Goal: Task Accomplishment & Management: Manage account settings

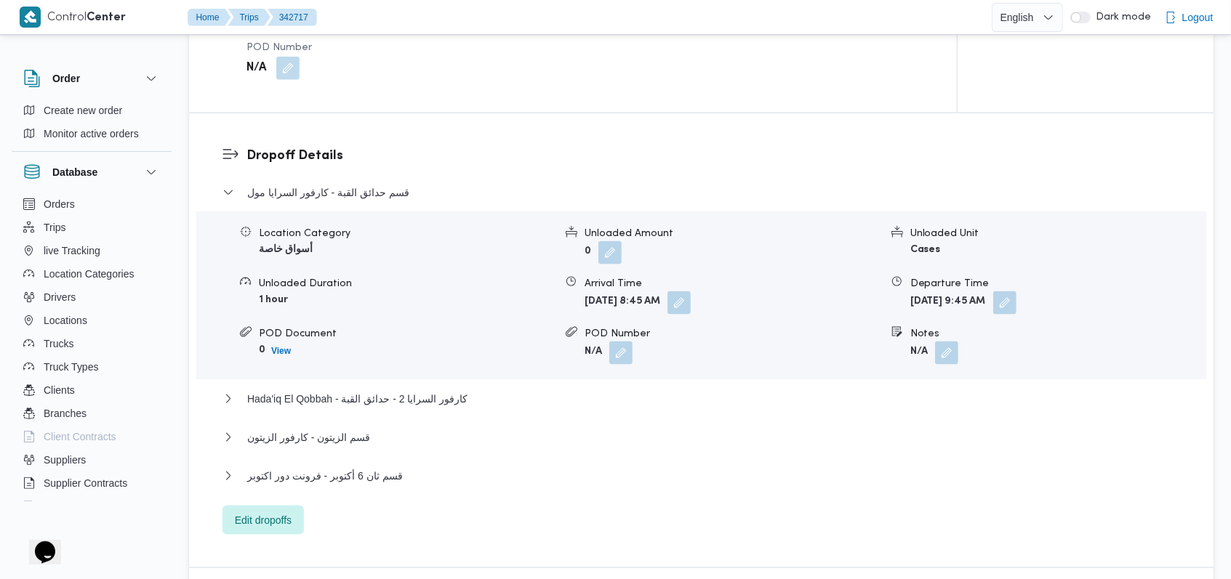
scroll to position [1163, 0]
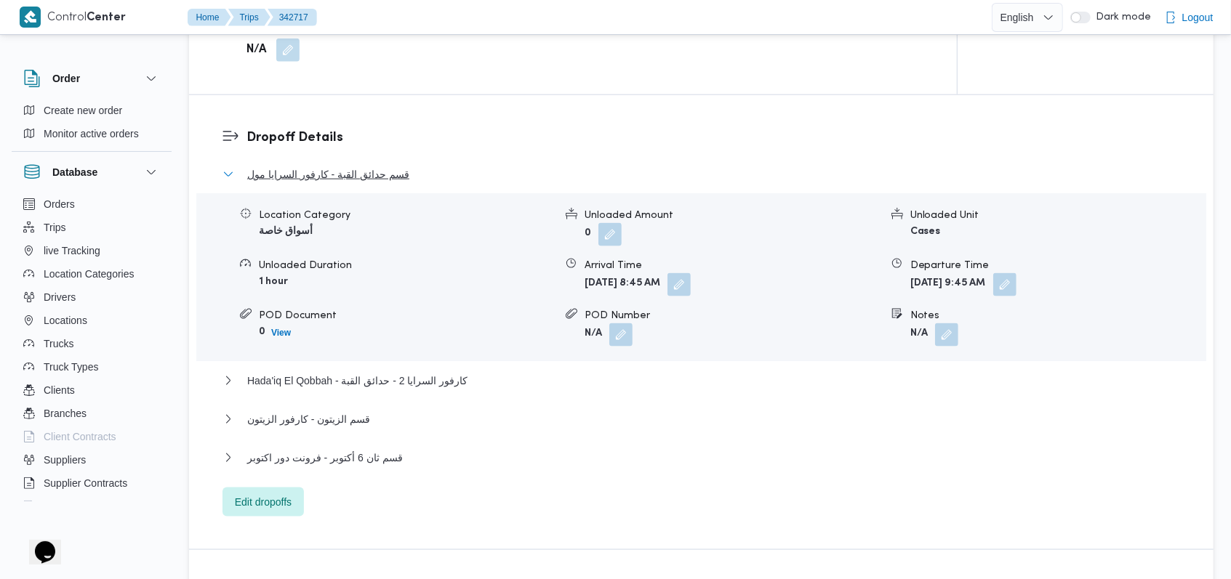
click at [406, 179] on button "قسم حدائق القبة - كارفور السرايا مول" at bounding box center [701, 174] width 958 height 17
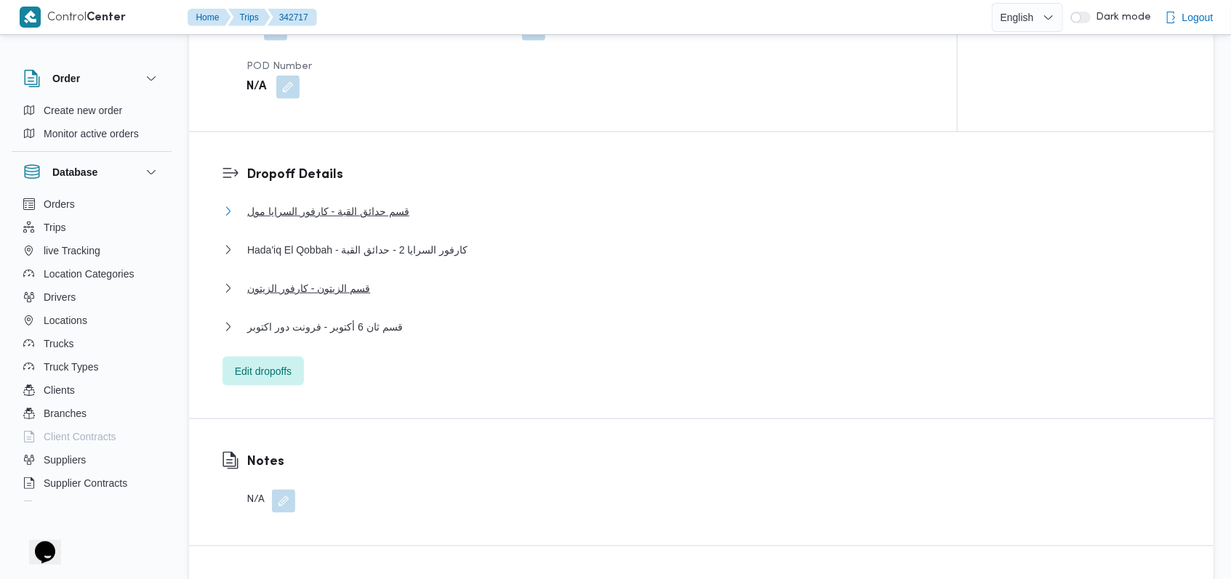
scroll to position [969, 0]
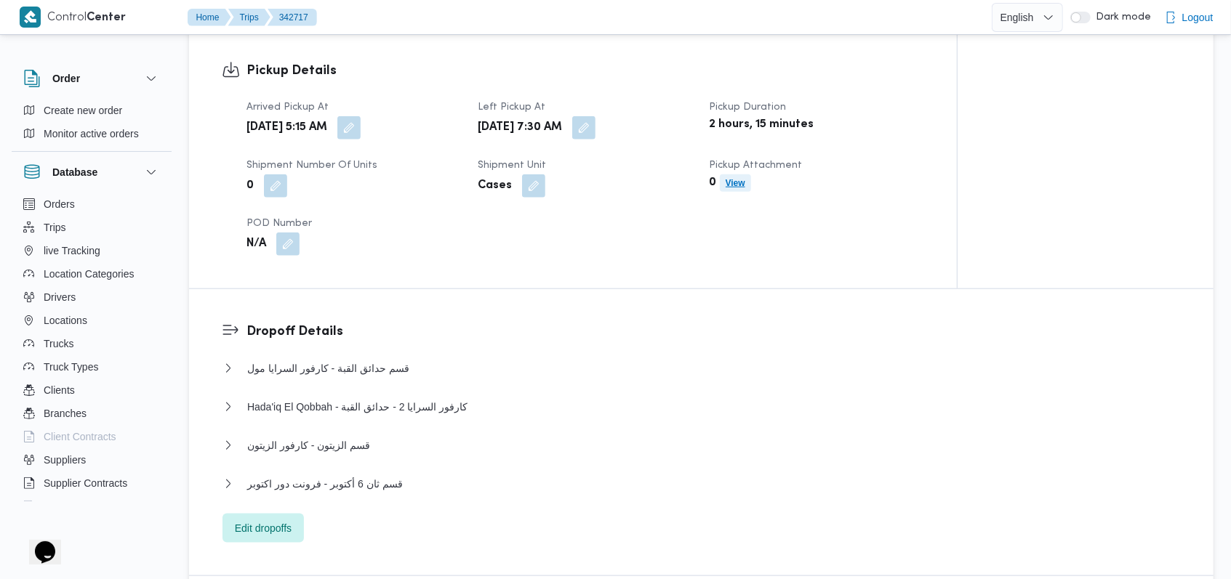
click at [739, 182] on b "View" at bounding box center [736, 183] width 20 height 10
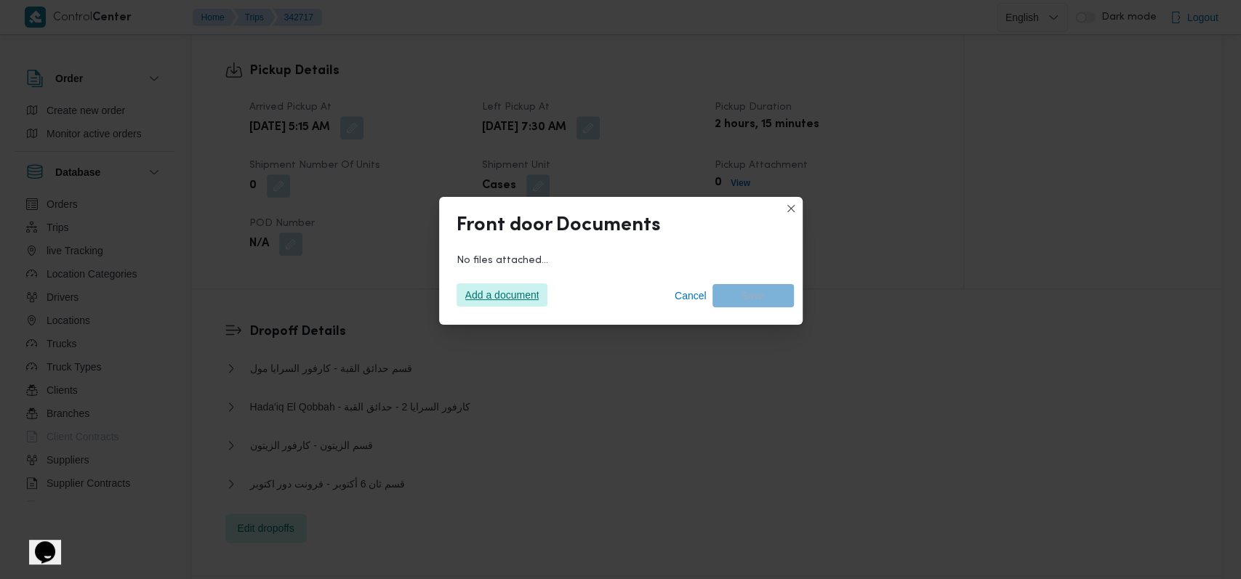
click at [483, 293] on span "Add a document" at bounding box center [502, 295] width 74 height 23
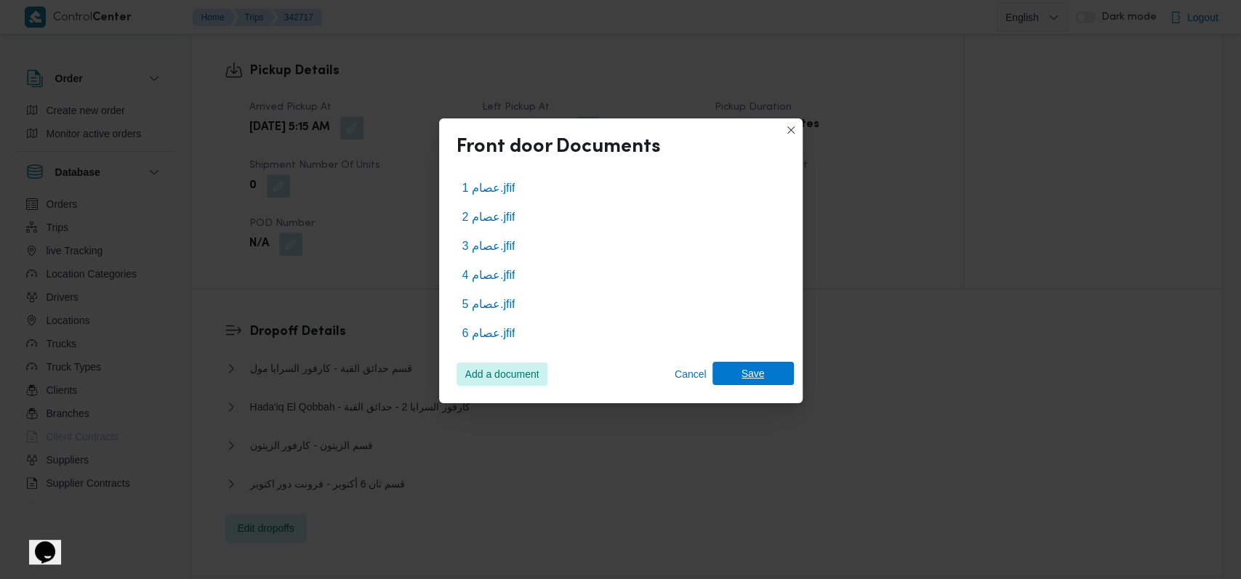
click at [764, 375] on span "Save" at bounding box center [752, 373] width 81 height 23
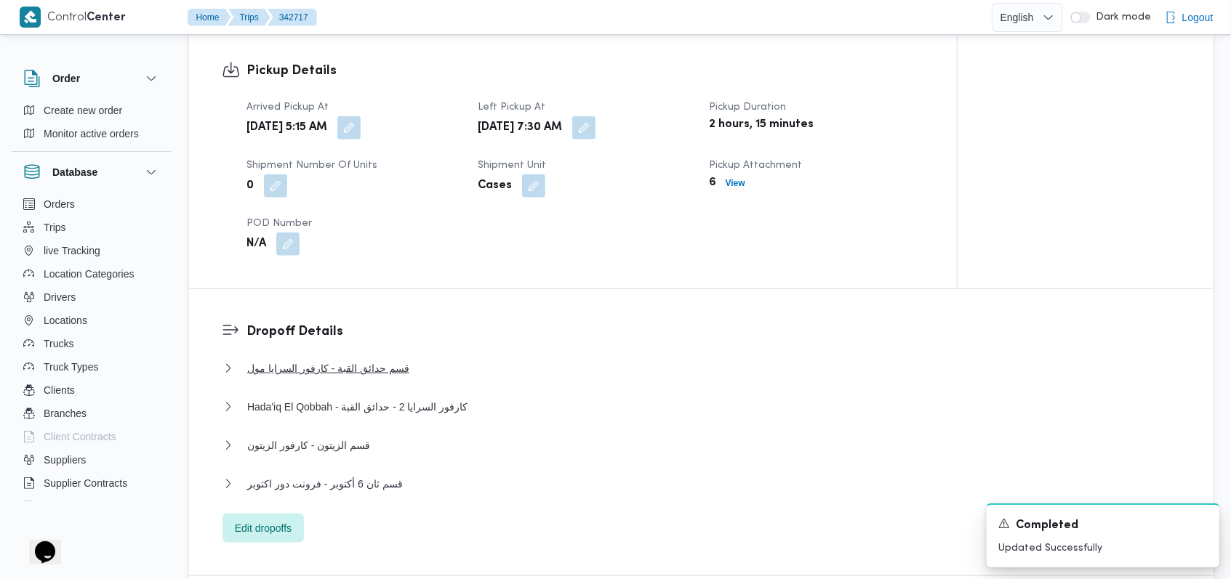
scroll to position [1066, 0]
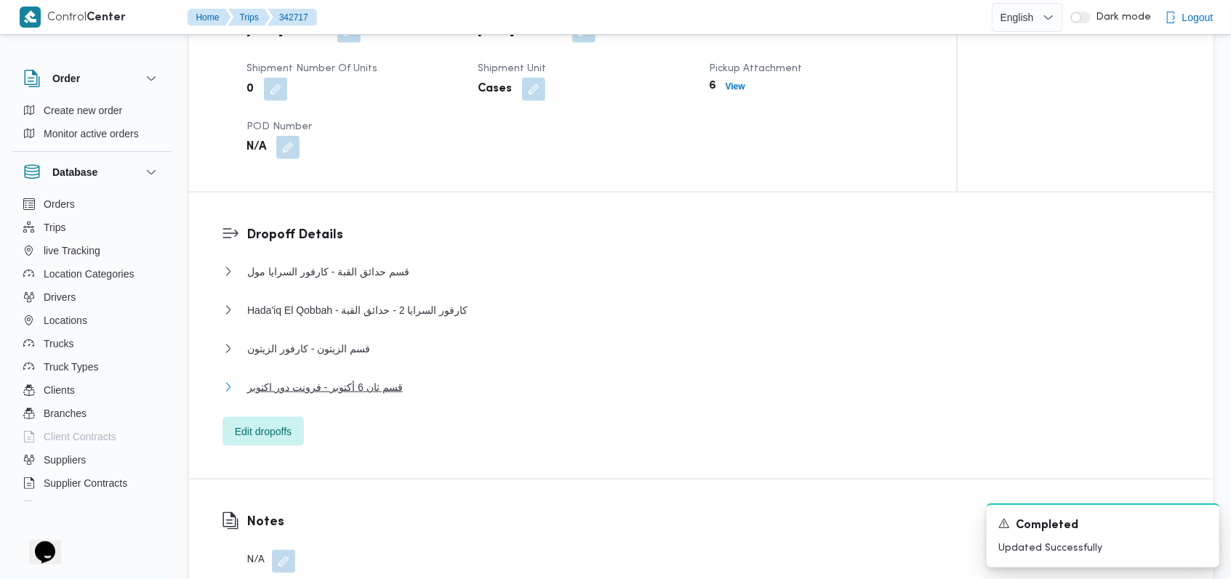
click at [406, 386] on button "قسم ثان 6 أكتوبر - فرونت دور اكتوبر" at bounding box center [701, 387] width 958 height 17
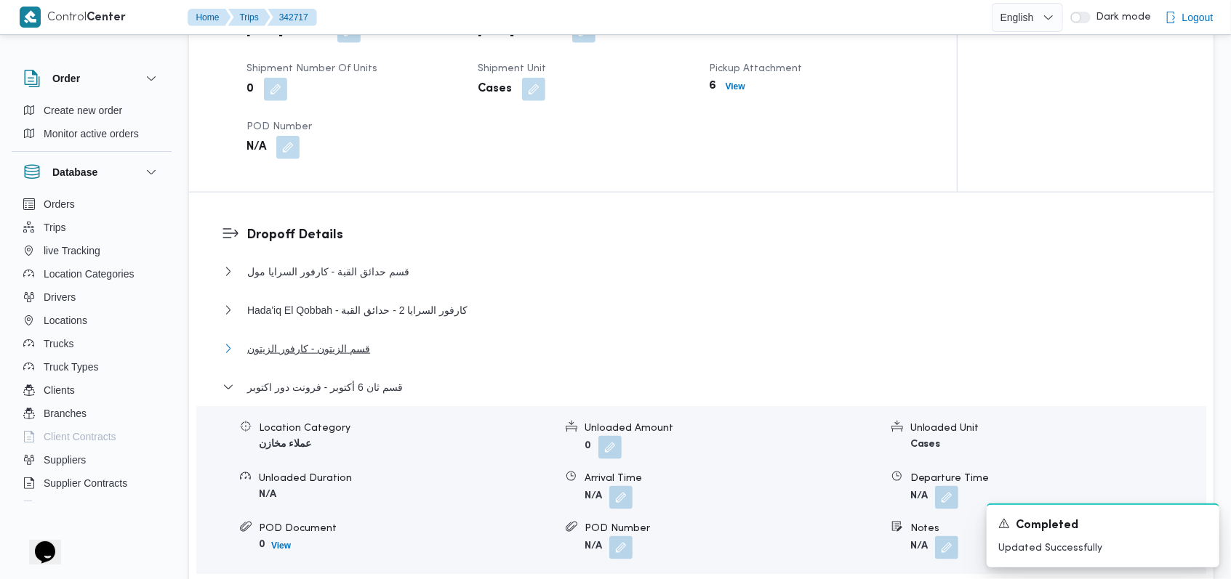
click at [361, 354] on span "قسم الزيتون - كارفور الزيتون" at bounding box center [308, 348] width 123 height 17
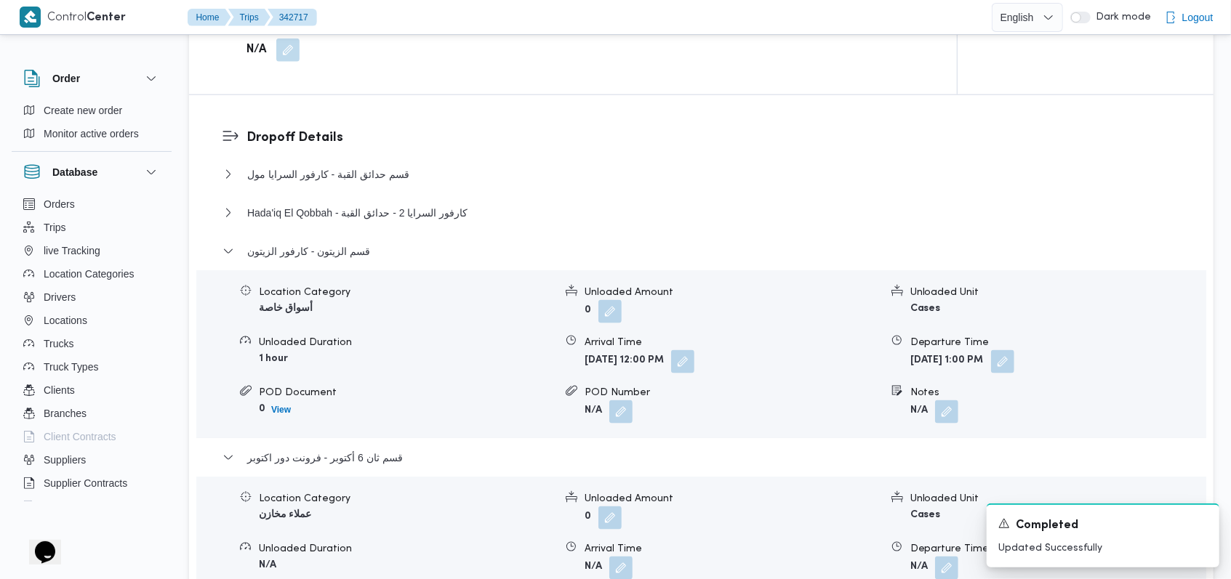
scroll to position [1357, 0]
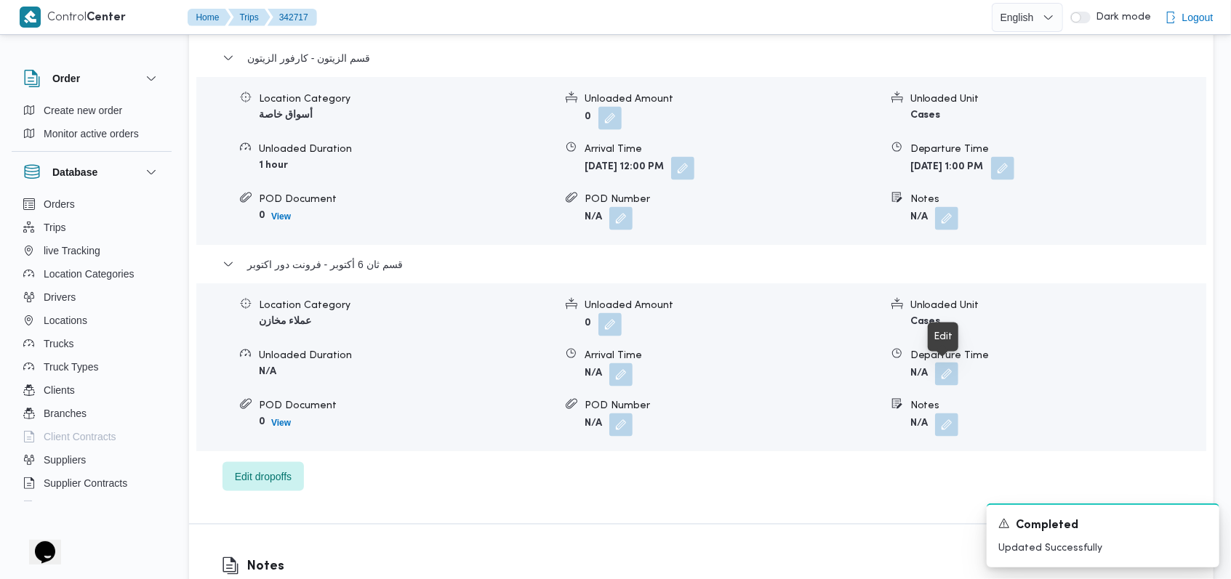
click at [952, 377] on button "button" at bounding box center [946, 374] width 23 height 23
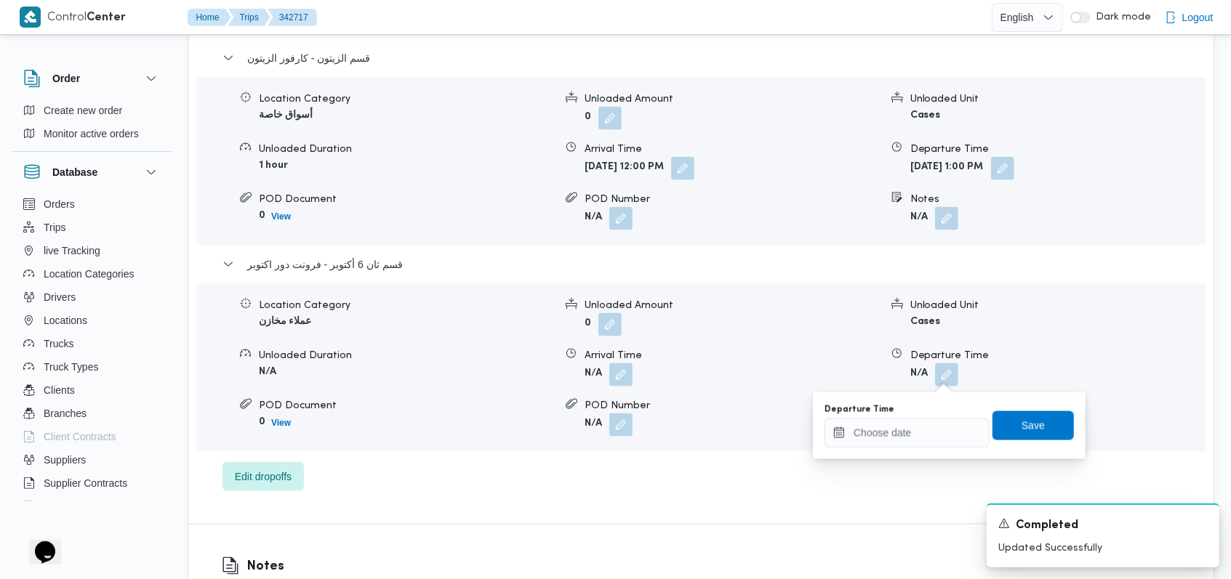
click at [920, 449] on div "You are in a dialog. To close this dialog, hit escape. Departure Time Save" at bounding box center [949, 426] width 273 height 67
click at [921, 436] on input "Departure Time" at bounding box center [906, 433] width 165 height 29
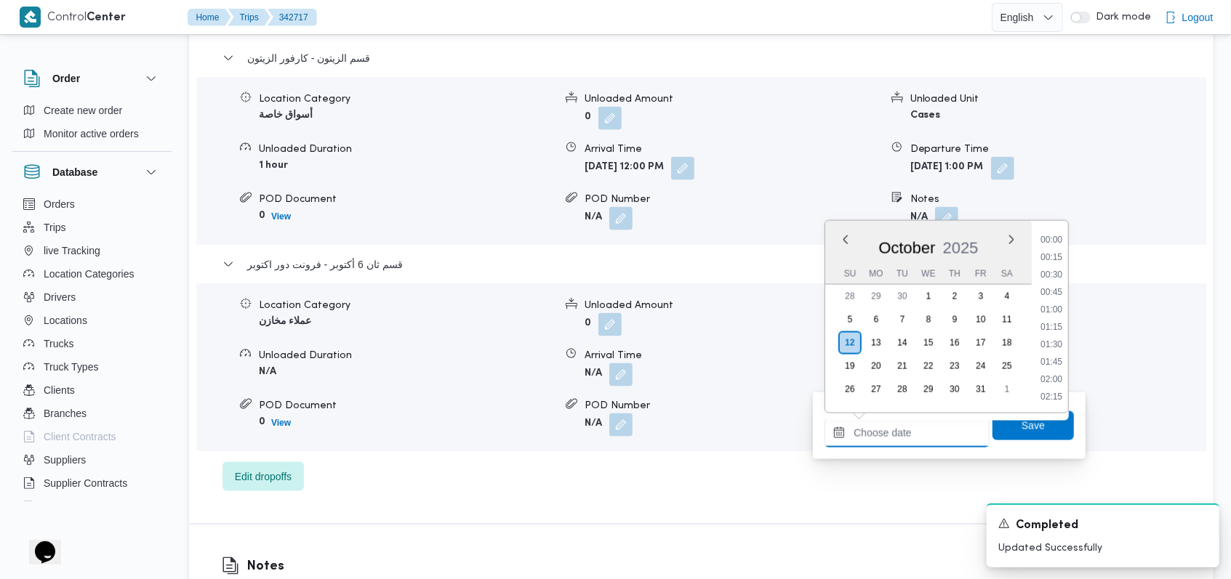
scroll to position [924, 0]
click at [1056, 287] on li "14:00" at bounding box center [1051, 293] width 33 height 15
type input "12/10/2025 14:00"
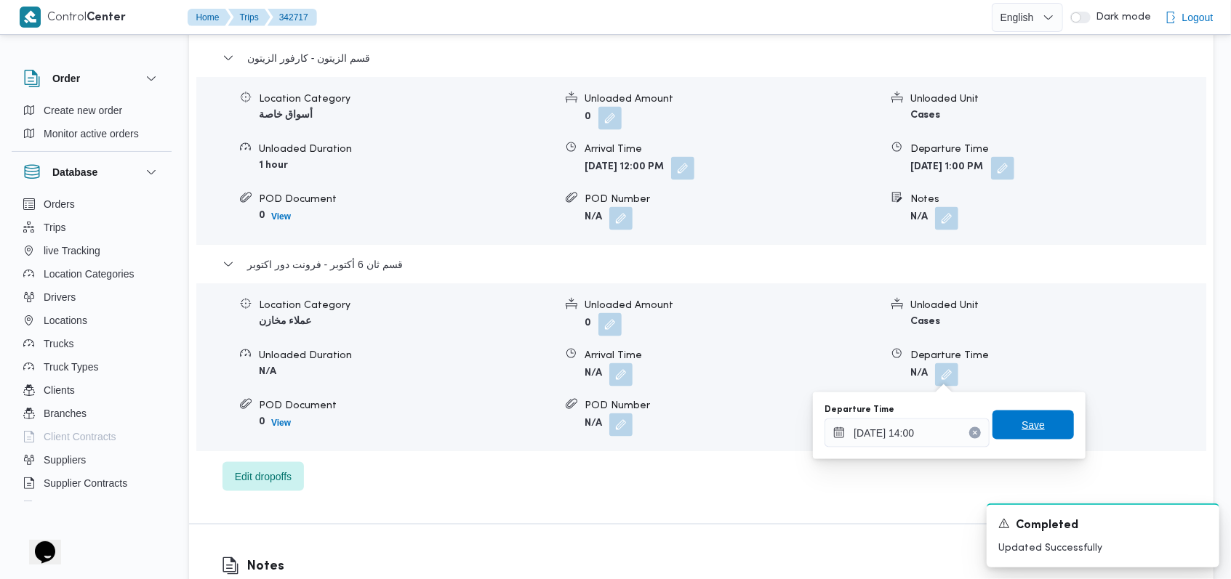
click at [1027, 422] on span "Save" at bounding box center [1032, 425] width 23 height 17
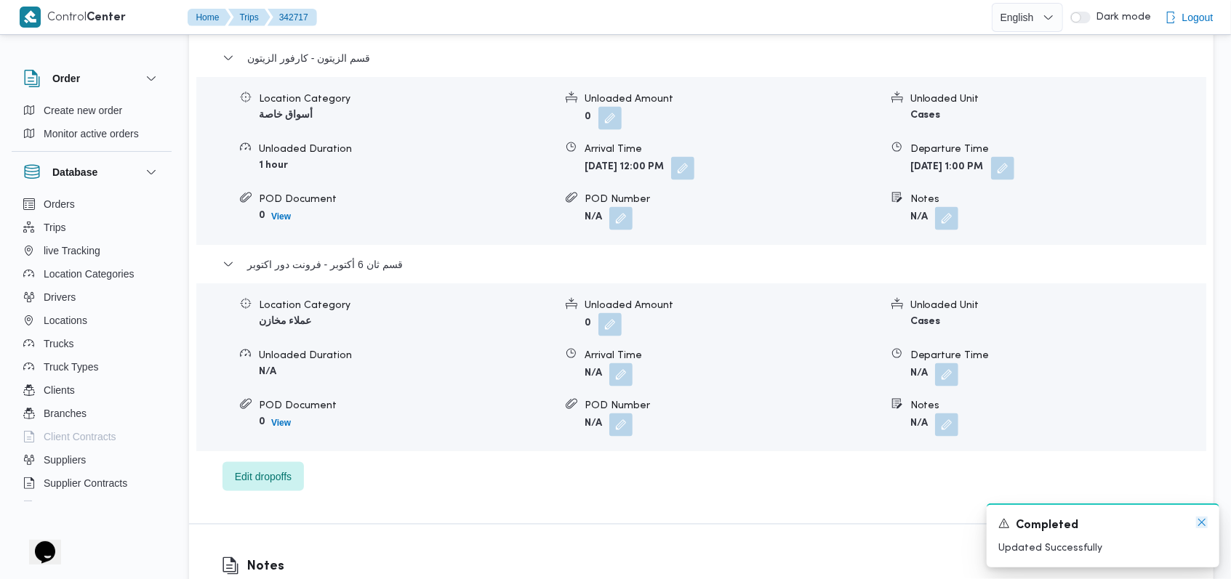
click at [1204, 523] on icon "Dismiss toast" at bounding box center [1202, 523] width 12 height 12
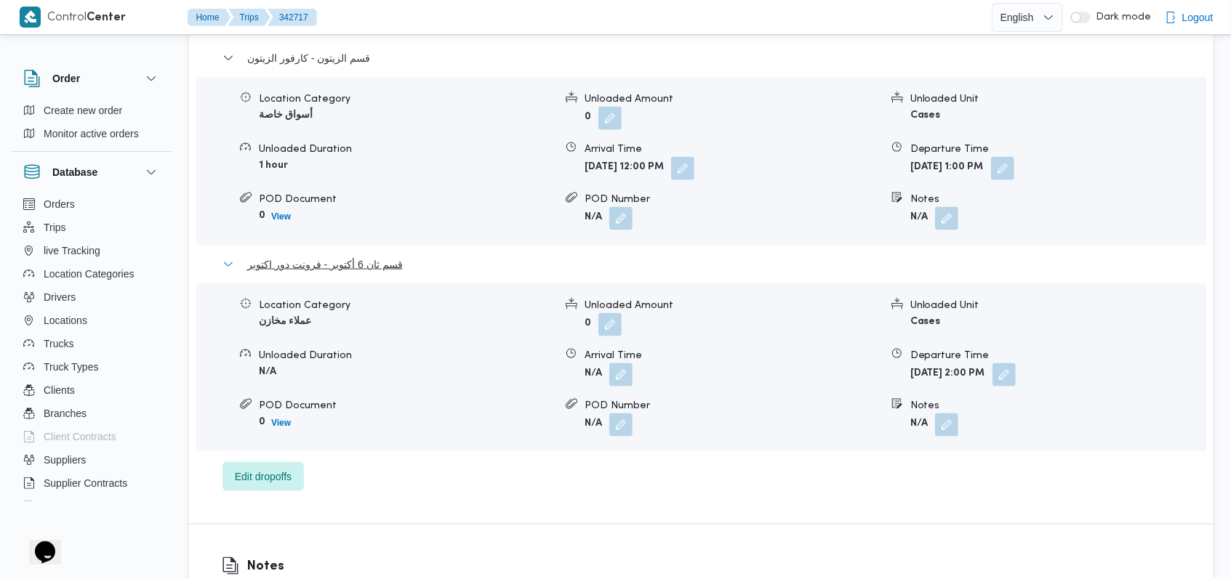
click at [322, 269] on span "قسم ثان 6 أكتوبر - فرونت دور اكتوبر" at bounding box center [325, 264] width 156 height 17
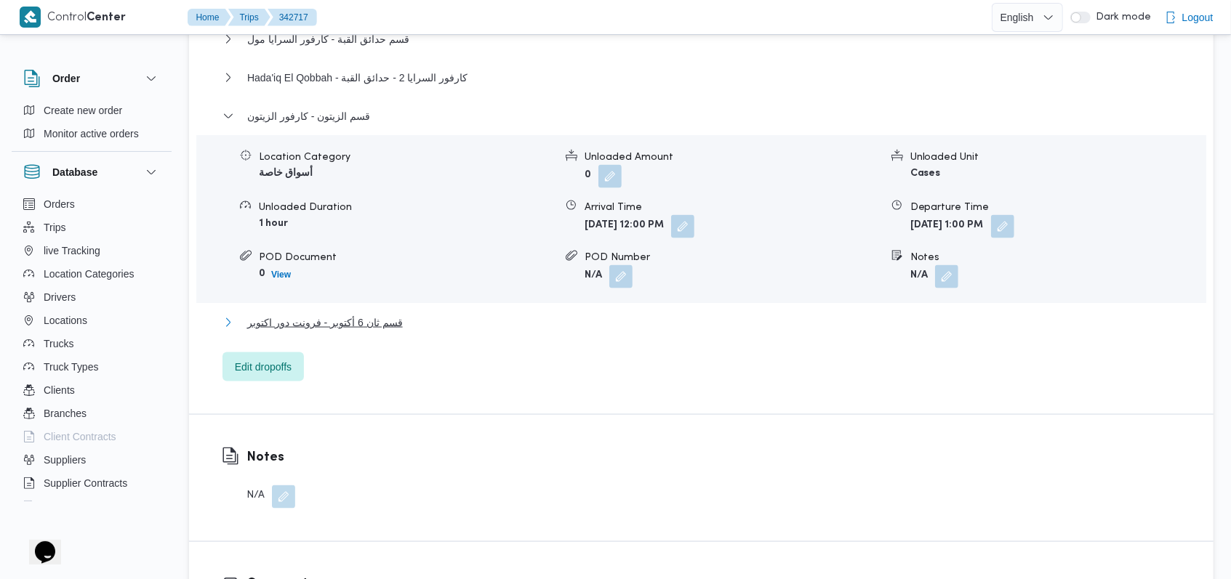
scroll to position [1260, 0]
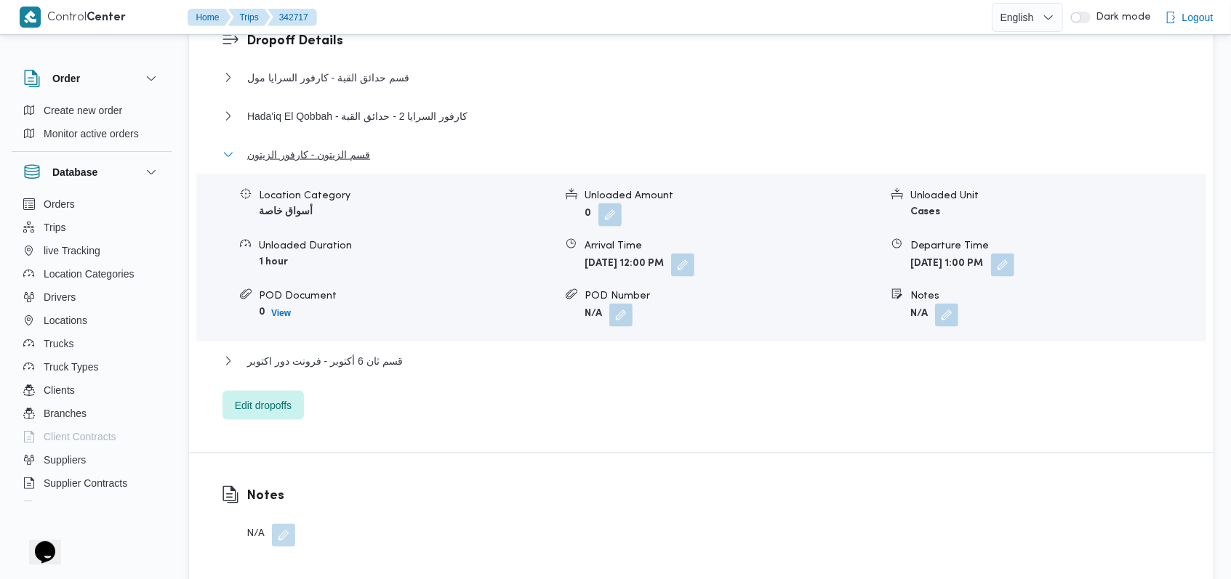
click at [336, 158] on span "قسم الزيتون - كارفور الزيتون" at bounding box center [308, 154] width 123 height 17
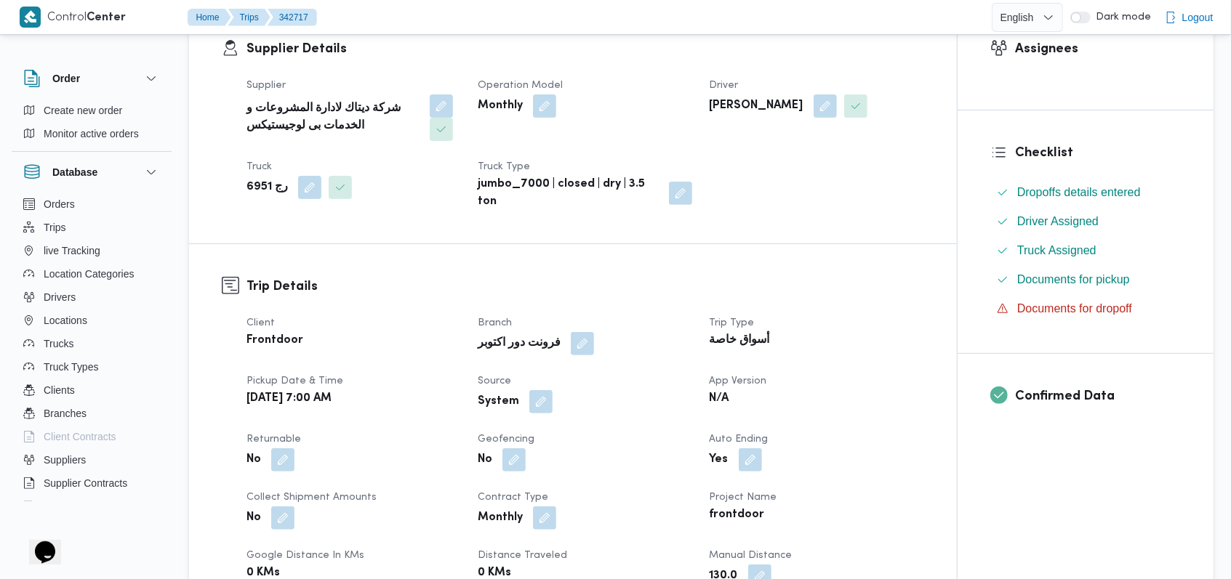
scroll to position [0, 0]
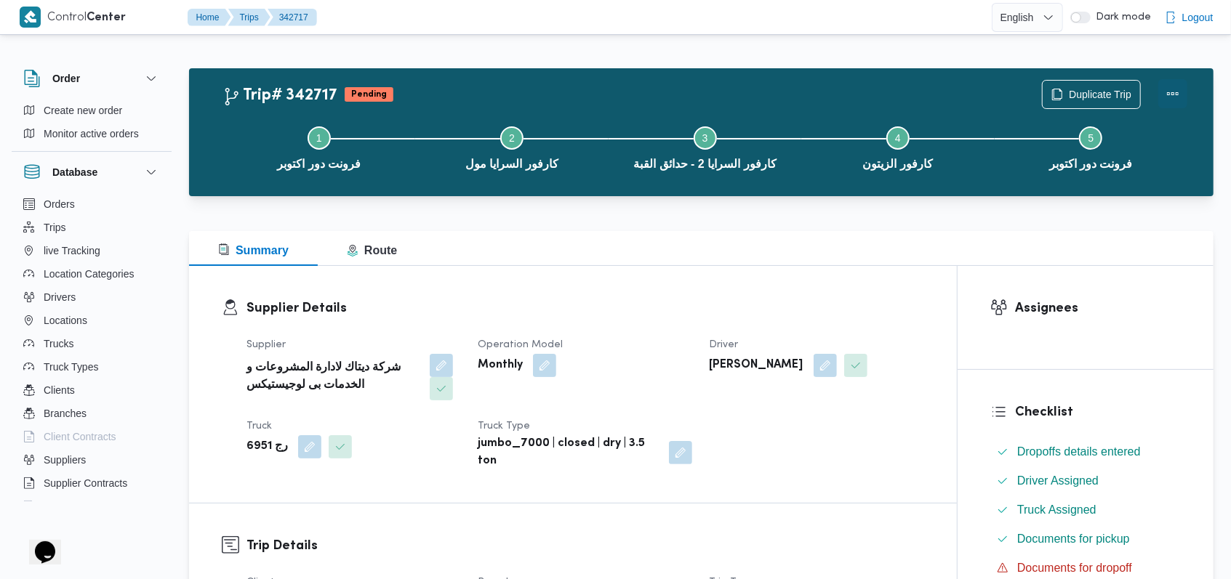
click at [1184, 92] on button "Actions" at bounding box center [1172, 93] width 29 height 29
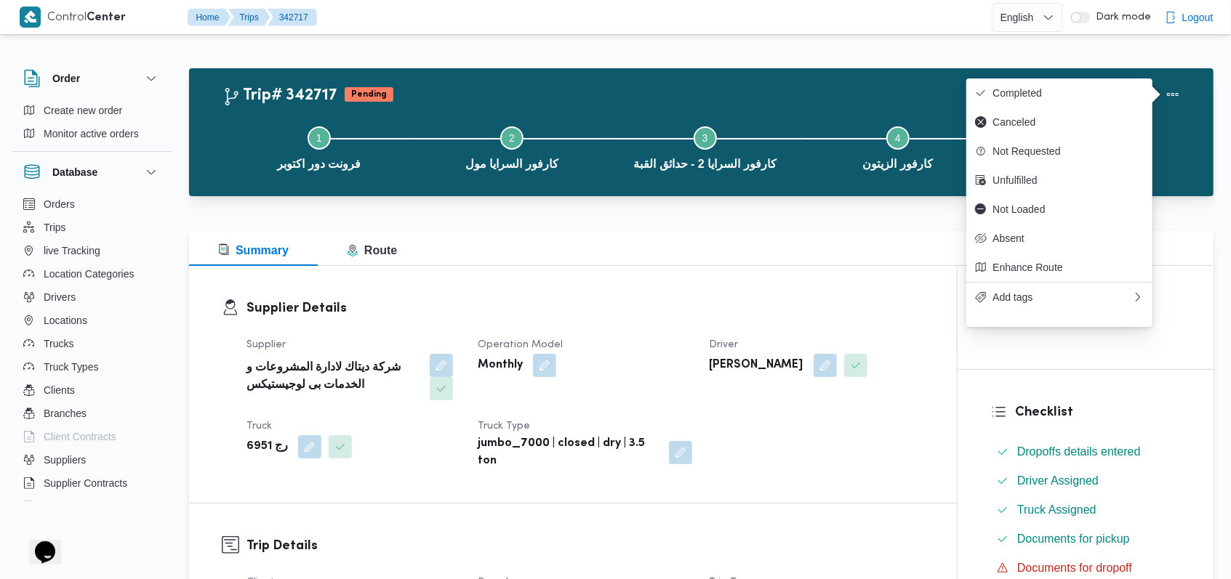
click at [619, 350] on dt "Operation Model" at bounding box center [585, 345] width 214 height 17
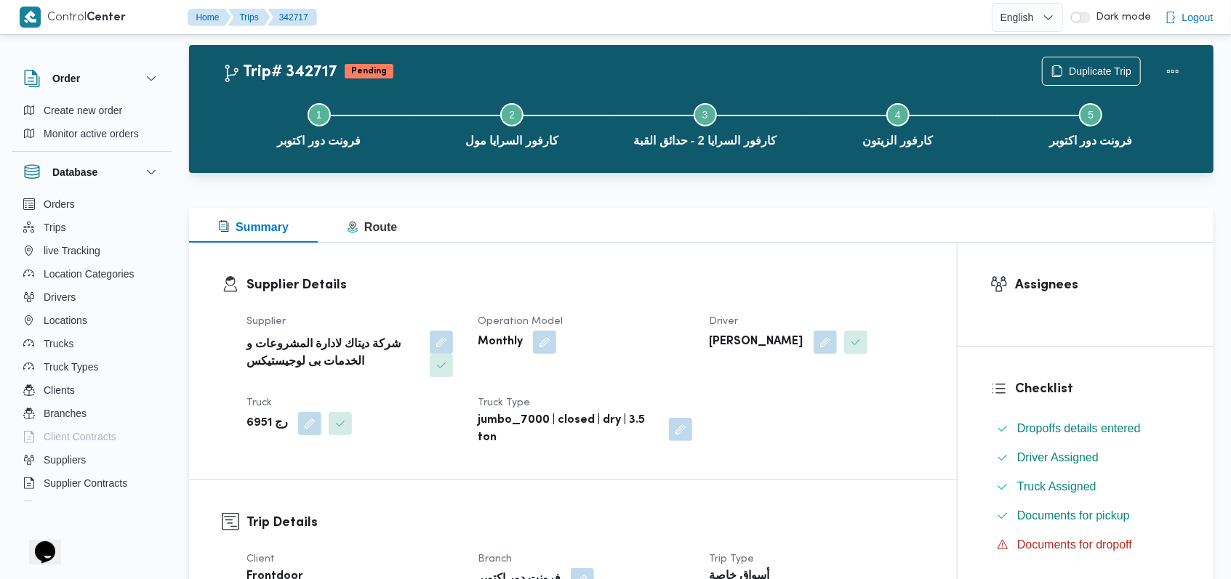
scroll to position [484, 0]
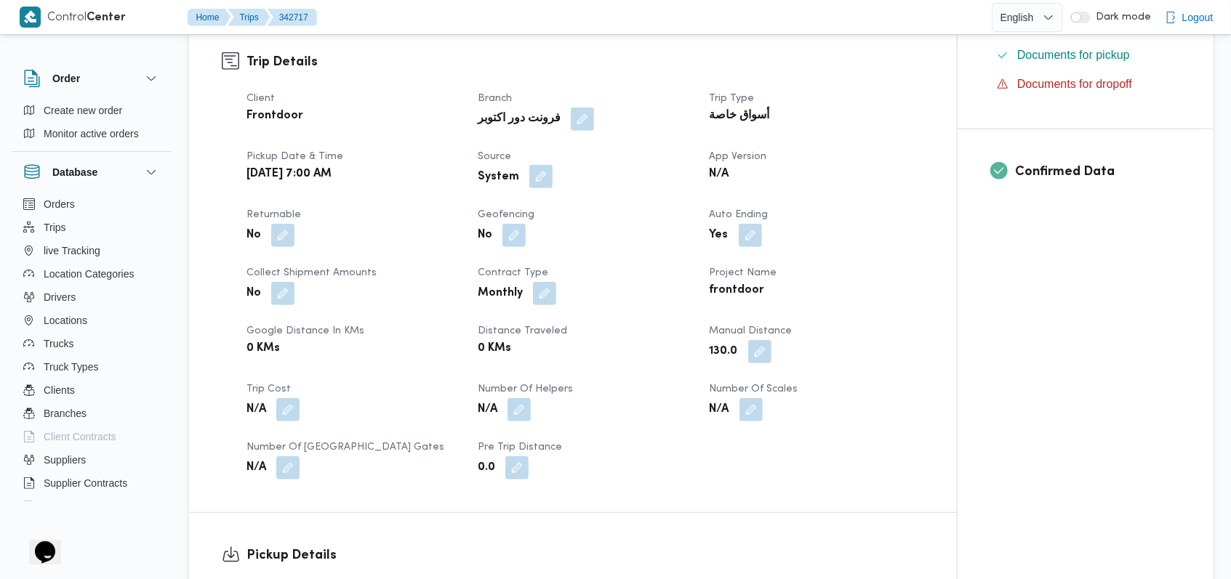
click at [541, 173] on button "button" at bounding box center [540, 176] width 23 height 23
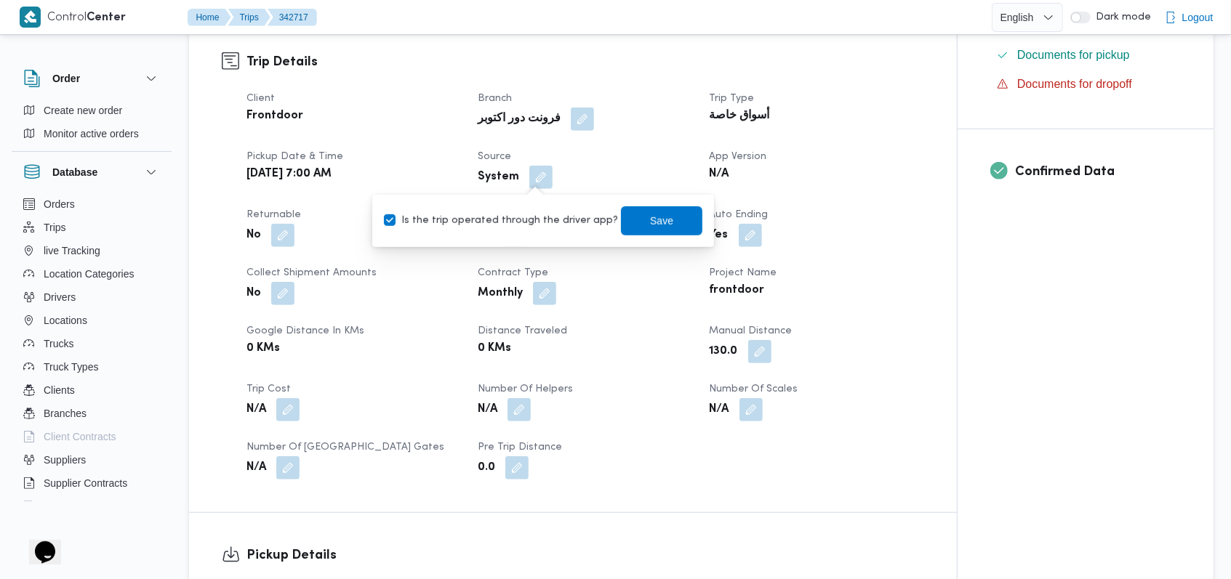
click at [518, 214] on label "Is the trip operated through the driver app?" at bounding box center [501, 220] width 234 height 17
checkbox input "false"
click at [651, 214] on span "Save" at bounding box center [661, 220] width 23 height 17
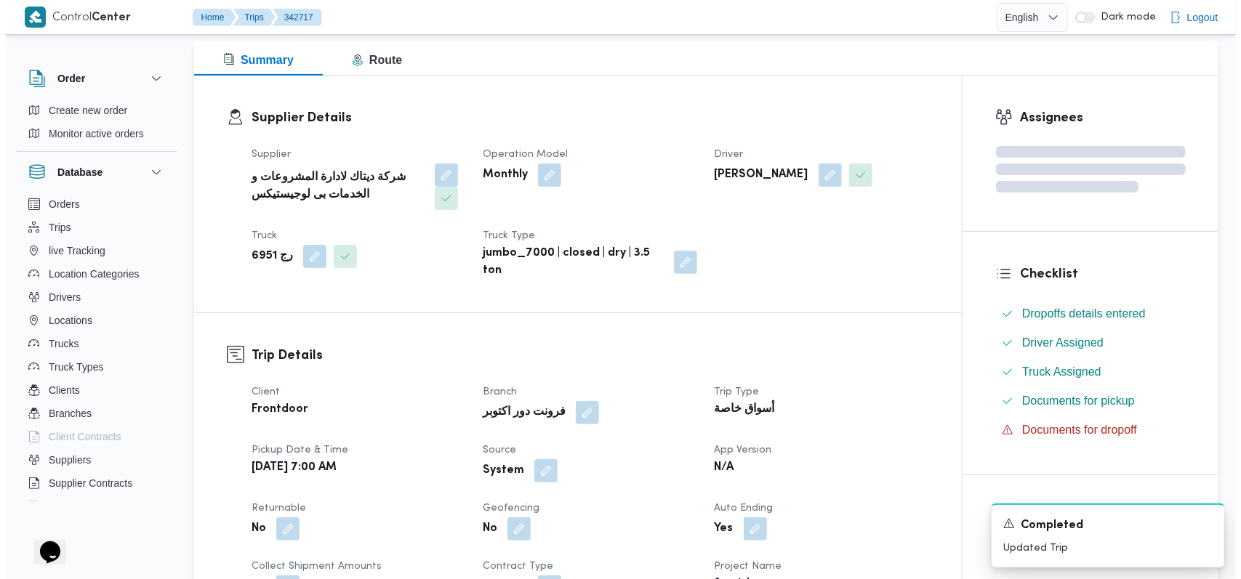
scroll to position [0, 0]
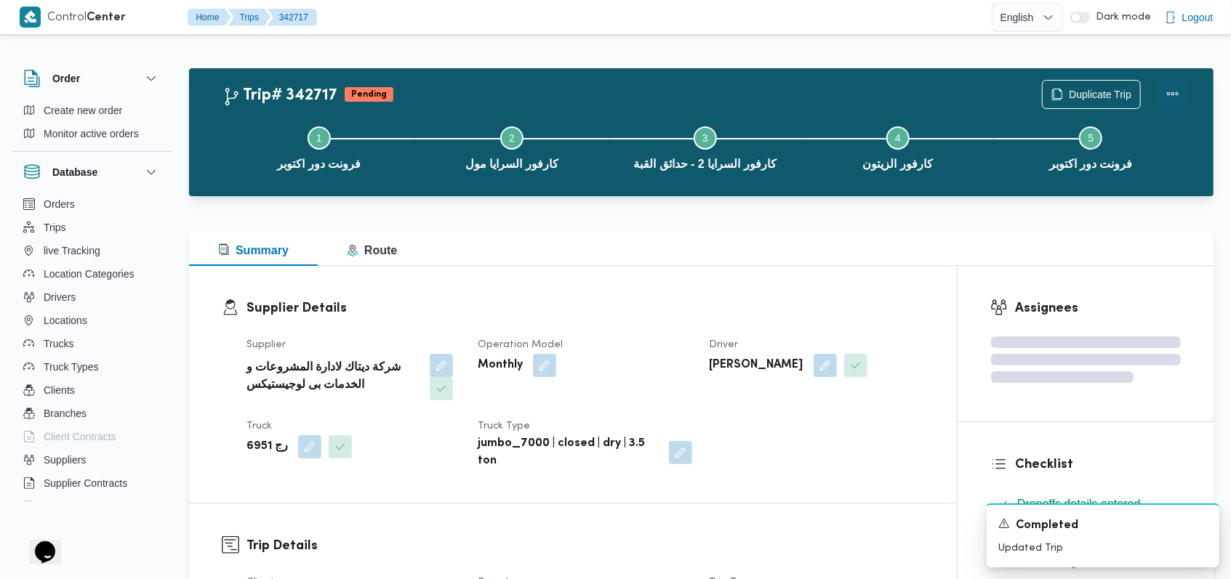
click at [1160, 89] on button "Actions" at bounding box center [1172, 93] width 29 height 29
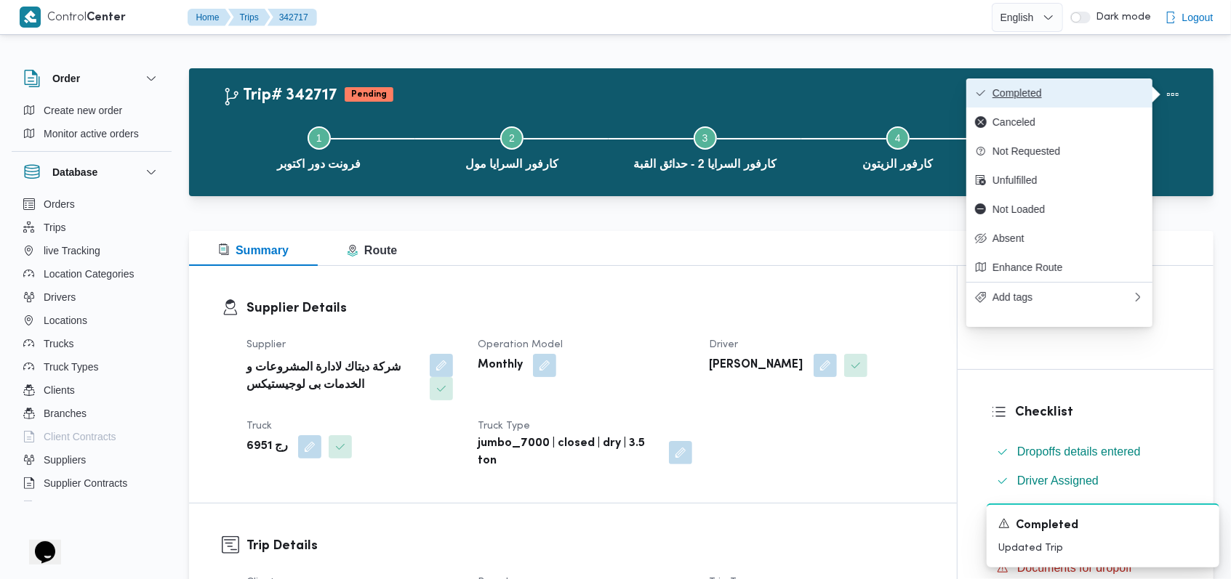
click at [1128, 90] on span "Completed" at bounding box center [1067, 93] width 151 height 12
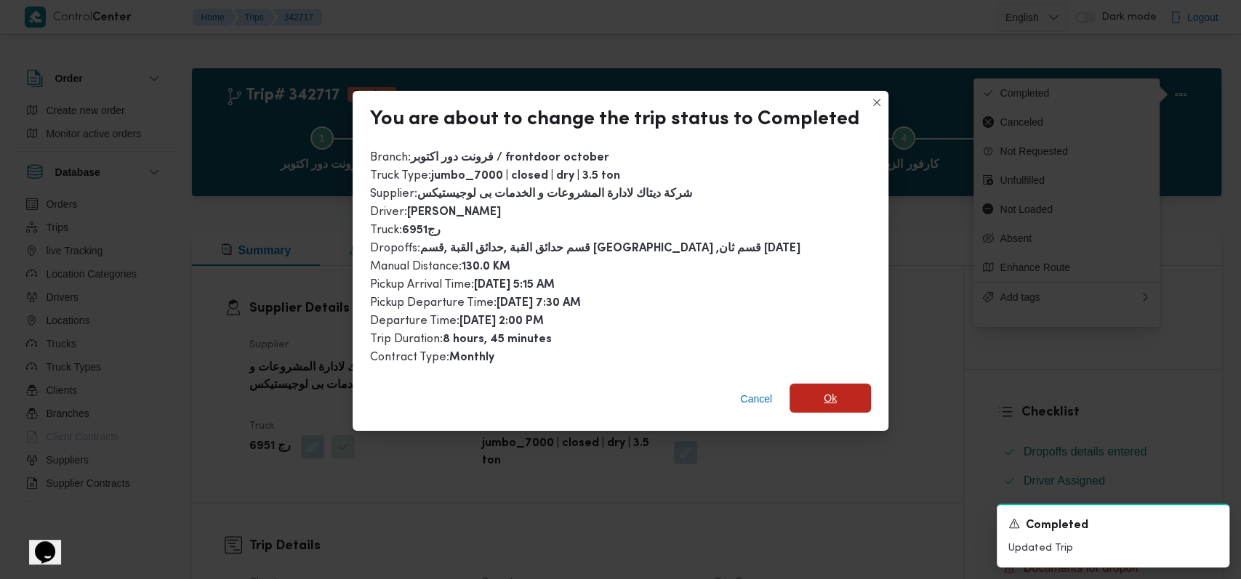
click at [824, 403] on span "Ok" at bounding box center [830, 398] width 13 height 17
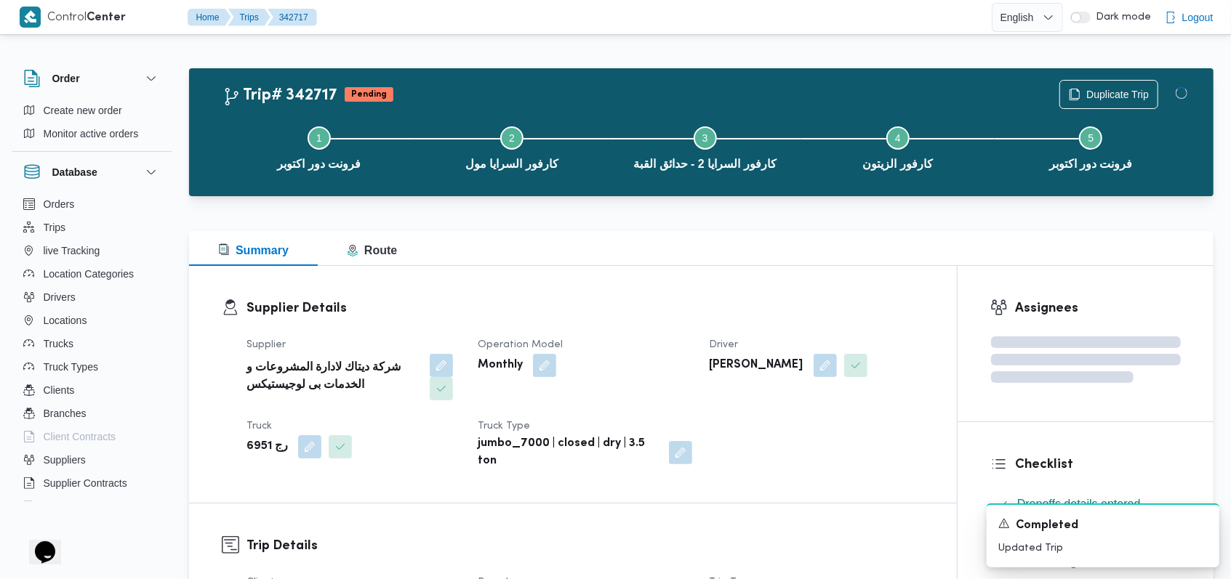
click at [823, 442] on div "Supplier شركة ديتاك لادارة المشروعات و الخدمات بى لوجيستيكس Operation Model Mon…" at bounding box center [585, 403] width 695 height 151
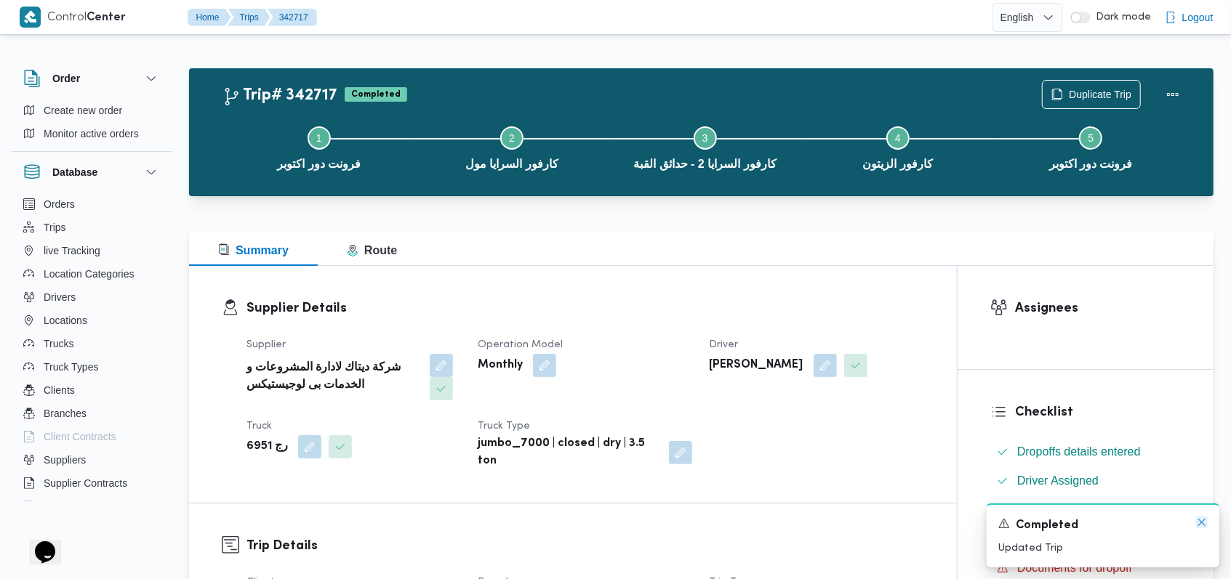
click at [1205, 526] on icon "Dismiss toast" at bounding box center [1202, 523] width 12 height 12
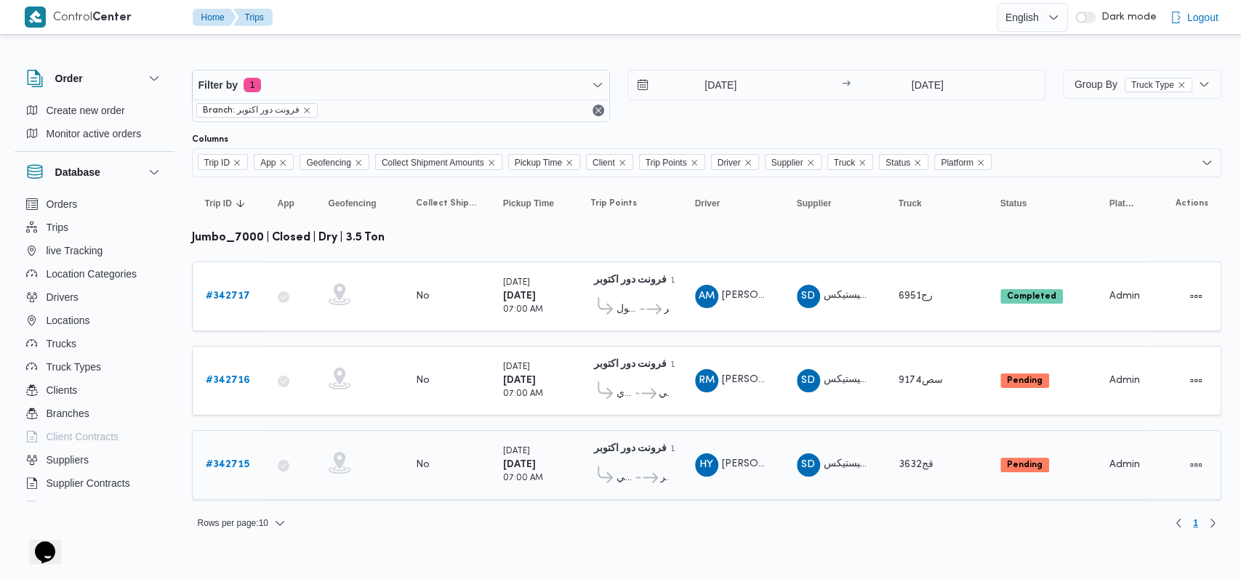
click at [635, 475] on icon at bounding box center [642, 478] width 15 height 11
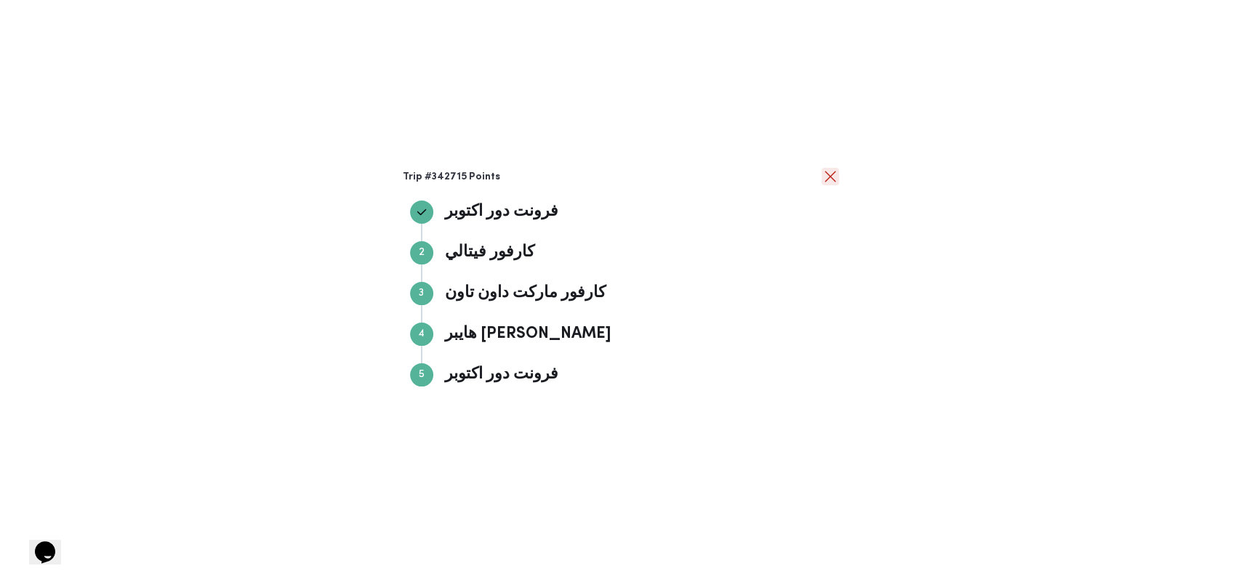
click at [834, 180] on button "close" at bounding box center [830, 176] width 17 height 17
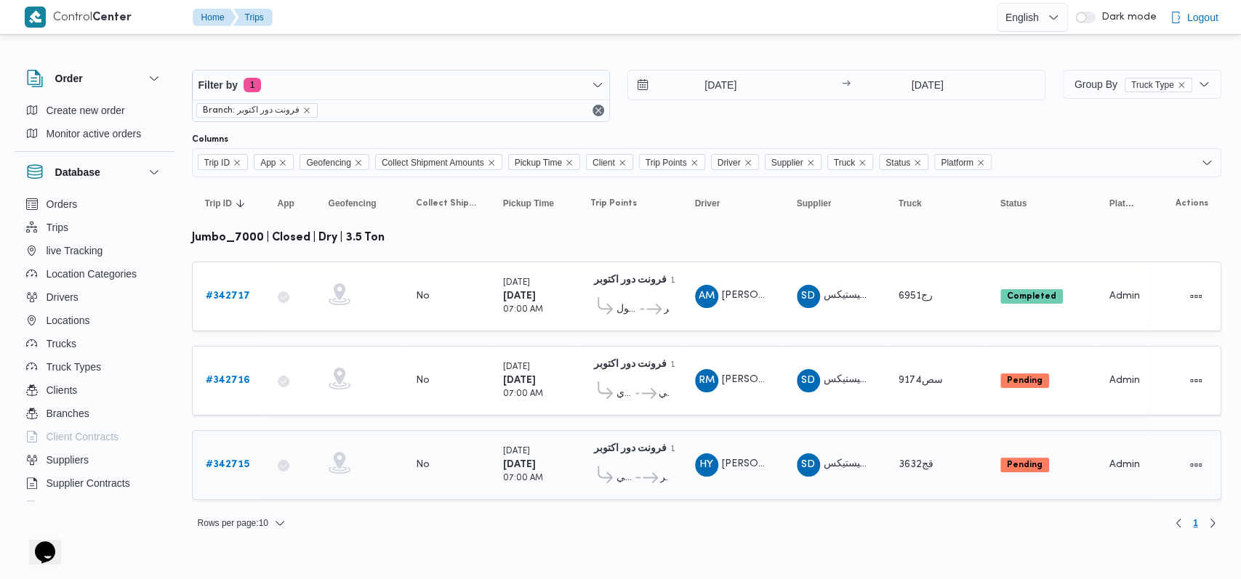
click at [245, 462] on b "# 342715" at bounding box center [228, 464] width 44 height 9
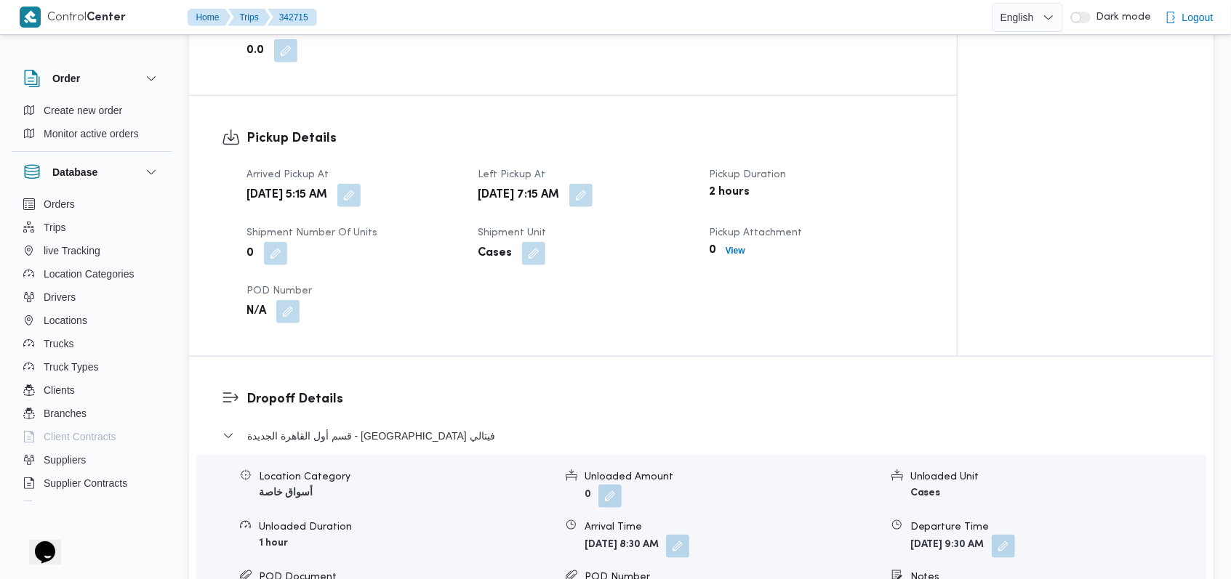
scroll to position [1163, 0]
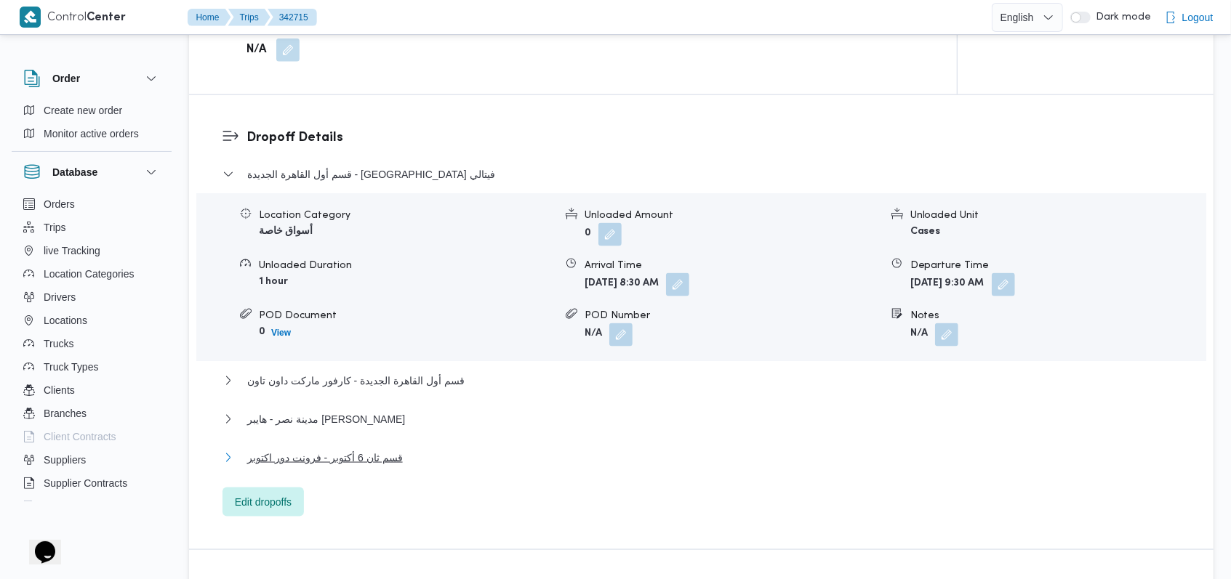
click at [398, 461] on button "قسم ثان 6 أكتوبر - فرونت دور اكتوبر" at bounding box center [701, 457] width 958 height 17
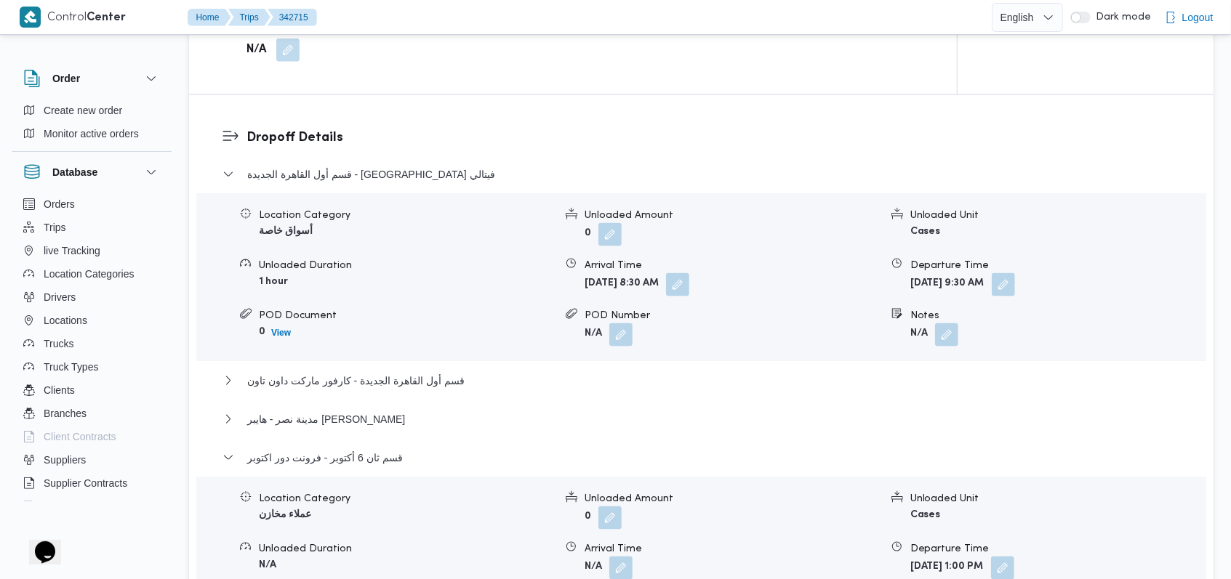
scroll to position [1260, 0]
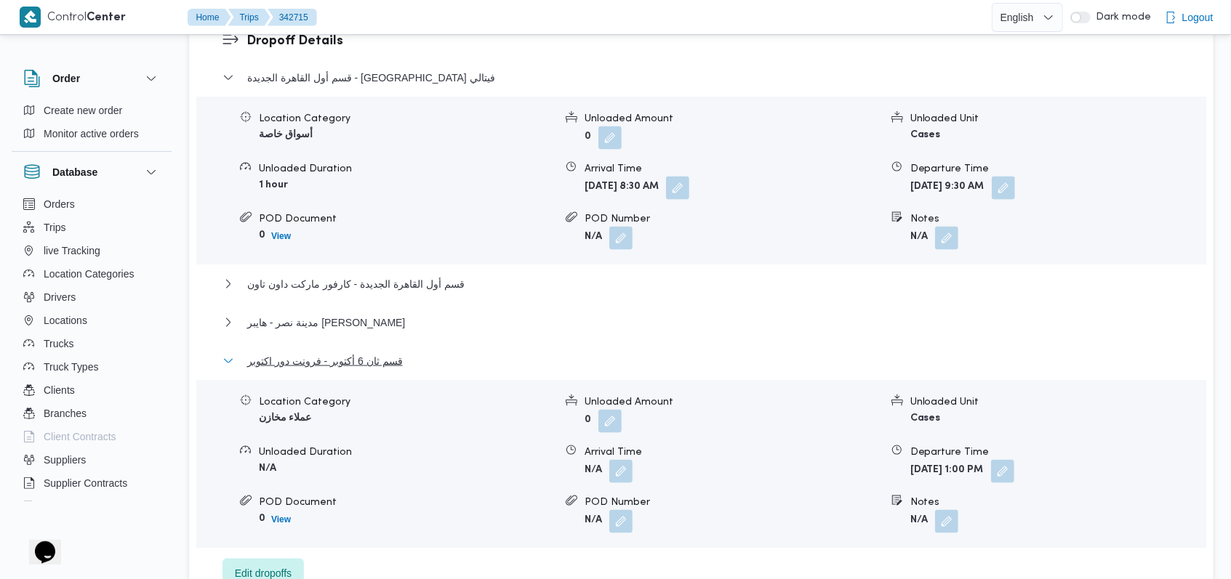
click at [377, 366] on span "قسم ثان 6 أكتوبر - فرونت دور اكتوبر" at bounding box center [325, 361] width 156 height 17
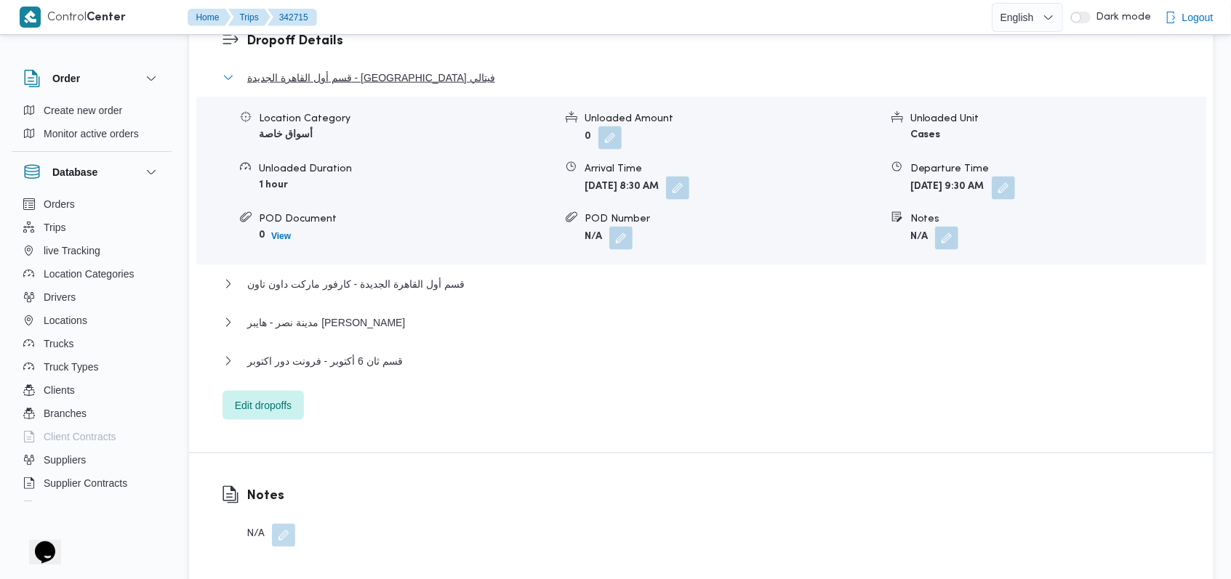
click at [387, 73] on span "قسم أول القاهرة الجديدة - كارفور فيتالي" at bounding box center [371, 77] width 248 height 17
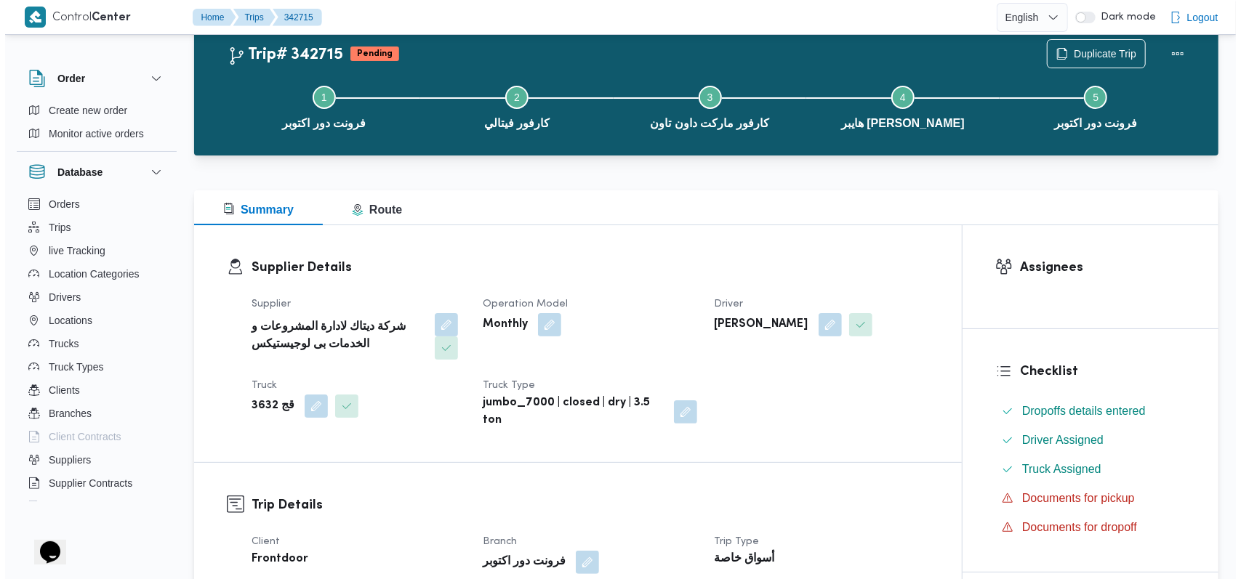
scroll to position [0, 0]
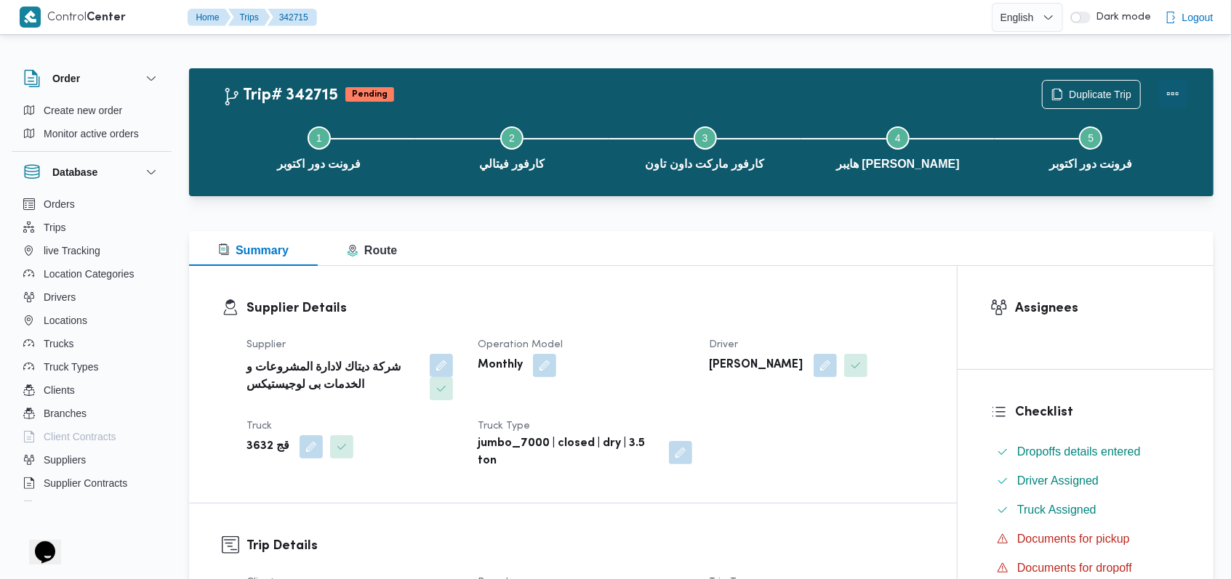
click at [1184, 86] on button "Actions" at bounding box center [1172, 93] width 29 height 29
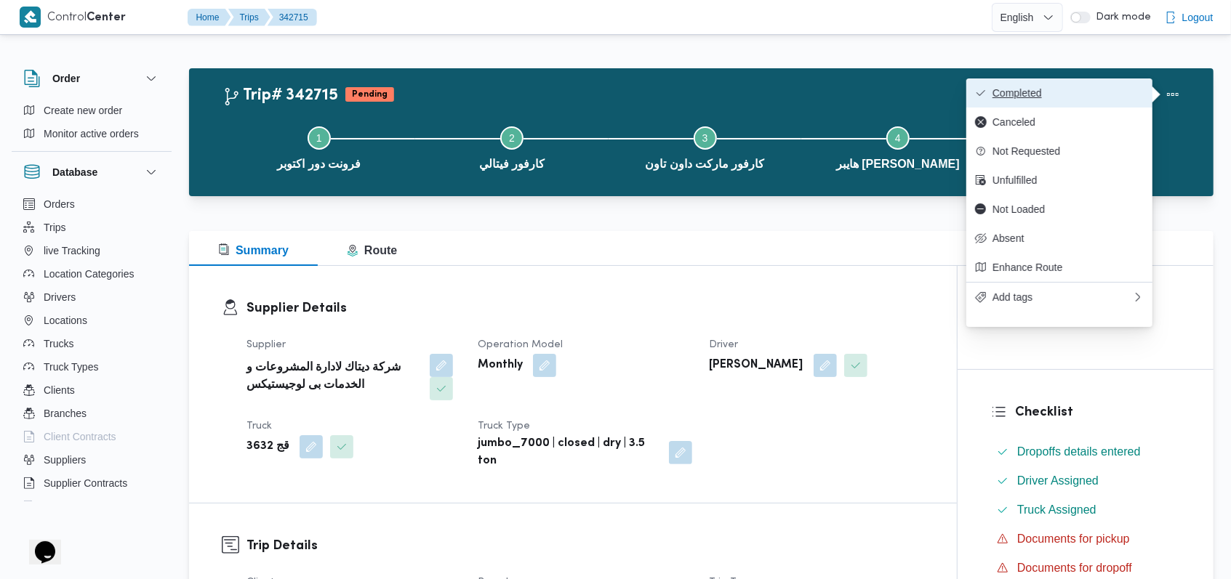
click at [1125, 95] on span "Completed" at bounding box center [1067, 93] width 151 height 12
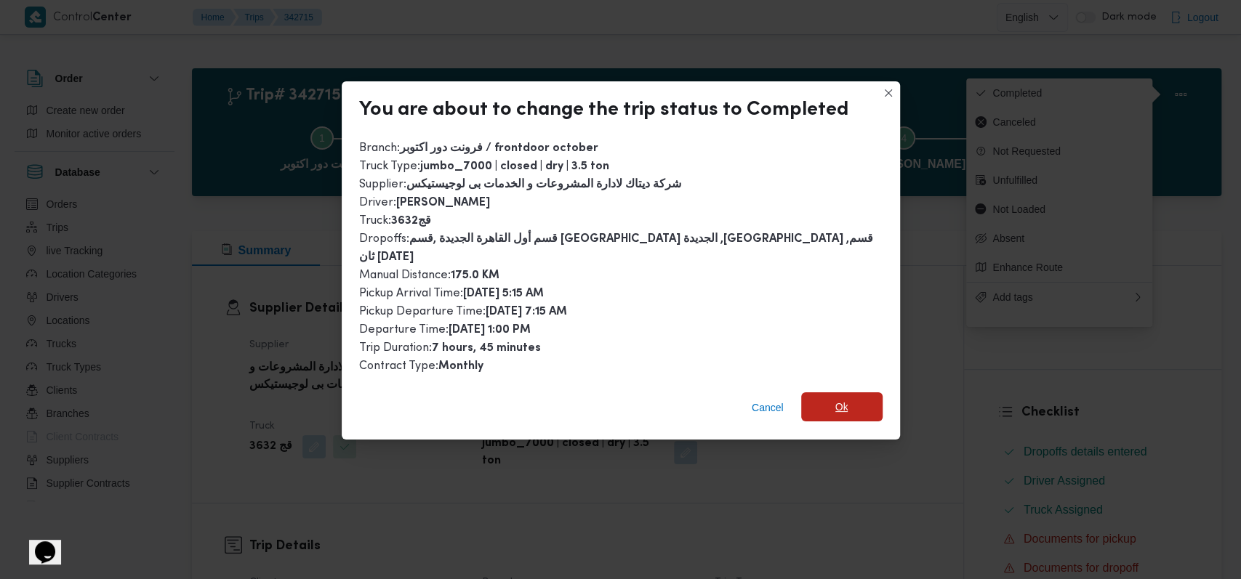
click at [818, 393] on span "Ok" at bounding box center [841, 407] width 81 height 29
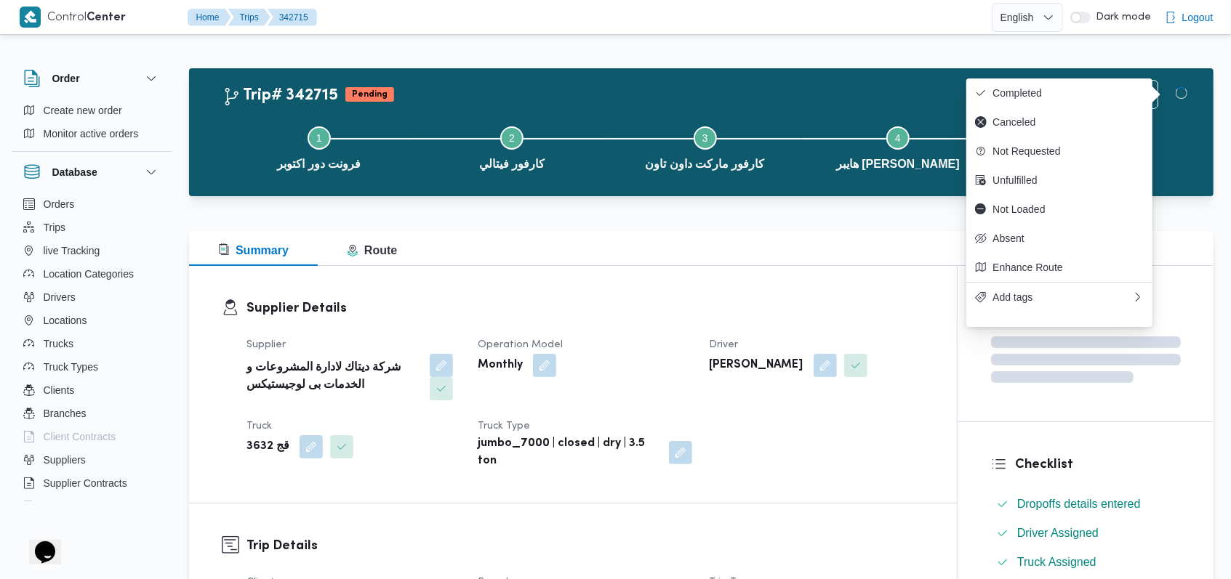
click at [669, 338] on dt "Operation Model" at bounding box center [585, 345] width 214 height 17
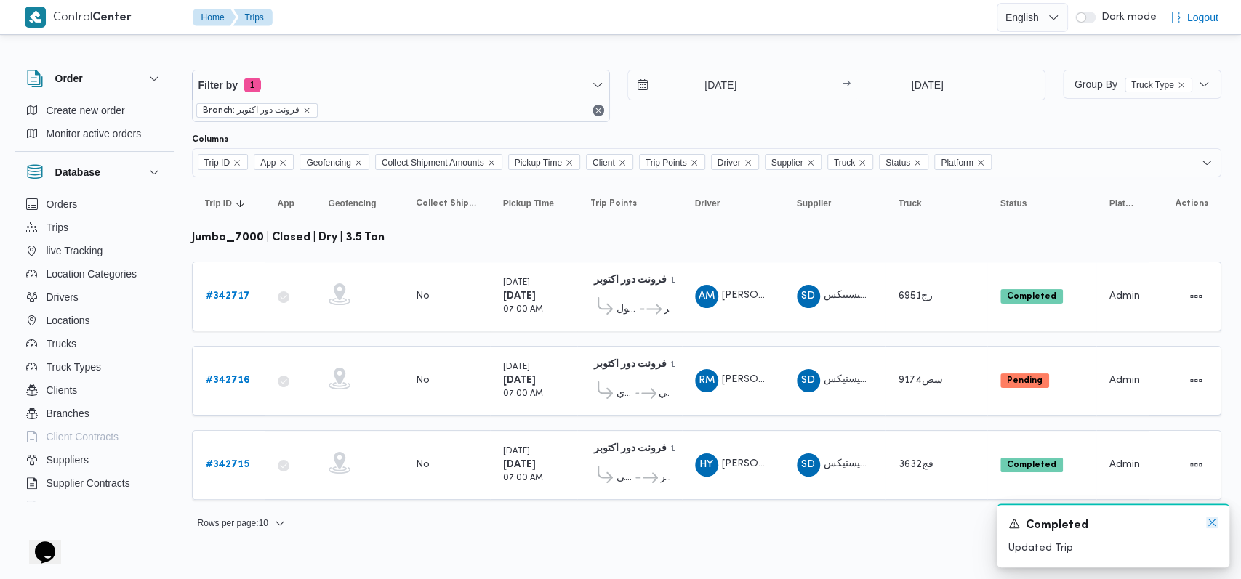
click at [1213, 528] on icon "Dismiss toast" at bounding box center [1212, 523] width 12 height 12
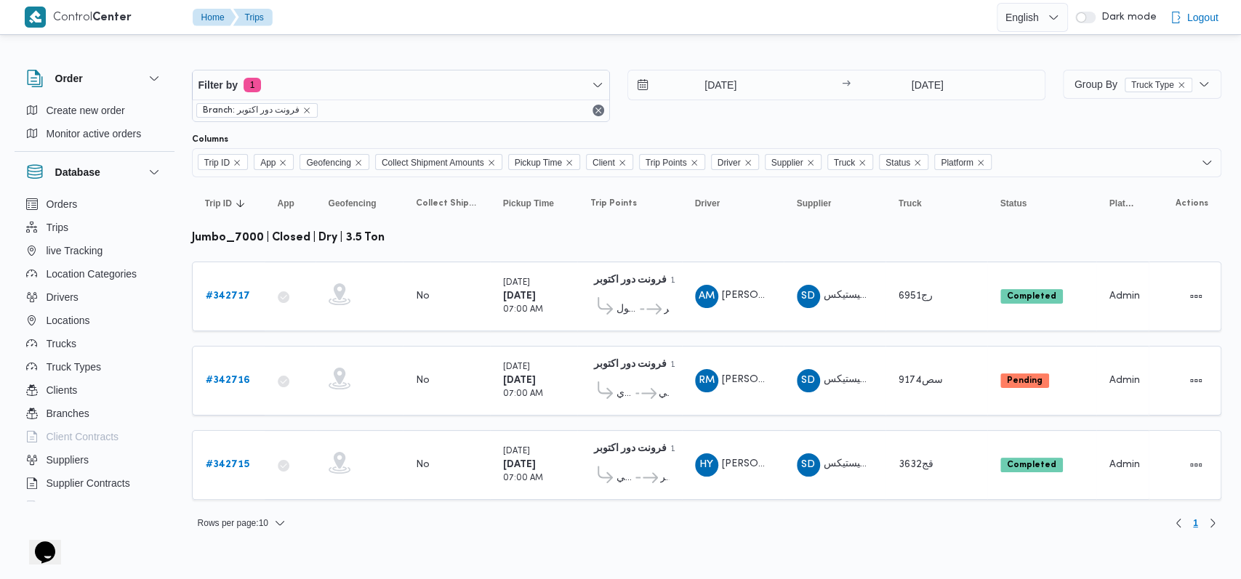
click at [741, 535] on div "Filter by 1 Branch: فرونت دور اكتوبر 12/10/2025 → 12/10/2025 Group By Truck Typ…" at bounding box center [612, 294] width 1236 height 513
click at [215, 292] on b "# 342717" at bounding box center [228, 296] width 44 height 9
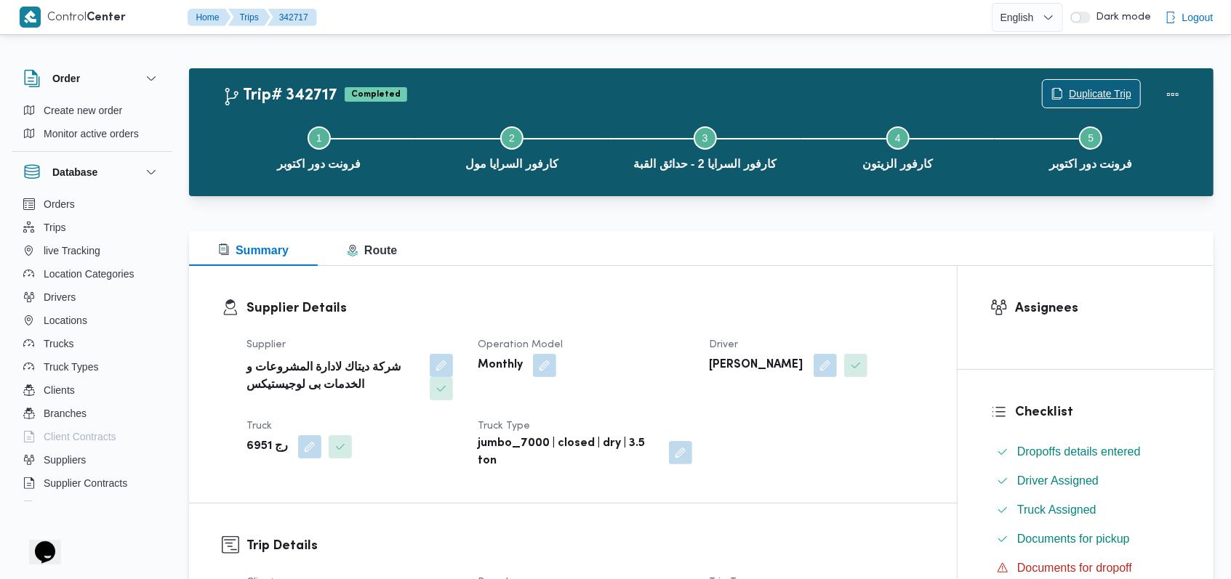
click at [1101, 89] on span "Duplicate Trip" at bounding box center [1100, 93] width 63 height 17
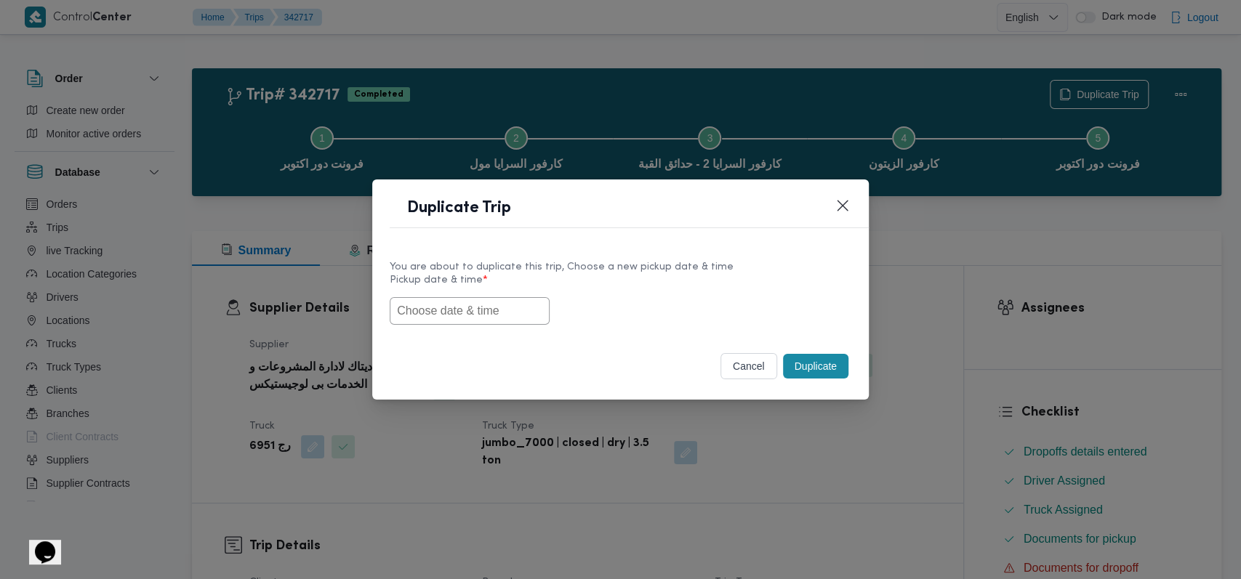
click at [467, 311] on input "text" at bounding box center [470, 311] width 160 height 28
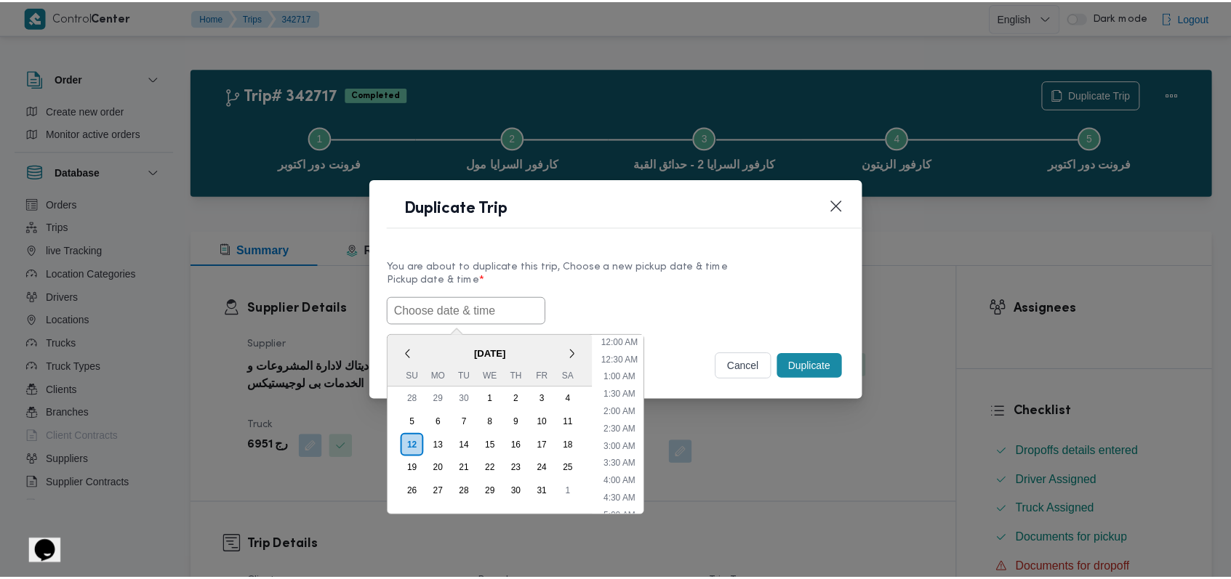
scroll to position [424, 0]
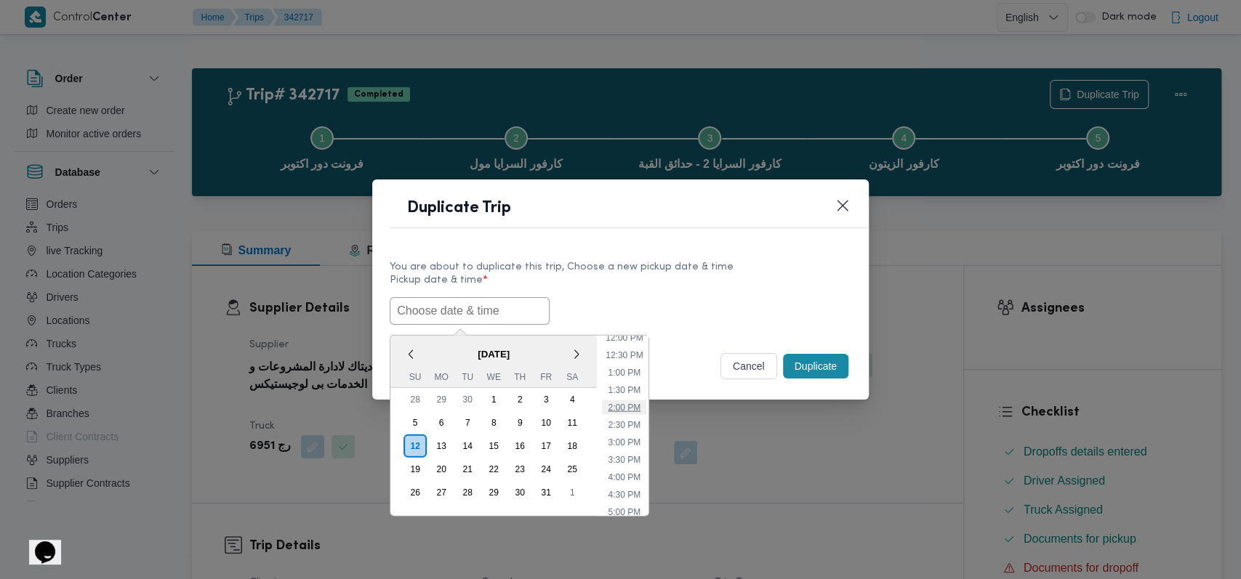
click at [625, 405] on li "2:00 PM" at bounding box center [624, 407] width 44 height 15
type input "12/10/2025 2:00PM"
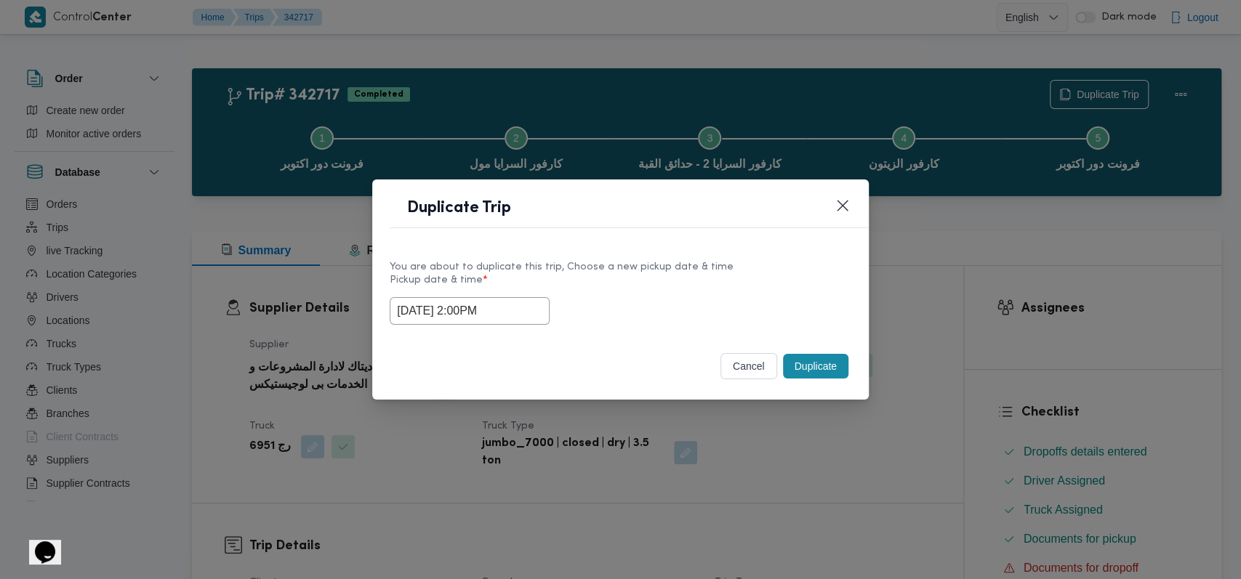
click at [838, 372] on button "Duplicate" at bounding box center [815, 366] width 65 height 25
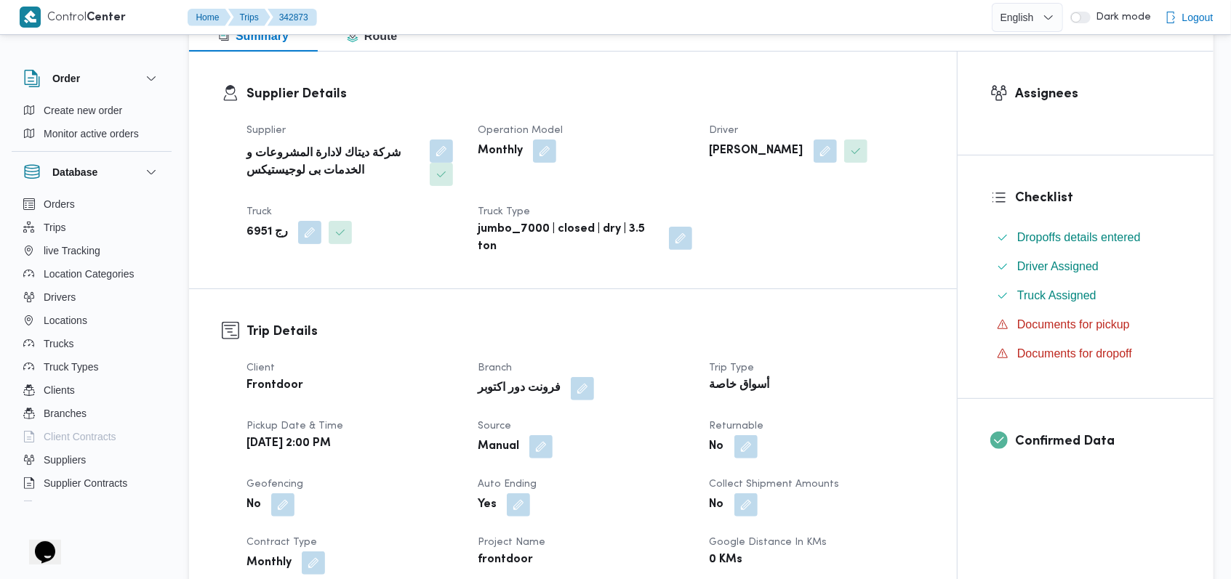
scroll to position [388, 0]
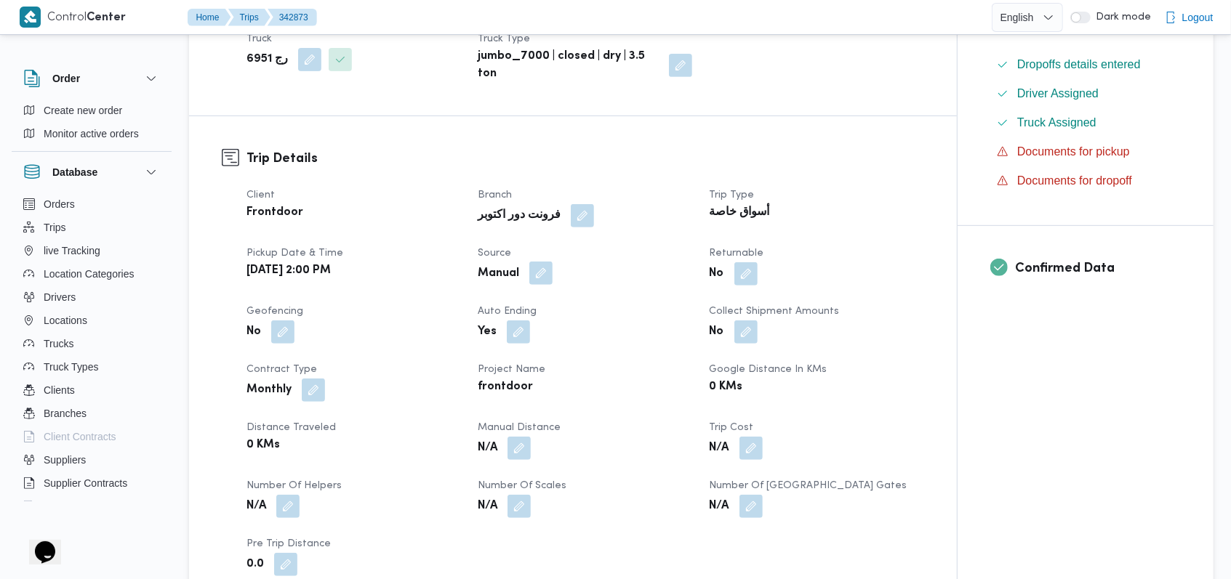
click at [551, 276] on button "button" at bounding box center [540, 273] width 23 height 23
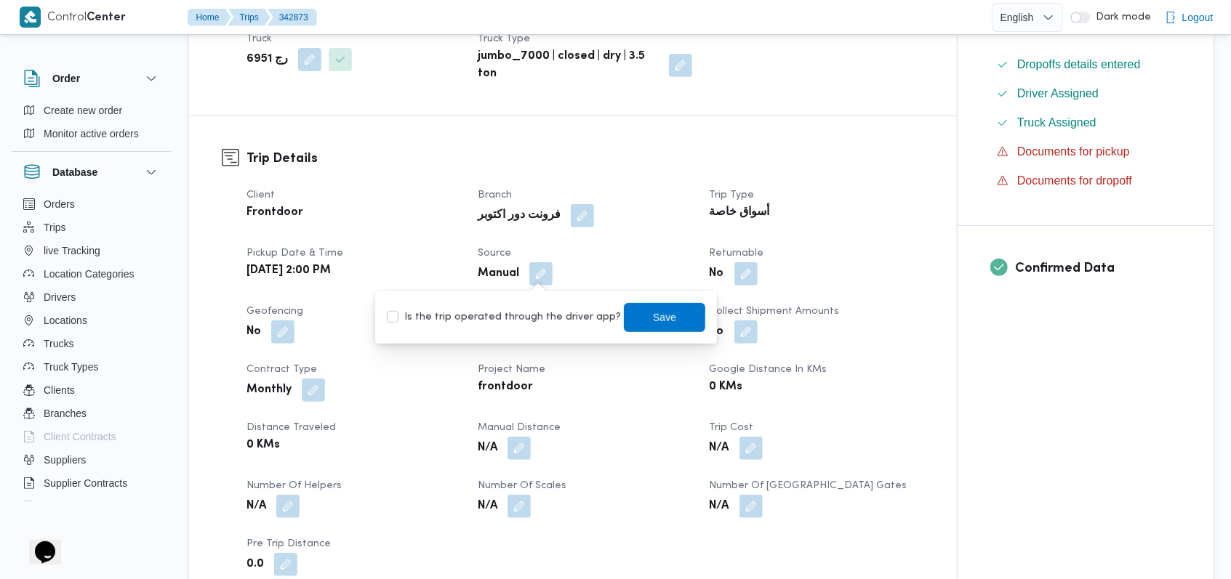
click at [541, 315] on label "Is the trip operated through the driver app?" at bounding box center [504, 317] width 234 height 17
checkbox input "true"
click at [653, 321] on span "Save" at bounding box center [664, 316] width 23 height 17
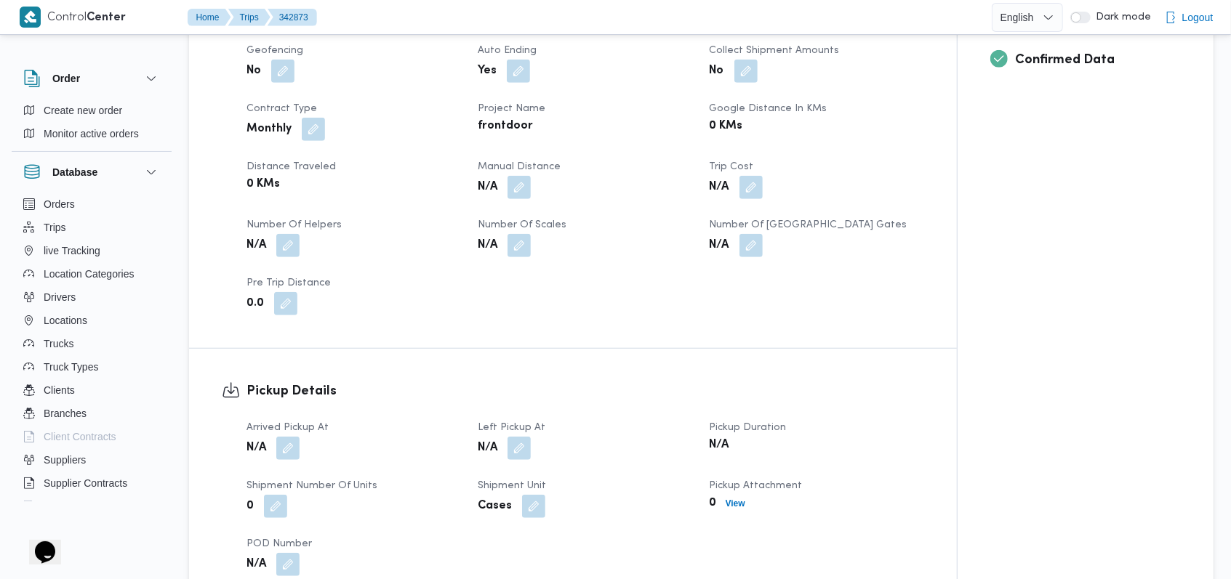
scroll to position [872, 0]
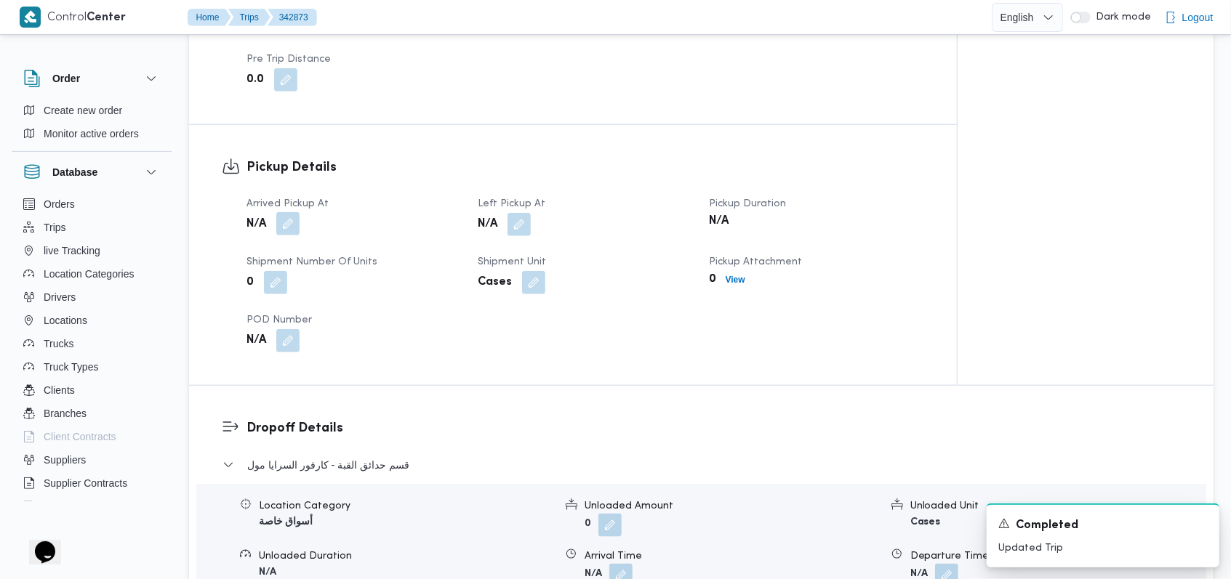
click at [297, 228] on button "button" at bounding box center [287, 223] width 23 height 23
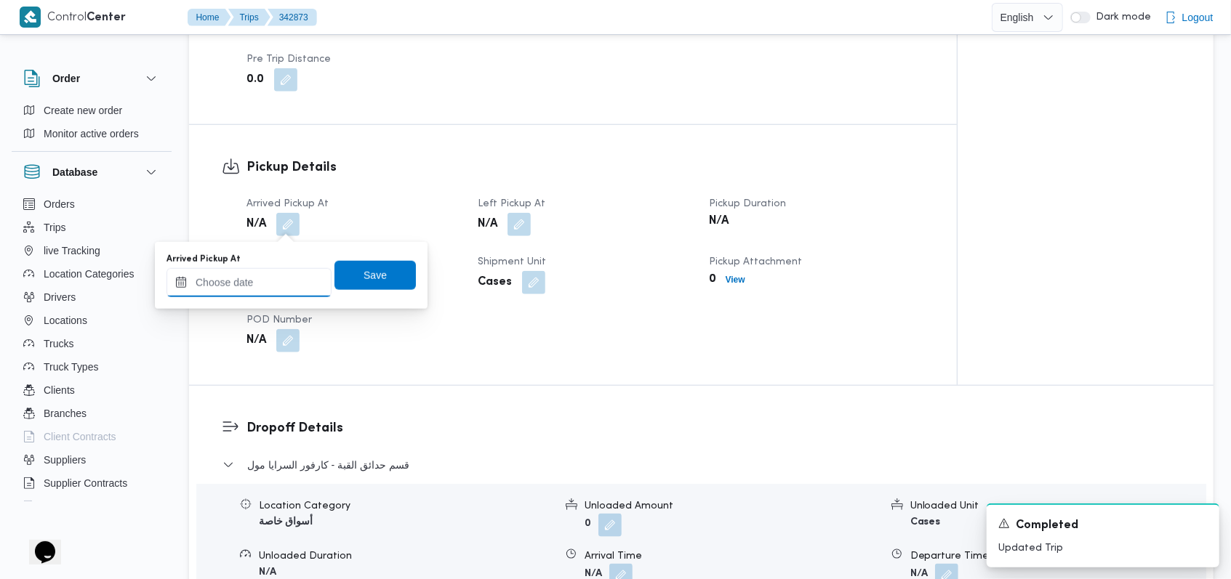
click at [284, 279] on input "Arrived Pickup At" at bounding box center [248, 282] width 165 height 29
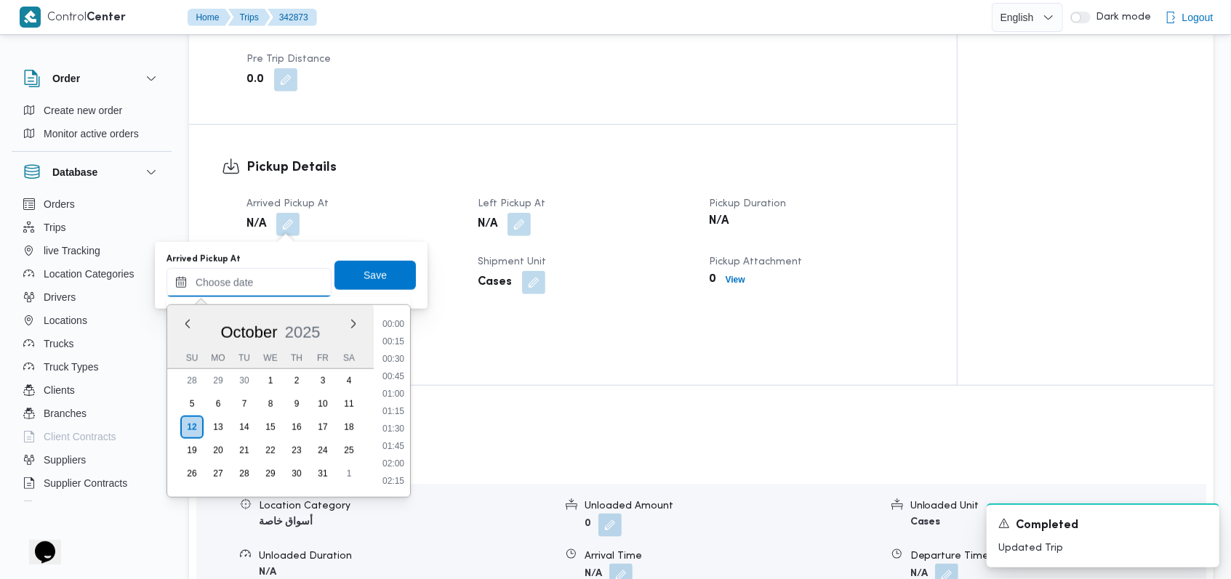
scroll to position [942, 0]
click at [391, 358] on li "14:00" at bounding box center [393, 360] width 33 height 15
type input "[DATE] 14:00"
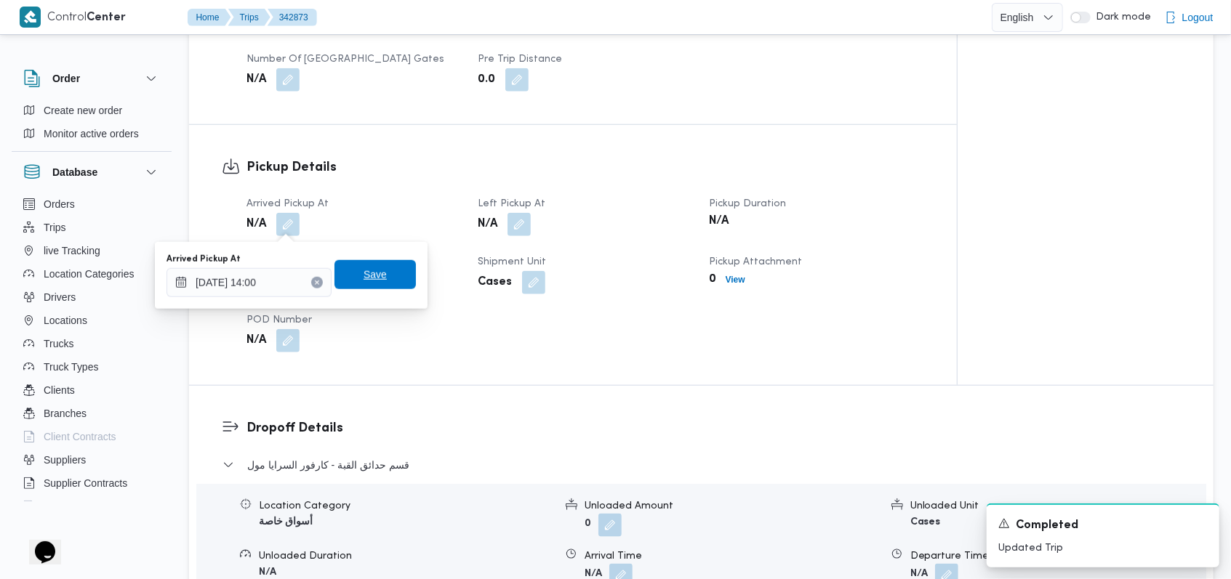
click at [390, 271] on span "Save" at bounding box center [374, 274] width 81 height 29
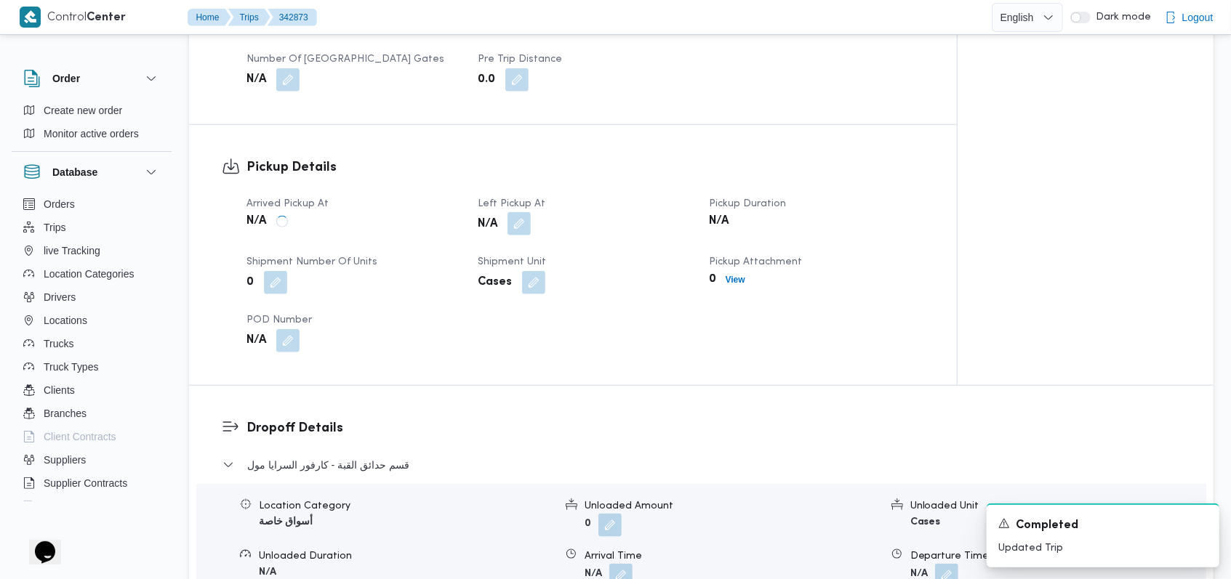
click at [522, 223] on button "button" at bounding box center [518, 223] width 23 height 23
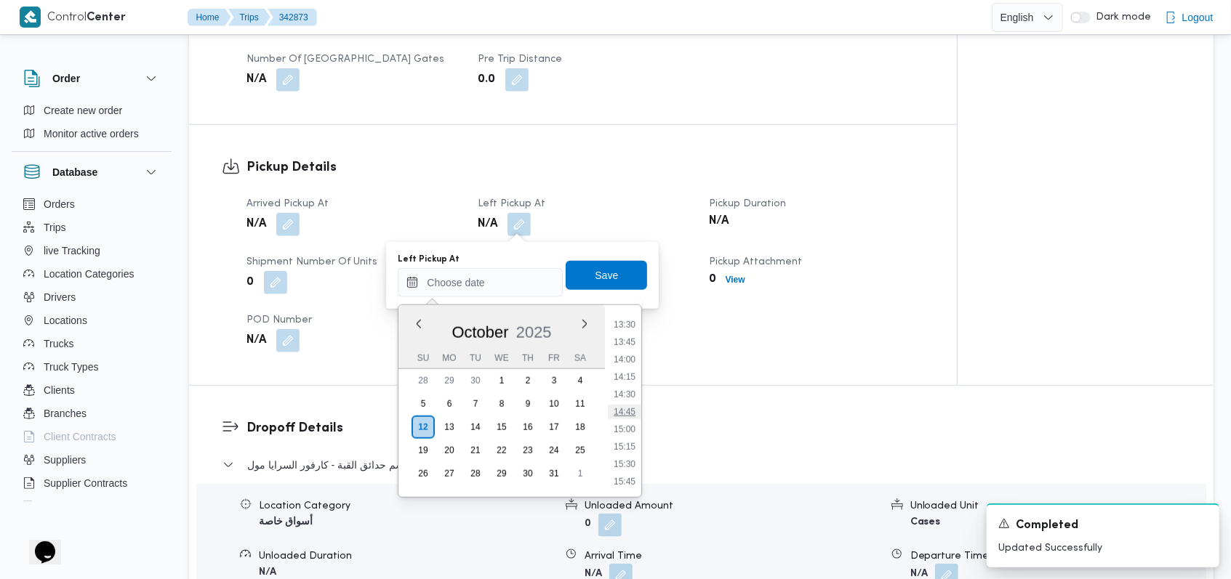
click at [628, 409] on li "14:45" at bounding box center [624, 412] width 33 height 15
type input "12/10/2025 14:45"
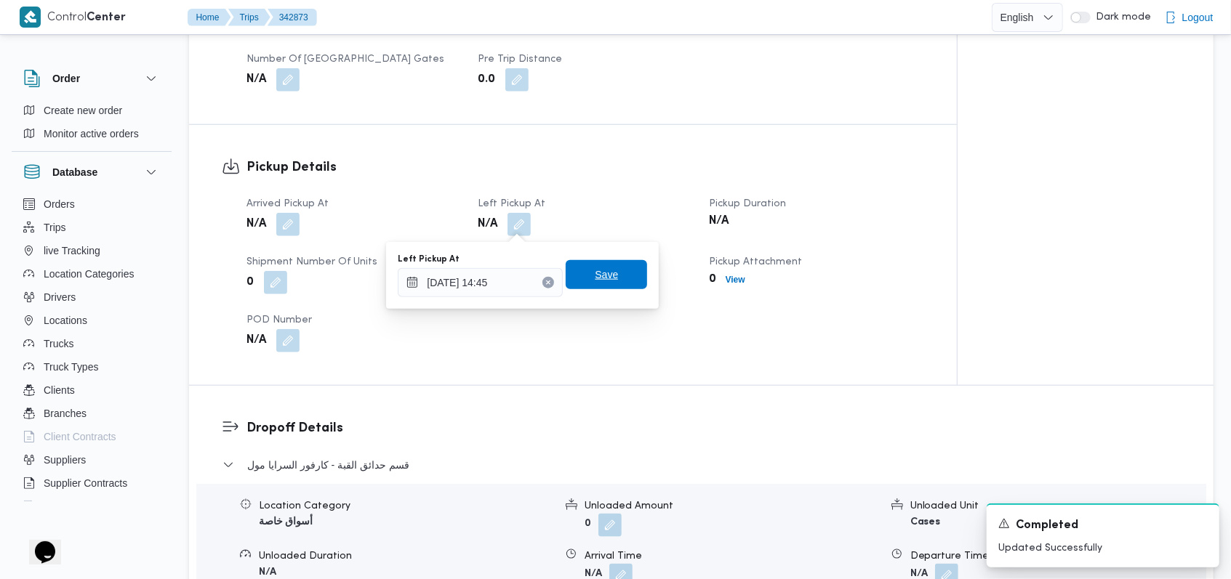
click at [622, 284] on span "Save" at bounding box center [606, 274] width 81 height 29
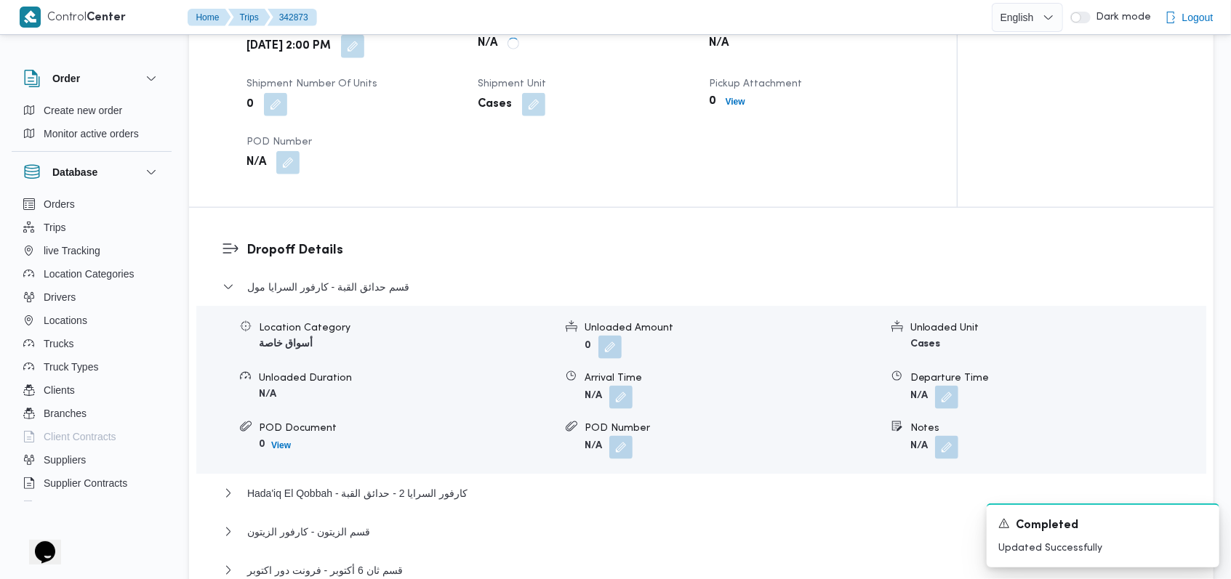
scroll to position [1163, 0]
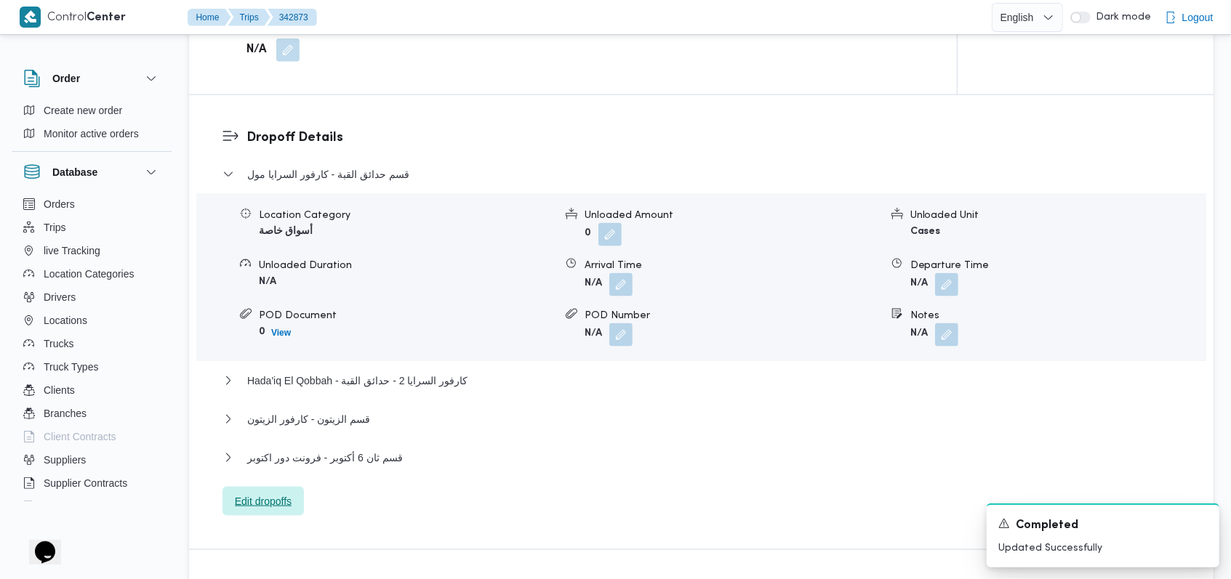
click at [258, 502] on span "Edit dropoffs" at bounding box center [263, 501] width 57 height 17
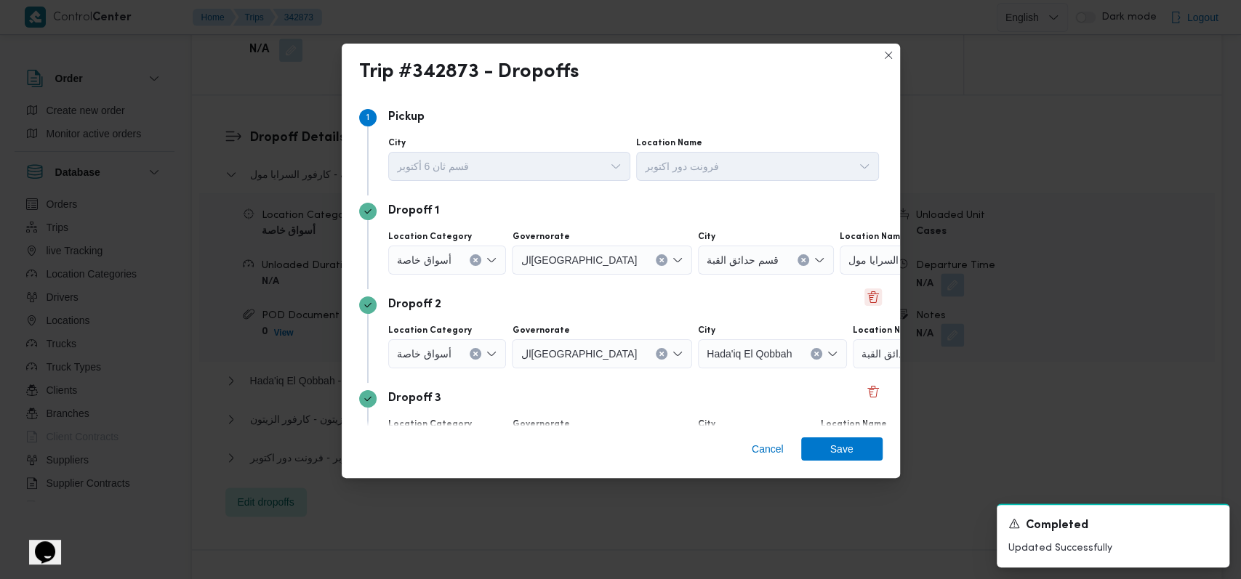
click at [867, 294] on button "Delete" at bounding box center [872, 297] width 17 height 17
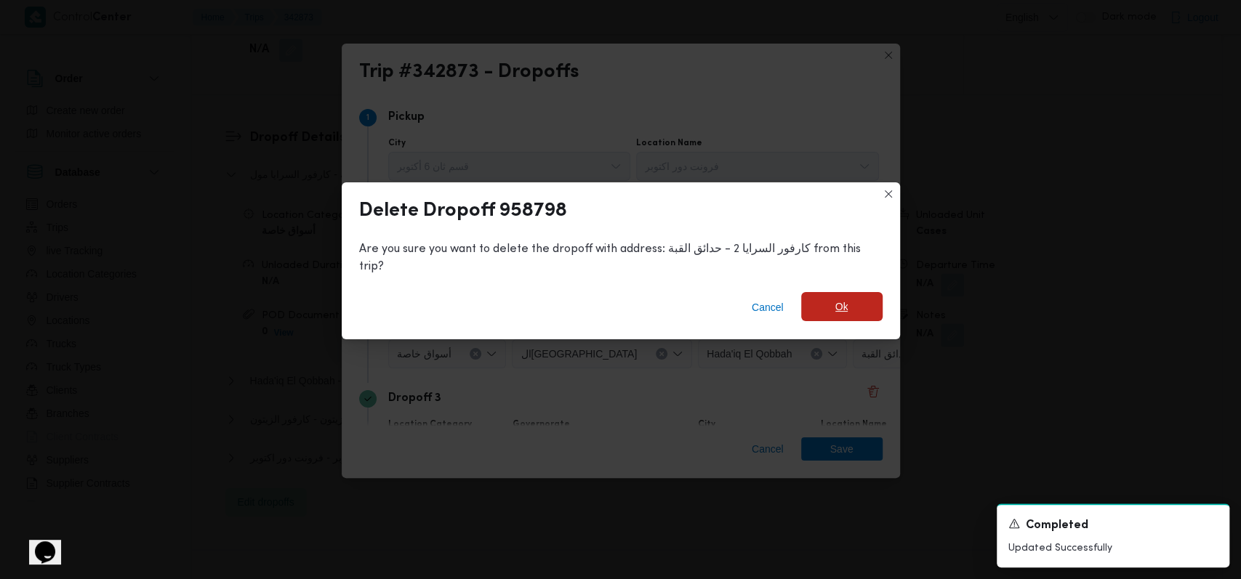
click at [806, 301] on span "Ok" at bounding box center [841, 306] width 81 height 29
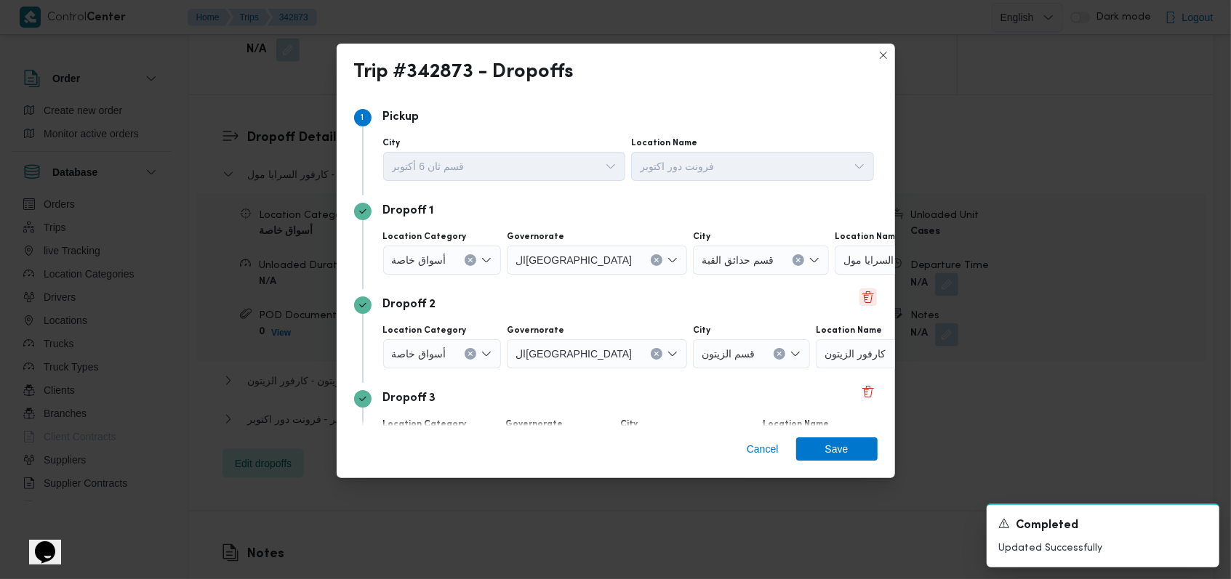
click at [861, 297] on button "Delete" at bounding box center [867, 297] width 17 height 17
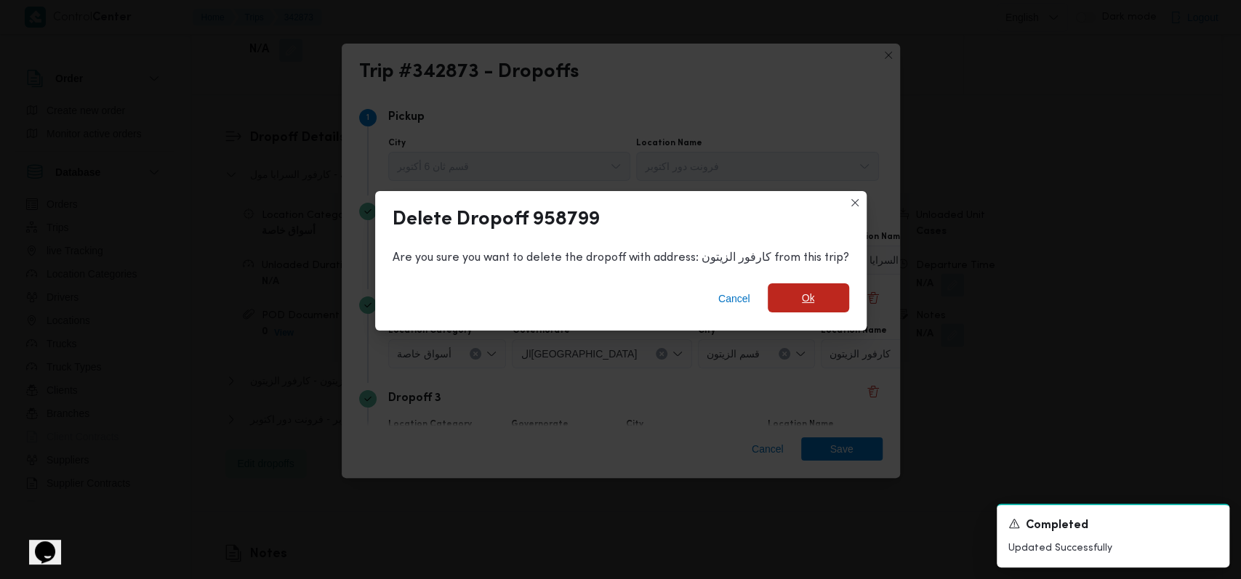
click at [784, 297] on span "Ok" at bounding box center [808, 298] width 81 height 29
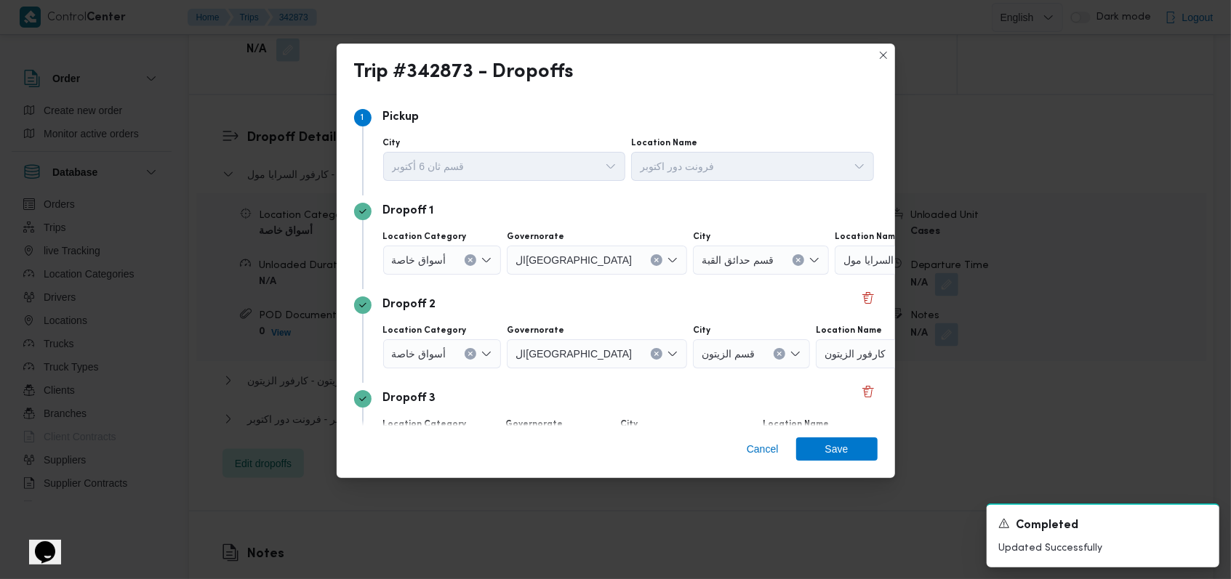
click at [677, 305] on div "Dropoff 2" at bounding box center [615, 305] width 523 height 17
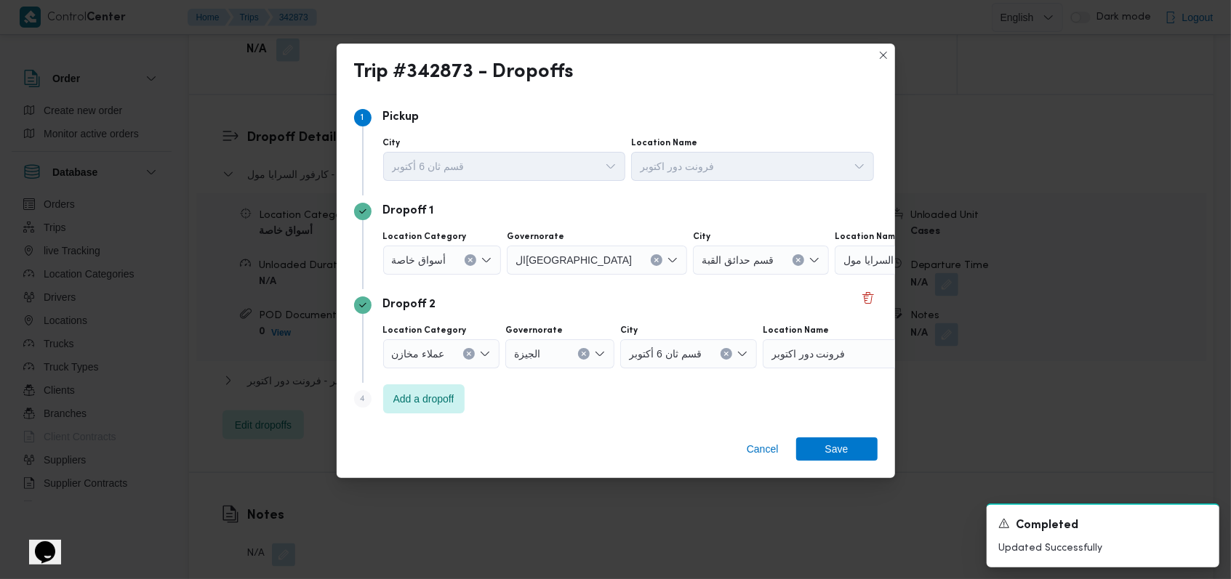
click at [442, 357] on div "عملاء مخازن" at bounding box center [441, 354] width 117 height 29
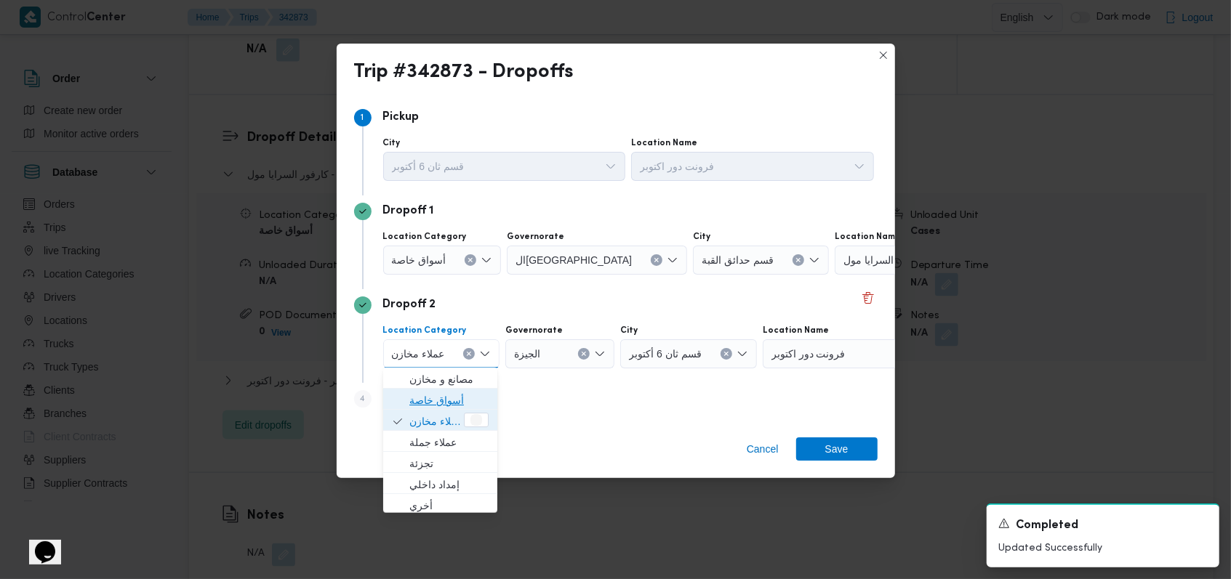
click at [450, 395] on span "أسواق خاصة" at bounding box center [448, 400] width 79 height 17
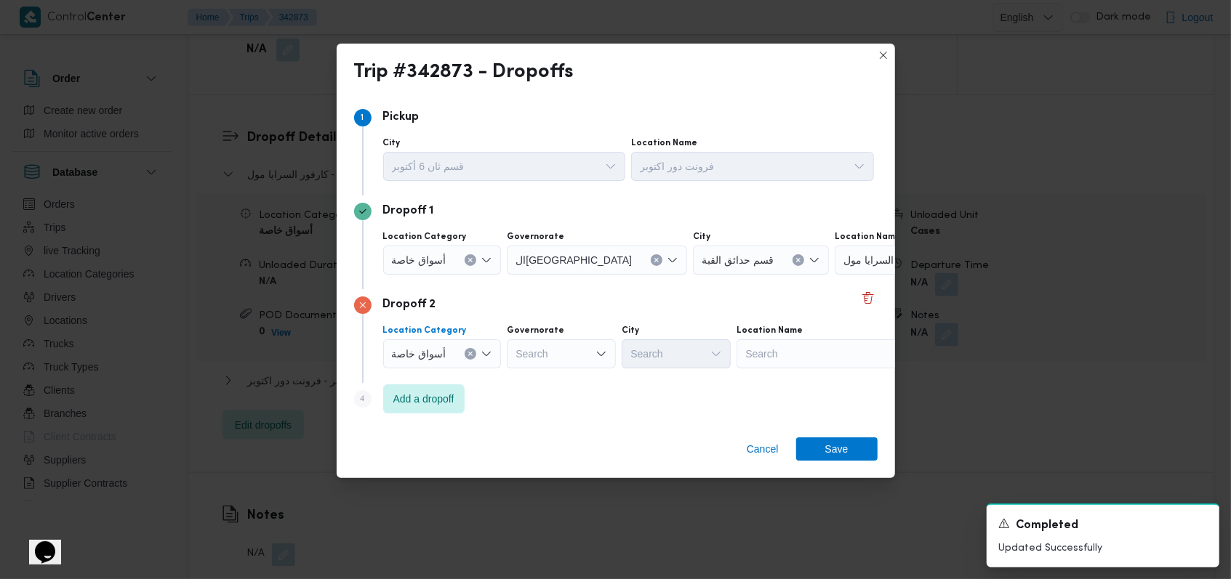
click at [437, 252] on span "أسواق خاصة" at bounding box center [419, 260] width 55 height 16
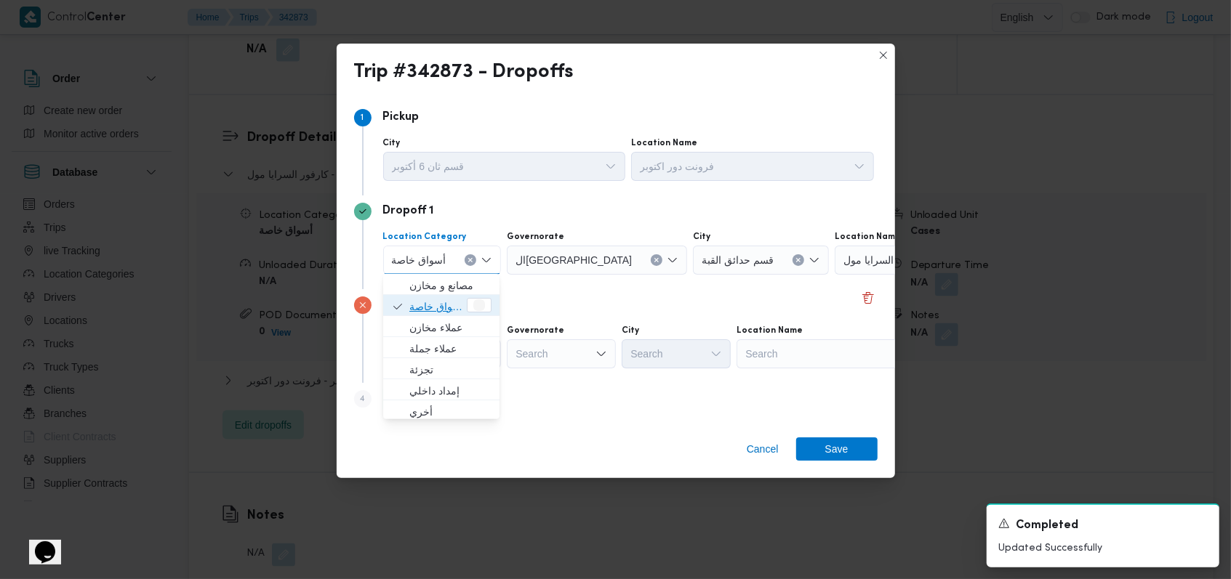
click at [444, 312] on span "أسواق خاصة" at bounding box center [436, 306] width 55 height 17
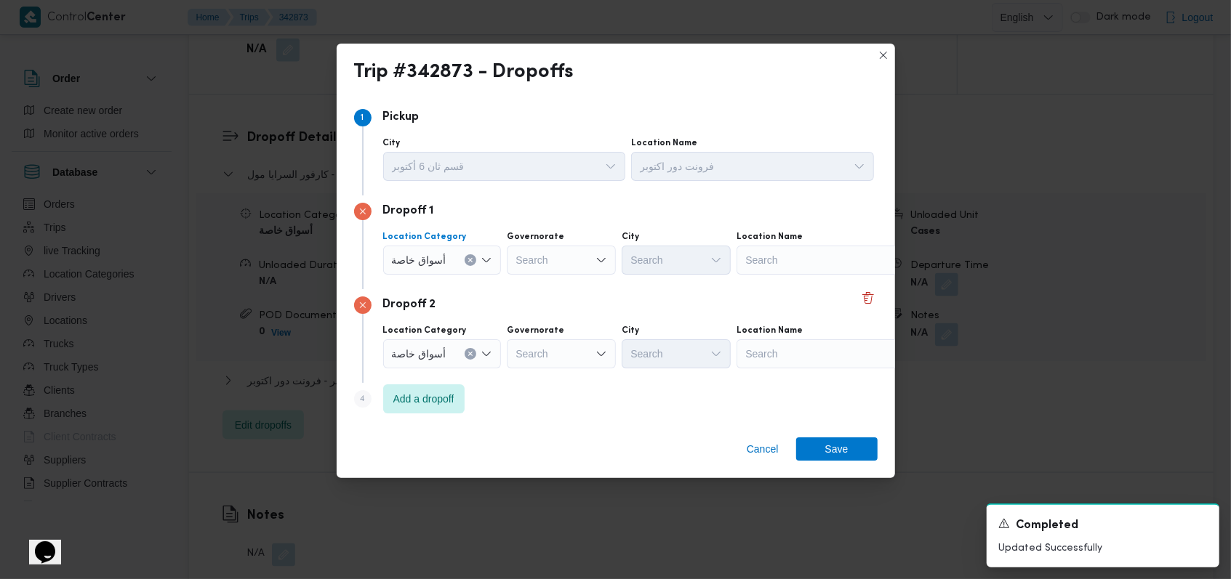
click at [807, 249] on div "Search" at bounding box center [827, 260] width 182 height 29
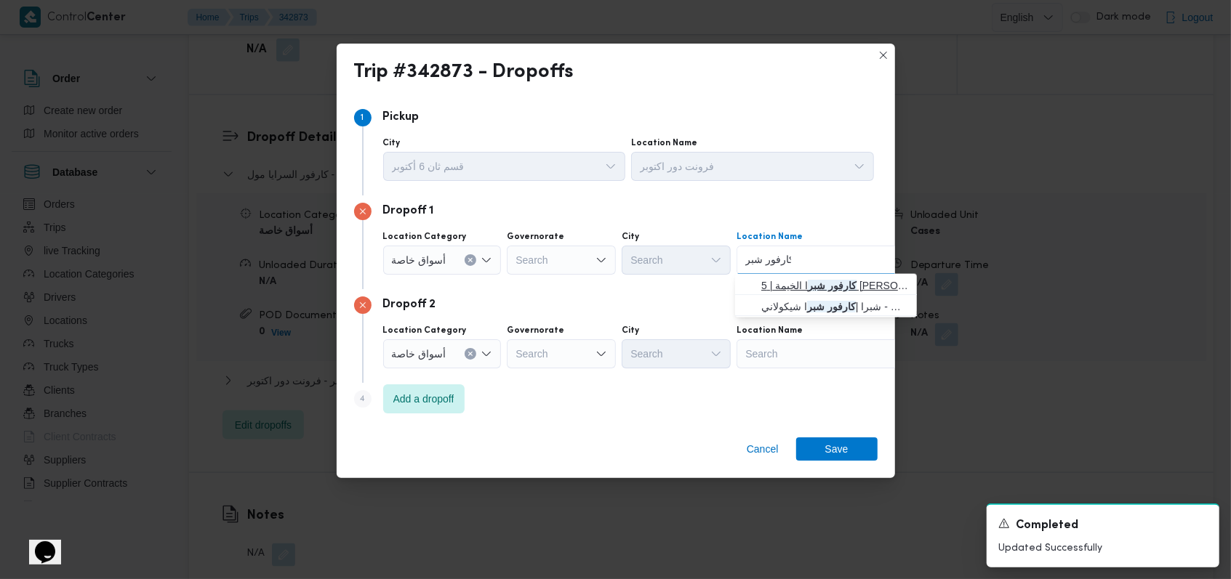
type input "كارفور شبر"
click at [826, 285] on span "كارفور شبر ا الخيمة | 5 أحمد عبد الموجود | بيجام" at bounding box center [834, 285] width 147 height 17
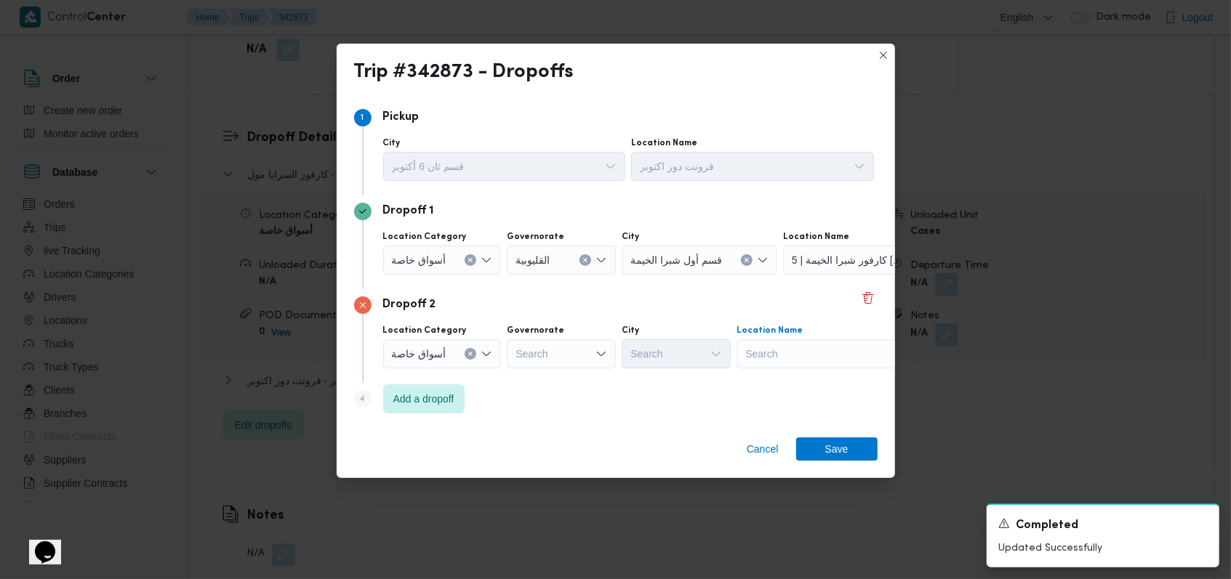
click at [820, 346] on div "Search" at bounding box center [827, 354] width 182 height 29
type input "كارفور شي"
click at [810, 382] on mark "كارفور شي" at bounding box center [785, 380] width 49 height 12
click at [832, 441] on span "Save" at bounding box center [836, 448] width 23 height 23
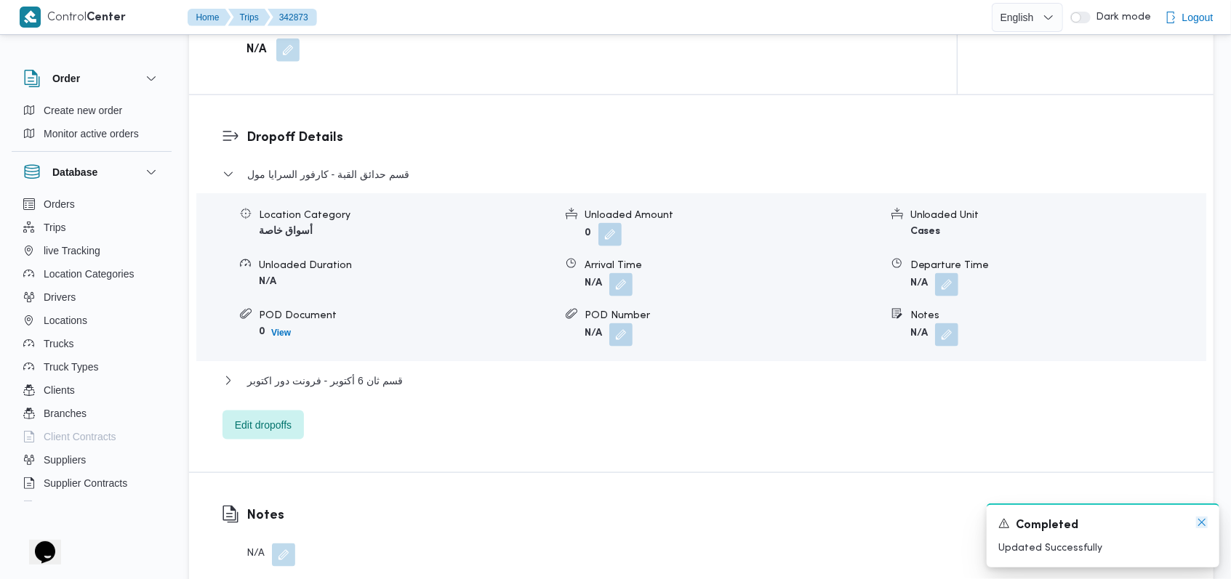
click at [1204, 526] on icon "Dismiss toast" at bounding box center [1201, 522] width 7 height 7
click at [1200, 526] on icon "Dismiss toast" at bounding box center [1202, 523] width 12 height 12
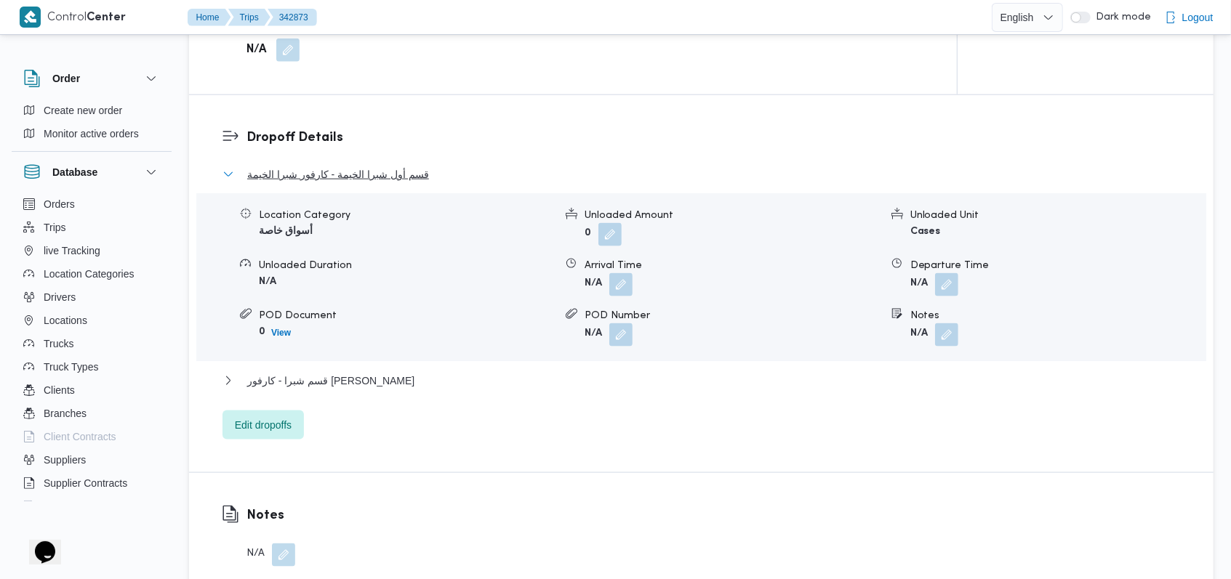
click at [403, 172] on span "قسم أول شبرا الخيمة - كارفور شبرا الخيمة" at bounding box center [338, 174] width 182 height 17
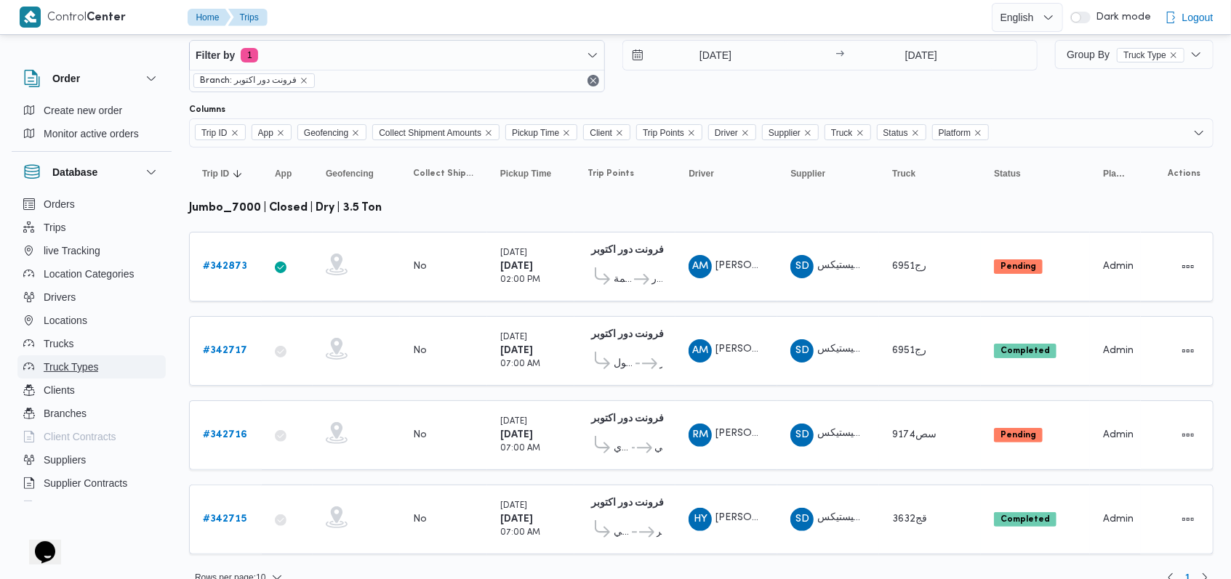
scroll to position [46, 0]
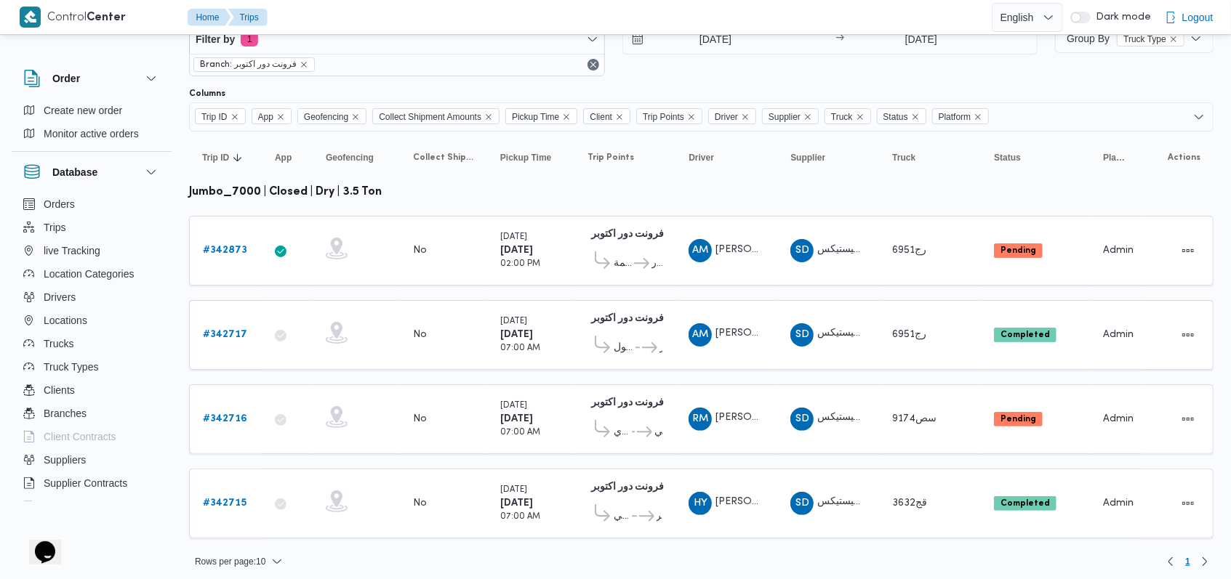
click at [805, 67] on div "12/10/2025 → 12/10/2025" at bounding box center [830, 50] width 416 height 52
click at [701, 79] on div "Filter by 1 Branch: فرونت دور اكتوبر 12/10/2025 → 12/10/2025" at bounding box center [613, 50] width 866 height 70
click at [231, 499] on b "# 342715" at bounding box center [225, 503] width 44 height 9
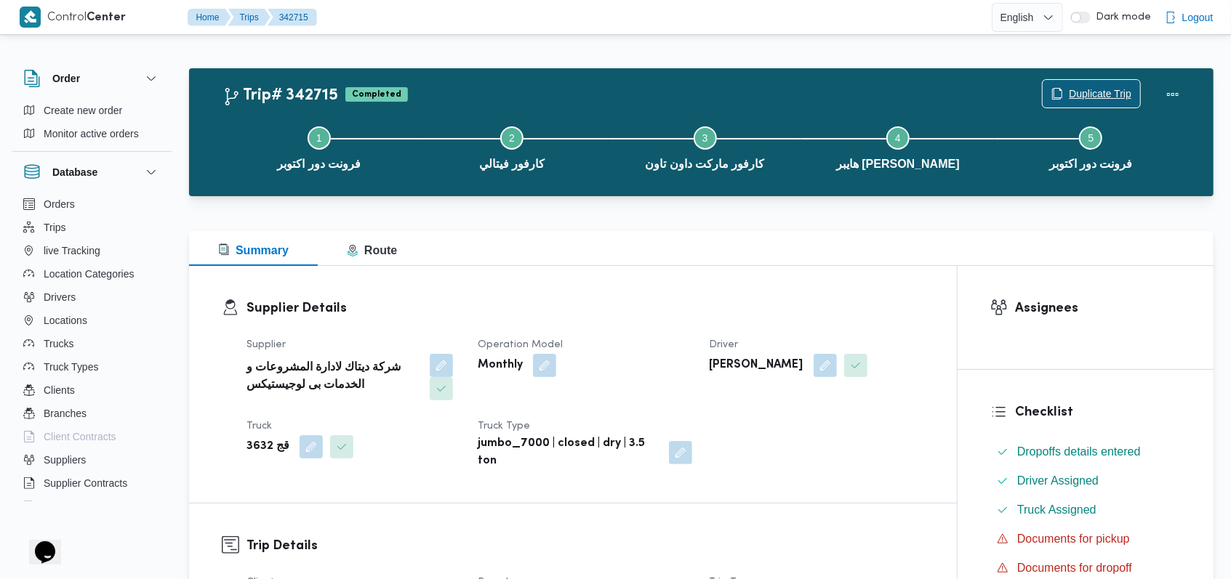
click at [1095, 87] on span "Duplicate Trip" at bounding box center [1100, 93] width 63 height 17
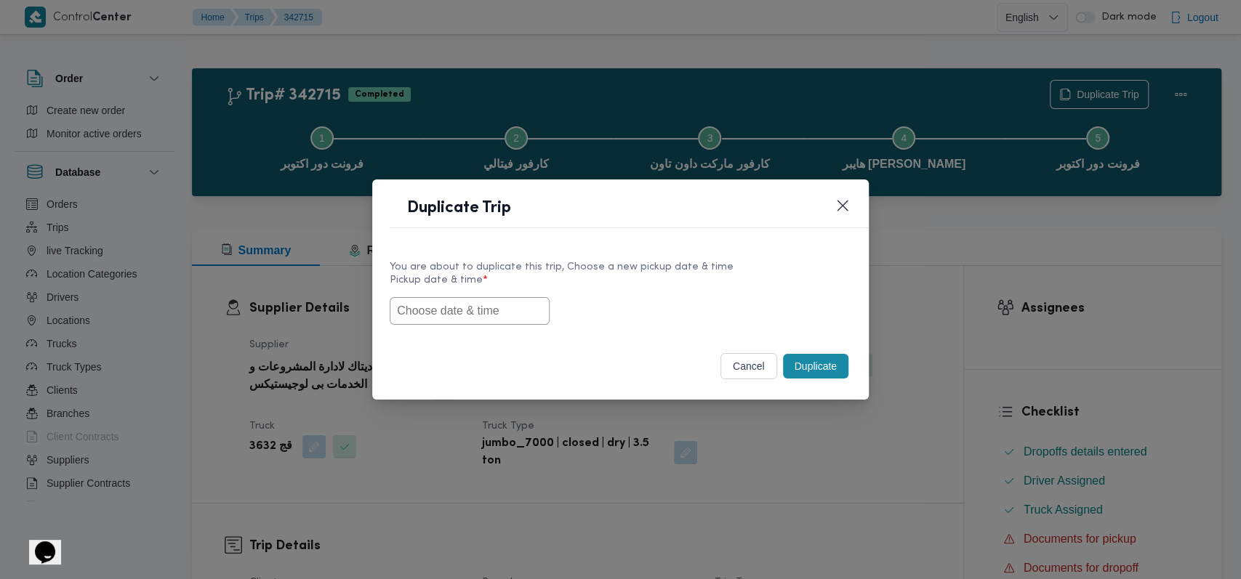
click at [484, 308] on input "text" at bounding box center [470, 311] width 160 height 28
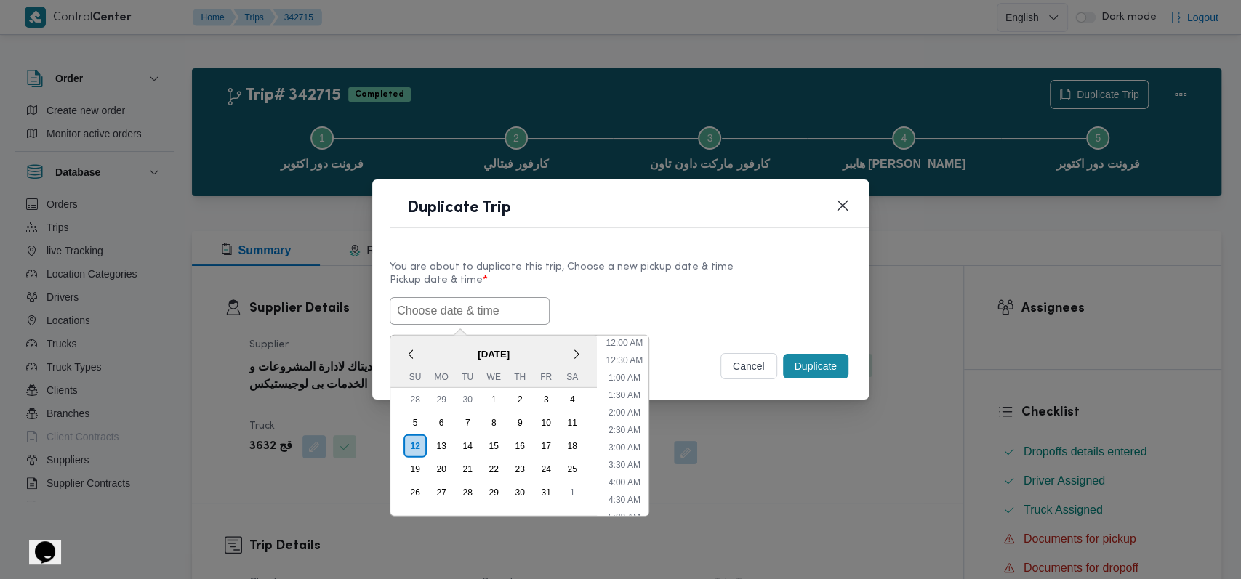
scroll to position [441, 0]
click at [448, 443] on div "13" at bounding box center [441, 446] width 28 height 28
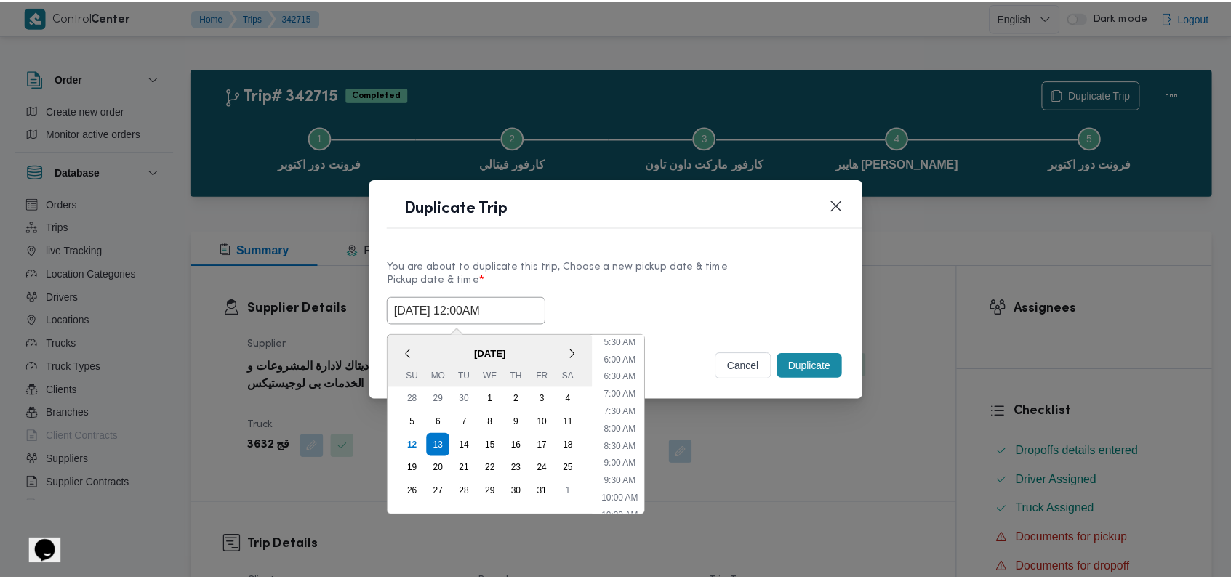
scroll to position [150, 0]
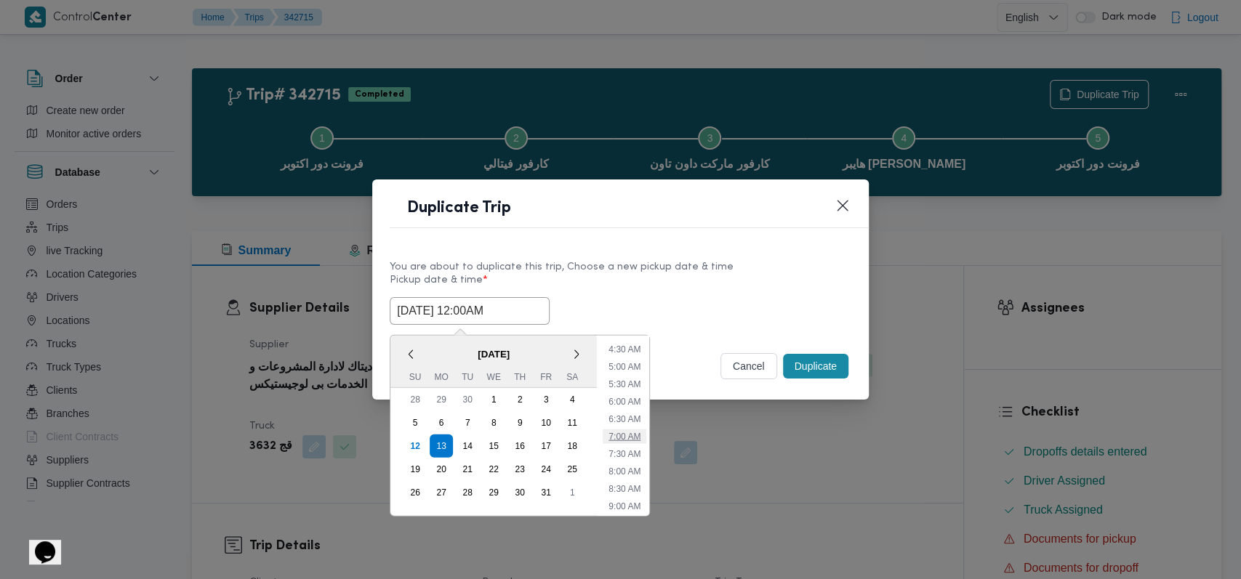
click at [628, 437] on li "7:00 AM" at bounding box center [625, 436] width 44 height 15
type input "13/10/2025 7:00AM"
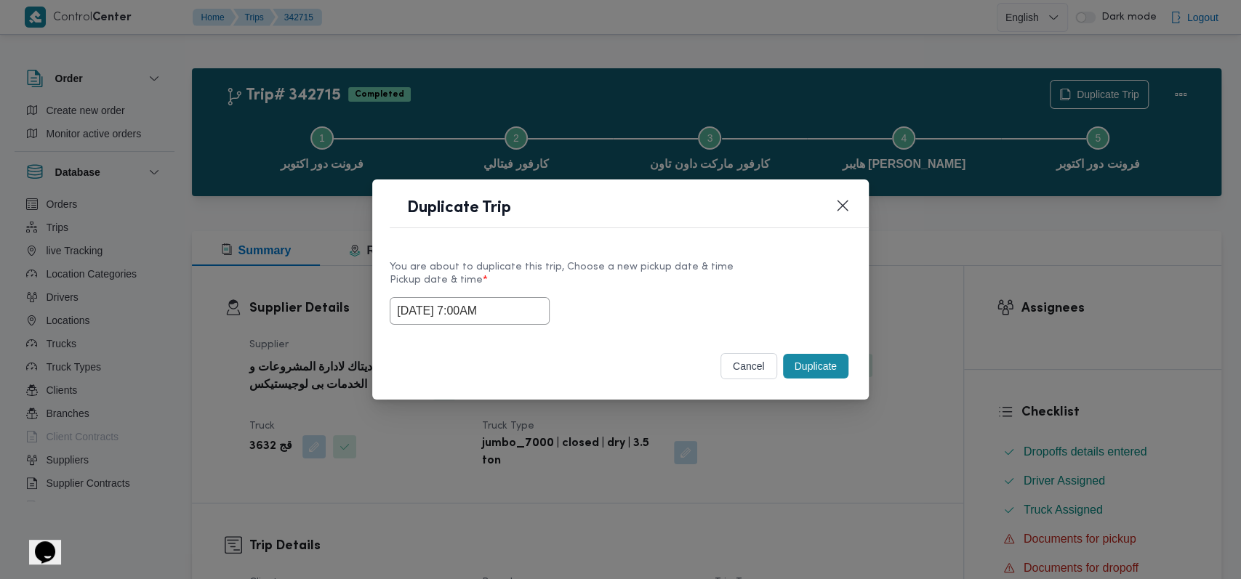
click at [830, 364] on button "Duplicate" at bounding box center [815, 366] width 65 height 25
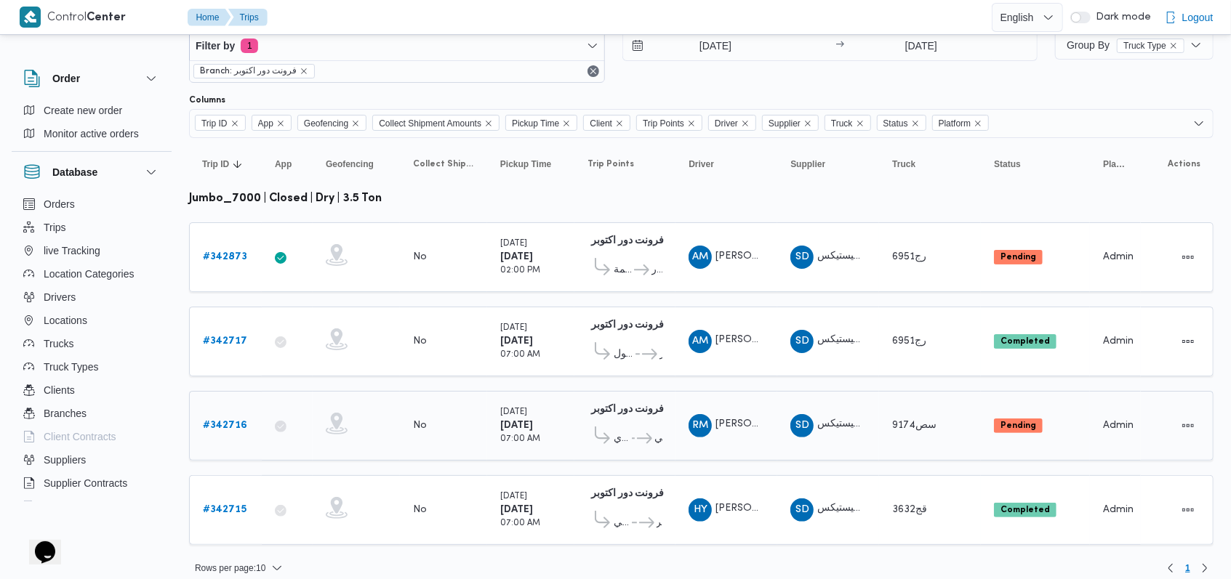
scroll to position [46, 0]
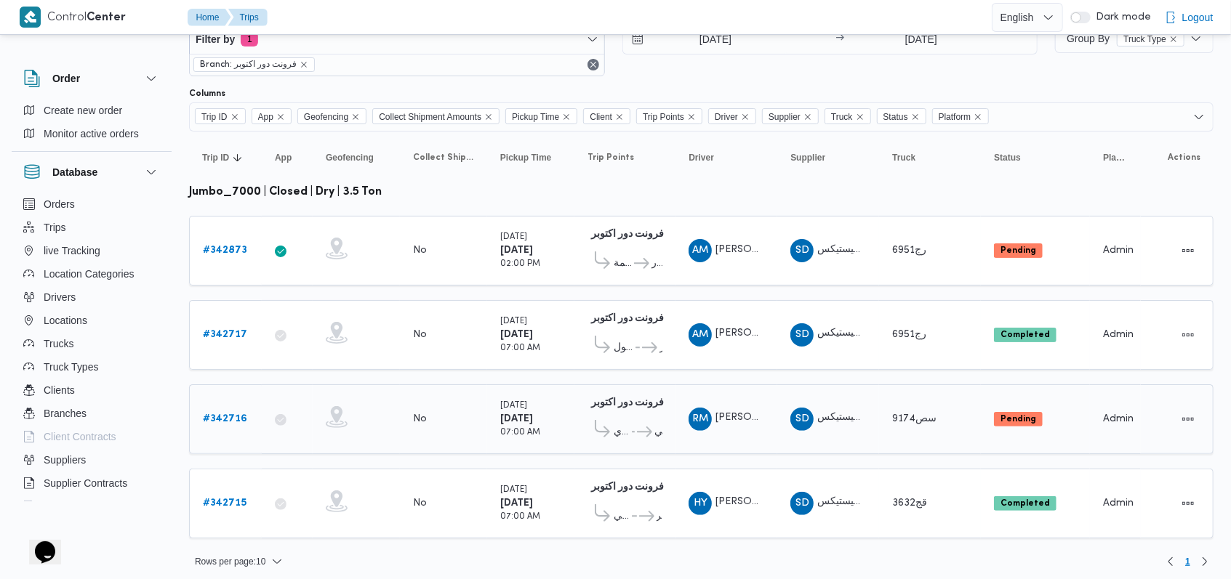
click at [238, 411] on link "# 342716" at bounding box center [225, 419] width 44 height 17
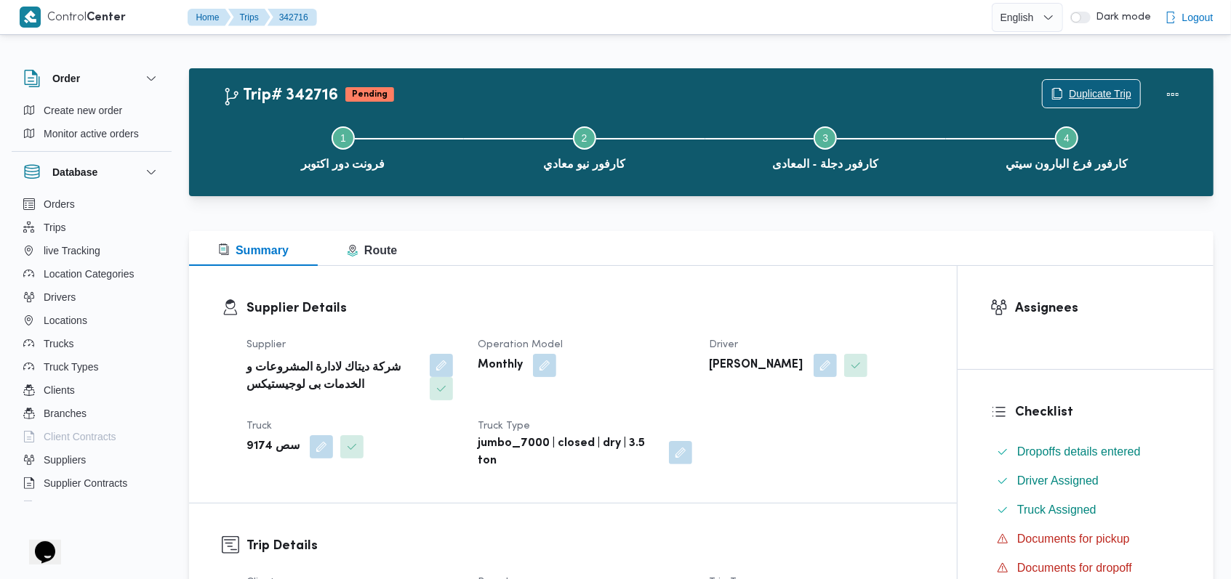
click at [1097, 83] on span "Duplicate Trip" at bounding box center [1091, 94] width 97 height 28
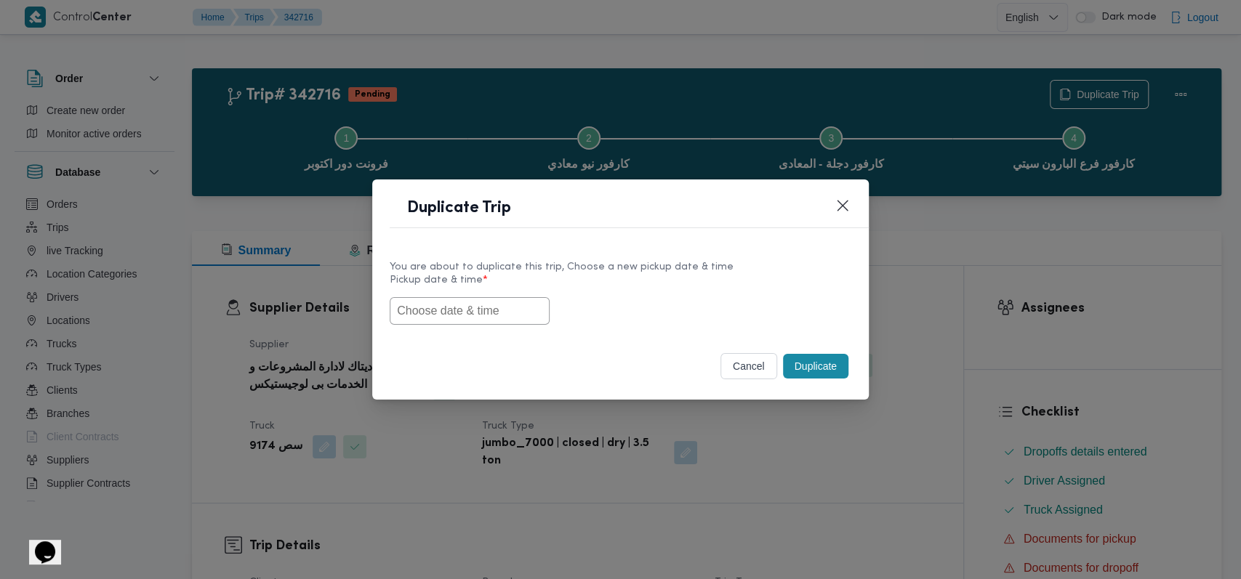
click at [489, 305] on input "text" at bounding box center [470, 311] width 160 height 28
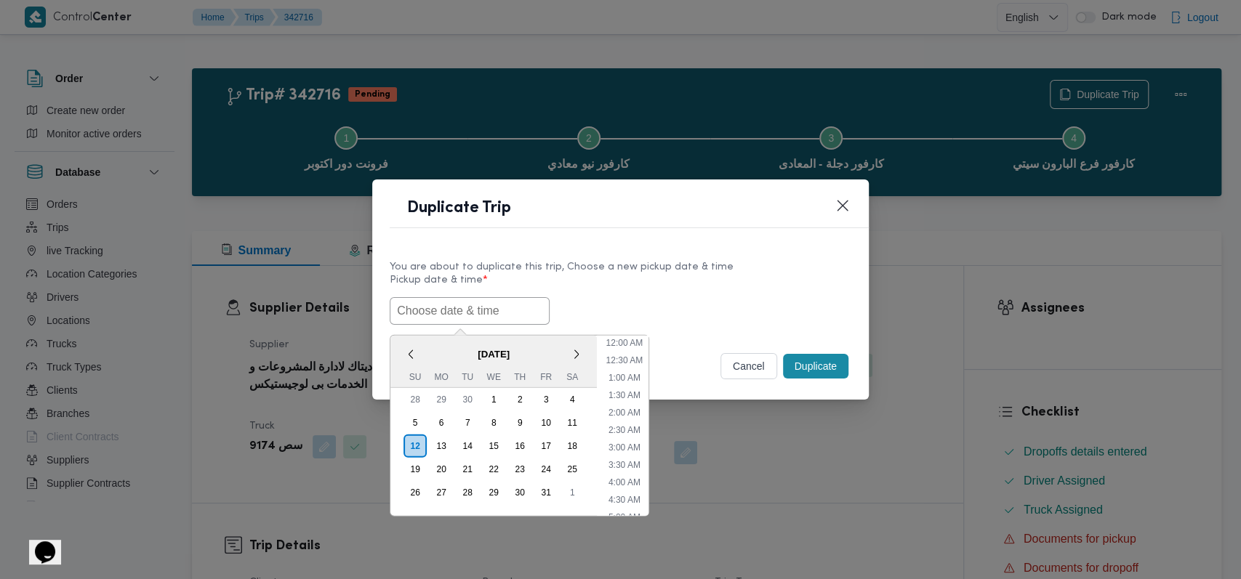
scroll to position [441, 0]
click at [444, 442] on div "13" at bounding box center [441, 446] width 28 height 28
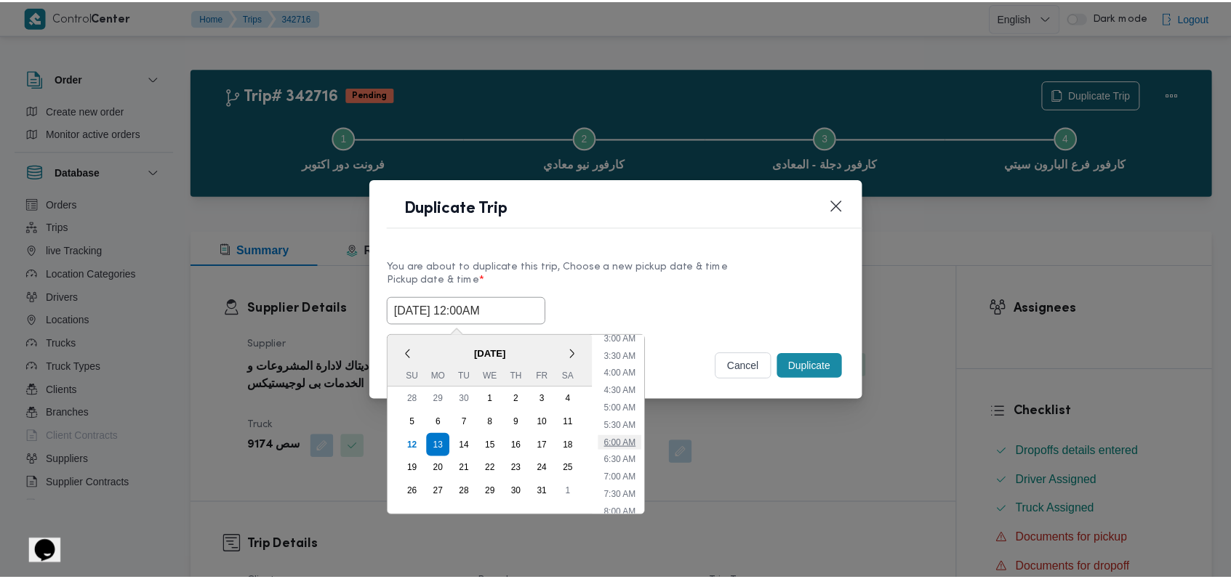
scroll to position [150, 0]
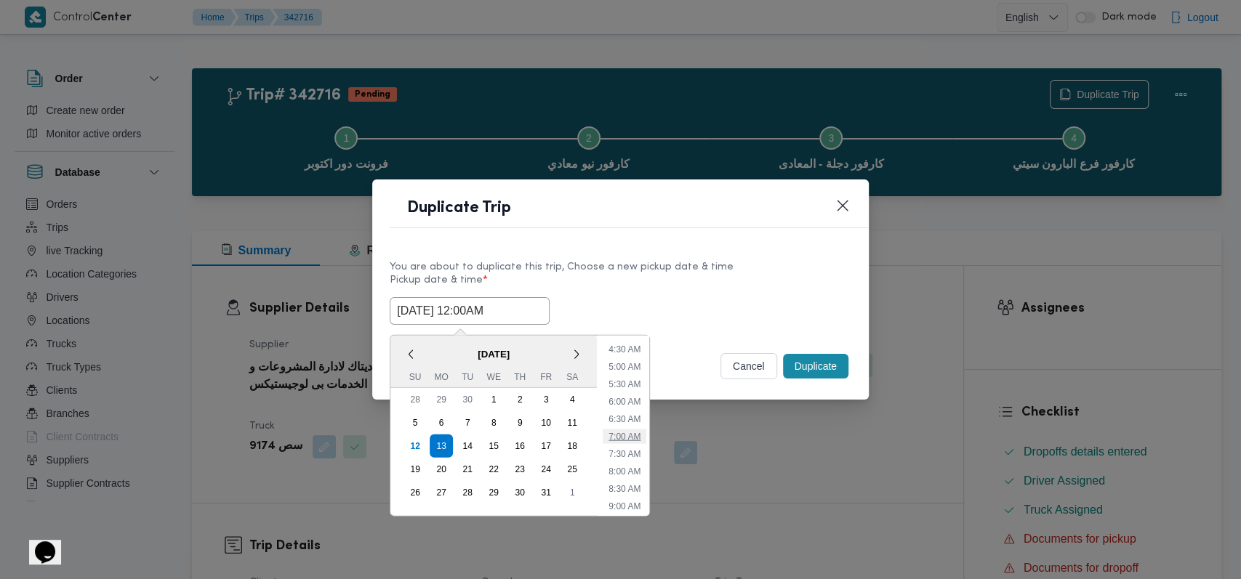
click at [632, 433] on li "7:00 AM" at bounding box center [625, 436] width 44 height 15
type input "13/10/2025 7:00AM"
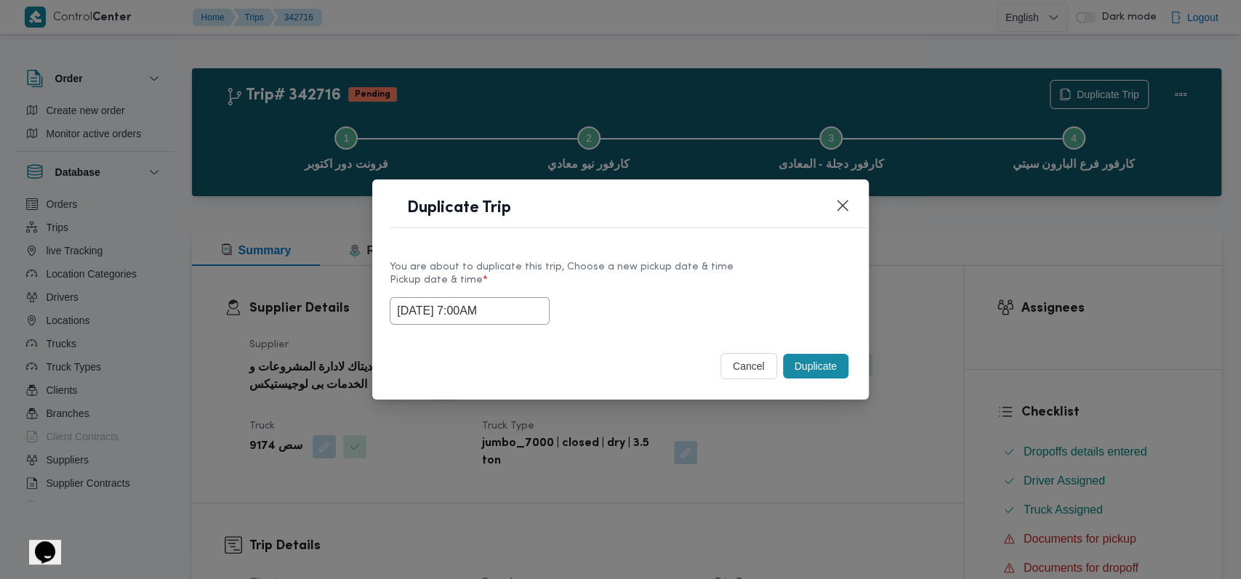
click at [825, 360] on button "Duplicate" at bounding box center [815, 366] width 65 height 25
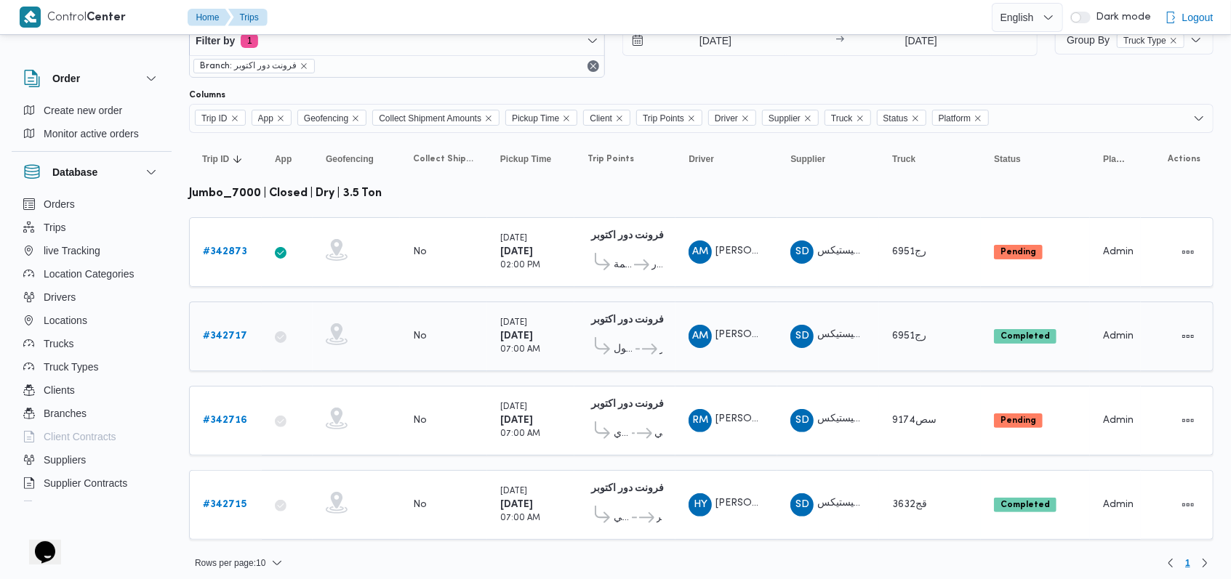
scroll to position [46, 0]
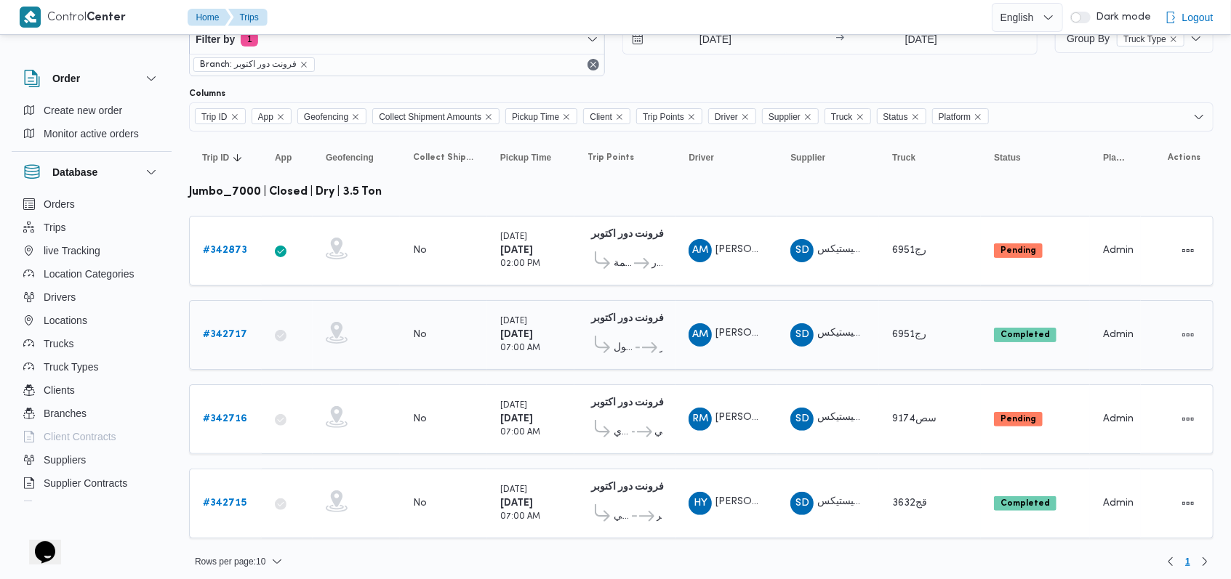
click at [219, 330] on b "# 342717" at bounding box center [225, 334] width 44 height 9
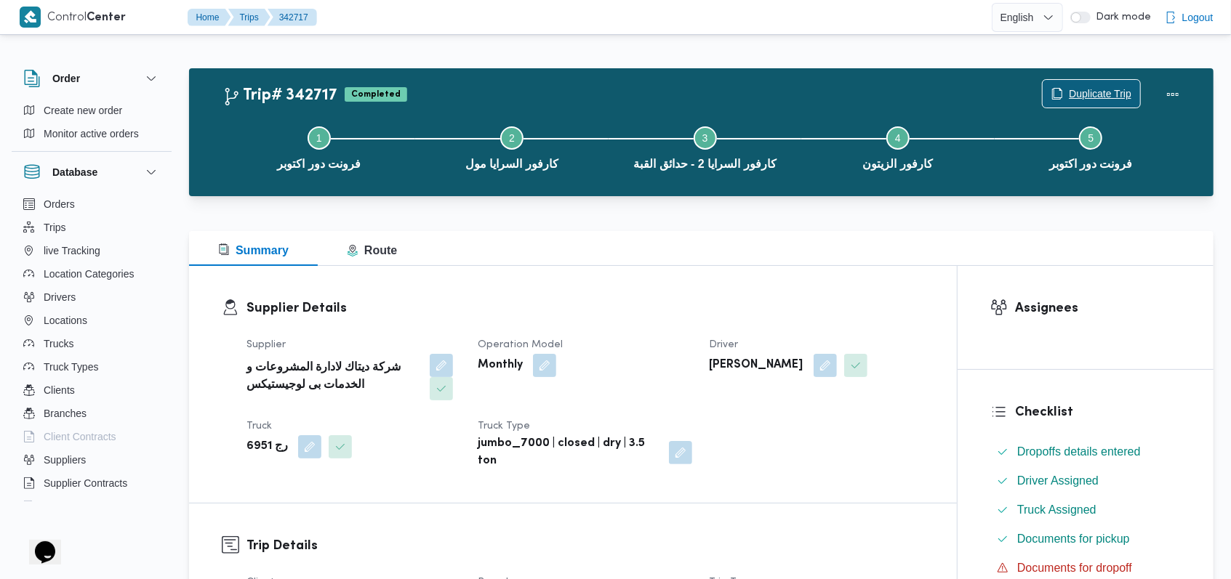
click at [1094, 84] on span "Duplicate Trip" at bounding box center [1091, 94] width 97 height 28
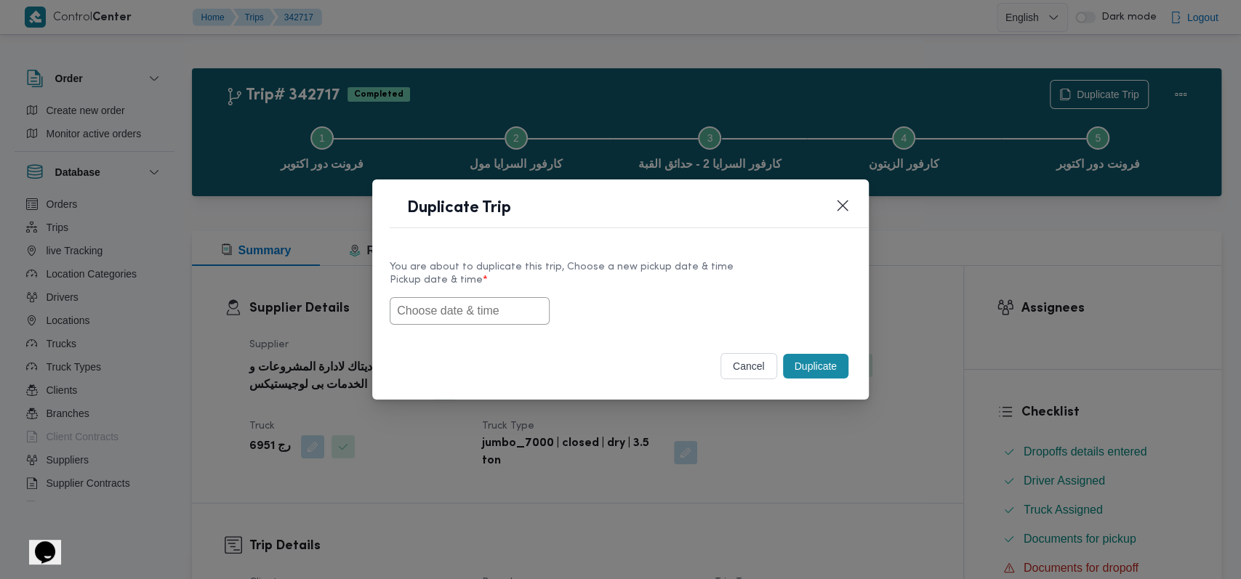
click at [504, 322] on input "text" at bounding box center [470, 311] width 160 height 28
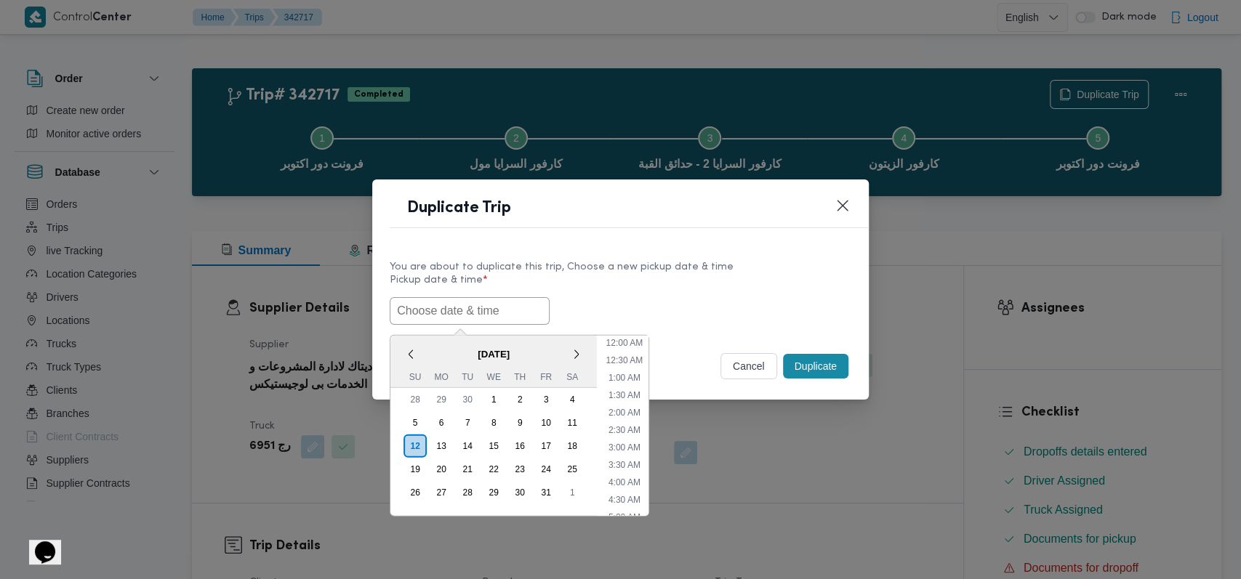
scroll to position [441, 0]
click at [430, 446] on div "13" at bounding box center [441, 446] width 28 height 28
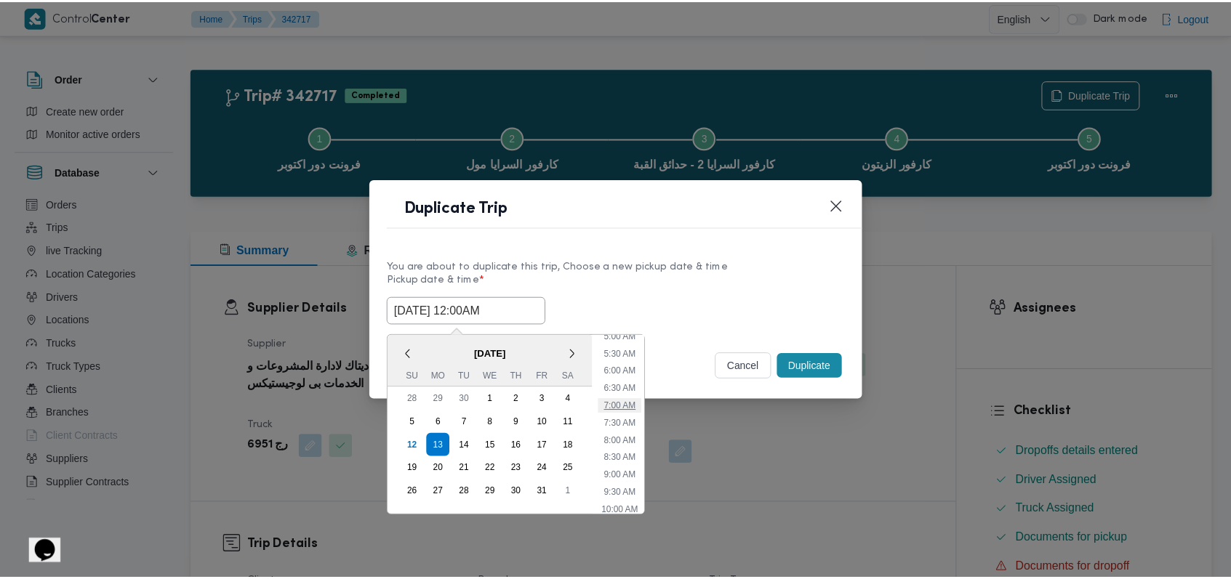
scroll to position [150, 0]
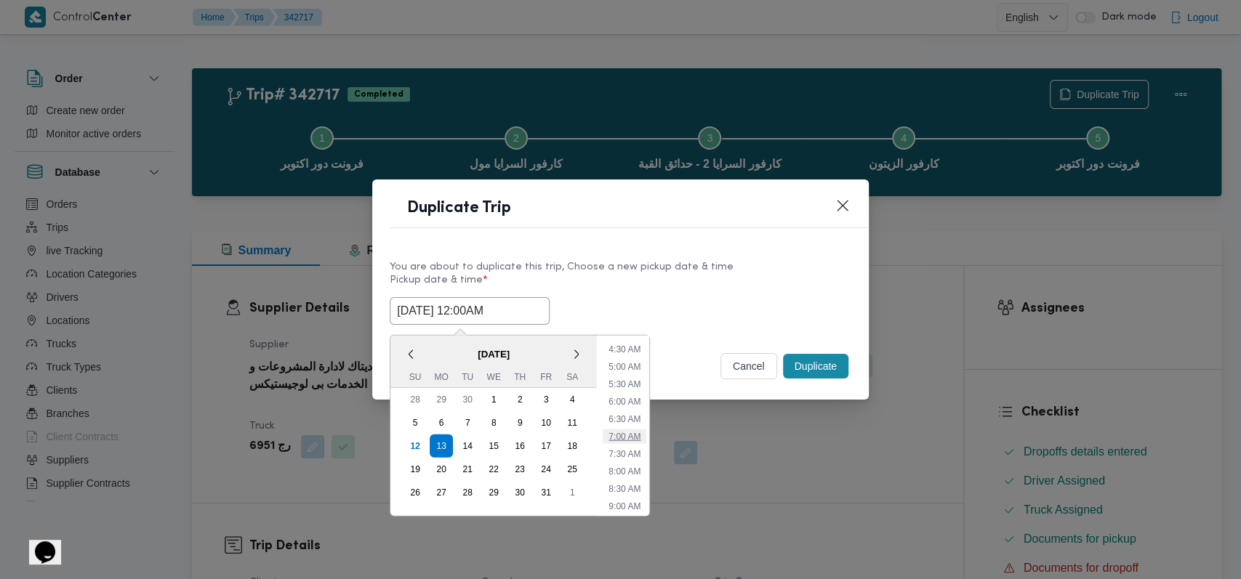
click at [640, 429] on li "7:00 AM" at bounding box center [625, 436] width 44 height 15
type input "13/10/2025 7:00AM"
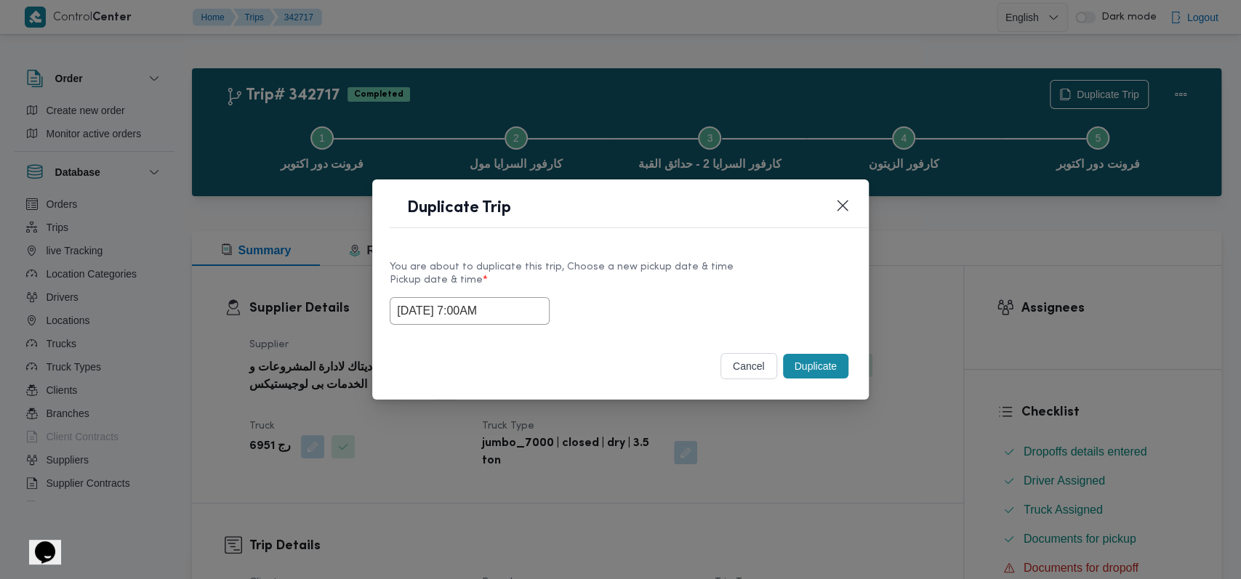
click at [827, 372] on button "Duplicate" at bounding box center [815, 366] width 65 height 25
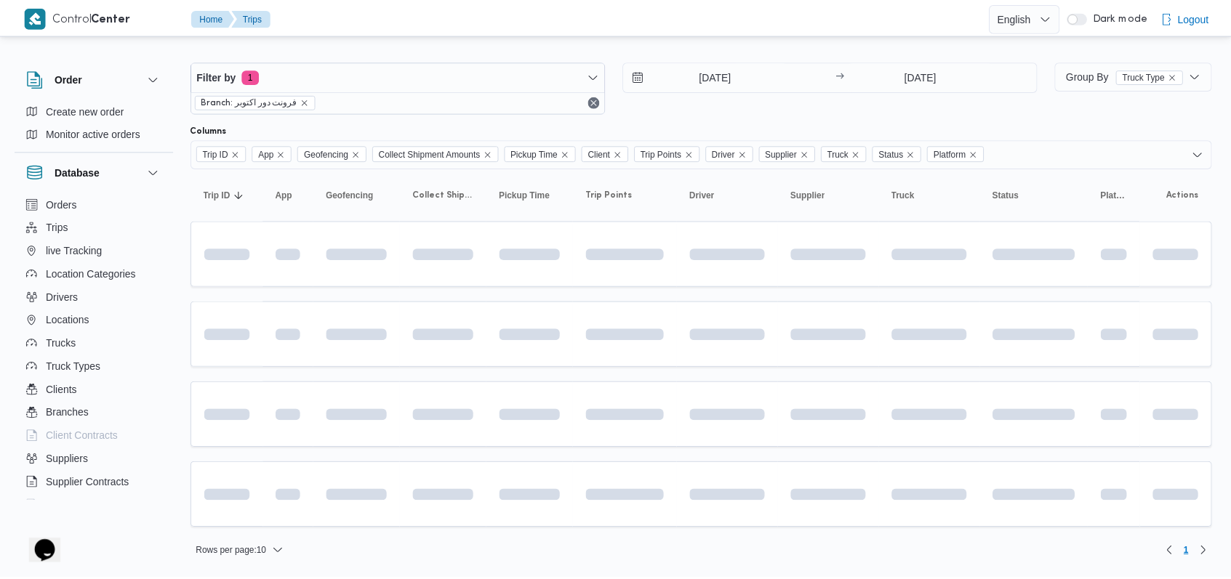
scroll to position [6, 0]
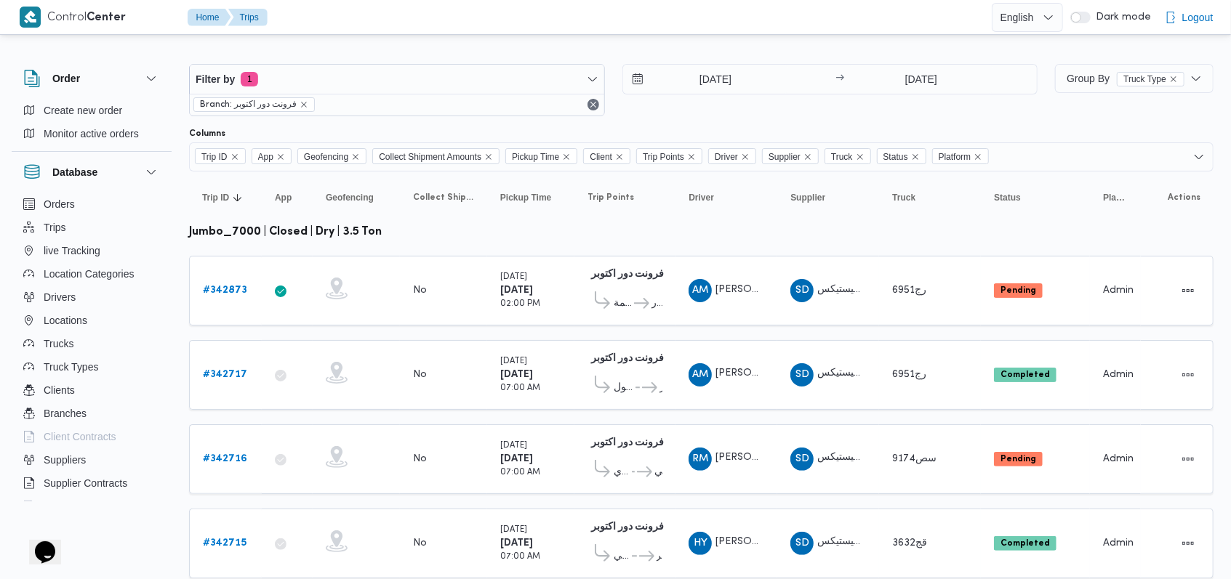
click at [680, 90] on div "Filter by 1 Branch: فرونت دور اكتوبر 12/10/2025 → 12/10/2025" at bounding box center [613, 90] width 866 height 70
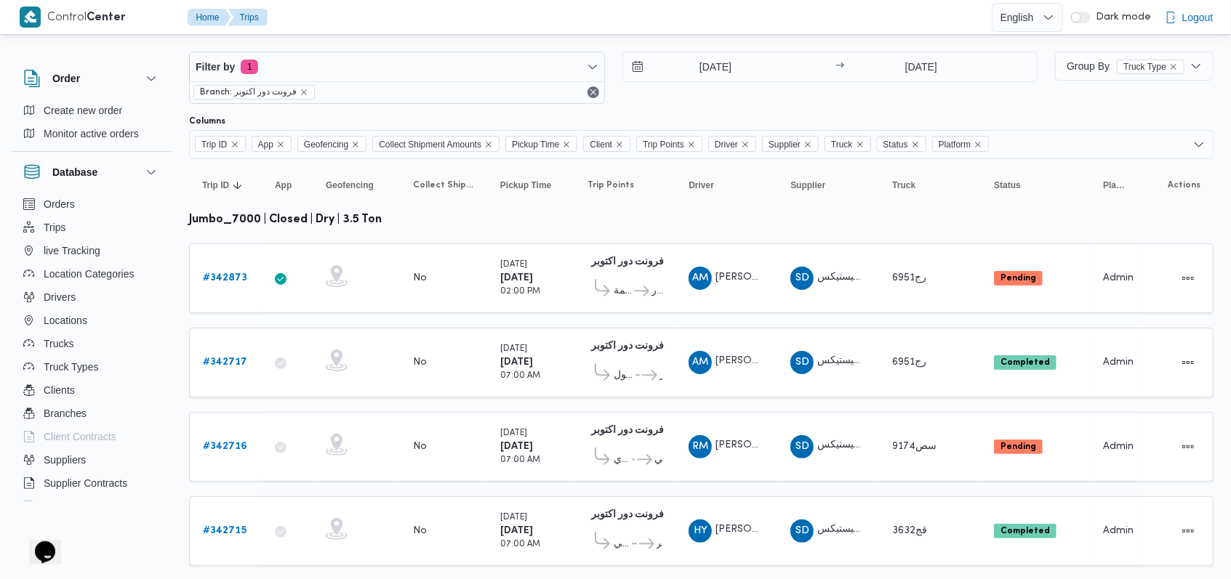
scroll to position [0, 0]
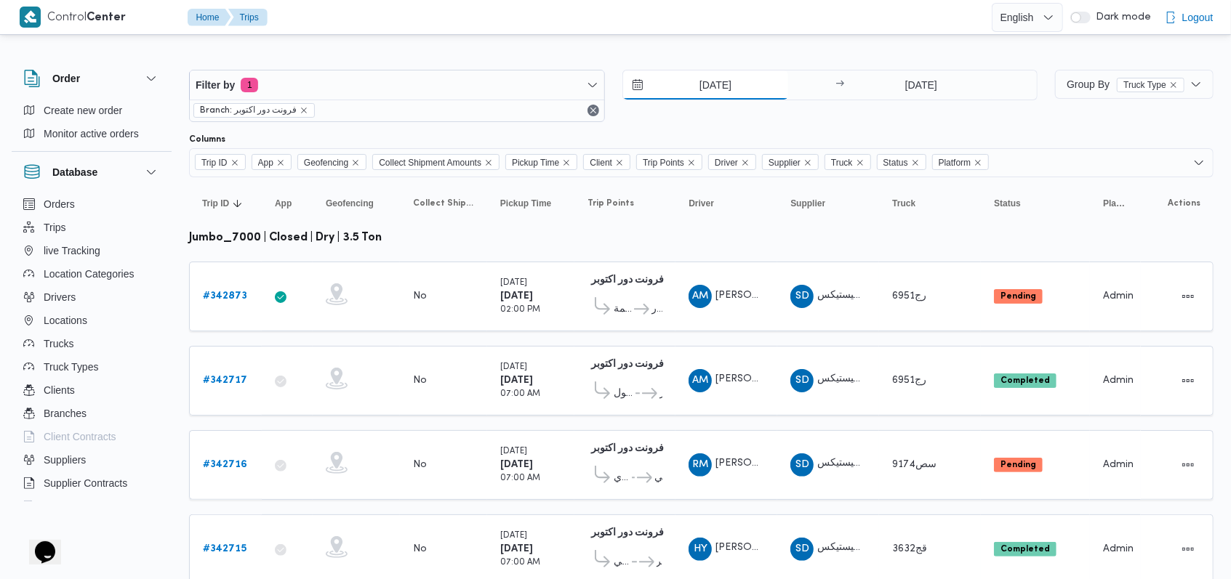
click at [694, 84] on input "[DATE]" at bounding box center [705, 85] width 165 height 29
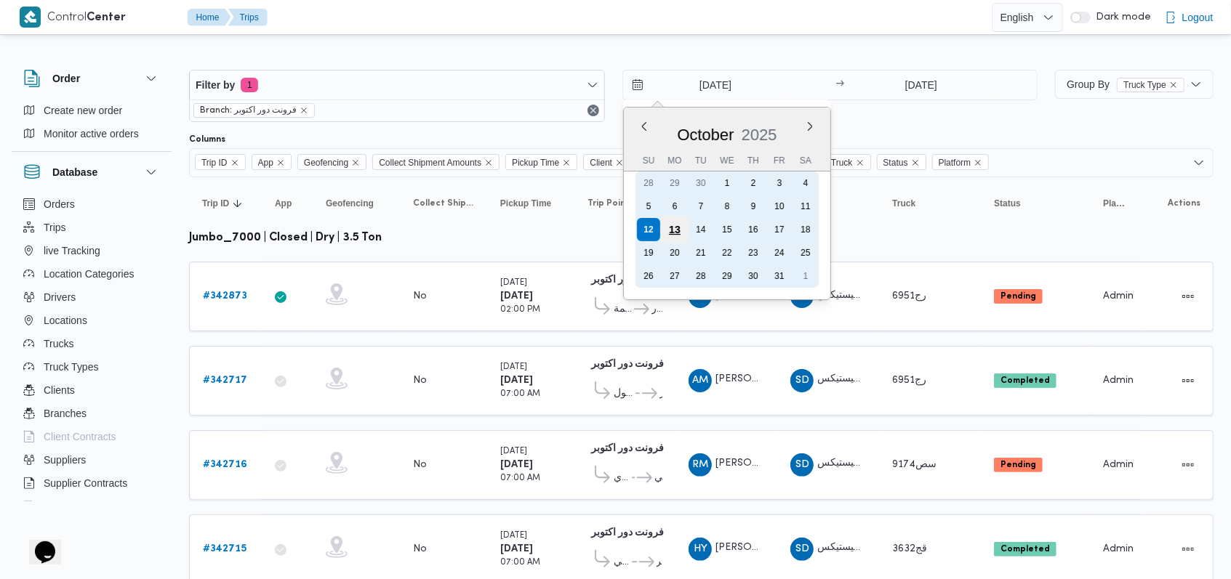
click at [669, 230] on div "13" at bounding box center [674, 230] width 28 height 28
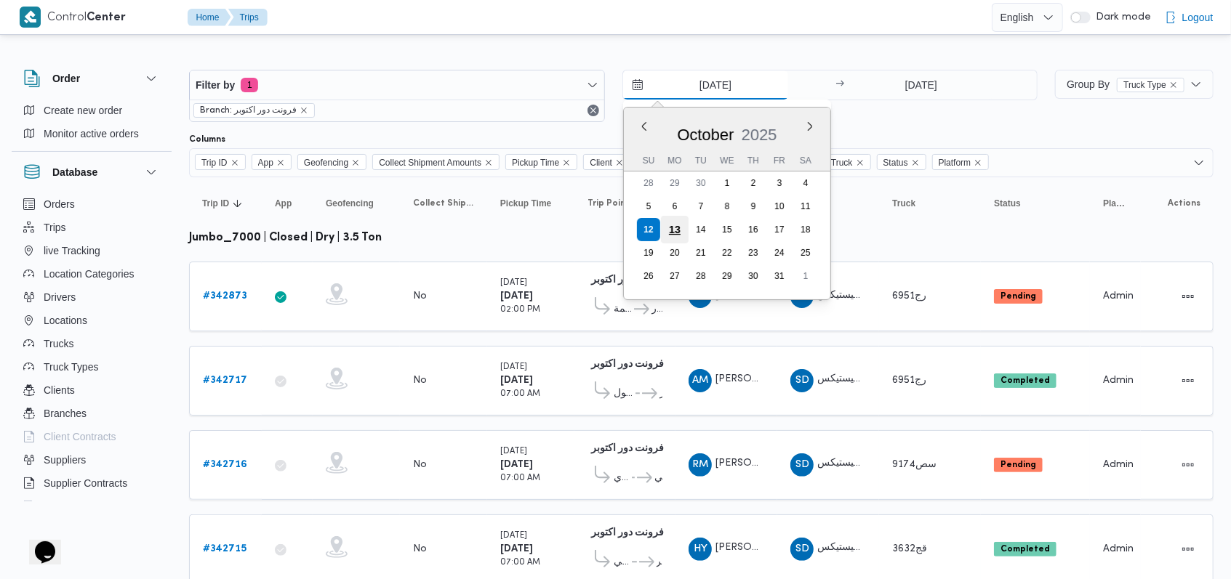
type input "13/10/2025"
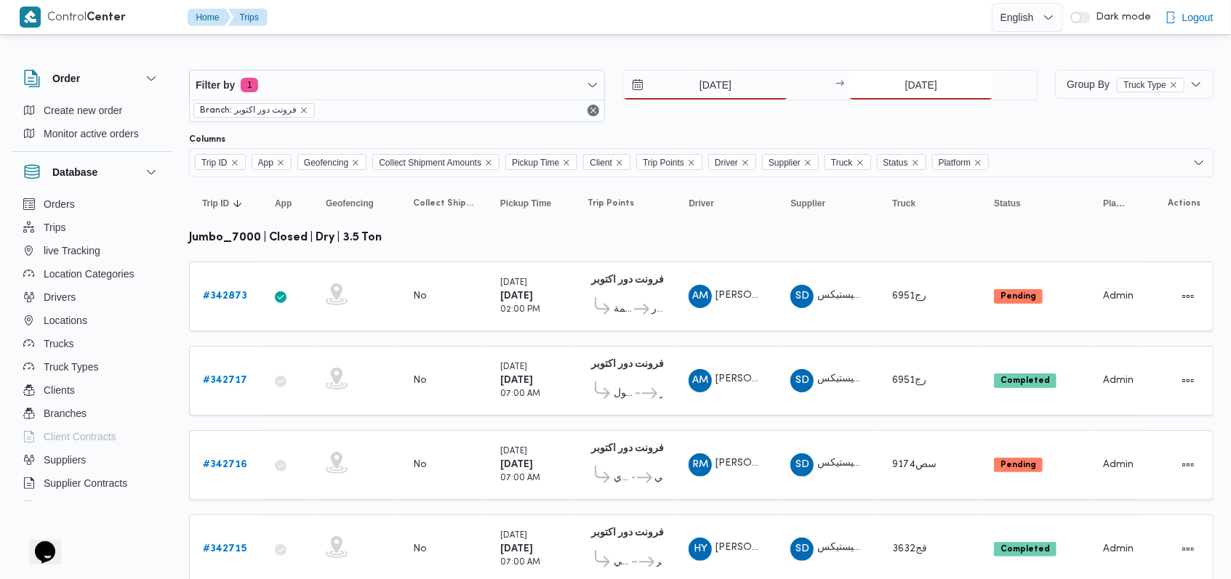
click at [928, 81] on input "[DATE]" at bounding box center [920, 85] width 145 height 29
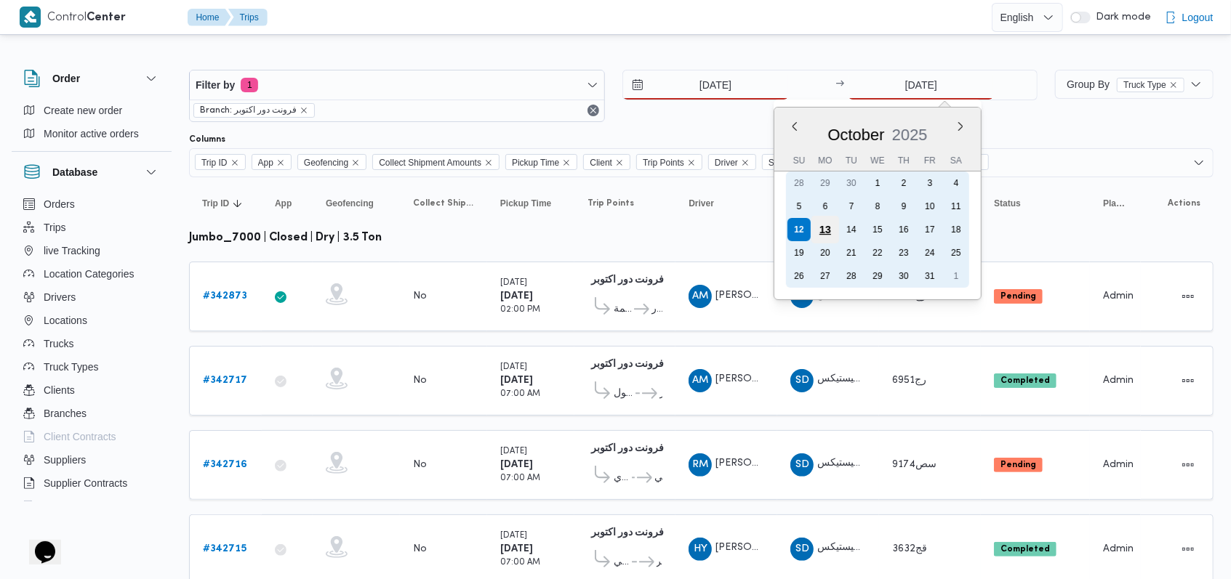
click at [830, 228] on div "13" at bounding box center [825, 230] width 28 height 28
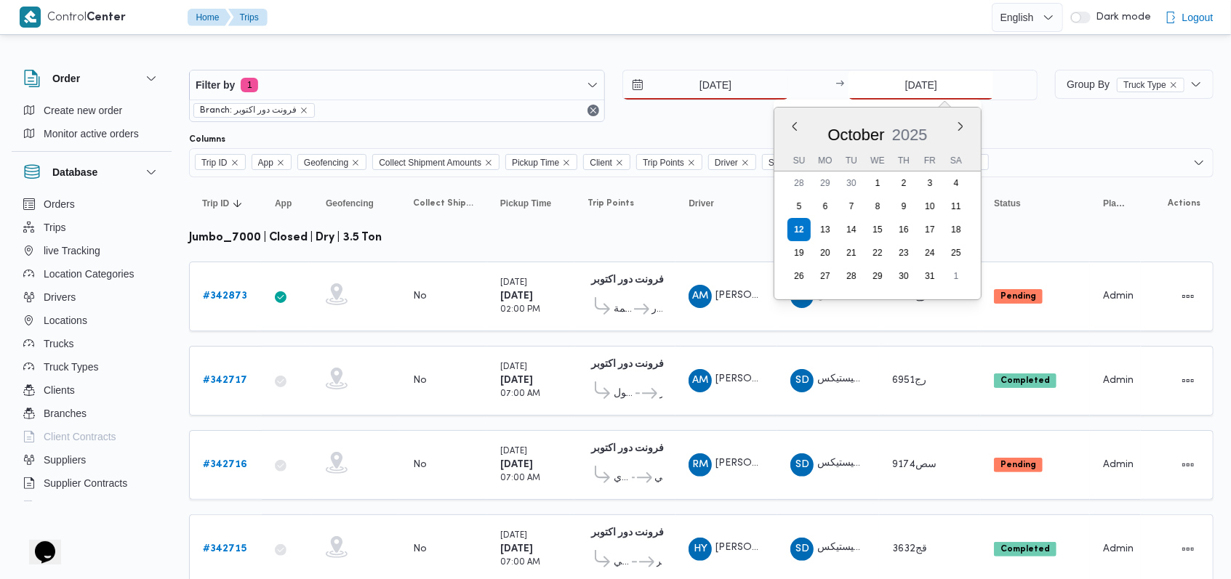
type input "13/10/2025"
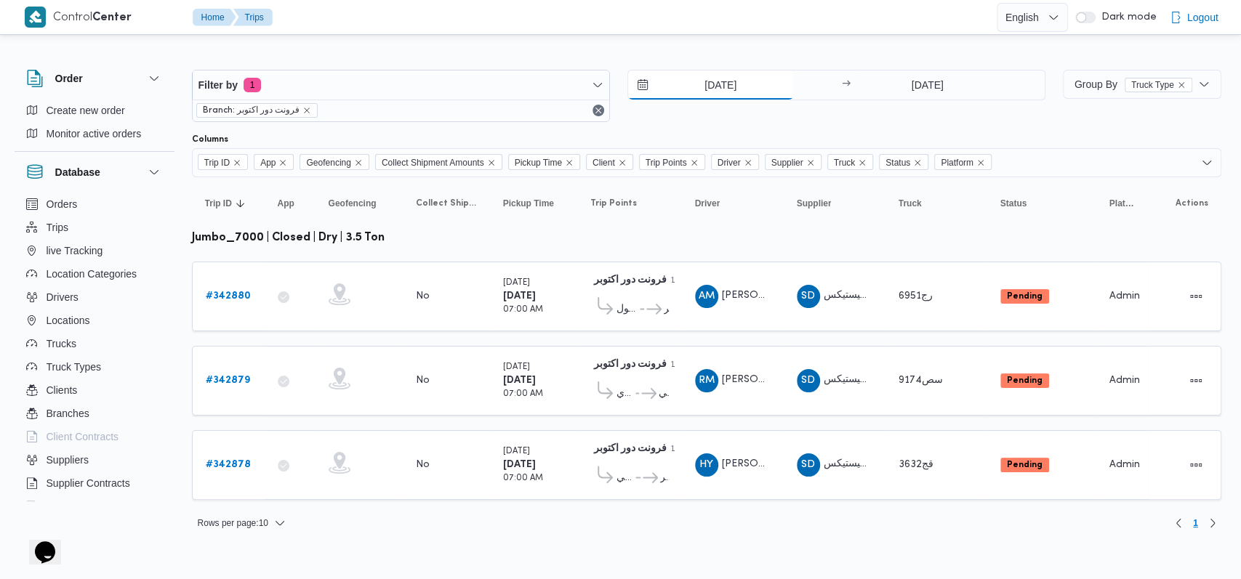
click at [704, 90] on input "13/10/2025" at bounding box center [710, 85] width 165 height 29
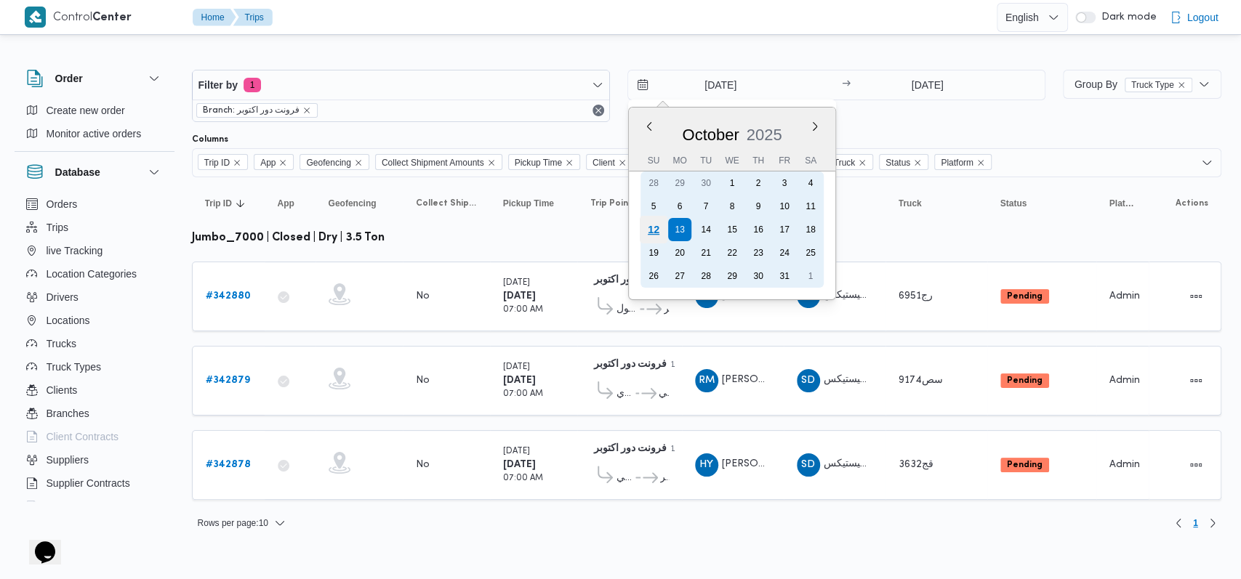
click at [657, 225] on div "12" at bounding box center [653, 230] width 28 height 28
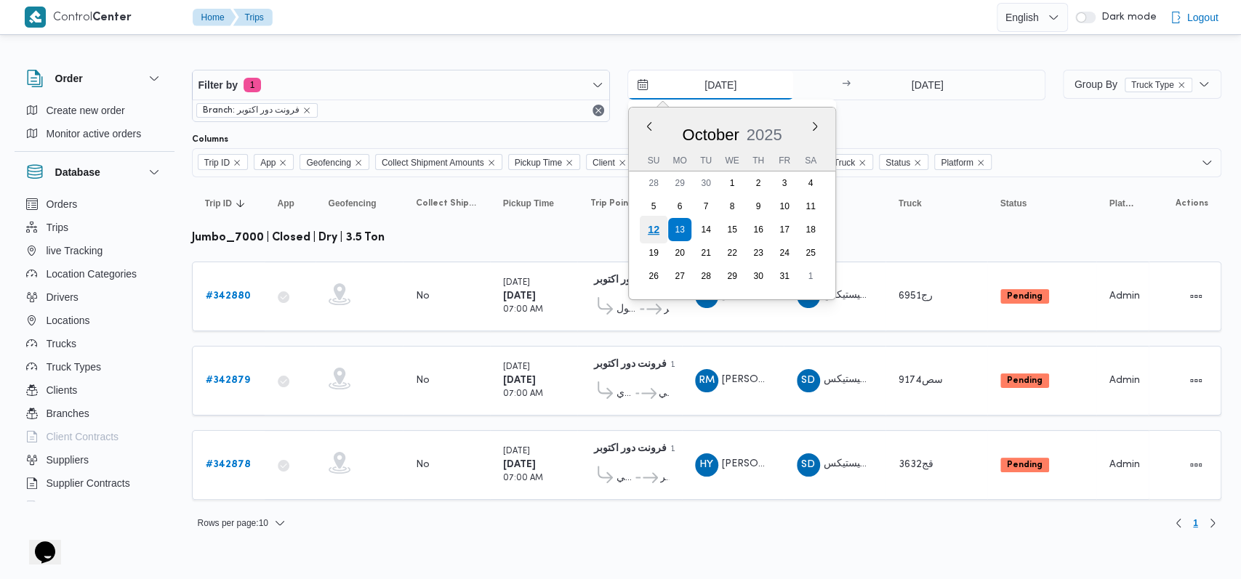
type input "[DATE]"
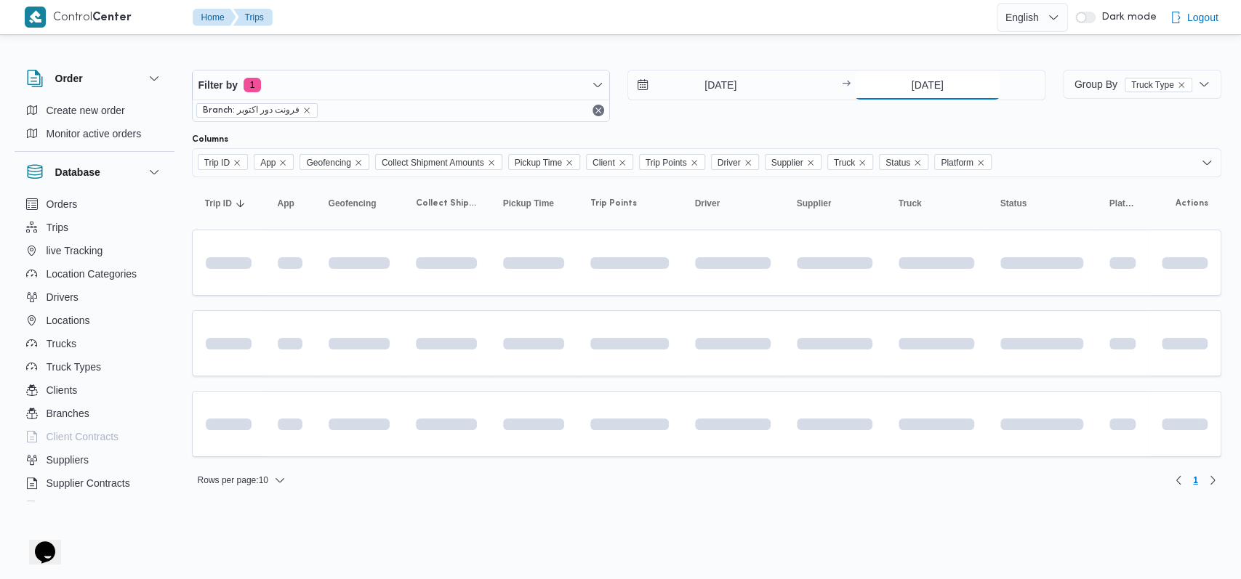
click at [925, 84] on input "13/10/2025" at bounding box center [927, 85] width 145 height 29
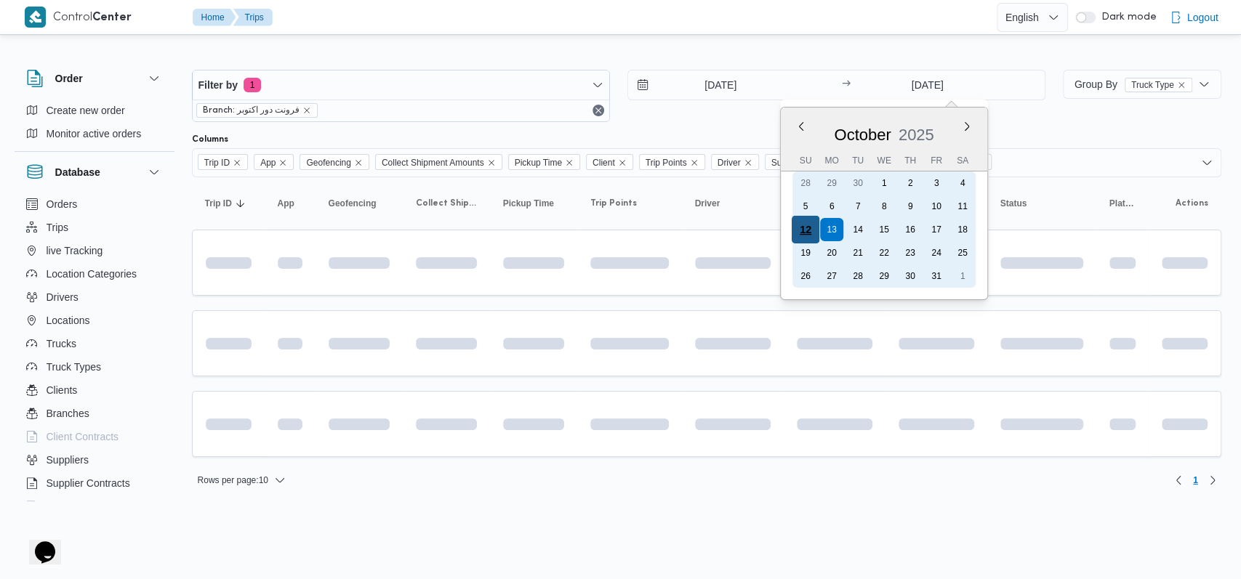
click at [808, 228] on div "12" at bounding box center [806, 230] width 28 height 28
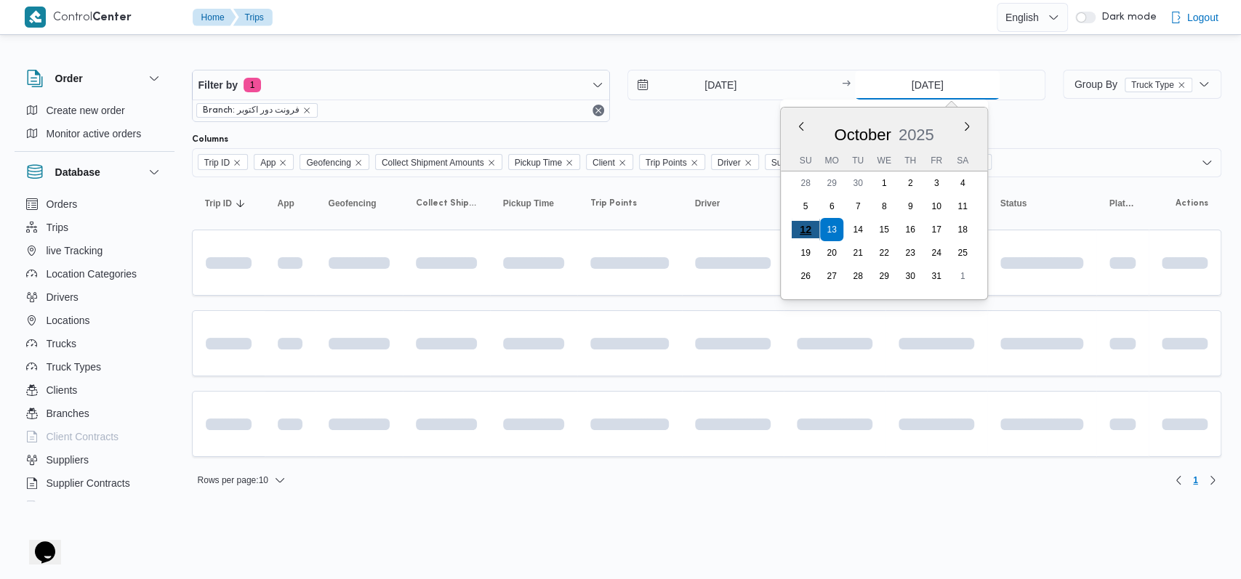
type input "[DATE]"
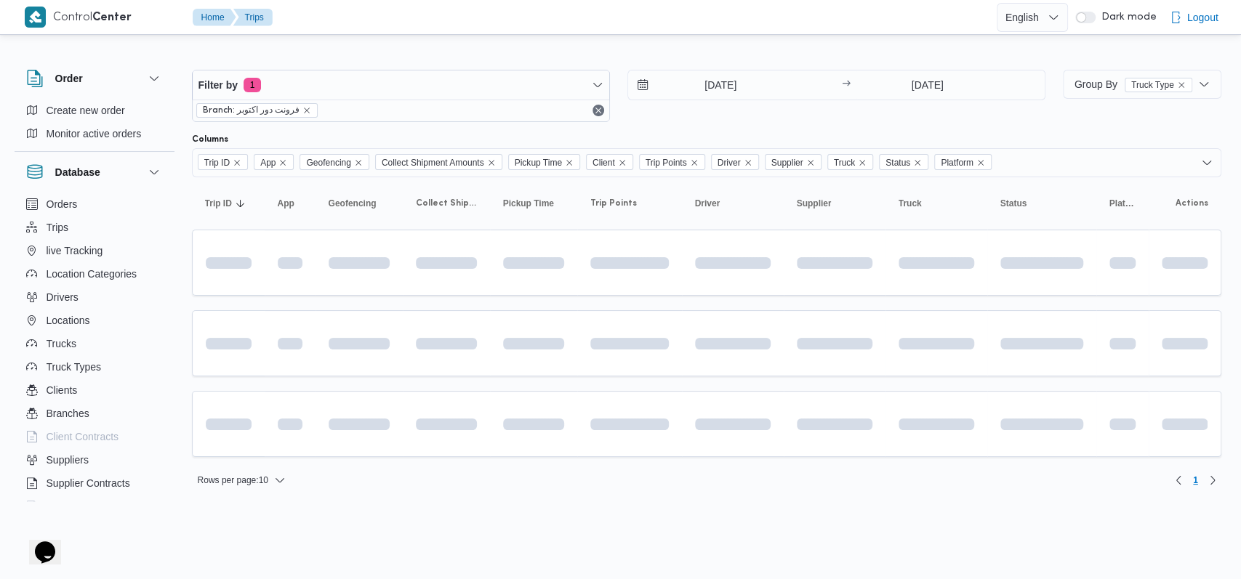
click at [720, 118] on div "12/10/2025 → 12/10/2025" at bounding box center [836, 96] width 418 height 52
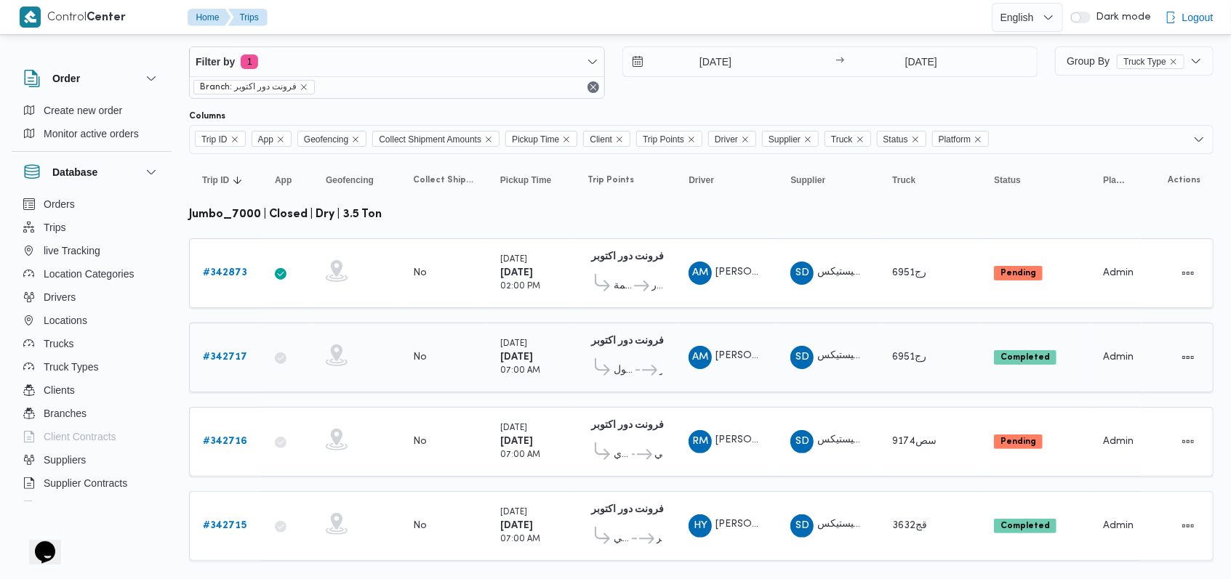
scroll to position [46, 0]
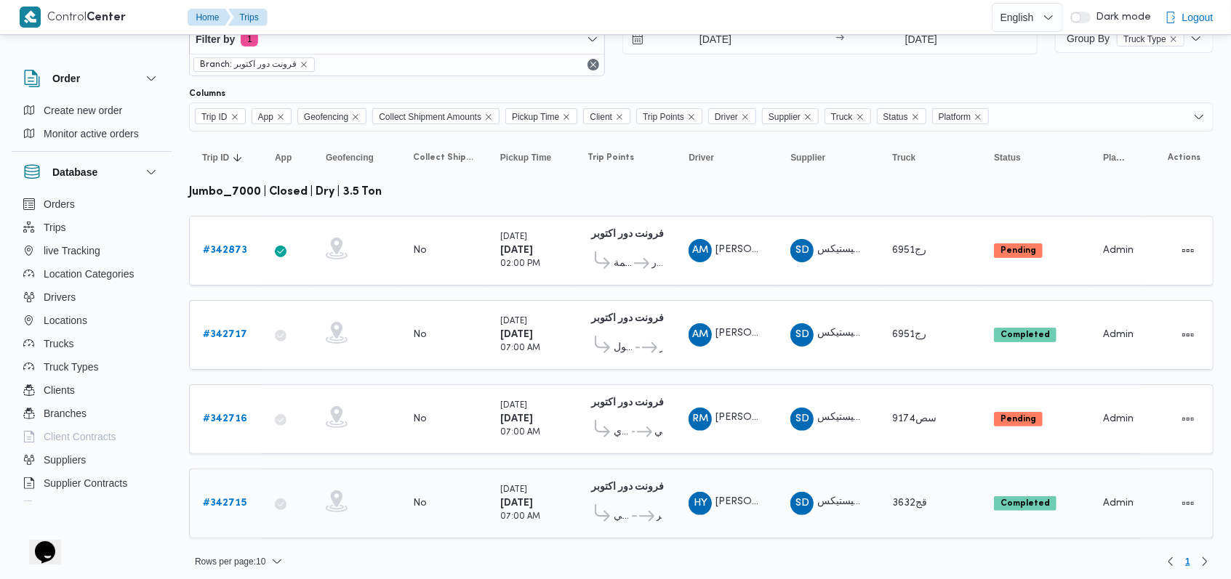
click at [238, 499] on b "# 342715" at bounding box center [225, 503] width 44 height 9
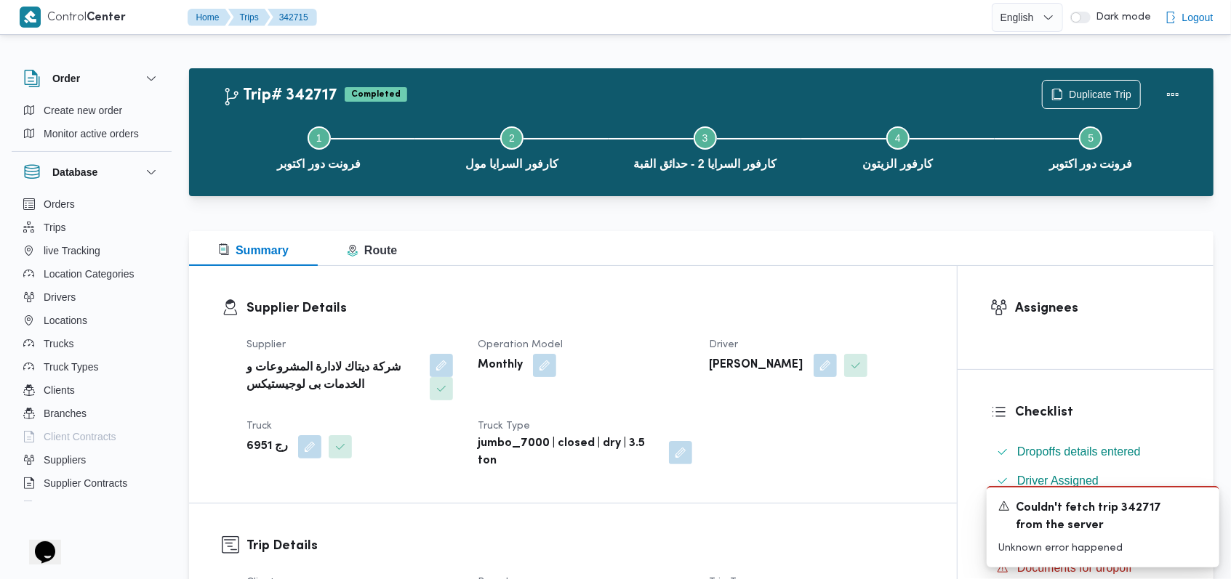
click at [641, 328] on div "Supplier شركة ديتاك لادارة المشروعات و الخدمات بى لوجيستيكس Operation Model Mon…" at bounding box center [585, 403] width 695 height 151
click at [1198, 508] on icon "Dismiss toast" at bounding box center [1202, 505] width 12 height 12
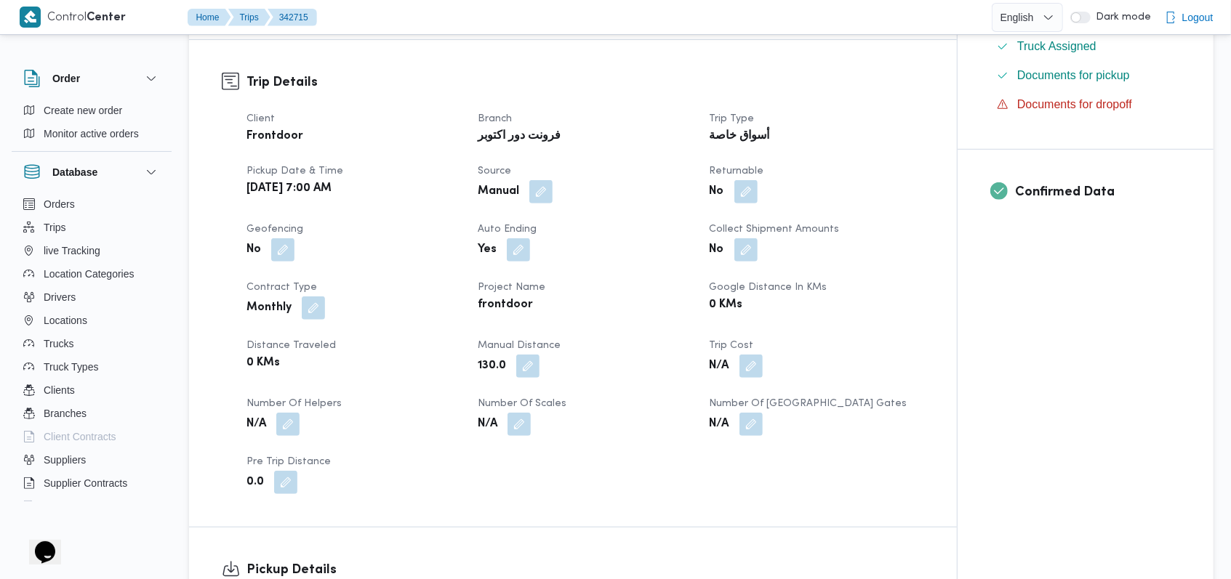
scroll to position [193, 0]
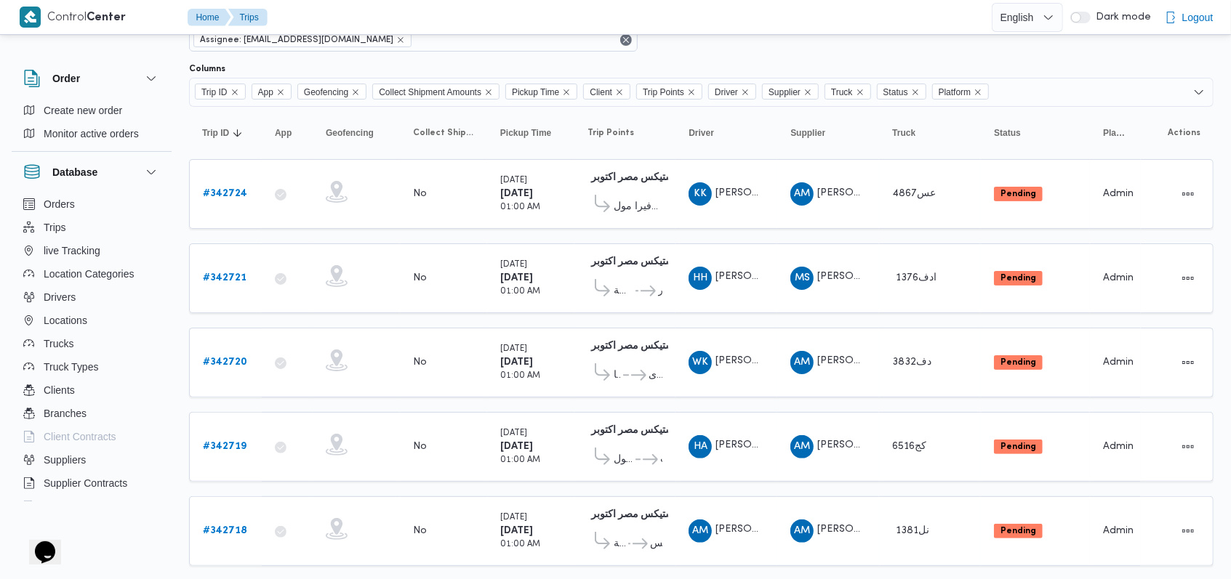
scroll to position [97, 0]
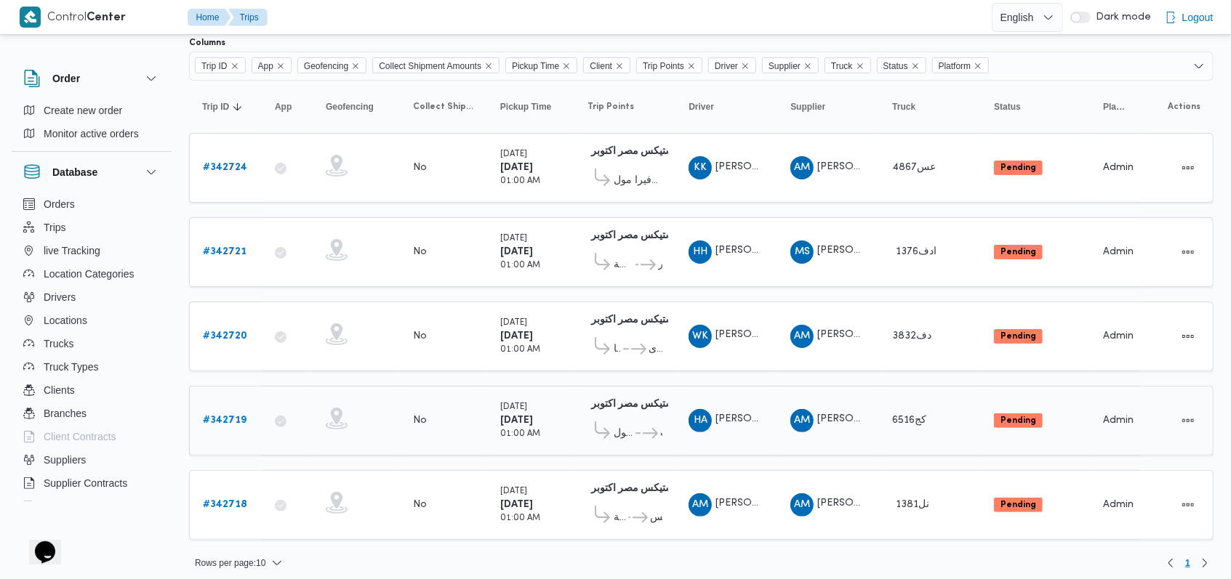
click at [230, 416] on b "# 342719" at bounding box center [225, 420] width 44 height 9
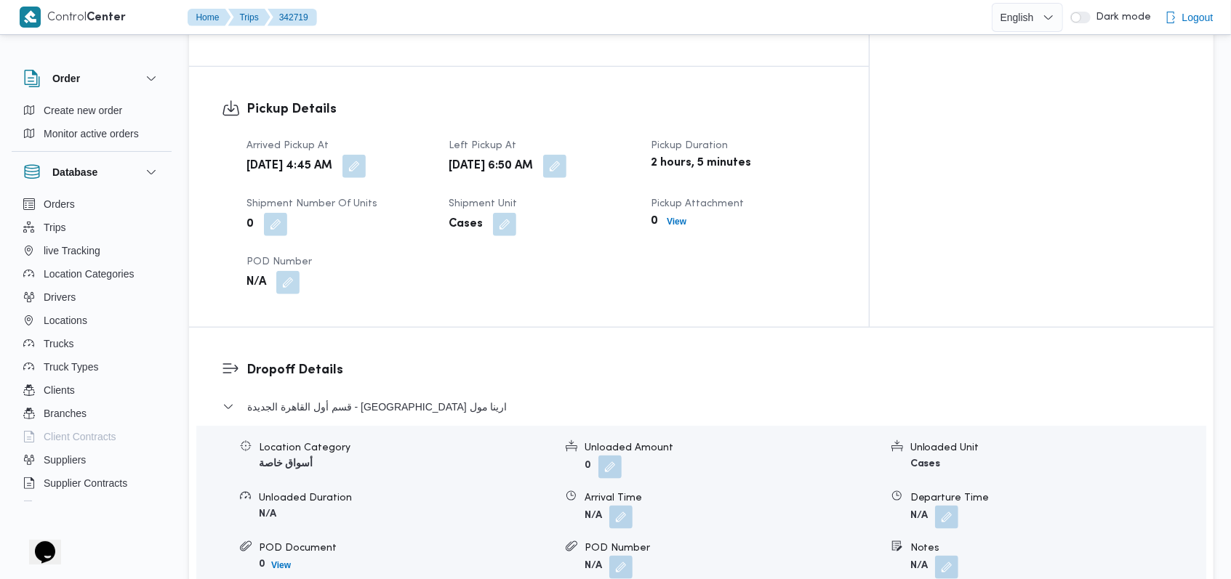
scroll to position [969, 0]
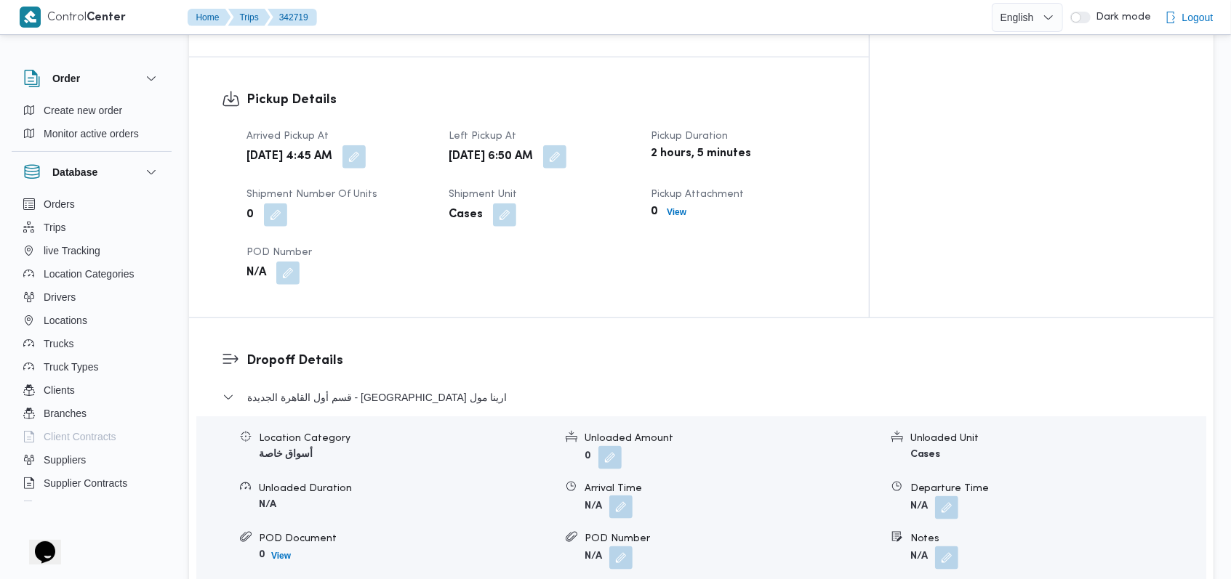
click at [611, 496] on button "button" at bounding box center [620, 507] width 23 height 23
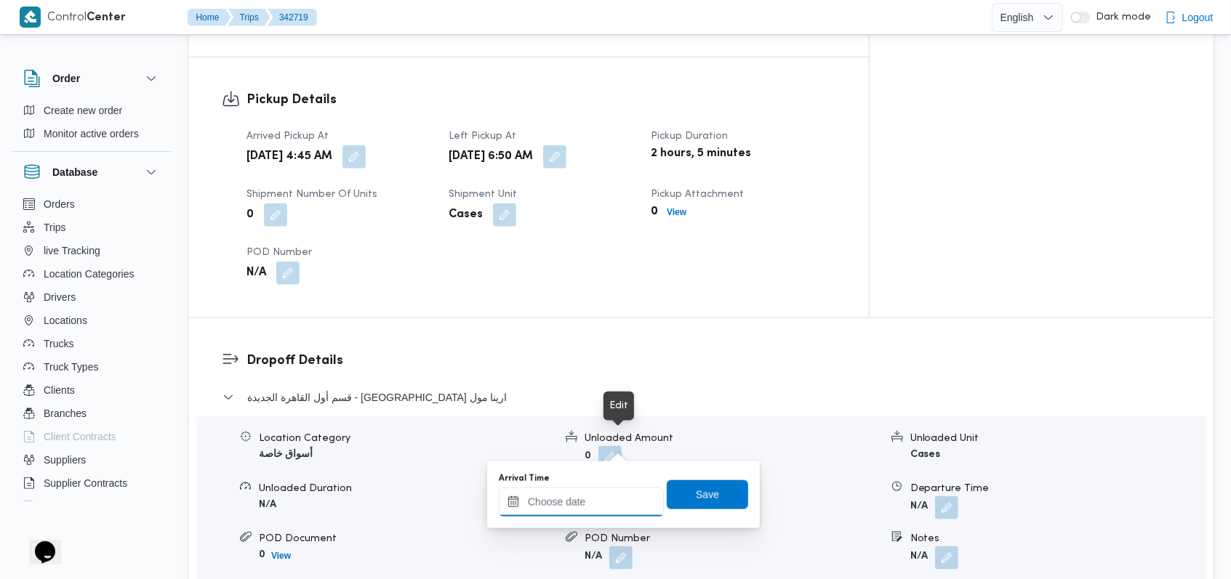
click at [585, 500] on input "Arrival Time" at bounding box center [581, 502] width 165 height 29
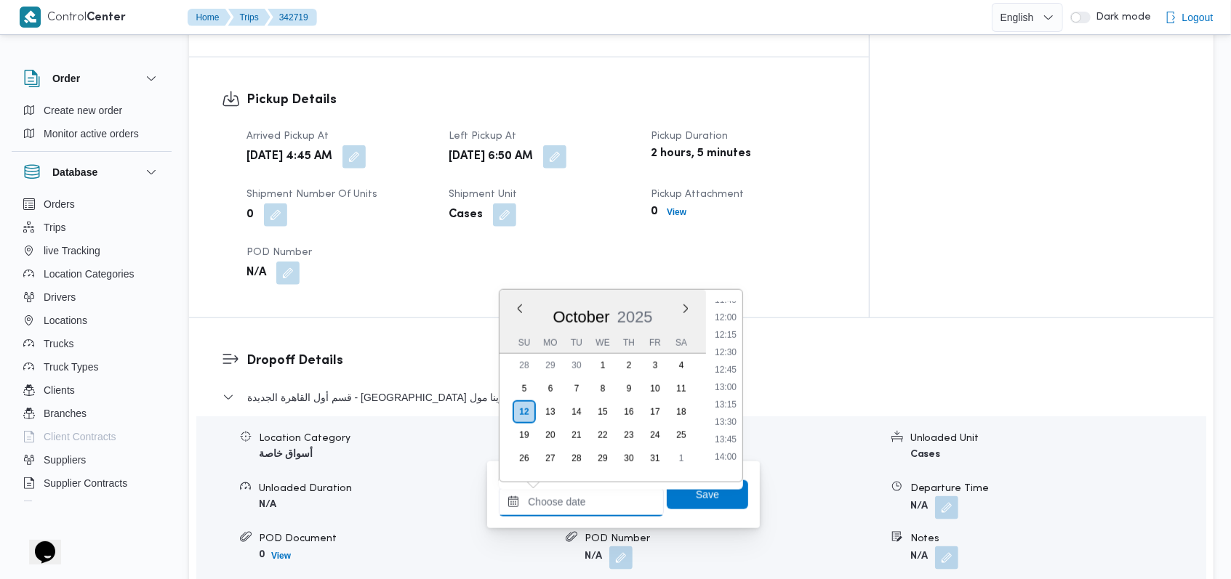
scroll to position [588, 0]
click at [731, 321] on ul "00:00 00:15 00:30 00:45 01:00 01:15 01:30 01:45 02:00 02:15 02:30 02:45 03:00 0…" at bounding box center [725, 386] width 33 height 169
click at [731, 313] on li "08:30" at bounding box center [725, 314] width 33 height 15
type input "12/10/2025 08:30"
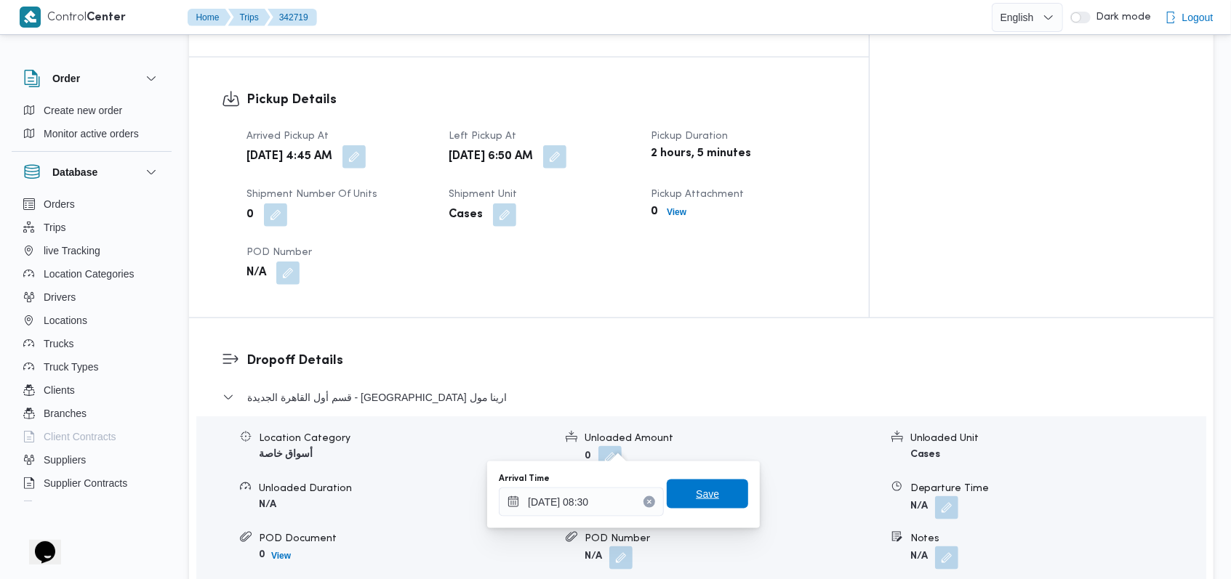
click at [718, 481] on span "Save" at bounding box center [707, 494] width 81 height 29
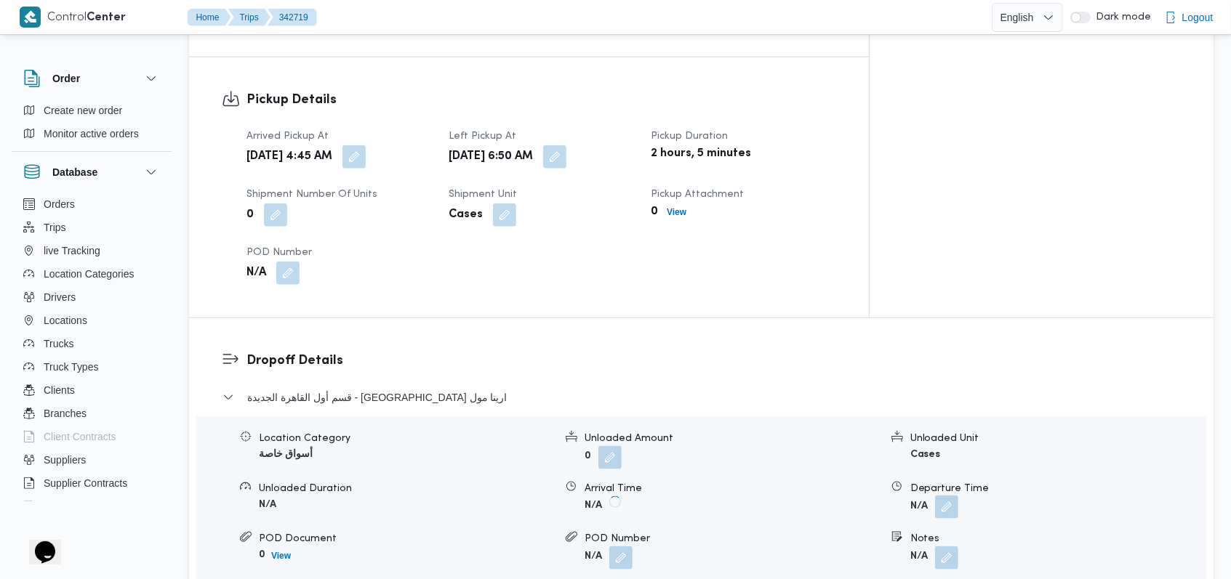
click at [942, 496] on button "button" at bounding box center [946, 507] width 23 height 23
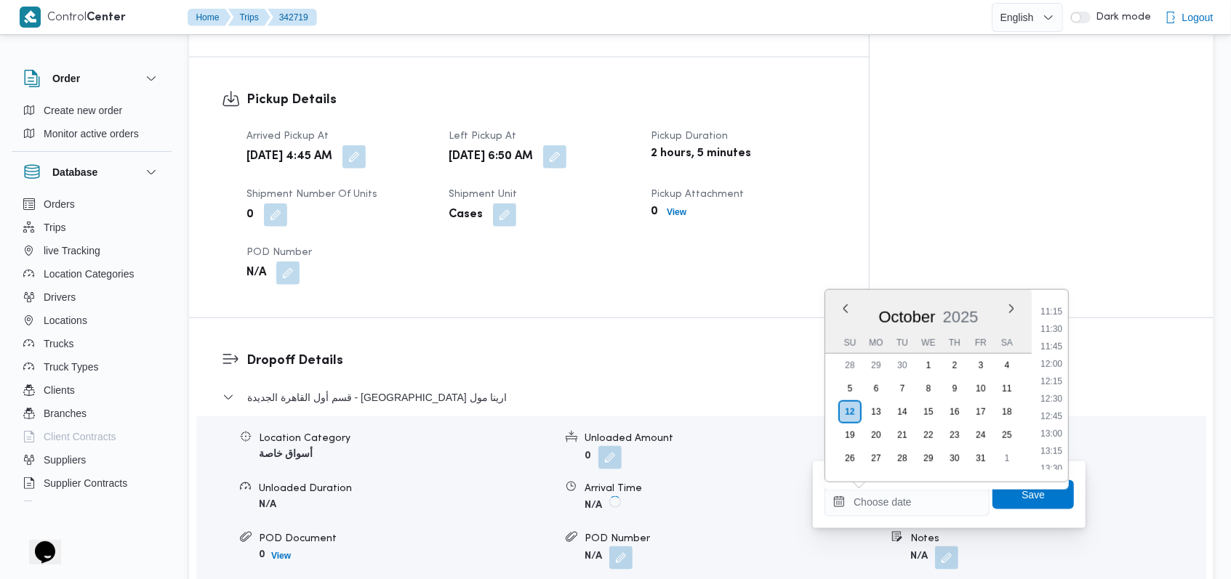
scroll to position [686, 0]
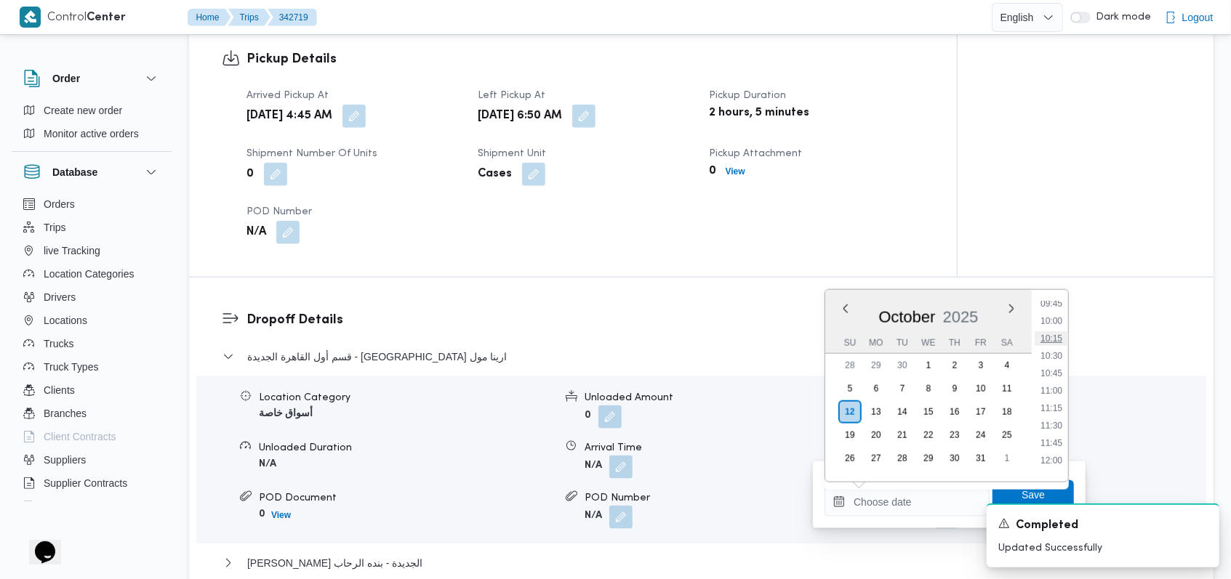
click at [1059, 339] on li "10:15" at bounding box center [1051, 339] width 33 height 15
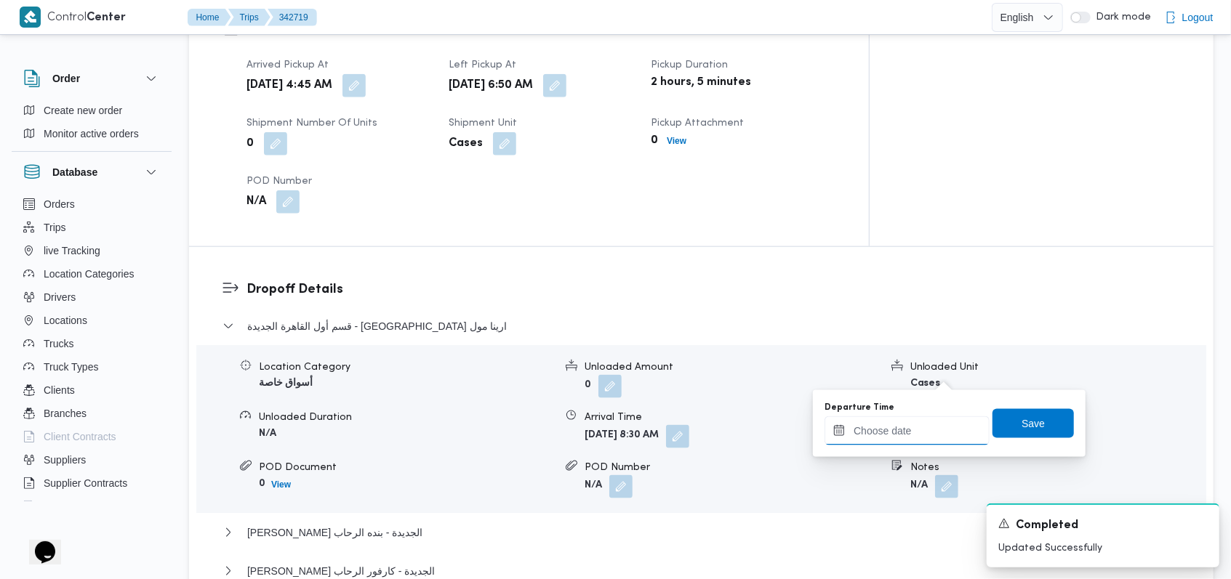
scroll to position [1163, 0]
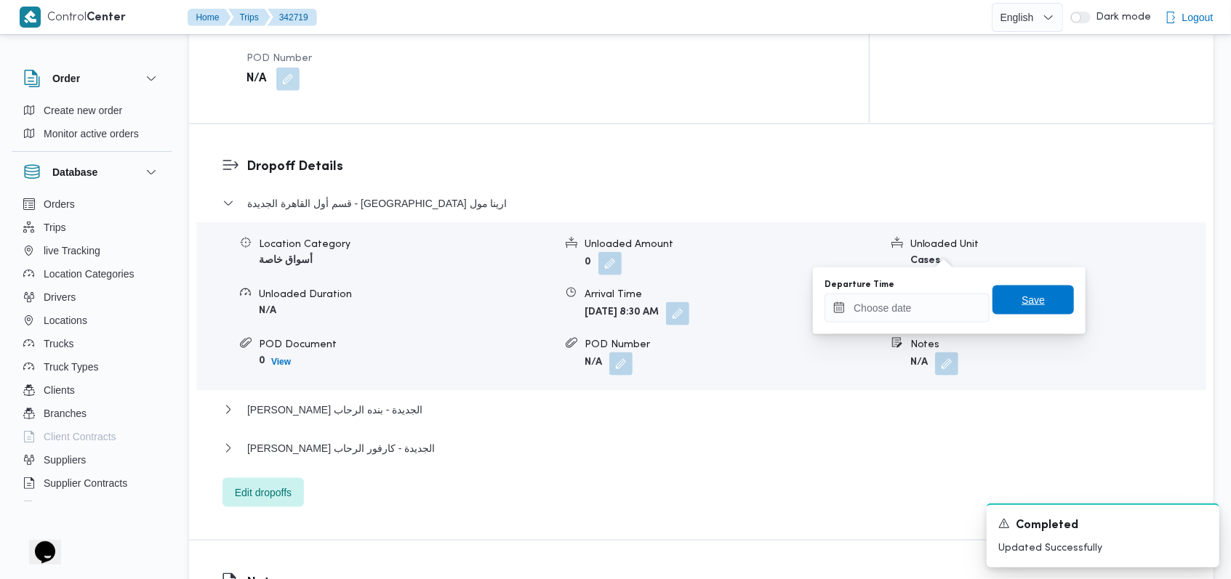
click at [1021, 295] on span "Save" at bounding box center [1032, 300] width 23 height 17
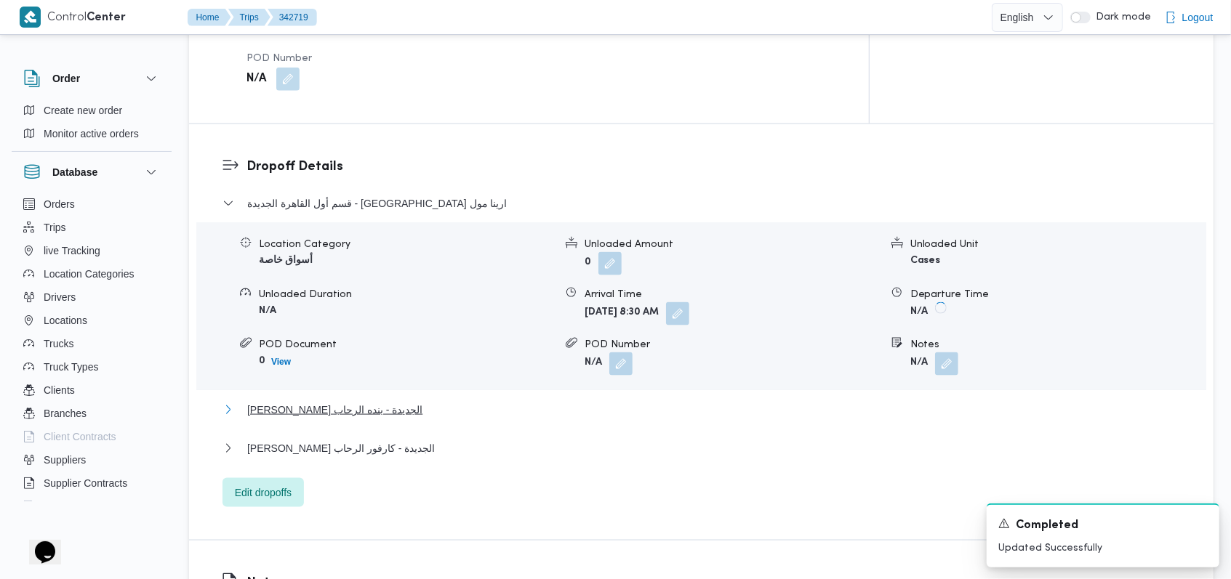
click at [356, 401] on span "ثانى القاهرة الجديدة - بنده الرحاب" at bounding box center [334, 409] width 175 height 17
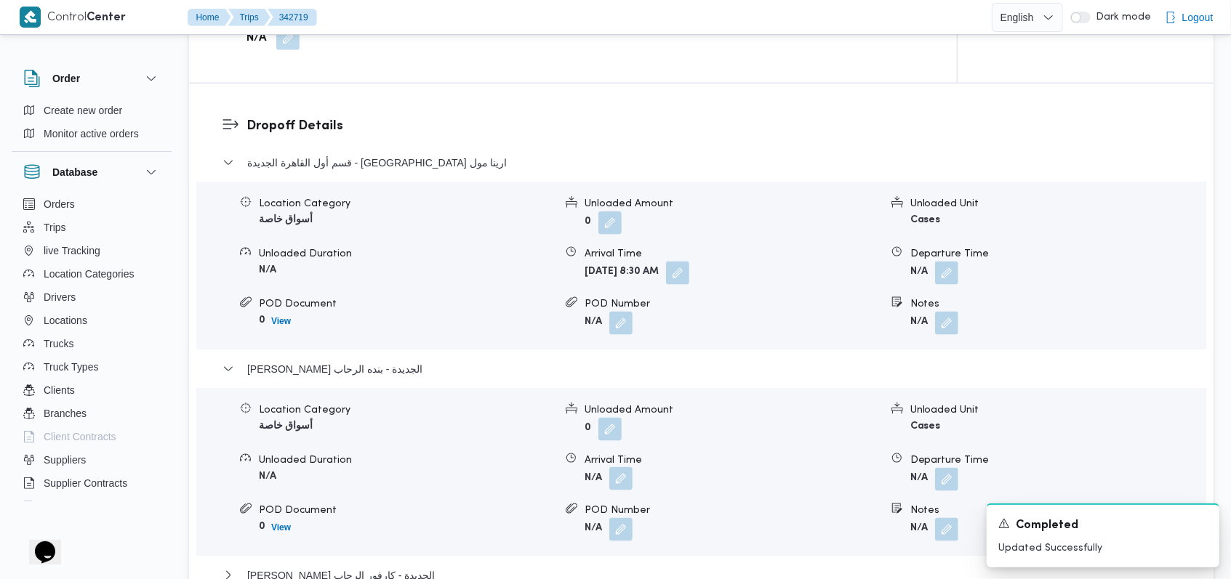
click at [611, 467] on button "button" at bounding box center [620, 478] width 23 height 23
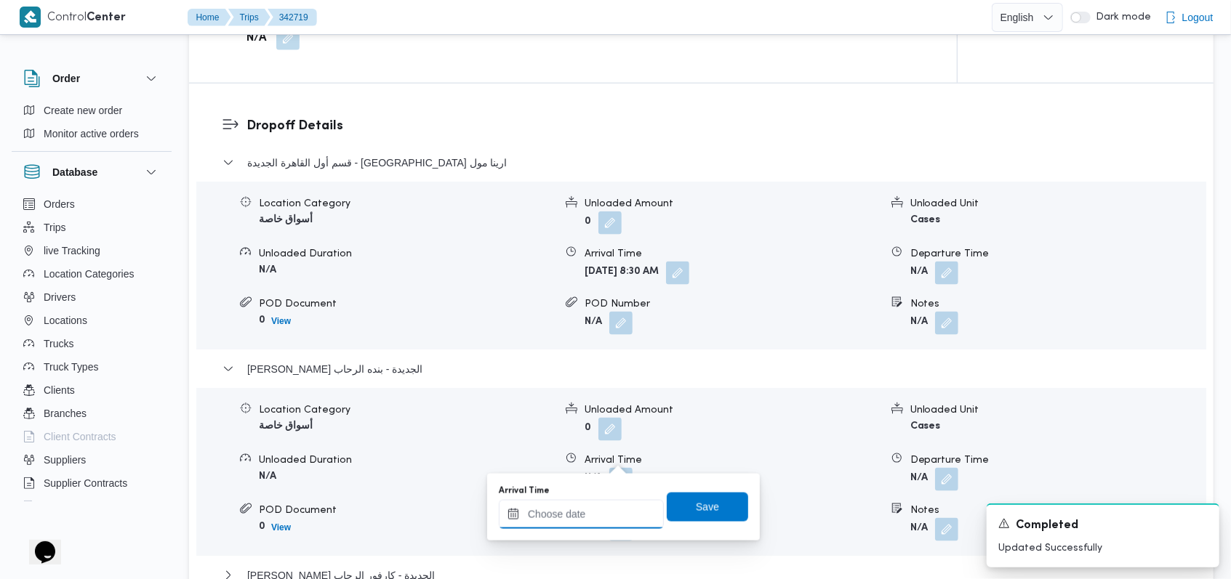
click at [573, 519] on input "Arrival Time" at bounding box center [581, 514] width 165 height 29
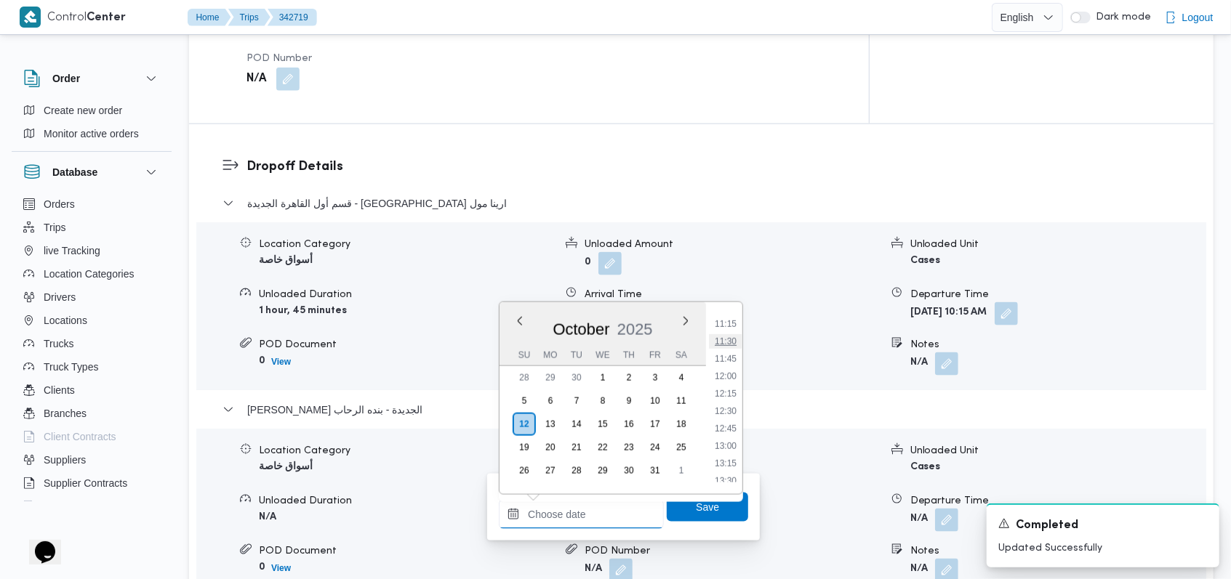
scroll to position [686, 0]
click at [733, 406] on li "11:00" at bounding box center [725, 403] width 33 height 15
type input "12/10/2025 11:00"
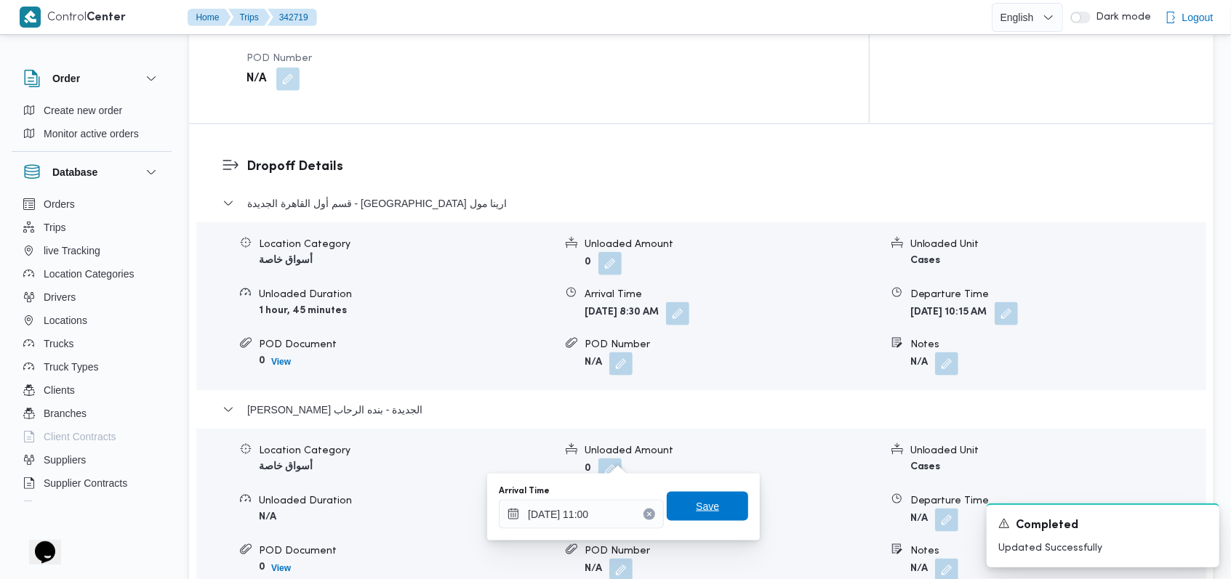
click at [707, 515] on span "Save" at bounding box center [707, 506] width 81 height 29
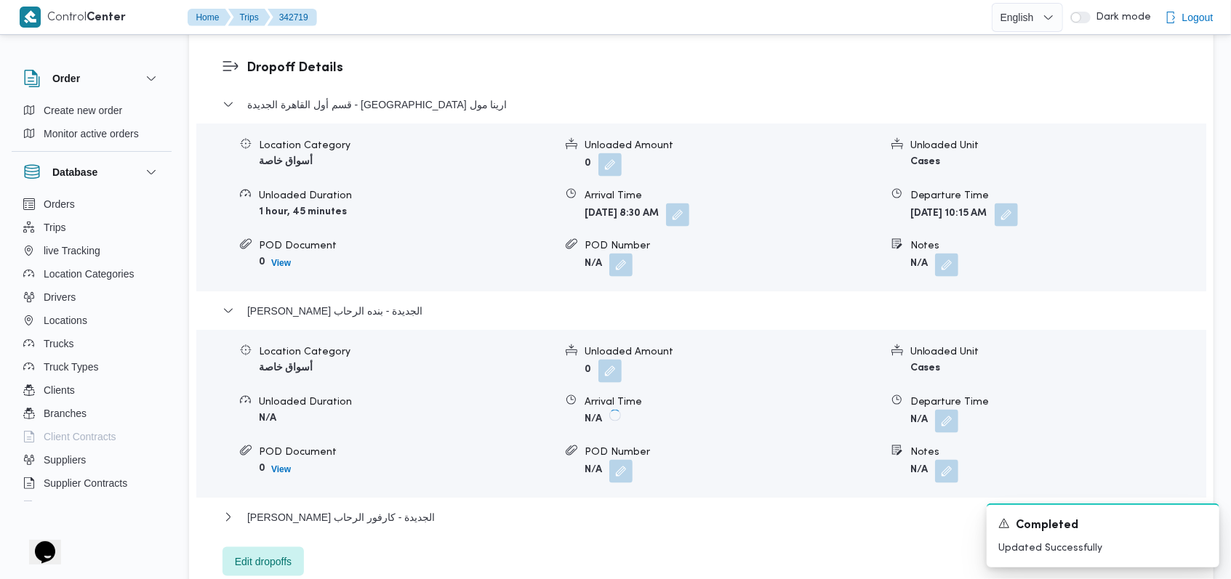
scroll to position [1357, 0]
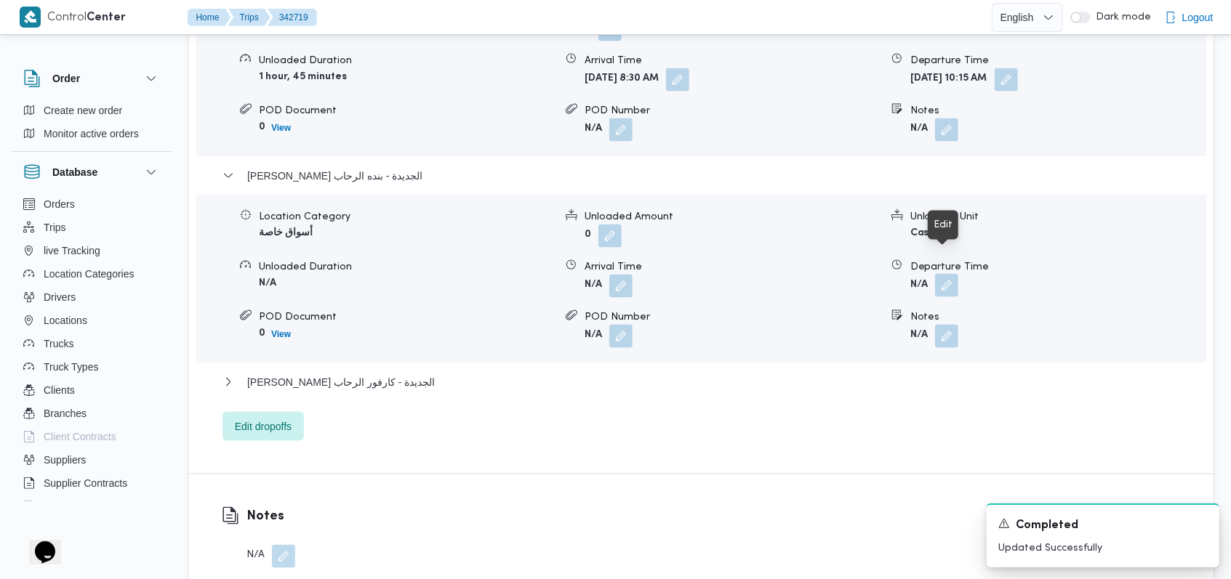
click at [955, 274] on button "button" at bounding box center [946, 285] width 23 height 23
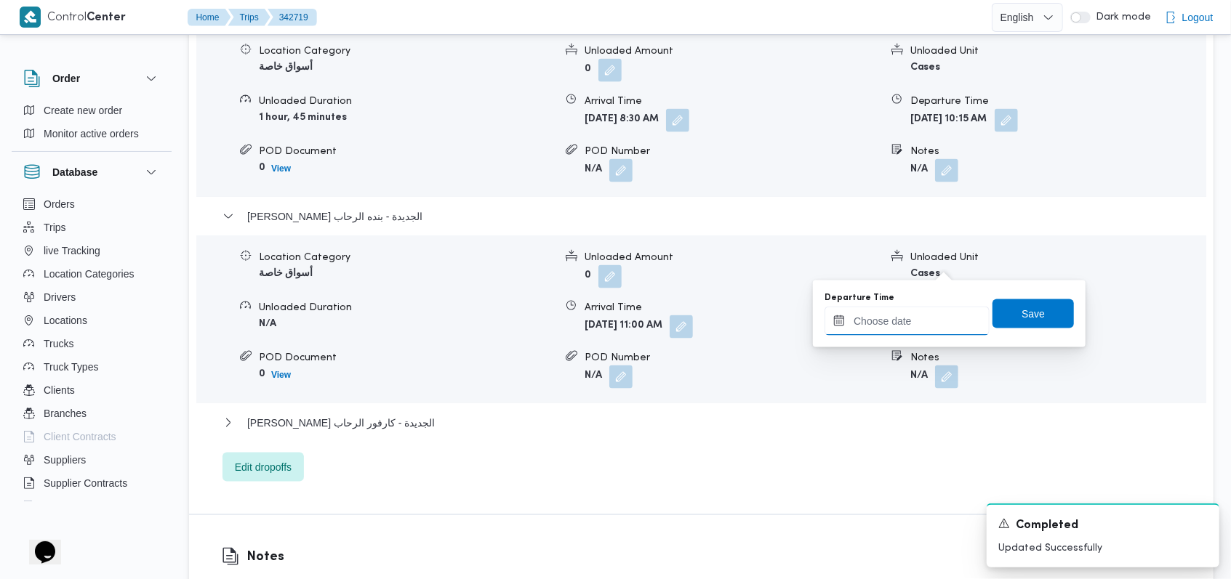
click at [898, 324] on input "Departure Time" at bounding box center [906, 321] width 165 height 29
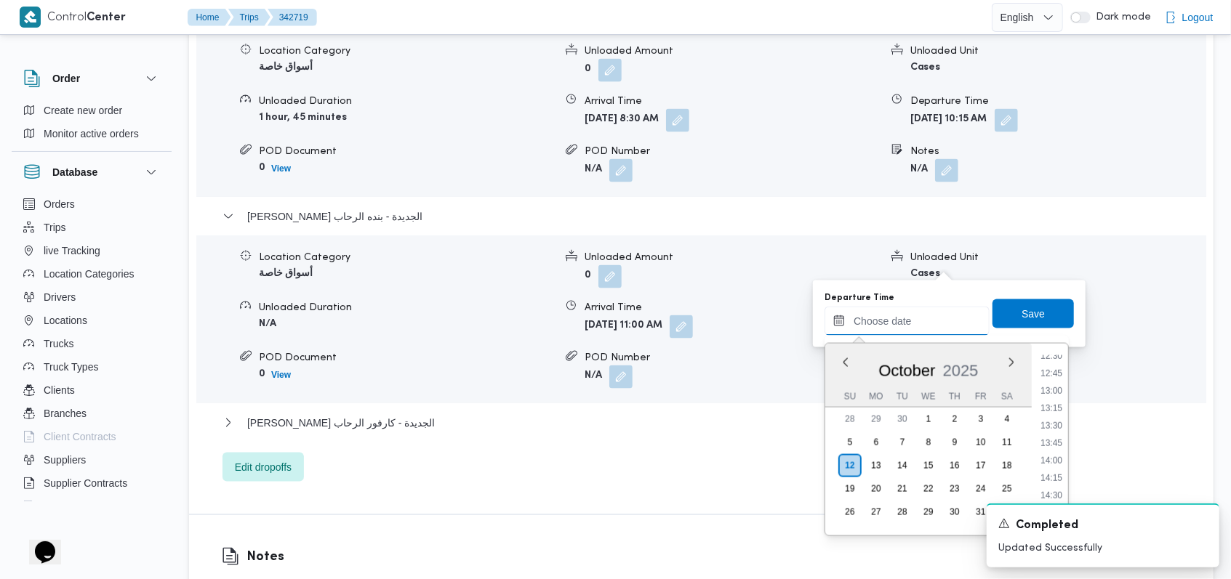
scroll to position [782, 0]
click at [1062, 411] on li "12:00" at bounding box center [1051, 418] width 33 height 15
type input "12/10/2025 12:00"
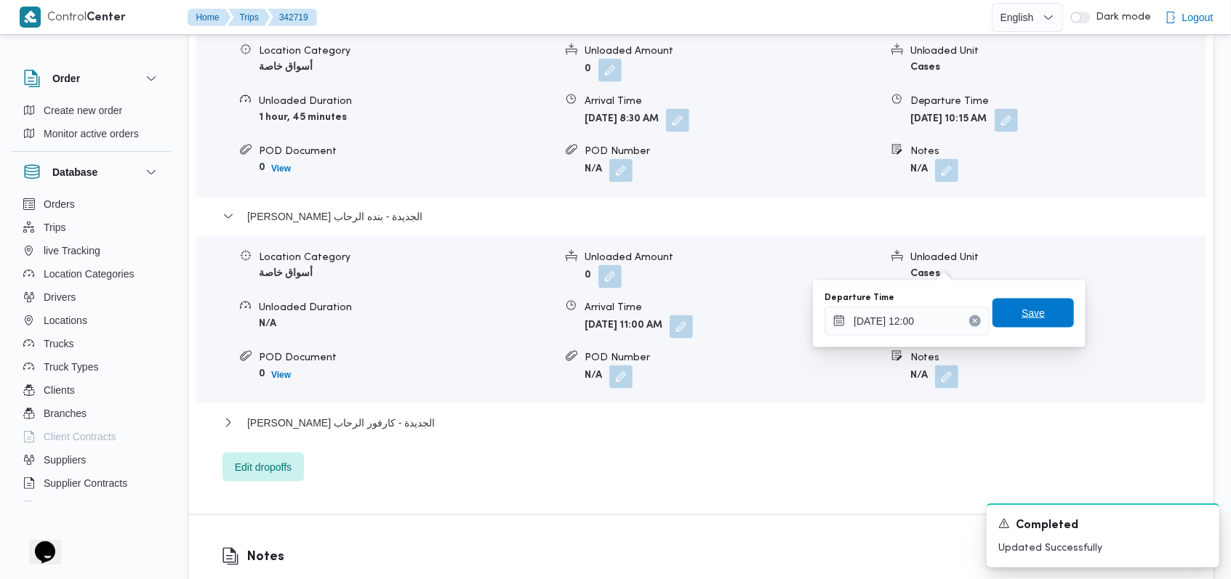
click at [1051, 323] on span "Save" at bounding box center [1032, 313] width 81 height 29
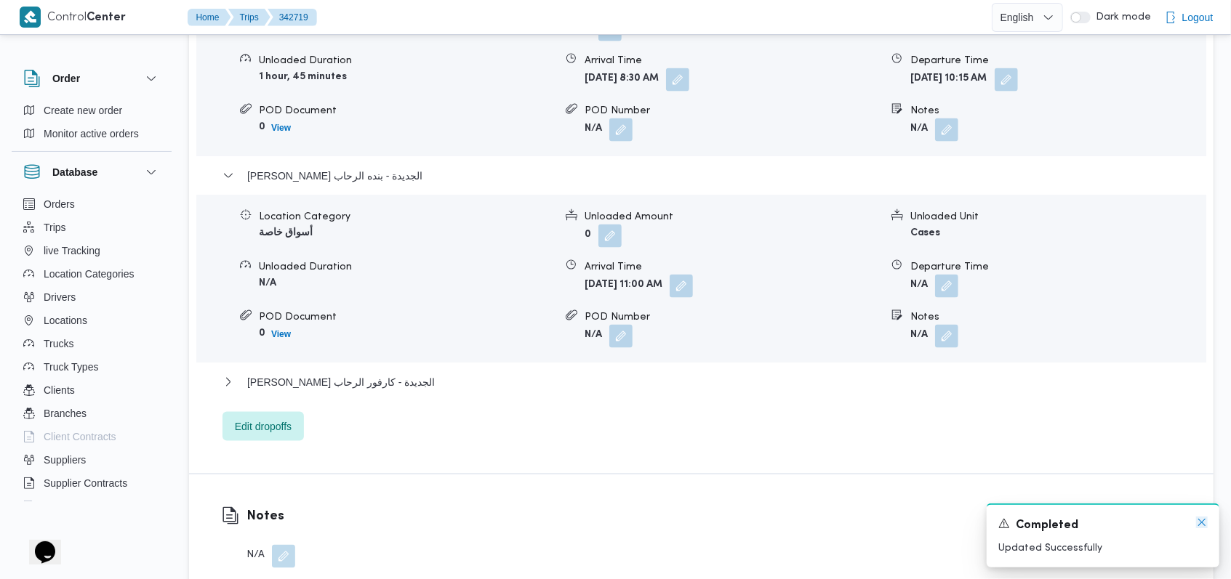
click at [1199, 523] on icon "Dismiss toast" at bounding box center [1202, 523] width 12 height 12
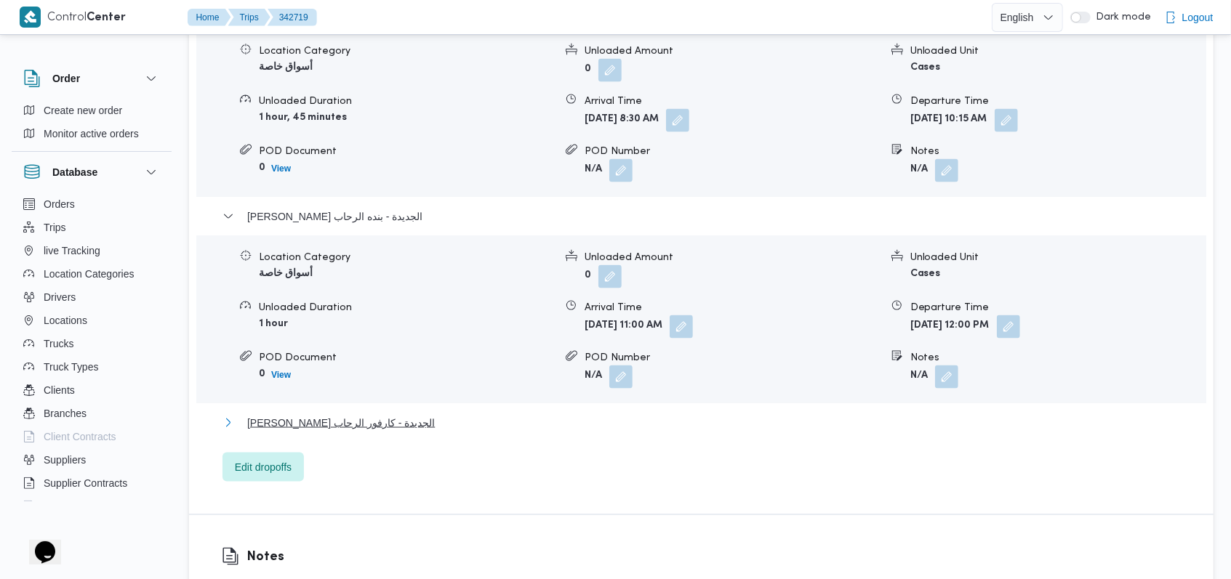
click at [399, 414] on button "ثانى القاهرة الجديدة - كارفور الرحاب" at bounding box center [701, 422] width 958 height 17
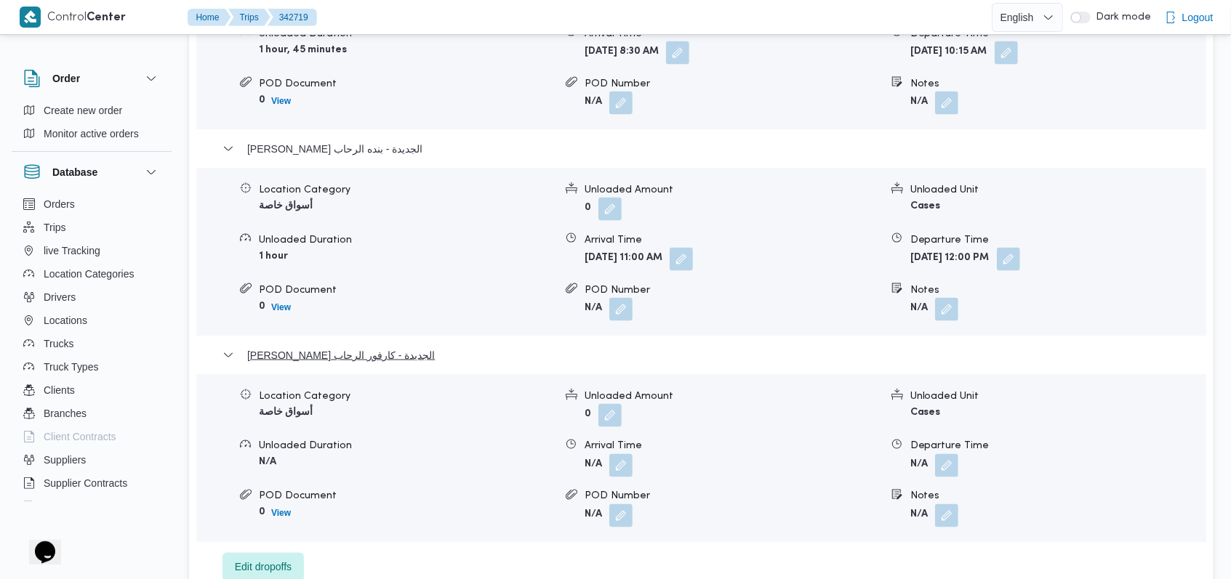
scroll to position [1454, 0]
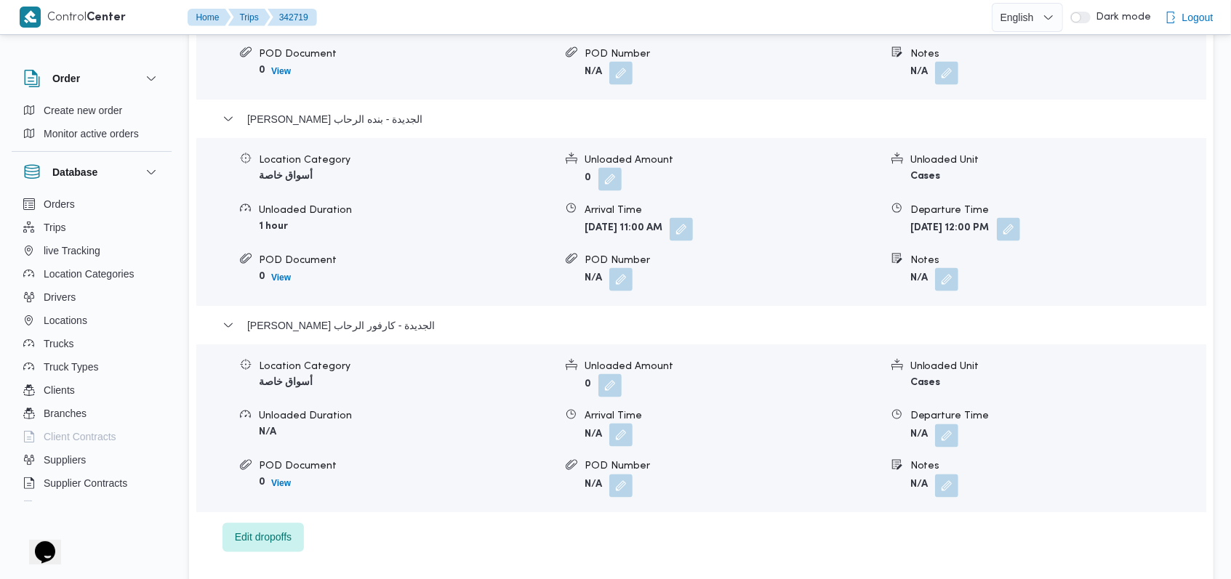
click at [624, 424] on button "button" at bounding box center [620, 435] width 23 height 23
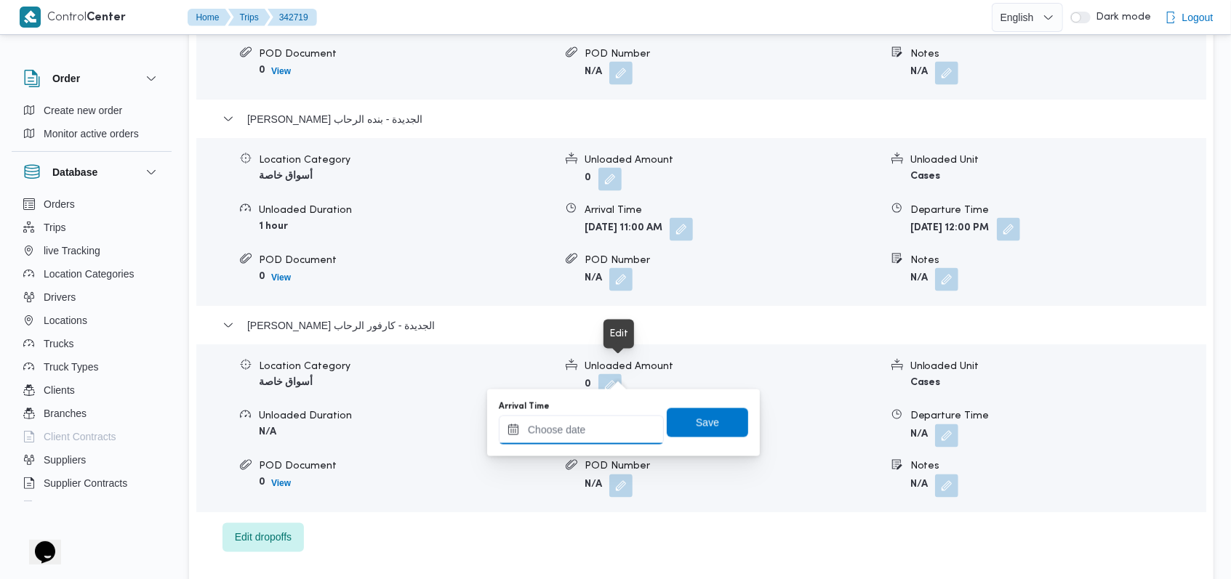
click at [601, 432] on input "Arrival Time" at bounding box center [581, 430] width 165 height 29
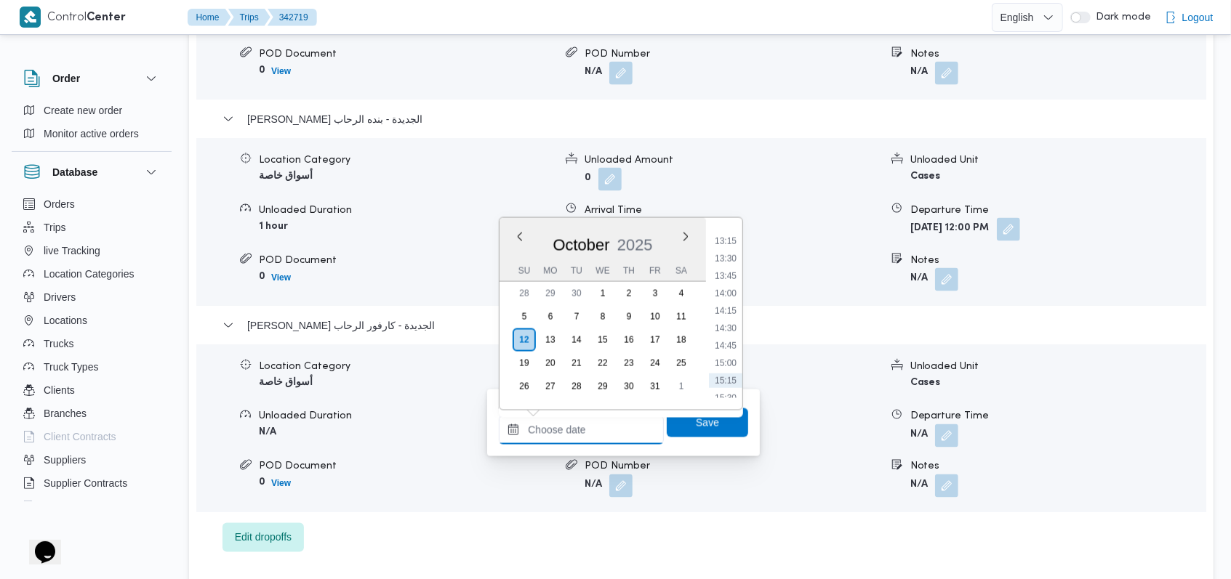
scroll to position [879, 0]
click at [736, 229] on div "Time 00:00 00:15 00:30 00:45 01:00 01:15 01:30 01:45 02:00 02:15 02:30 02:45 03…" at bounding box center [724, 314] width 36 height 192
click at [734, 229] on div "Time 00:00 00:15 00:30 00:45 01:00 01:15 01:30 01:45 02:00 02:15 02:30 02:45 03…" at bounding box center [724, 314] width 36 height 192
click at [731, 232] on li "12:30" at bounding box center [725, 230] width 33 height 15
type input "12/10/2025 12:30"
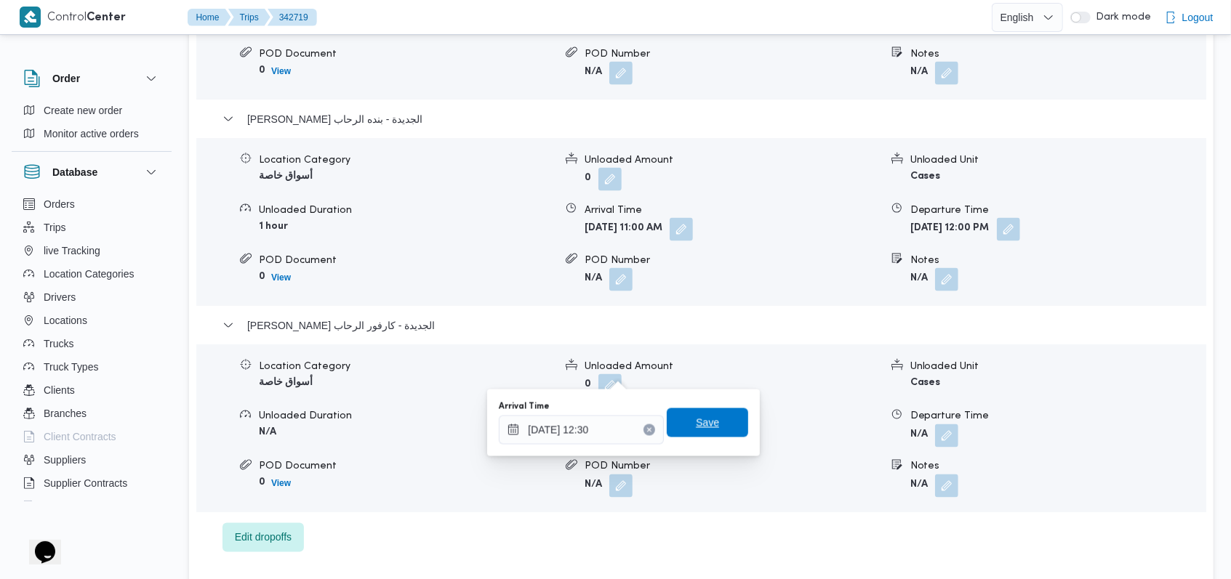
click at [696, 416] on span "Save" at bounding box center [707, 422] width 23 height 17
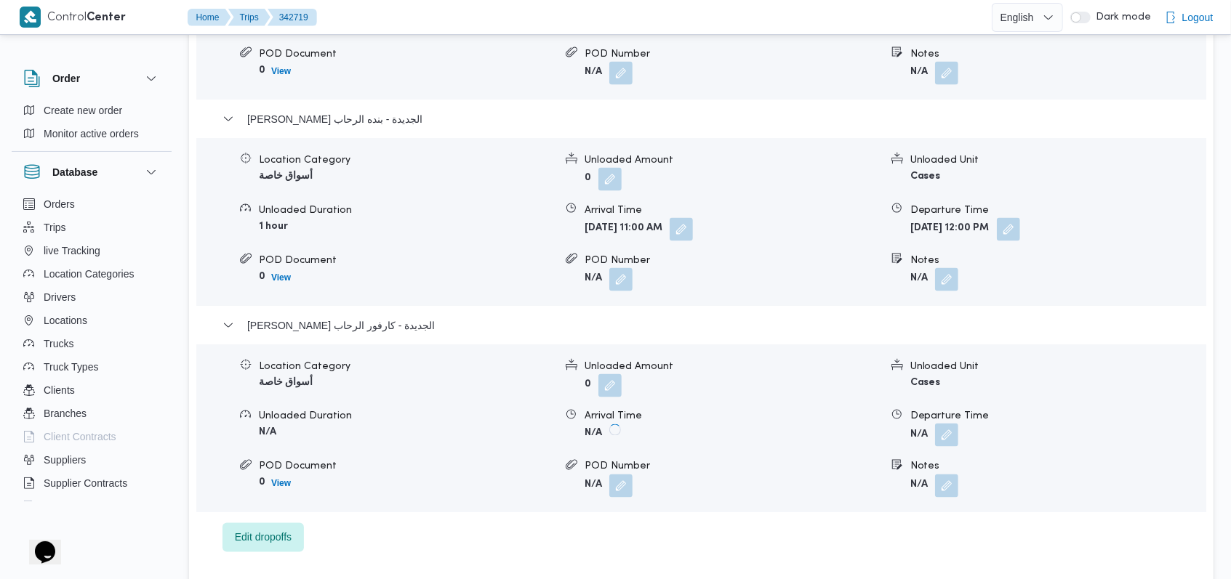
click at [936, 424] on button "button" at bounding box center [946, 435] width 23 height 23
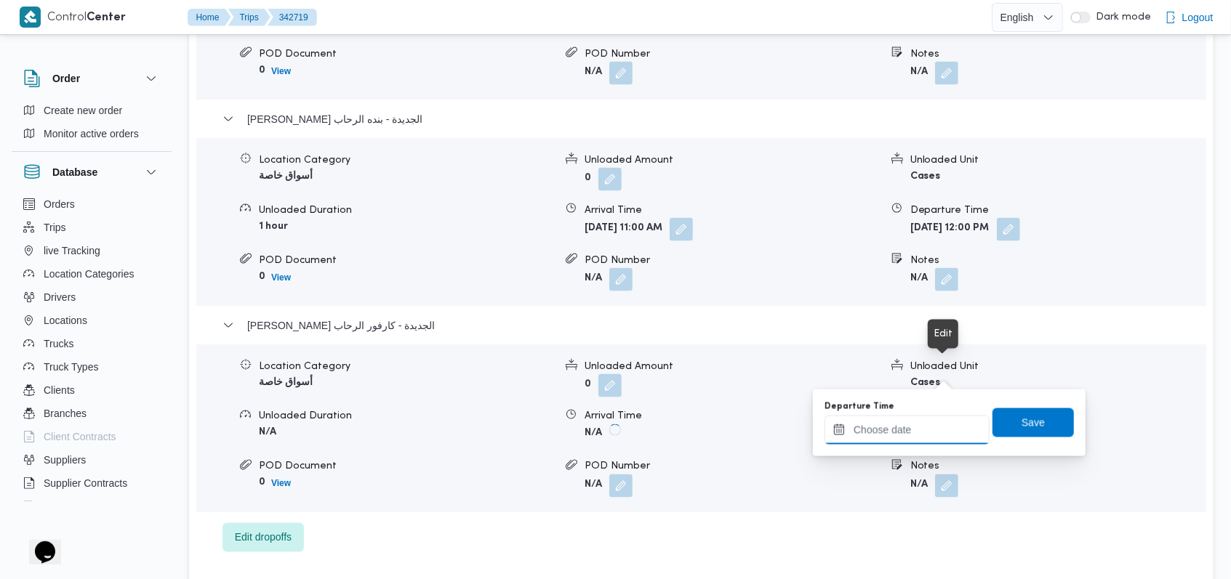
click at [903, 424] on input "Departure Time" at bounding box center [906, 430] width 165 height 29
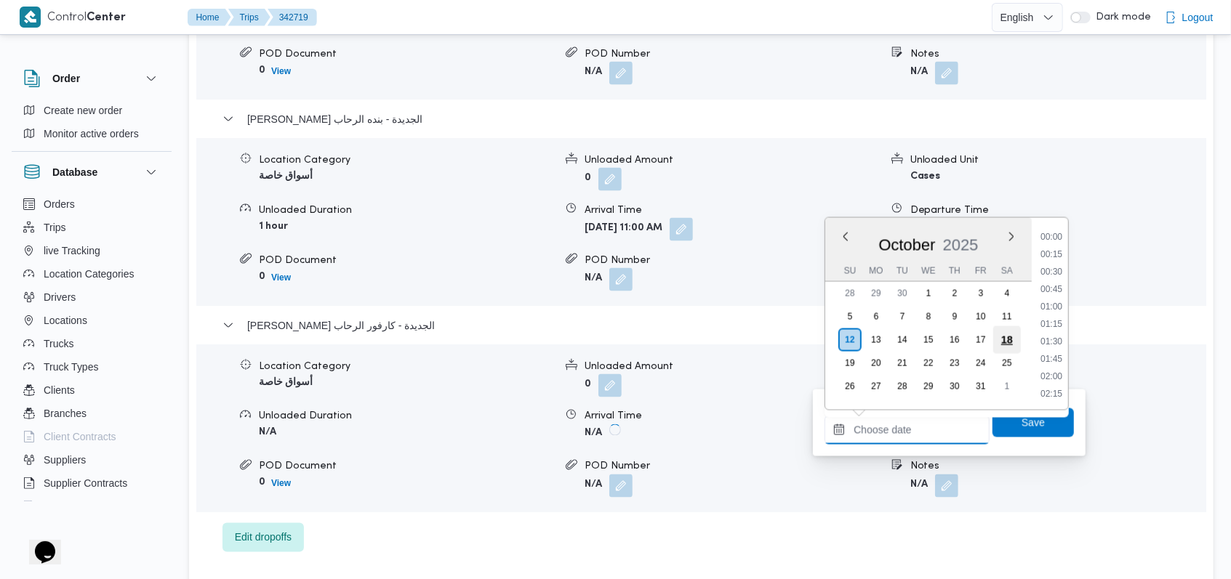
scroll to position [976, 0]
click at [1059, 238] on li "14:00" at bounding box center [1051, 237] width 33 height 15
type input "12/10/2025 14:00"
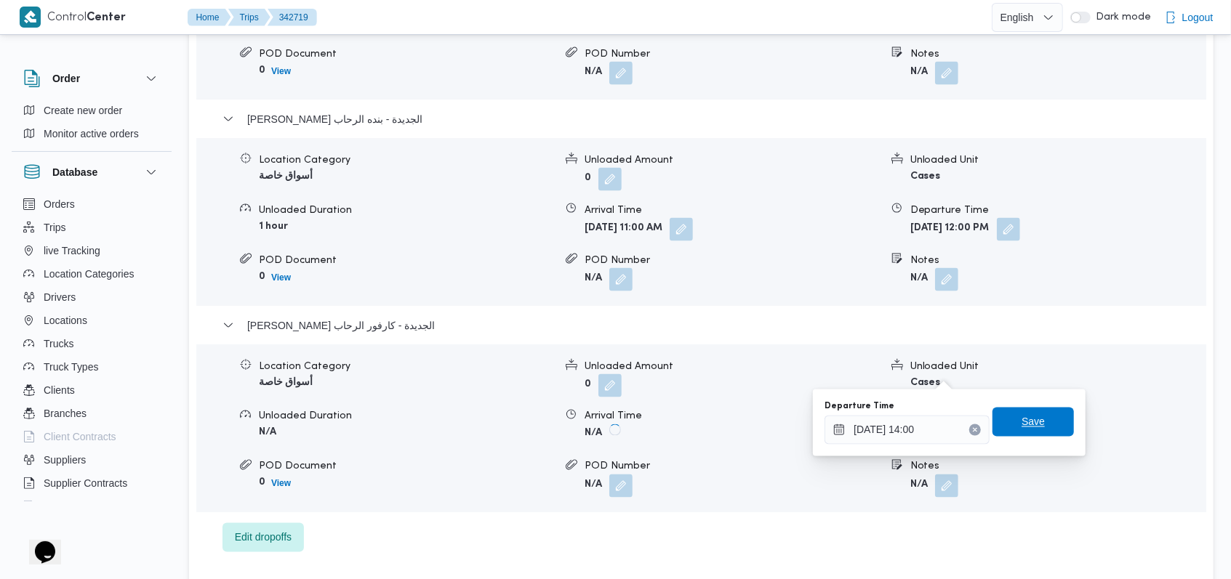
click at [1023, 420] on span "Save" at bounding box center [1032, 422] width 23 height 17
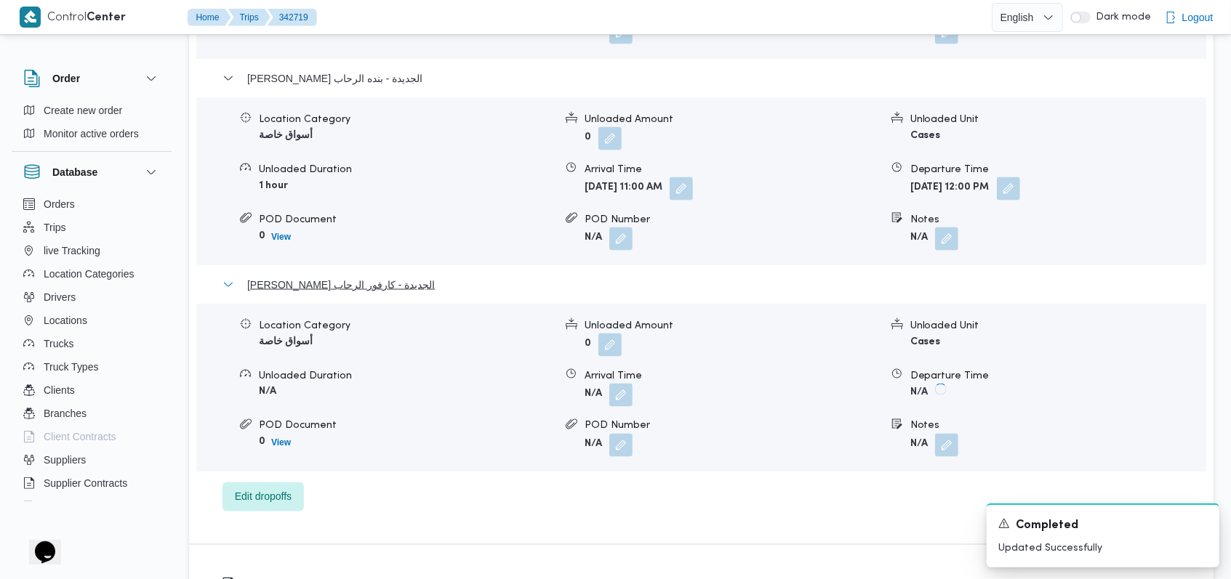
click at [382, 276] on span "ثانى القاهرة الجديدة - كارفور الرحاب" at bounding box center [341, 284] width 188 height 17
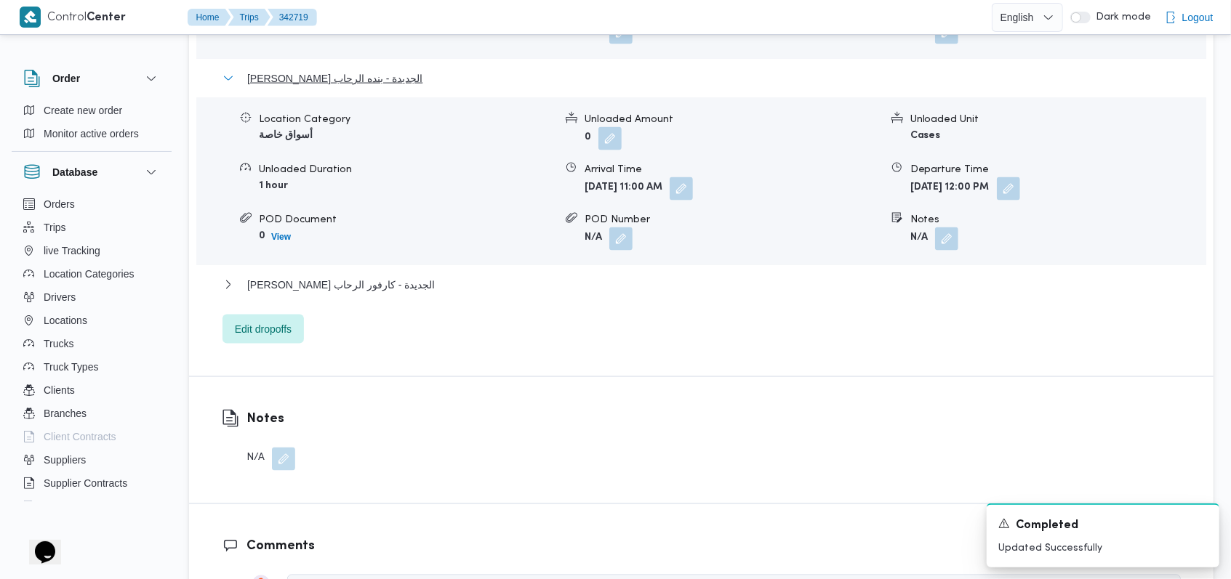
click at [378, 70] on span "ثانى القاهرة الجديدة - بنده الرحاب" at bounding box center [334, 78] width 175 height 17
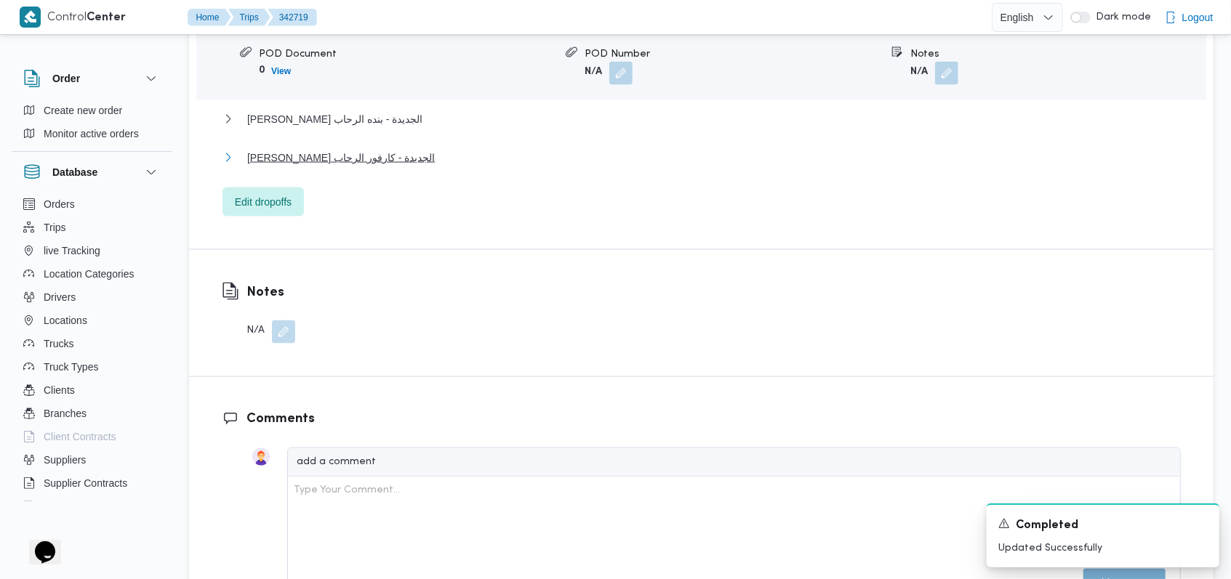
click at [384, 149] on span "ثانى القاهرة الجديدة - كارفور الرحاب" at bounding box center [341, 157] width 188 height 17
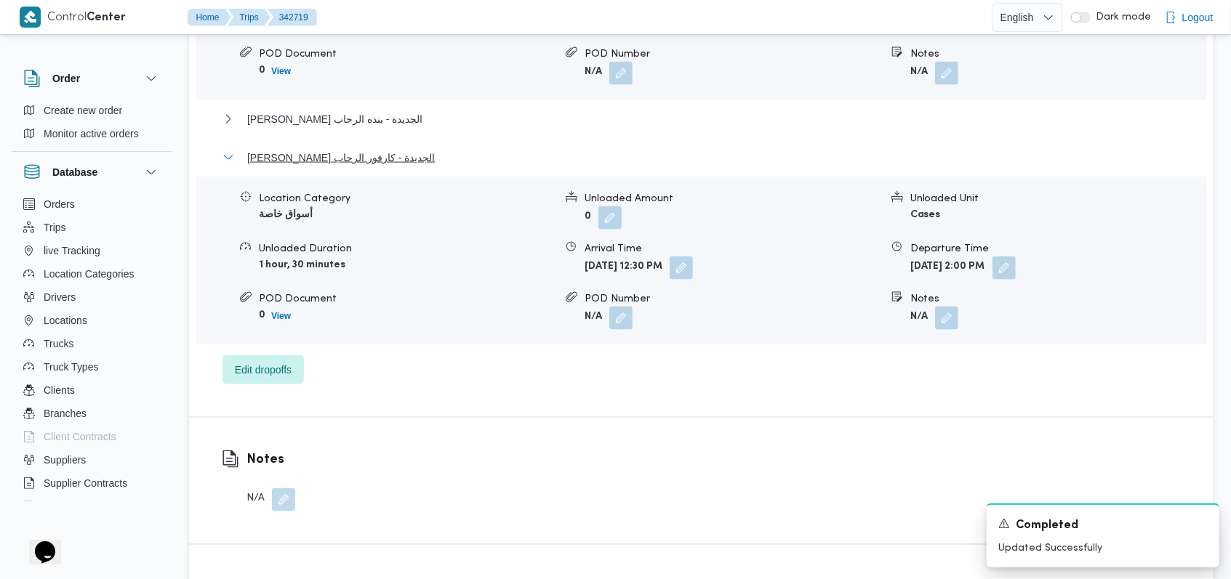
click at [384, 149] on span "ثانى القاهرة الجديدة - كارفور الرحاب" at bounding box center [341, 157] width 188 height 17
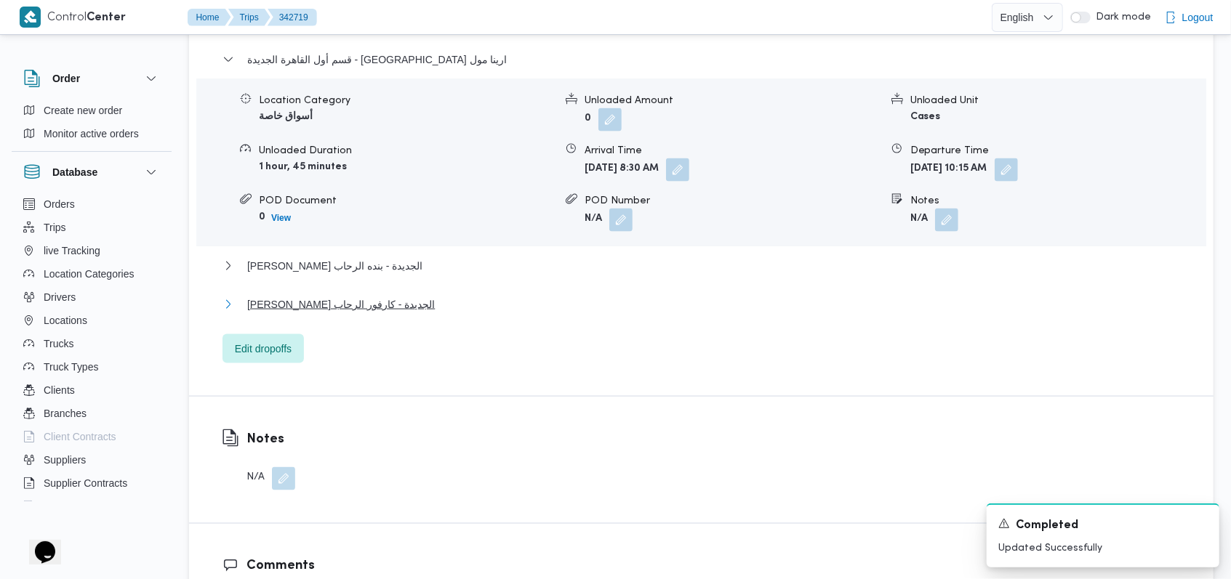
scroll to position [1066, 0]
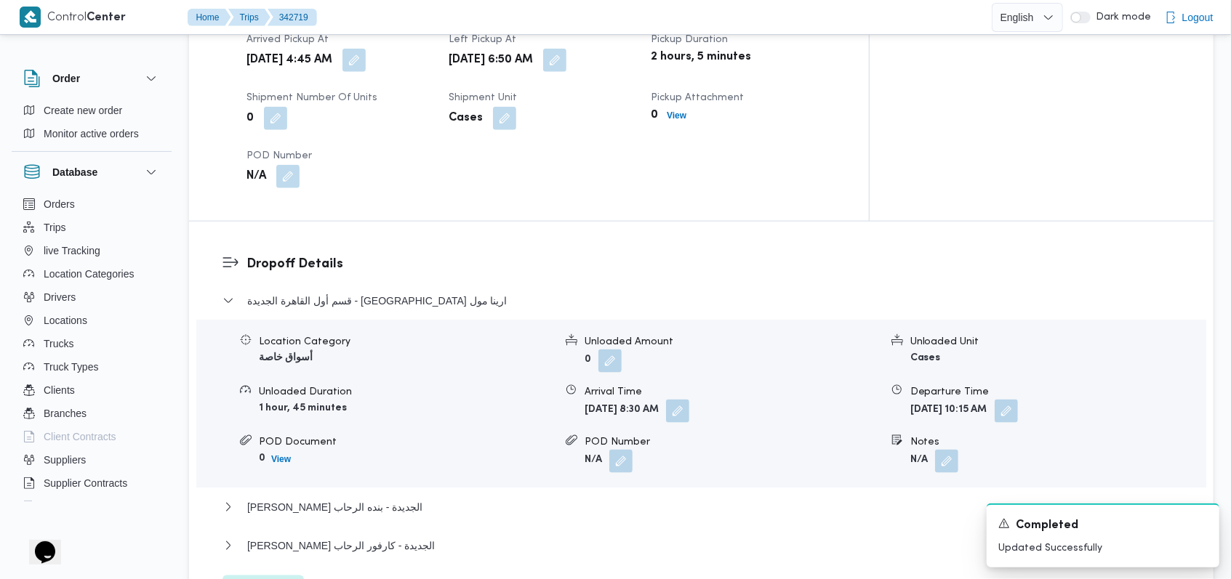
click at [417, 292] on div "قسم أول القاهرة الجديدة - سبينس ارينا مول" at bounding box center [701, 306] width 958 height 28
click at [411, 292] on span "قسم أول القاهرة الجديدة - سبينس ارينا مول" at bounding box center [377, 300] width 260 height 17
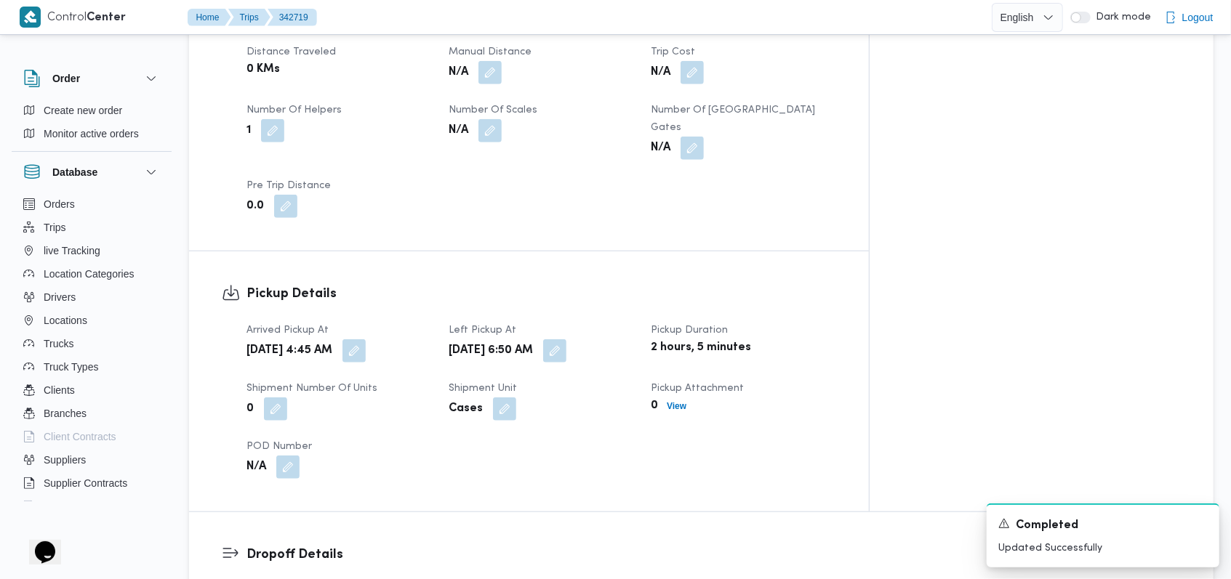
scroll to position [582, 0]
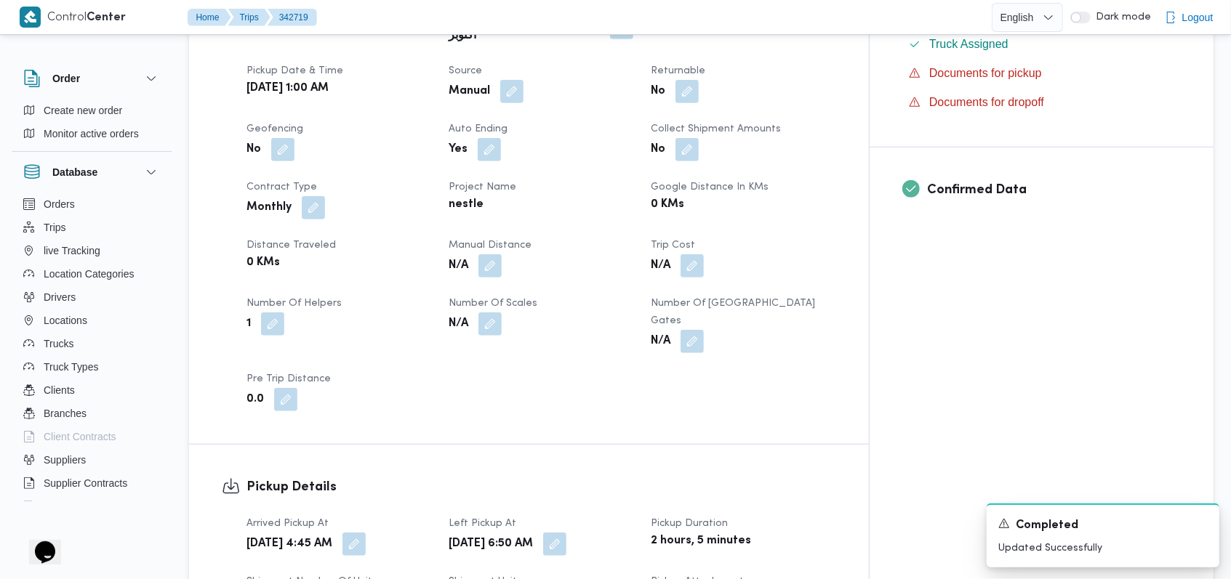
click at [502, 254] on button "button" at bounding box center [489, 265] width 23 height 23
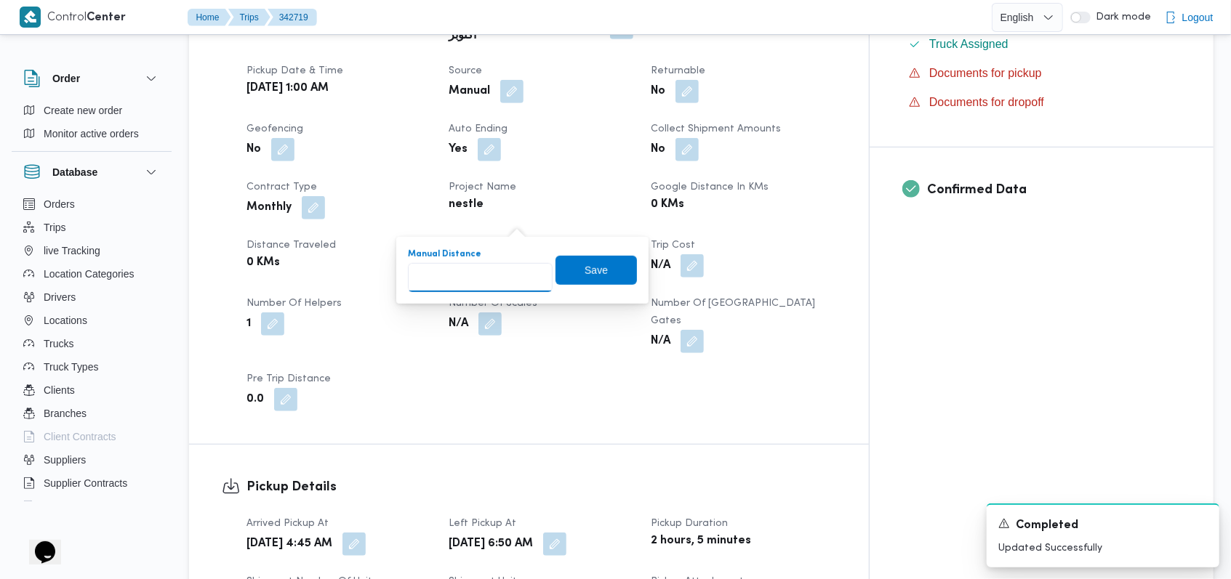
click at [480, 273] on input "Manual Distance" at bounding box center [480, 277] width 145 height 29
type input "167"
click at [582, 261] on span "Save" at bounding box center [595, 270] width 81 height 29
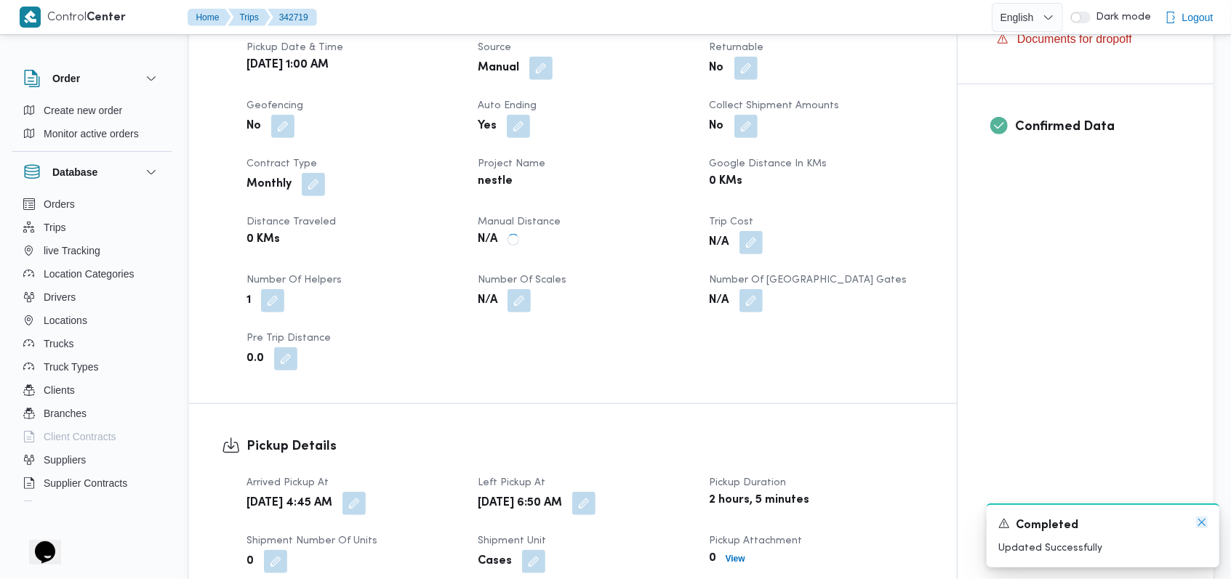
click at [1204, 523] on icon "Dismiss toast" at bounding box center [1202, 523] width 12 height 12
click at [1201, 521] on icon "Dismiss toast" at bounding box center [1202, 523] width 12 height 12
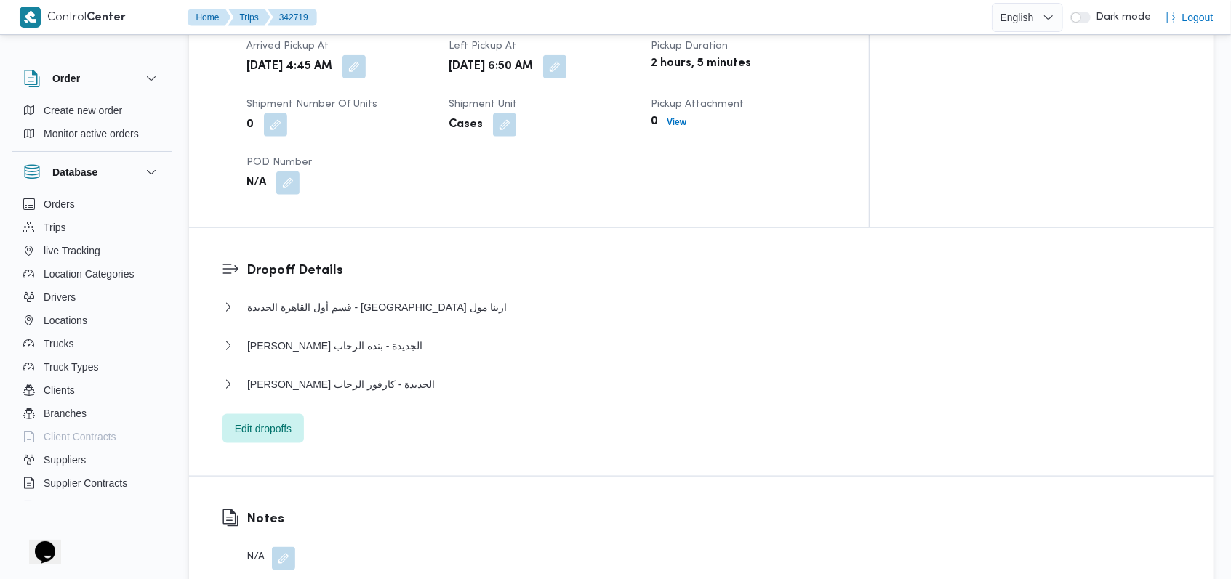
scroll to position [1066, 0]
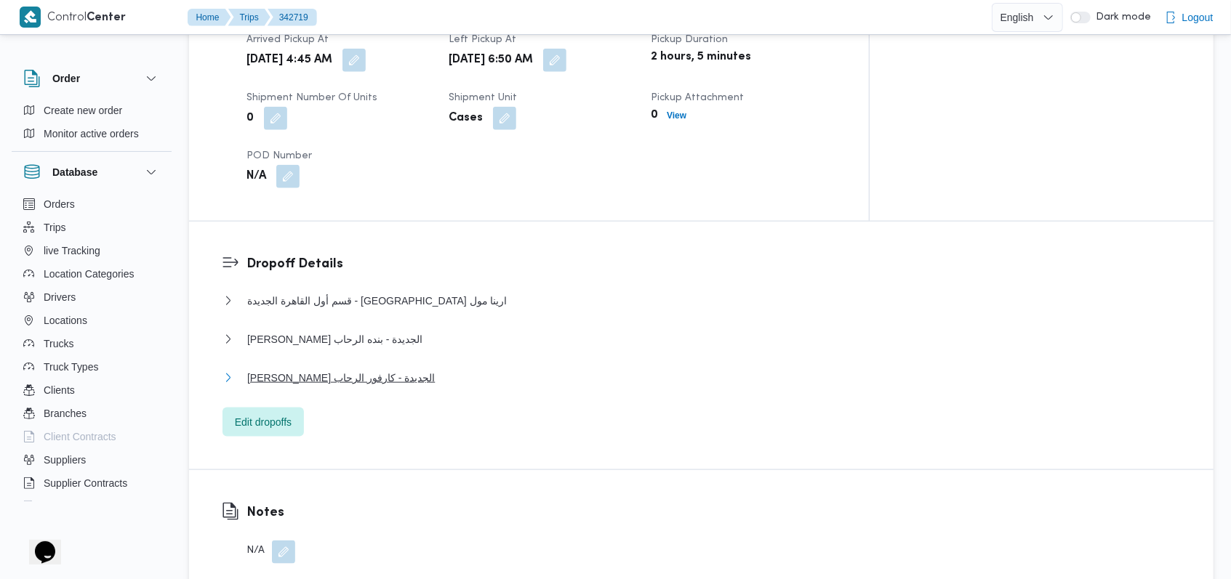
click at [389, 369] on span "ثانى القاهرة الجديدة - كارفور الرحاب" at bounding box center [341, 377] width 188 height 17
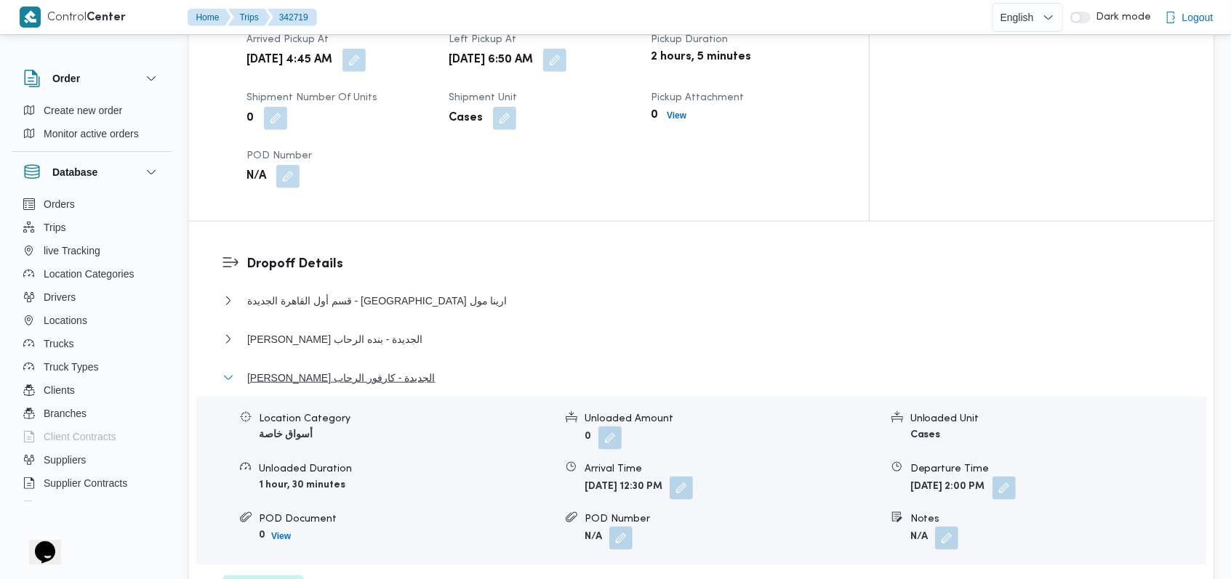
click at [388, 369] on span "ثانى القاهرة الجديدة - كارفور الرحاب" at bounding box center [341, 377] width 188 height 17
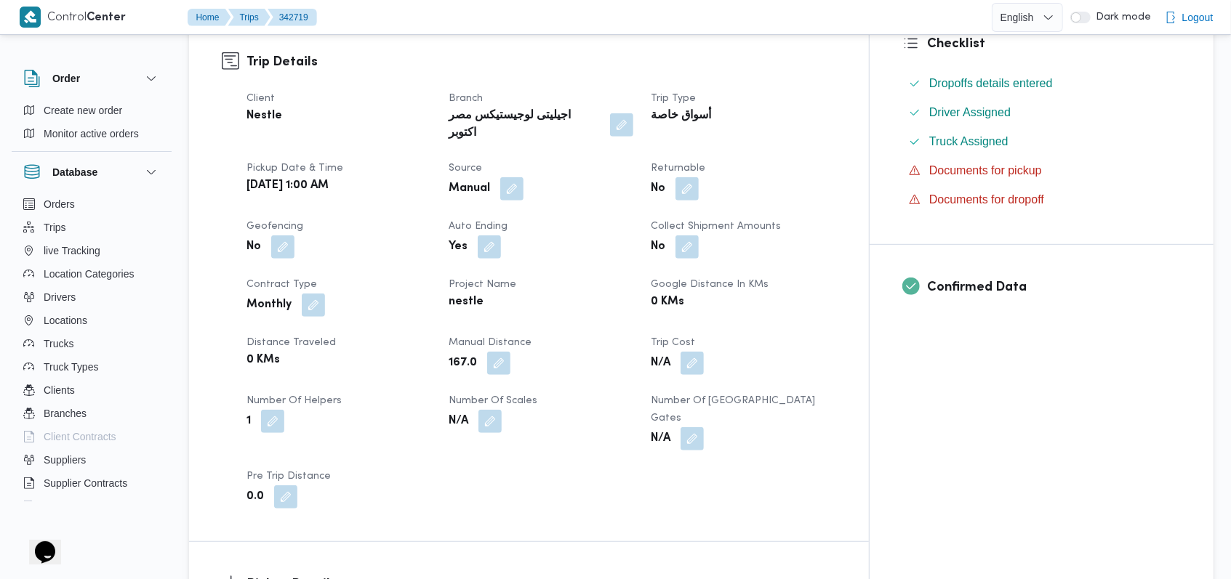
scroll to position [0, 0]
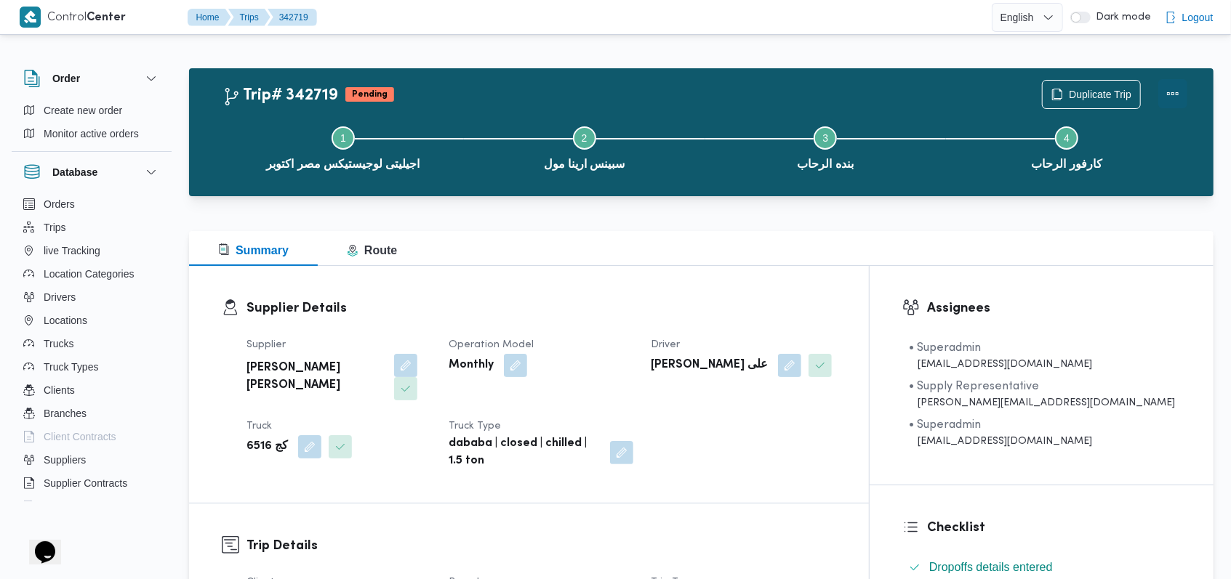
click at [1173, 98] on button "Actions" at bounding box center [1172, 93] width 29 height 29
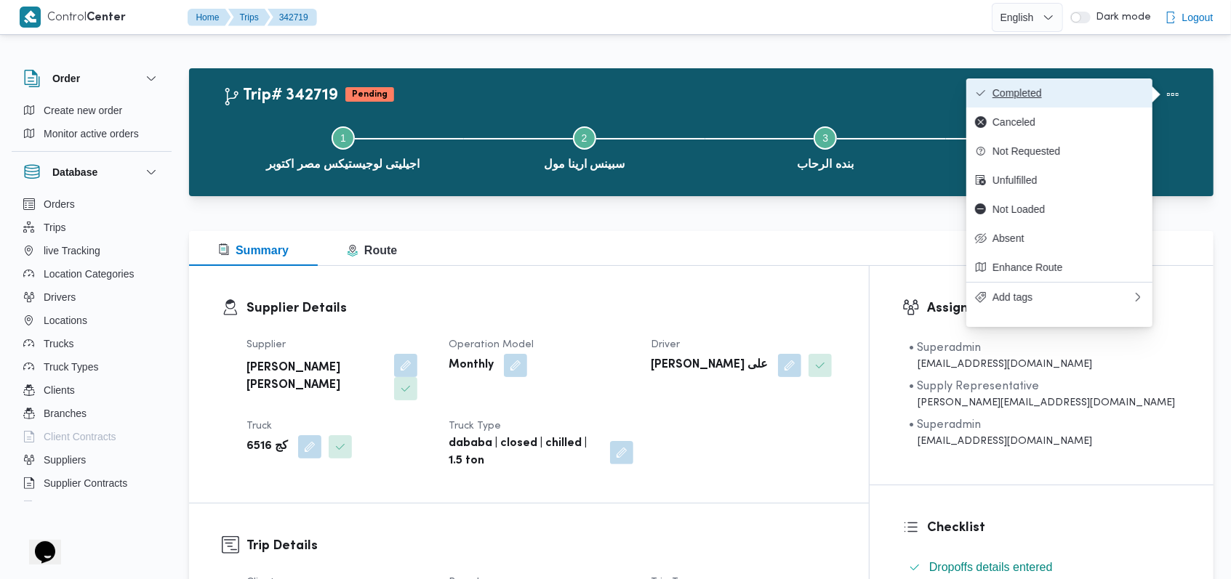
click at [1122, 91] on span "Completed" at bounding box center [1067, 93] width 151 height 12
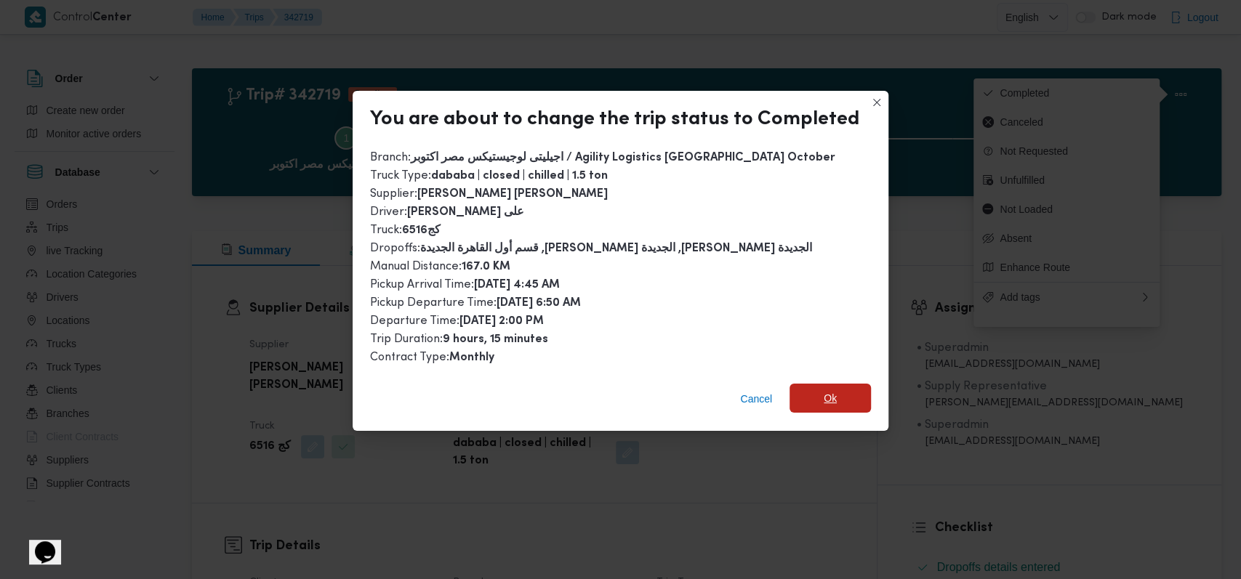
click at [824, 400] on span "Ok" at bounding box center [830, 398] width 13 height 17
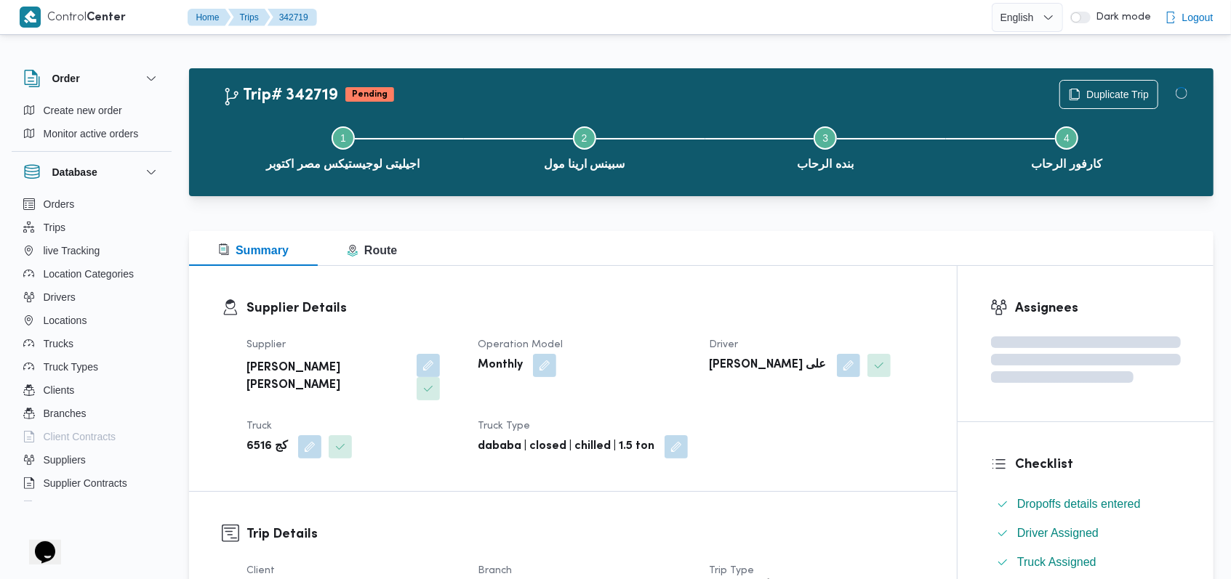
click at [663, 328] on div "Supplier احمد مجدي يوسف عبدالرحمن Operation Model Monthly Driver حسام الدين حسن…" at bounding box center [585, 398] width 695 height 140
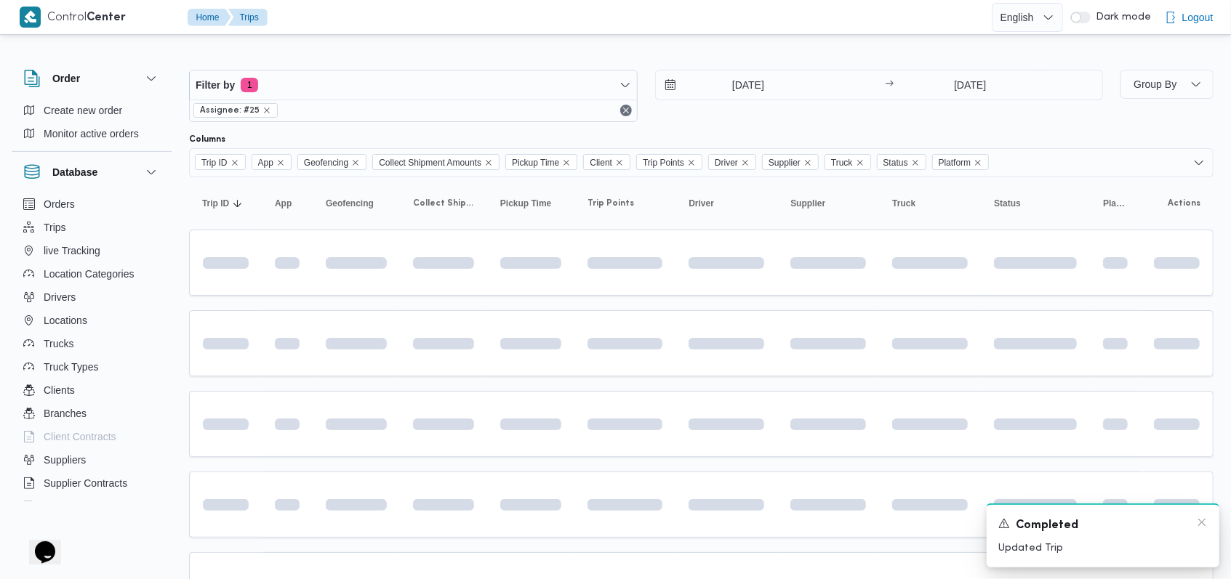
scroll to position [86, 0]
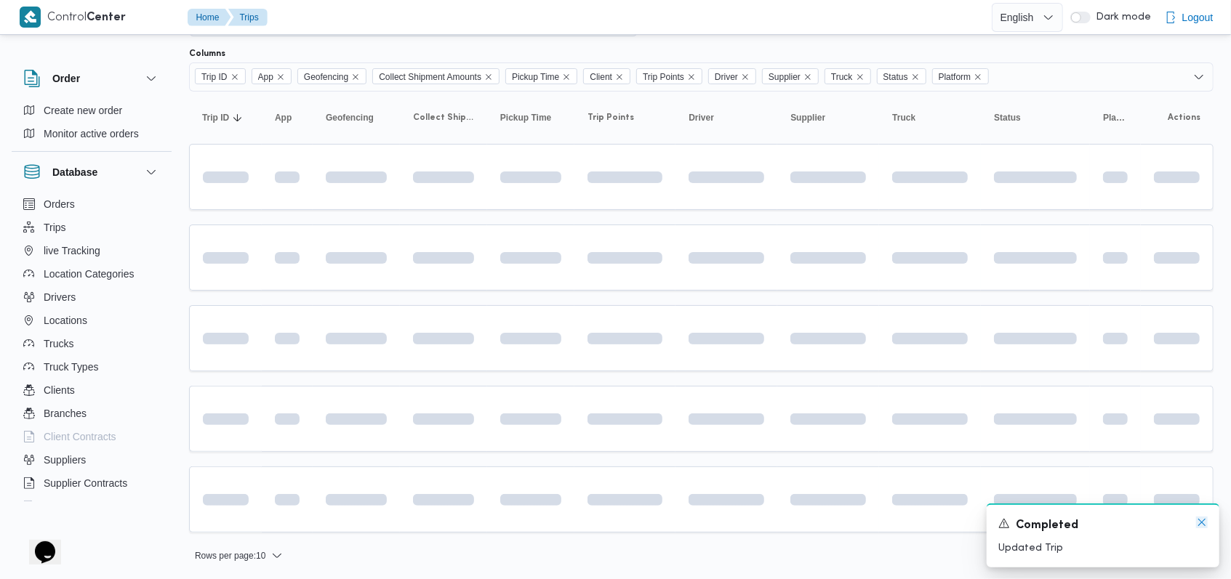
click at [1200, 523] on icon "Dismiss toast" at bounding box center [1202, 523] width 12 height 12
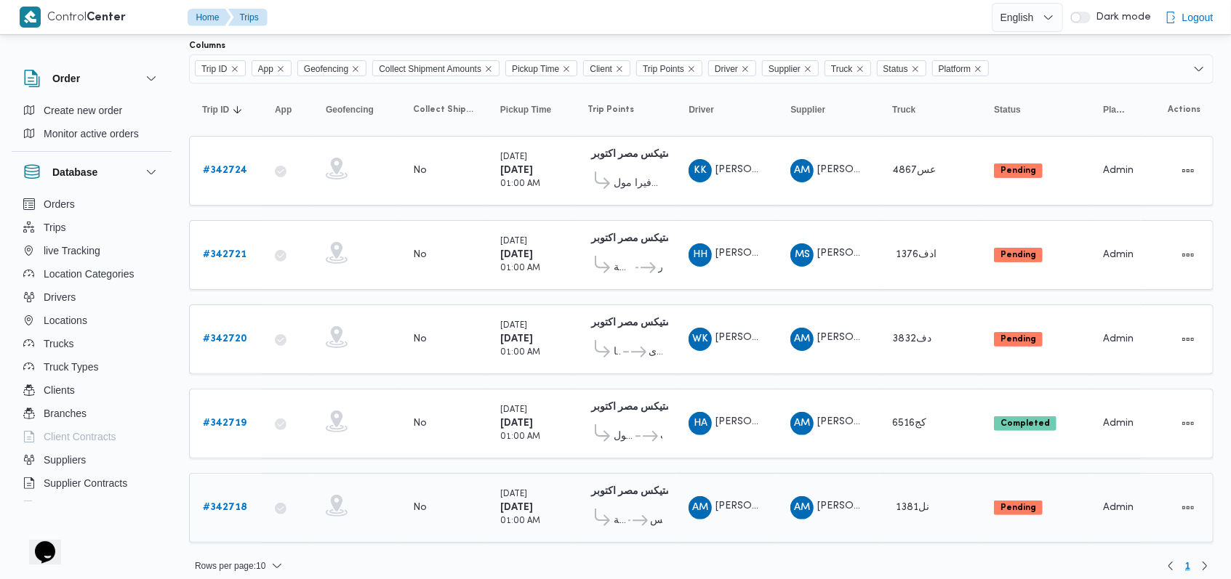
scroll to position [97, 0]
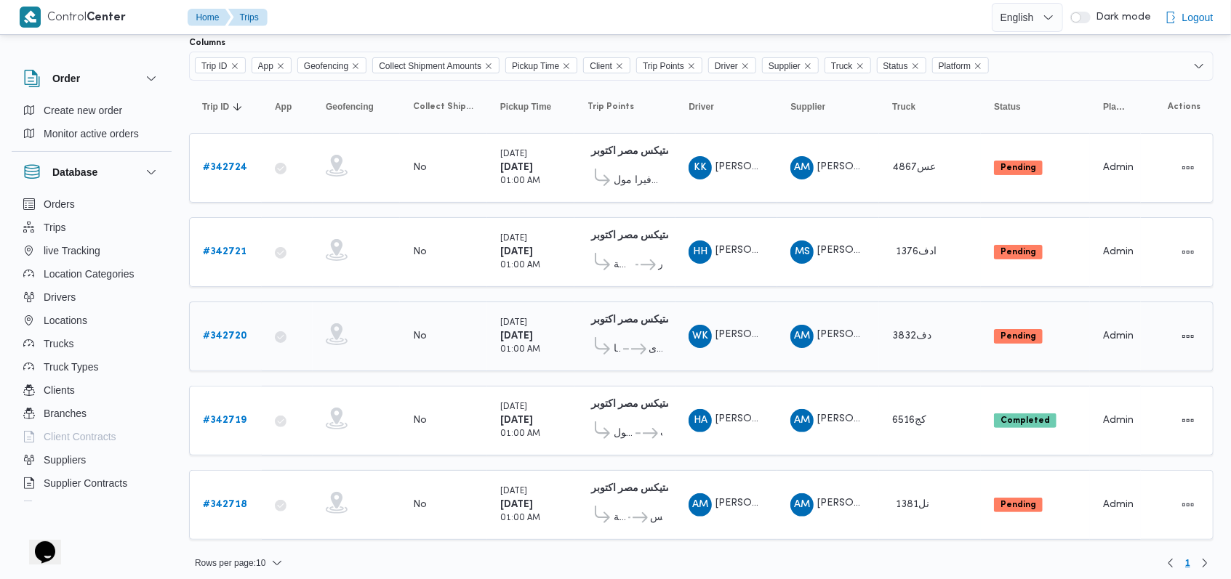
click at [239, 333] on b "# 342720" at bounding box center [225, 336] width 44 height 9
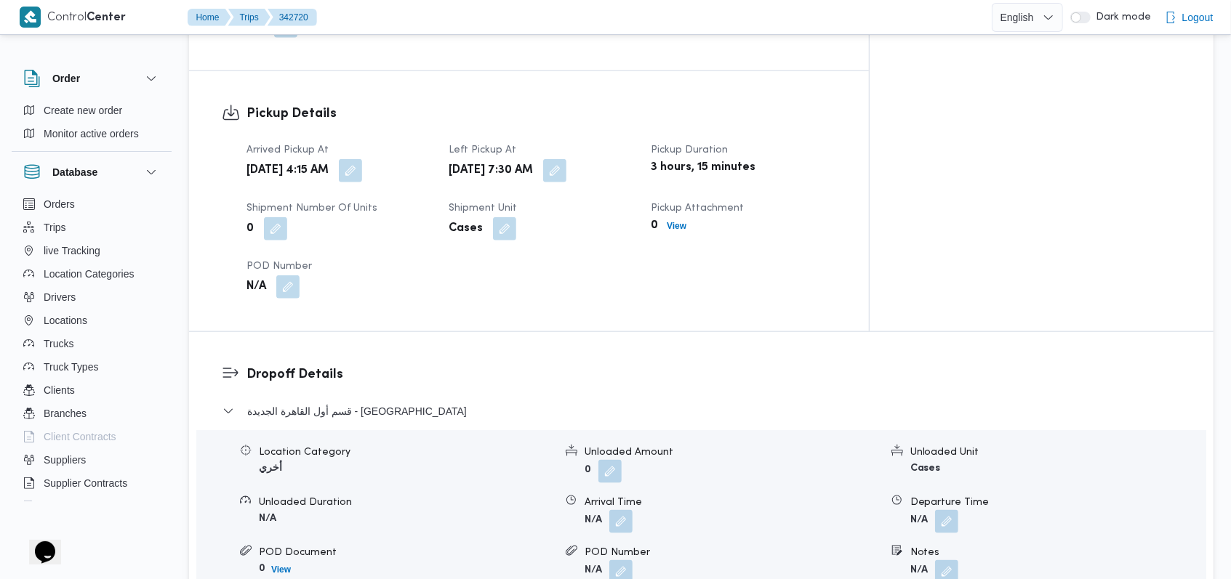
scroll to position [969, 0]
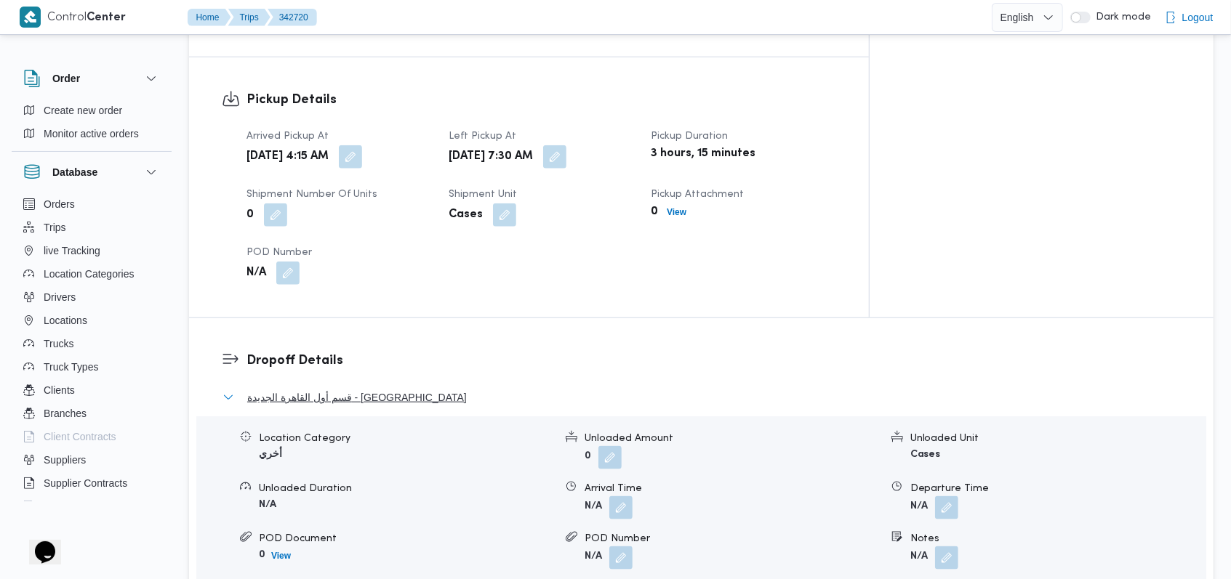
click at [378, 389] on span "قسم أول القاهرة الجديدة - الهدايا" at bounding box center [357, 397] width 220 height 17
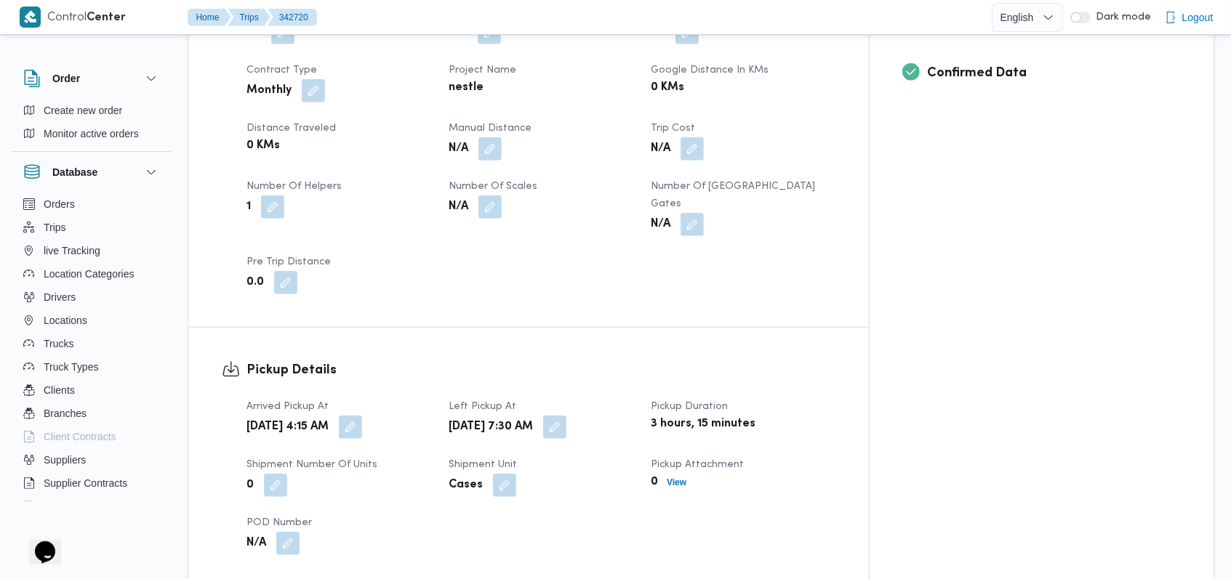
scroll to position [678, 0]
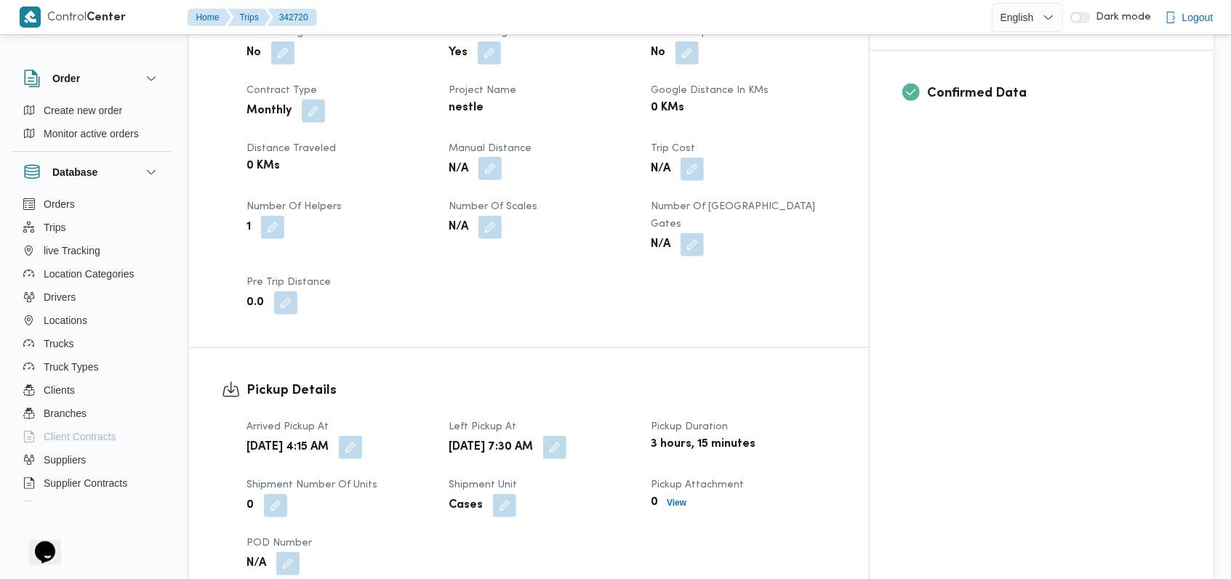
click at [502, 157] on button "button" at bounding box center [489, 168] width 23 height 23
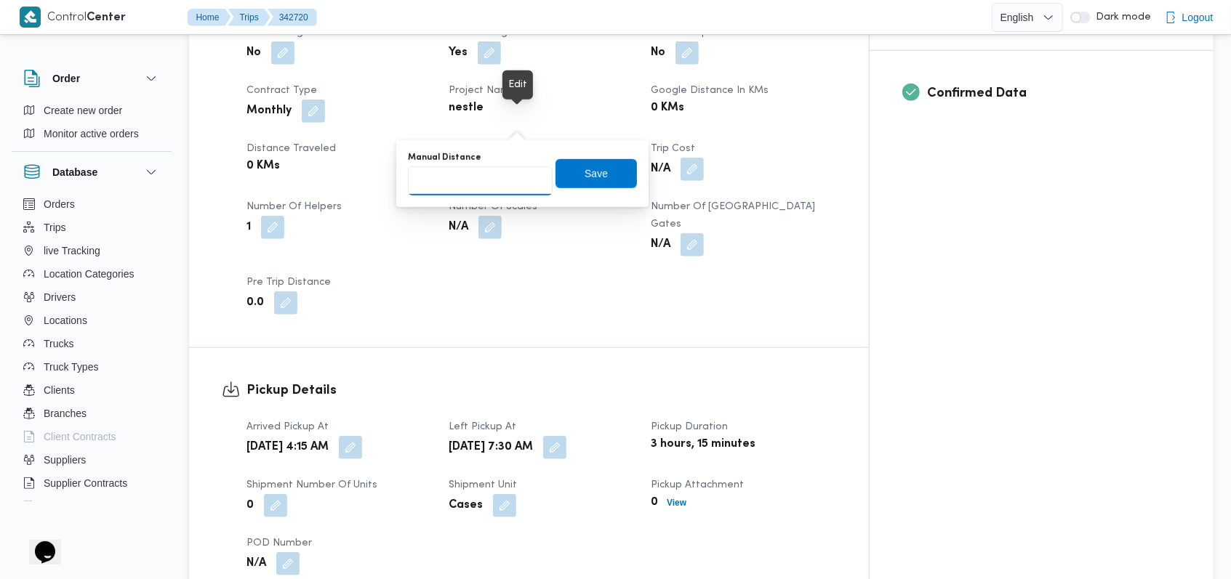
click at [470, 187] on input "Manual Distance" at bounding box center [480, 180] width 145 height 29
type input "145"
click at [586, 188] on span "Save" at bounding box center [595, 172] width 81 height 29
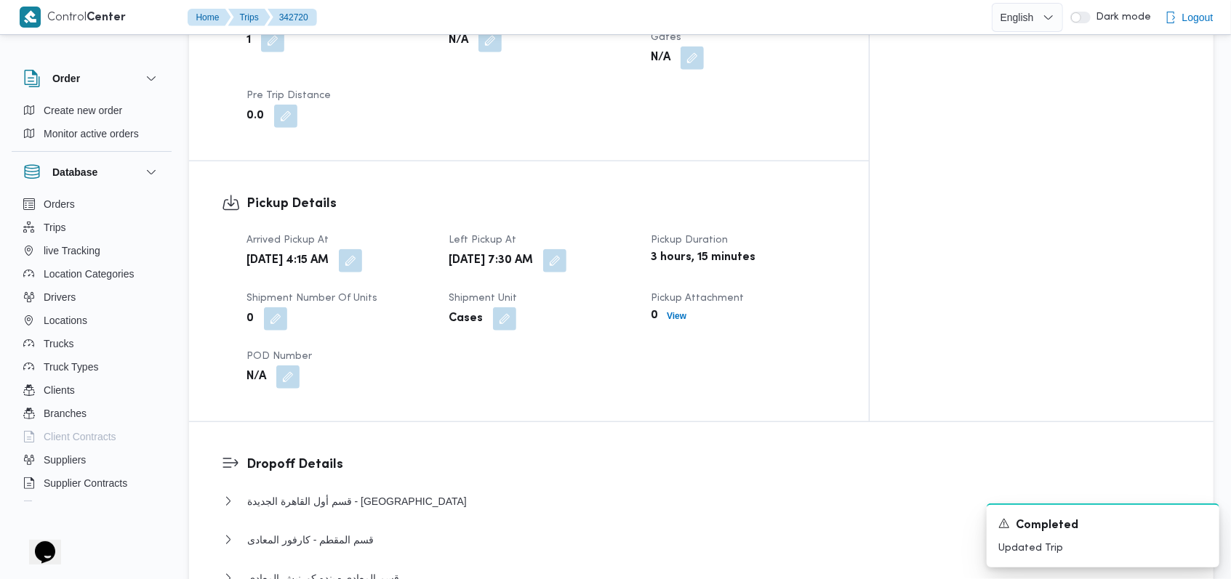
scroll to position [872, 0]
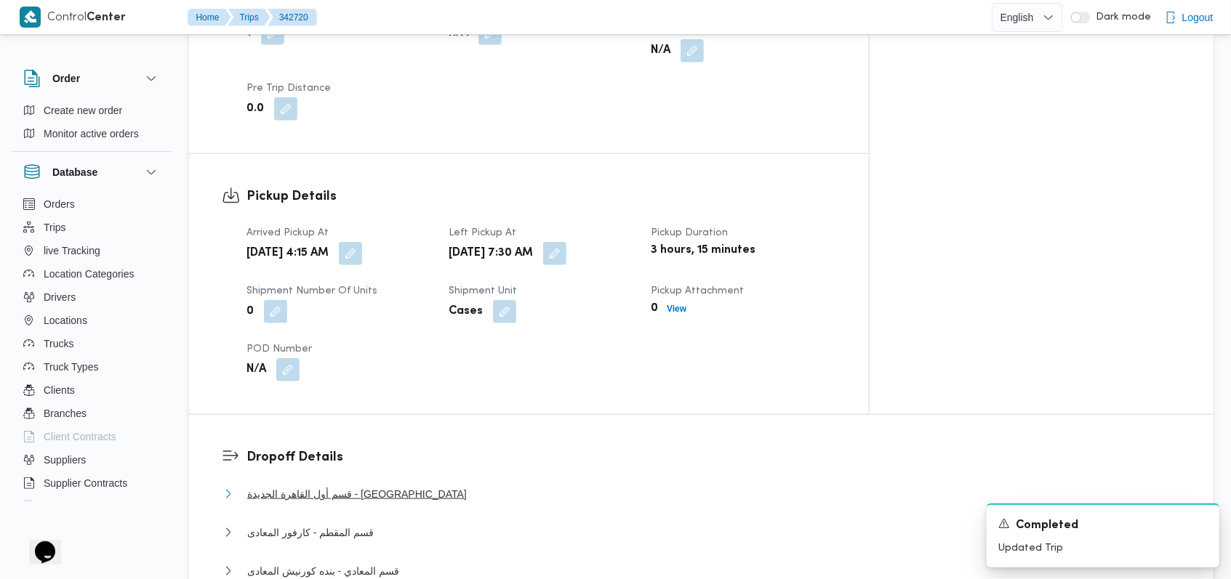
click at [355, 486] on span "قسم أول القاهرة الجديدة - الهدايا" at bounding box center [357, 494] width 220 height 17
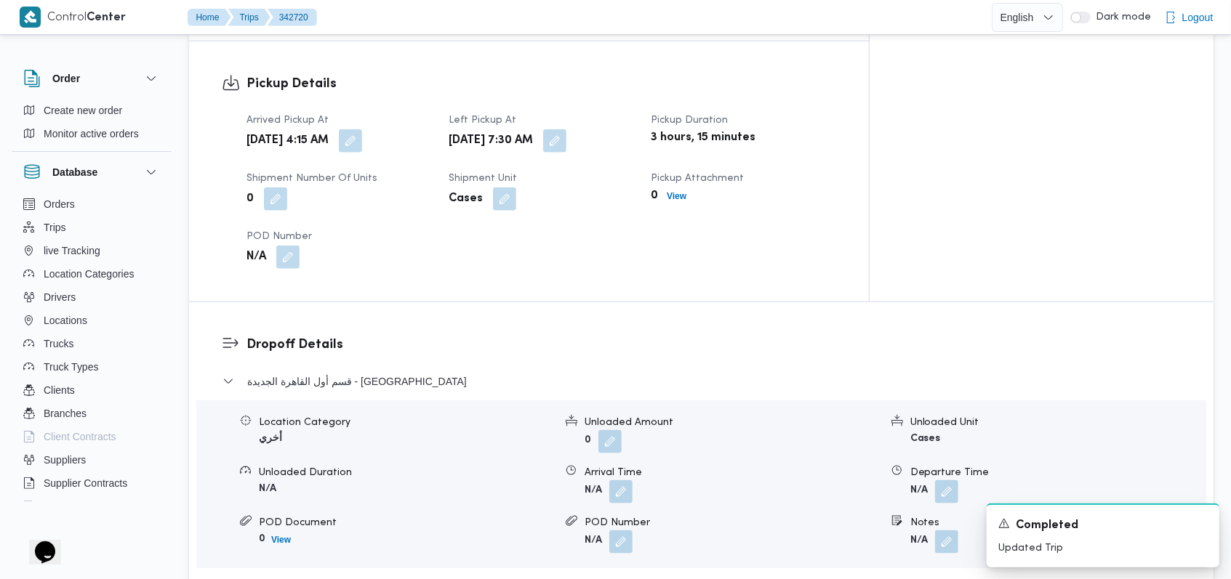
scroll to position [1066, 0]
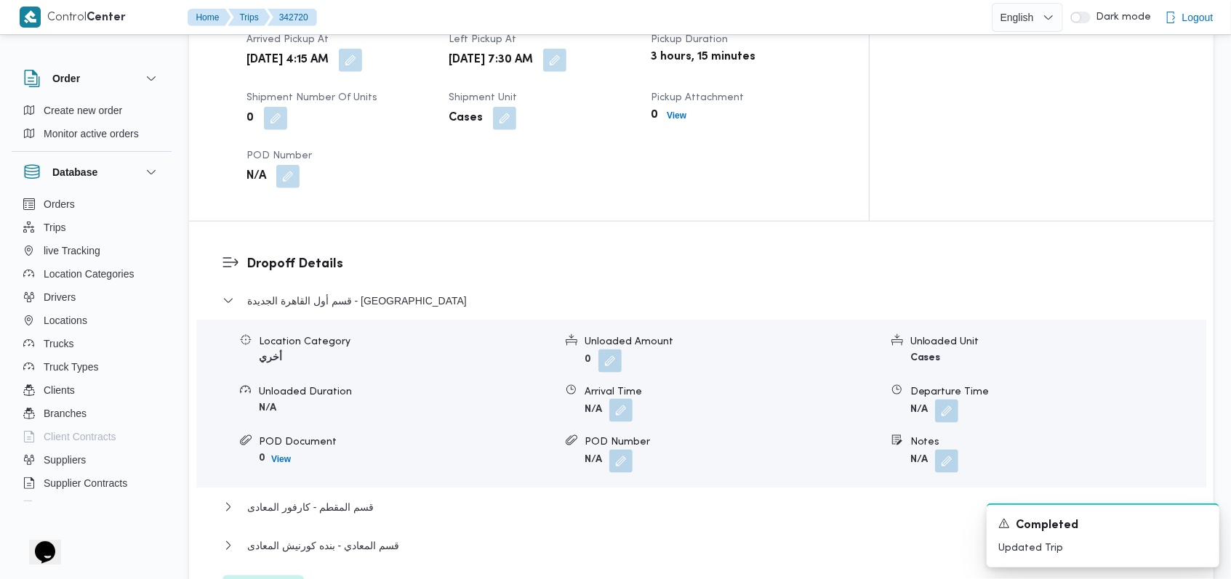
click at [617, 399] on button "button" at bounding box center [620, 410] width 23 height 23
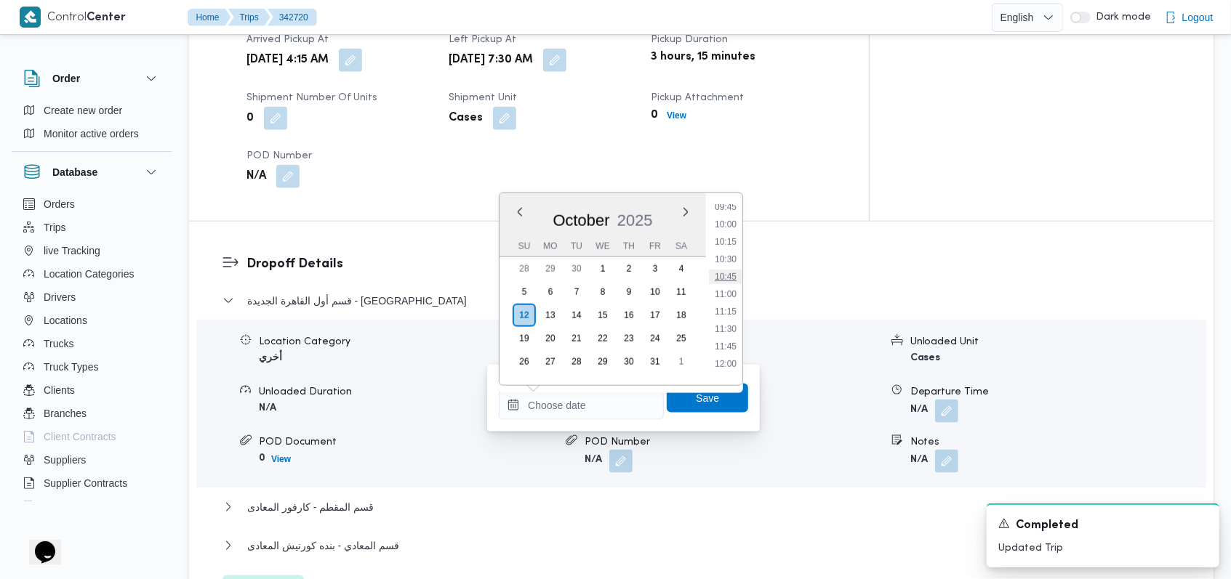
scroll to position [588, 0]
click at [730, 254] on li "09:00" at bounding box center [725, 252] width 33 height 15
type input "12/10/2025 09:00"
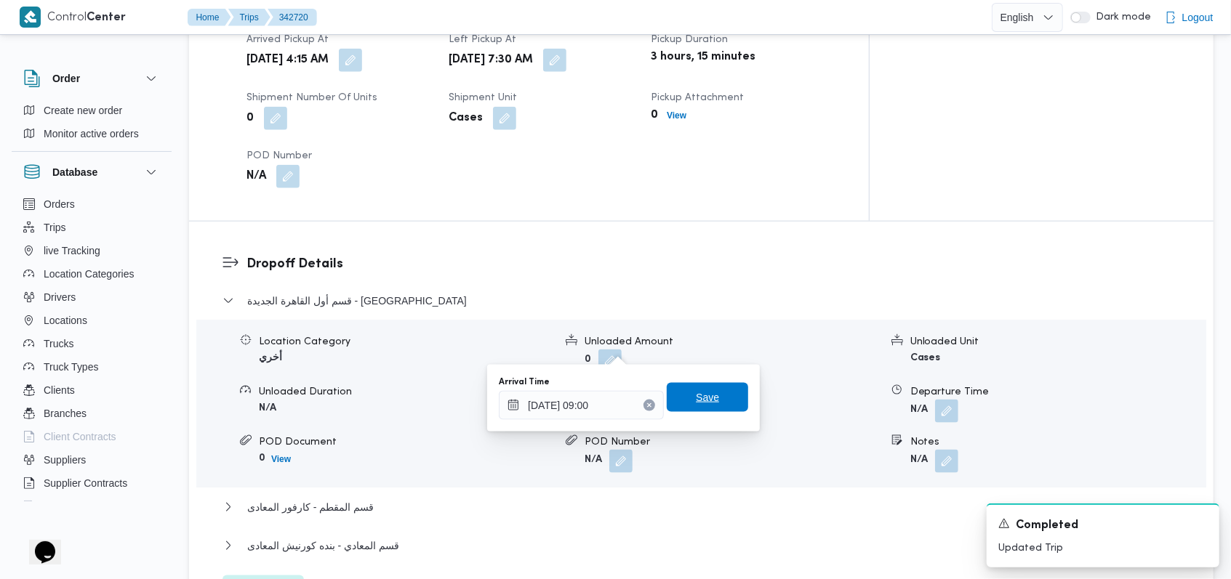
click at [713, 393] on span "Save" at bounding box center [707, 397] width 81 height 29
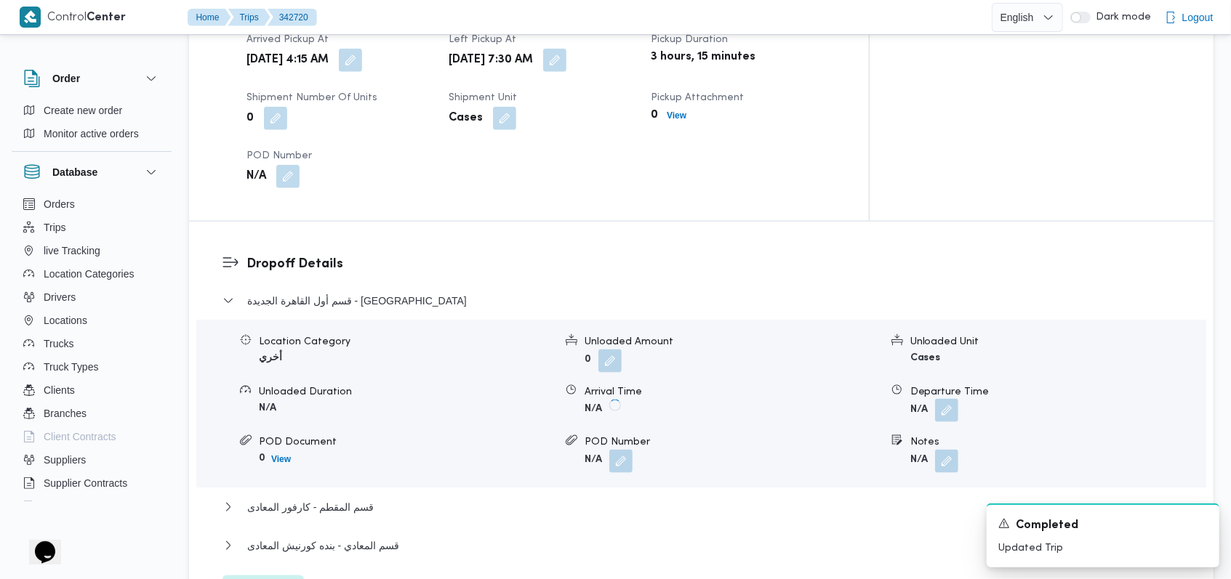
click at [952, 399] on button "button" at bounding box center [946, 410] width 23 height 23
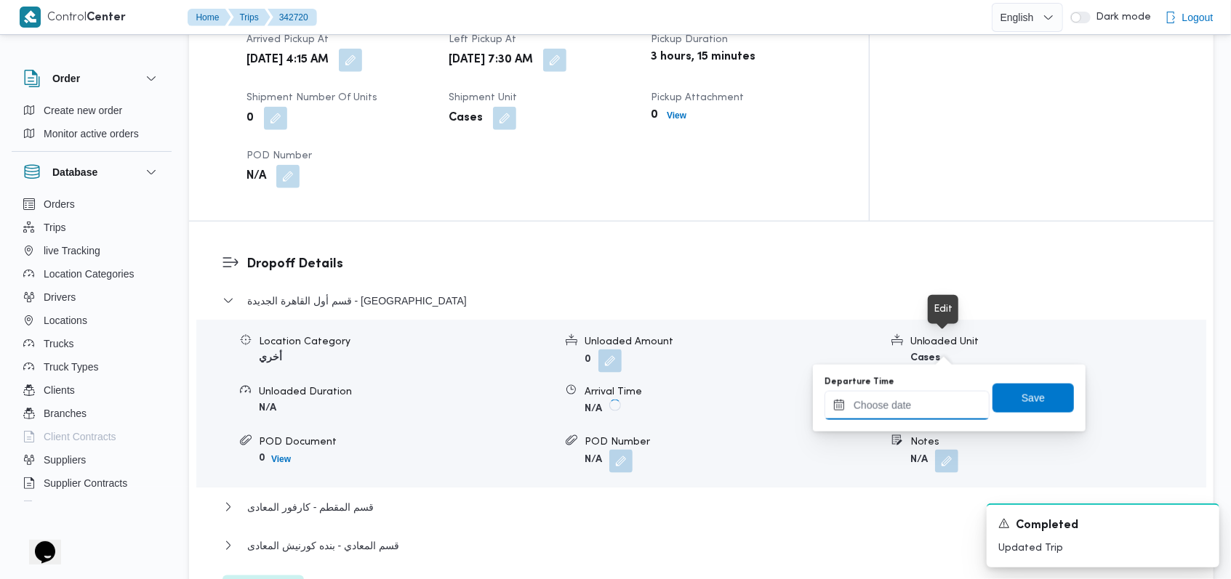
click at [934, 395] on div at bounding box center [906, 405] width 165 height 29
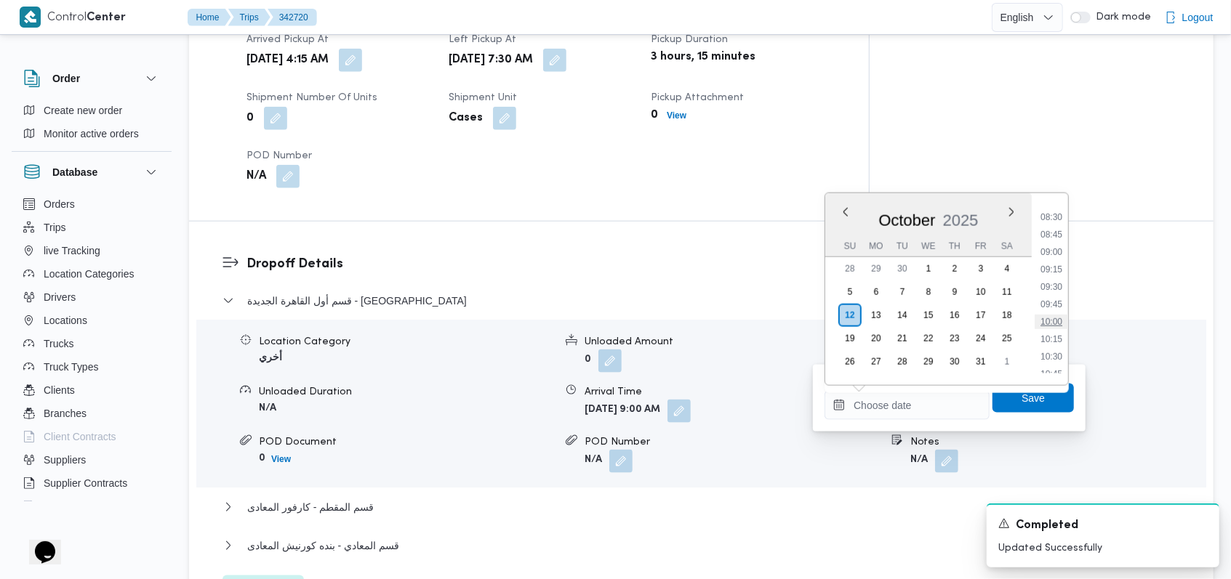
click at [1052, 320] on li "10:00" at bounding box center [1051, 322] width 33 height 15
type input "12/10/2025 10:00"
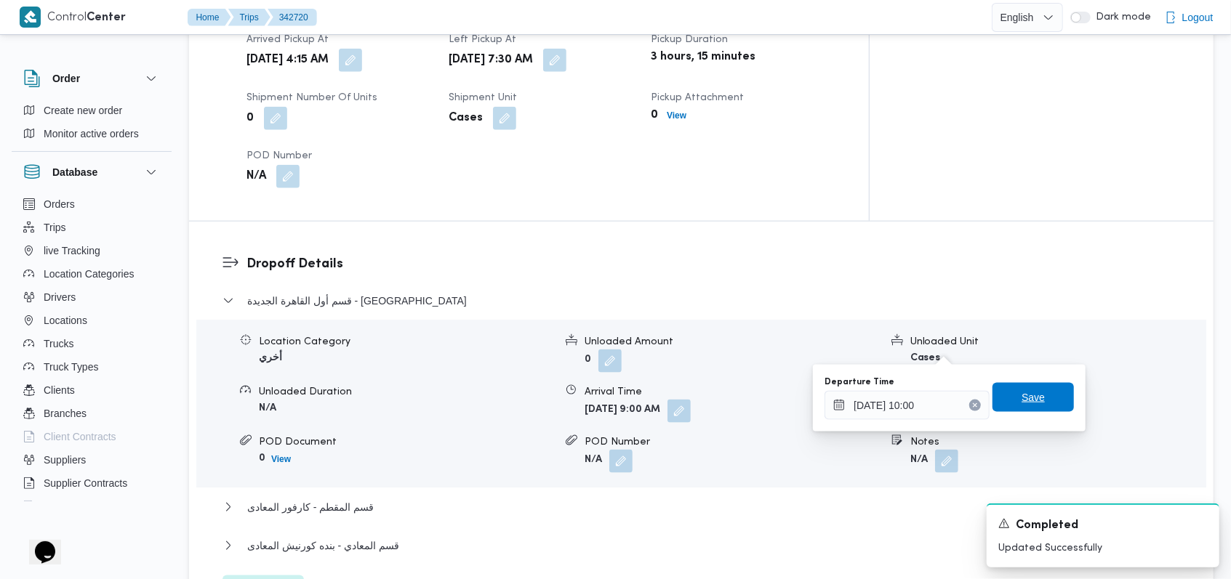
click at [1039, 395] on span "Save" at bounding box center [1032, 397] width 81 height 29
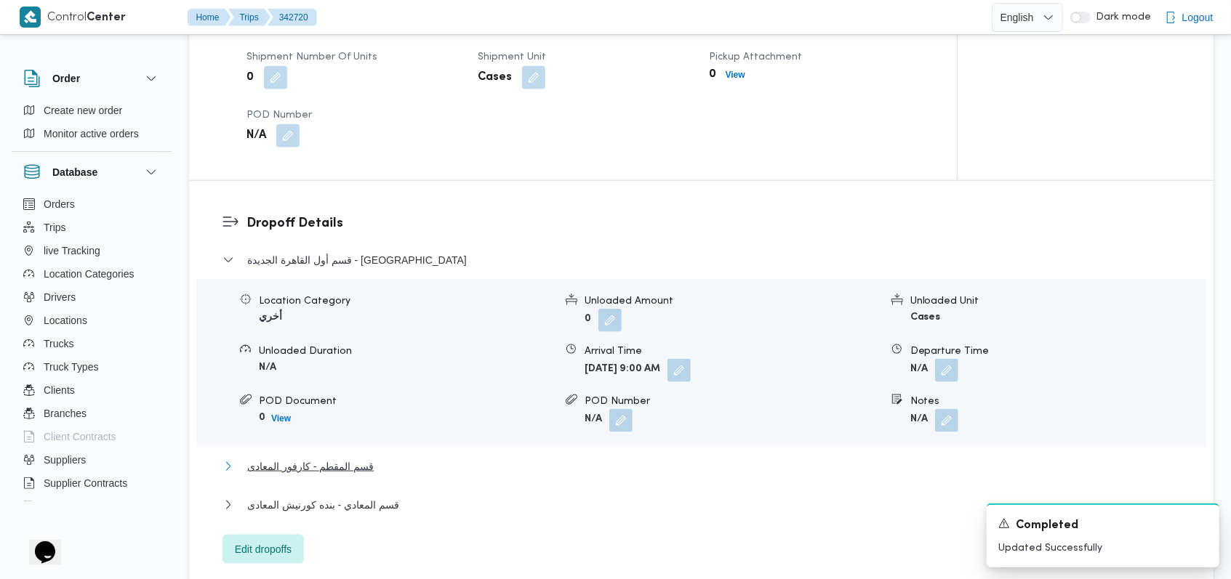
click at [366, 458] on span "قسم المقطم - كارفور المعادى" at bounding box center [310, 466] width 127 height 17
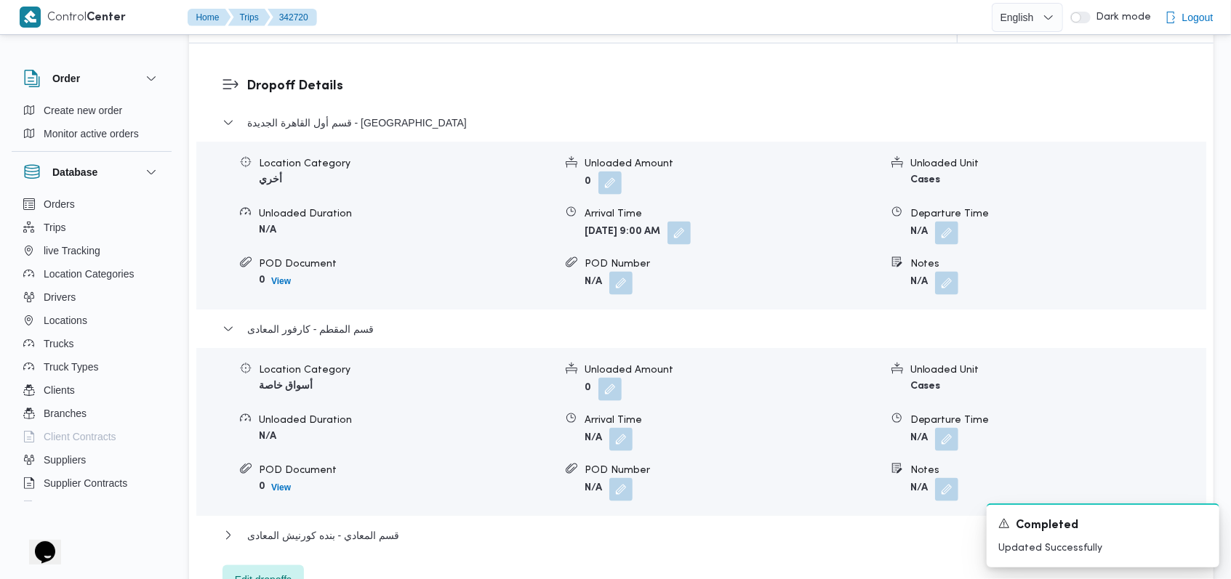
scroll to position [1260, 0]
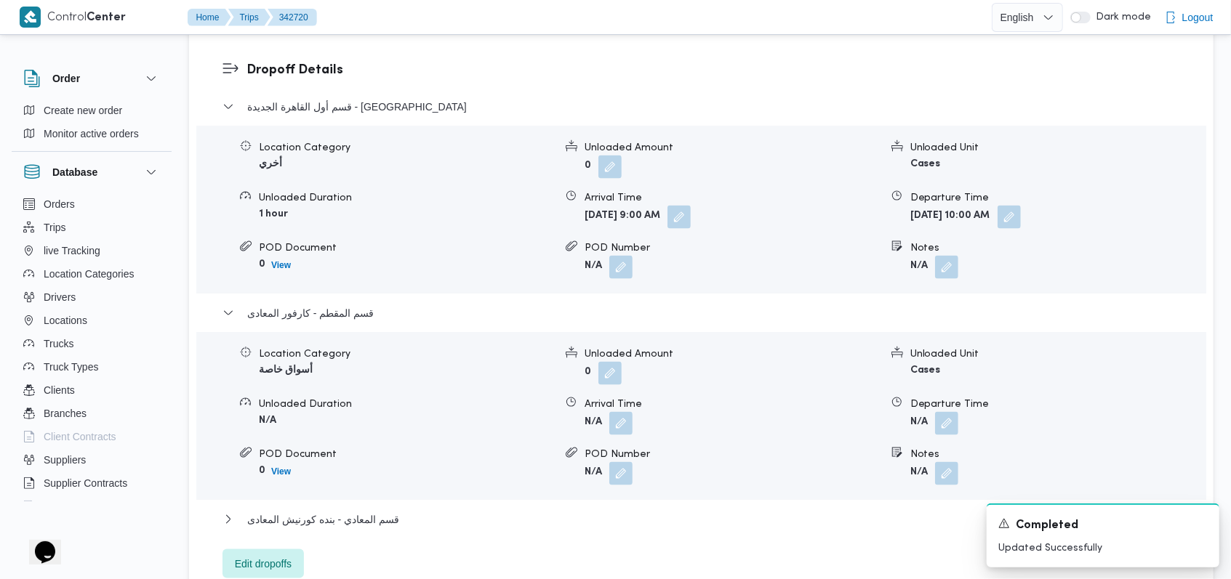
drag, startPoint x: 625, startPoint y: 353, endPoint x: 592, endPoint y: 414, distance: 68.6
click at [625, 412] on button "button" at bounding box center [620, 423] width 23 height 23
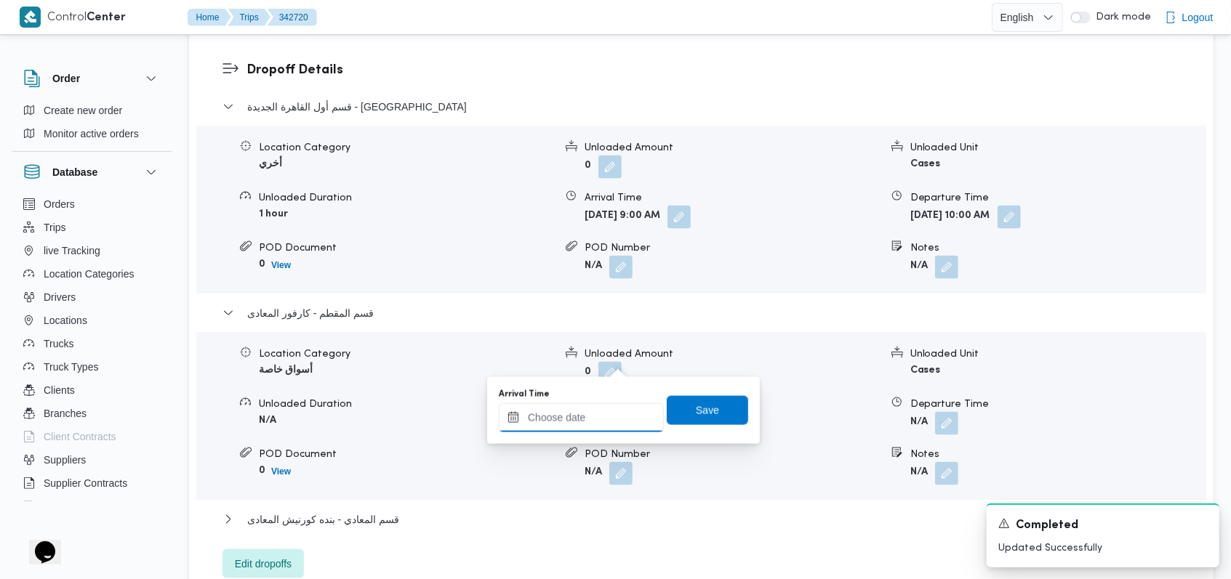
click at [592, 414] on input "Arrival Time" at bounding box center [581, 418] width 165 height 29
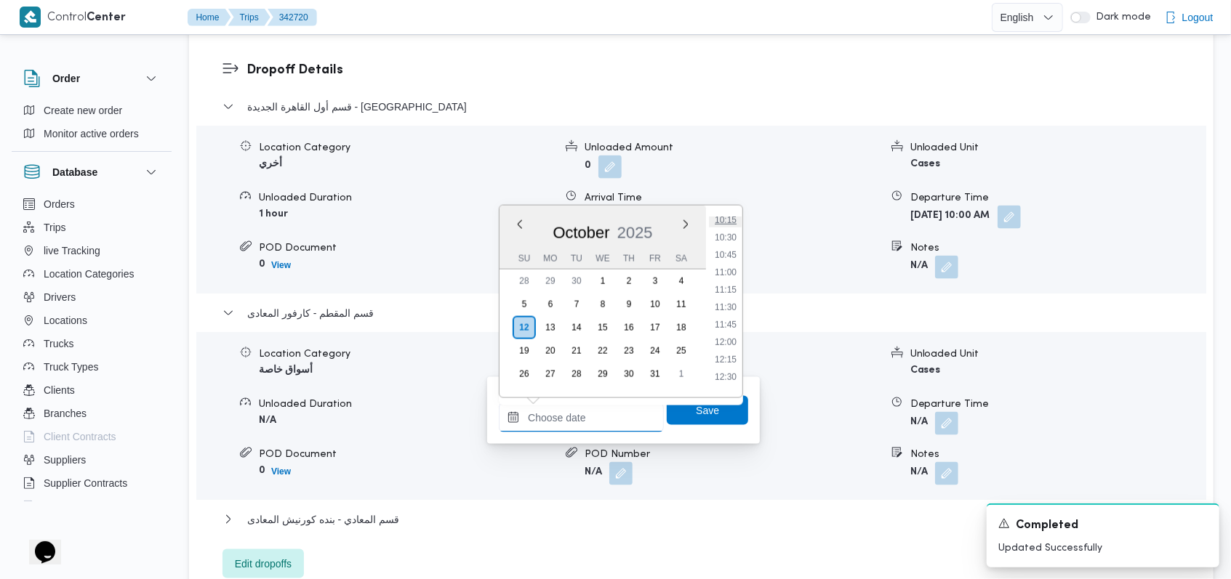
scroll to position [686, 0]
click at [731, 329] on li "11:15" at bounding box center [725, 324] width 33 height 15
type input "12/10/2025 11:15"
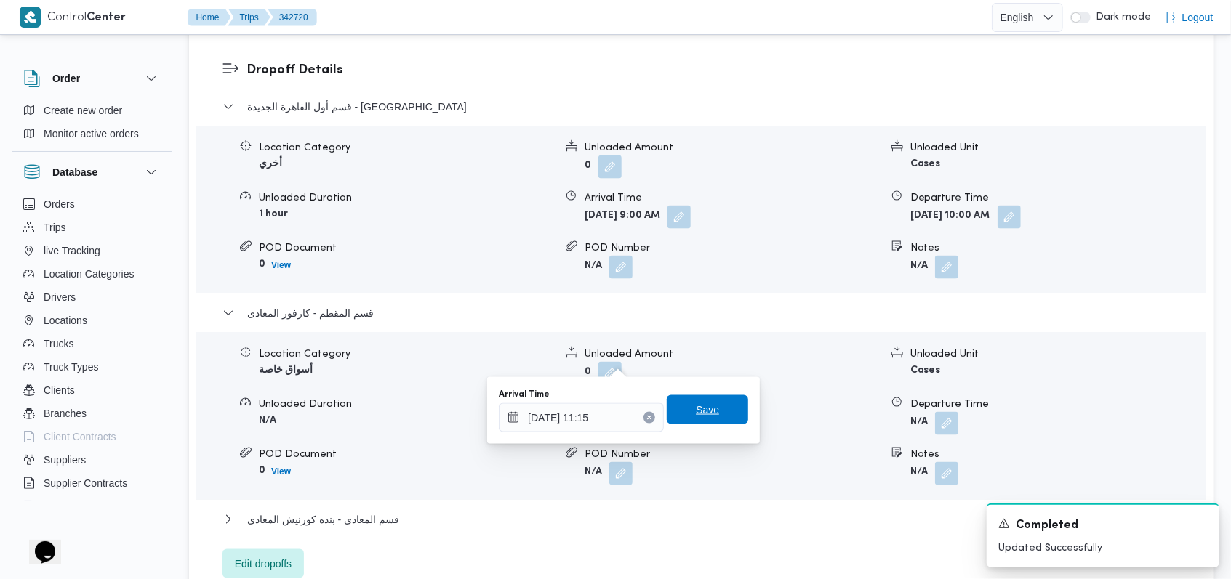
click at [708, 398] on span "Save" at bounding box center [707, 410] width 81 height 29
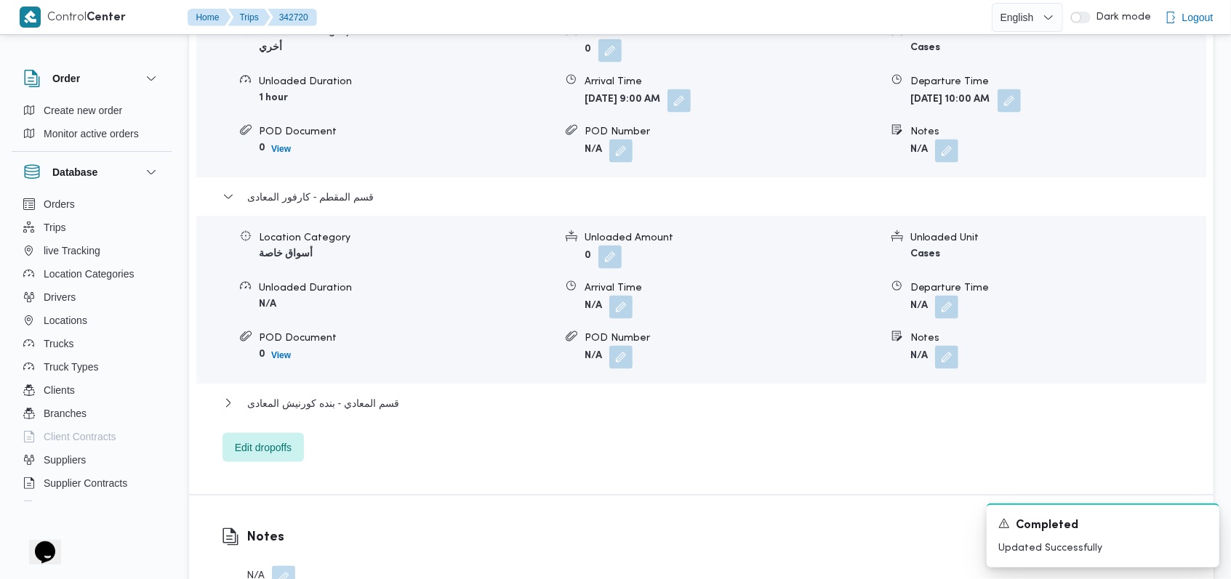
scroll to position [1454, 0]
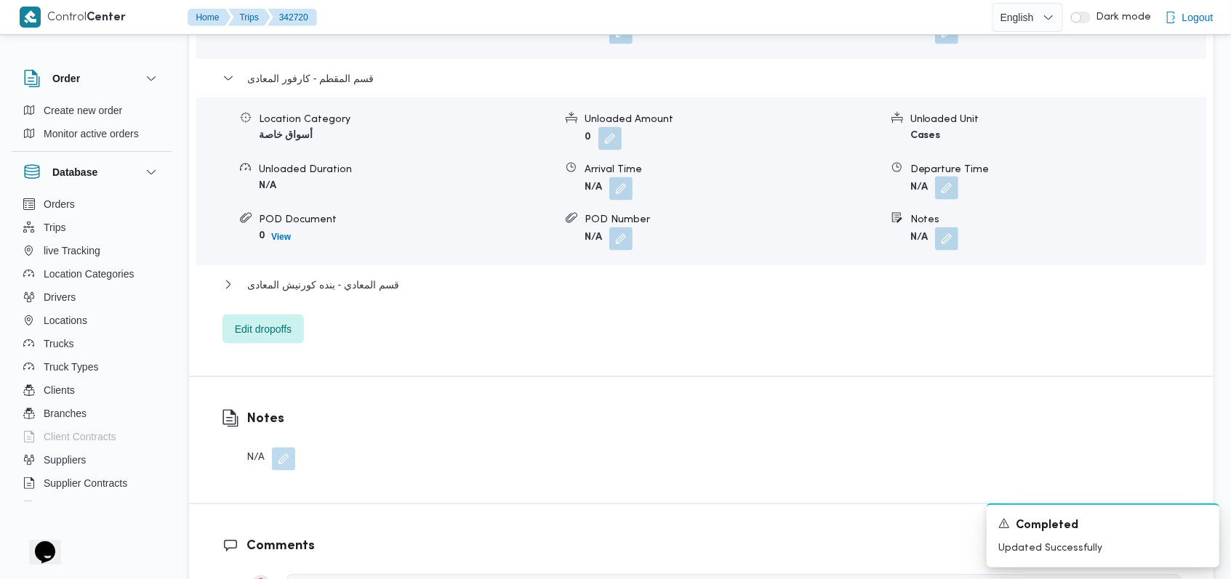
click at [943, 177] on button "button" at bounding box center [946, 188] width 23 height 23
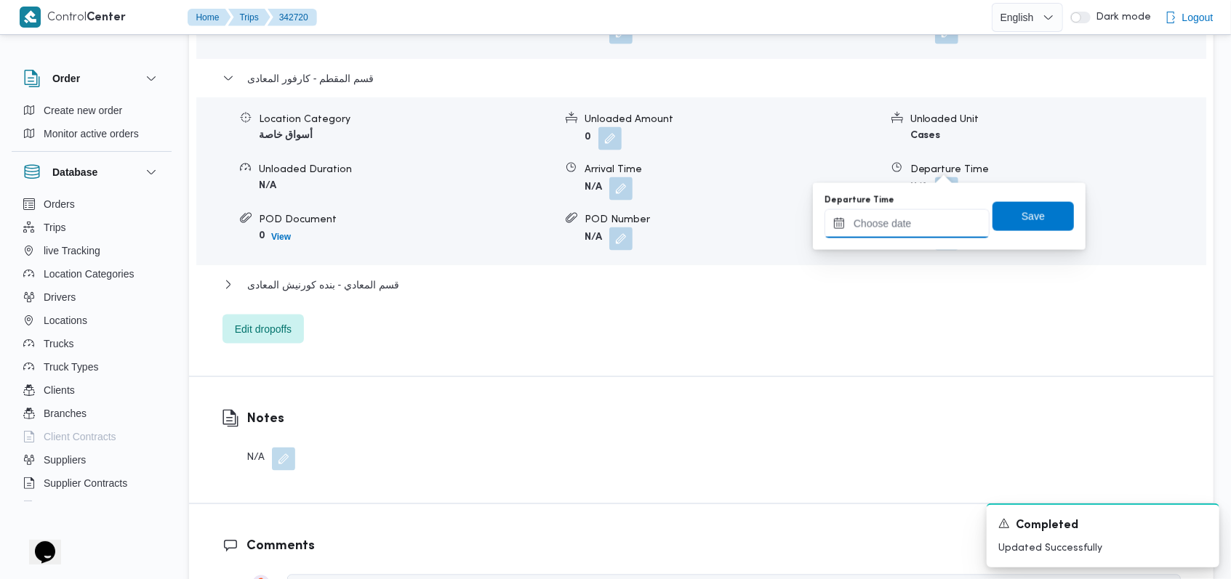
click at [927, 216] on input "Departure Time" at bounding box center [906, 223] width 165 height 29
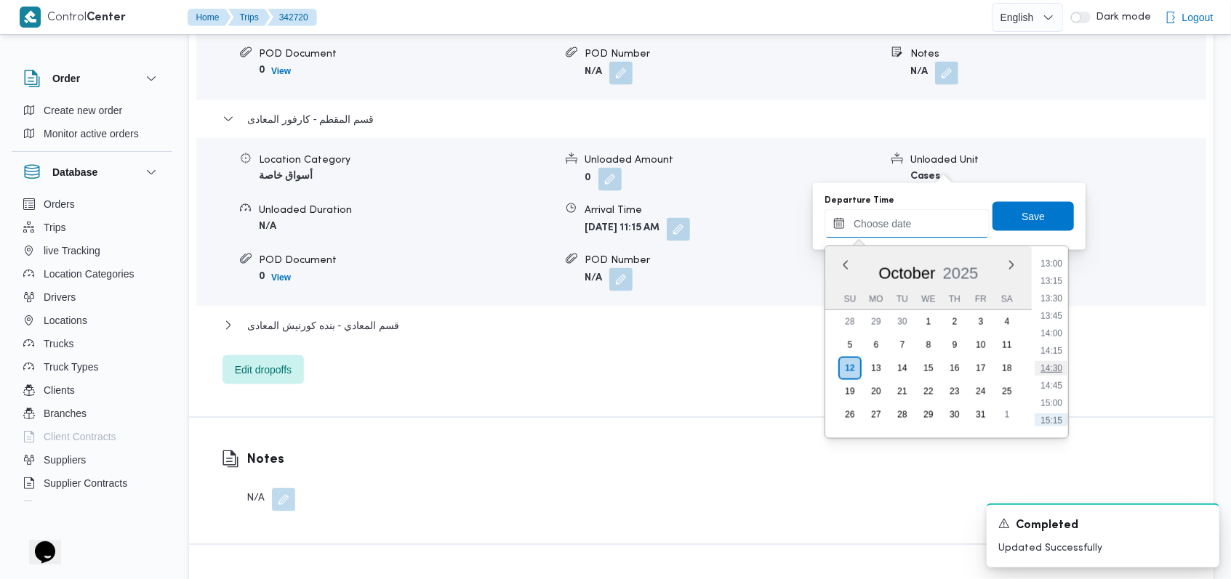
scroll to position [879, 0]
click at [1056, 262] on li "12:30" at bounding box center [1051, 259] width 33 height 15
type input "12/10/2025 12:30"
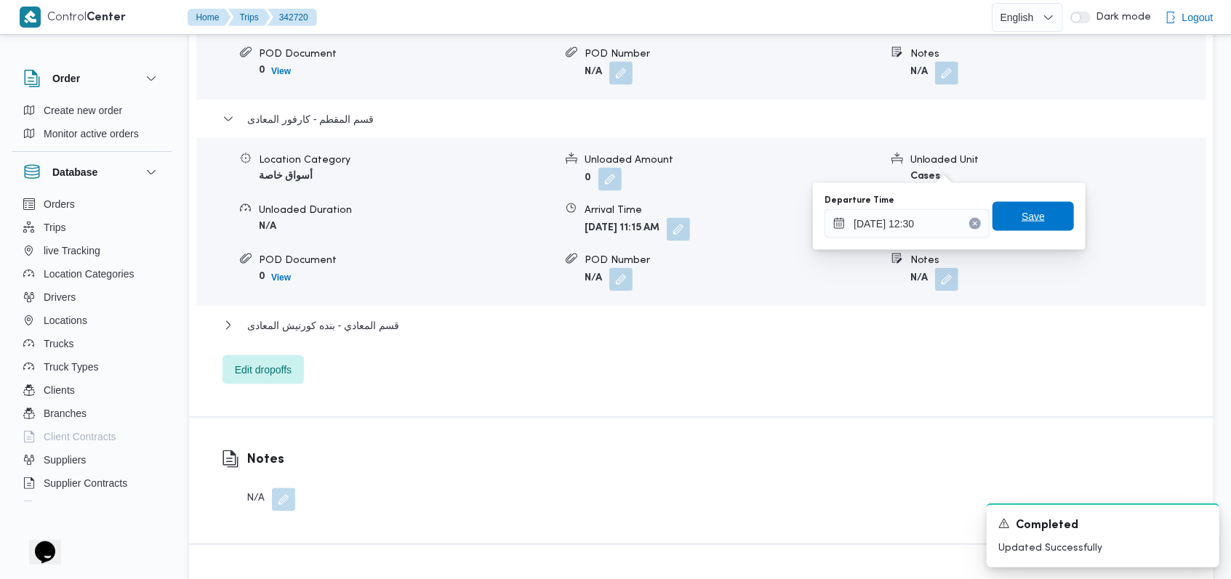
click at [1046, 230] on span "Save" at bounding box center [1032, 216] width 81 height 29
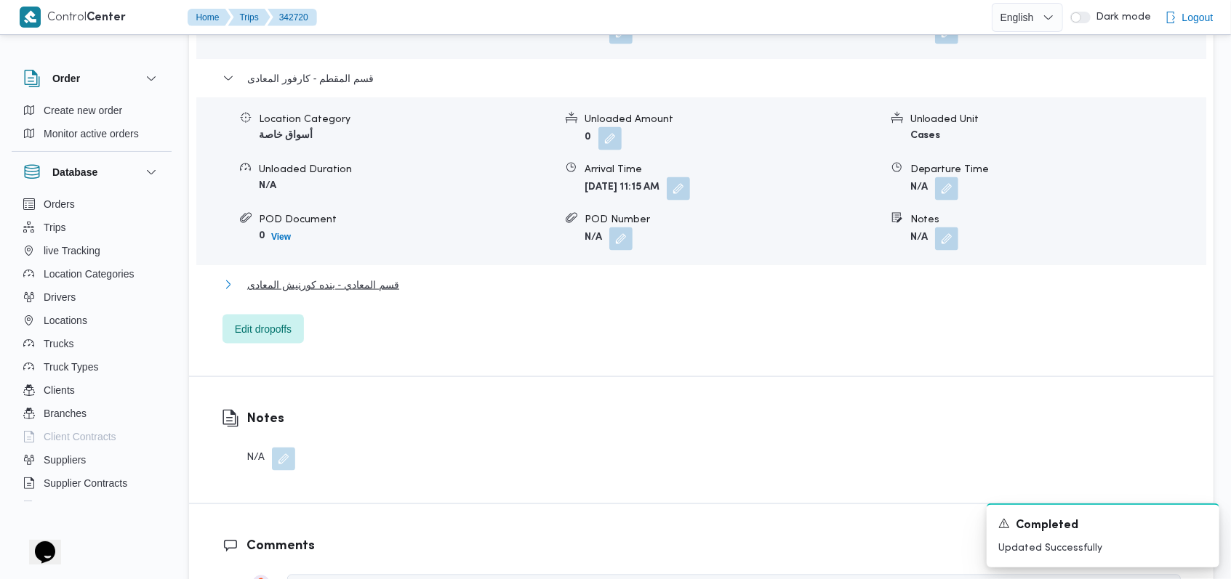
click at [355, 276] on span "قسم المعادي - بنده كورنيش المعادى" at bounding box center [323, 284] width 152 height 17
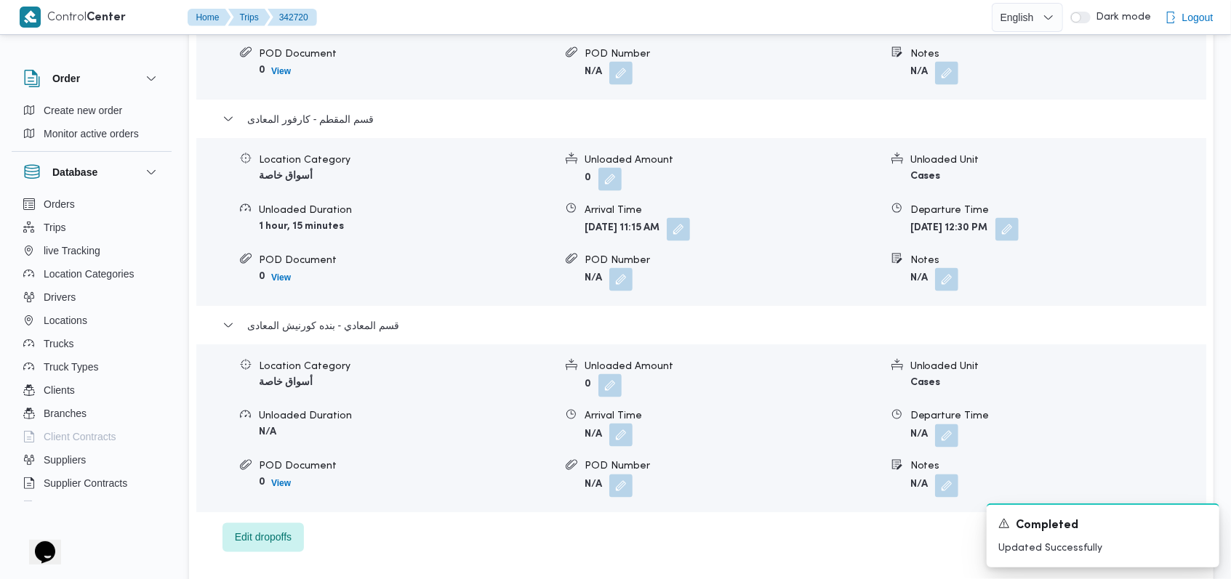
click at [624, 424] on button "button" at bounding box center [620, 435] width 23 height 23
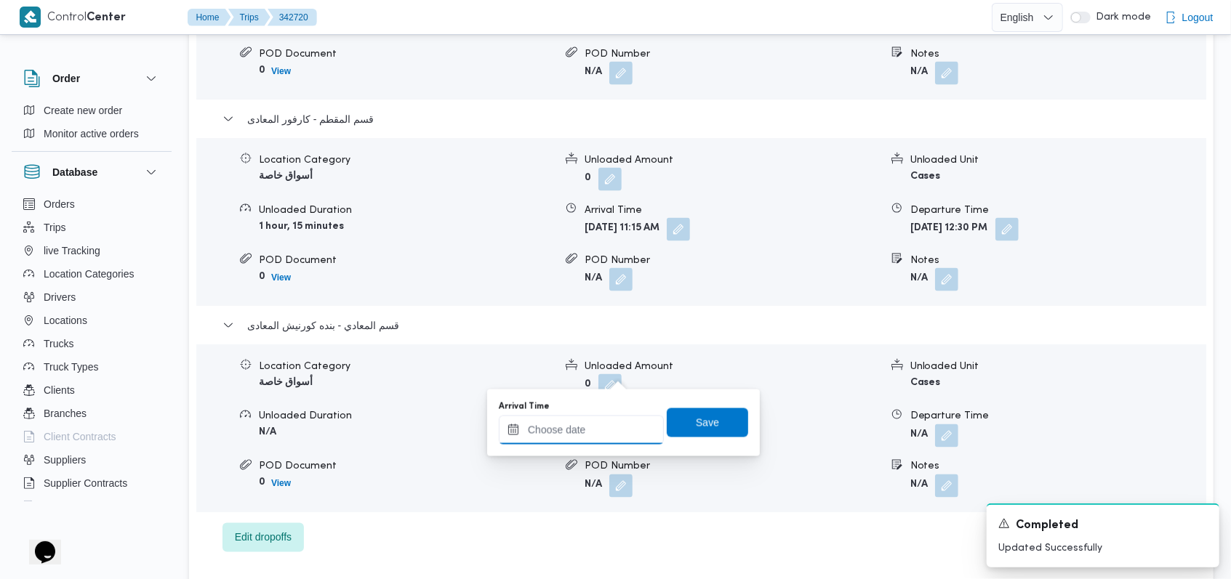
click at [601, 419] on input "Arrival Time" at bounding box center [581, 430] width 165 height 29
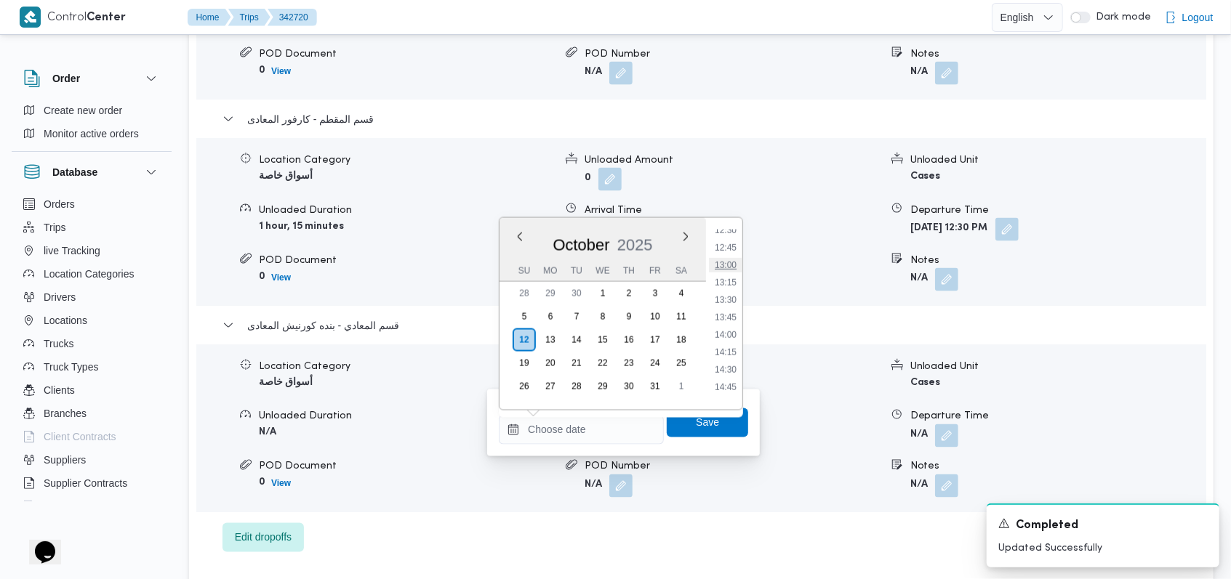
click at [729, 268] on li "13:00" at bounding box center [725, 265] width 33 height 15
type input "12/10/2025 13:00"
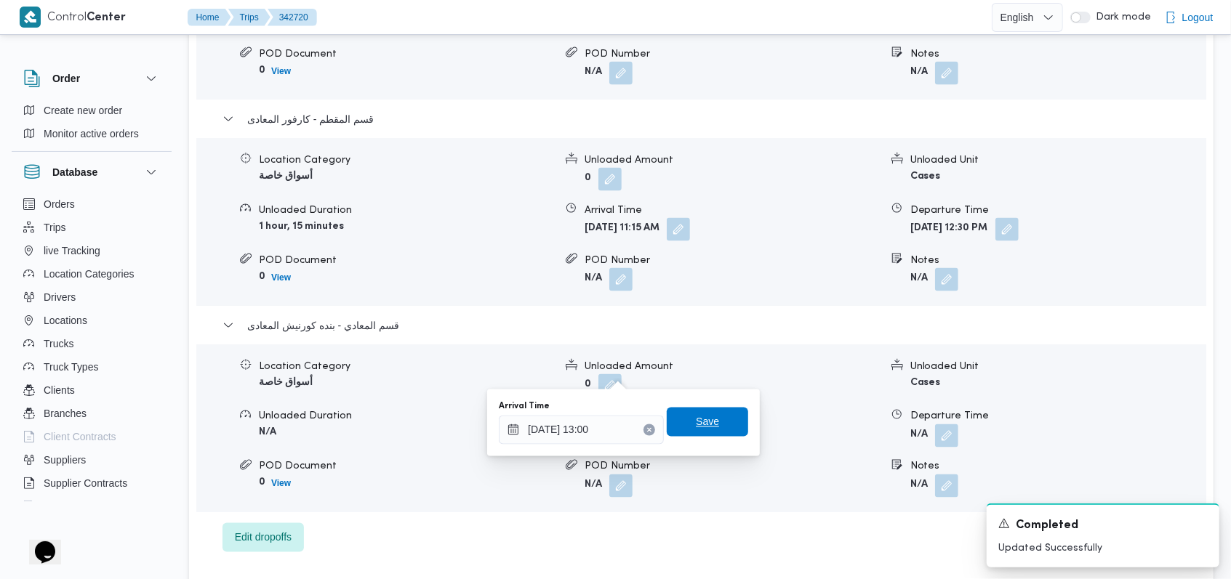
click at [702, 425] on span "Save" at bounding box center [707, 422] width 23 height 17
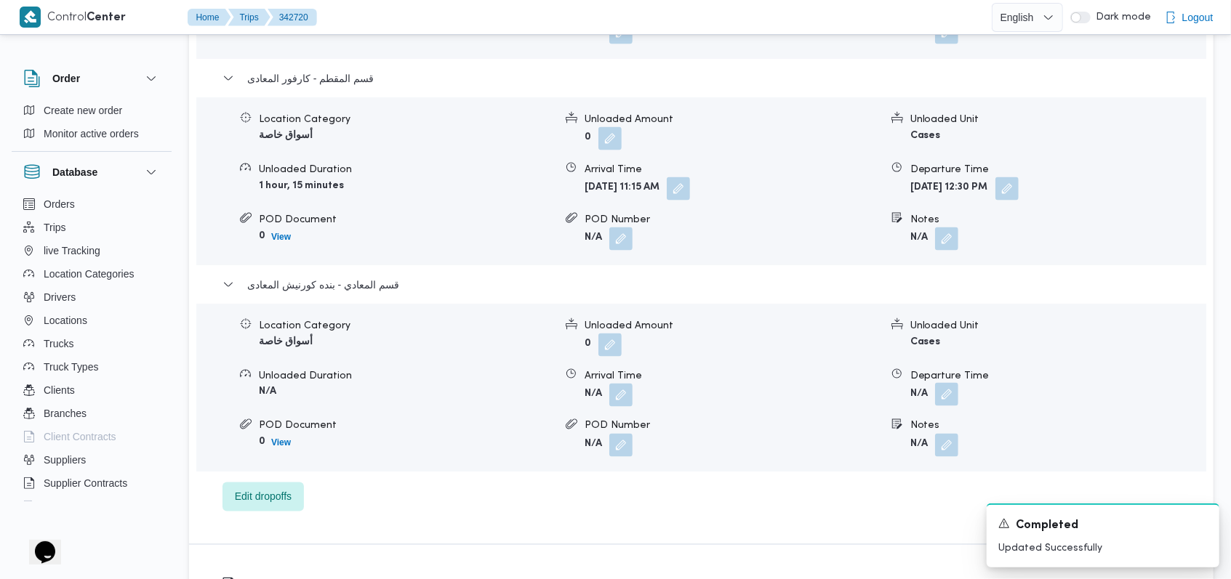
click at [942, 383] on button "button" at bounding box center [946, 394] width 23 height 23
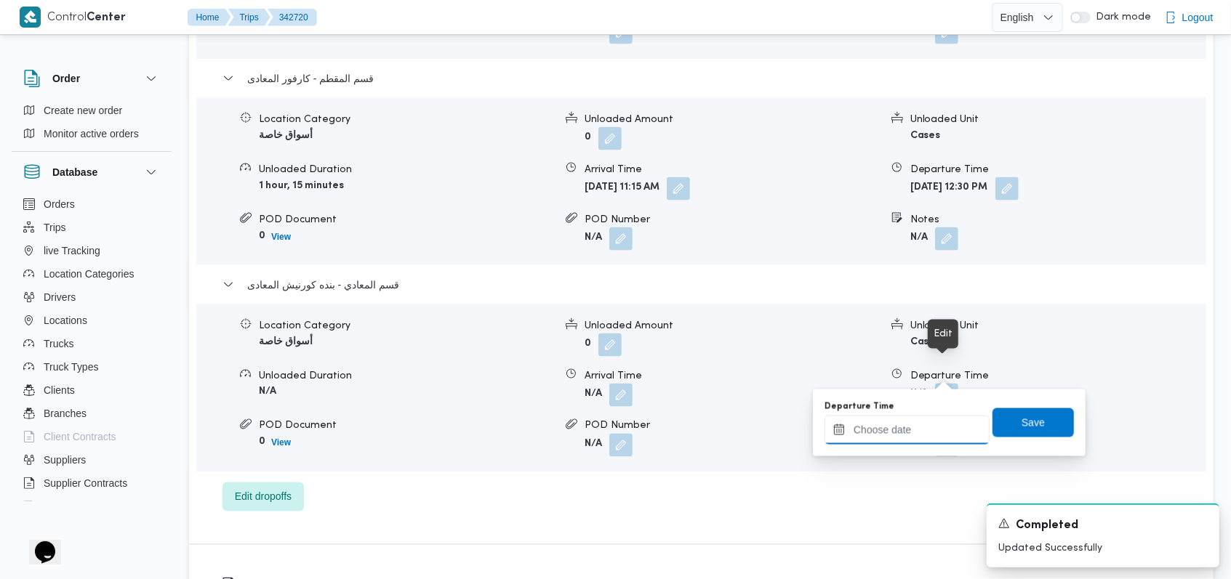
click at [922, 427] on input "Departure Time" at bounding box center [906, 430] width 165 height 29
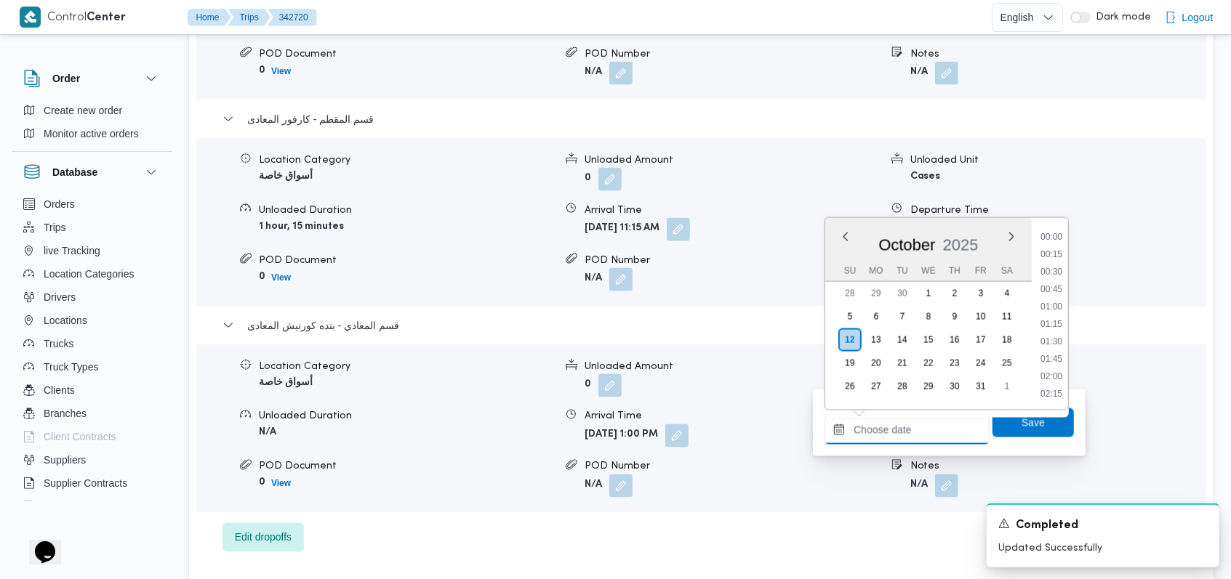
scroll to position [976, 0]
click at [1052, 258] on li "14:15" at bounding box center [1051, 255] width 33 height 15
type input "[DATE] 14:15"
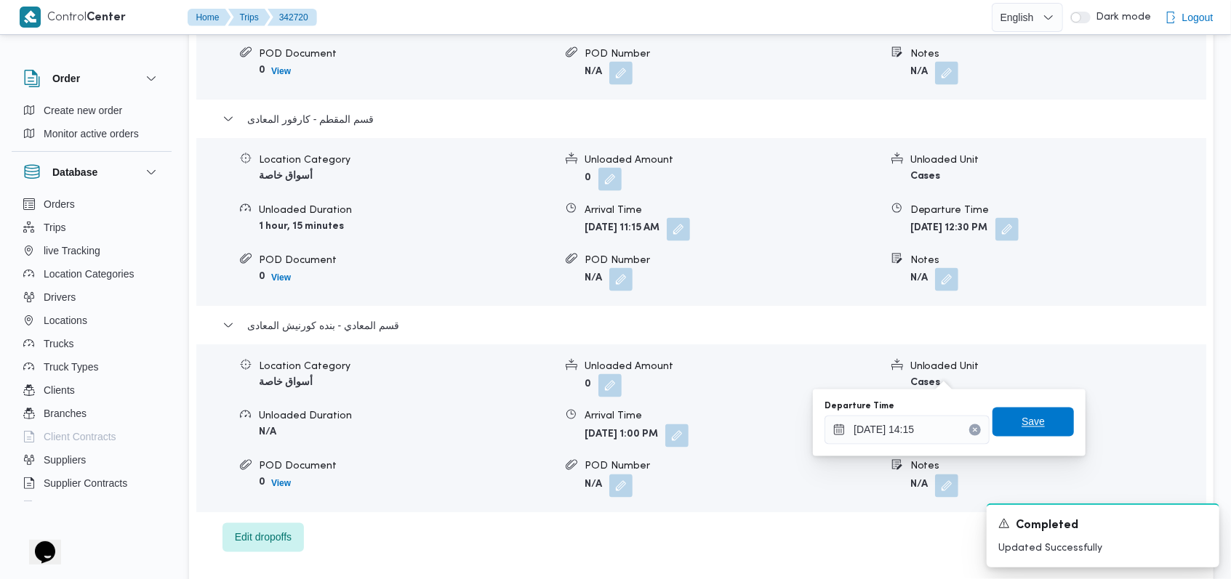
click at [1034, 422] on span "Save" at bounding box center [1032, 422] width 81 height 29
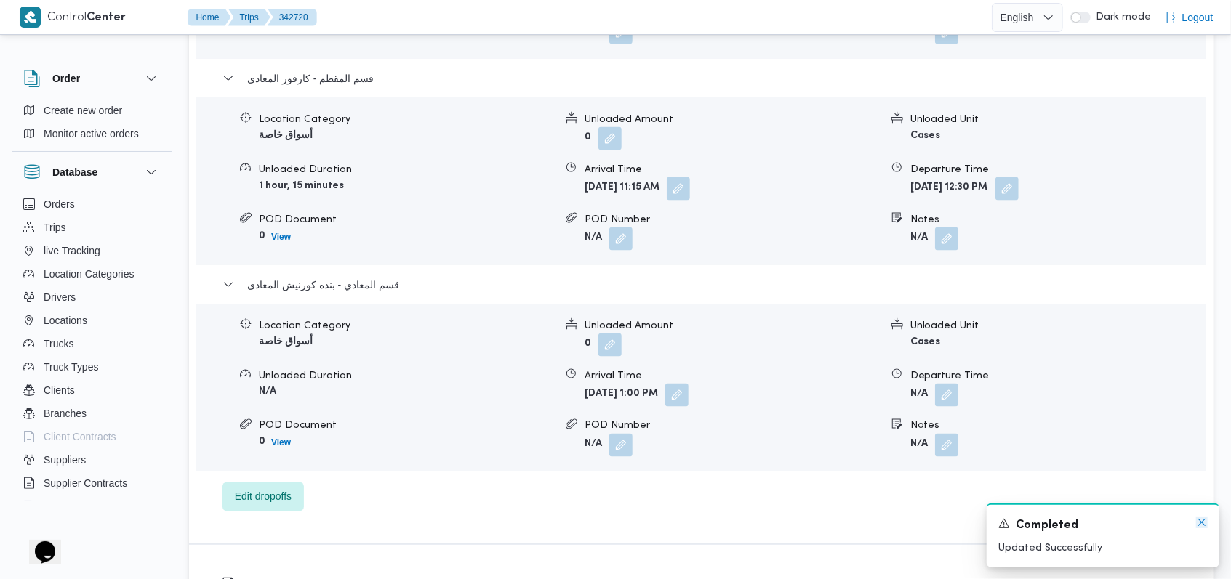
click at [1202, 526] on icon "Dismiss toast" at bounding box center [1202, 523] width 12 height 12
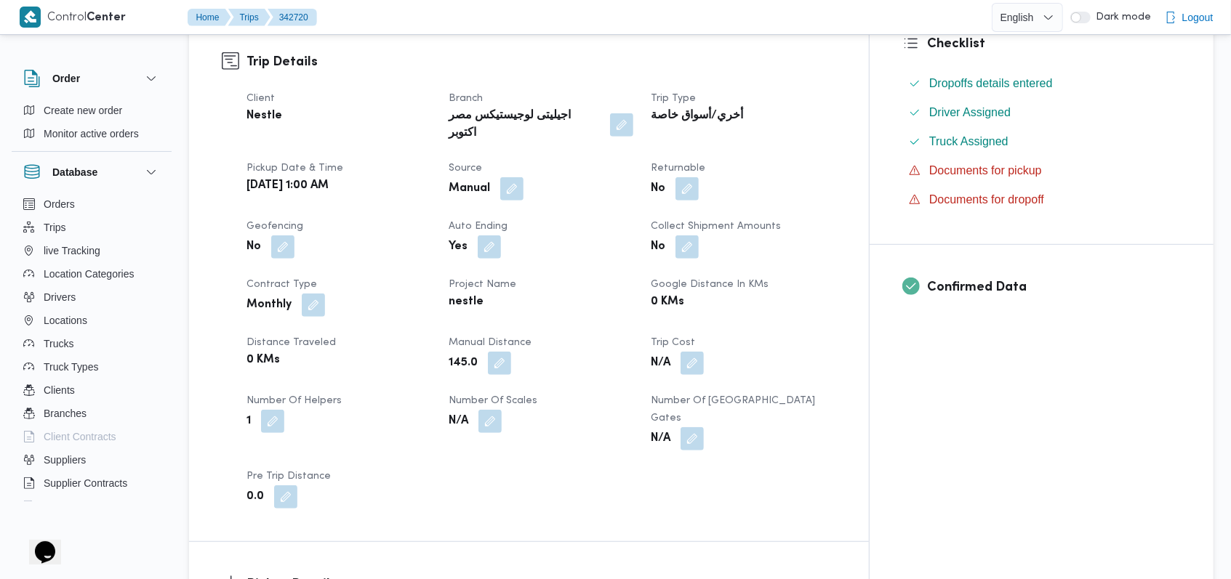
scroll to position [0, 0]
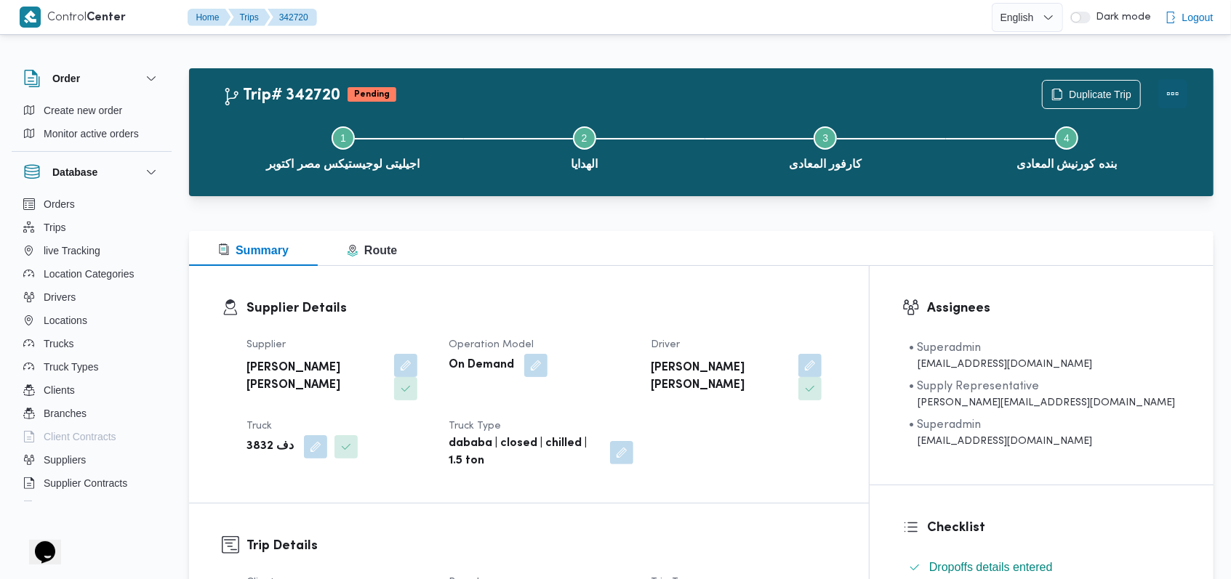
click at [1171, 88] on button "Actions" at bounding box center [1172, 93] width 29 height 29
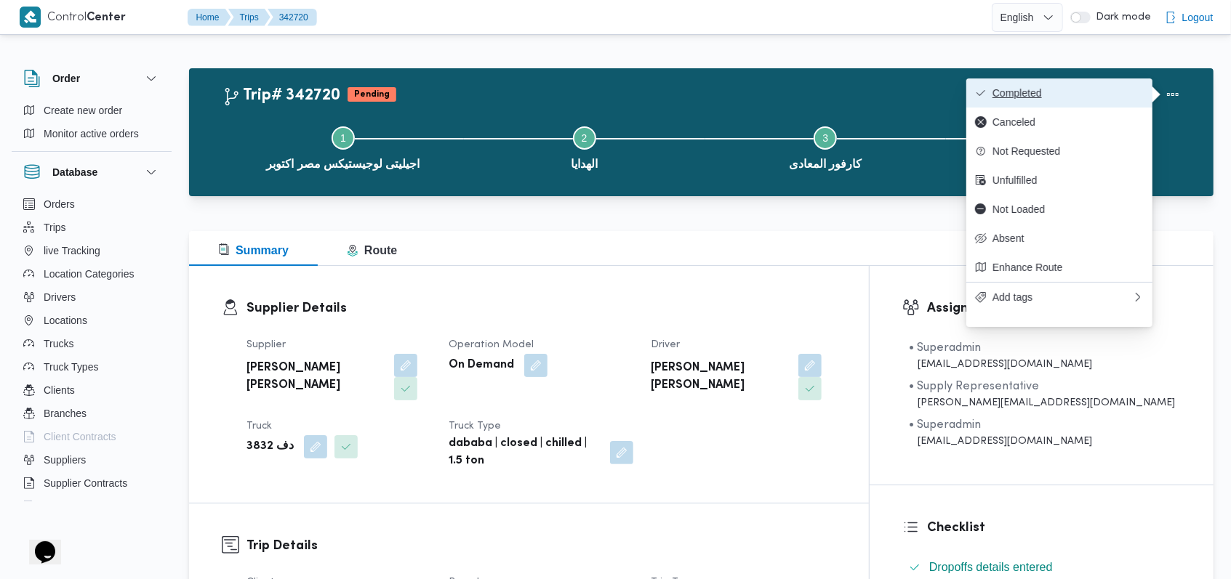
click at [1111, 95] on span "Completed" at bounding box center [1067, 93] width 151 height 12
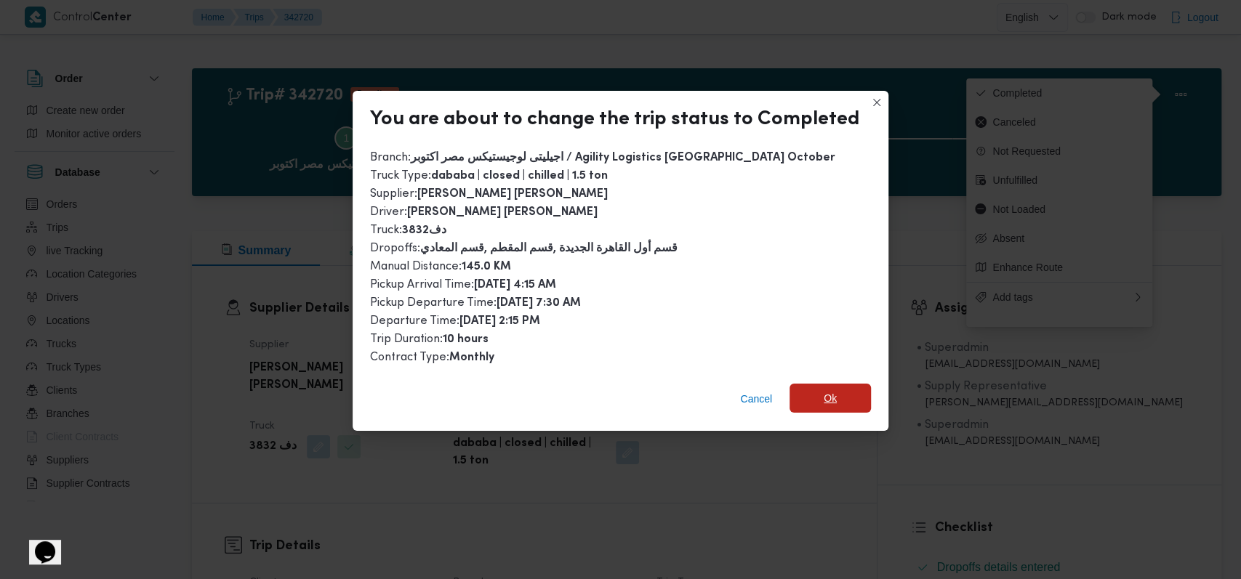
click at [824, 393] on span "Ok" at bounding box center [830, 398] width 13 height 17
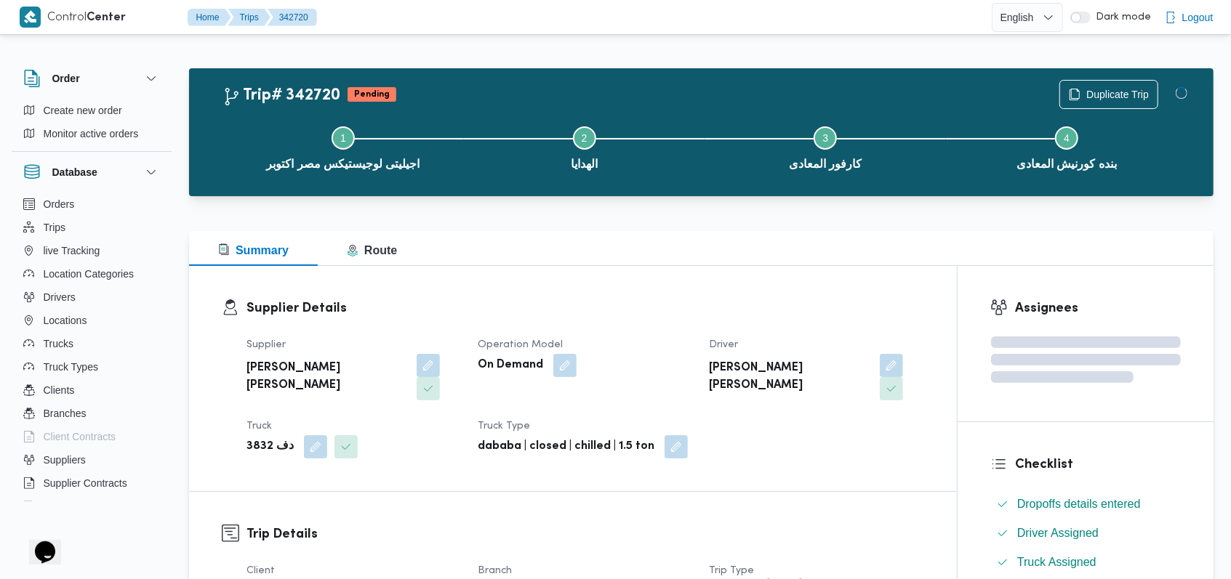
click at [672, 328] on div "Supplier احمد مجدي يوسف عبدالرحمن Operation Model On Demand Driver وجدى كريمان …" at bounding box center [585, 398] width 695 height 140
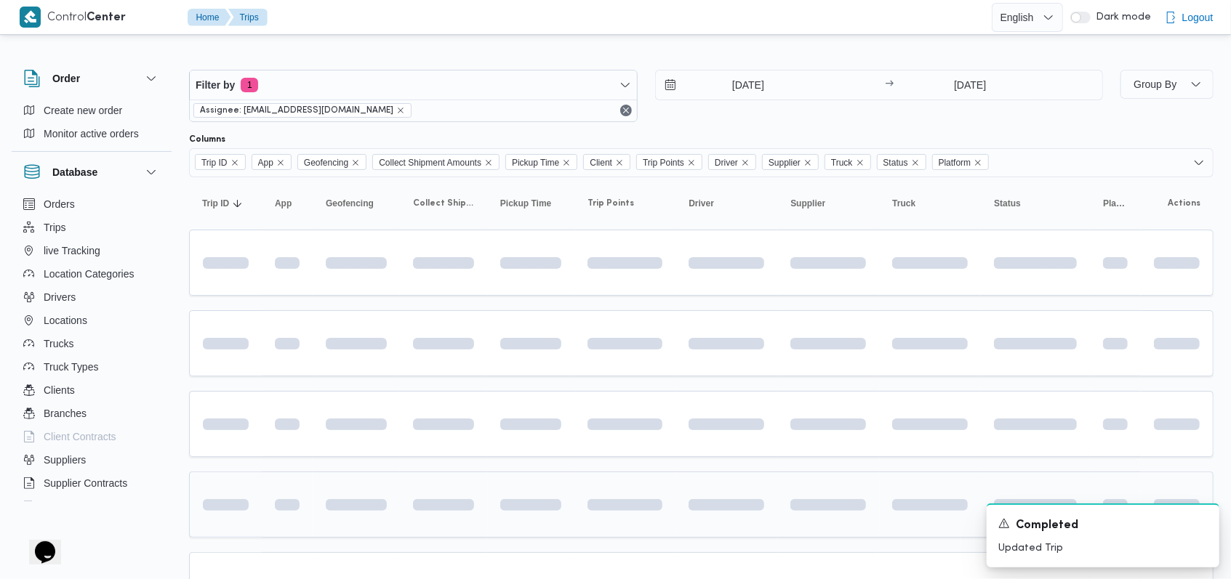
scroll to position [86, 0]
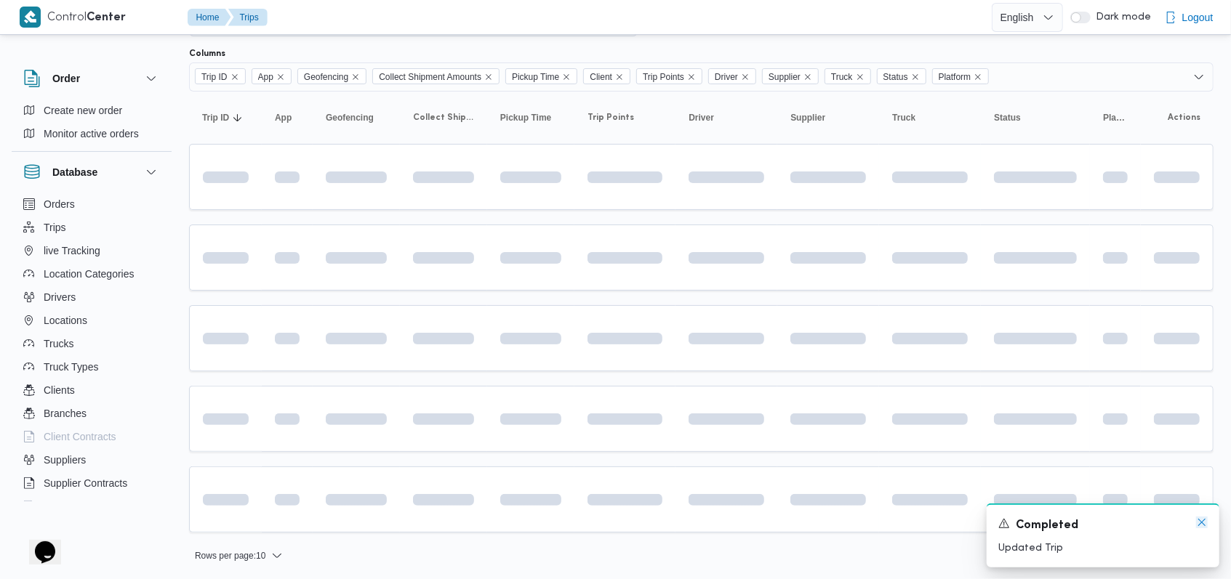
click at [1200, 523] on icon "Dismiss toast" at bounding box center [1202, 523] width 12 height 12
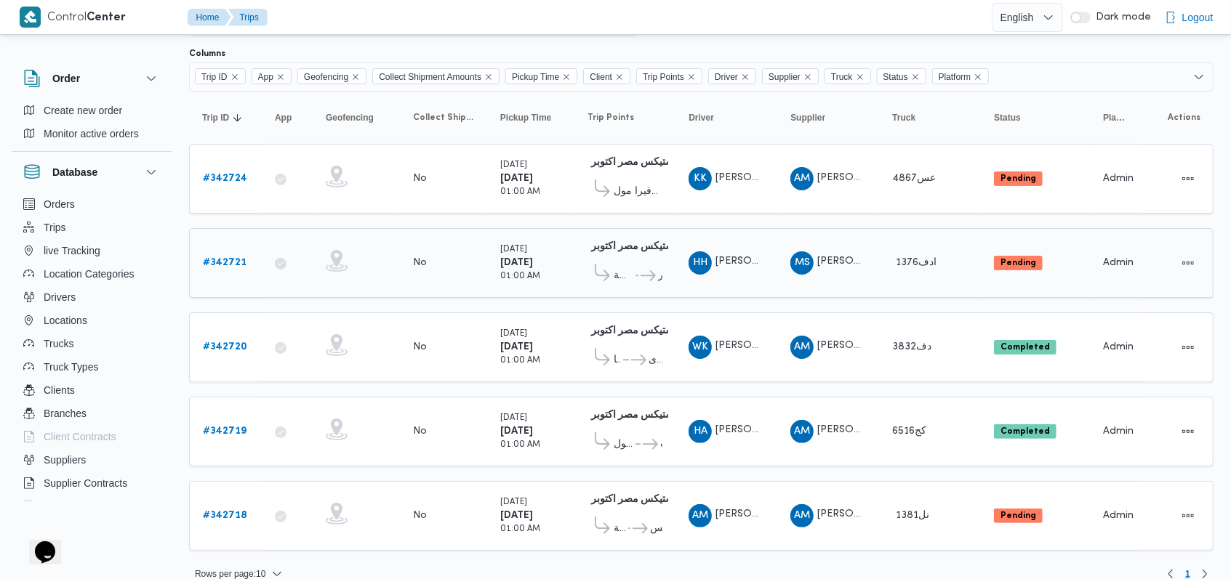
click at [238, 259] on b "# 342721" at bounding box center [225, 262] width 44 height 9
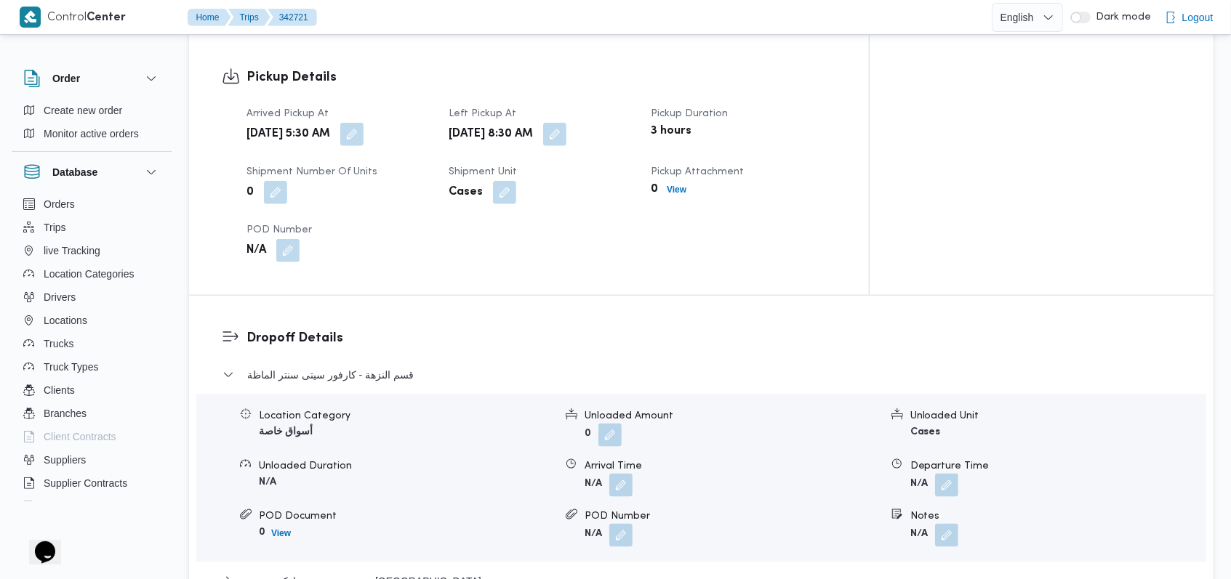
scroll to position [958, 0]
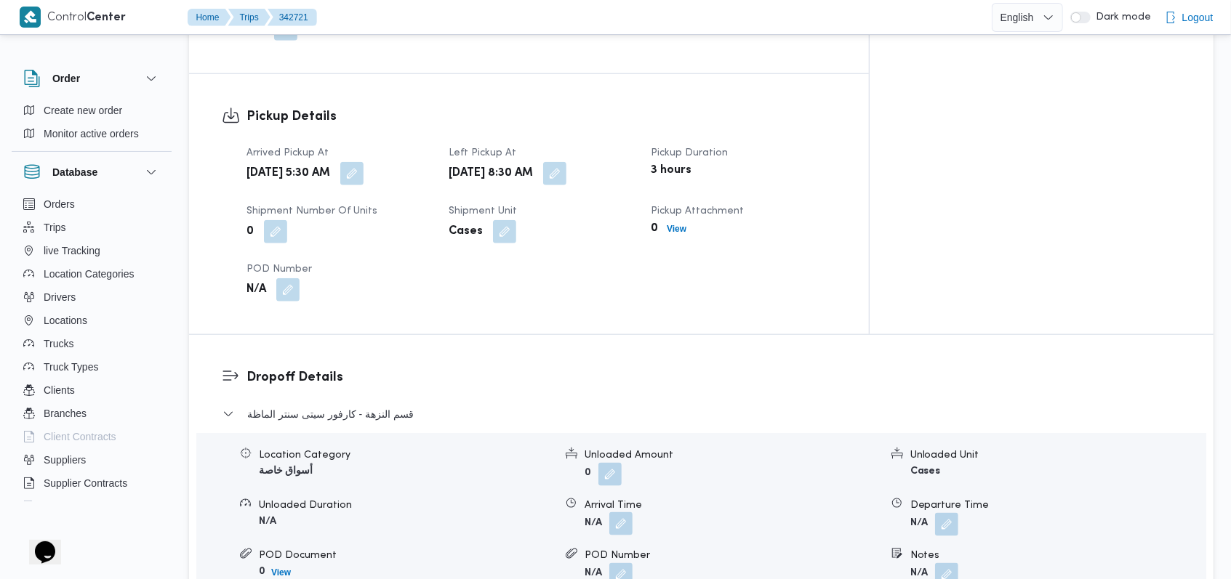
click at [619, 513] on button "button" at bounding box center [620, 524] width 23 height 23
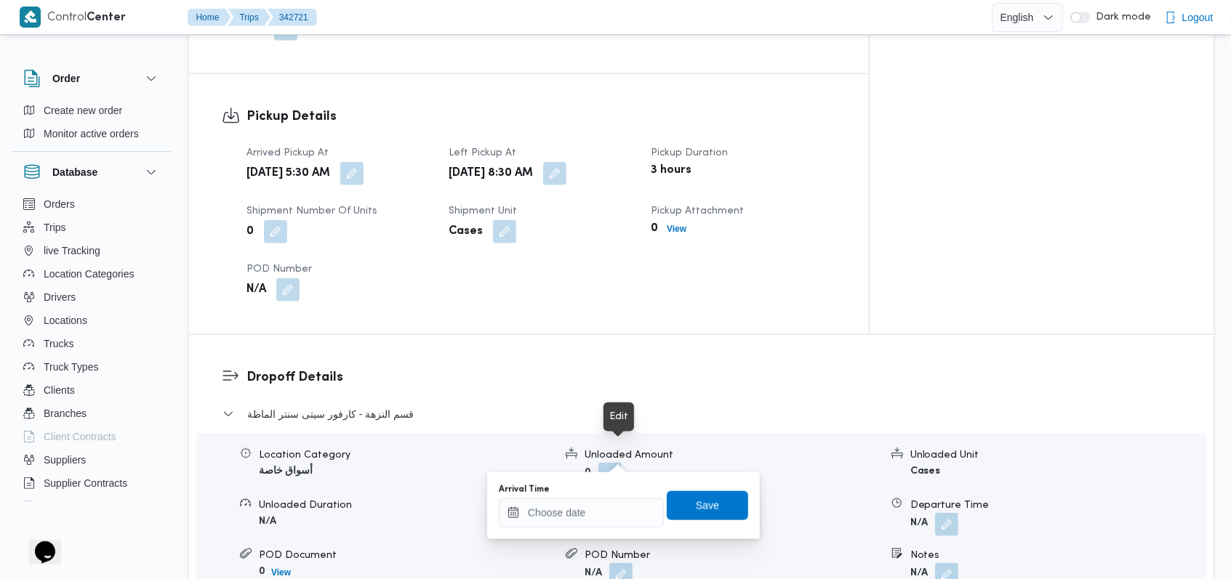
click at [596, 518] on body "Control Center Home Trips 342721 English عربي Dark mode Logout Order Create new…" at bounding box center [615, 326] width 1231 height 2568
click at [596, 513] on input "Arrival Time" at bounding box center [581, 513] width 165 height 29
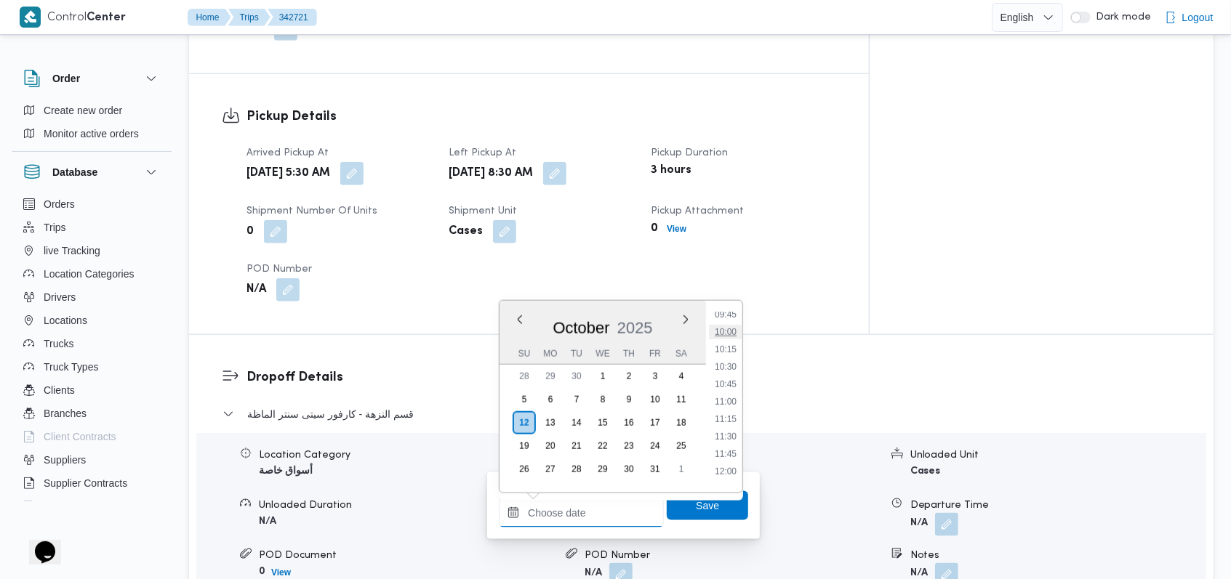
scroll to position [588, 0]
click at [731, 429] on li "10:00" at bounding box center [725, 429] width 33 height 15
type input "12/10/2025 10:00"
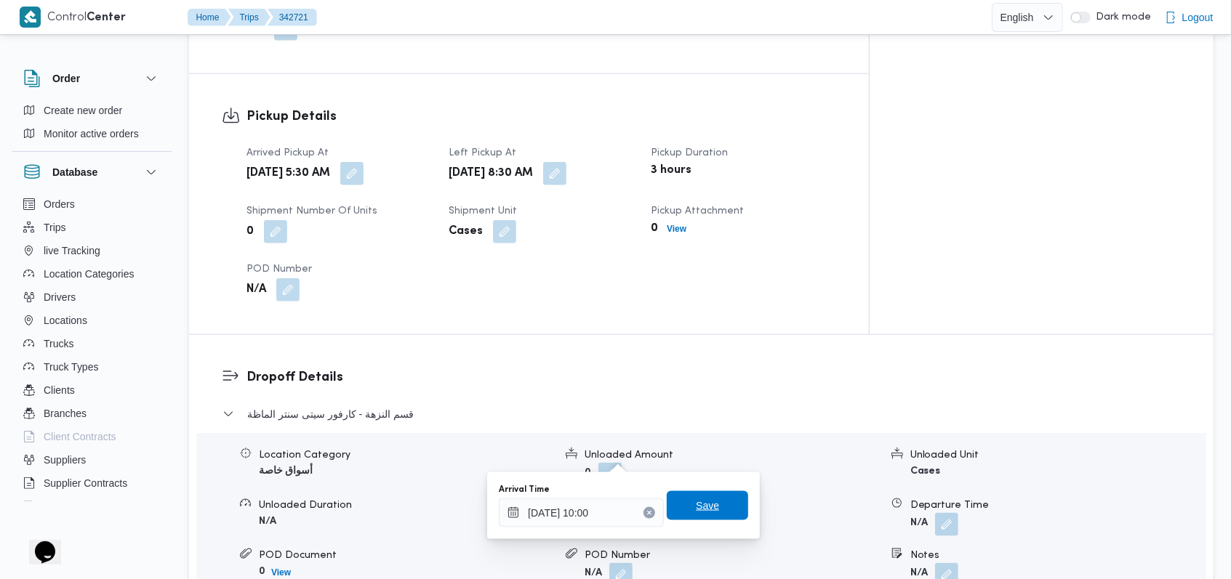
click at [716, 508] on span "Save" at bounding box center [707, 505] width 81 height 29
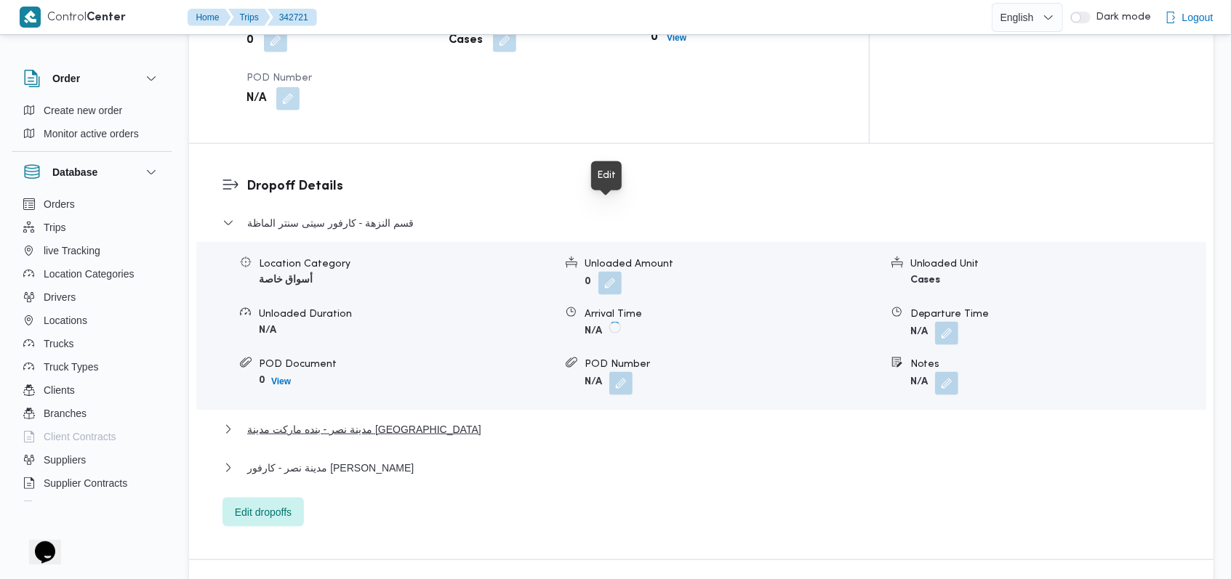
scroll to position [1249, 0]
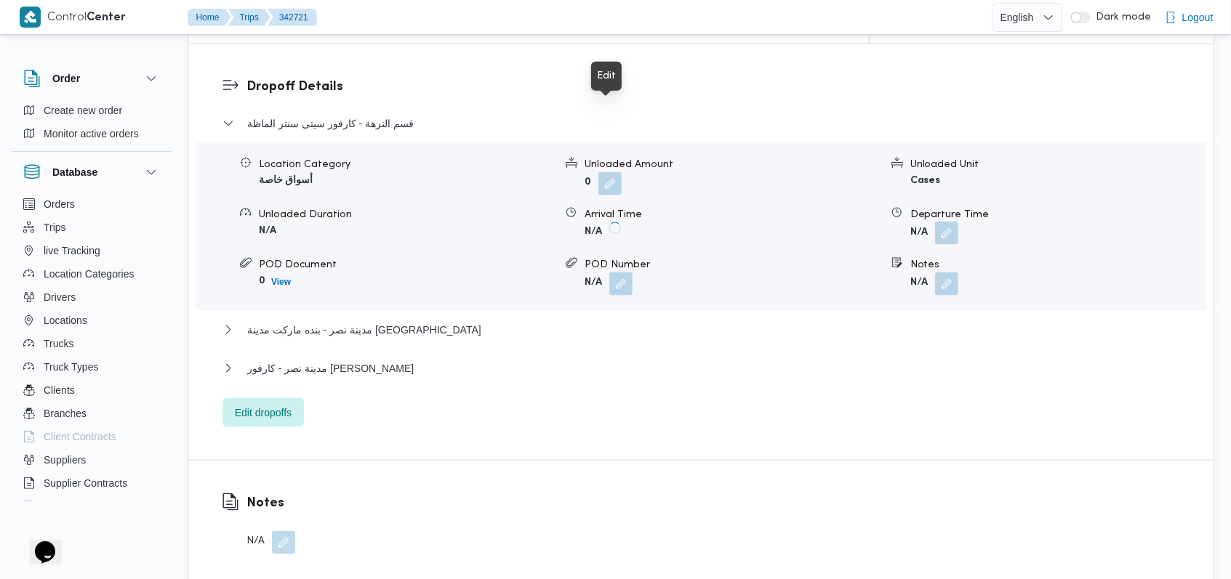
click at [952, 222] on button "button" at bounding box center [946, 233] width 23 height 23
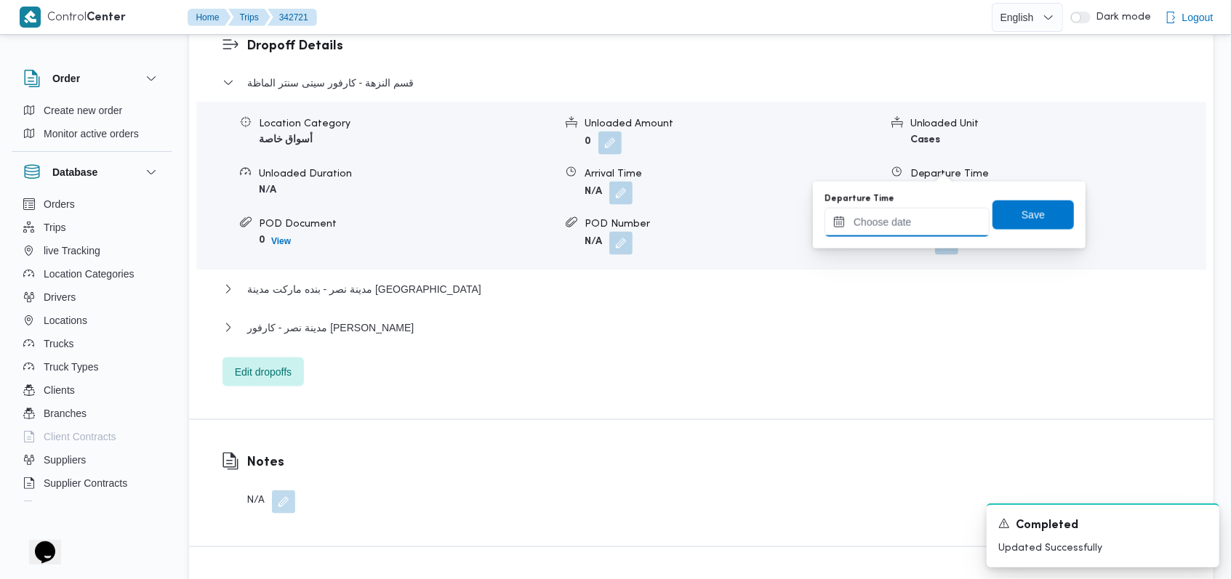
click at [936, 216] on input "Departure Time" at bounding box center [906, 222] width 165 height 29
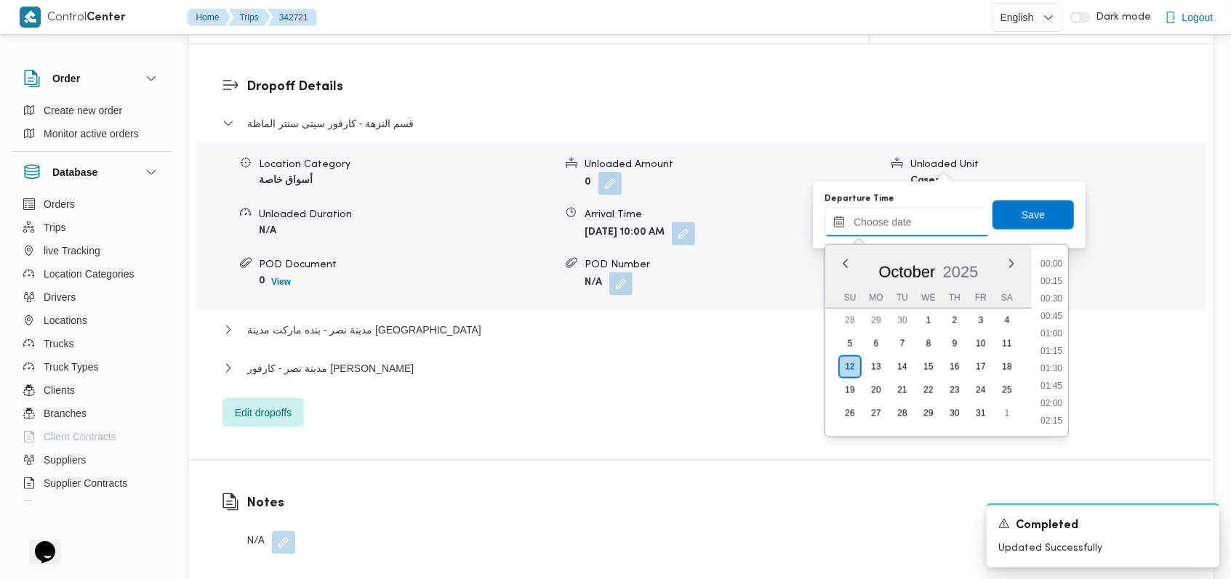
scroll to position [686, 0]
click at [1057, 381] on li "11:30" at bounding box center [1051, 381] width 33 height 15
type input "12/10/2025 11:30"
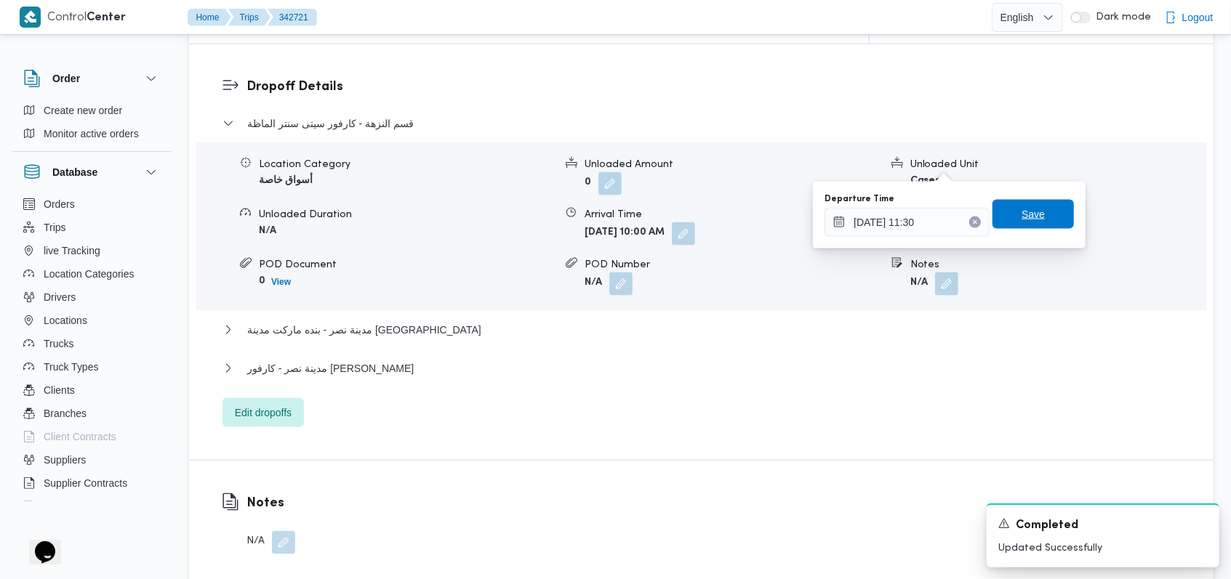
click at [1045, 220] on span "Save" at bounding box center [1032, 214] width 81 height 29
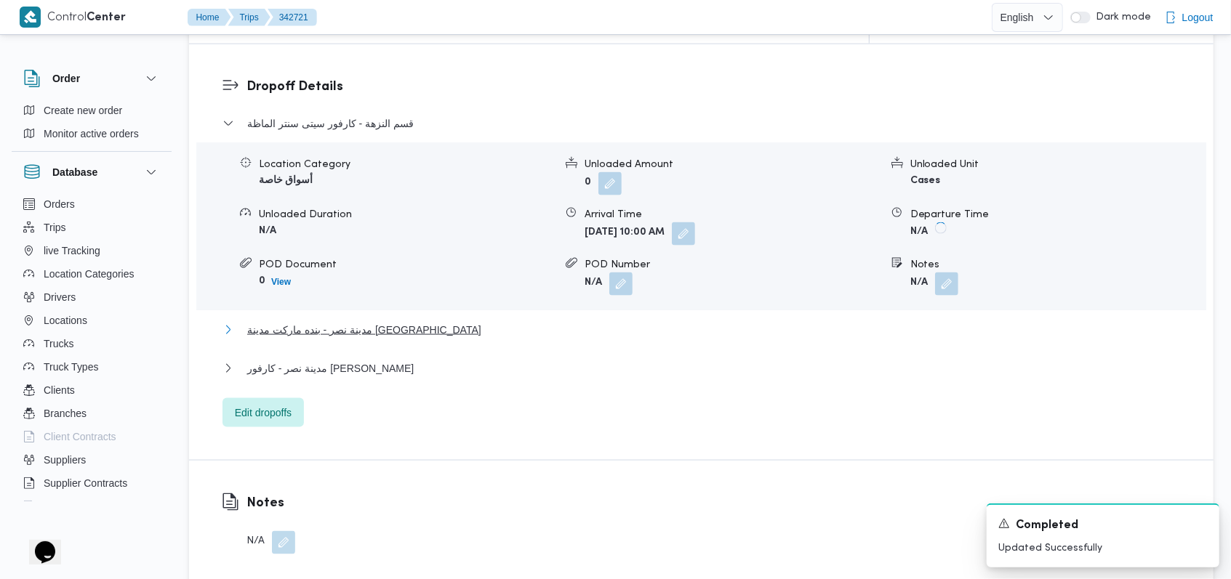
click at [382, 321] on span "مدينة نصر - بنده ماركت مدينة نصر" at bounding box center [364, 329] width 234 height 17
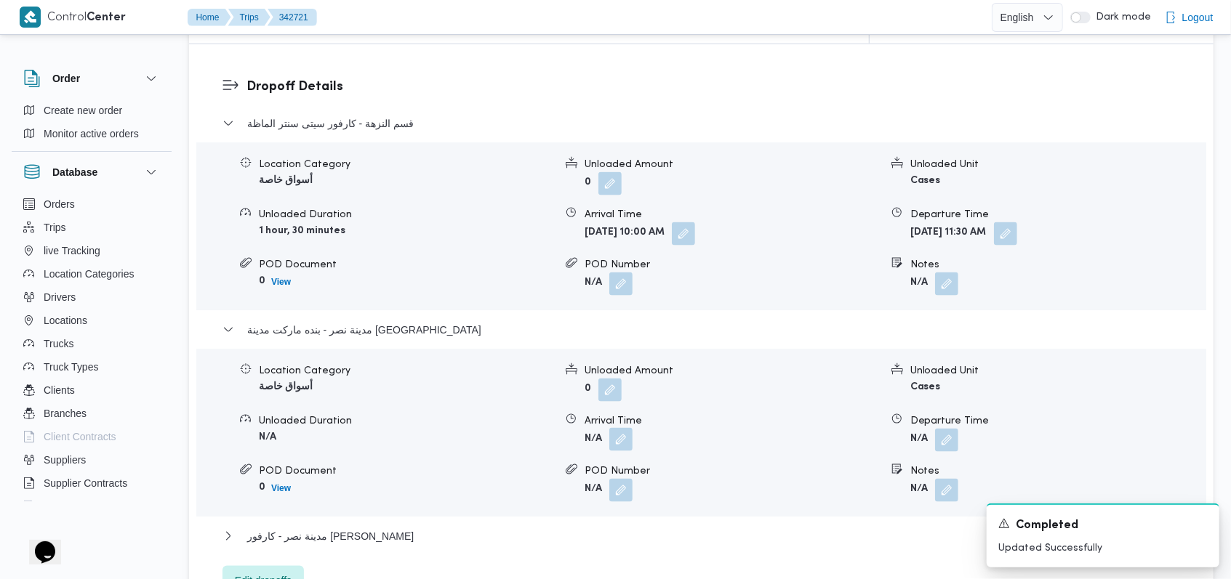
click at [627, 428] on button "button" at bounding box center [620, 439] width 23 height 23
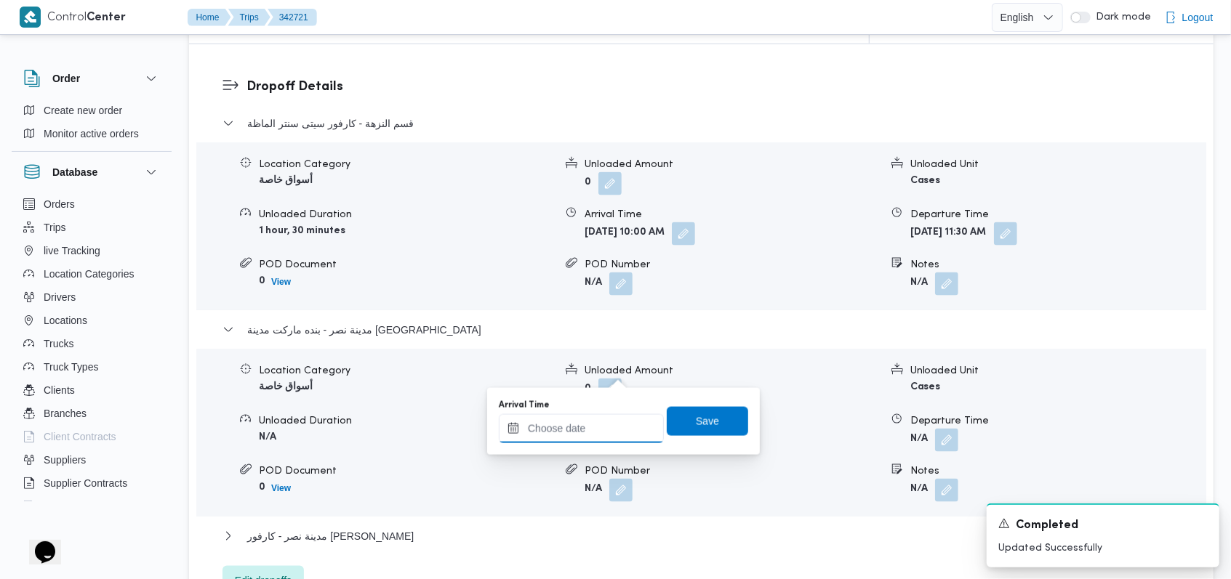
click at [600, 433] on input "Arrival Time" at bounding box center [581, 428] width 165 height 29
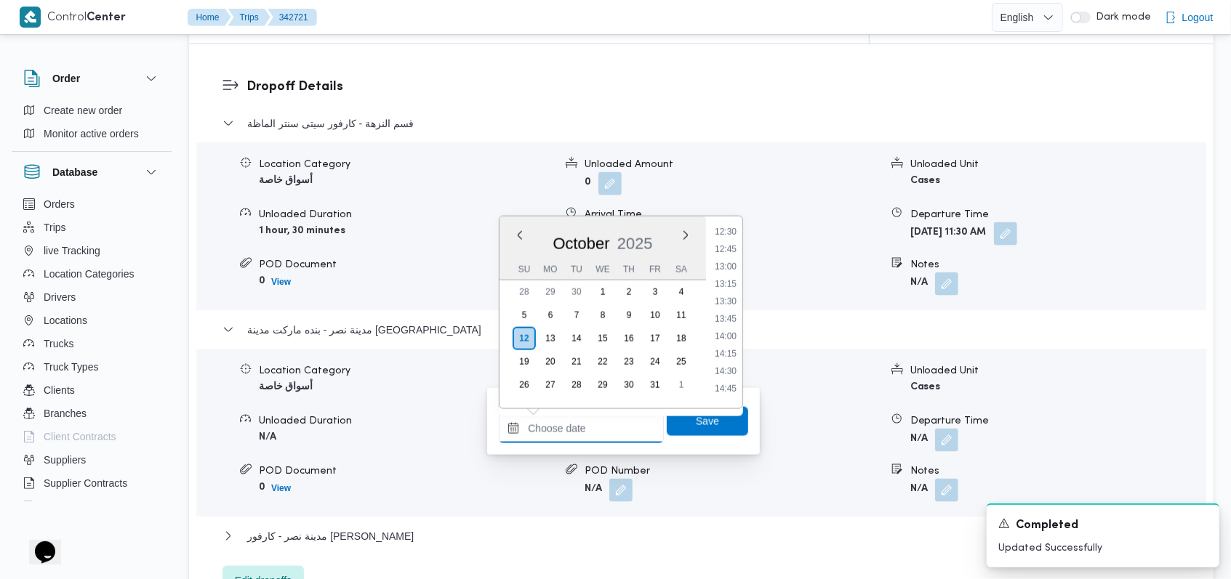
scroll to position [782, 0]
click at [737, 276] on li "11:45" at bounding box center [725, 273] width 33 height 15
type input "12/10/2025 11:45"
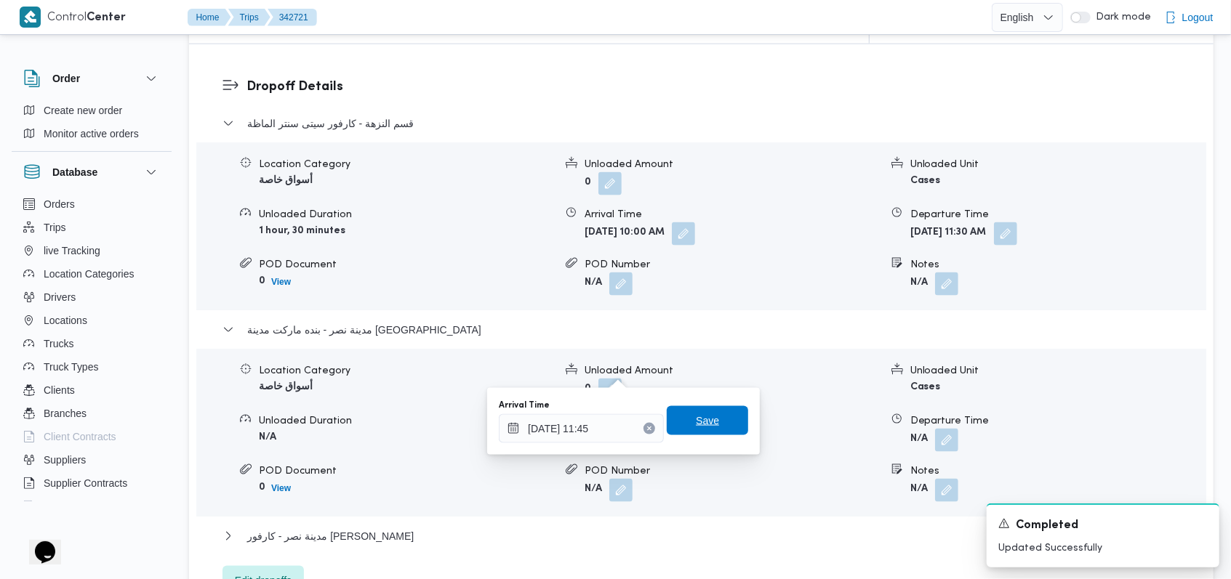
click at [712, 433] on span "Save" at bounding box center [707, 420] width 81 height 29
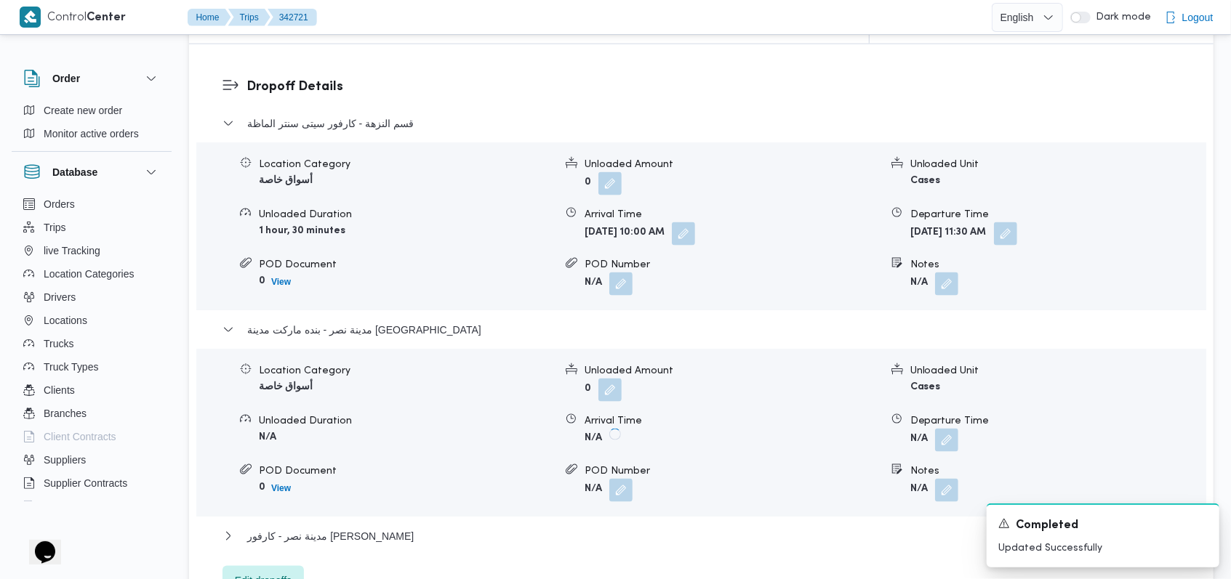
click at [951, 382] on div "Location Category أسواق خاصة Unloaded Amount 0 Unloaded Unit Cases Unloaded Dur…" at bounding box center [700, 432] width 1021 height 165
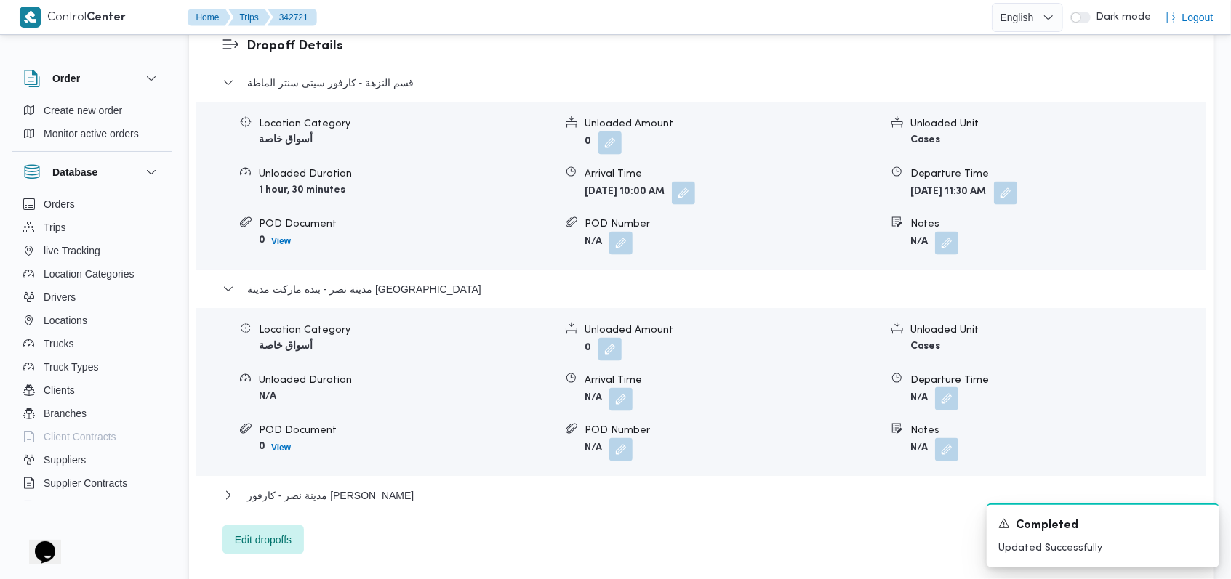
click at [944, 388] on button "button" at bounding box center [946, 399] width 23 height 23
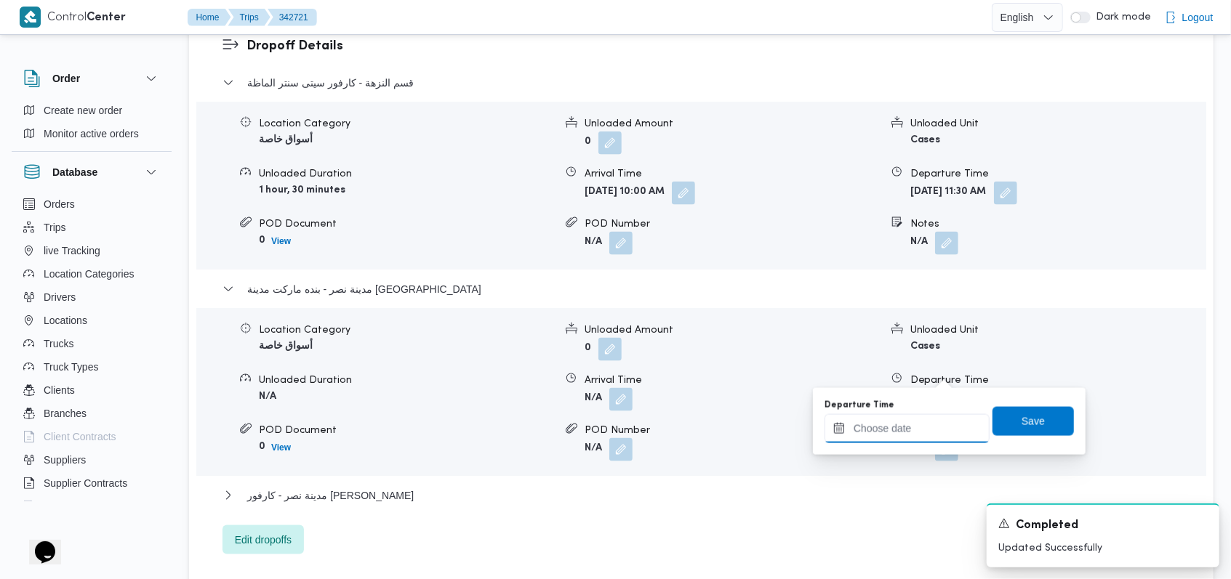
click at [913, 439] on input "Departure Time" at bounding box center [906, 428] width 165 height 29
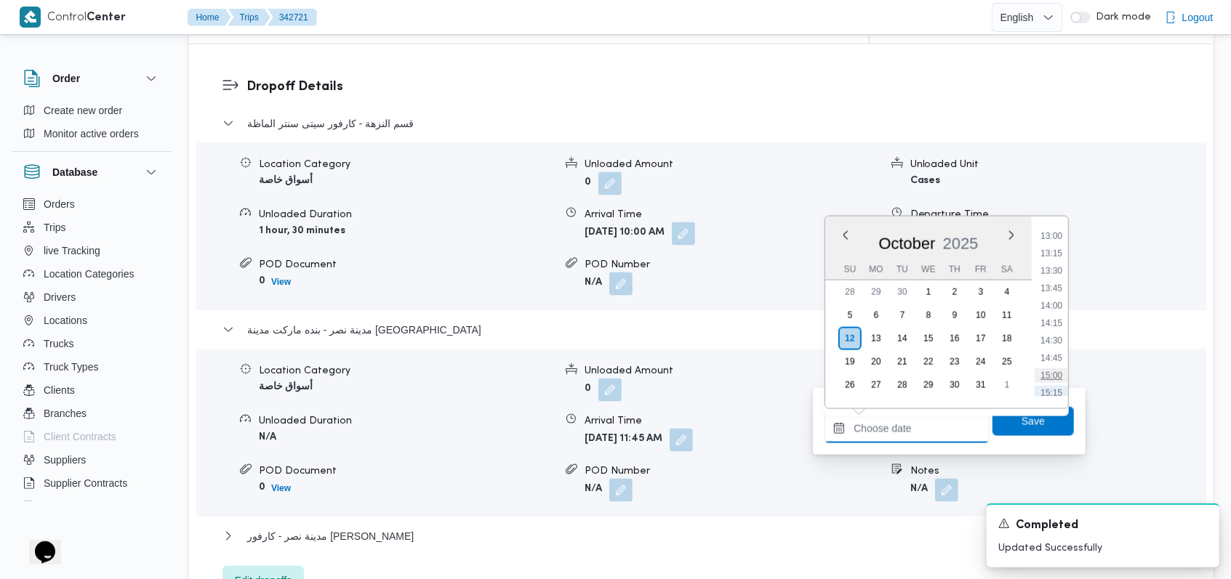
scroll to position [879, 0]
click at [1053, 299] on li "13:30" at bounding box center [1051, 299] width 33 height 15
type input "[DATE] 13:30"
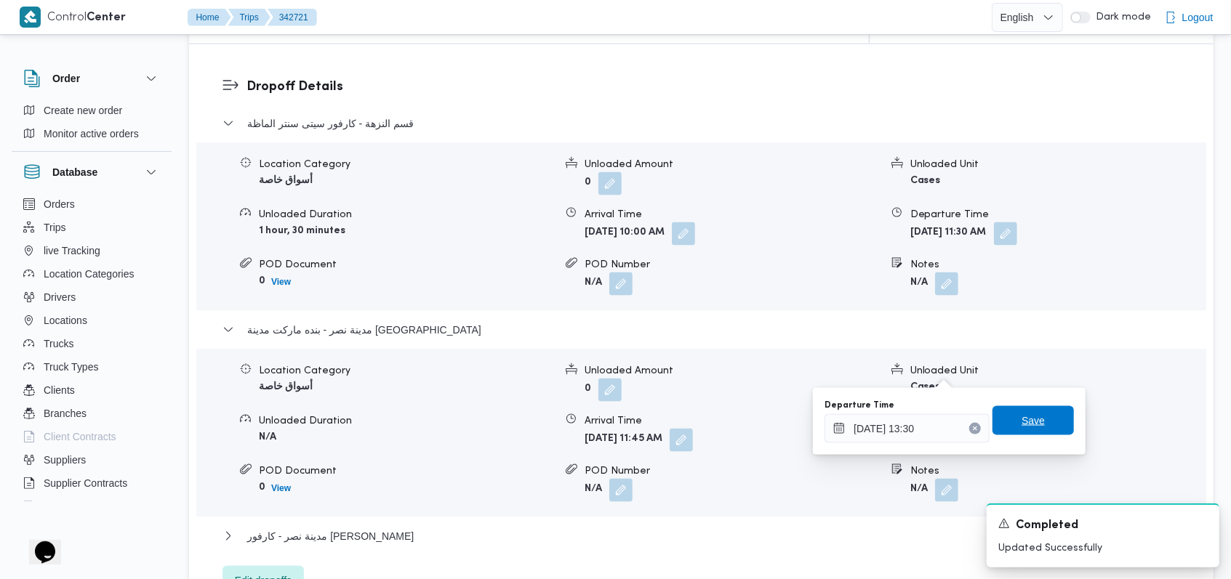
click at [1026, 428] on span "Save" at bounding box center [1032, 420] width 23 height 17
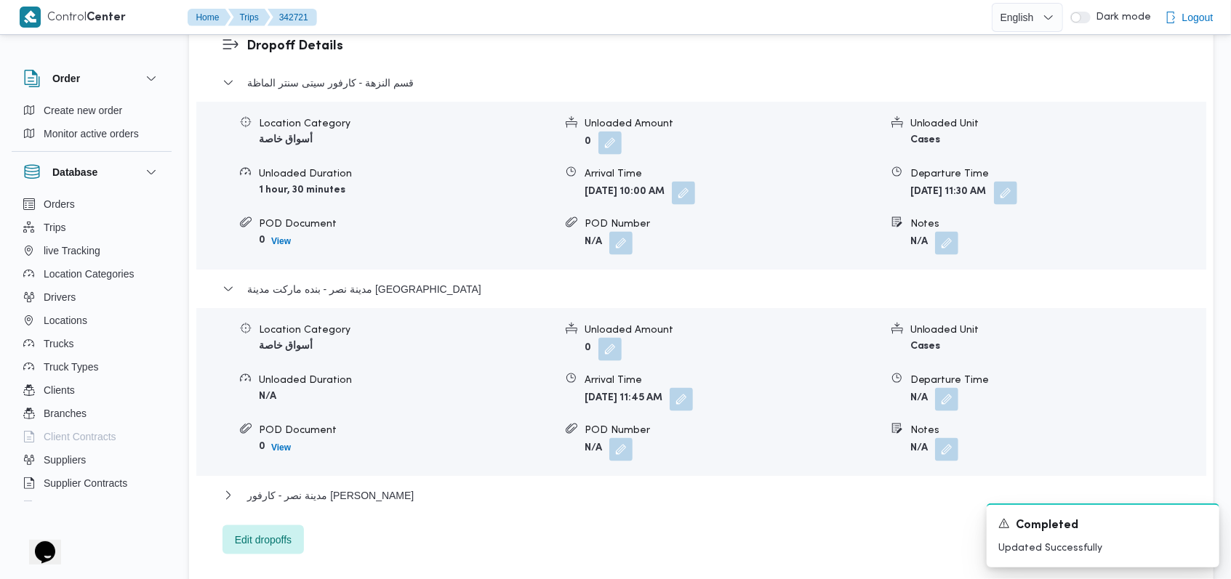
click at [347, 487] on div "مدينة نصر - كارفور مهدى عرفة" at bounding box center [701, 501] width 958 height 28
click at [373, 487] on span "مدينة نصر - كارفور مهدى عرفة" at bounding box center [330, 495] width 166 height 17
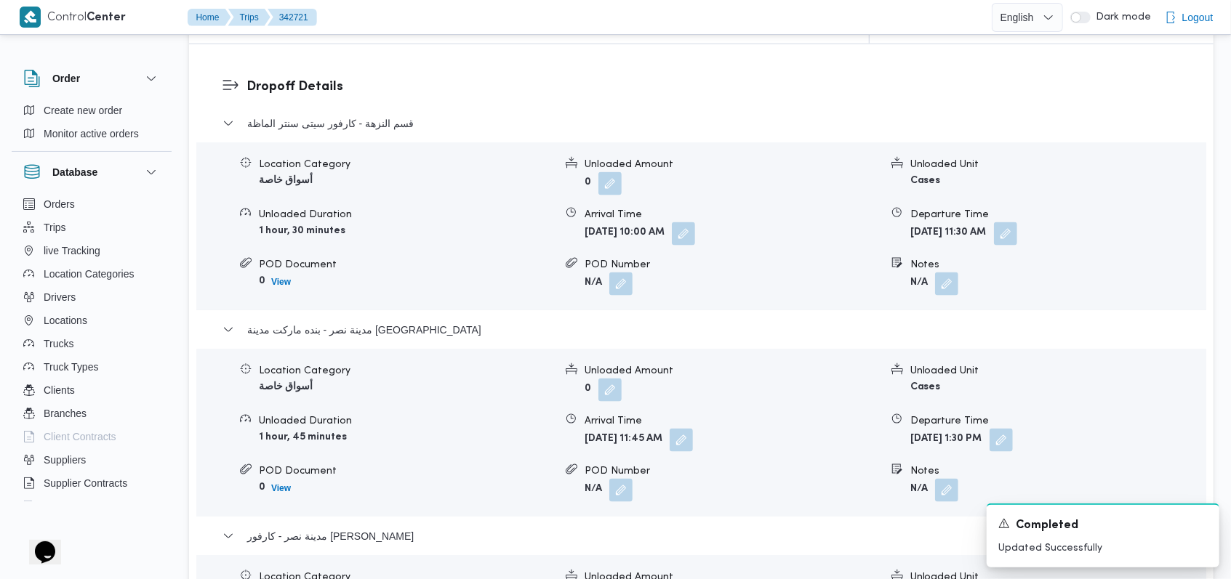
scroll to position [1540, 0]
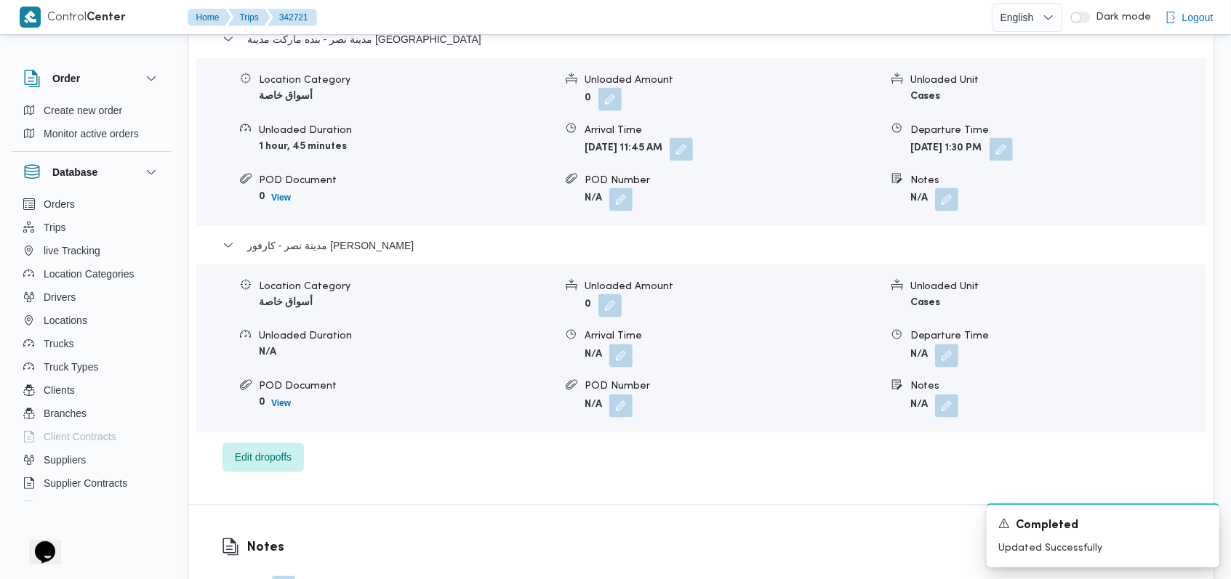
click at [933, 345] on span at bounding box center [943, 356] width 31 height 23
click at [954, 344] on button "button" at bounding box center [946, 355] width 23 height 23
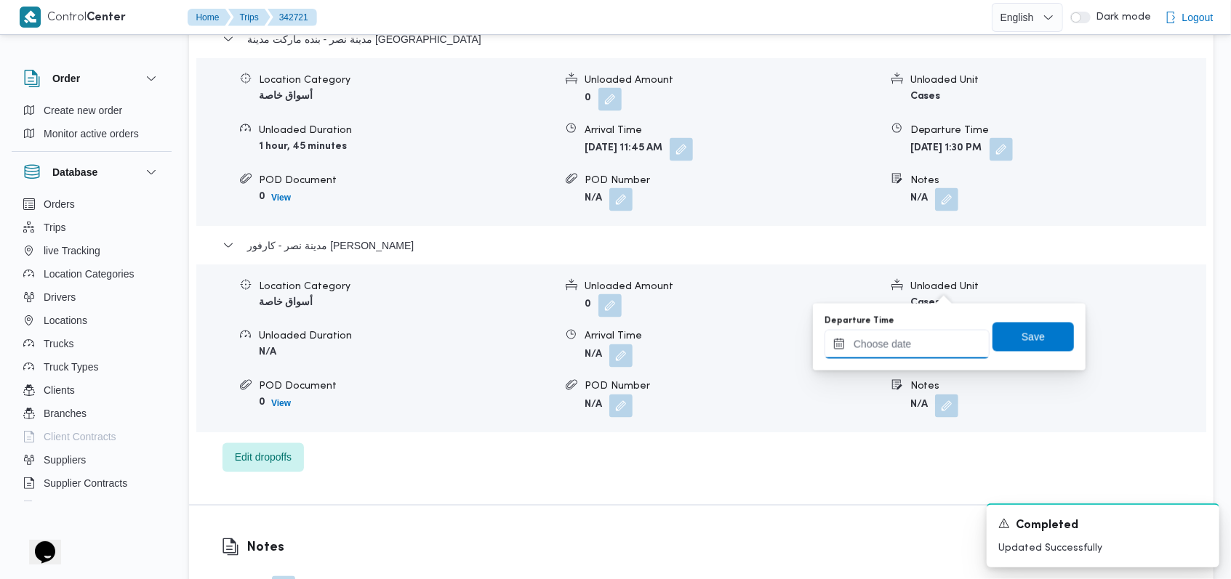
click at [923, 340] on input "Departure Time" at bounding box center [906, 344] width 165 height 29
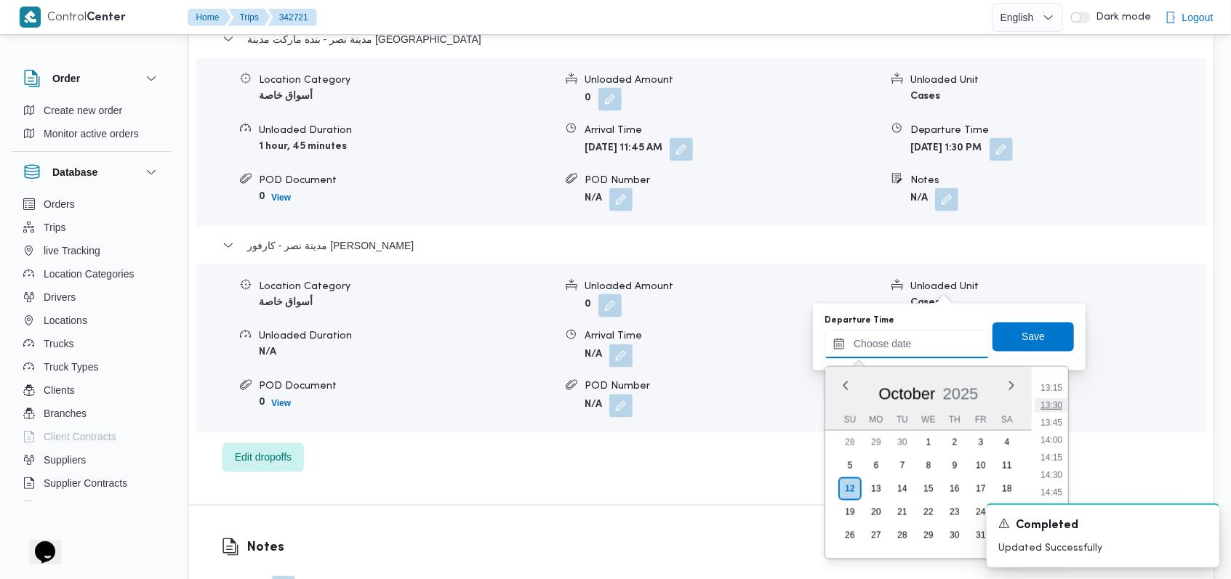
scroll to position [879, 0]
click at [1061, 451] on li "13:30" at bounding box center [1051, 449] width 33 height 15
type input "[DATE] 13:30"
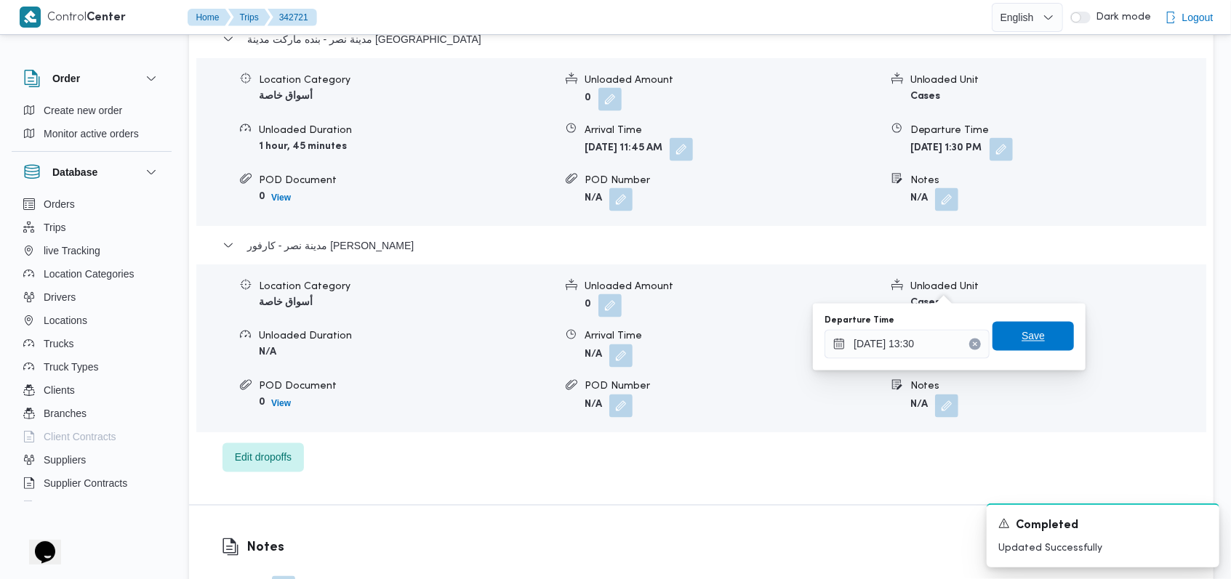
click at [1049, 346] on span "Save" at bounding box center [1032, 336] width 81 height 29
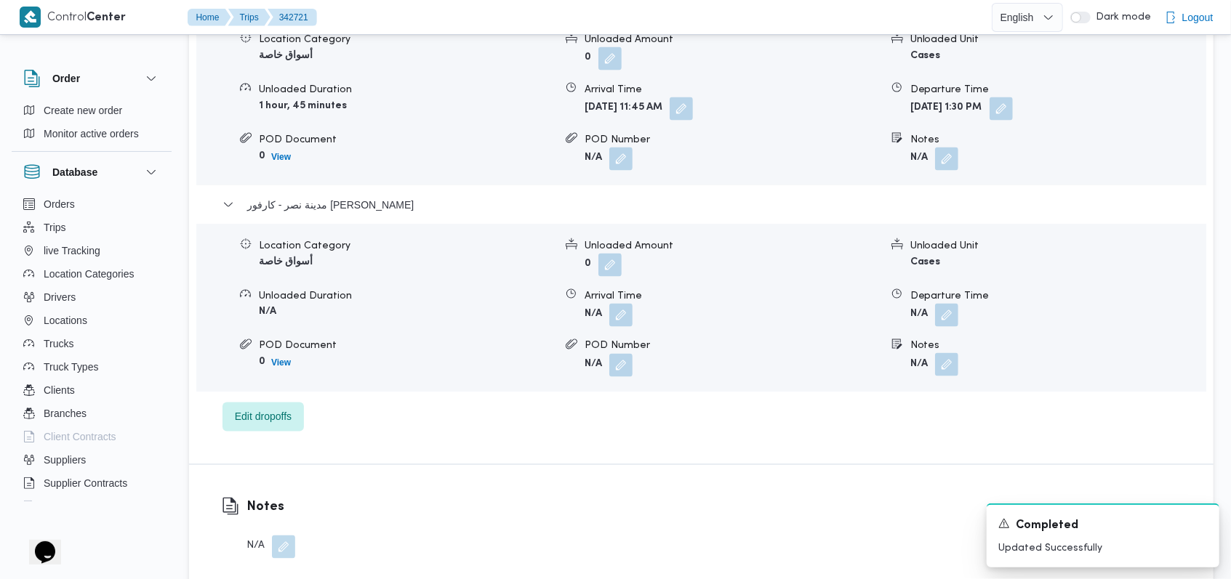
drag, startPoint x: 936, startPoint y: 334, endPoint x: 944, endPoint y: 344, distance: 12.5
click at [937, 353] on button "button" at bounding box center [946, 364] width 23 height 23
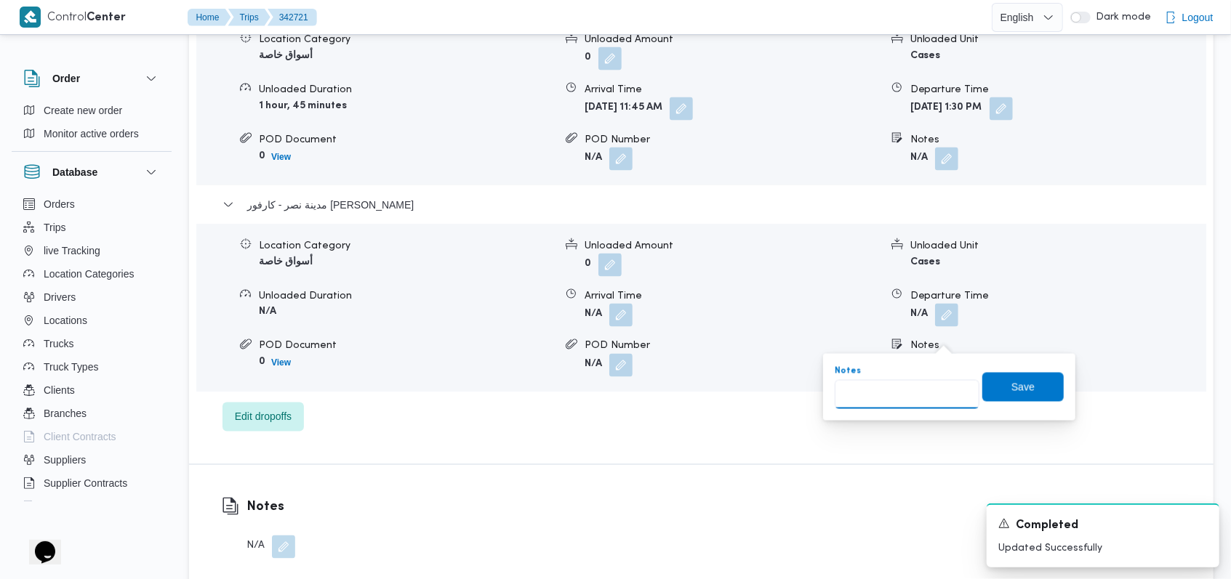
click at [910, 390] on input "Notes" at bounding box center [907, 394] width 145 height 29
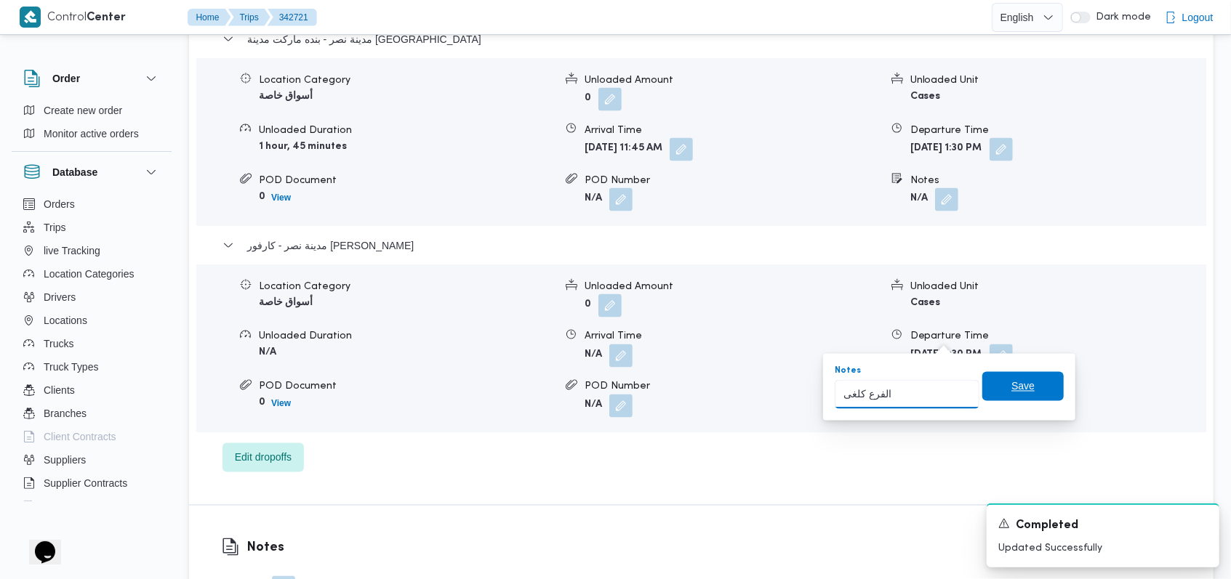
type input "الفرع كلغى"
click at [995, 382] on span "Save" at bounding box center [1022, 386] width 81 height 29
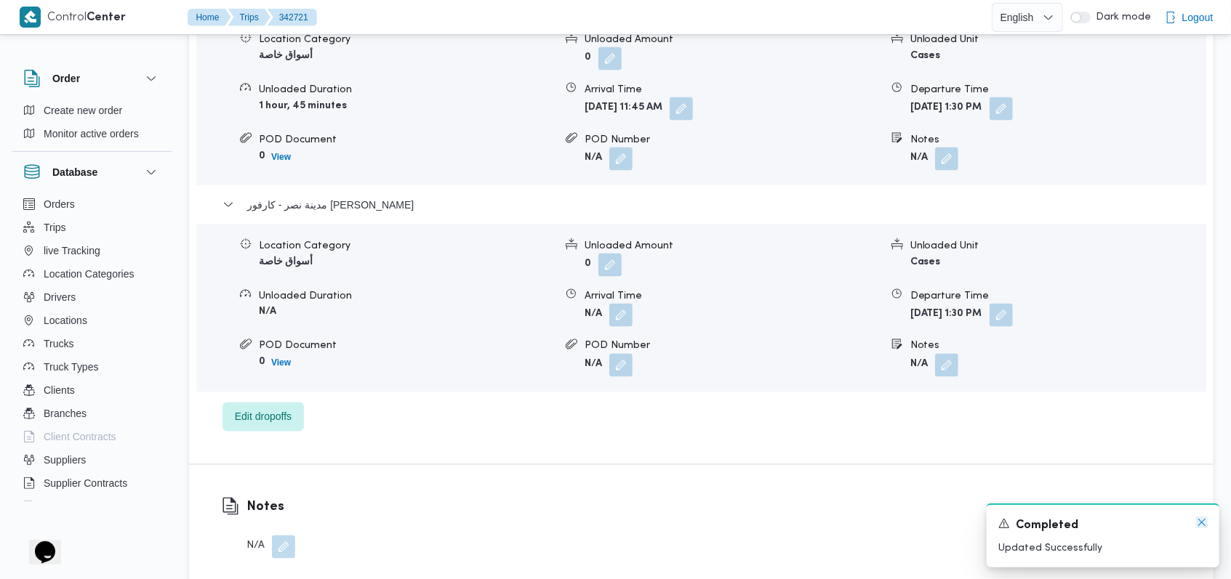
click at [1205, 523] on icon "Dismiss toast" at bounding box center [1202, 523] width 12 height 12
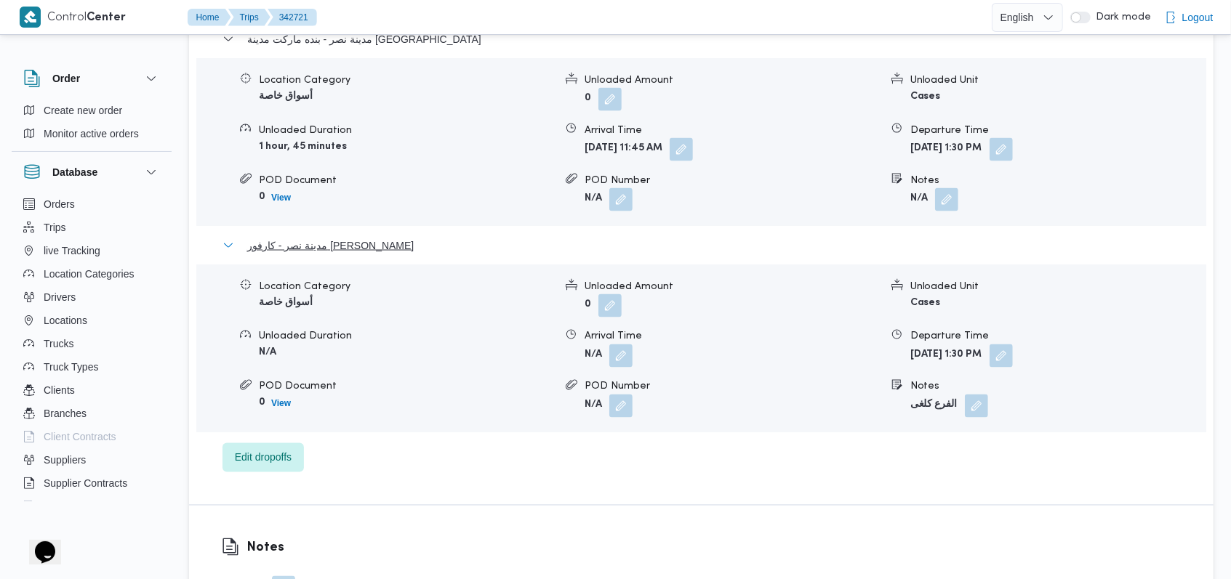
click at [342, 237] on span "مدينة نصر - كارفور مهدى عرفة" at bounding box center [330, 245] width 166 height 17
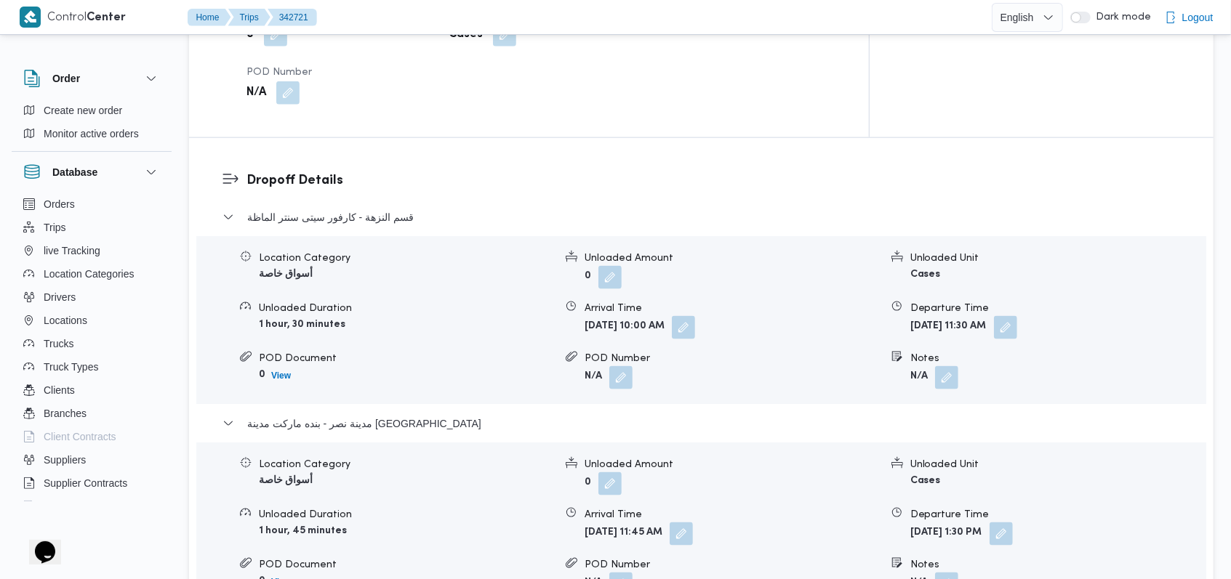
scroll to position [1152, 0]
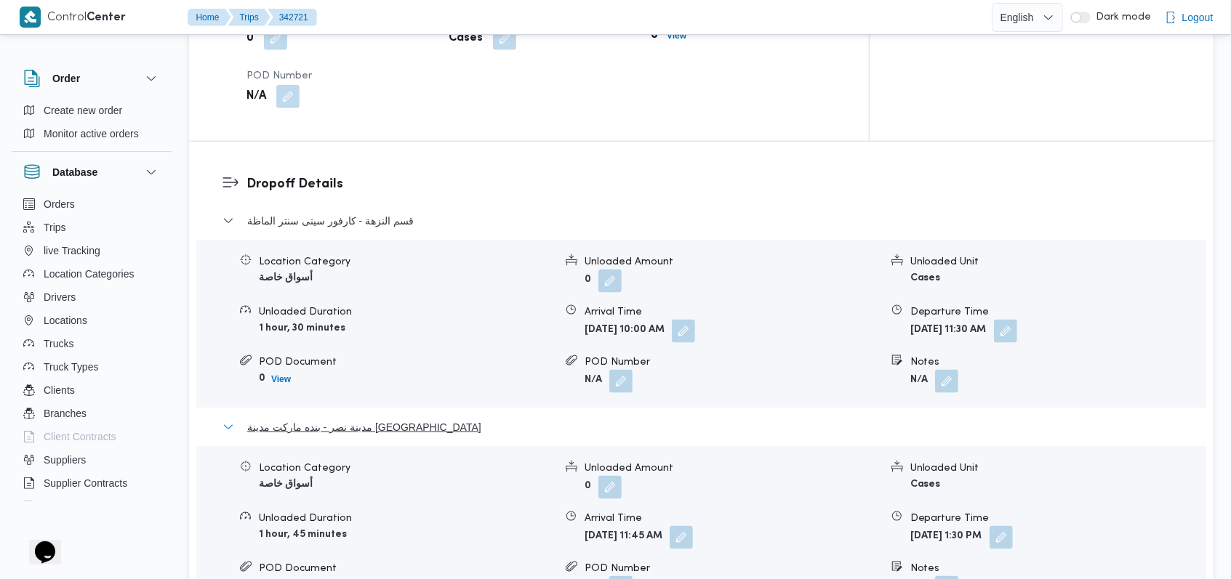
click at [343, 419] on span "مدينة نصر - بنده ماركت مدينة نصر" at bounding box center [364, 427] width 234 height 17
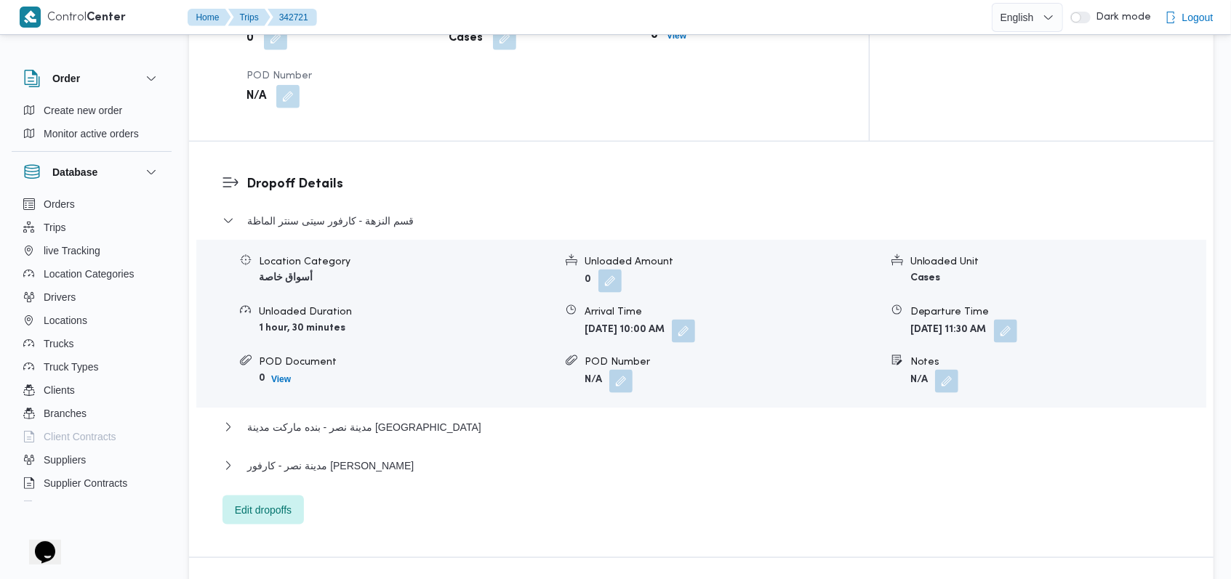
click at [372, 174] on dl "Dropoff Details قسم النزهة - كارفور سيتى سنتر الماظة Location Category أسواق خا…" at bounding box center [713, 349] width 934 height 350
click at [404, 212] on div "قسم النزهة - كارفور سيتى سنتر الماظة" at bounding box center [701, 226] width 958 height 28
click at [360, 212] on span "قسم النزهة - كارفور سيتى سنتر الماظة" at bounding box center [330, 220] width 166 height 17
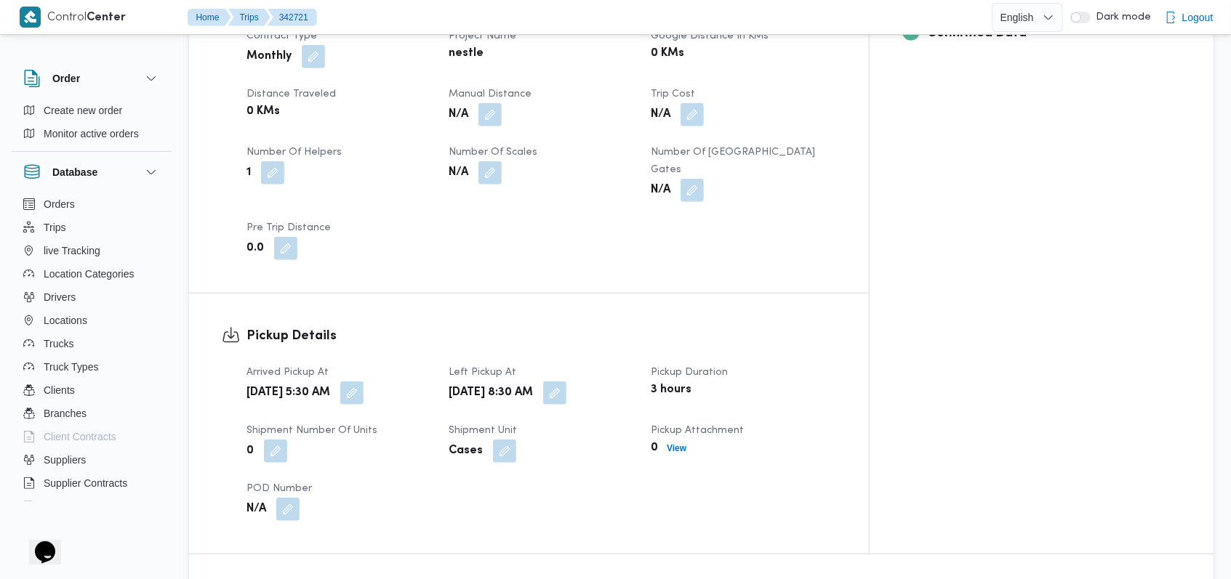
scroll to position [667, 0]
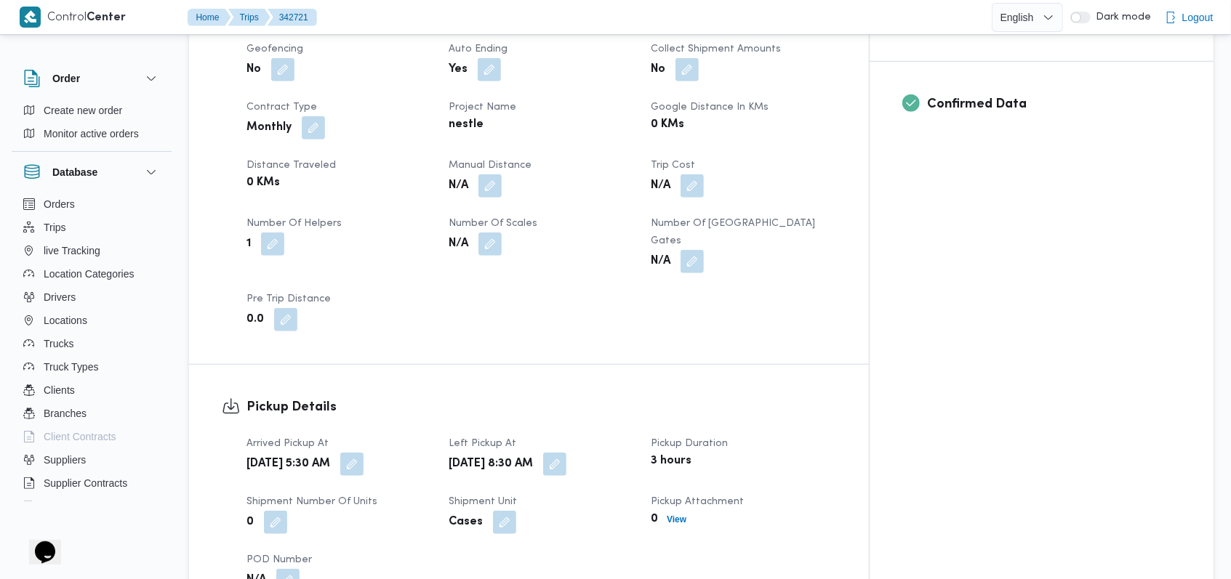
click at [502, 174] on button "button" at bounding box center [489, 185] width 23 height 23
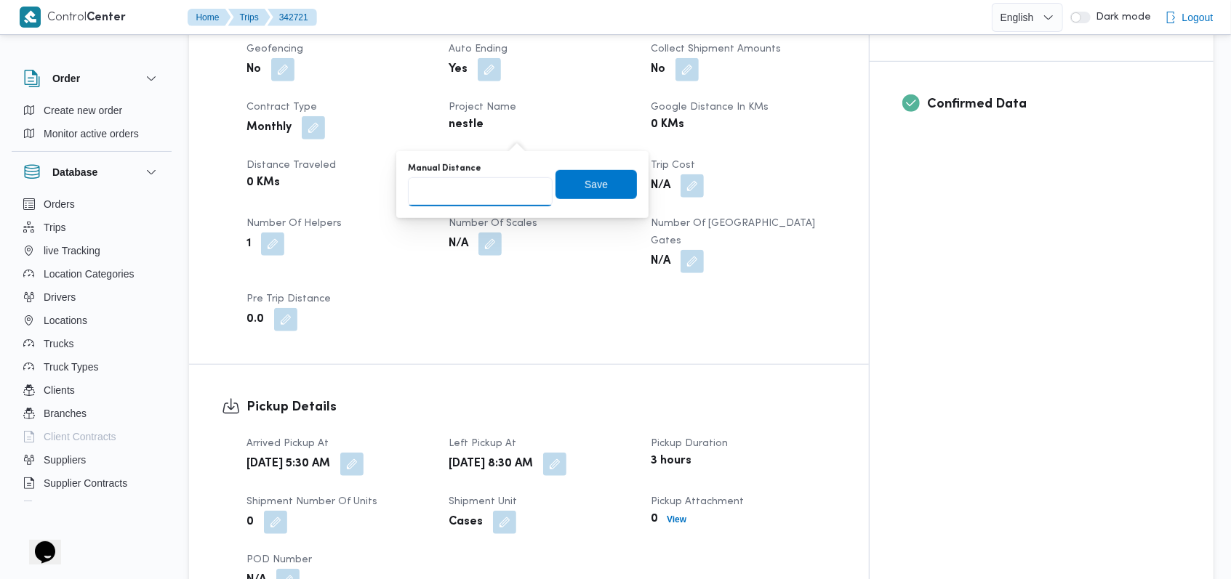
click at [485, 196] on input "Manual Distance" at bounding box center [480, 191] width 145 height 29
type input "140"
click at [565, 189] on span "Save" at bounding box center [595, 183] width 81 height 29
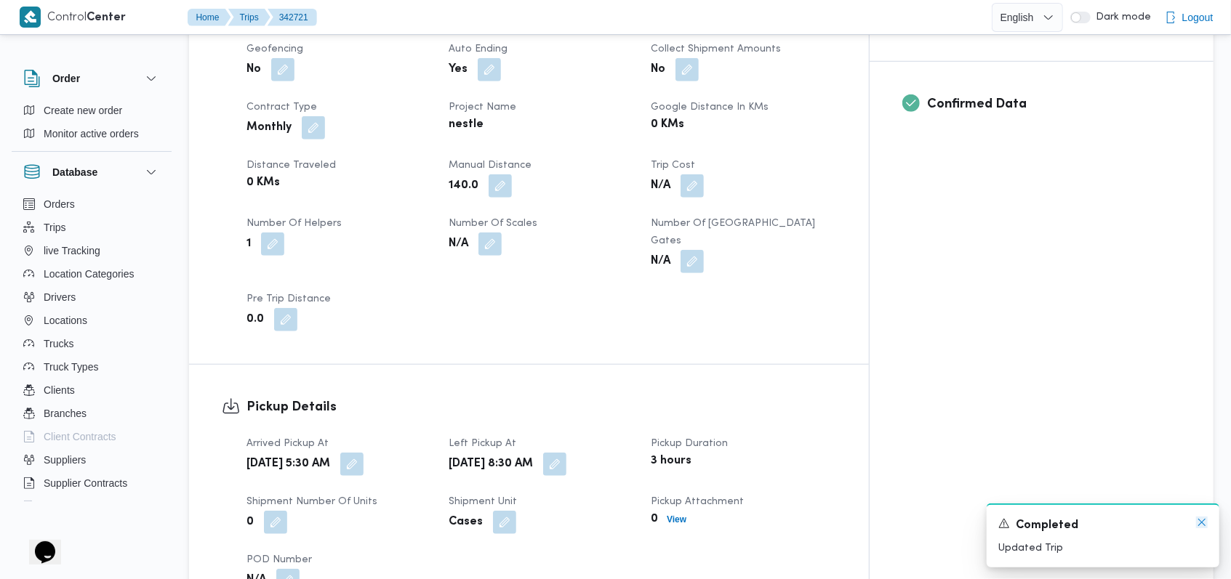
click at [1200, 521] on icon "Dismiss toast" at bounding box center [1202, 523] width 12 height 12
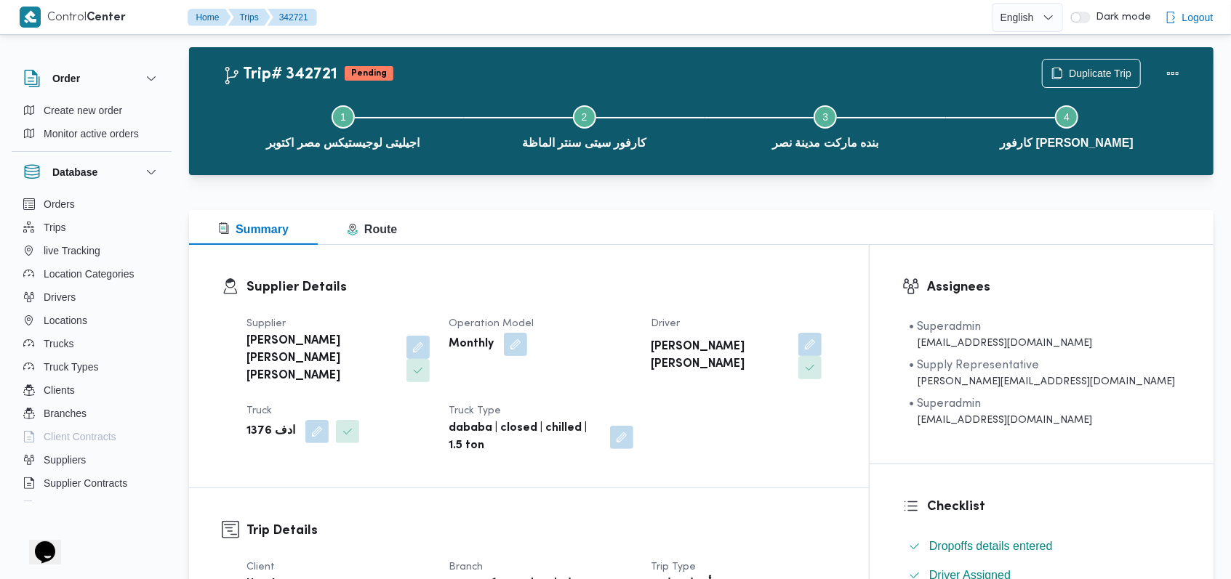
scroll to position [0, 0]
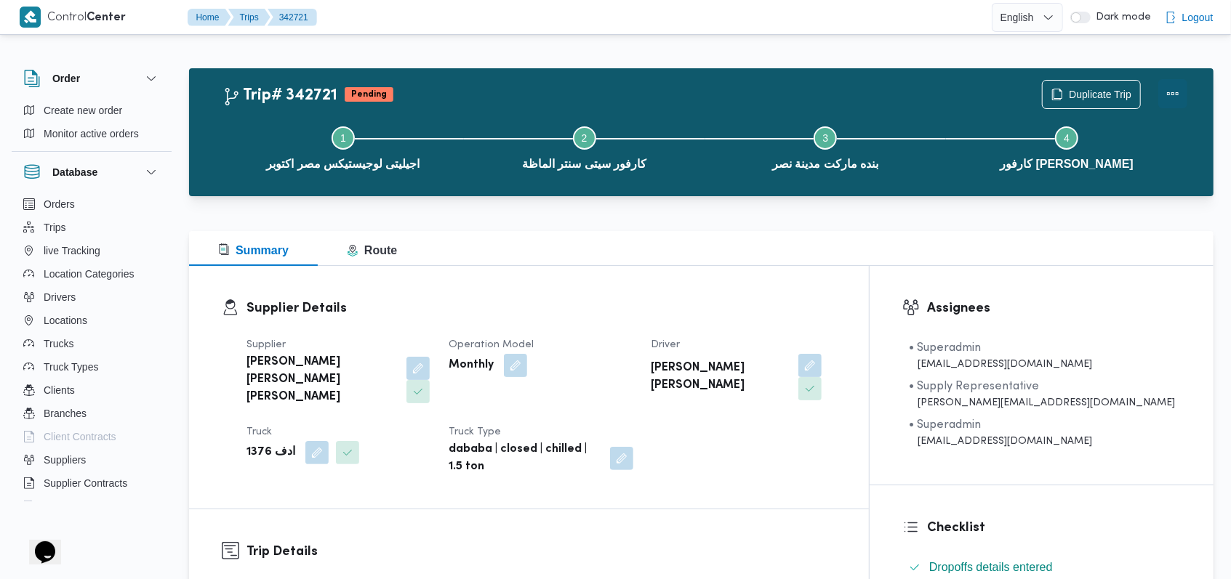
click at [1171, 98] on button "Actions" at bounding box center [1172, 93] width 29 height 29
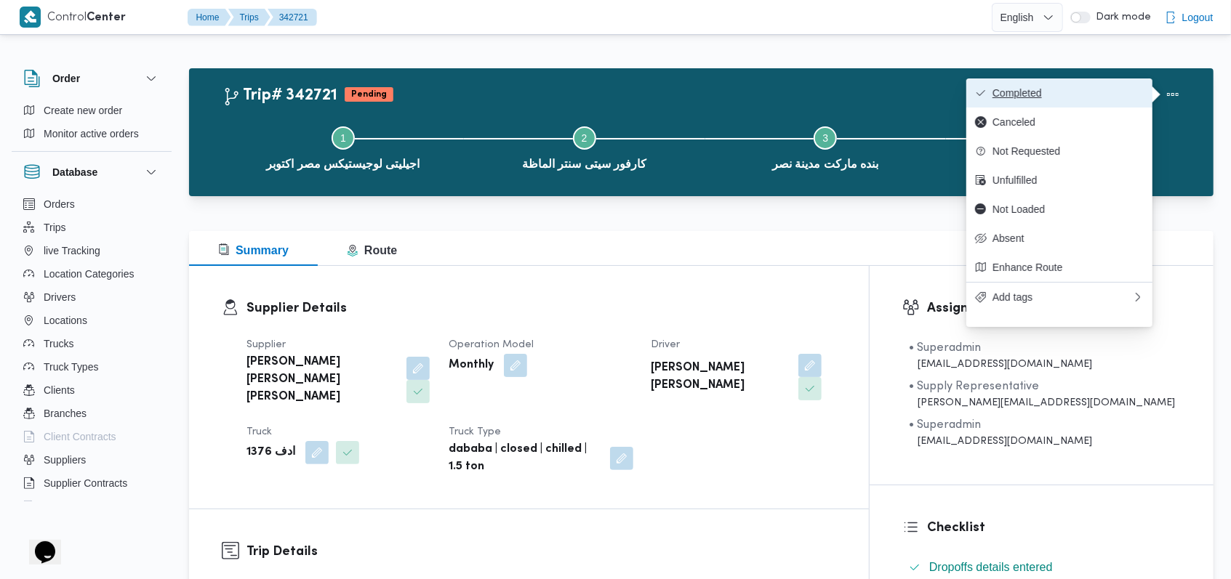
click at [1117, 95] on span "Completed" at bounding box center [1067, 93] width 151 height 12
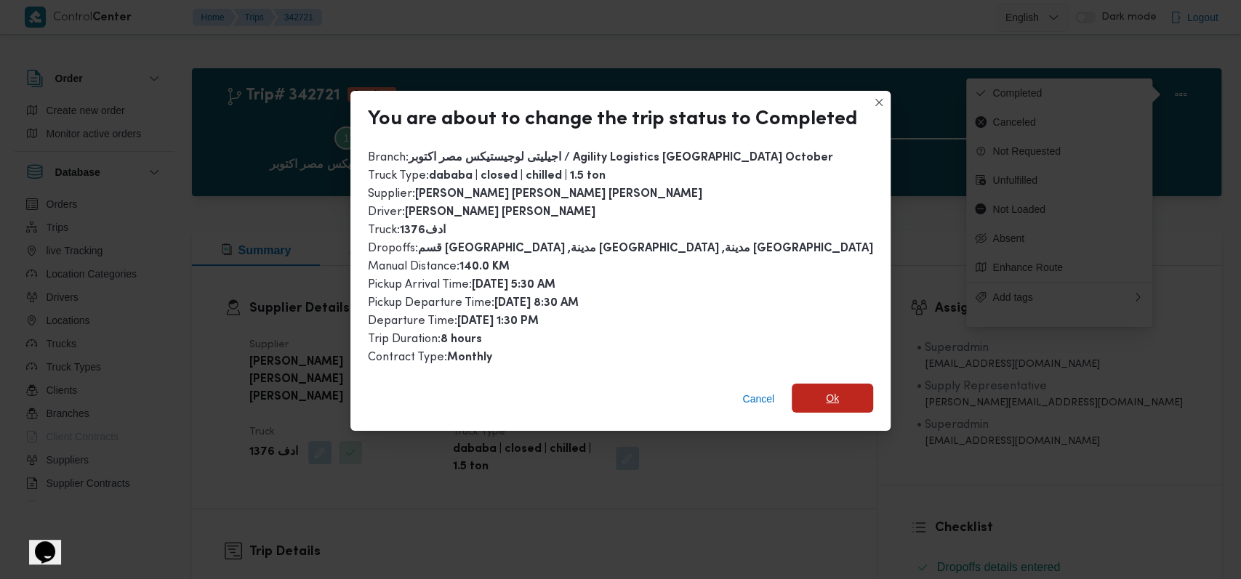
click at [806, 392] on span "Ok" at bounding box center [832, 398] width 81 height 29
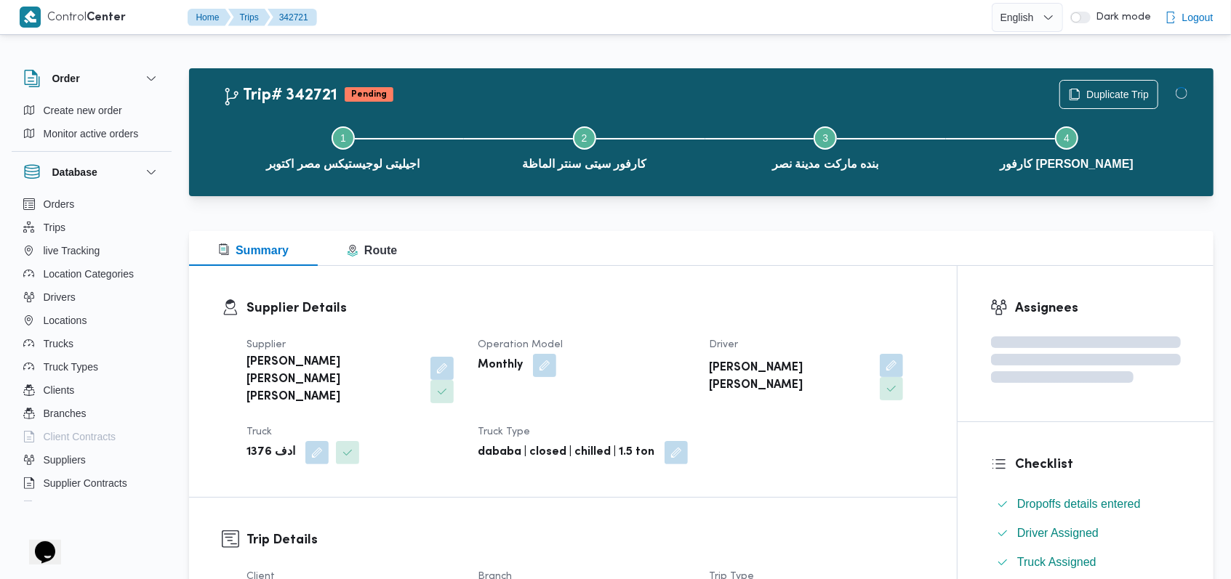
click at [657, 310] on h3 "Supplier Details" at bounding box center [585, 309] width 678 height 20
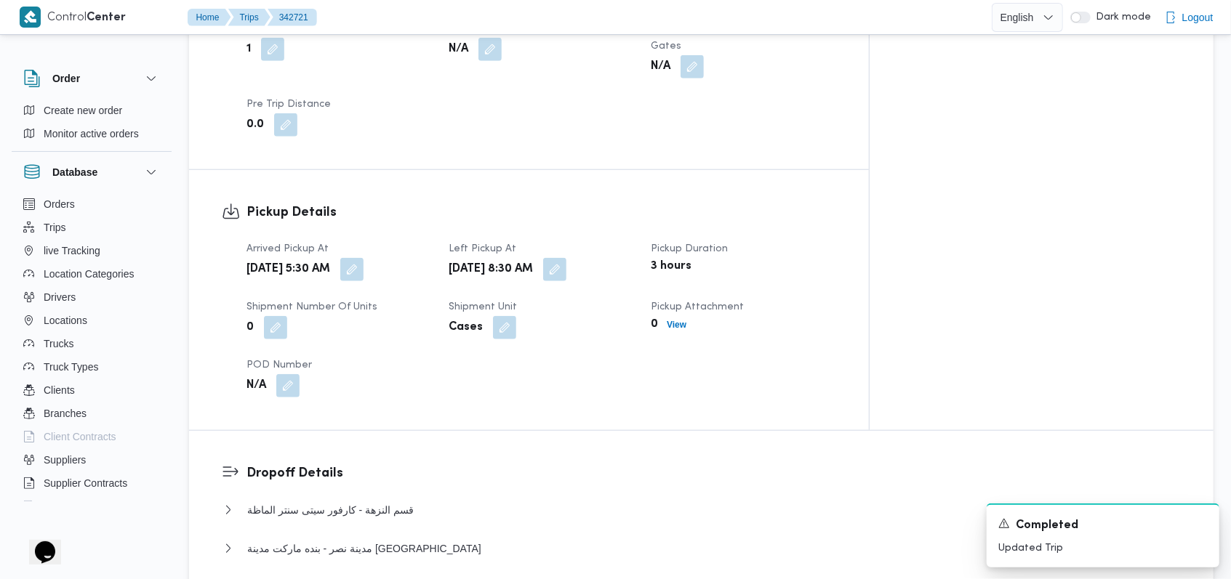
scroll to position [969, 0]
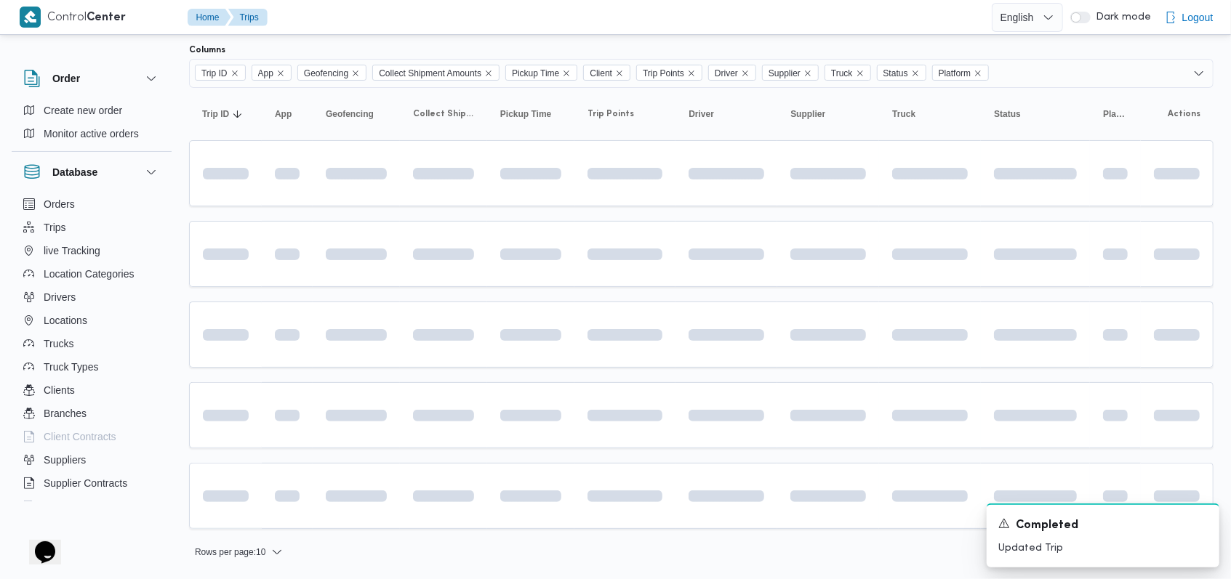
scroll to position [86, 0]
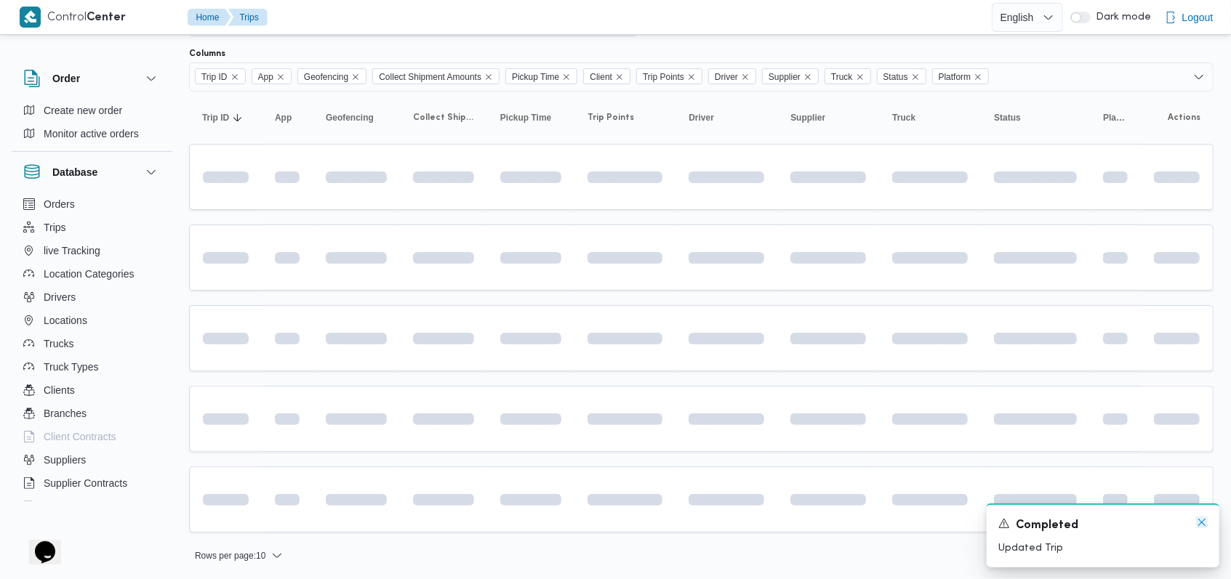
click at [1202, 523] on icon "Dismiss toast" at bounding box center [1202, 523] width 12 height 12
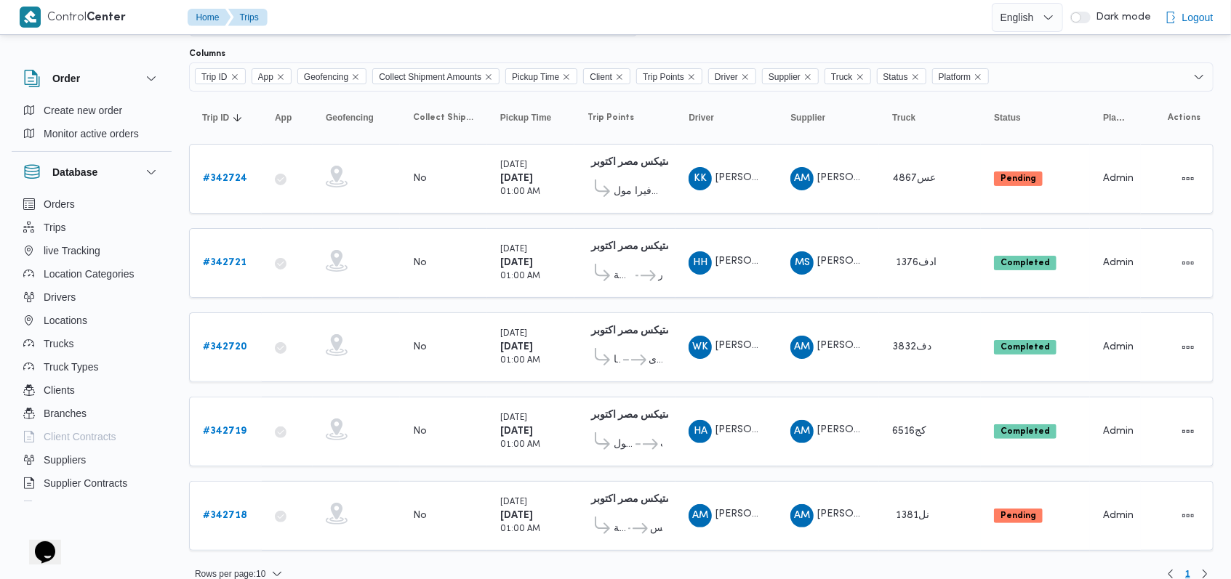
scroll to position [97, 0]
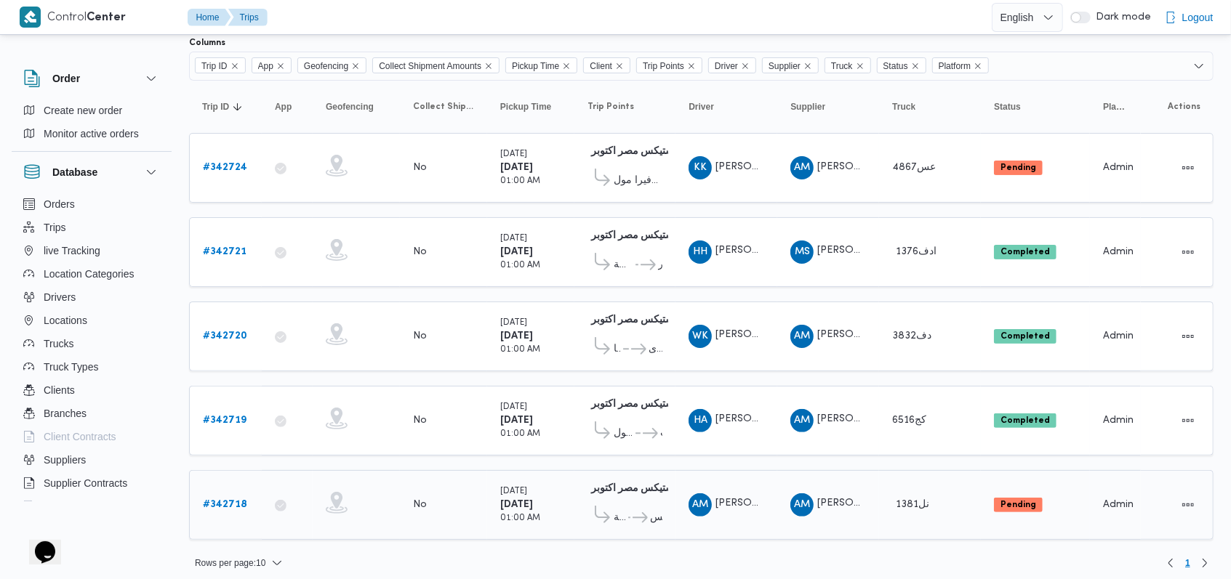
click at [232, 500] on b "# 342718" at bounding box center [225, 504] width 44 height 9
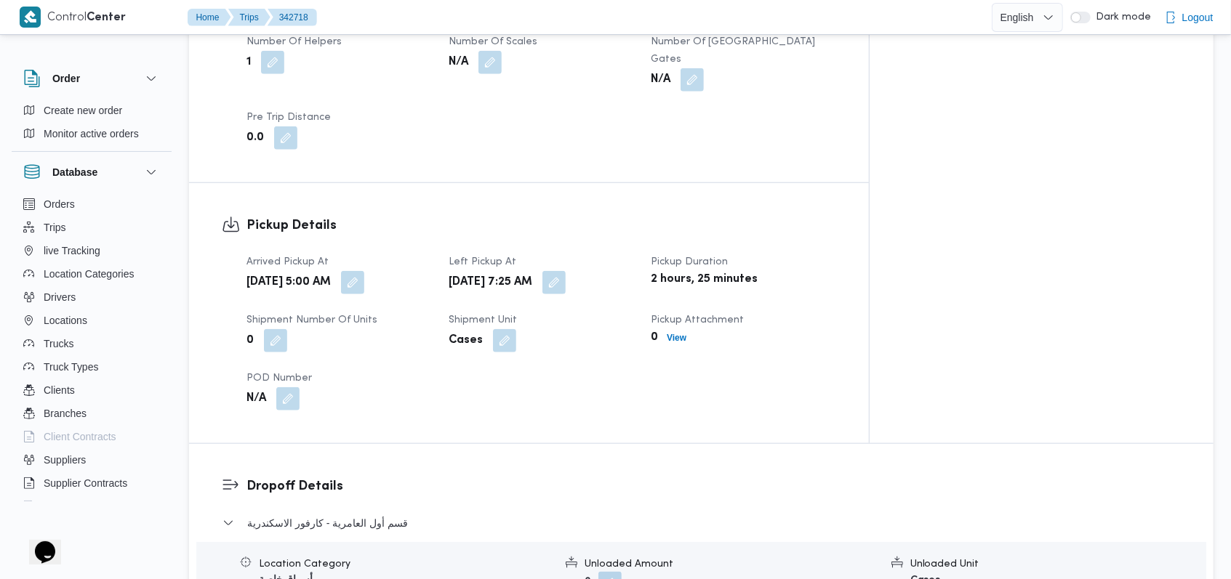
scroll to position [1066, 0]
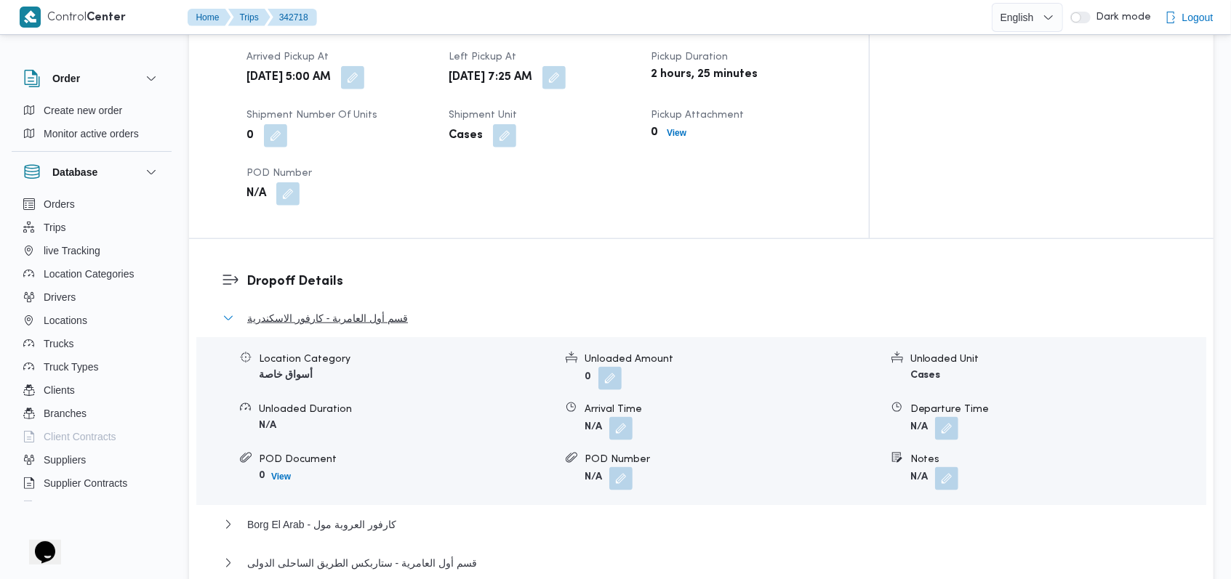
click at [392, 310] on span "قسم أول العامرية - كارفور الاسكندرية" at bounding box center [327, 318] width 161 height 17
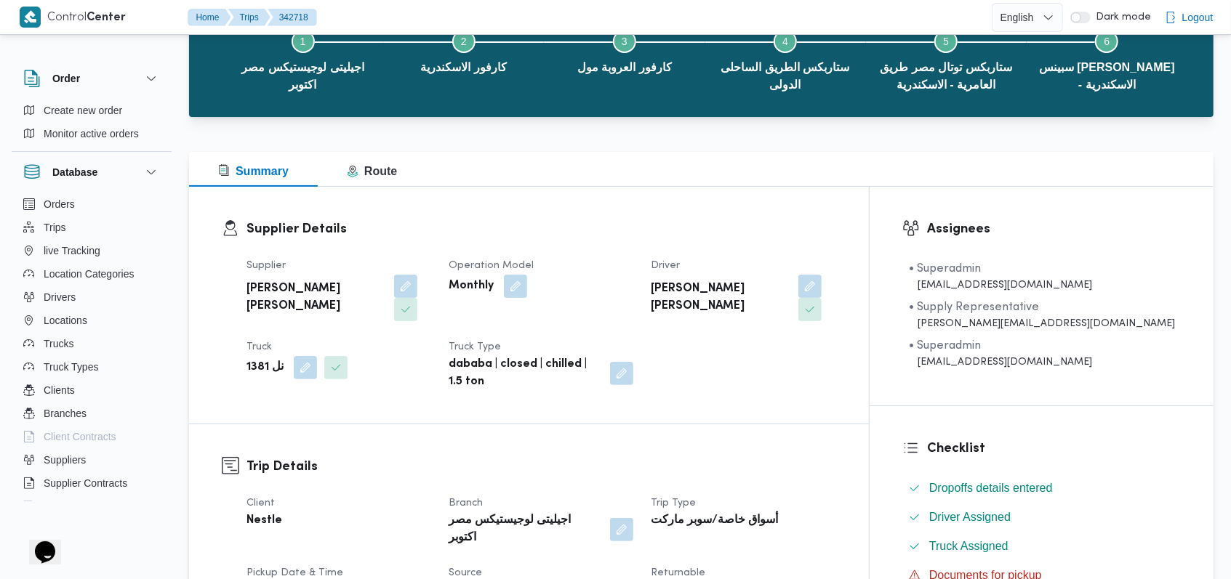
scroll to position [0, 0]
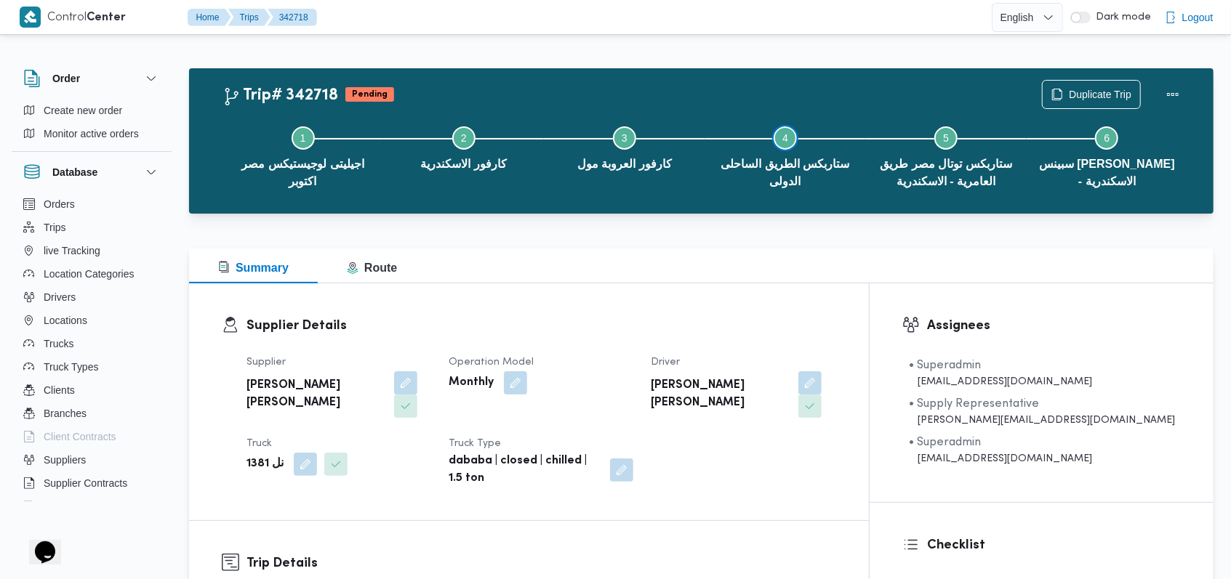
click at [707, 109] on button "Step 4 is incomplete 4 ستاربكس الطريق الساحلى الدولى" at bounding box center [785, 155] width 161 height 93
click at [1181, 85] on button "Actions" at bounding box center [1172, 93] width 29 height 29
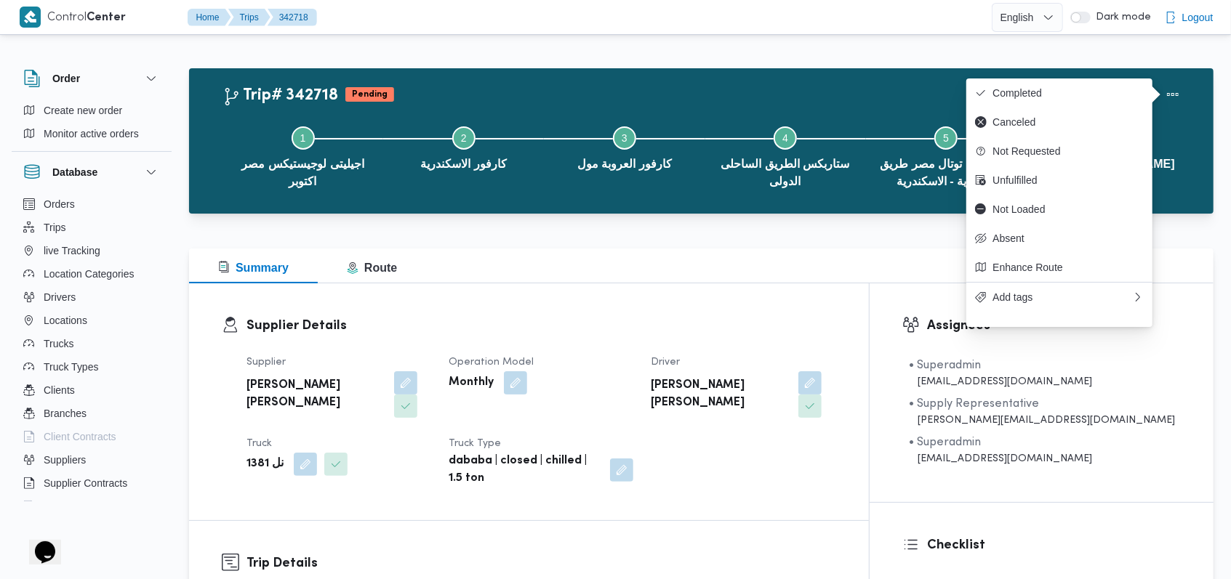
click at [766, 95] on div "Trip# 342718 Pending Duplicate Trip" at bounding box center [704, 94] width 965 height 29
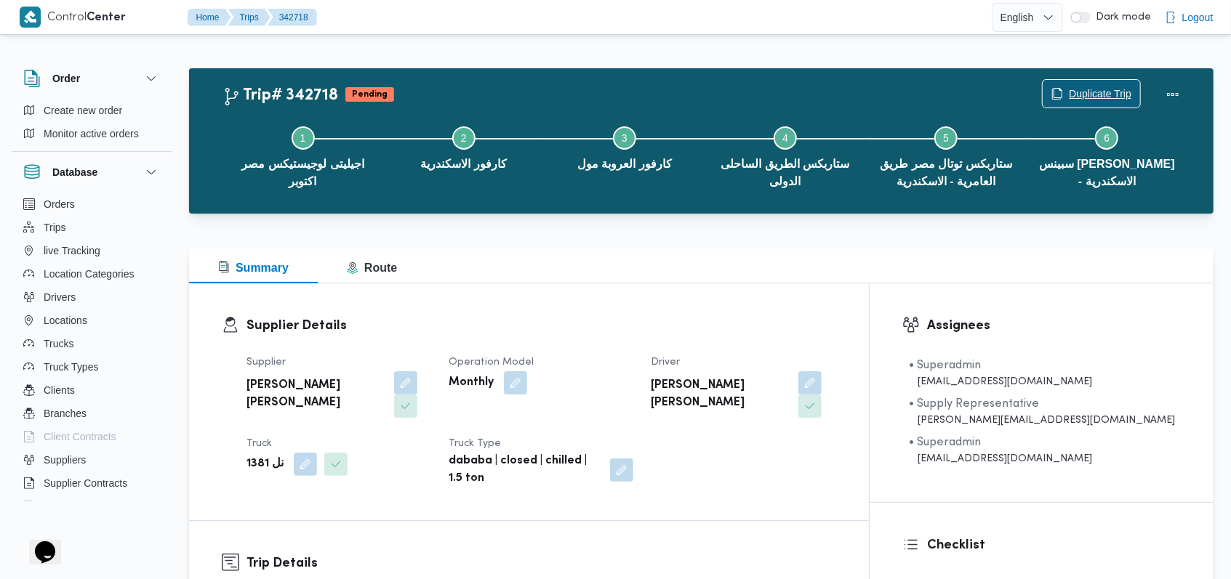
click at [1111, 92] on span "Duplicate Trip" at bounding box center [1100, 93] width 63 height 17
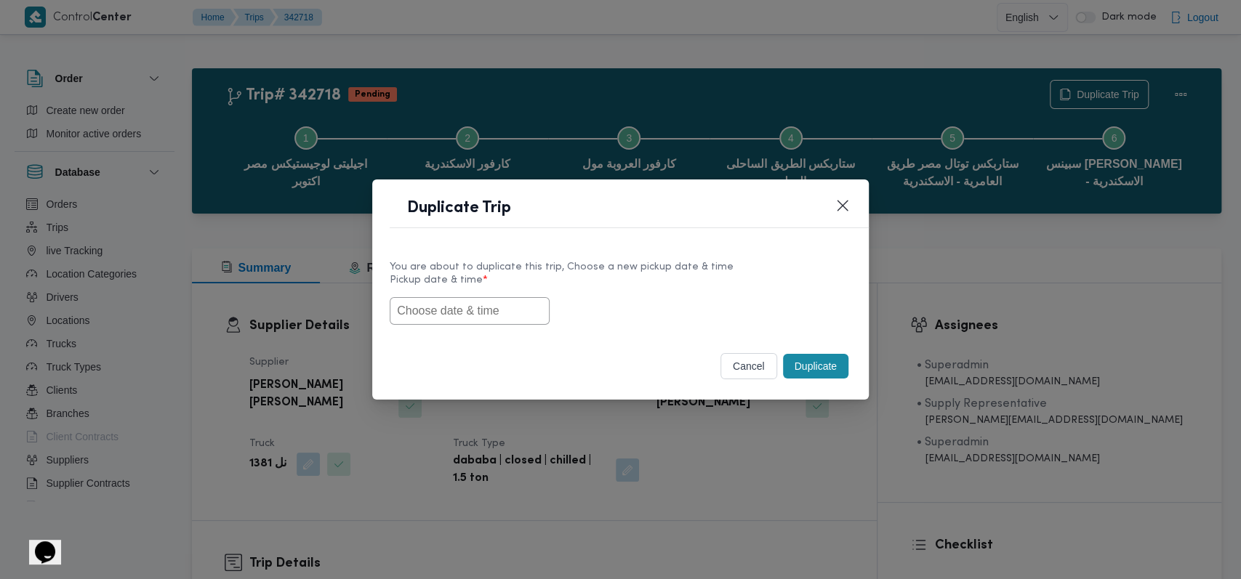
click at [534, 307] on input "text" at bounding box center [470, 311] width 160 height 28
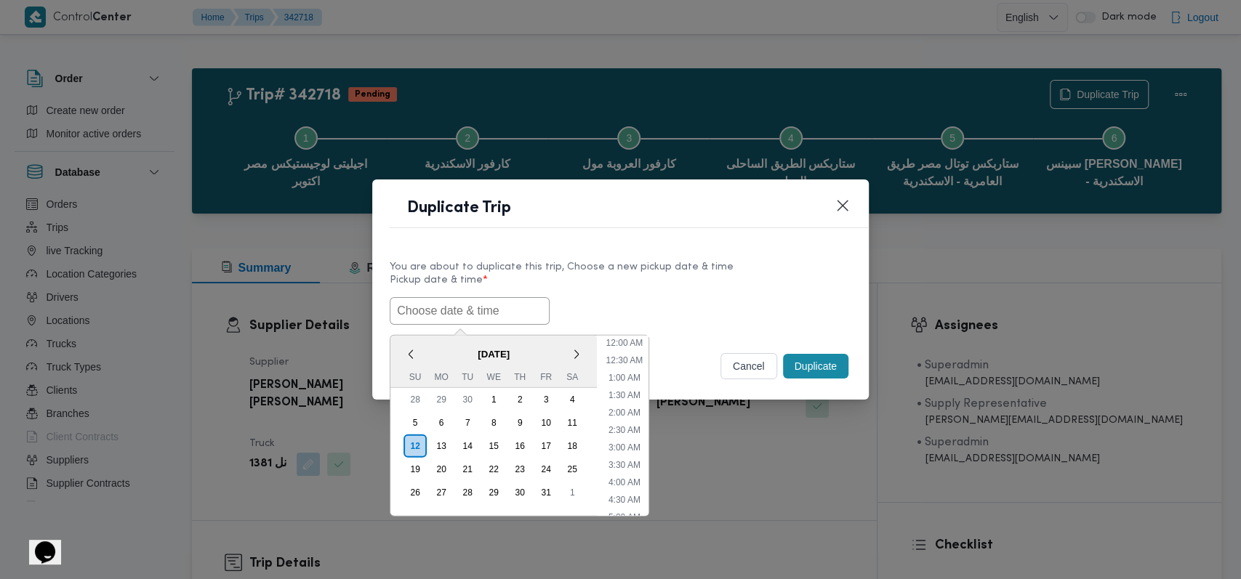
scroll to position [441, 0]
click at [436, 445] on div "13" at bounding box center [441, 446] width 28 height 28
click at [624, 380] on li "1:00 AM" at bounding box center [625, 377] width 44 height 15
type input "13/10/2025 1:00AM"
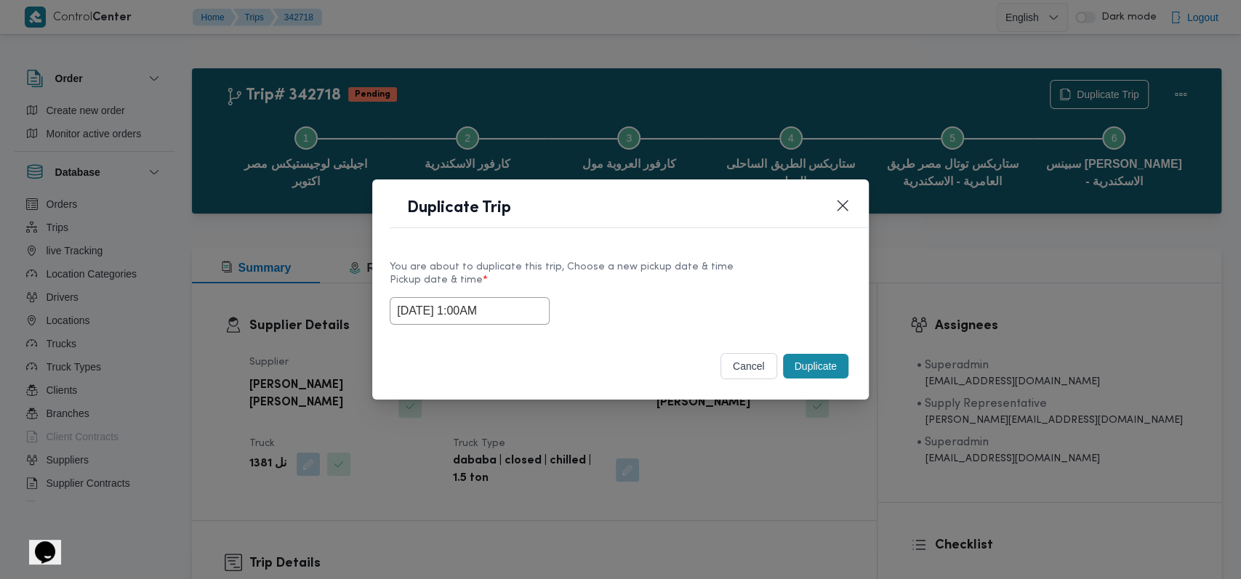
click at [825, 361] on button "Duplicate" at bounding box center [815, 366] width 65 height 25
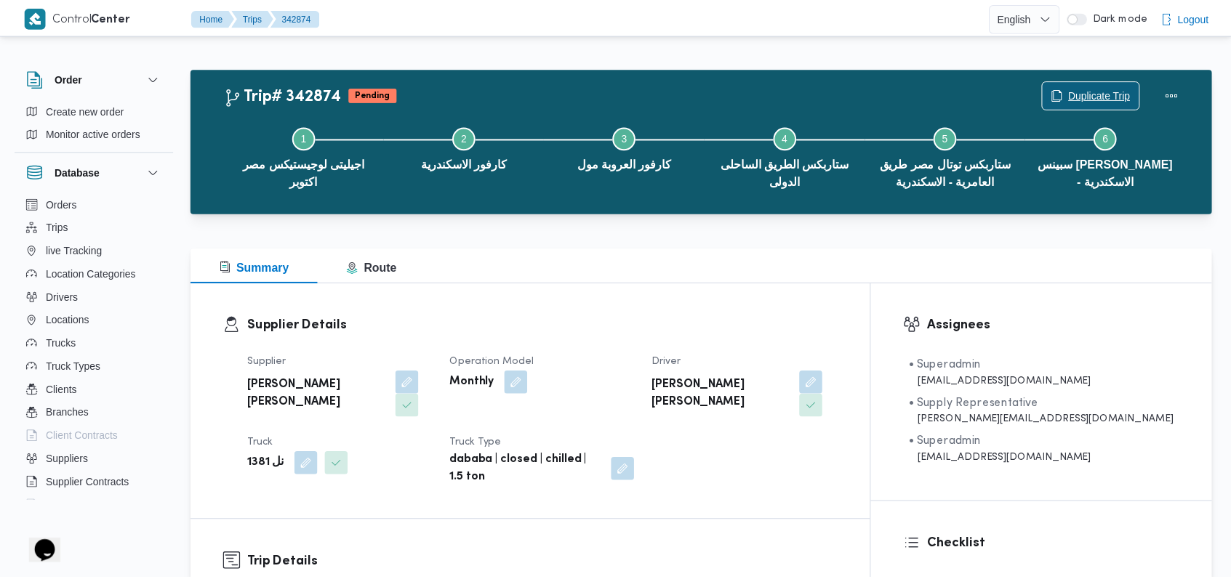
scroll to position [193, 0]
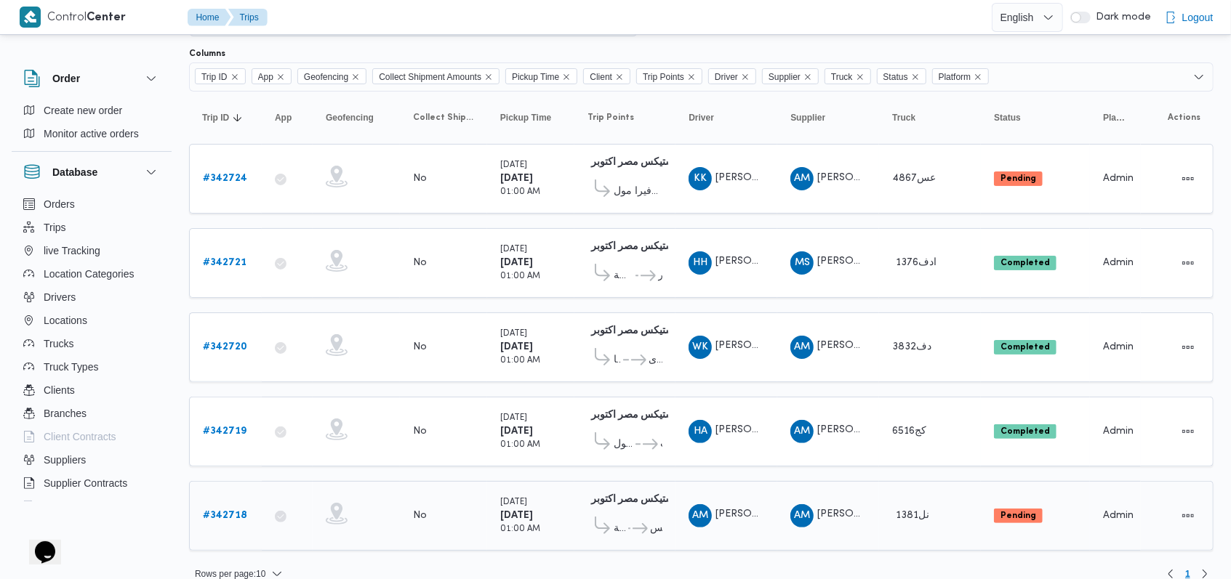
scroll to position [97, 0]
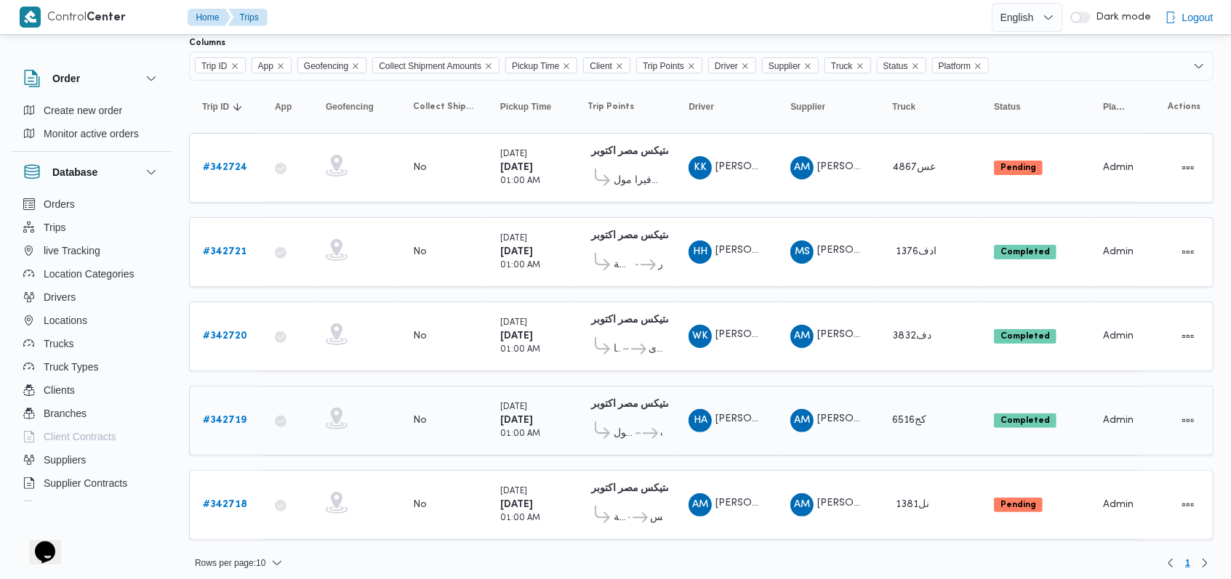
click at [233, 416] on b "# 342719" at bounding box center [225, 420] width 44 height 9
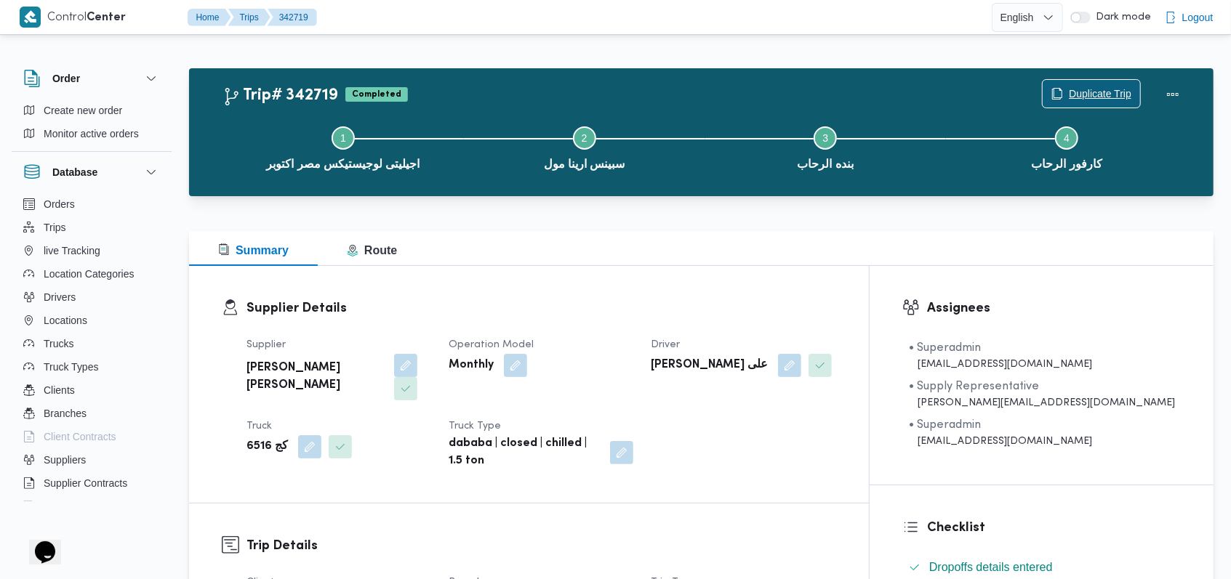
click at [1105, 89] on span "Duplicate Trip" at bounding box center [1100, 93] width 63 height 17
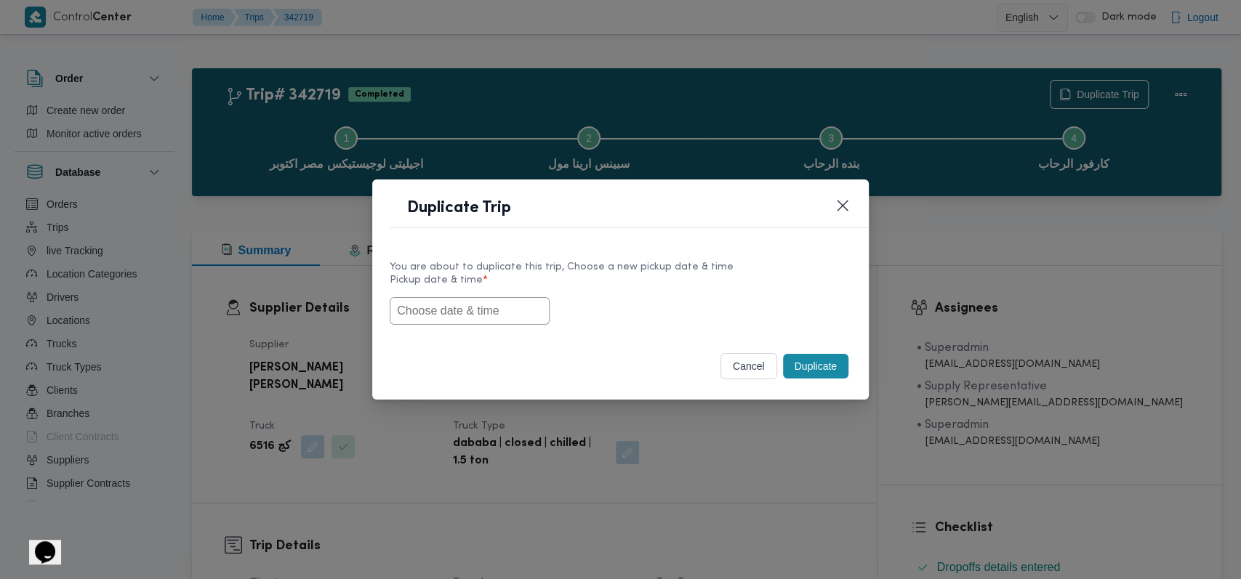
click at [464, 318] on input "text" at bounding box center [470, 311] width 160 height 28
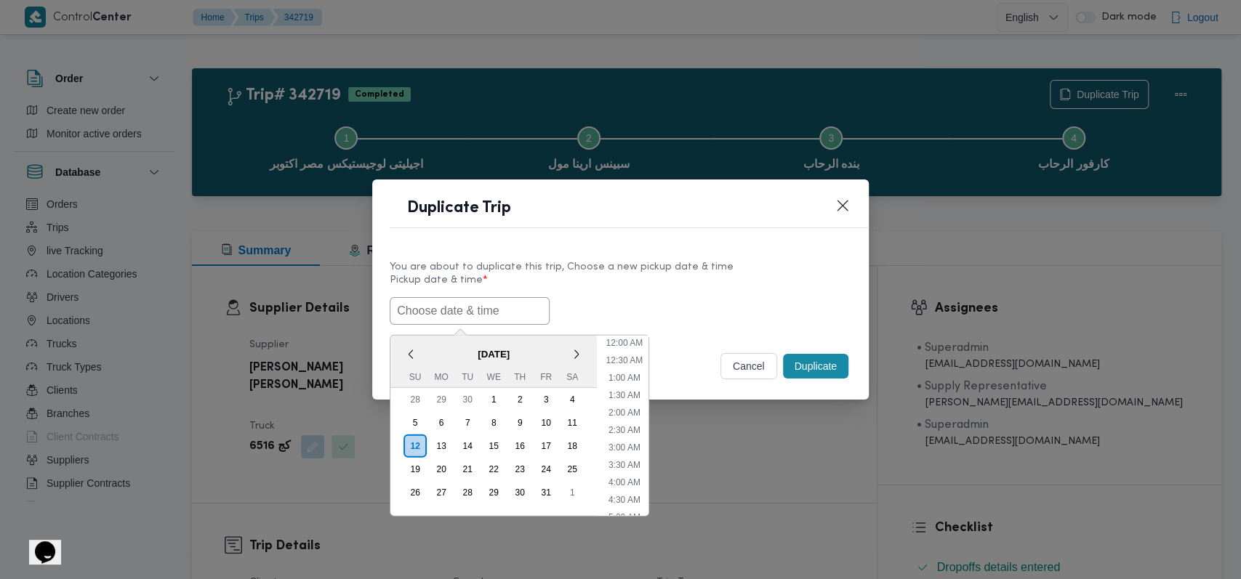
scroll to position [441, 0]
click at [438, 440] on div "13" at bounding box center [441, 446] width 28 height 28
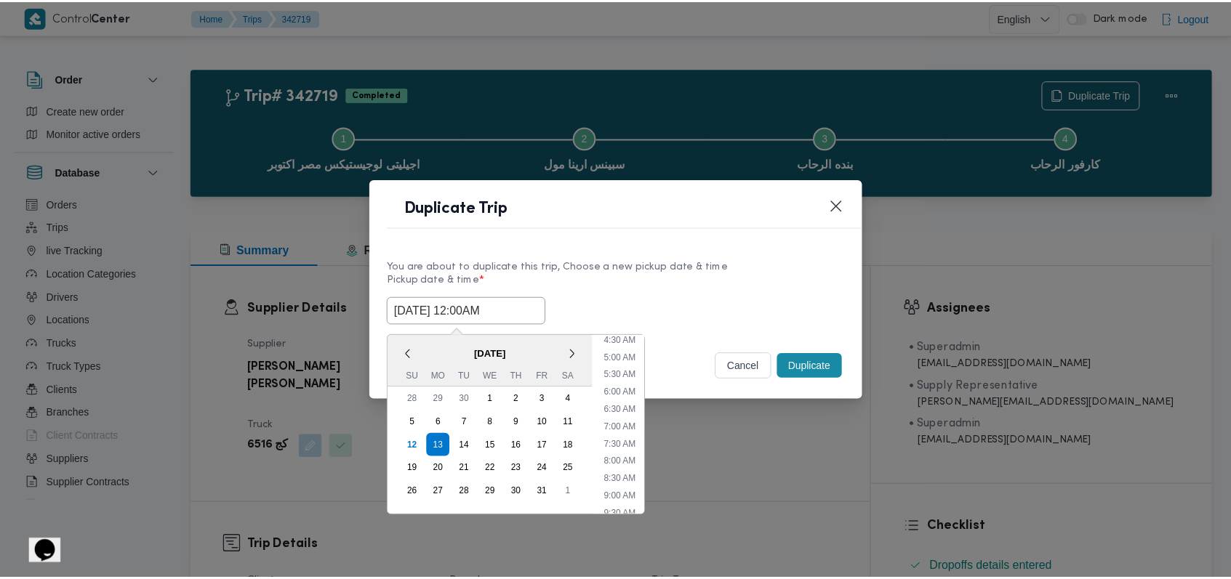
scroll to position [0, 0]
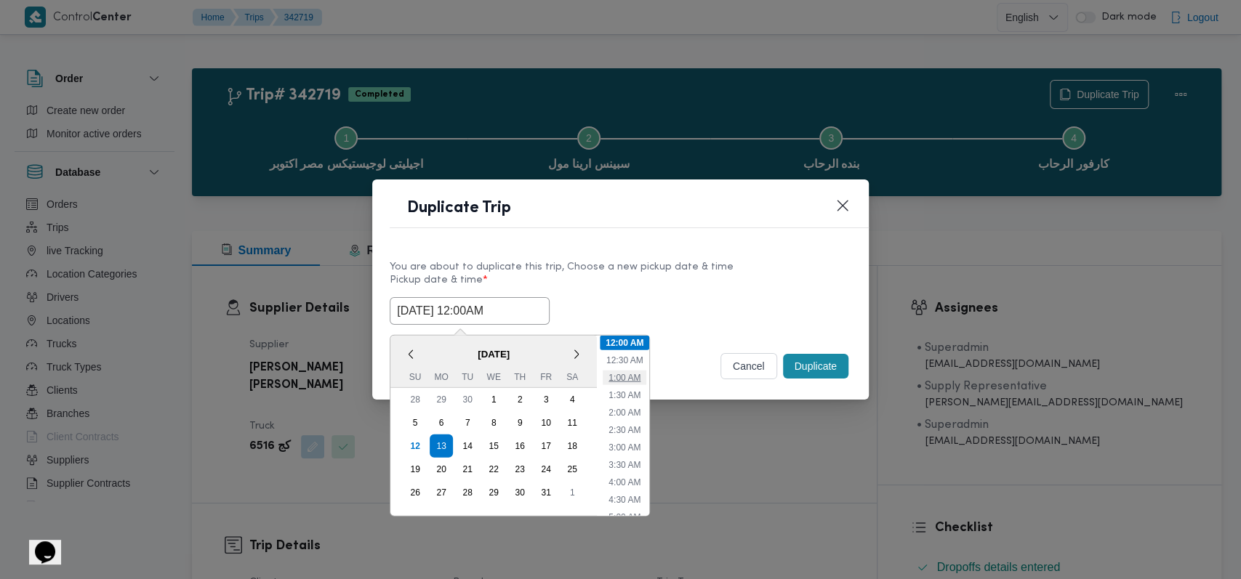
click at [635, 380] on li "1:00 AM" at bounding box center [625, 377] width 44 height 15
type input "13/10/2025 1:00AM"
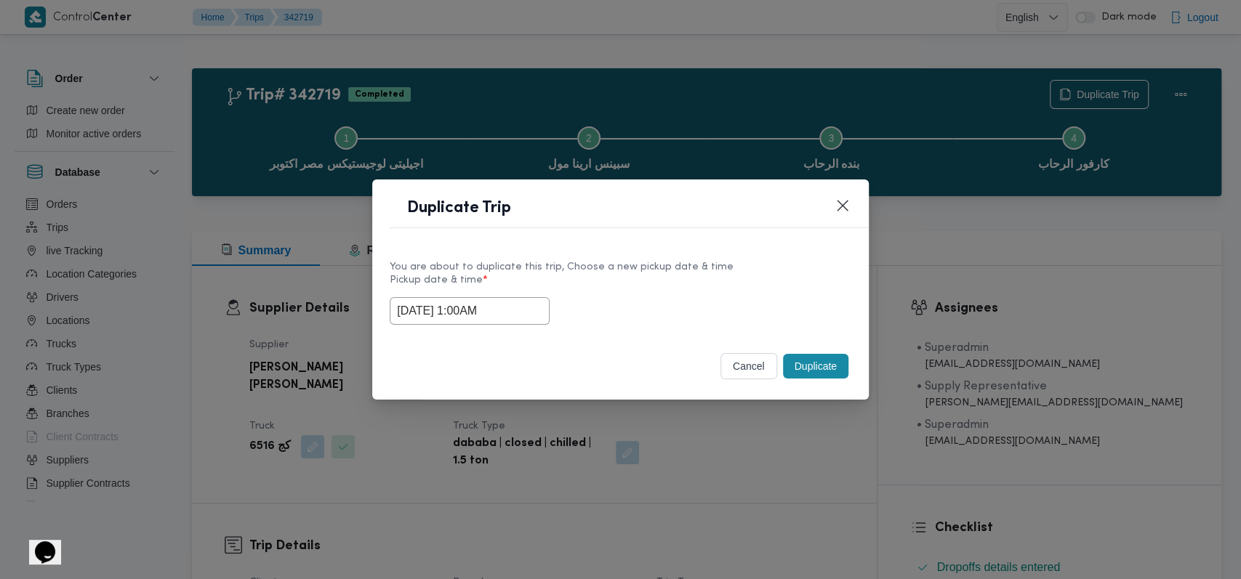
click at [814, 368] on button "Duplicate" at bounding box center [815, 366] width 65 height 25
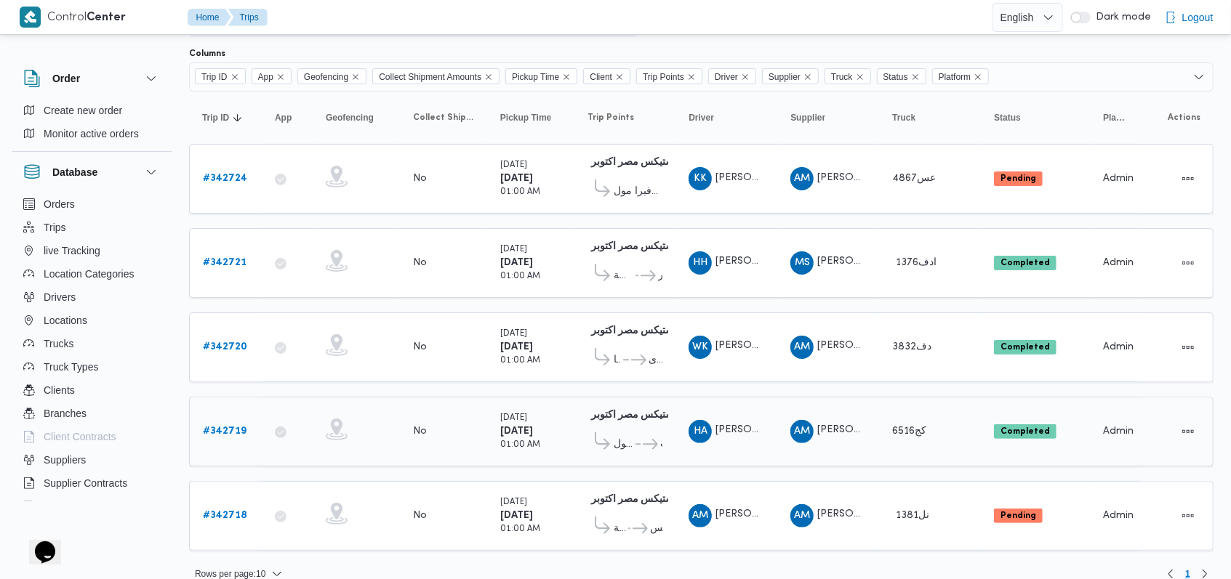
scroll to position [97, 0]
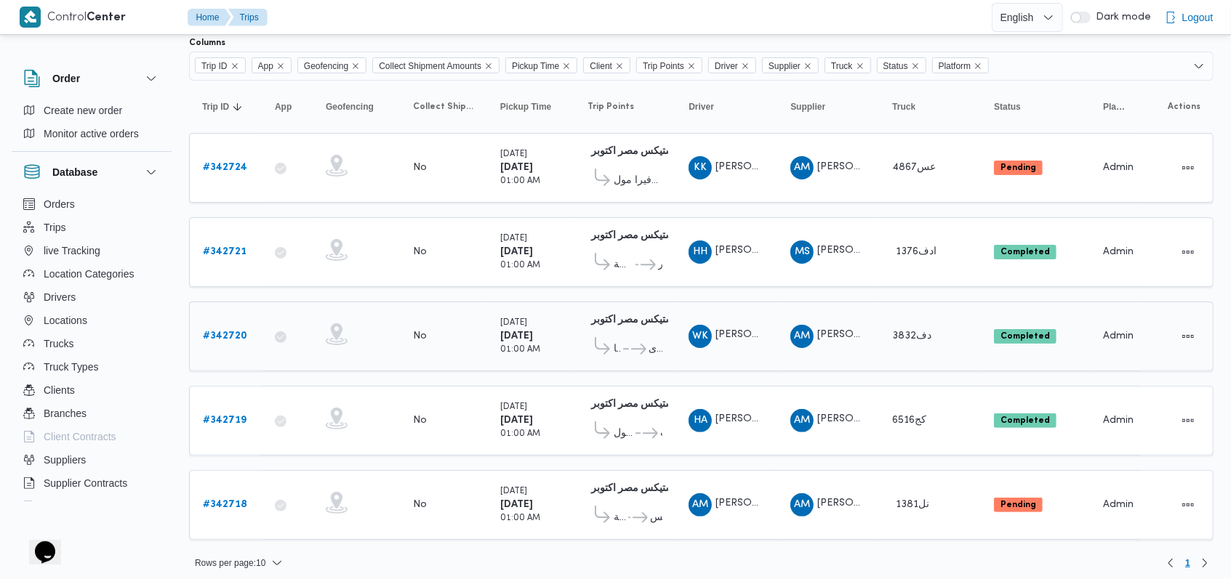
click at [226, 332] on b "# 342720" at bounding box center [225, 336] width 44 height 9
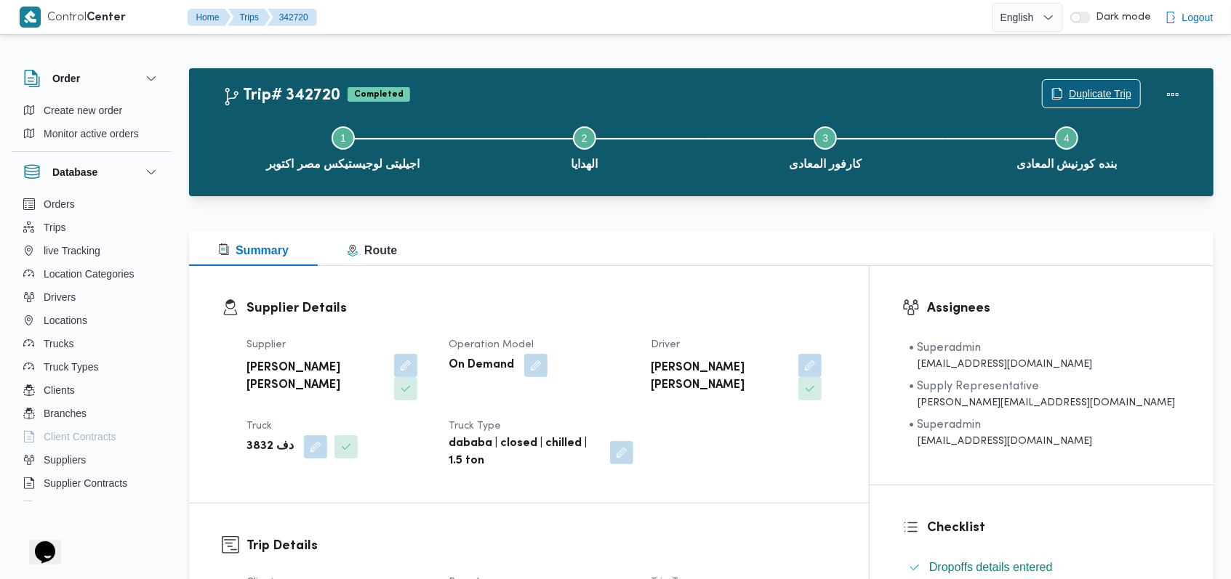
click at [1103, 93] on span "Duplicate Trip" at bounding box center [1100, 93] width 63 height 17
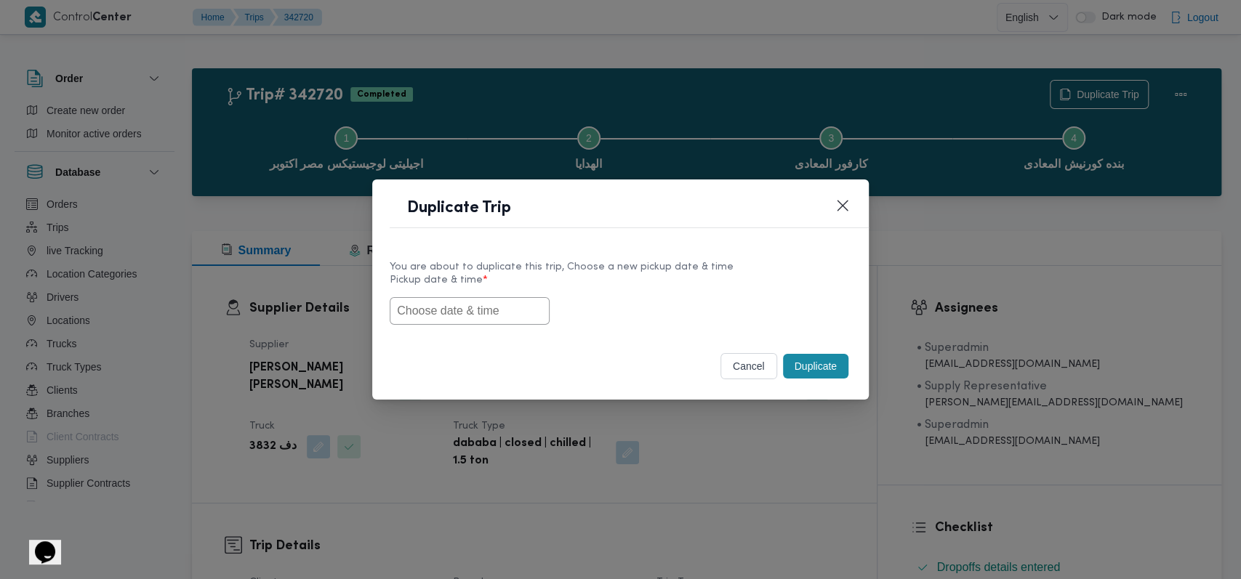
click at [493, 304] on input "text" at bounding box center [470, 311] width 160 height 28
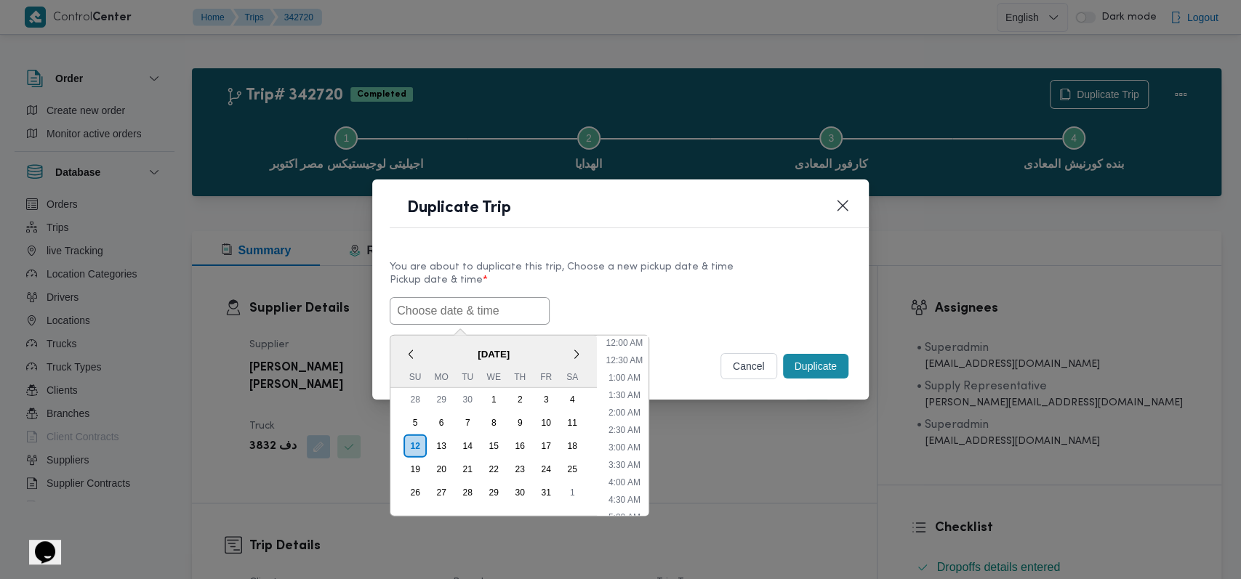
scroll to position [441, 0]
click at [435, 448] on div "13" at bounding box center [441, 446] width 28 height 28
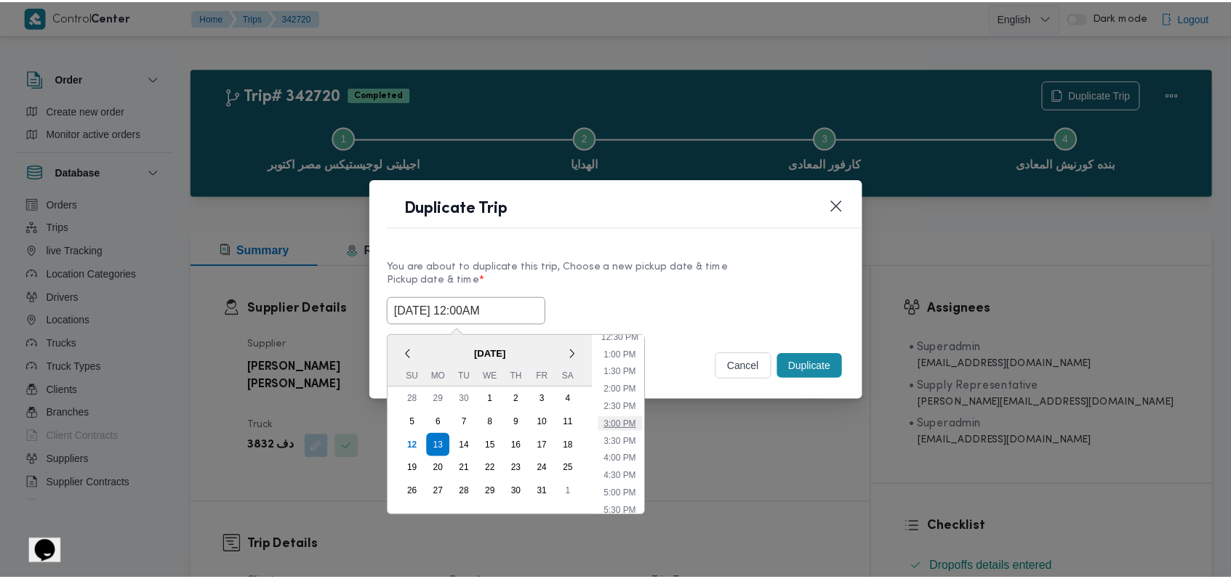
scroll to position [0, 0]
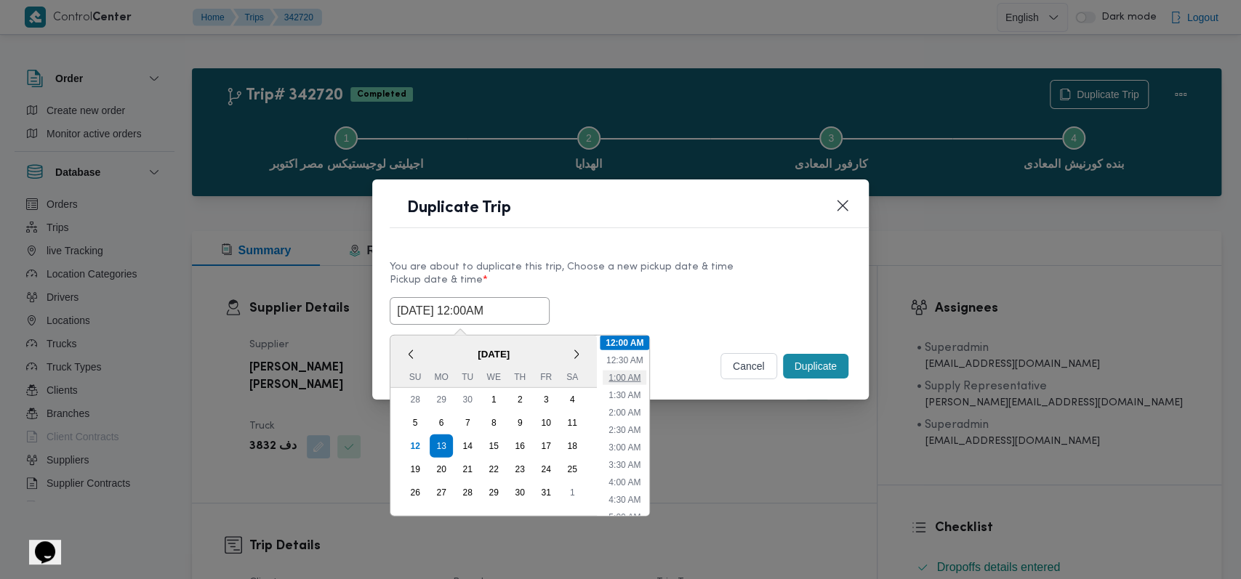
click at [627, 381] on li "1:00 AM" at bounding box center [625, 377] width 44 height 15
type input "13/10/2025 1:00AM"
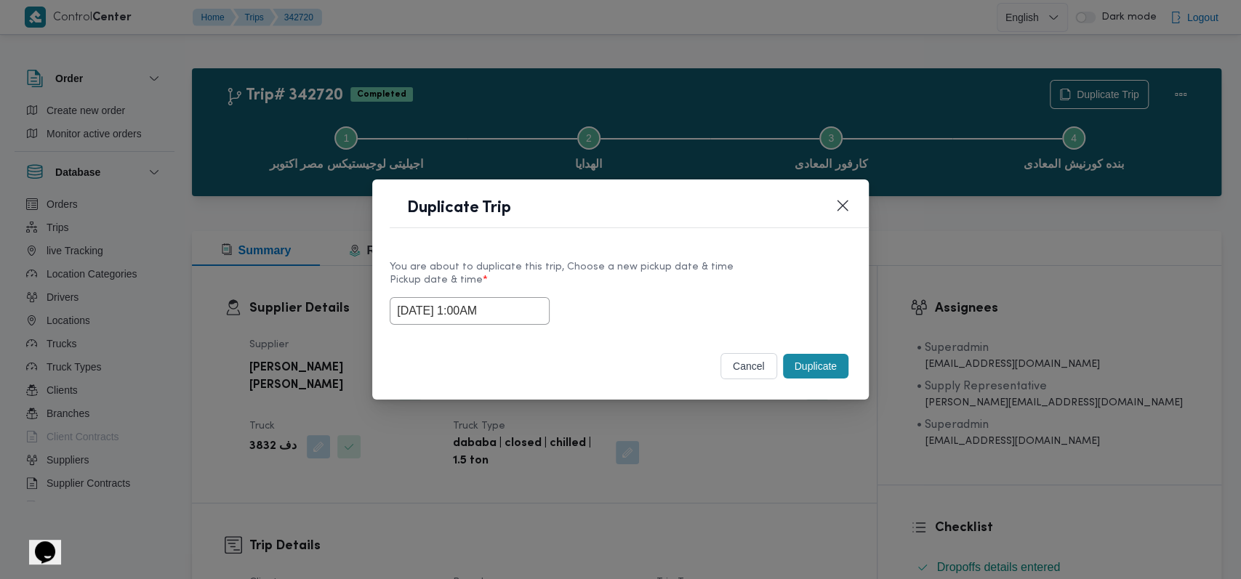
click at [796, 367] on button "Duplicate" at bounding box center [815, 366] width 65 height 25
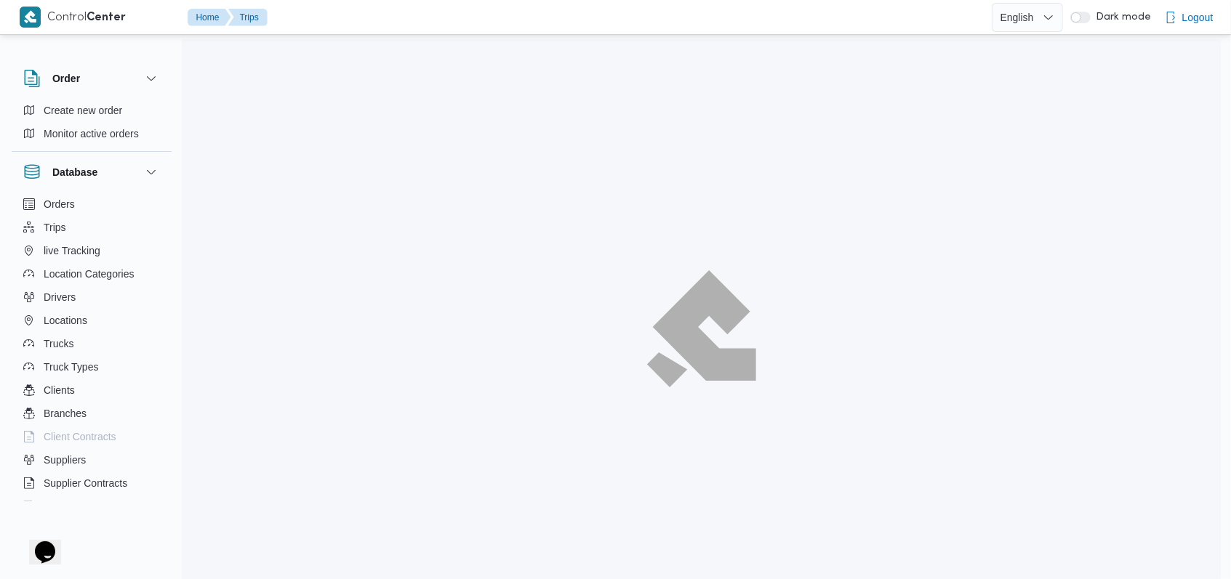
scroll to position [86, 0]
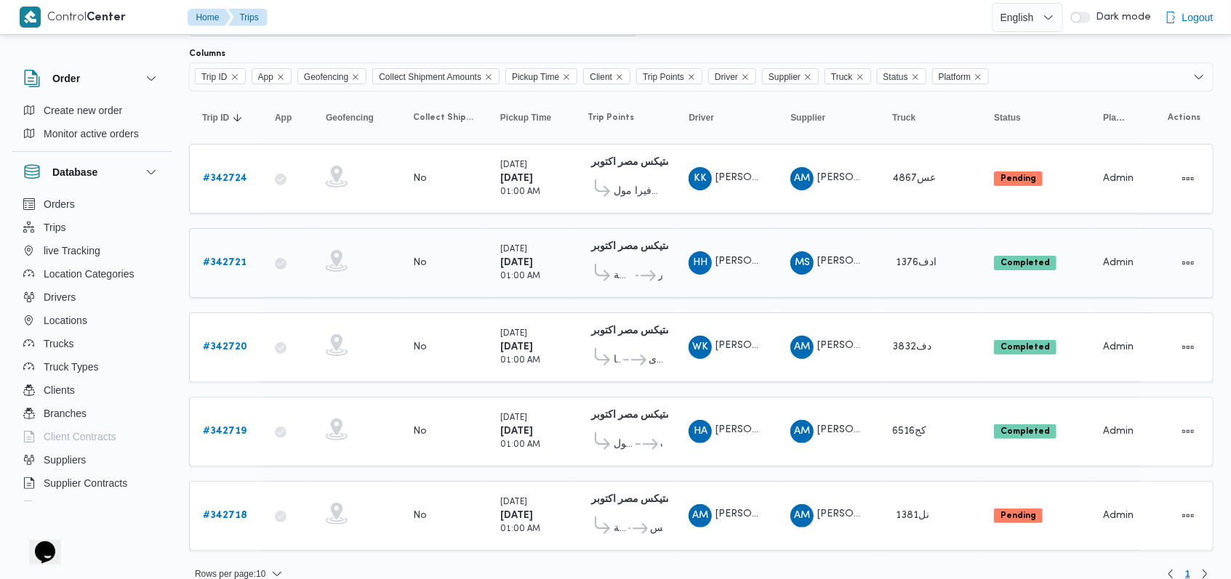
click at [238, 259] on b "# 342721" at bounding box center [225, 262] width 44 height 9
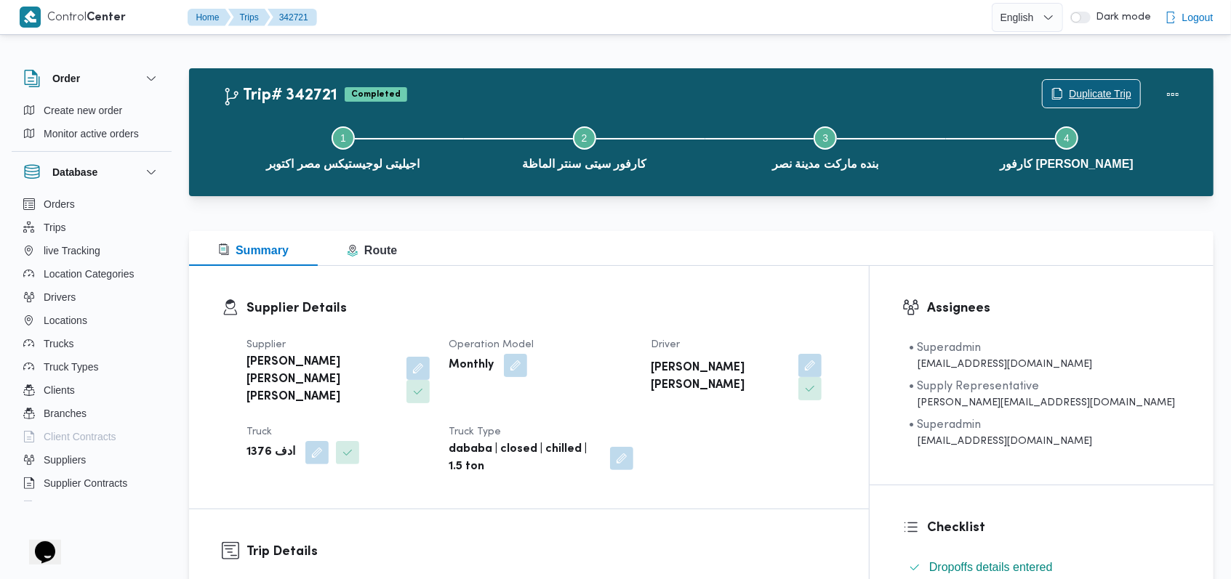
click at [1088, 97] on span "Duplicate Trip" at bounding box center [1100, 93] width 63 height 17
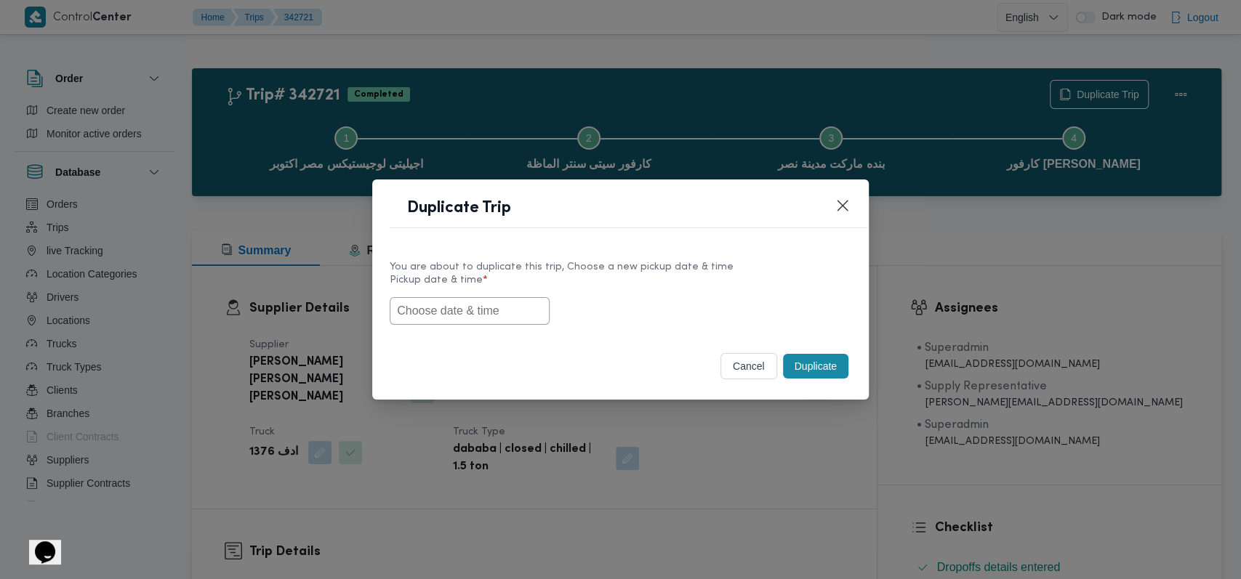
click at [516, 314] on input "text" at bounding box center [470, 311] width 160 height 28
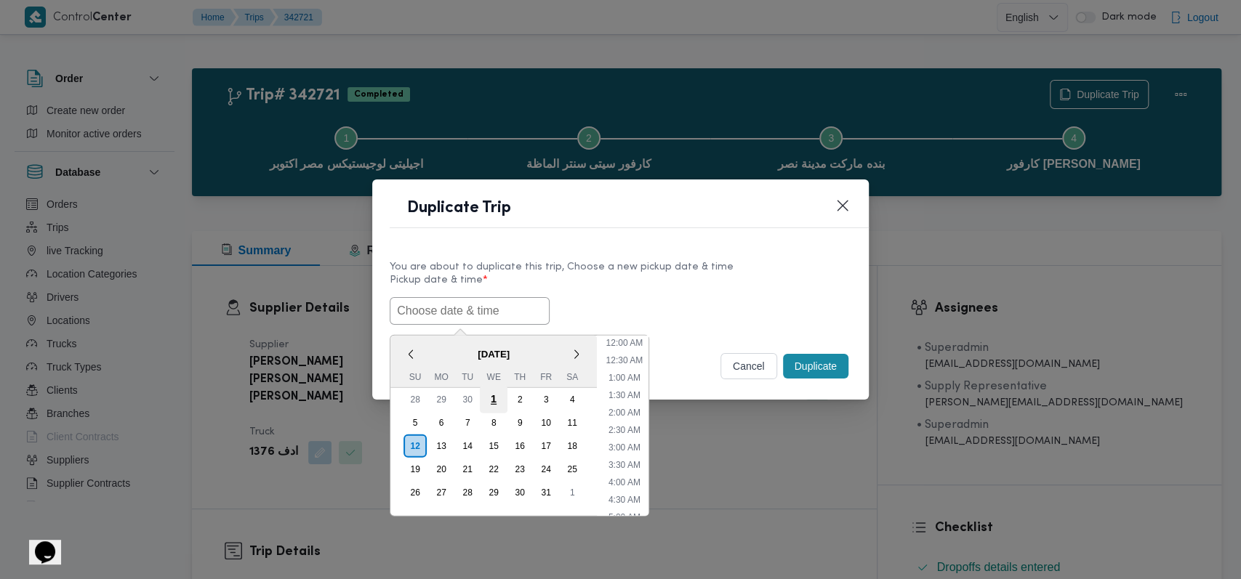
scroll to position [441, 0]
click at [450, 443] on div "13" at bounding box center [441, 446] width 28 height 28
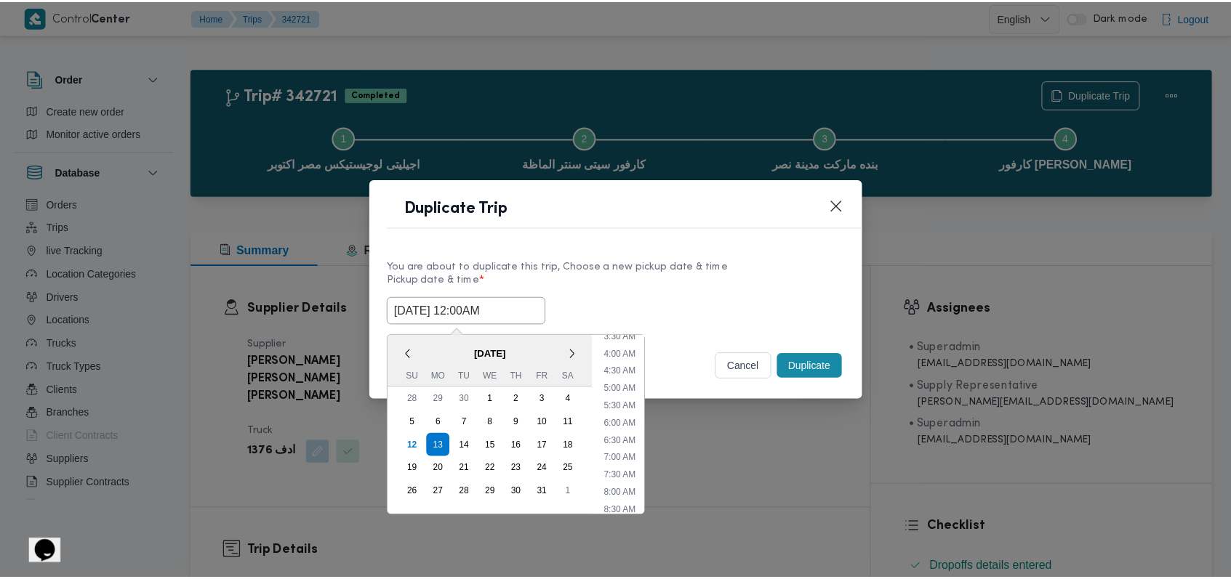
scroll to position [0, 0]
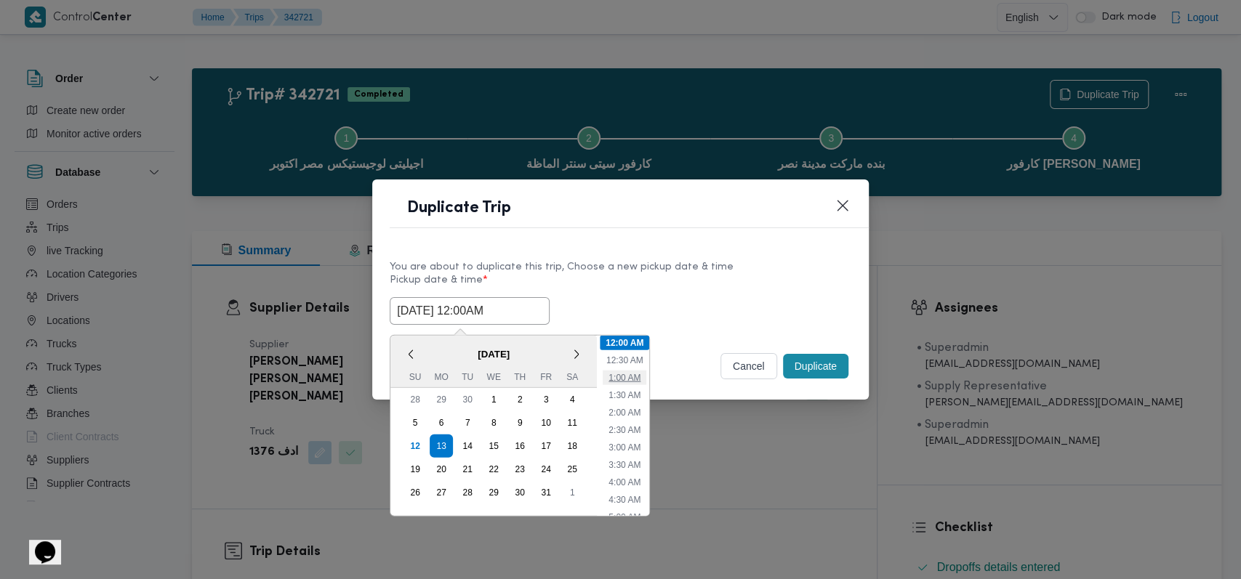
click at [616, 380] on li "1:00 AM" at bounding box center [625, 377] width 44 height 15
type input "13/10/2025 1:00AM"
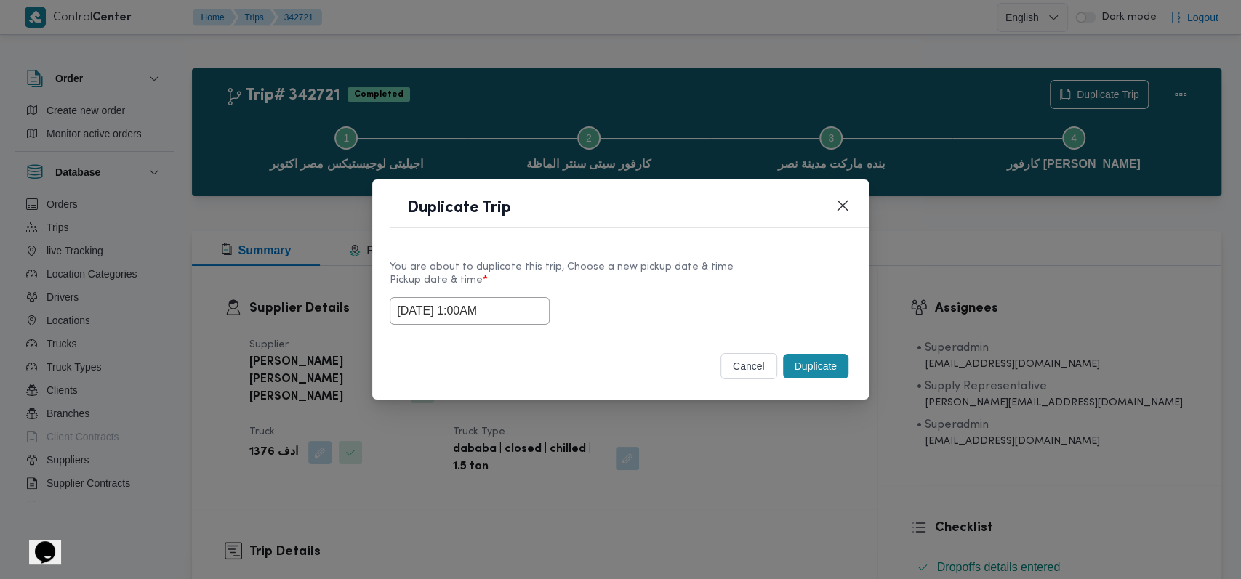
click at [814, 369] on button "Duplicate" at bounding box center [815, 366] width 65 height 25
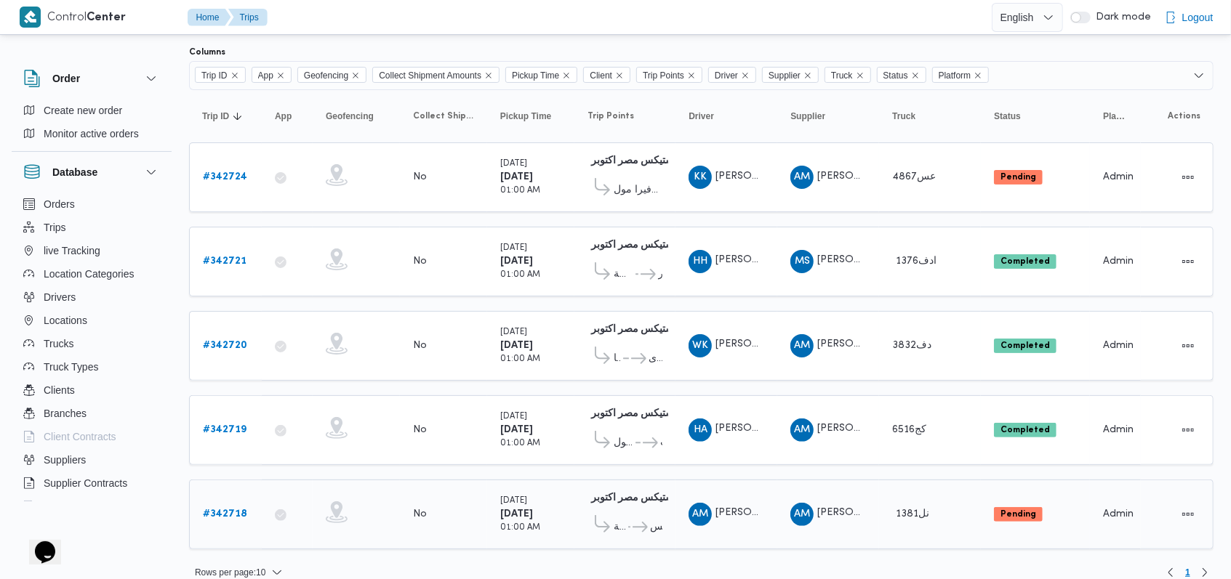
scroll to position [97, 0]
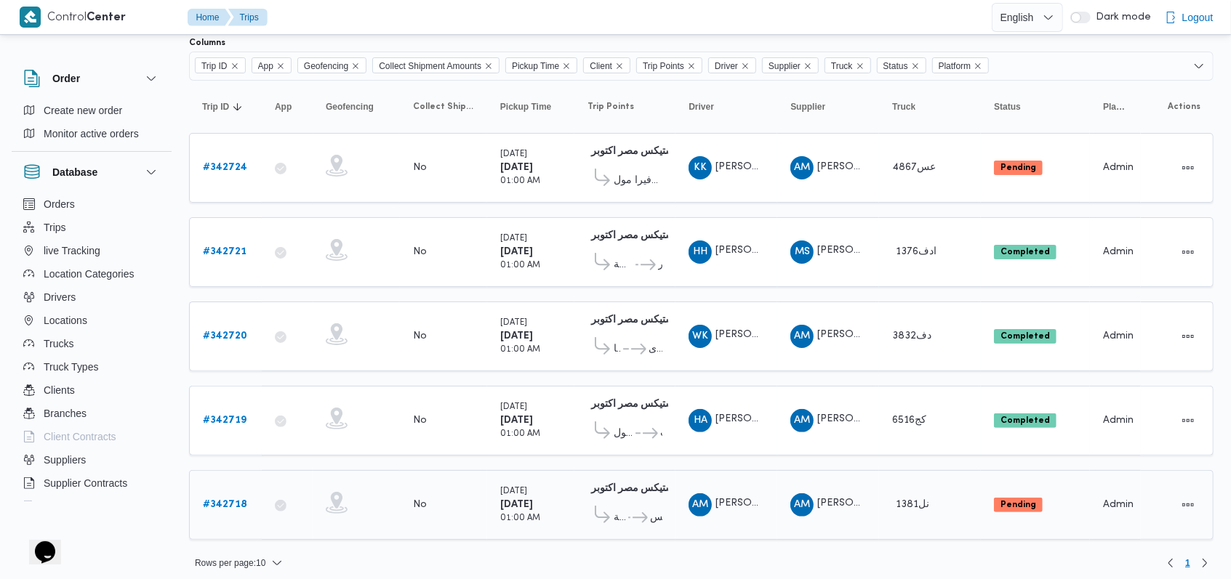
click at [224, 500] on b "# 342718" at bounding box center [225, 504] width 44 height 9
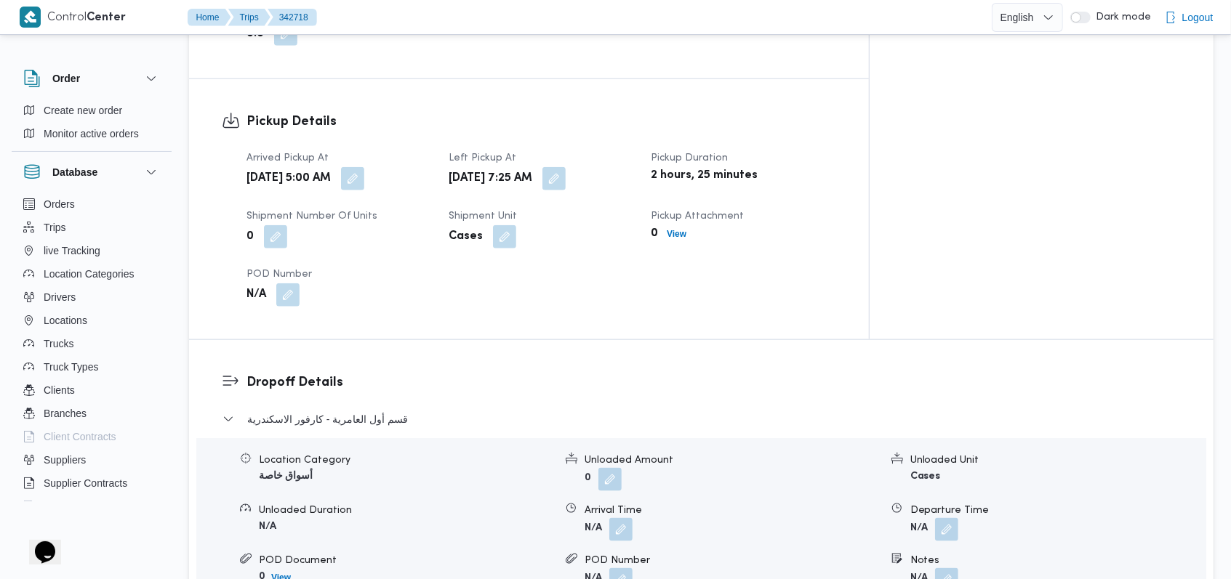
scroll to position [969, 0]
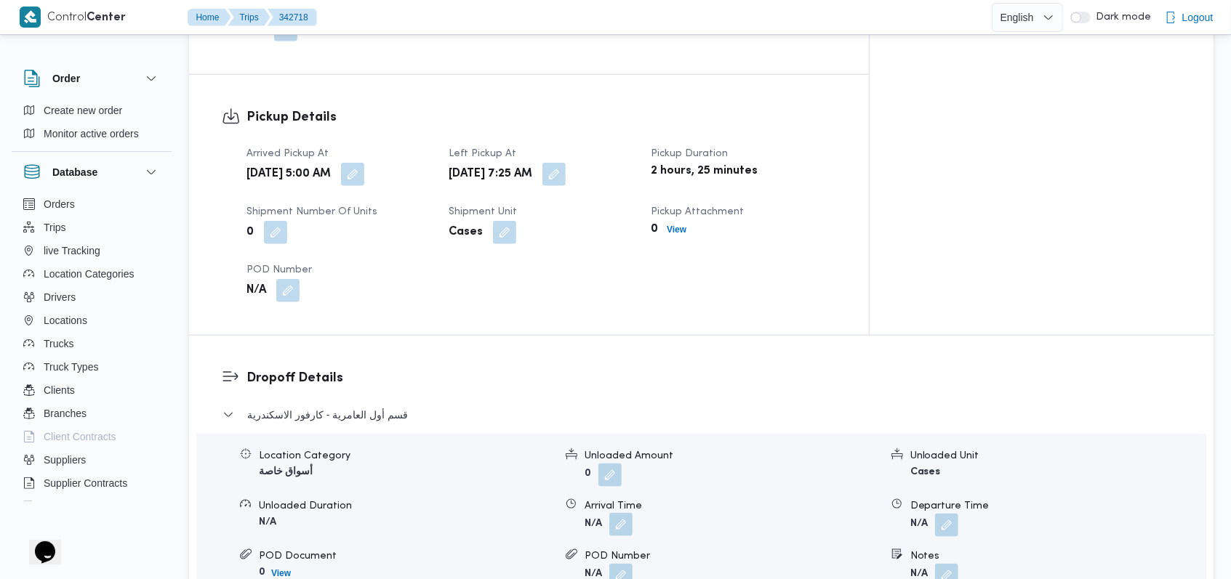
click at [614, 513] on button "button" at bounding box center [620, 524] width 23 height 23
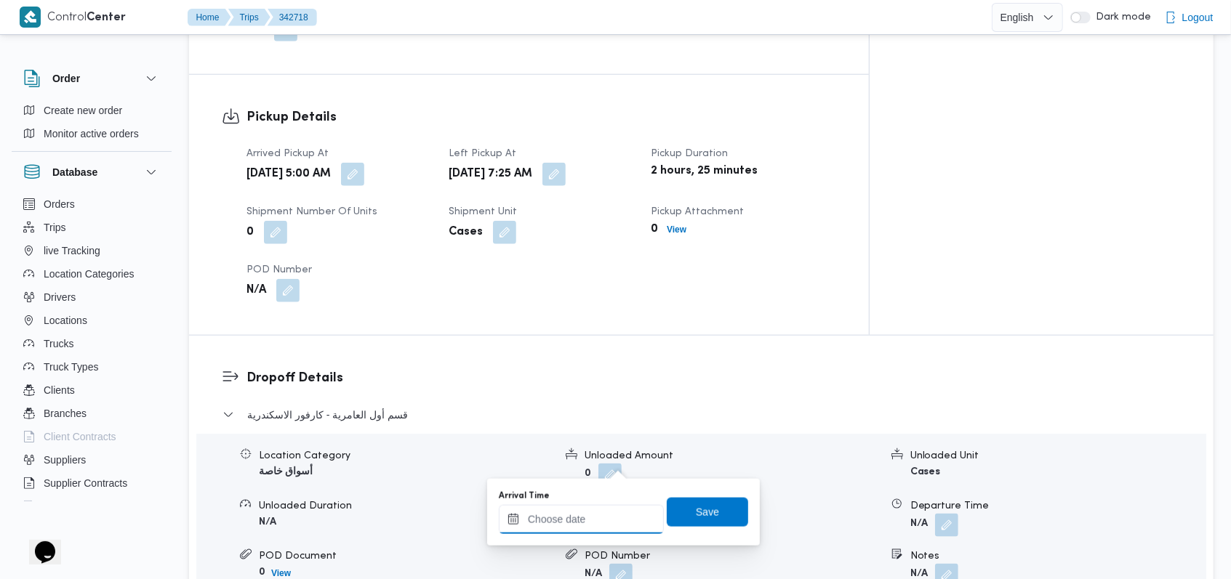
click at [591, 515] on input "Arrival Time" at bounding box center [581, 519] width 165 height 29
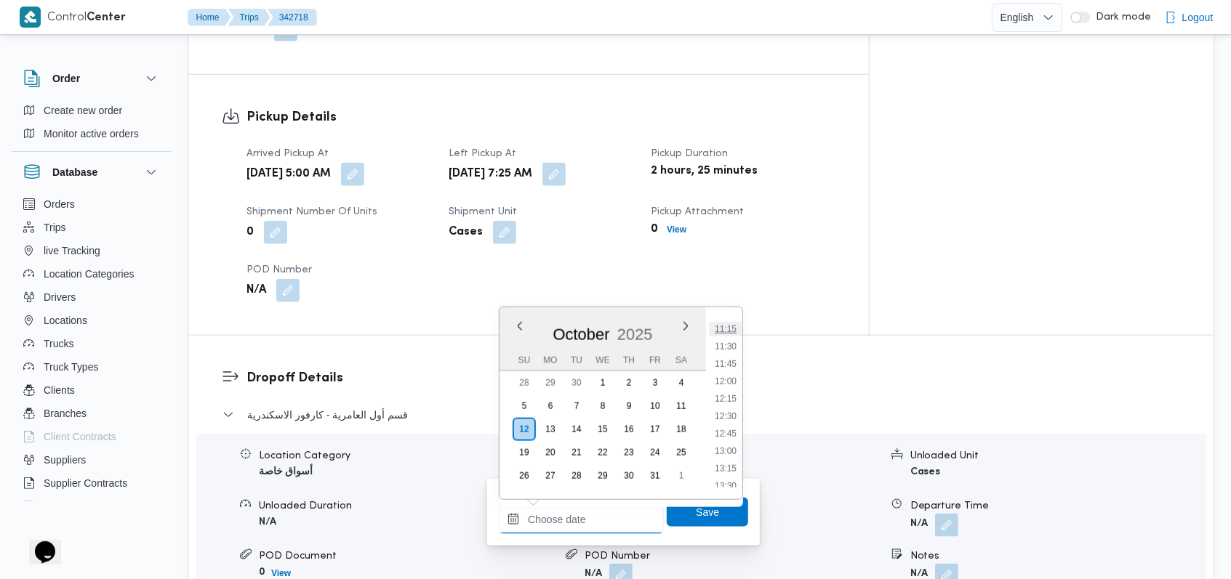
scroll to position [686, 0]
click at [736, 388] on li "10:45" at bounding box center [725, 391] width 33 height 15
type input "12/10/2025 10:45"
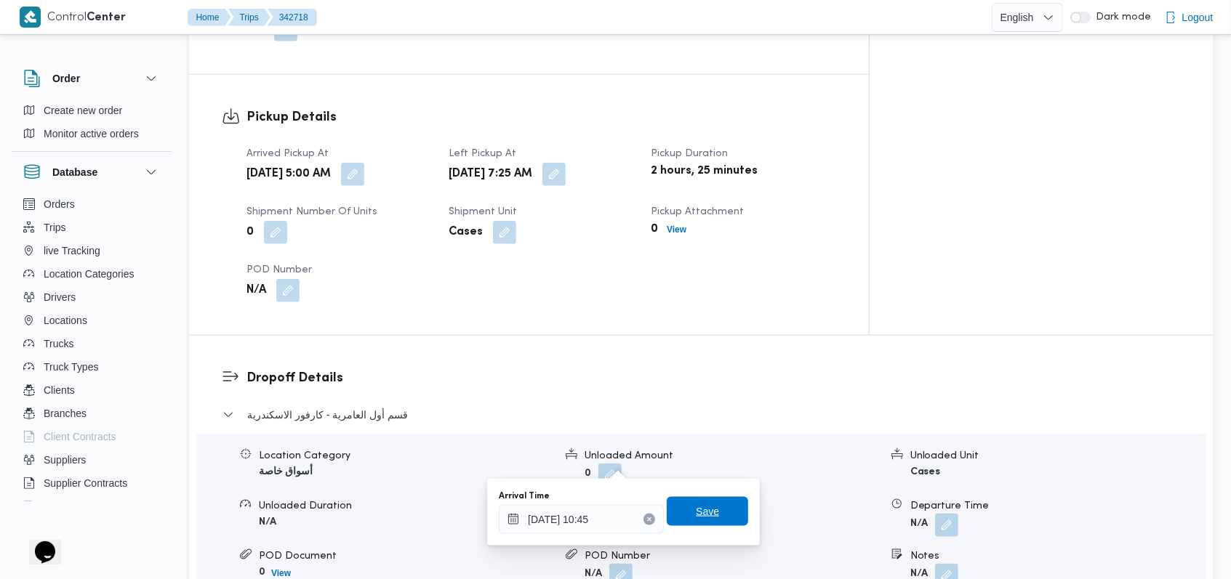
click at [678, 509] on span "Save" at bounding box center [707, 511] width 81 height 29
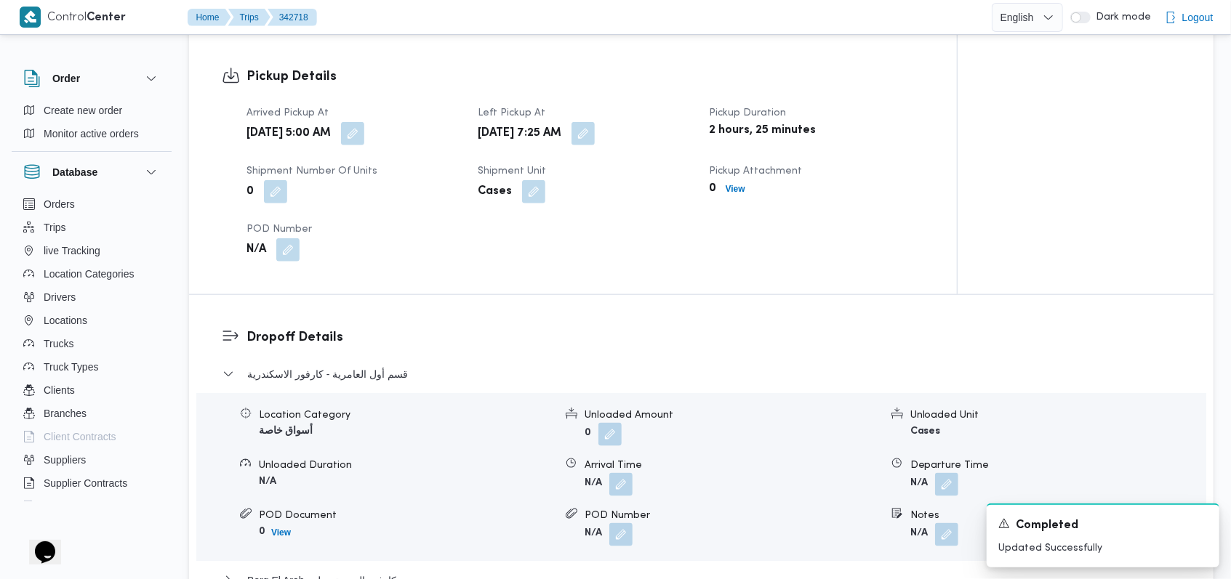
scroll to position [1163, 0]
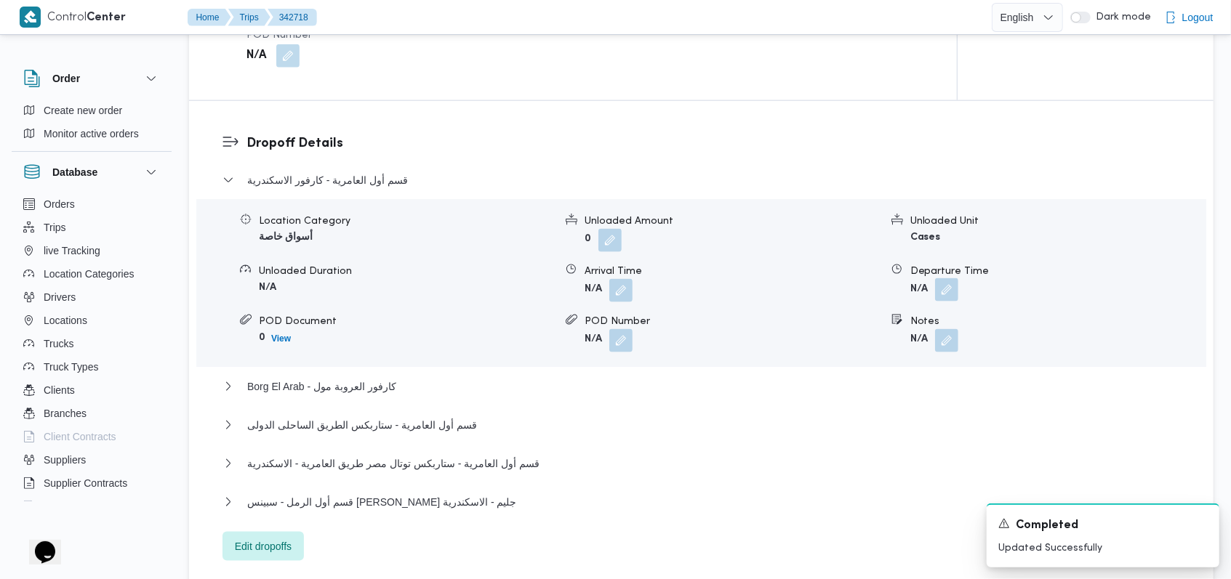
click at [956, 278] on button "button" at bounding box center [946, 289] width 23 height 23
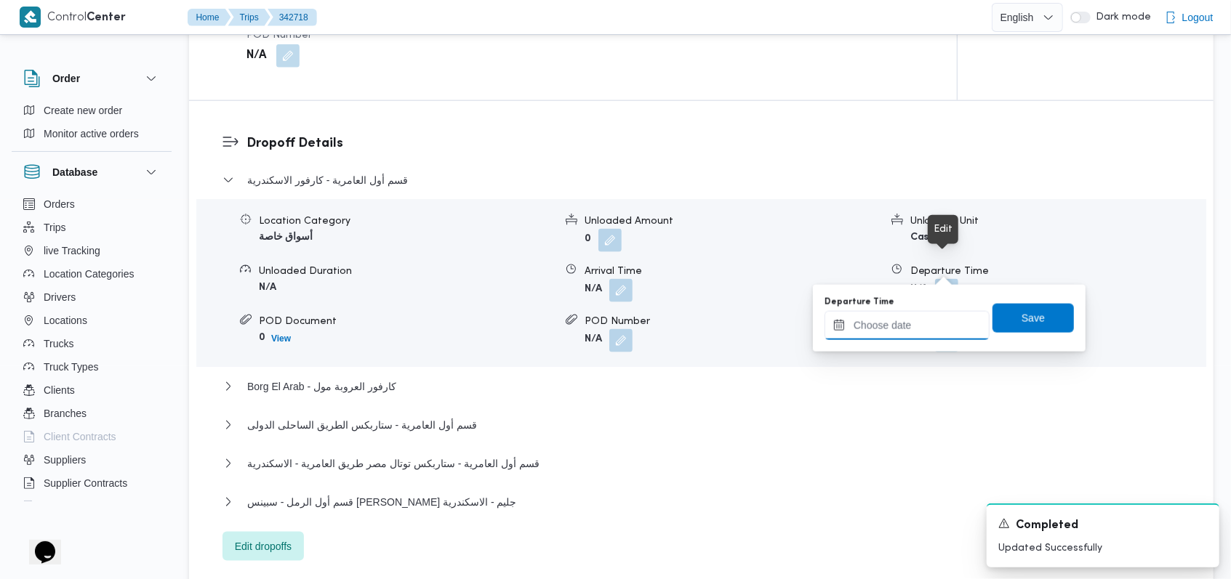
click at [932, 326] on input "Departure Time" at bounding box center [906, 325] width 165 height 29
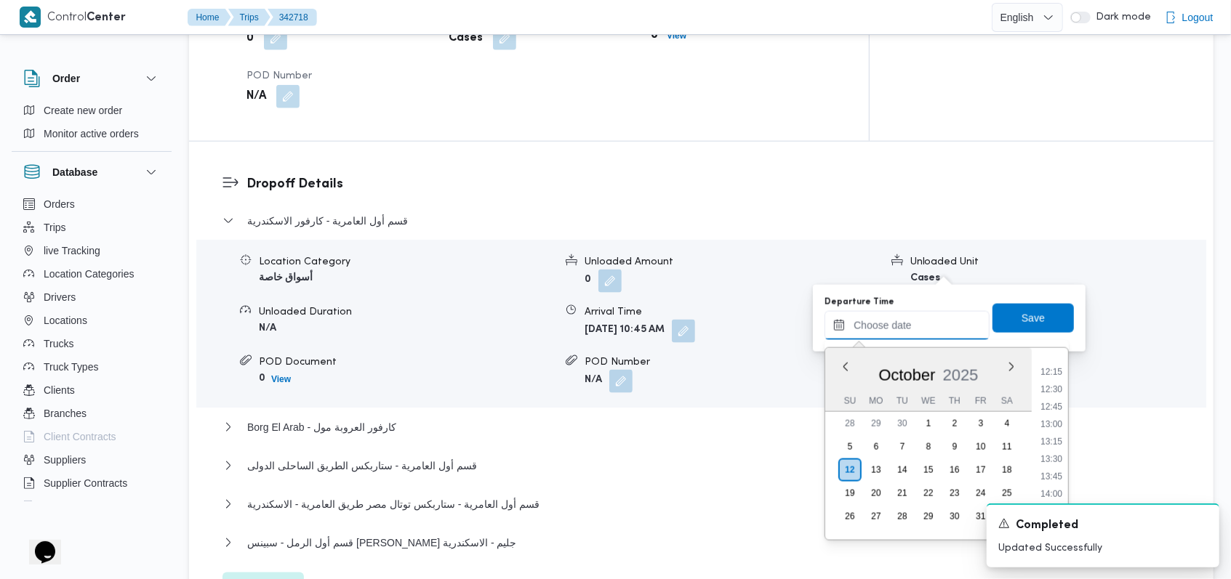
scroll to position [782, 0]
click at [1051, 416] on li "12:00" at bounding box center [1051, 422] width 33 height 15
type input "12/10/2025 12:00"
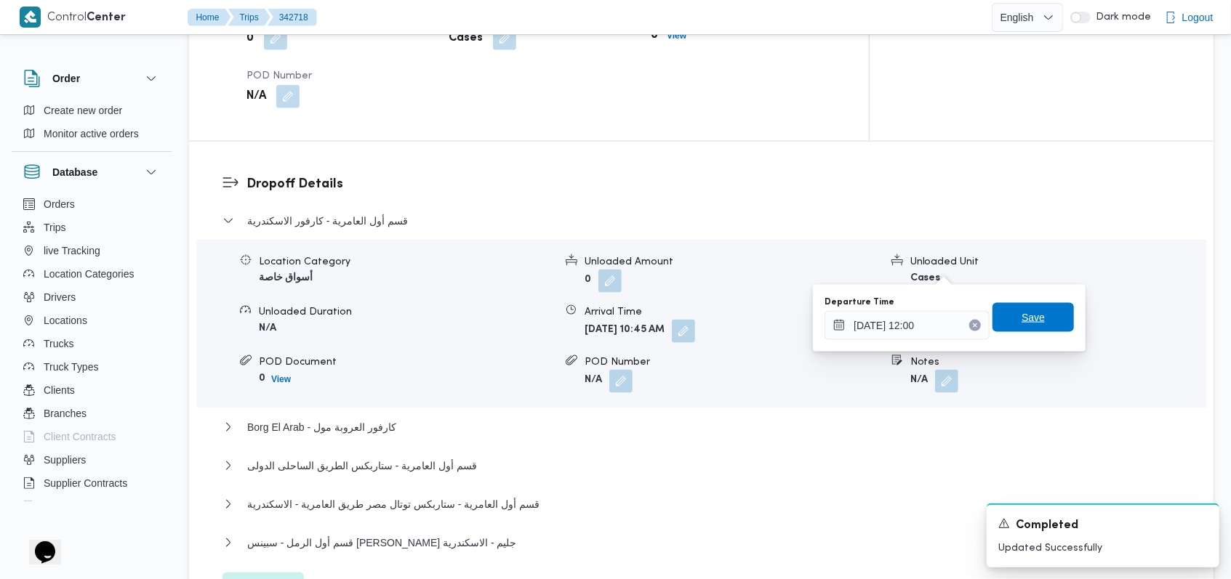
click at [1040, 322] on span "Save" at bounding box center [1032, 317] width 81 height 29
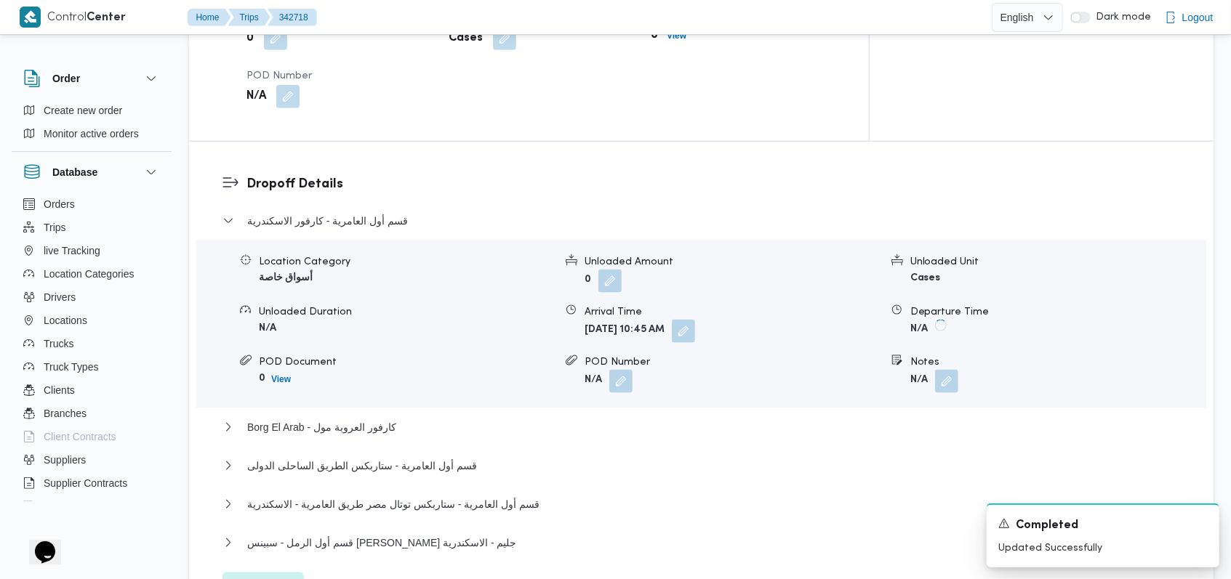
click at [385, 419] on div "Borg El Arab - كارفور العروبة مول" at bounding box center [701, 433] width 958 height 28
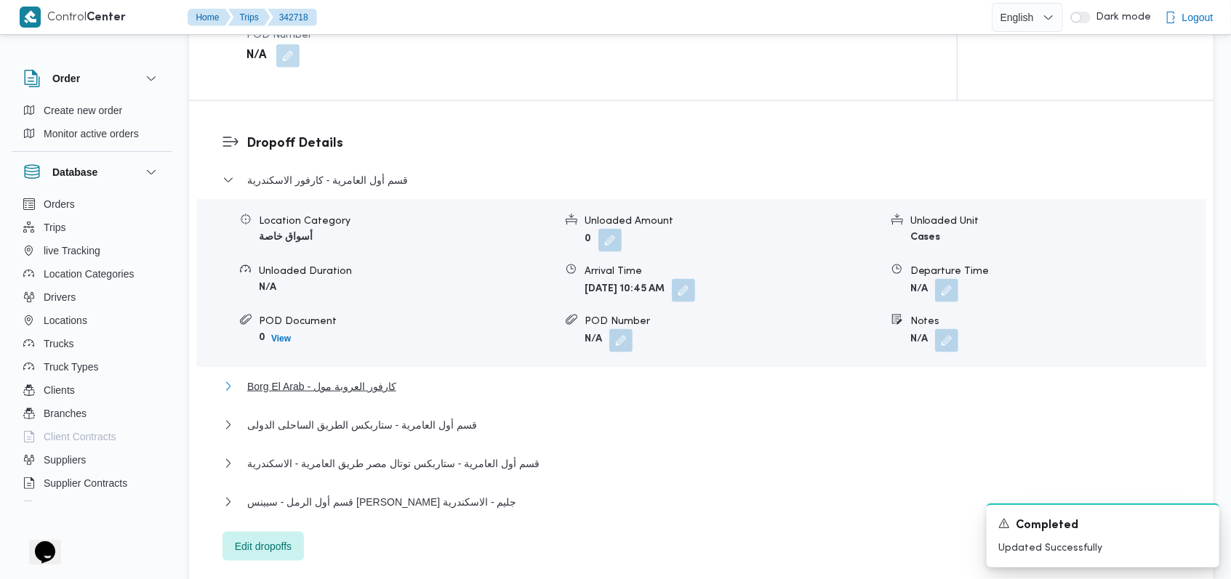
click at [384, 378] on span "Borg El Arab - كارفور العروبة مول" at bounding box center [321, 386] width 149 height 17
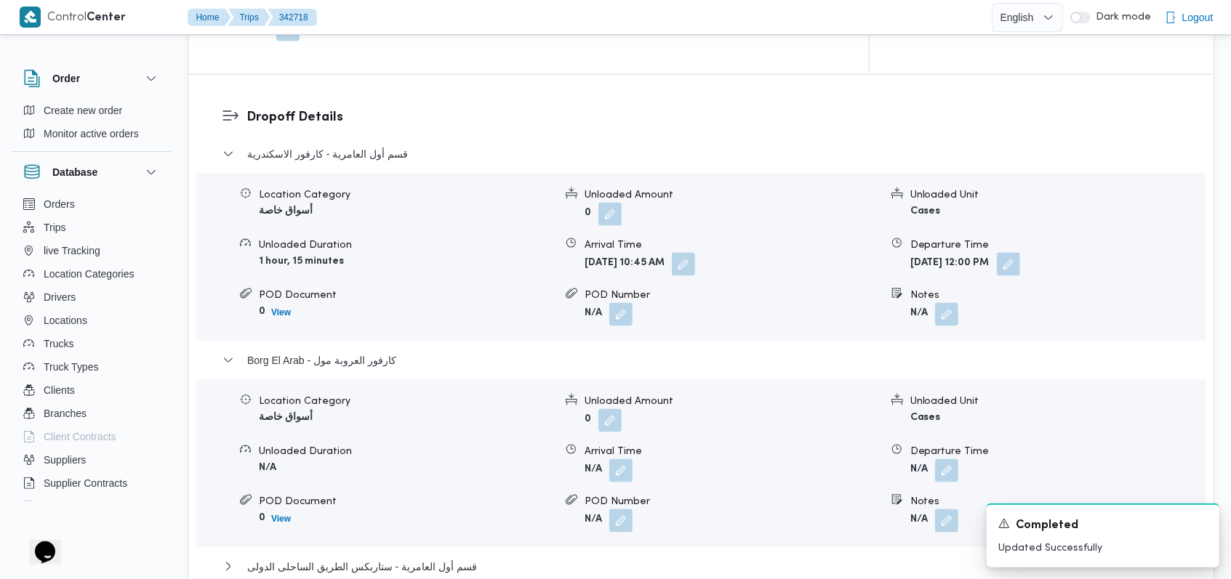
scroll to position [1260, 0]
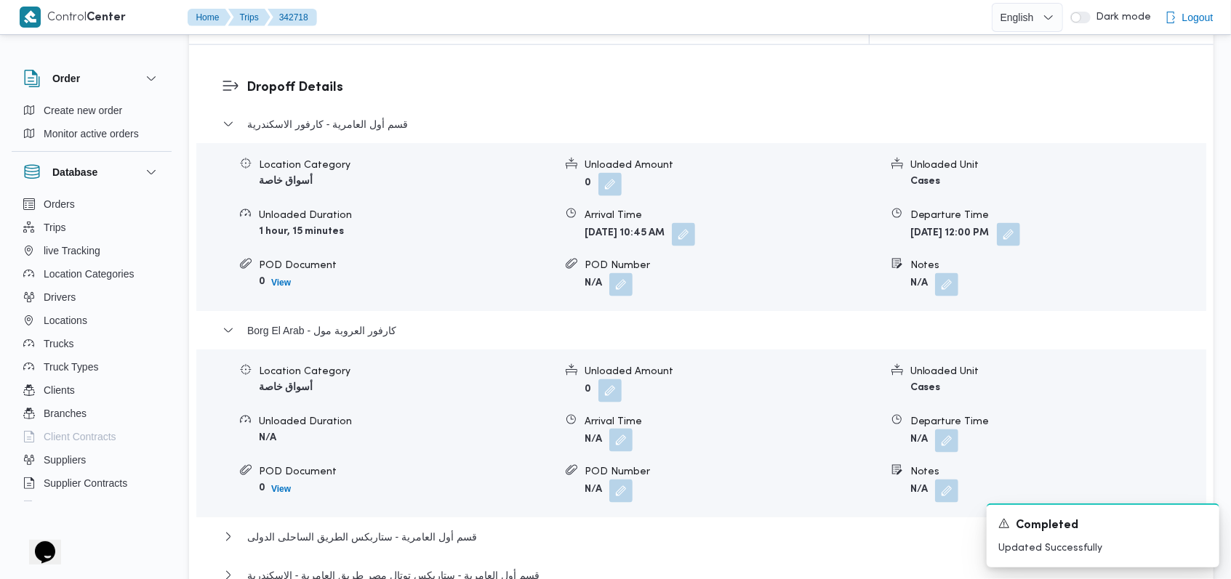
click at [630, 429] on button "button" at bounding box center [620, 440] width 23 height 23
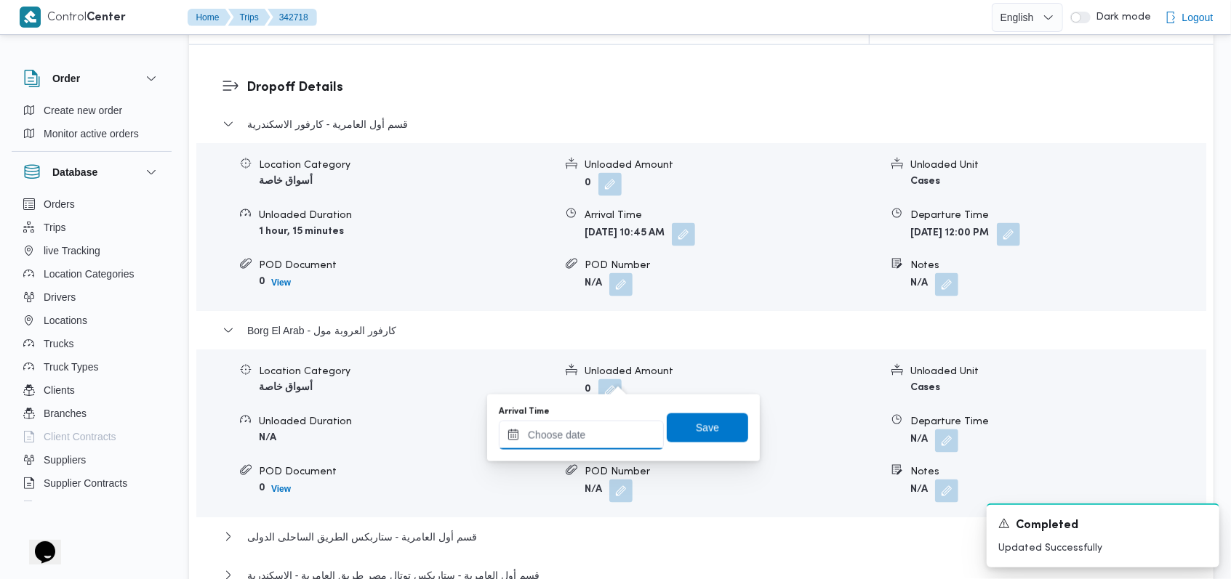
click at [599, 432] on input "Arrival Time" at bounding box center [581, 435] width 165 height 29
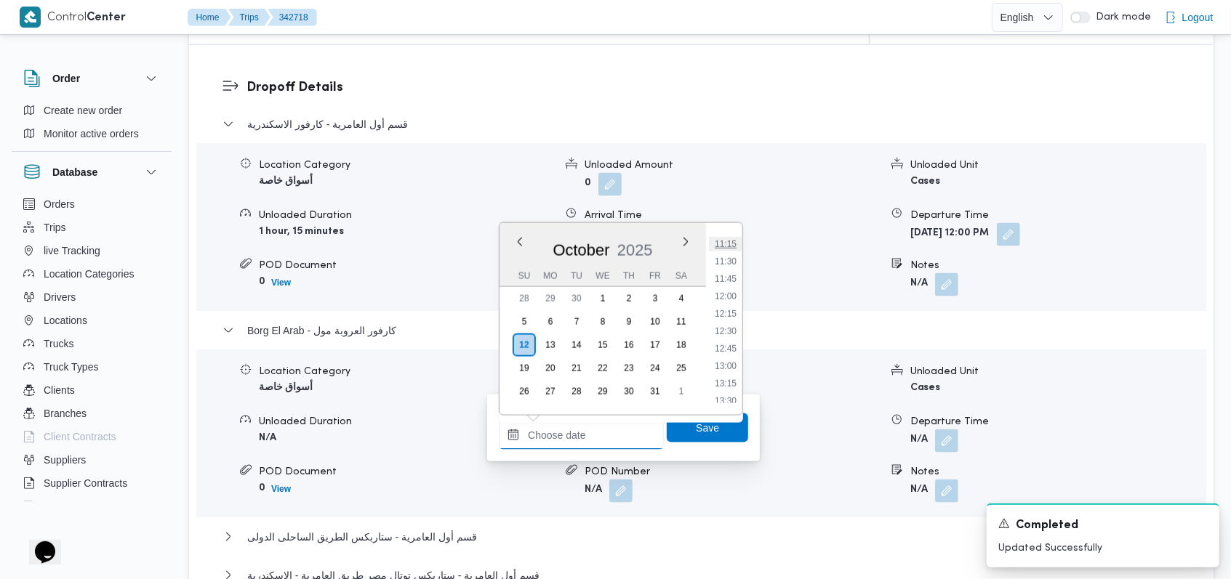
scroll to position [782, 0]
click at [732, 334] on li "12:30" at bounding box center [725, 332] width 33 height 15
type input "12/10/2025 12:30"
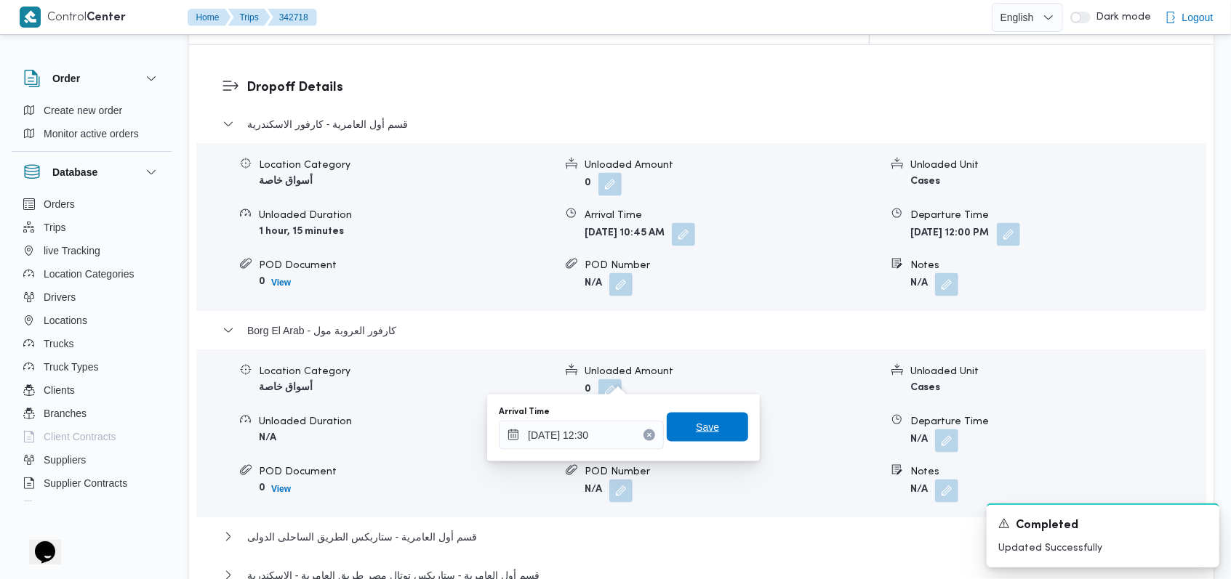
click at [709, 416] on span "Save" at bounding box center [707, 427] width 81 height 29
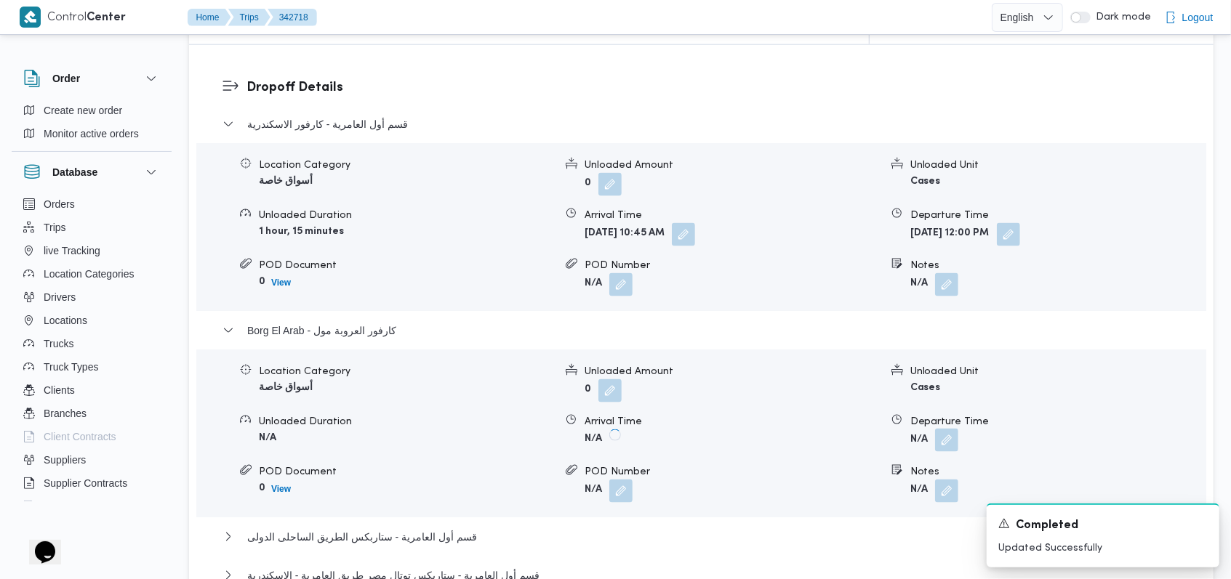
click at [936, 429] on button "button" at bounding box center [946, 440] width 23 height 23
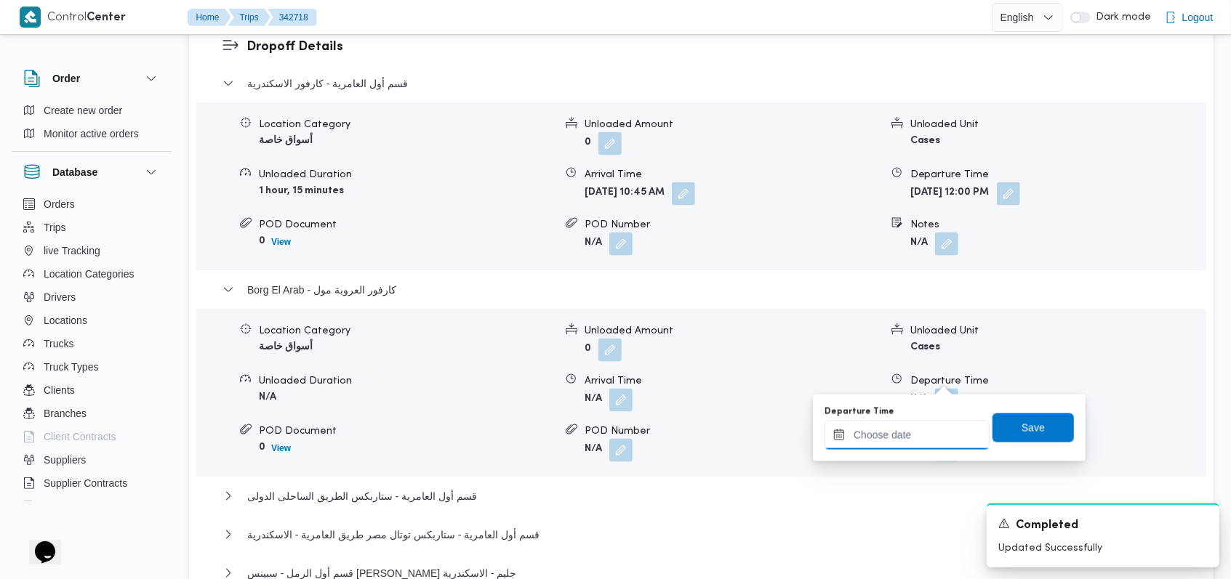
click at [913, 428] on input "Departure Time" at bounding box center [906, 435] width 165 height 29
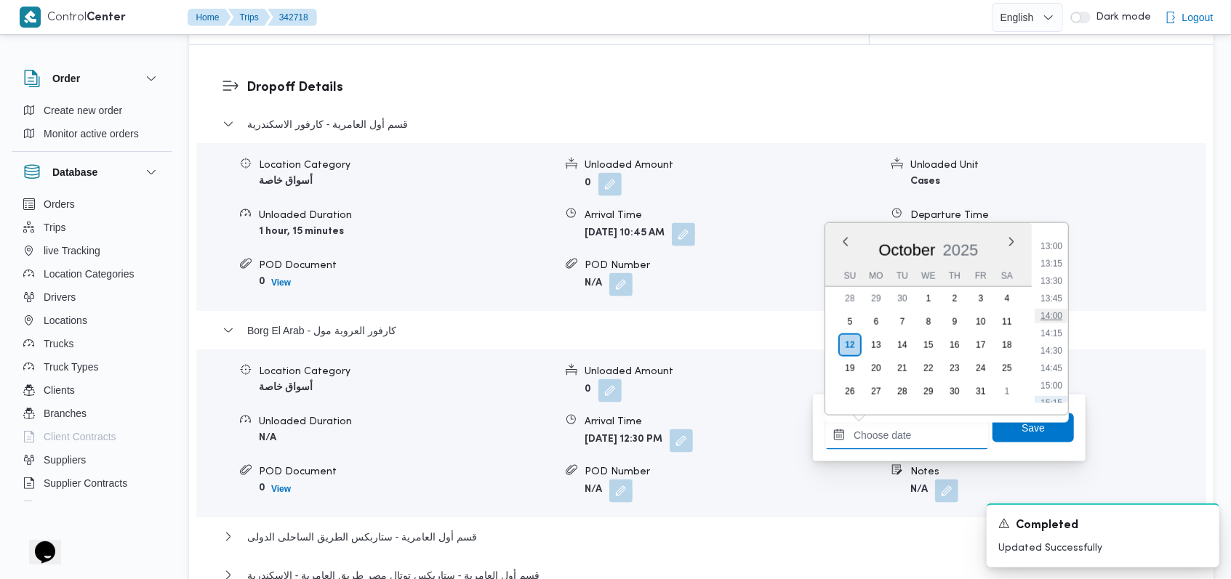
scroll to position [879, 0]
click at [1059, 308] on li "13:30" at bounding box center [1051, 305] width 33 height 15
type input "[DATE] 13:30"
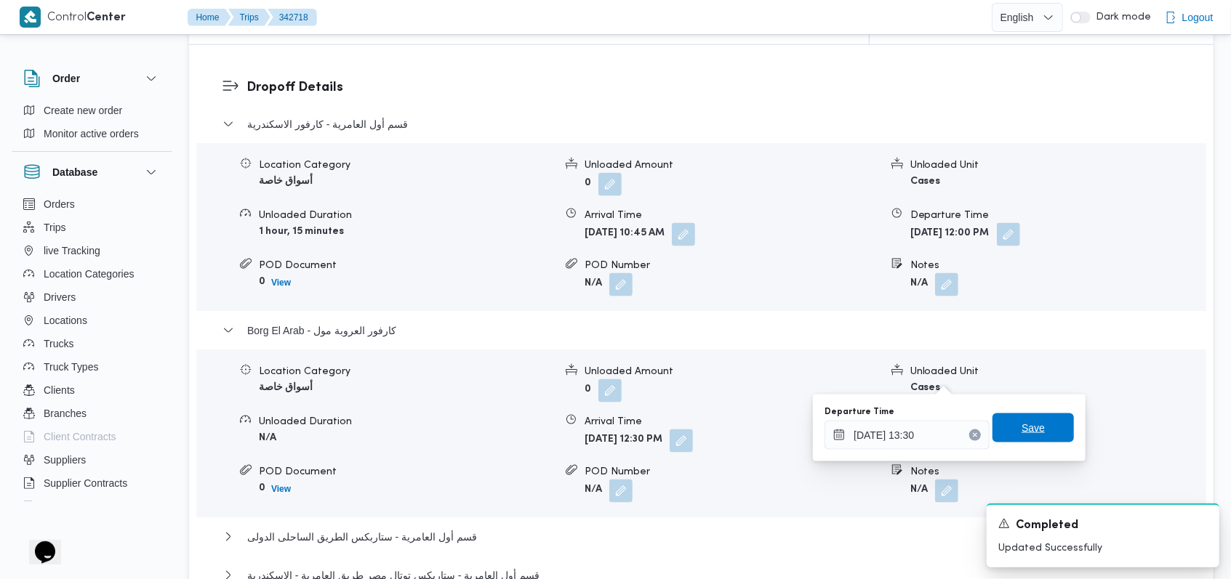
click at [1035, 422] on span "Save" at bounding box center [1032, 428] width 81 height 29
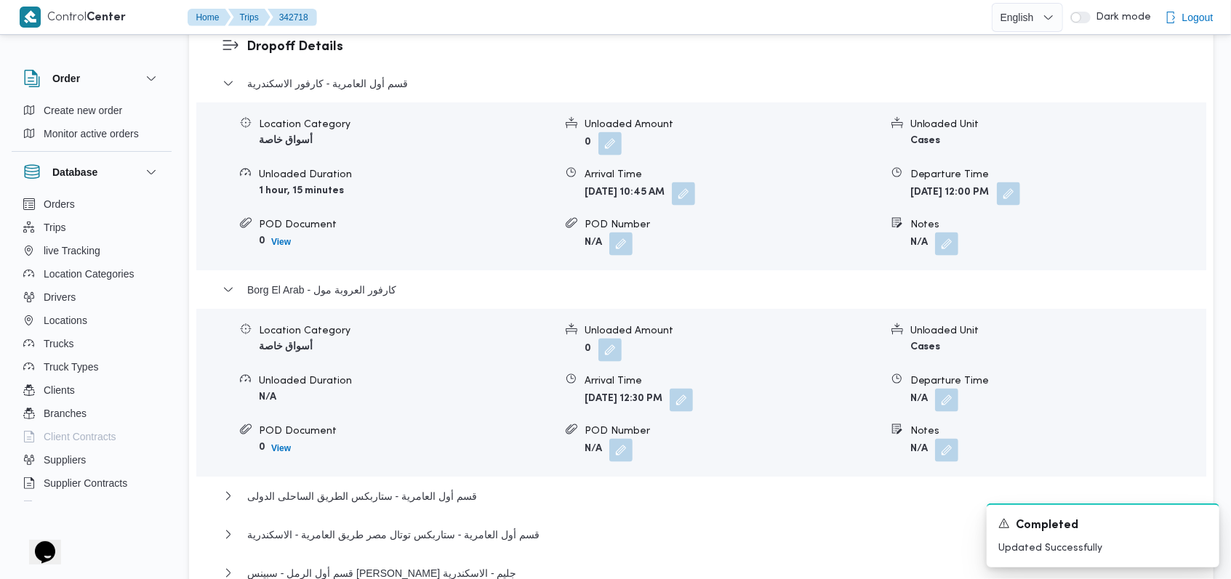
scroll to position [1551, 0]
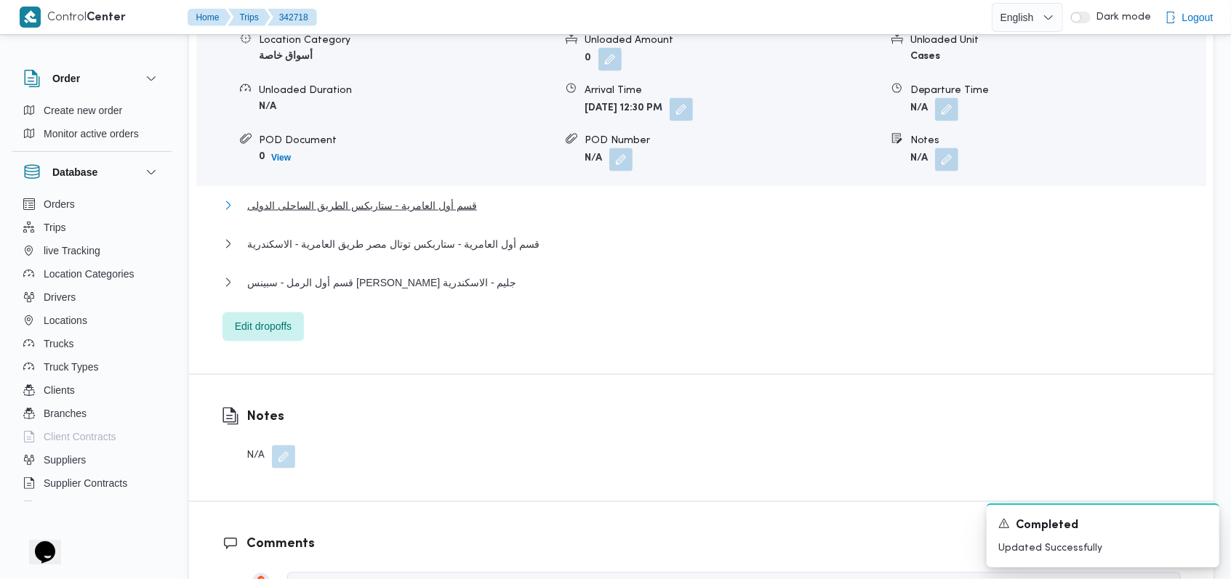
click at [454, 197] on span "قسم أول العامرية - ستاربكس الطريق الساحلى الدولى" at bounding box center [362, 205] width 230 height 17
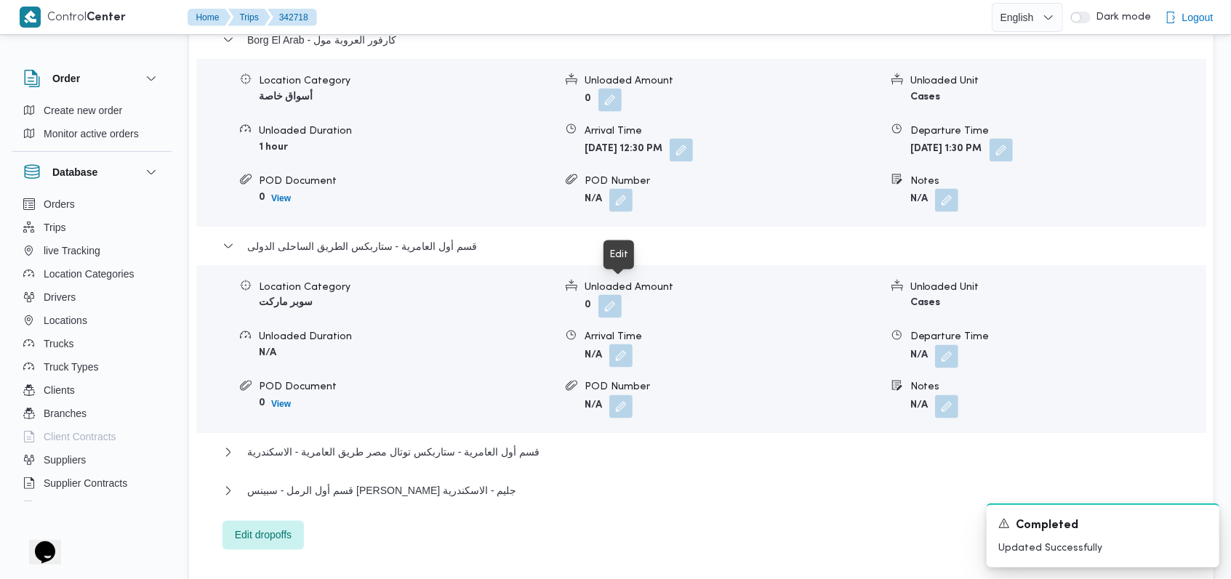
click at [617, 345] on button "button" at bounding box center [620, 356] width 23 height 23
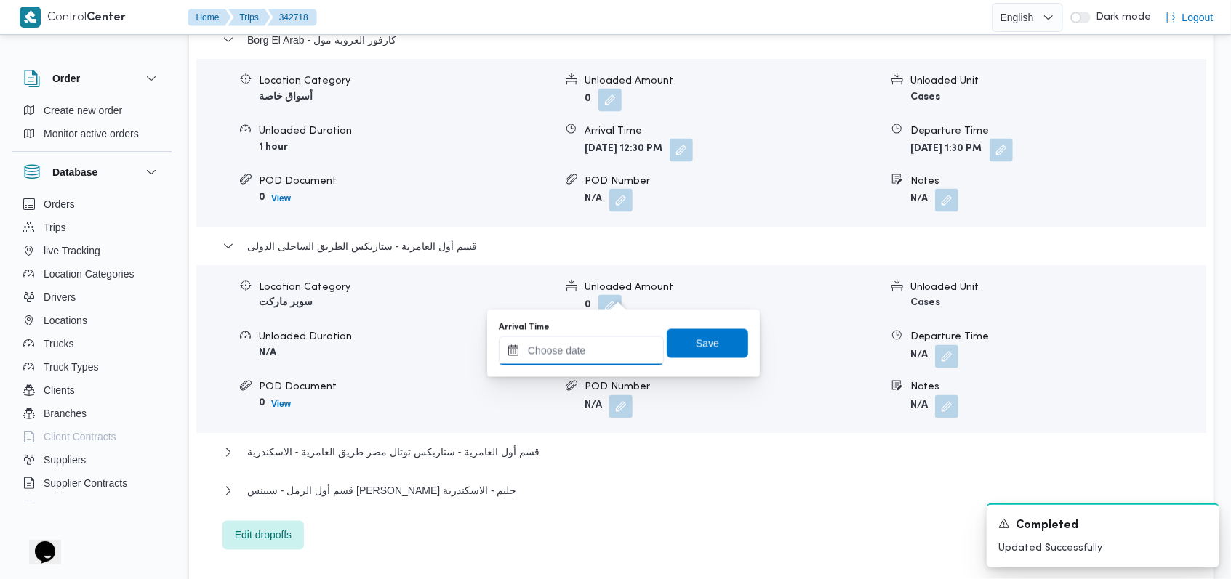
click at [597, 345] on input "Arrival Time" at bounding box center [581, 351] width 165 height 29
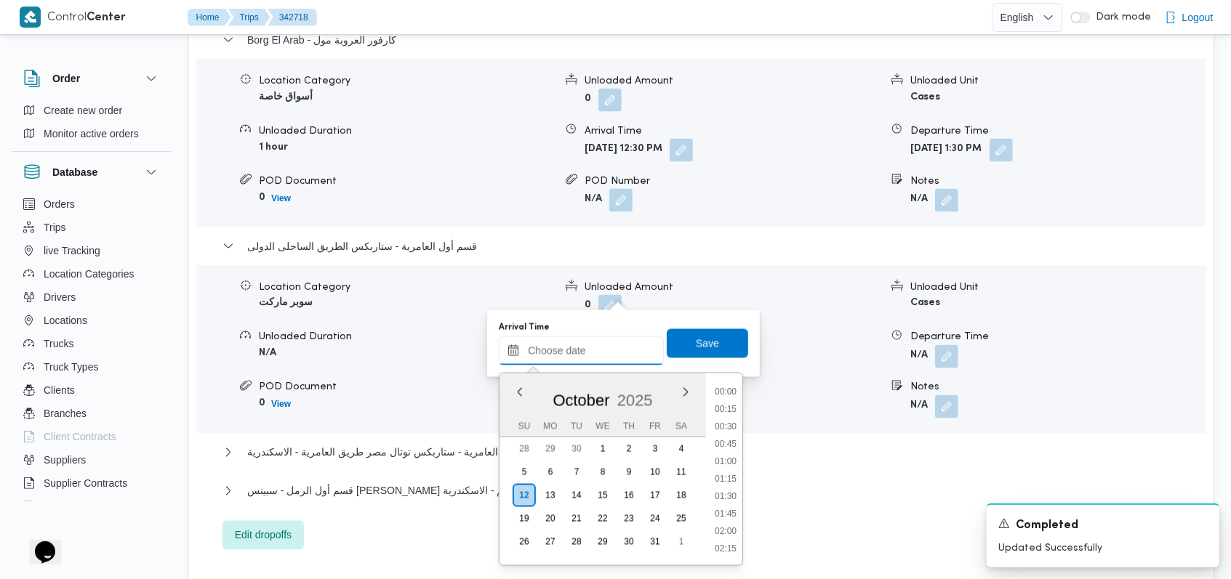
scroll to position [976, 0]
click at [727, 390] on li "14:00" at bounding box center [725, 393] width 33 height 15
type input "[DATE] 14:00"
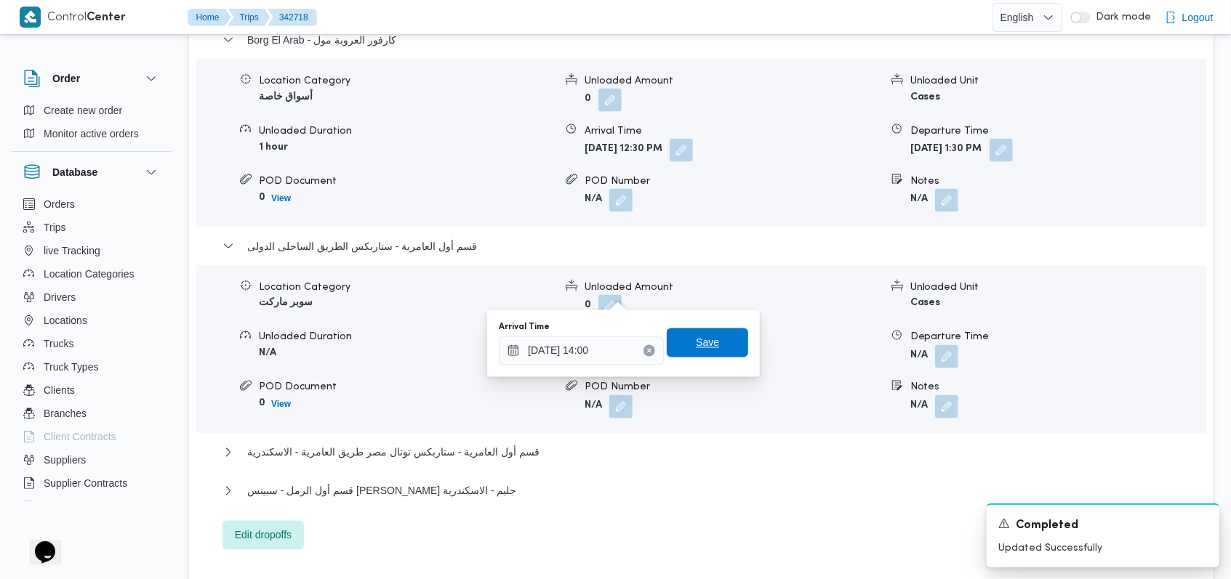
click at [715, 345] on span "Save" at bounding box center [707, 343] width 81 height 29
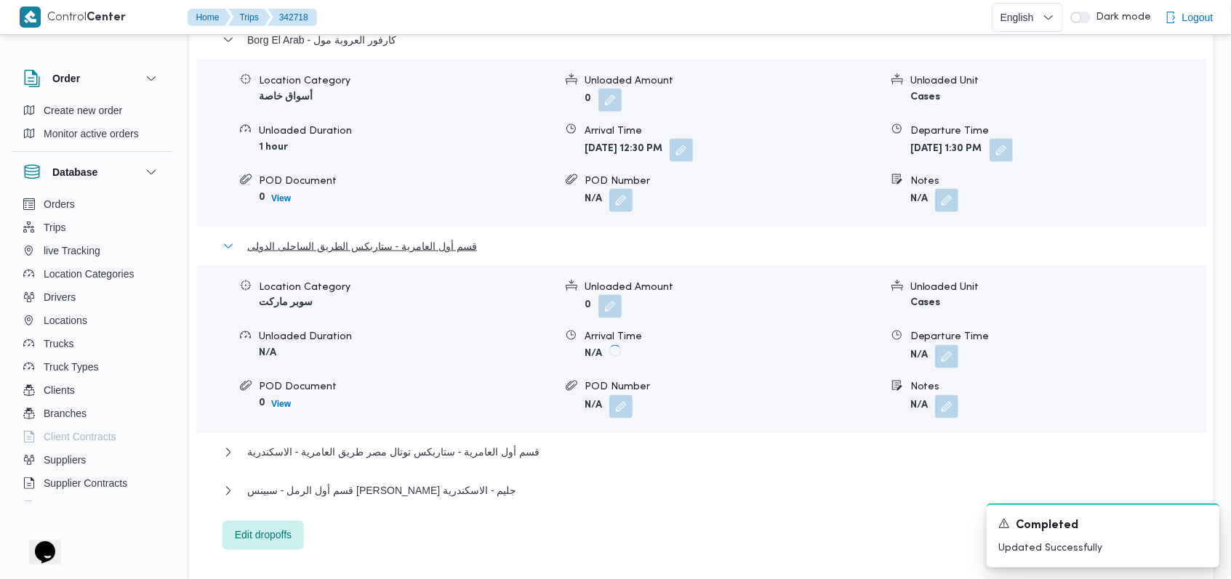
click at [417, 238] on span "قسم أول العامرية - ستاربكس الطريق الساحلى الدولى" at bounding box center [362, 246] width 230 height 17
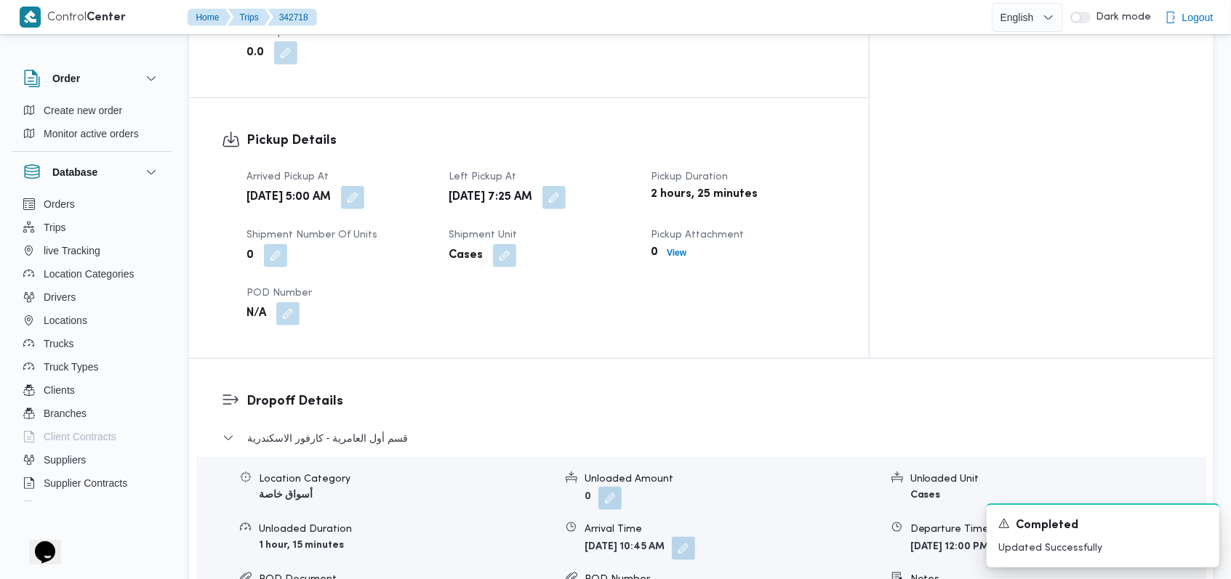
scroll to position [1066, 0]
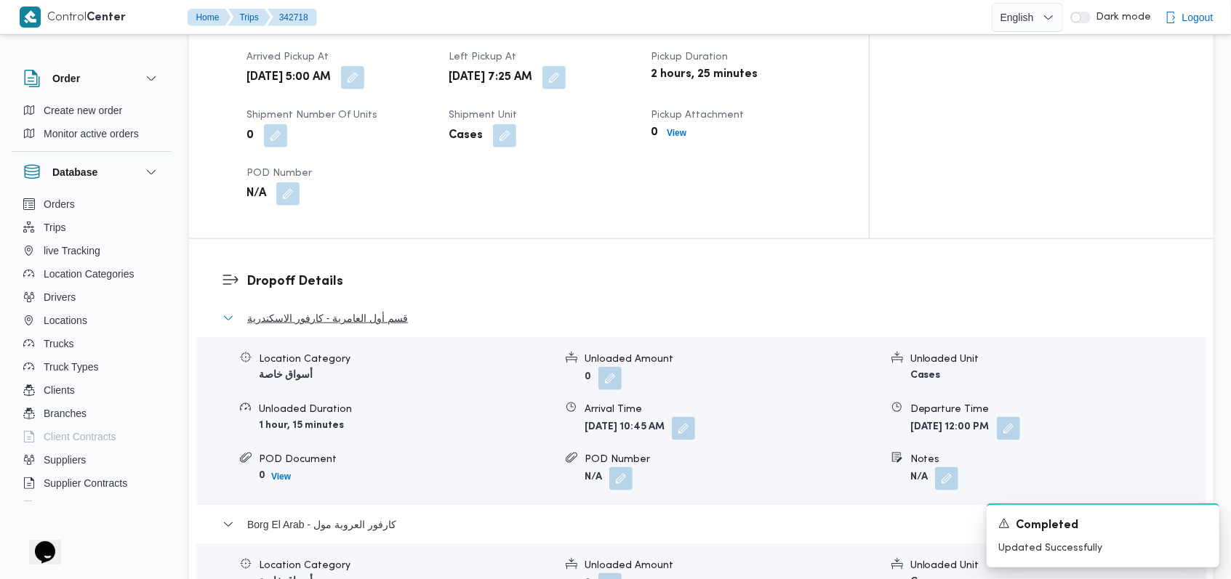
click at [385, 310] on span "قسم أول العامرية - كارفور الاسكندرية" at bounding box center [327, 318] width 161 height 17
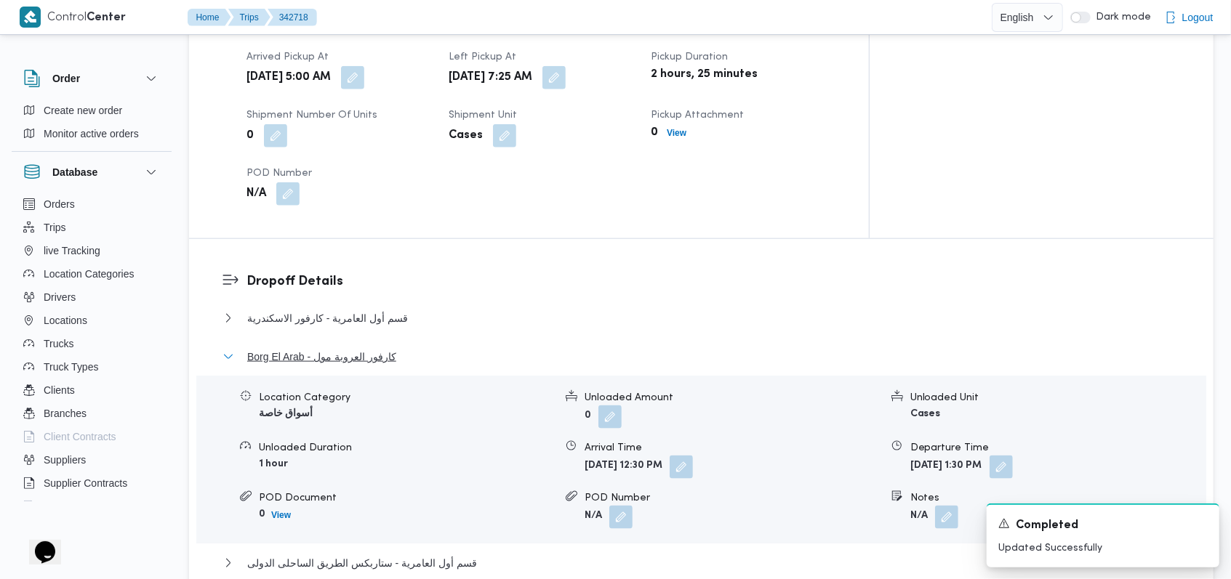
click at [374, 348] on span "Borg El Arab - كارفور العروبة مول" at bounding box center [321, 356] width 149 height 17
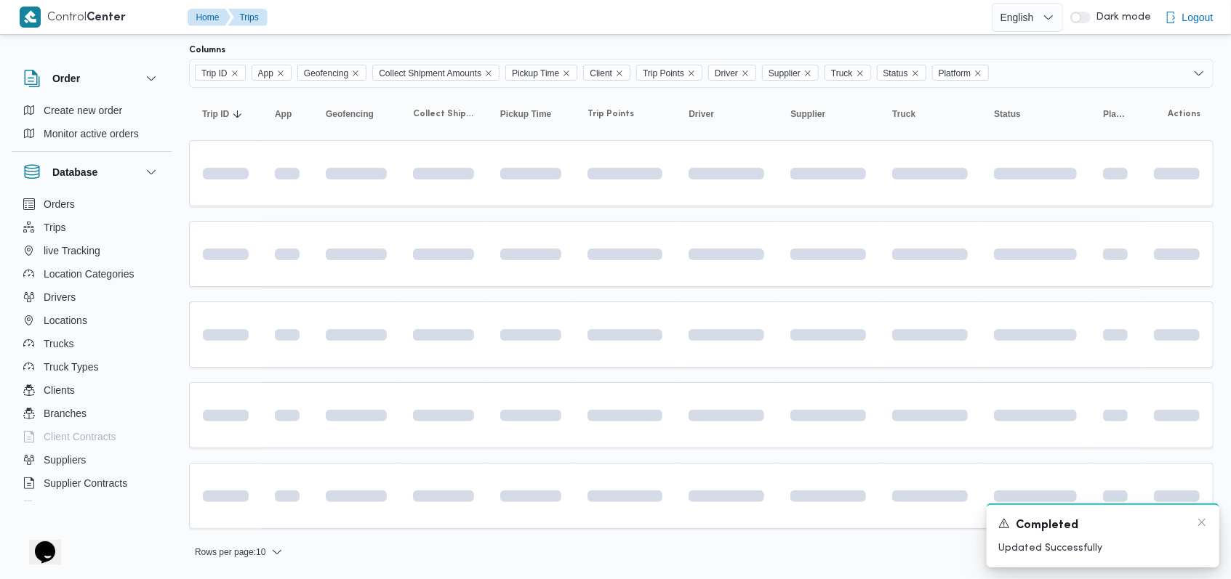
scroll to position [86, 0]
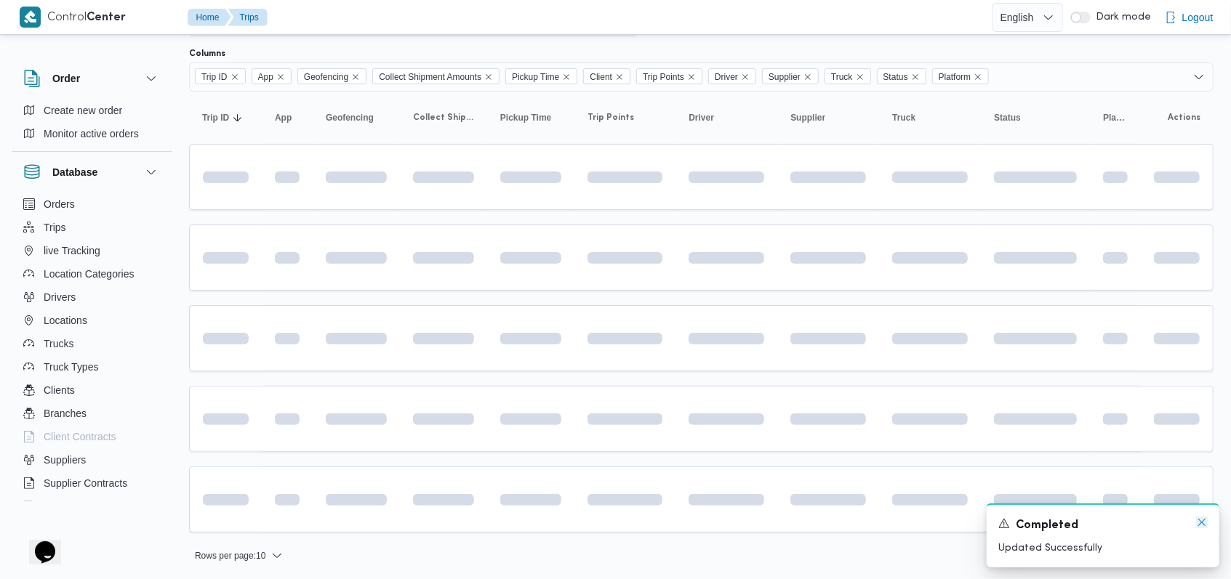
click at [1205, 521] on icon "Dismiss toast" at bounding box center [1202, 523] width 12 height 12
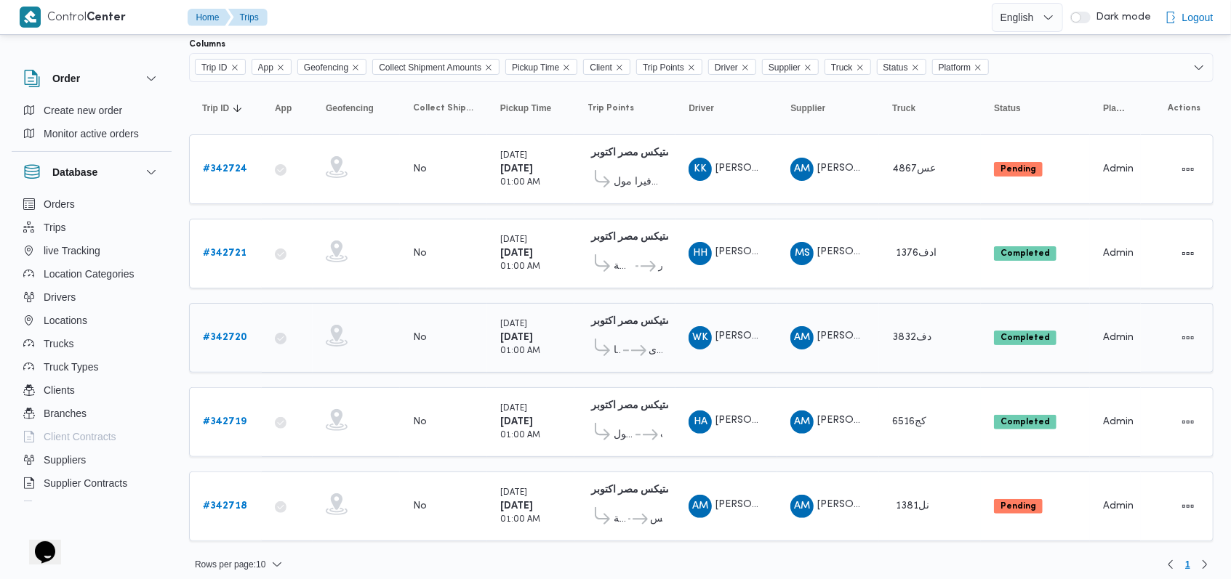
scroll to position [97, 0]
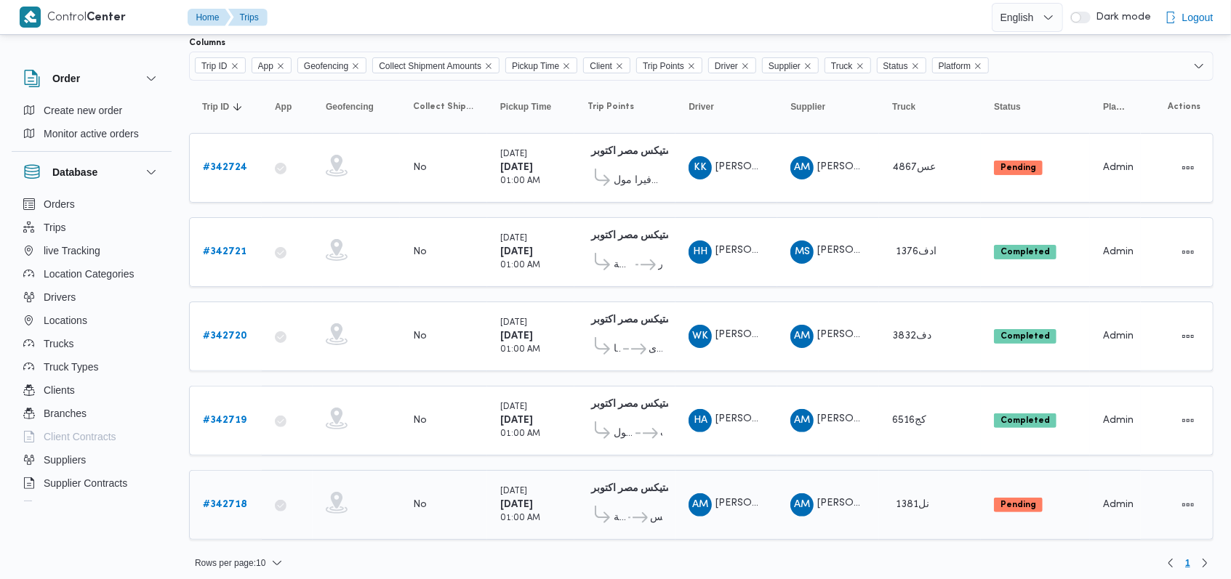
click at [214, 502] on link "# 342718" at bounding box center [225, 505] width 44 height 17
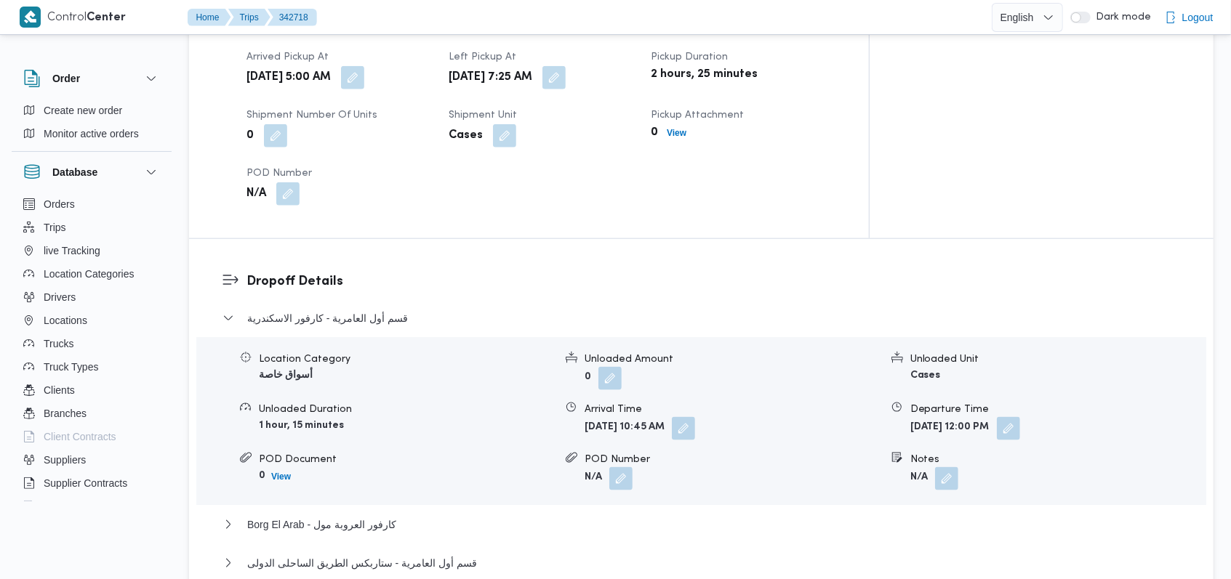
scroll to position [1357, 0]
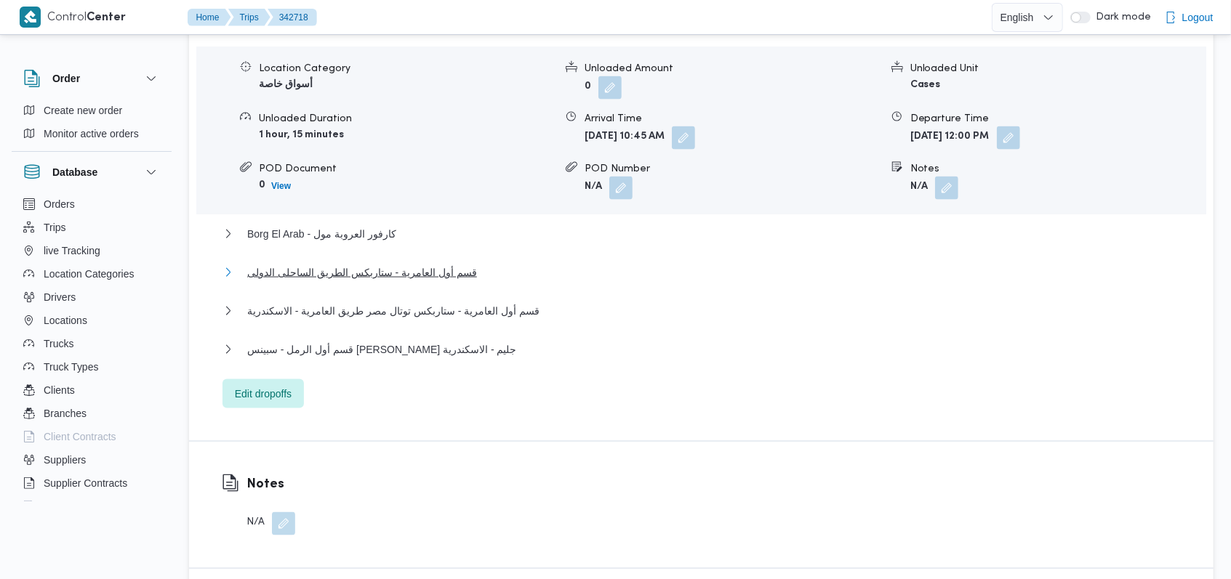
click at [407, 264] on span "قسم أول العامرية - ستاربكس الطريق الساحلى الدولى" at bounding box center [362, 272] width 230 height 17
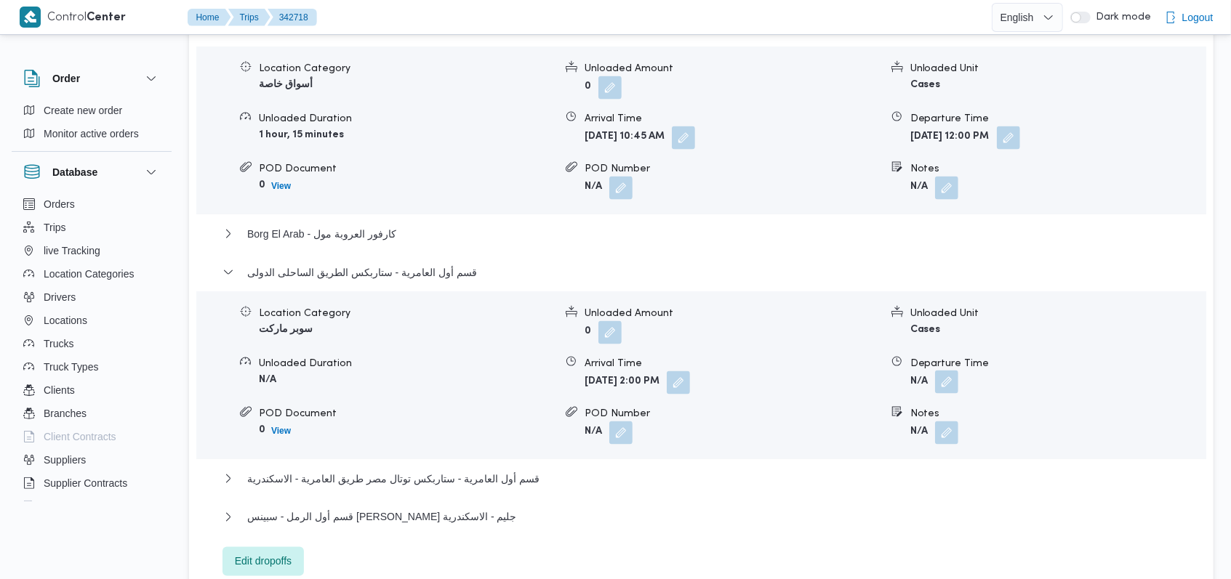
click at [952, 371] on button "button" at bounding box center [946, 382] width 23 height 23
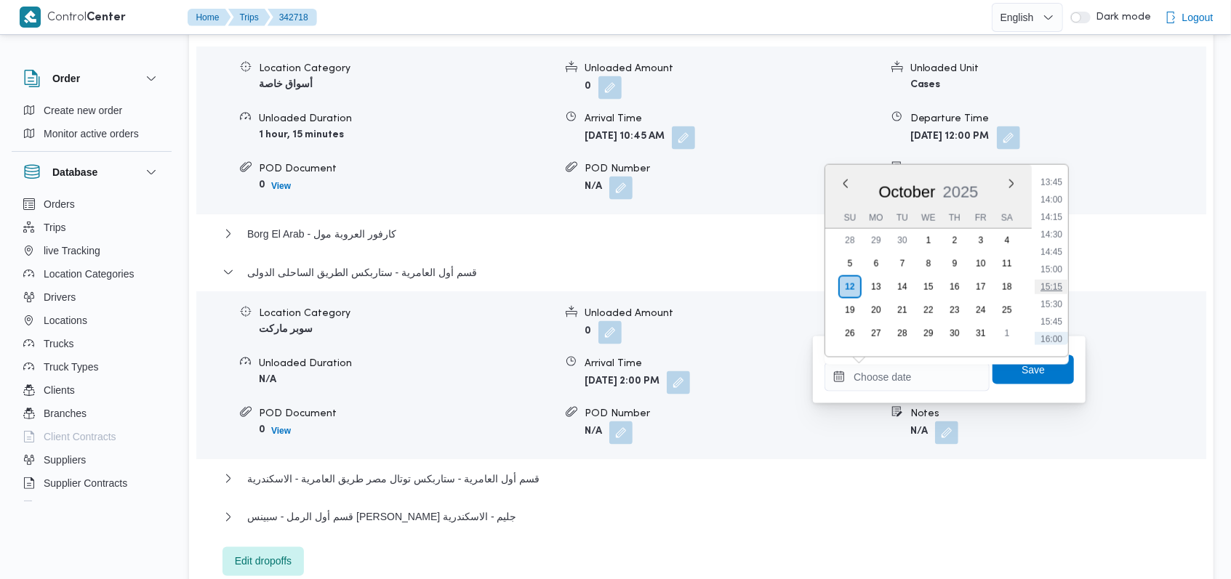
scroll to position [931, 0]
click at [1057, 250] on li "14:15" at bounding box center [1051, 247] width 33 height 15
type input "[DATE] 14:15"
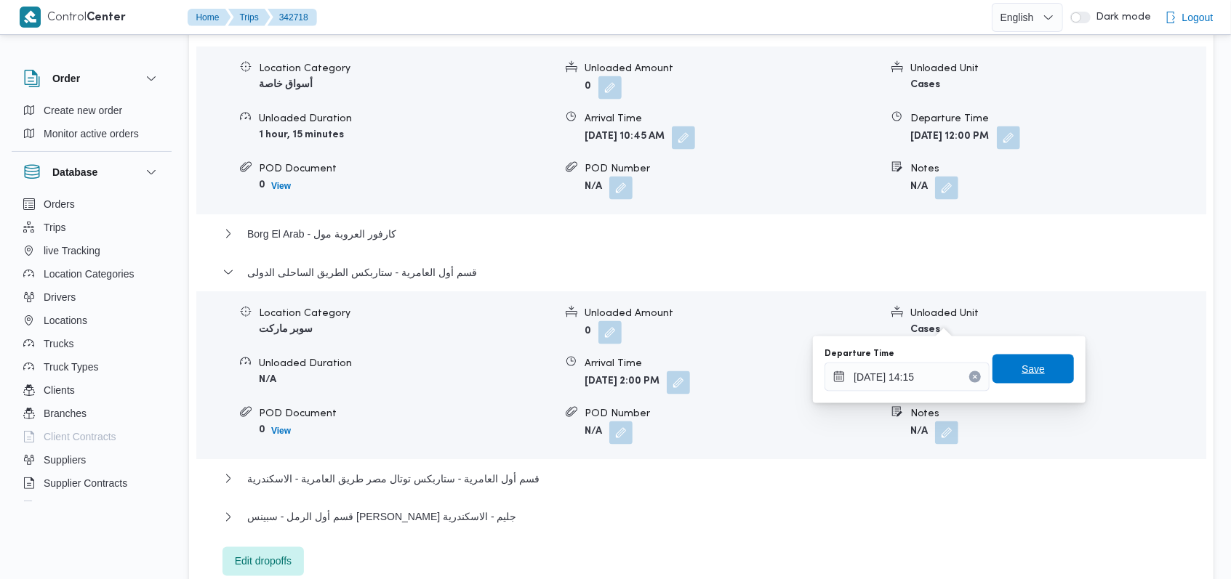
click at [1043, 382] on span "Save" at bounding box center [1032, 369] width 81 height 29
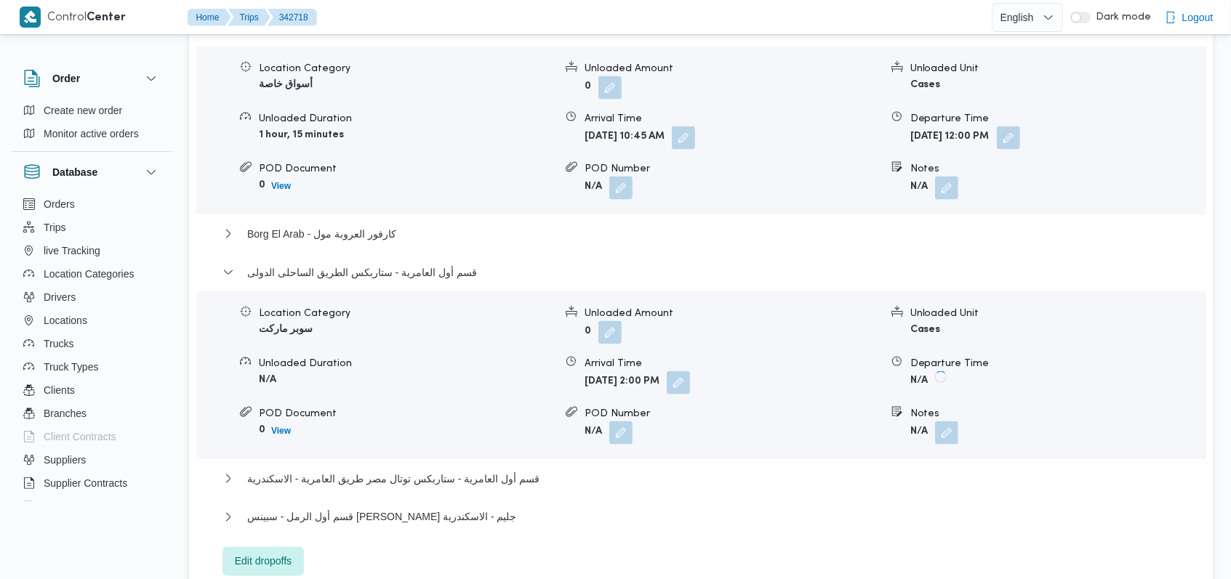
click at [561, 400] on div "قسم أول العامرية - كارفور الاسكندرية Location Category أسواق خاصة Unloaded Amou…" at bounding box center [701, 298] width 958 height 558
click at [539, 470] on button "قسم أول العامرية - ستاربكس توتال مصر طريق العامرية - الاسكندرية" at bounding box center [701, 478] width 958 height 17
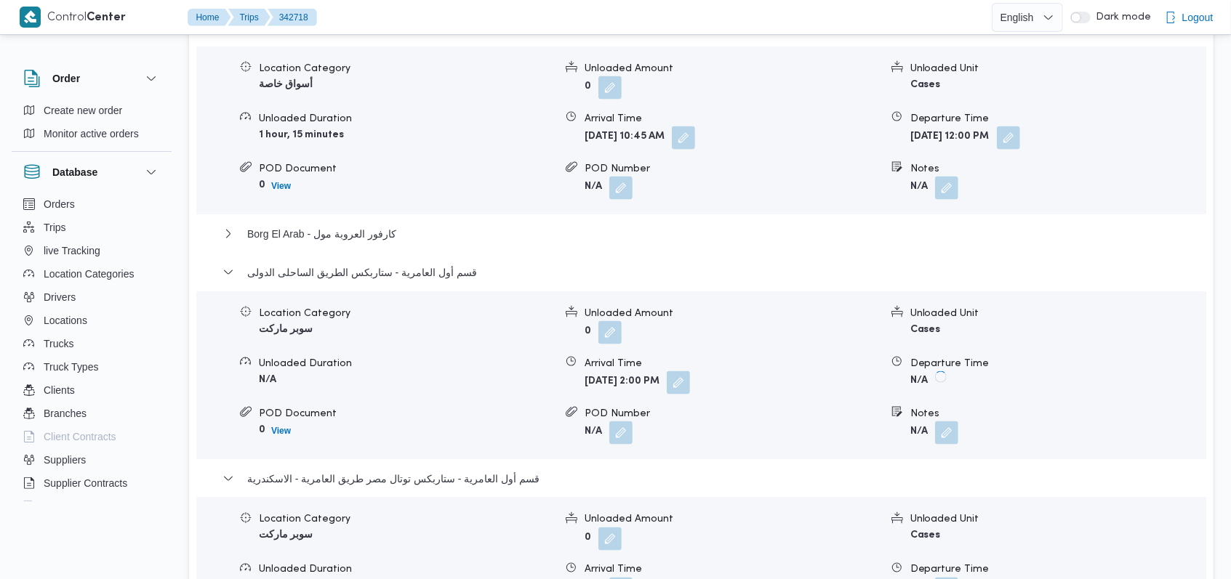
scroll to position [1551, 0]
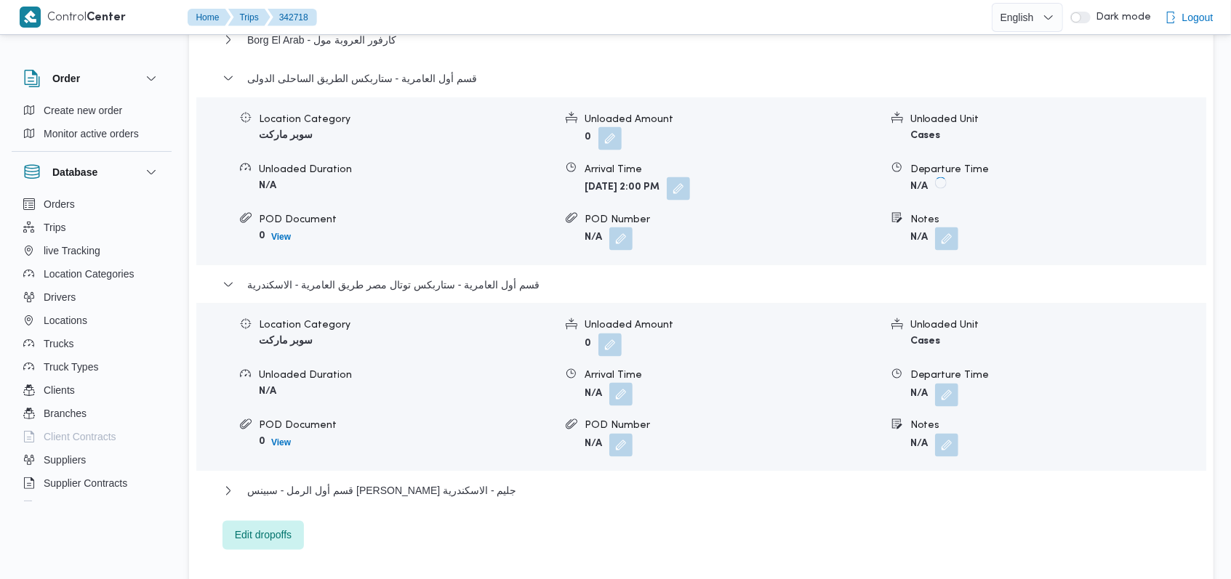
click at [619, 383] on button "button" at bounding box center [620, 394] width 23 height 23
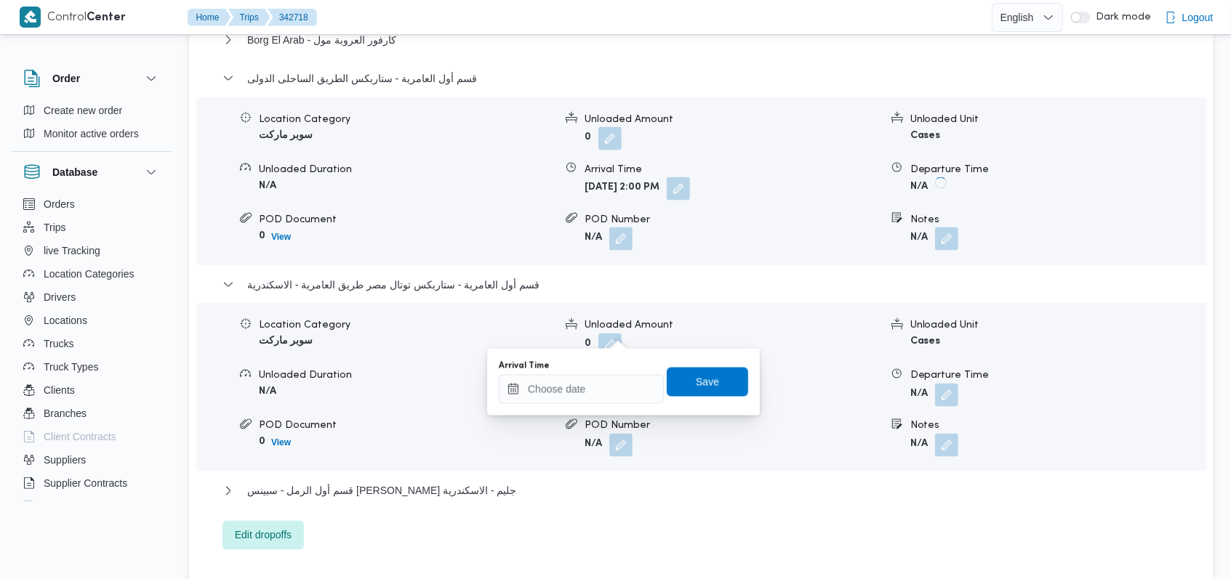
click at [582, 404] on div "Arrival Time Save" at bounding box center [623, 382] width 252 height 47
click at [582, 400] on input "Arrival Time" at bounding box center [581, 389] width 165 height 29
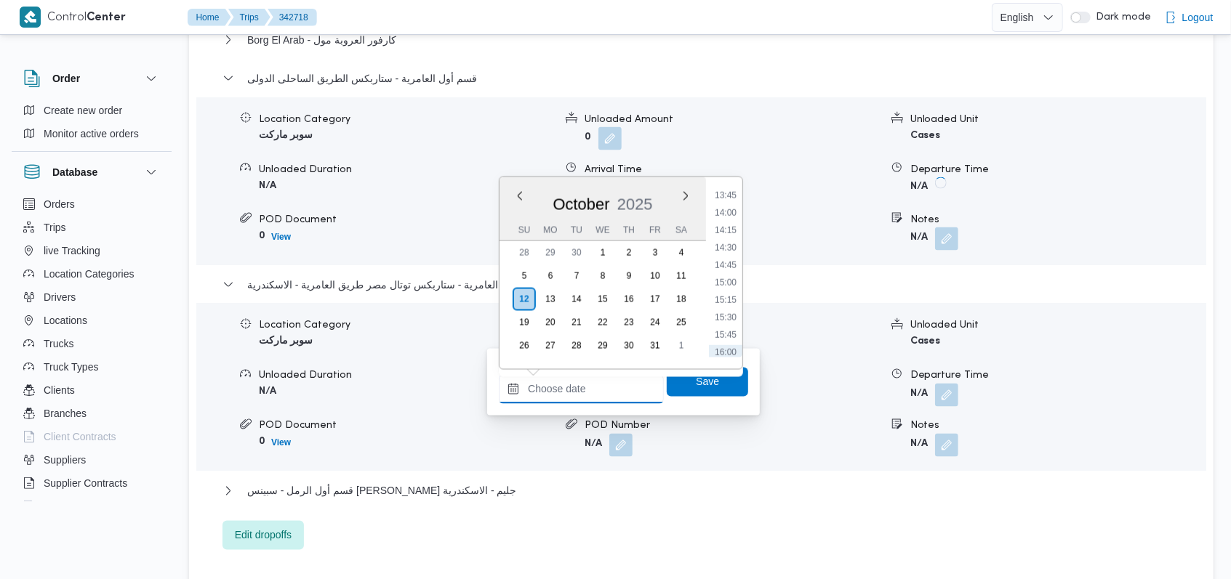
scroll to position [931, 0]
click at [728, 278] on li "14:30" at bounding box center [725, 277] width 33 height 15
type input "[DATE] 14:30"
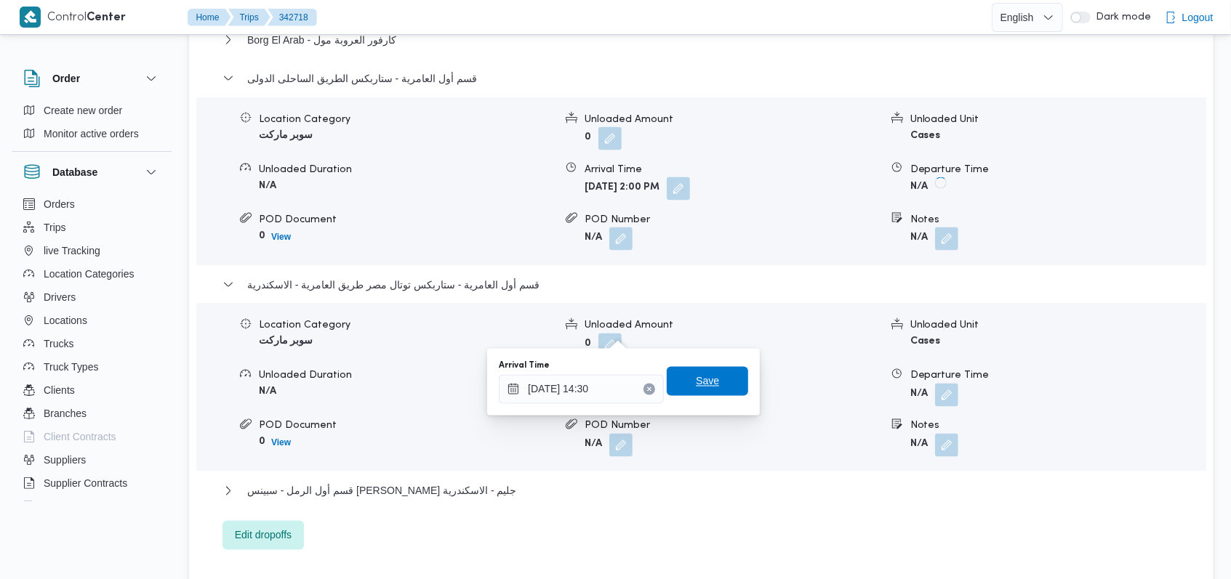
click at [713, 369] on span "Save" at bounding box center [707, 381] width 81 height 29
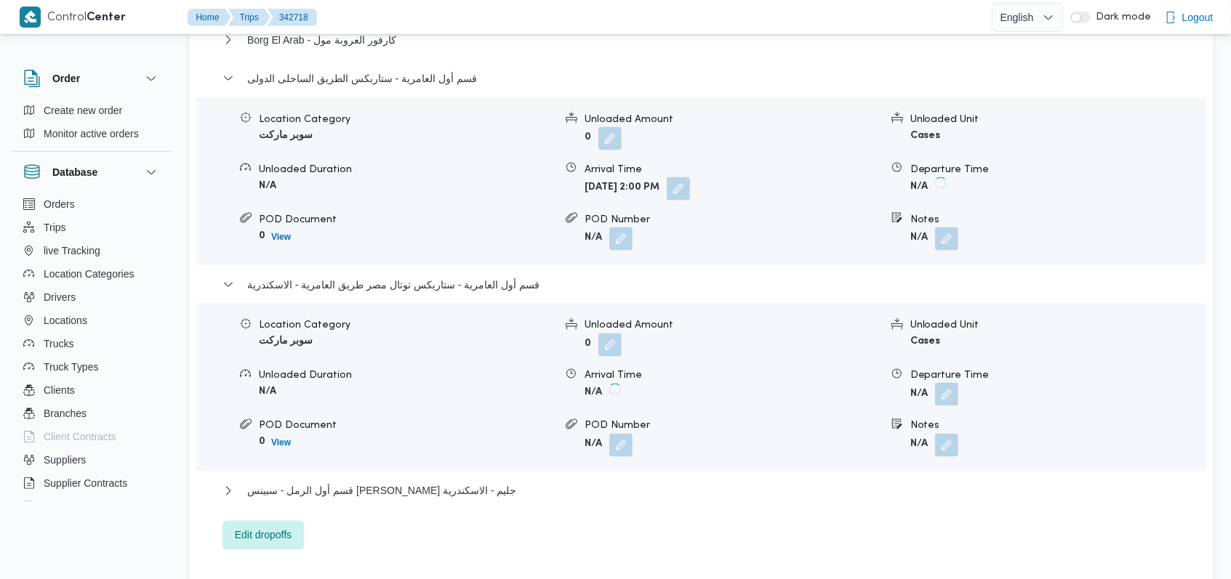
click at [945, 383] on button "button" at bounding box center [946, 394] width 23 height 23
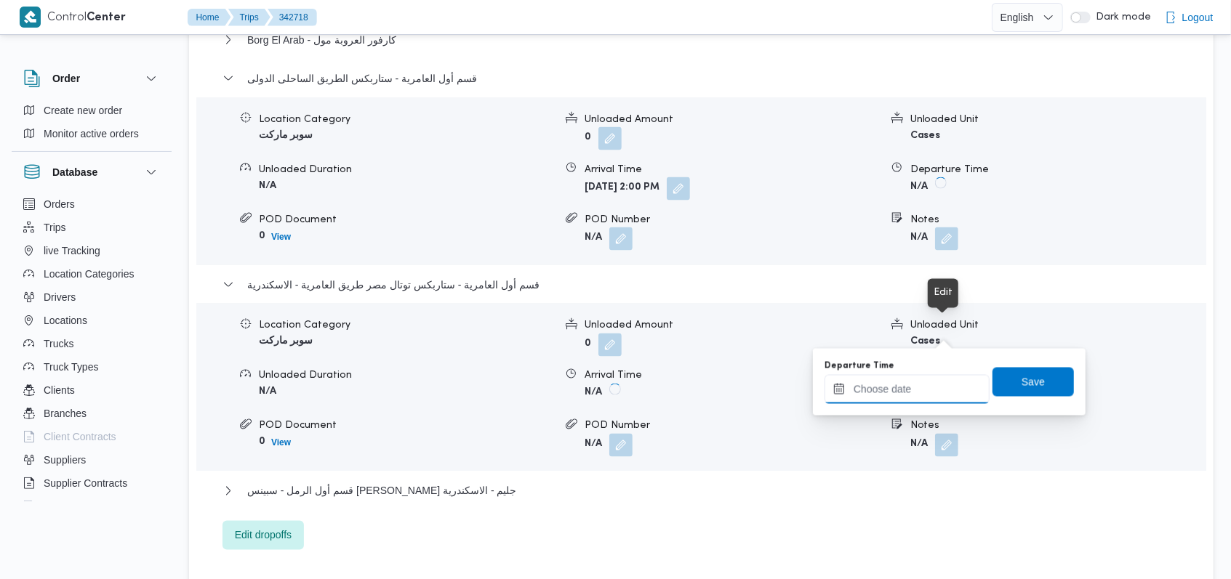
click at [923, 380] on input "Departure Time" at bounding box center [906, 389] width 165 height 29
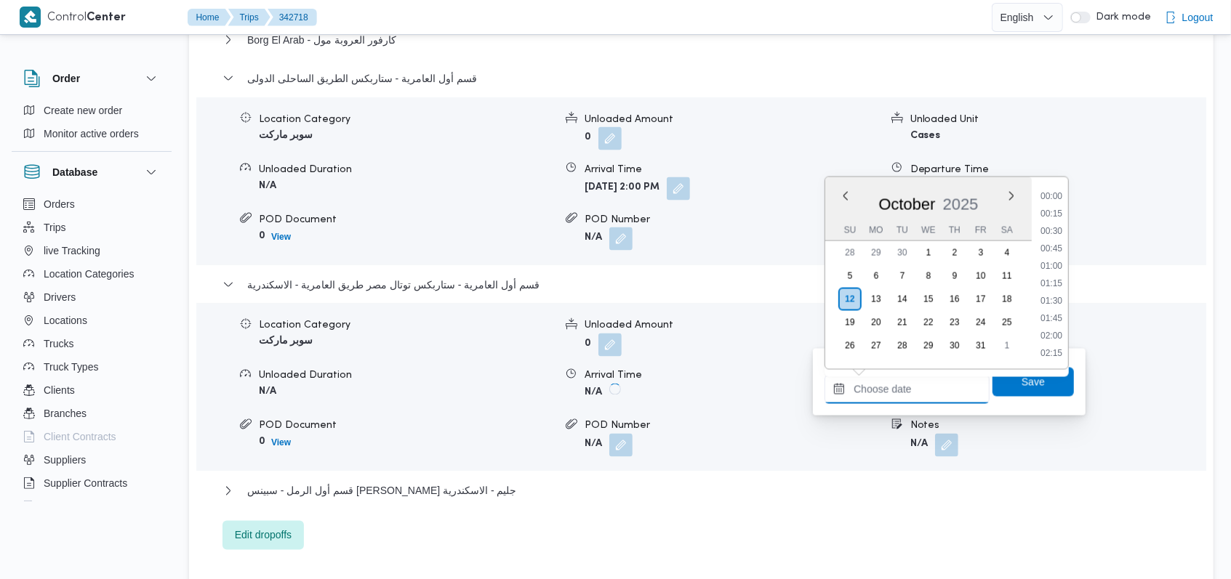
scroll to position [1029, 0]
click at [1057, 220] on li "15:00" at bounding box center [1051, 214] width 33 height 15
type input "[DATE] 15:00"
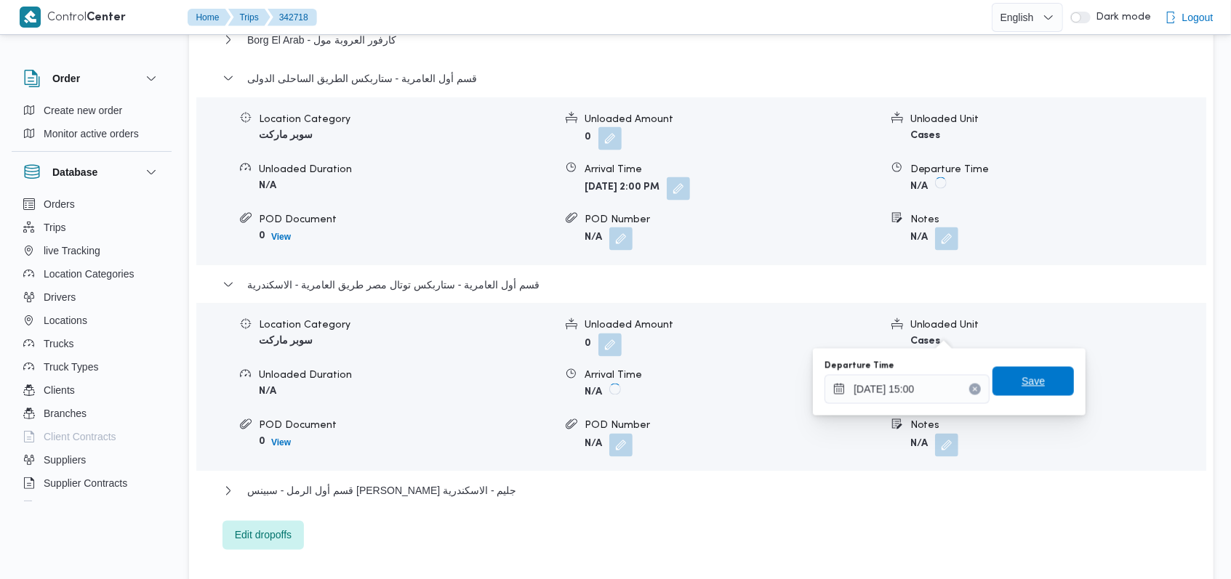
click at [1015, 391] on span "Save" at bounding box center [1032, 381] width 81 height 29
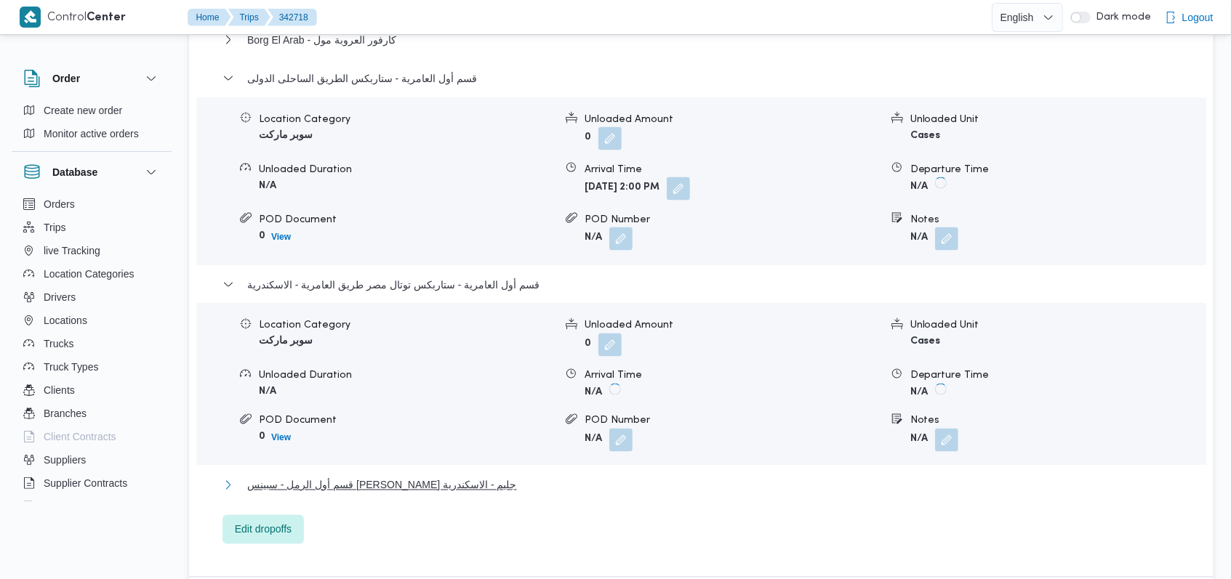
click at [478, 477] on span "قسم أول الرمل - سبينس مصطفى فهمى جليم - الاسكندرية" at bounding box center [382, 485] width 270 height 17
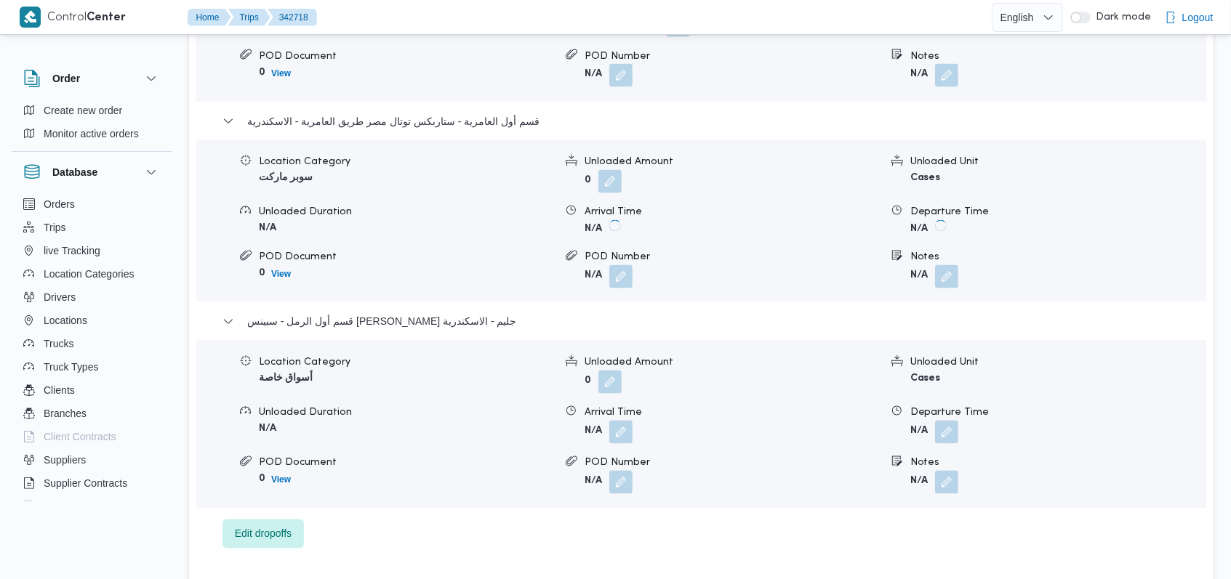
scroll to position [1745, 0]
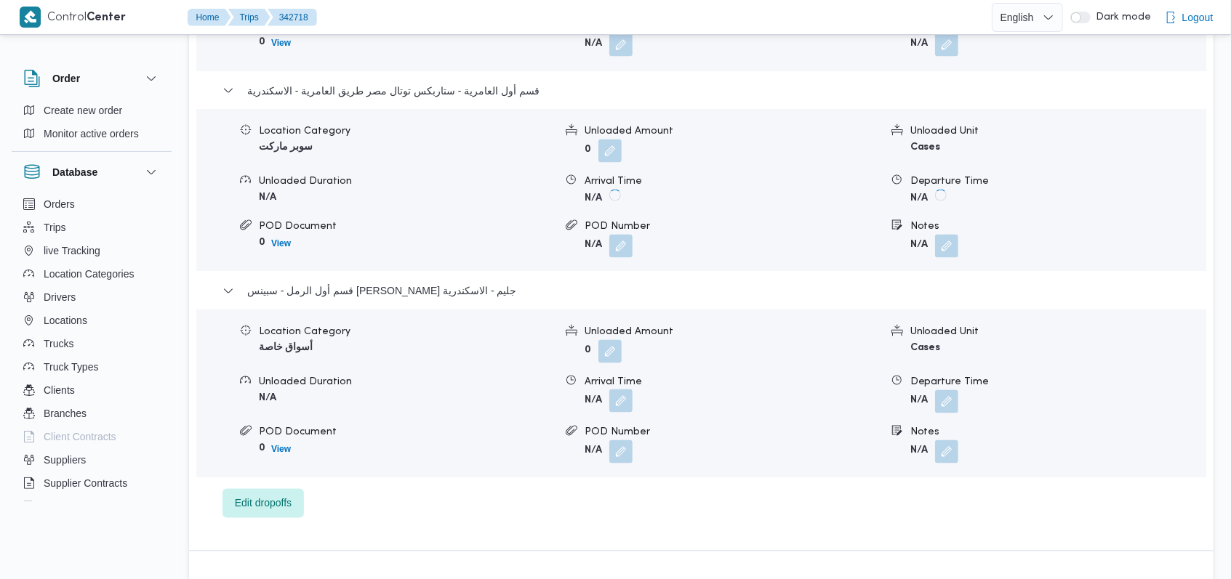
click at [627, 390] on button "button" at bounding box center [620, 401] width 23 height 23
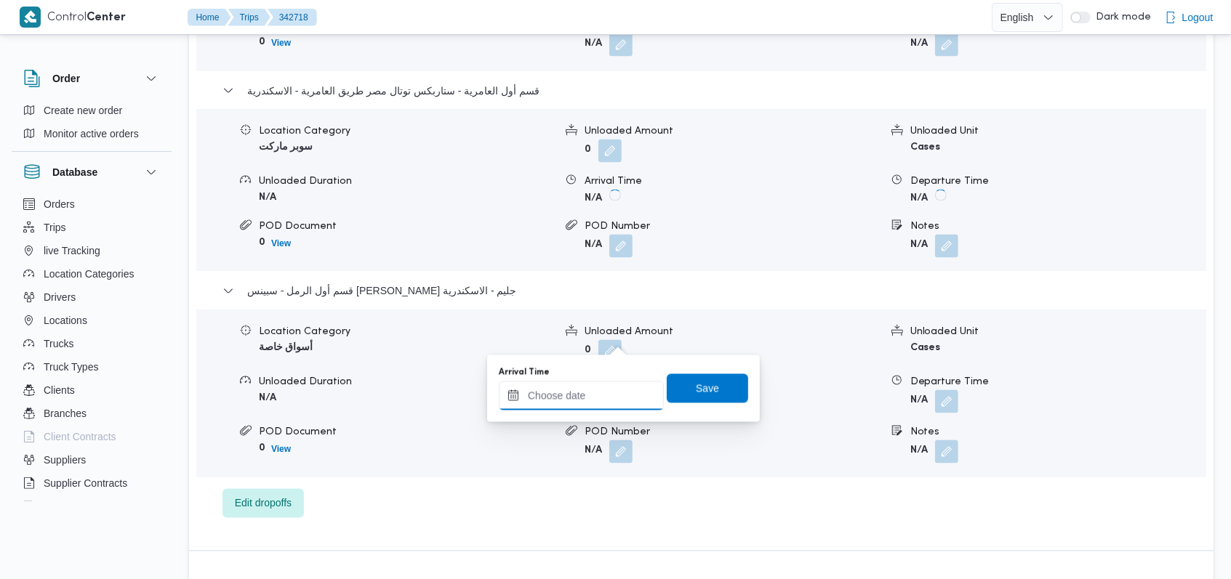
click at [598, 393] on input "Arrival Time" at bounding box center [581, 396] width 165 height 29
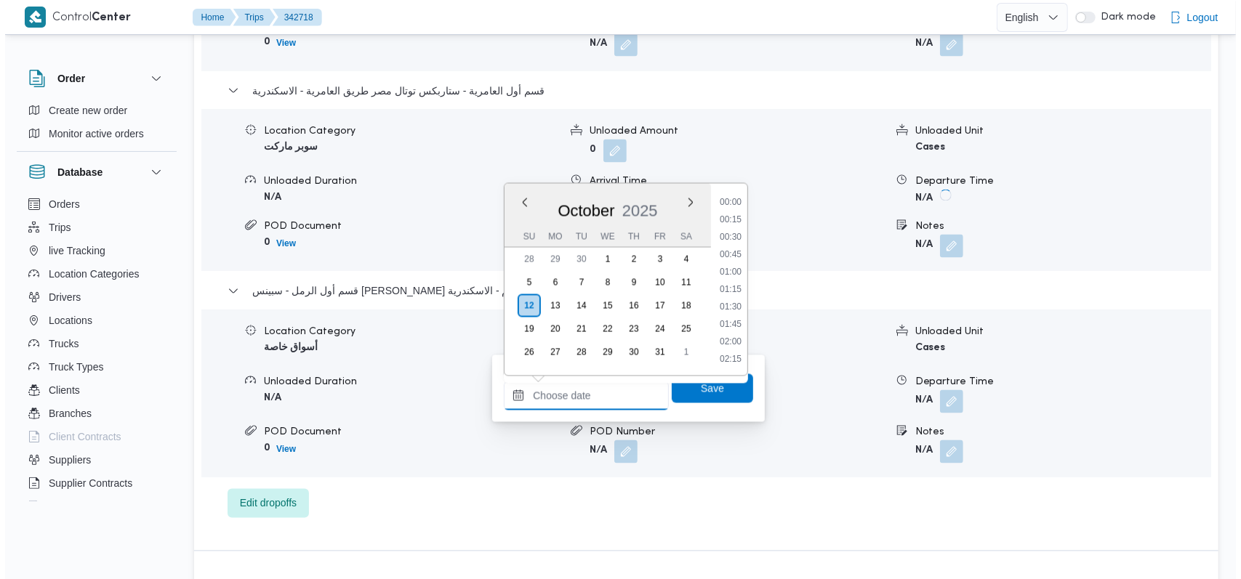
scroll to position [1029, 0]
click at [733, 253] on li "15:30" at bounding box center [725, 256] width 33 height 15
type input "[DATE] 15:30"
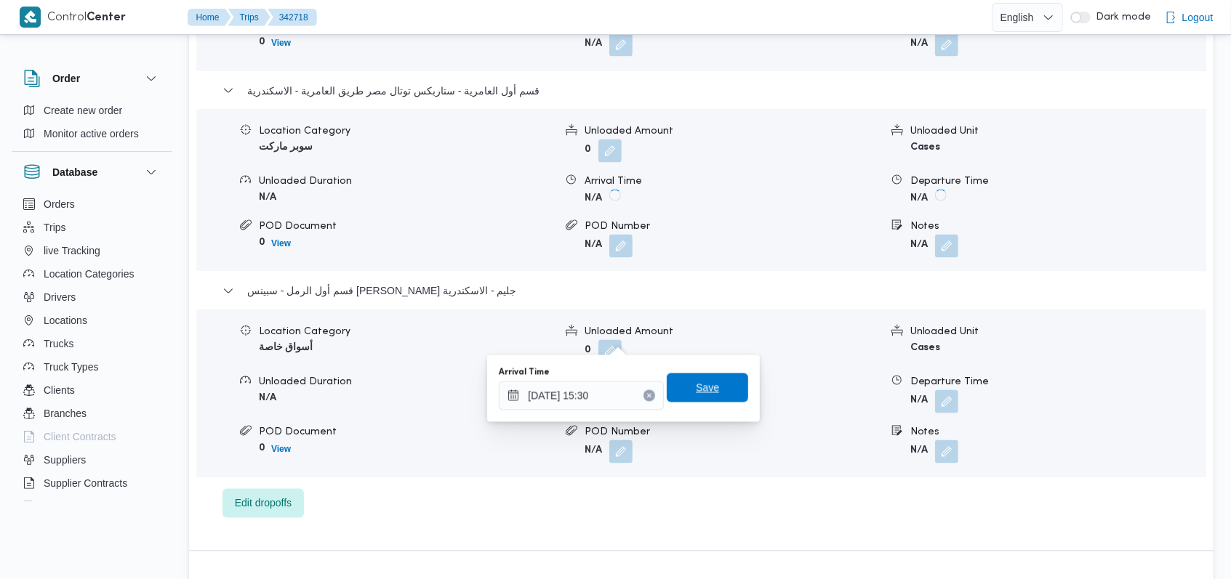
click at [710, 385] on span "Save" at bounding box center [707, 388] width 81 height 29
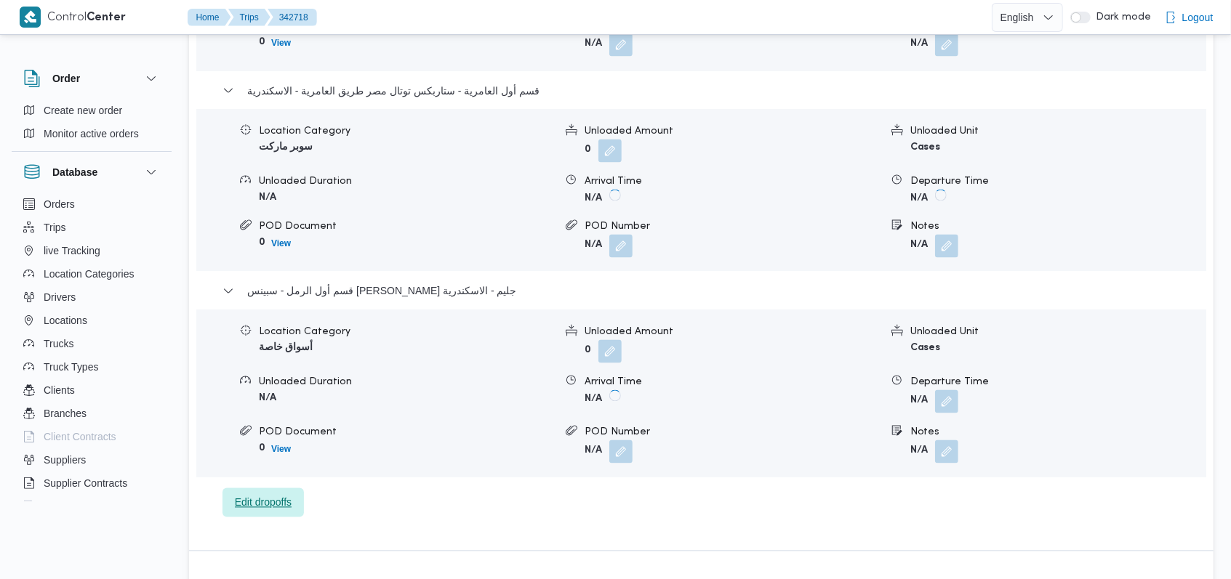
click at [238, 494] on span "Edit dropoffs" at bounding box center [263, 502] width 57 height 17
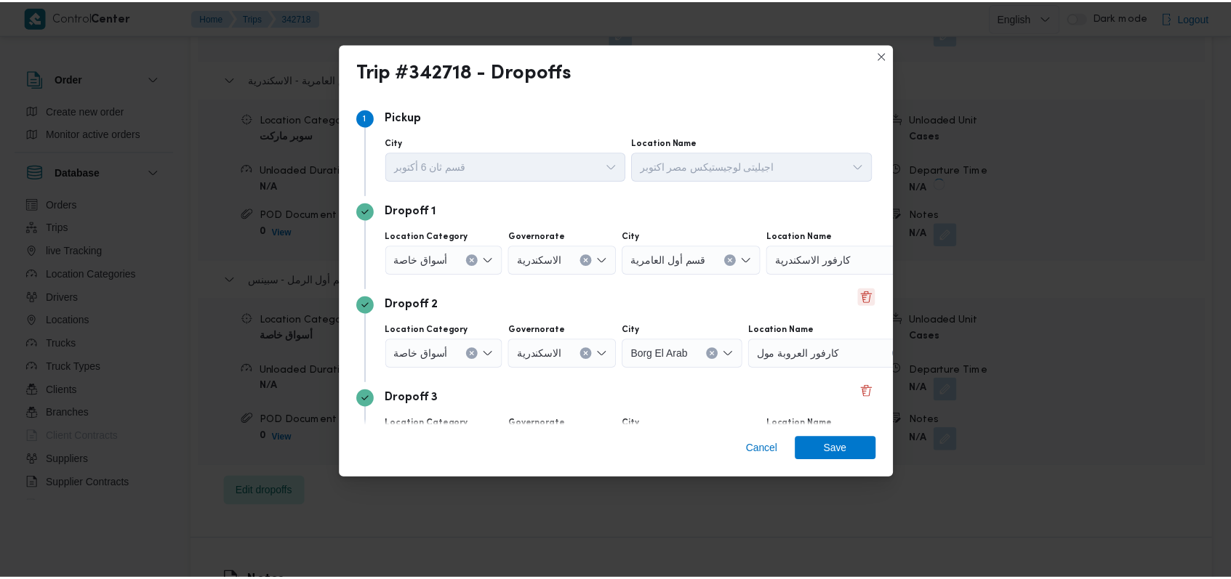
scroll to position [281, 0]
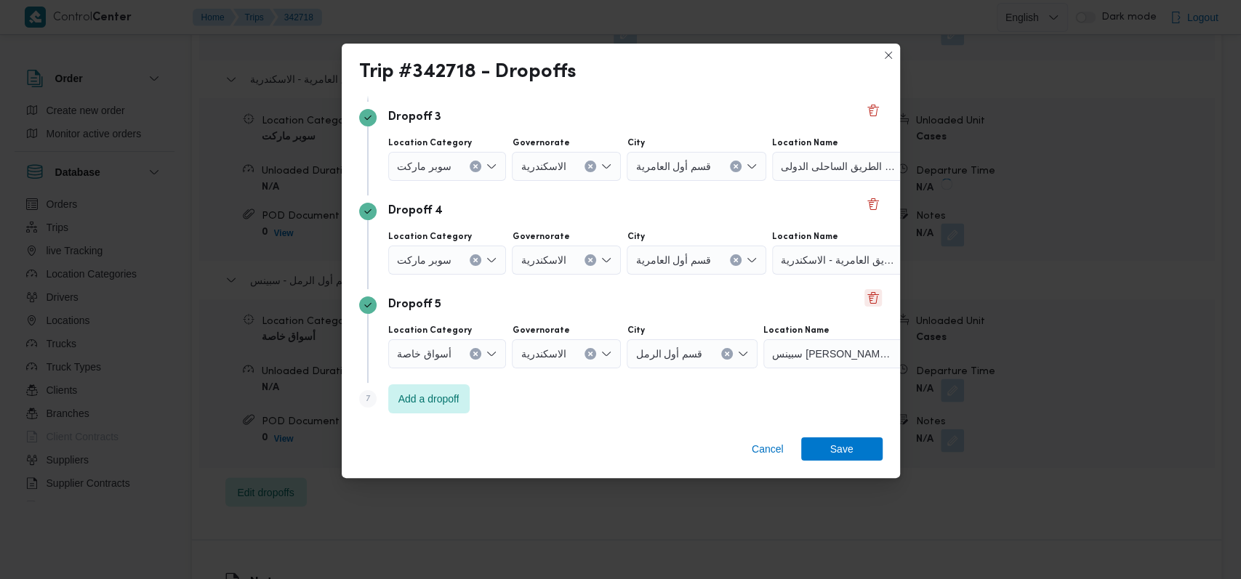
click at [864, 299] on button "Delete" at bounding box center [872, 297] width 17 height 17
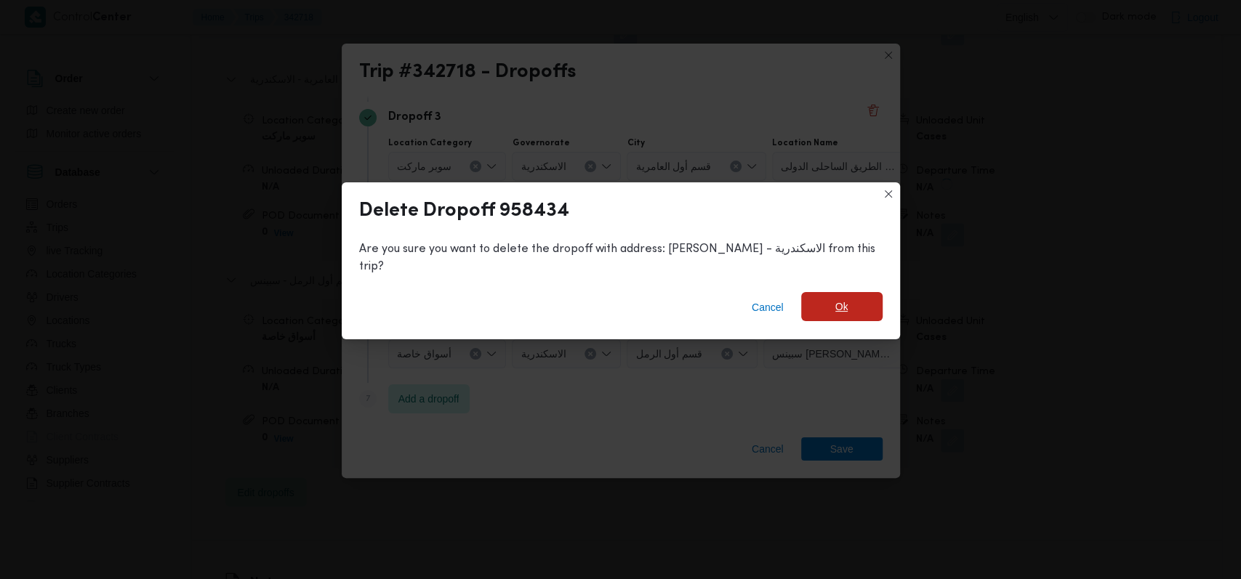
click at [823, 300] on span "Ok" at bounding box center [841, 306] width 81 height 29
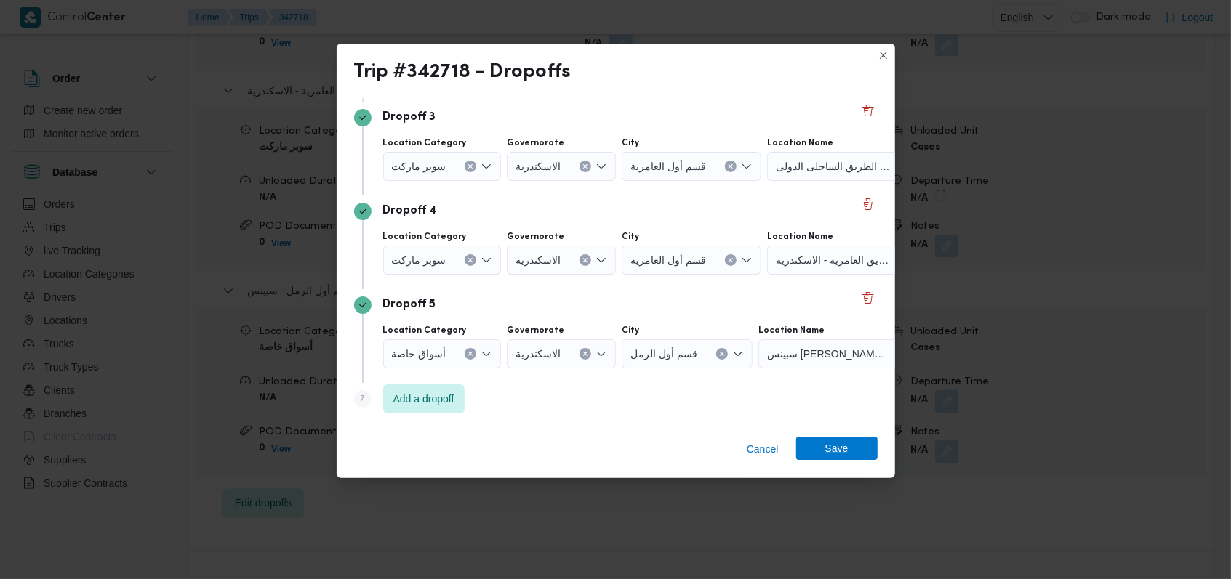
click at [861, 453] on span "Save" at bounding box center [836, 448] width 81 height 23
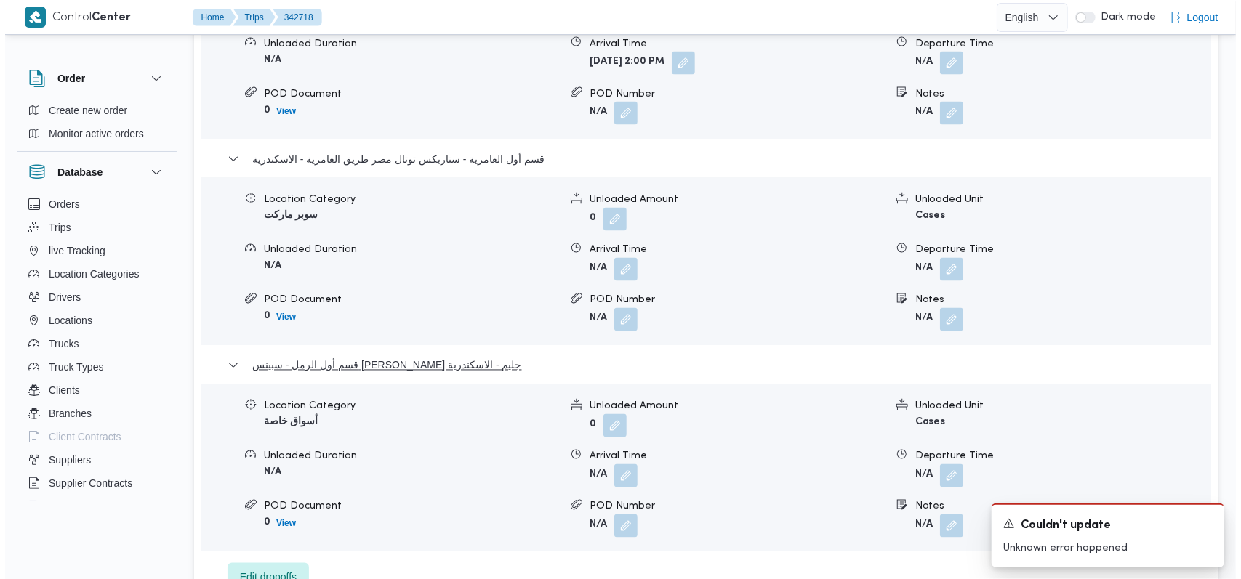
scroll to position [1647, 0]
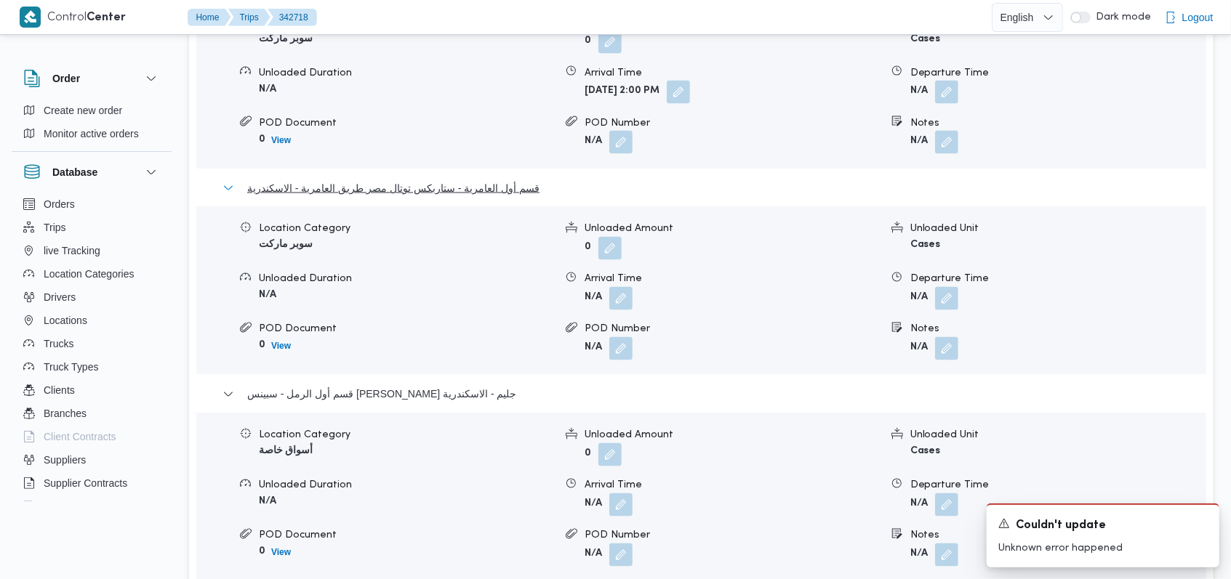
click at [502, 180] on span "قسم أول العامرية - ستاربكس توتال مصر طريق العامرية - الاسكندرية" at bounding box center [393, 188] width 292 height 17
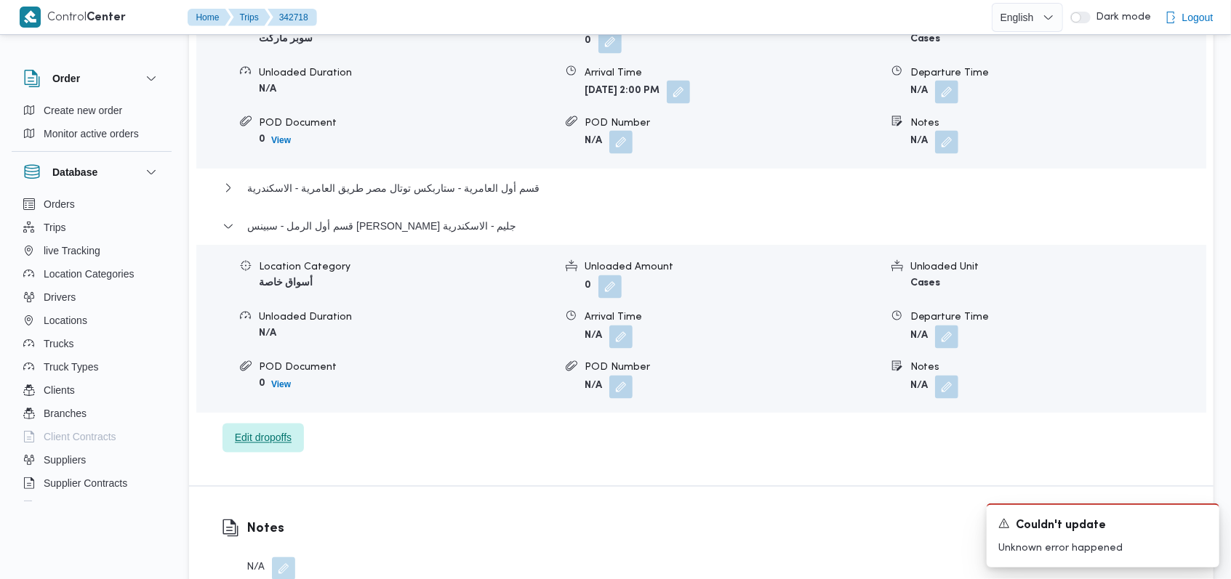
click at [285, 430] on span "Edit dropoffs" at bounding box center [263, 438] width 57 height 17
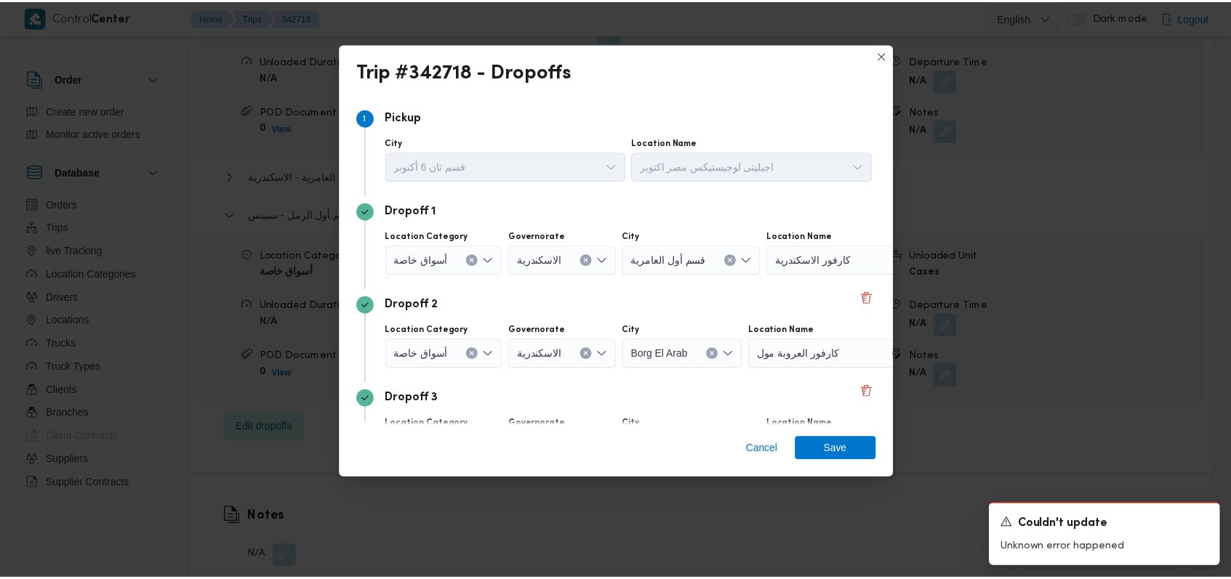
scroll to position [281, 0]
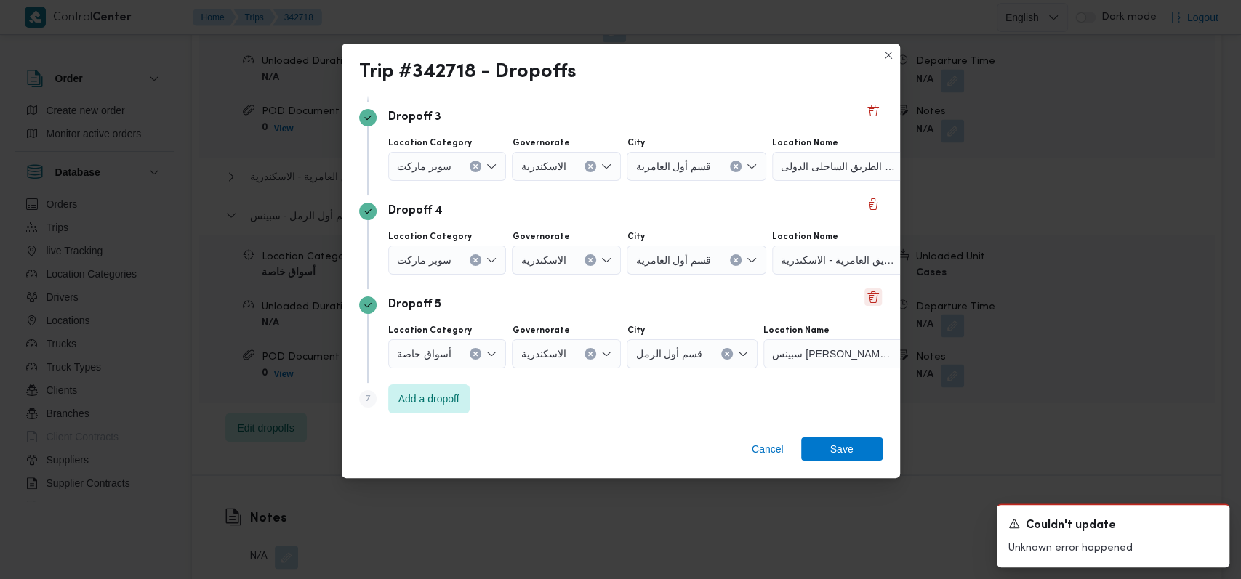
click at [871, 299] on button "Delete" at bounding box center [872, 297] width 17 height 17
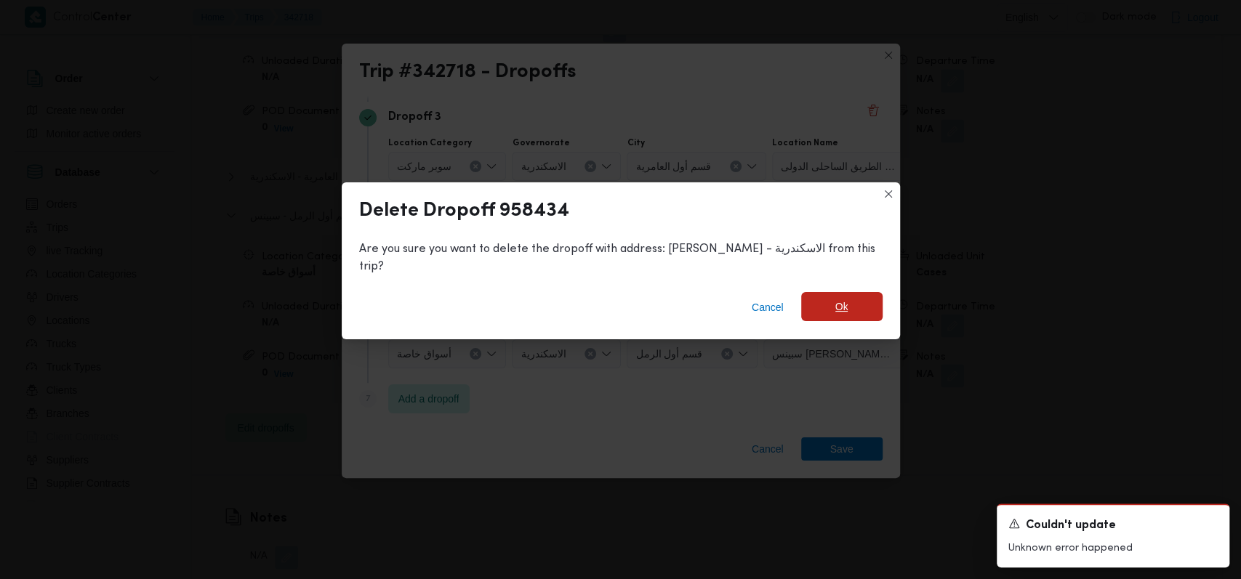
click at [820, 302] on span "Ok" at bounding box center [841, 306] width 81 height 29
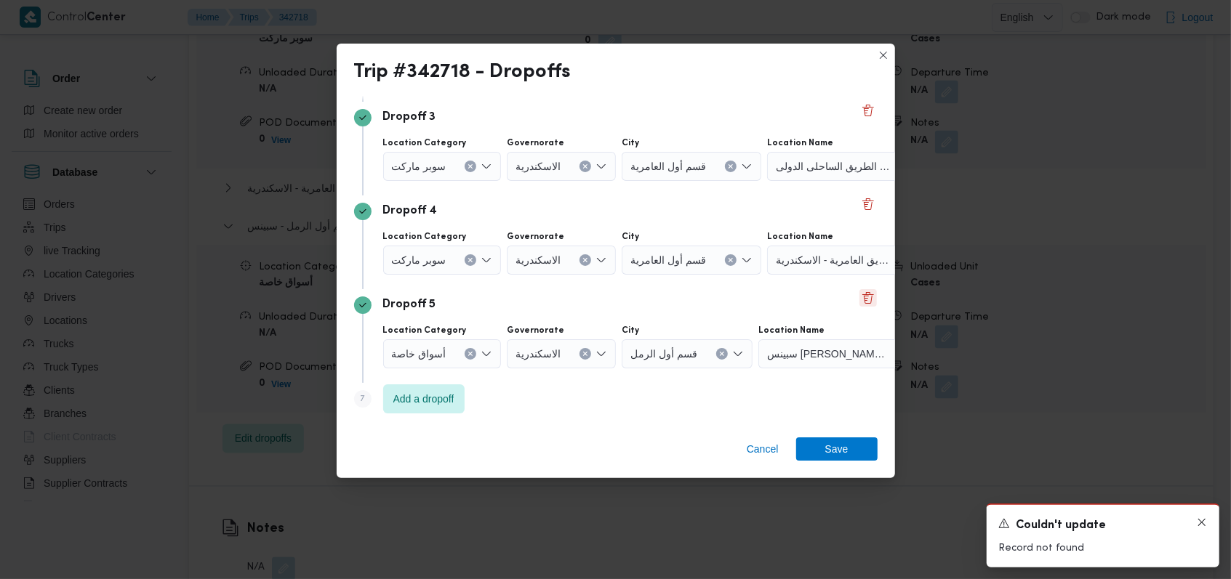
click at [1198, 522] on icon "Dismiss toast" at bounding box center [1202, 523] width 12 height 12
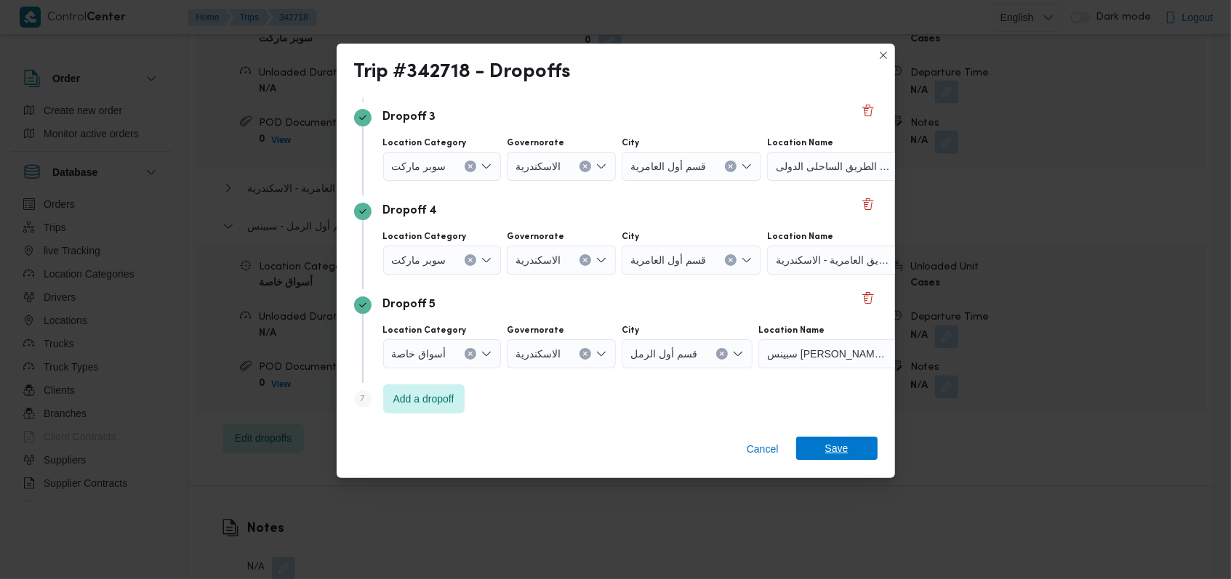
click at [852, 456] on span "Save" at bounding box center [836, 448] width 81 height 23
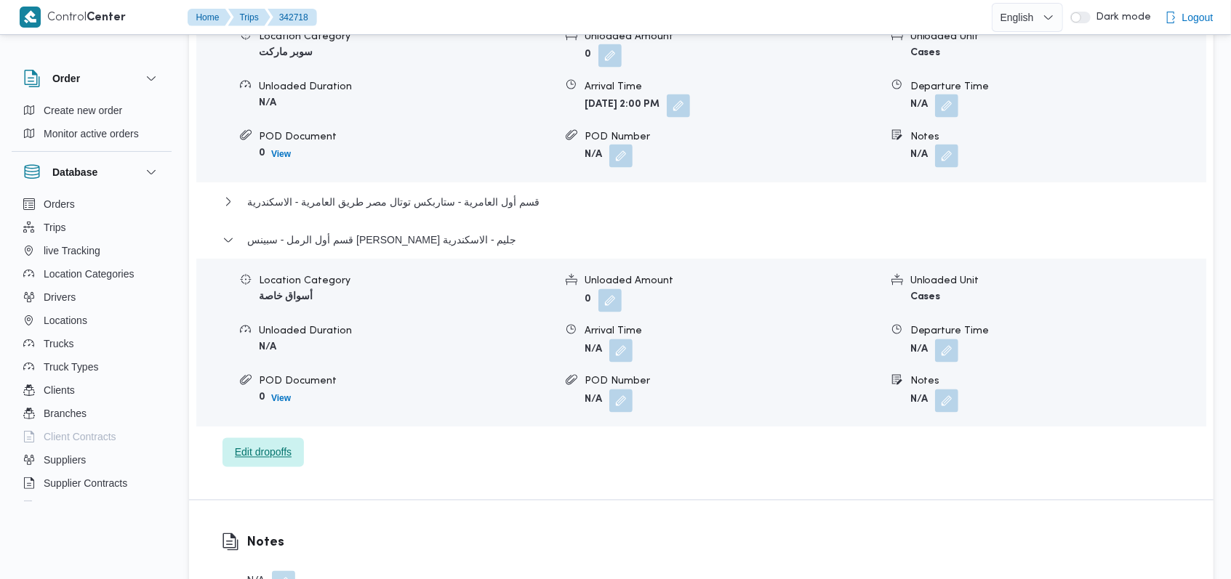
scroll to position [1454, 0]
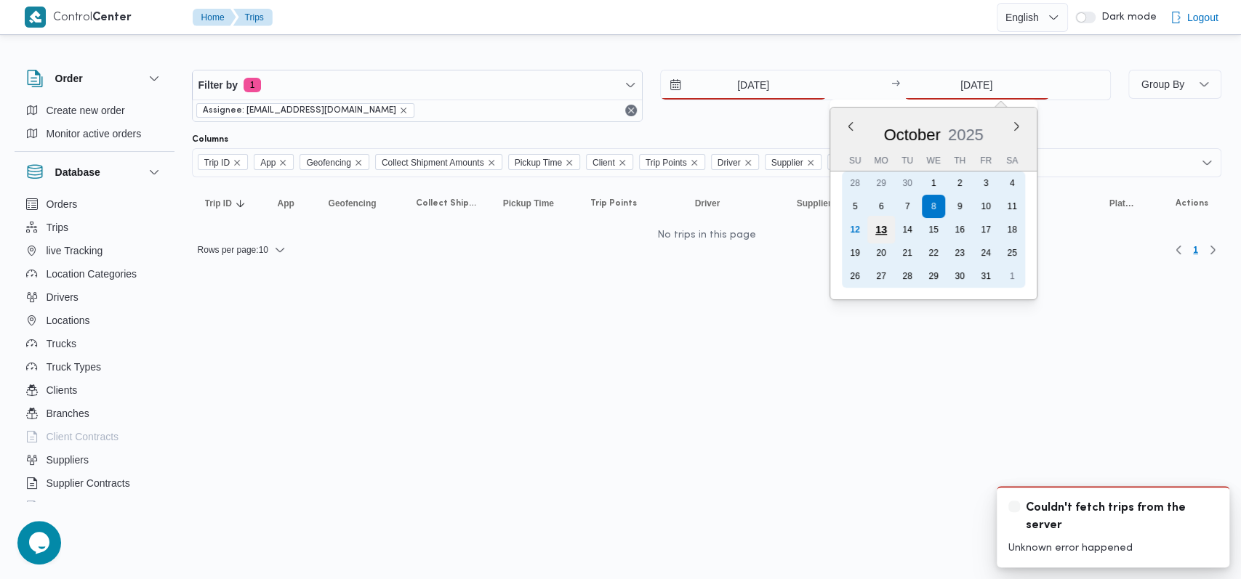
click at [887, 230] on div "13" at bounding box center [881, 230] width 28 height 28
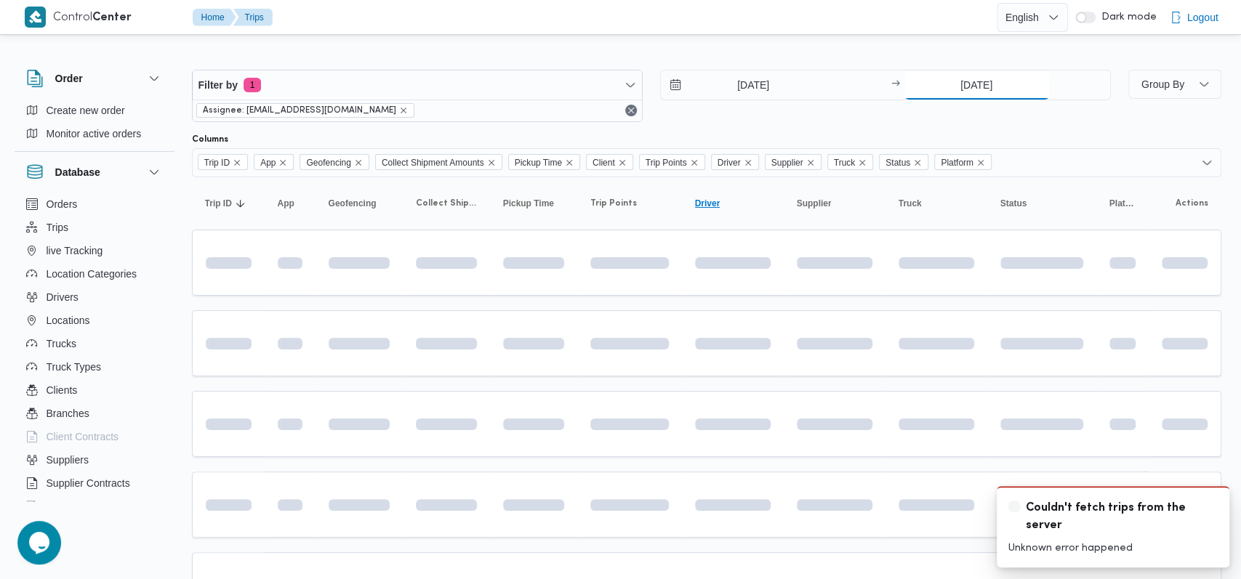
type input "[DATE]"
click at [750, 120] on div "13/10/2025 → 13/10/2025" at bounding box center [879, 96] width 449 height 52
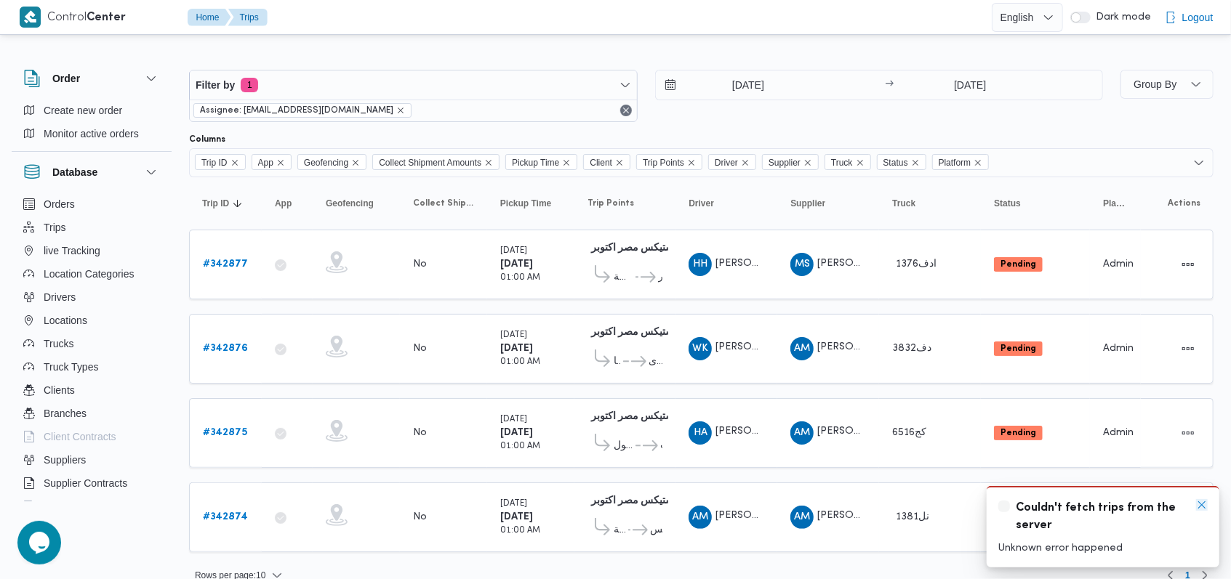
click at [1200, 510] on icon "Dismiss toast" at bounding box center [1202, 505] width 12 height 12
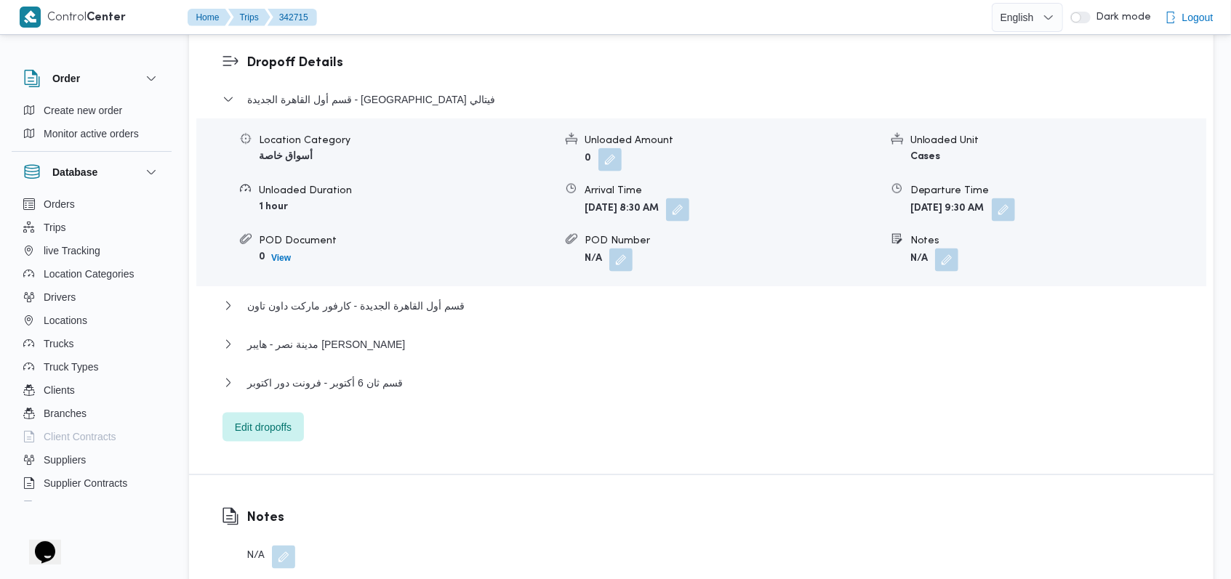
scroll to position [1299, 0]
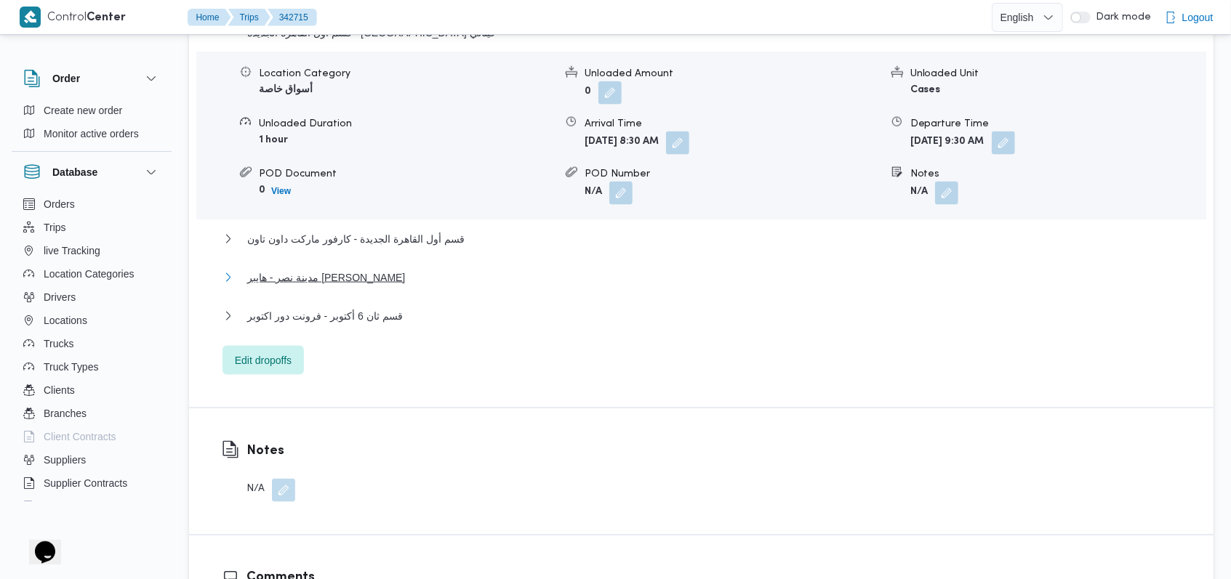
click at [390, 280] on span "مدينة نصر - هايبر [PERSON_NAME]" at bounding box center [326, 277] width 158 height 17
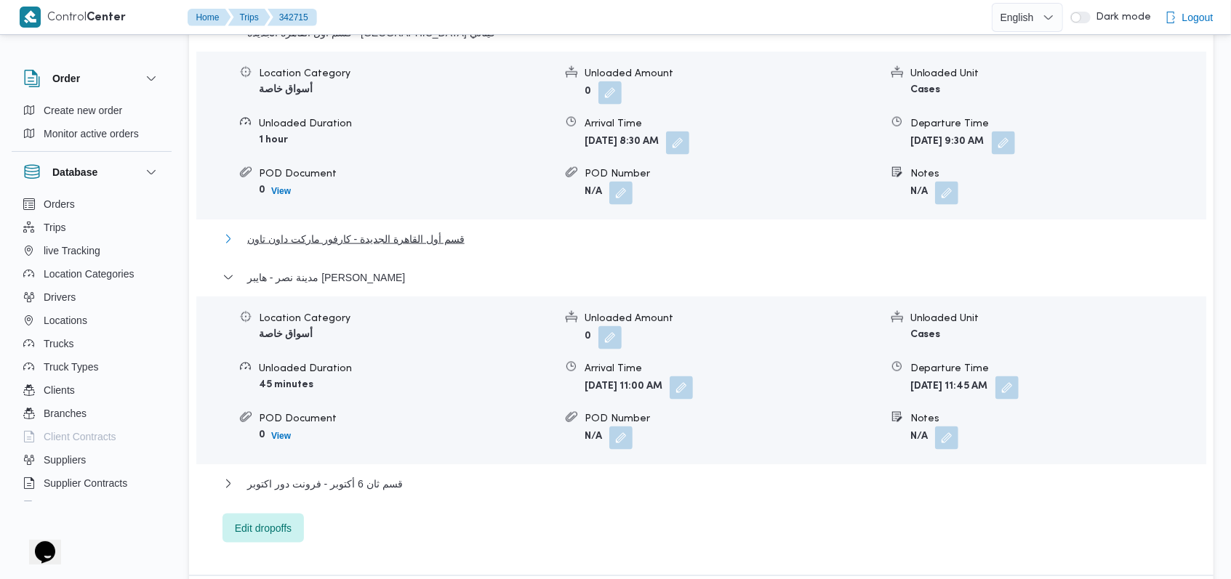
click at [398, 246] on span "قسم أول القاهرة الجديدة - كارفور ماركت داون تاون" at bounding box center [355, 238] width 217 height 17
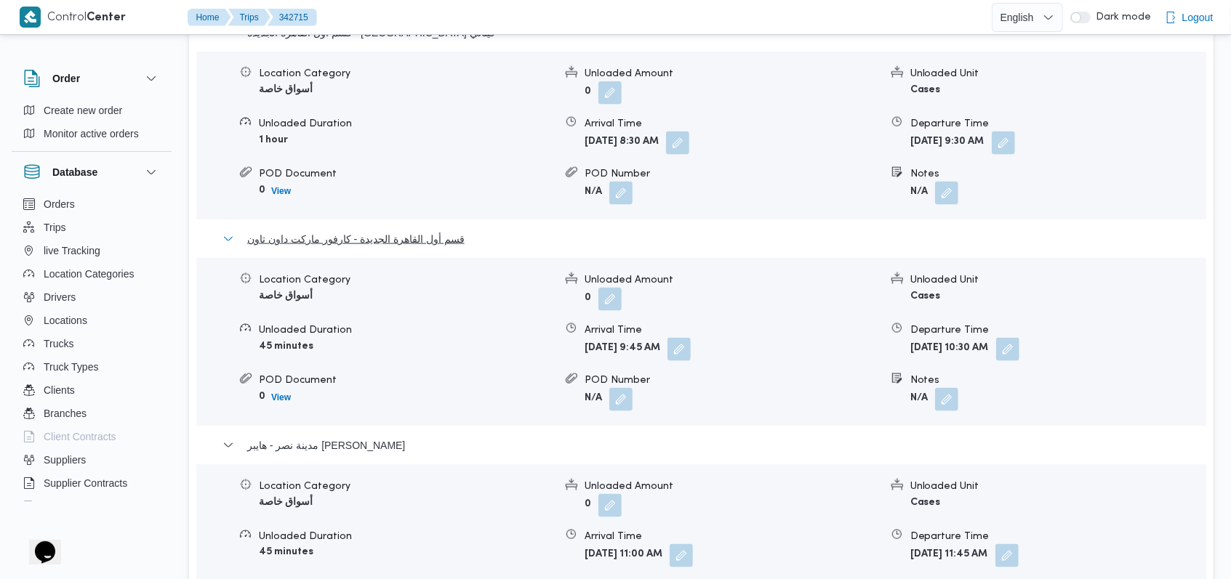
click at [414, 247] on span "قسم أول القاهرة الجديدة - كارفور ماركت داون تاون" at bounding box center [355, 238] width 217 height 17
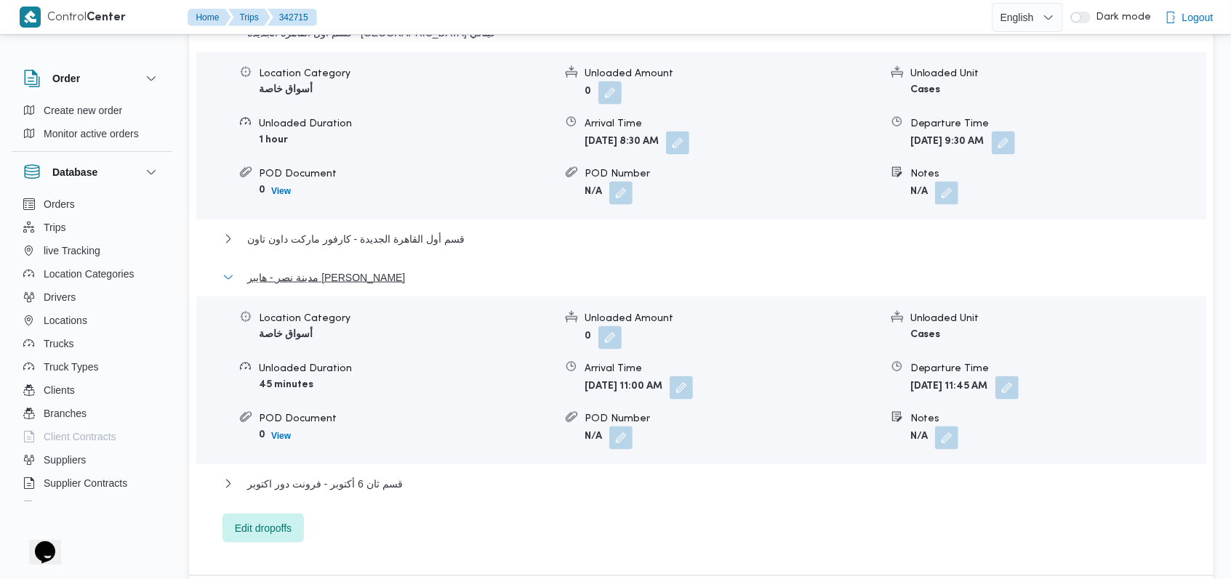
click at [380, 274] on span "مدينة نصر - هايبر ماركت مهدي عرفه" at bounding box center [326, 277] width 158 height 17
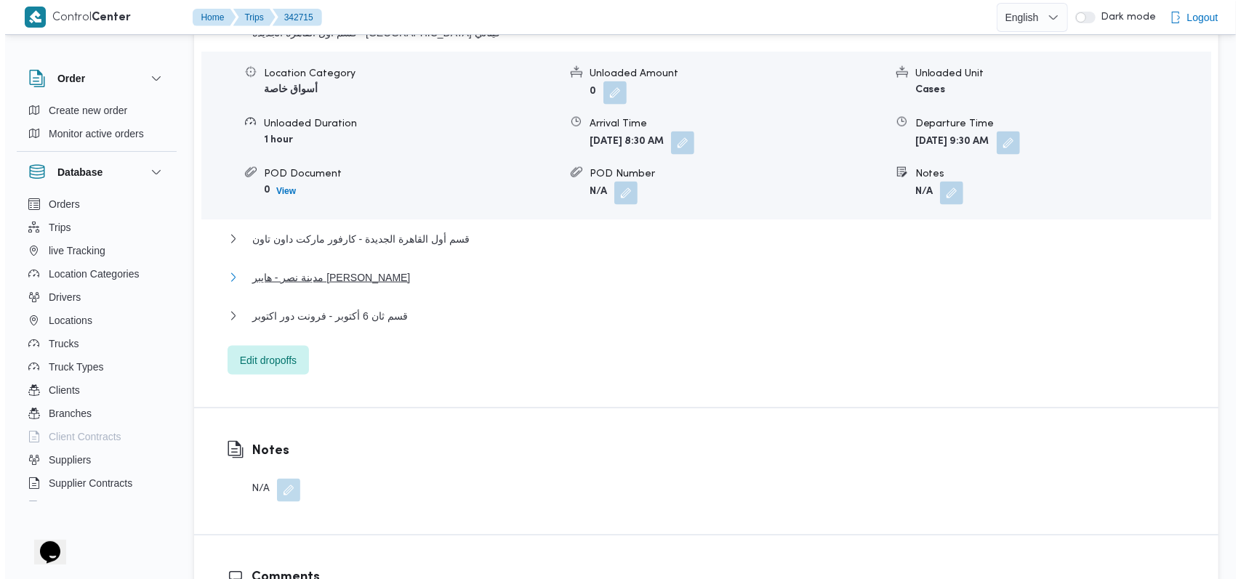
scroll to position [1203, 0]
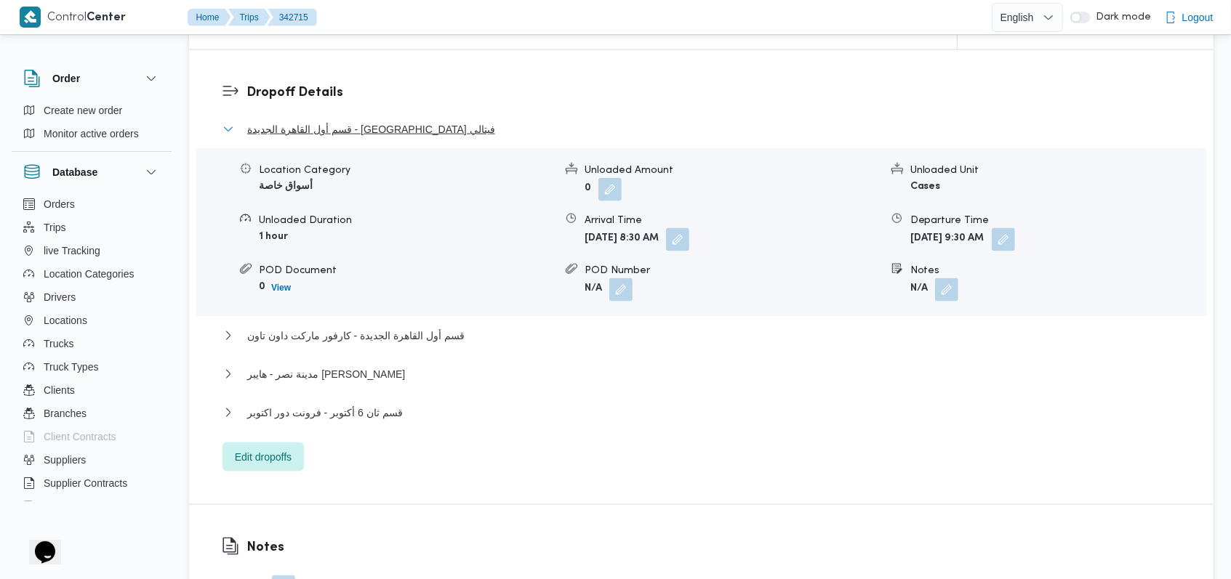
click at [381, 133] on span "قسم أول القاهرة الجديدة - كارفور فيتالي" at bounding box center [371, 129] width 248 height 17
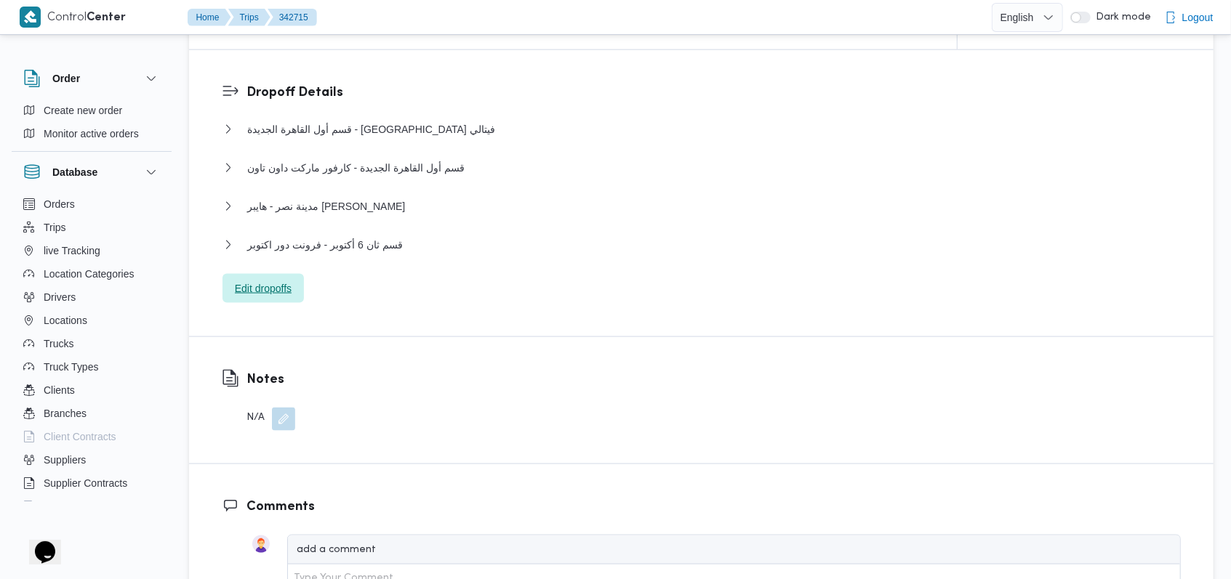
click at [289, 293] on span "Edit dropoffs" at bounding box center [263, 288] width 57 height 17
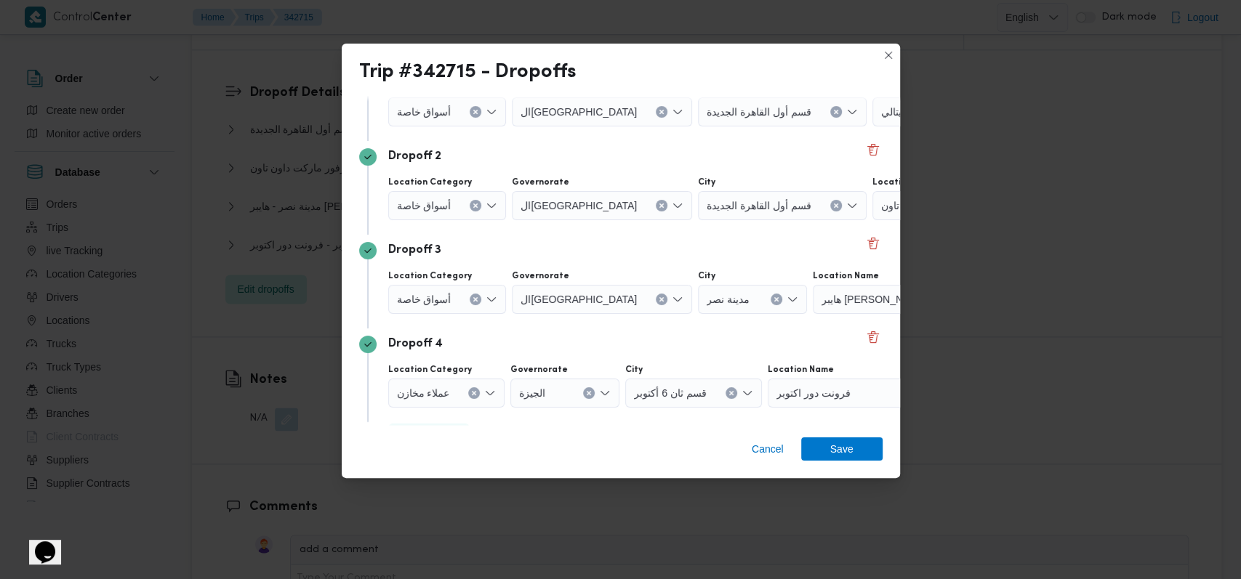
scroll to position [188, 0]
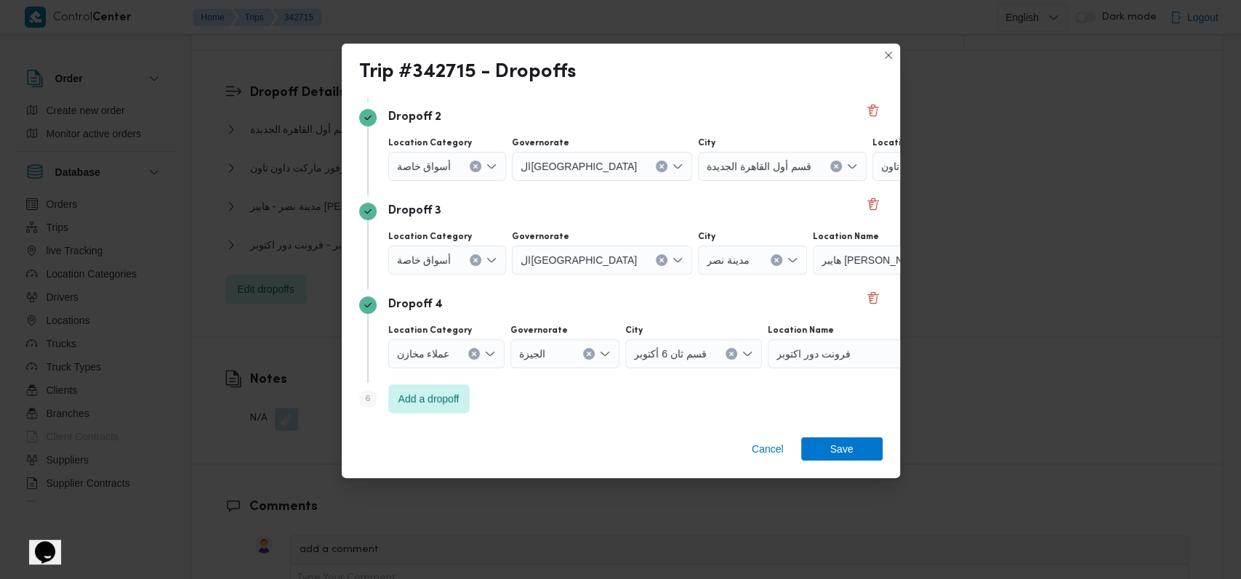
click at [442, 256] on span "أسواق خاصة" at bounding box center [424, 260] width 55 height 16
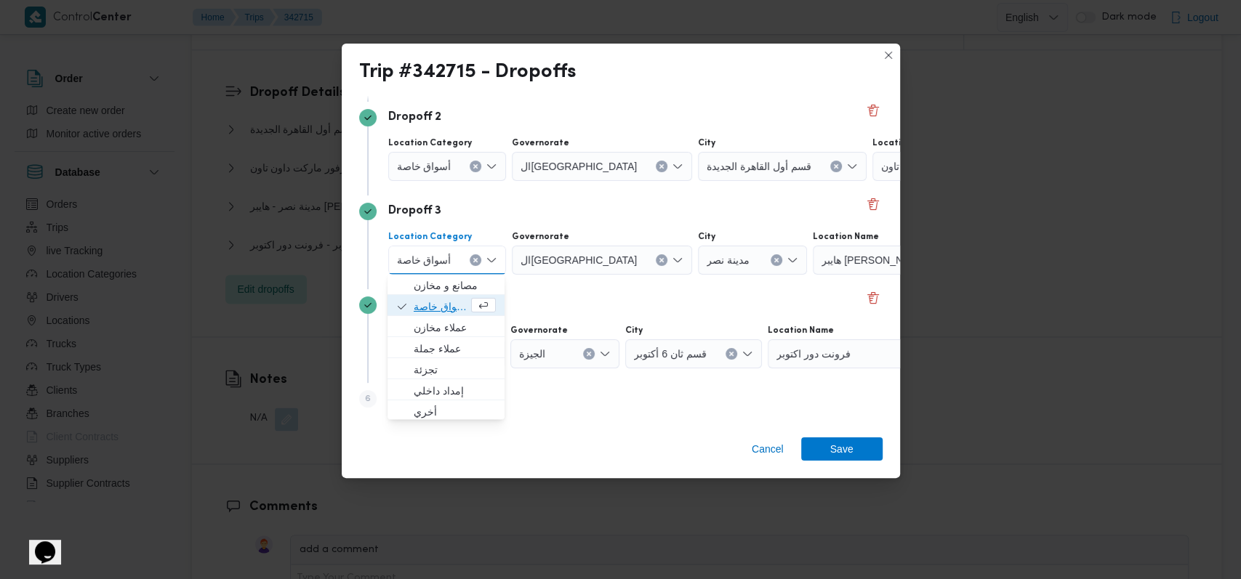
click at [446, 308] on span "أسواق خاصة" at bounding box center [441, 306] width 55 height 17
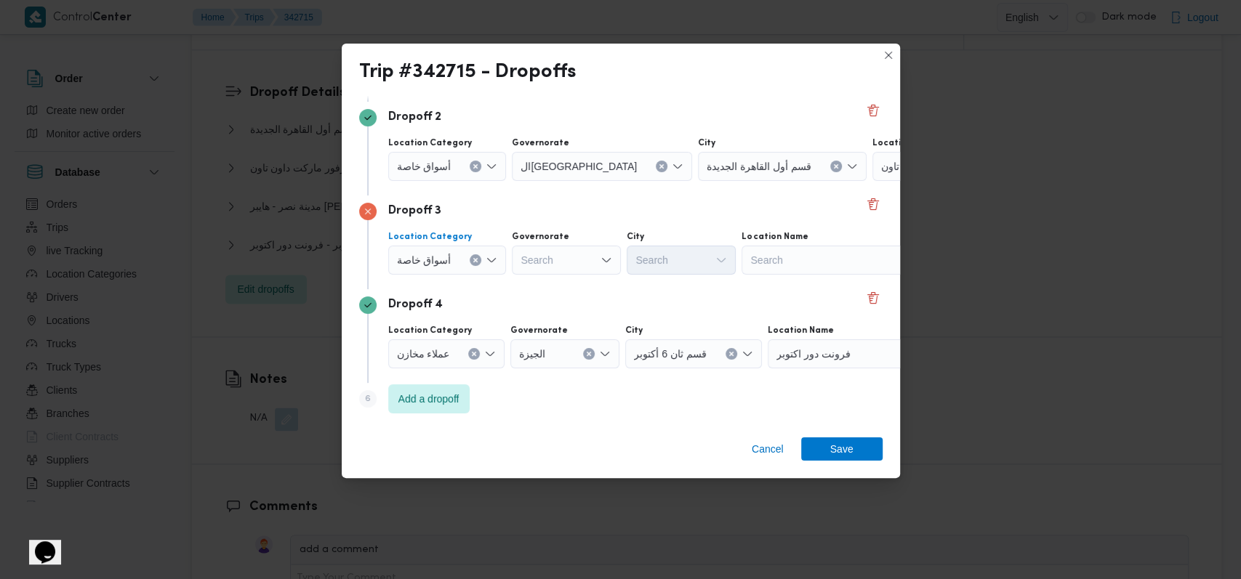
click at [443, 166] on span "أسواق خاصة" at bounding box center [424, 166] width 55 height 16
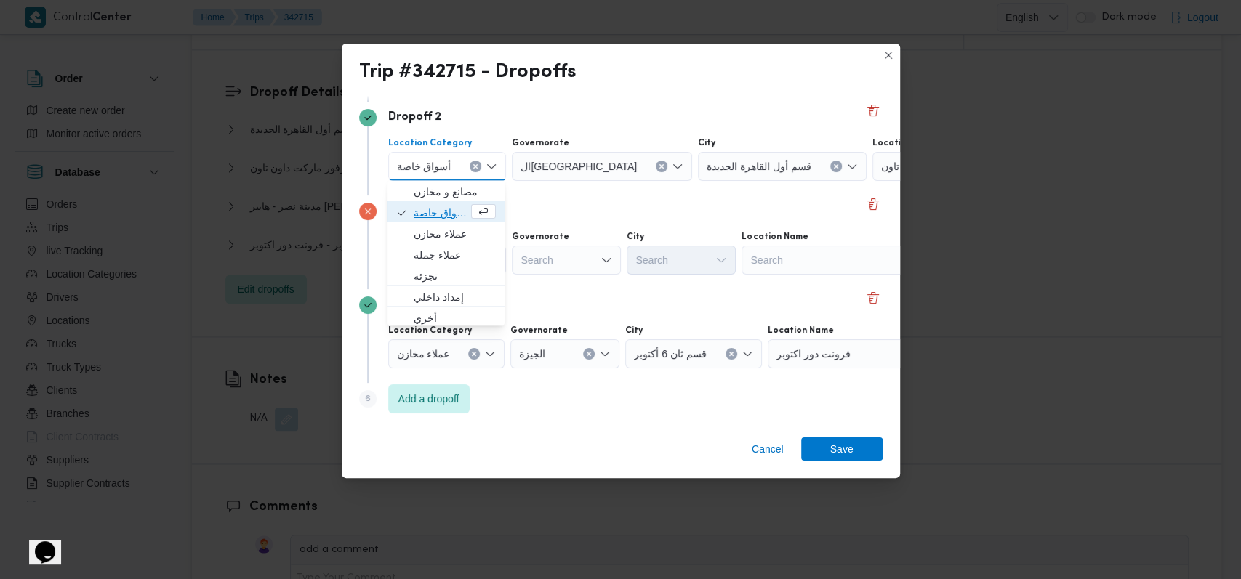
click at [435, 220] on span "أسواق خاصة" at bounding box center [441, 212] width 55 height 17
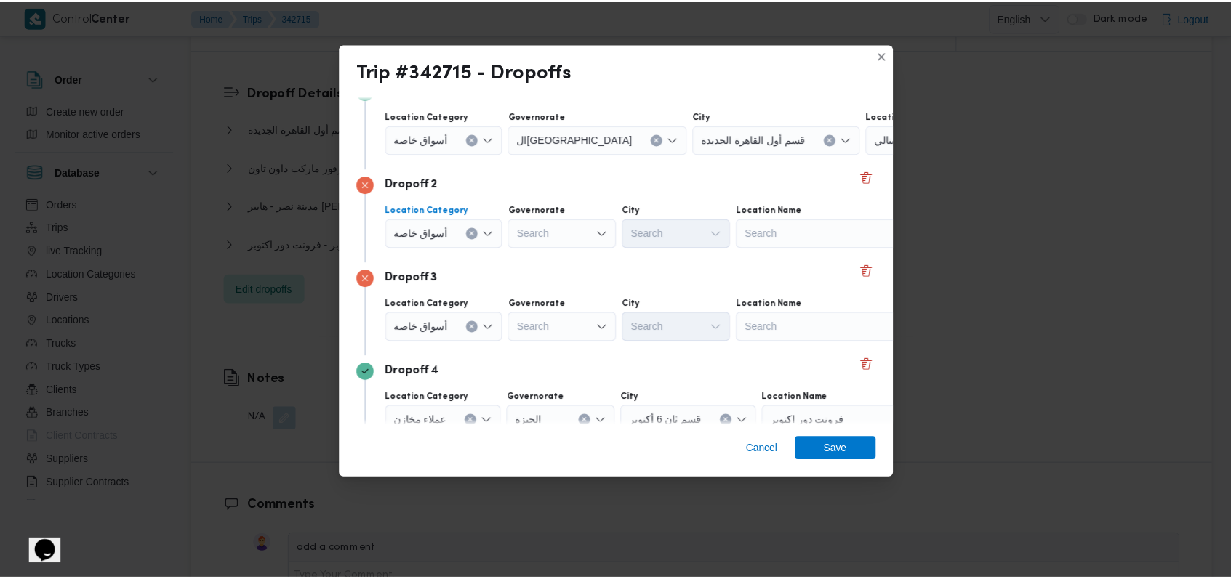
scroll to position [91, 0]
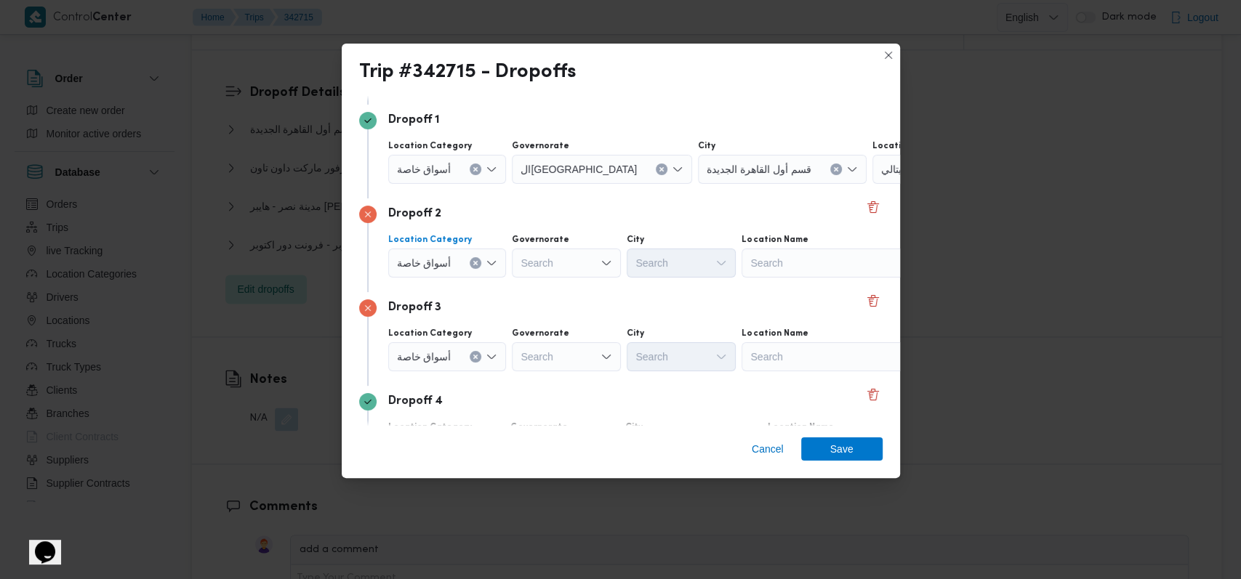
click at [454, 172] on div at bounding box center [457, 169] width 7 height 23
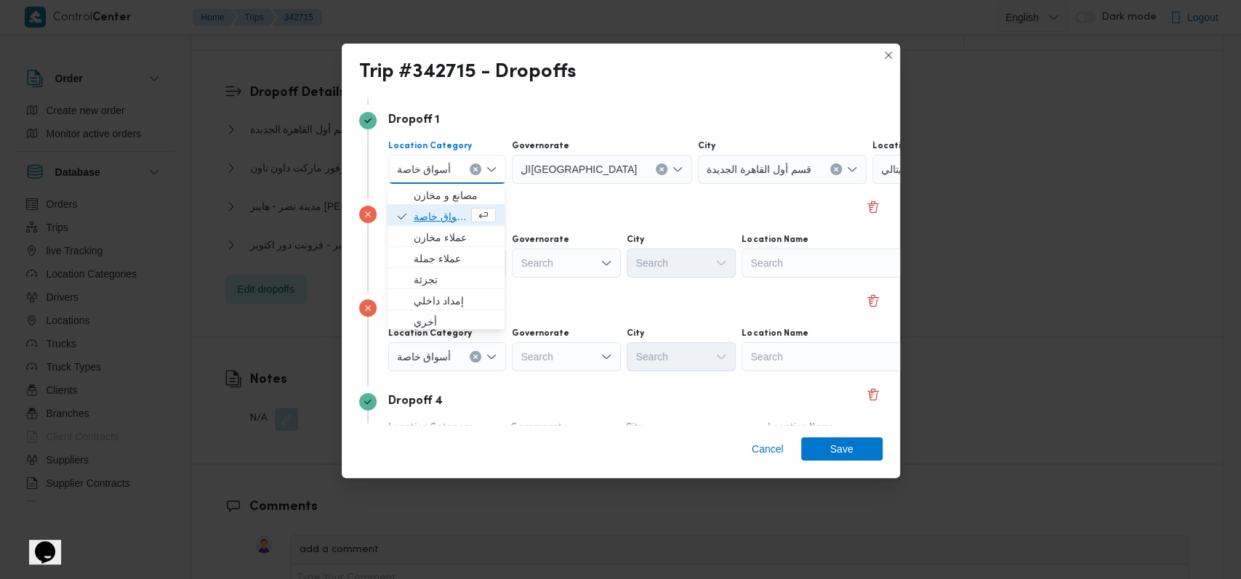
click at [448, 215] on span "أسواق خاصة" at bounding box center [441, 216] width 55 height 17
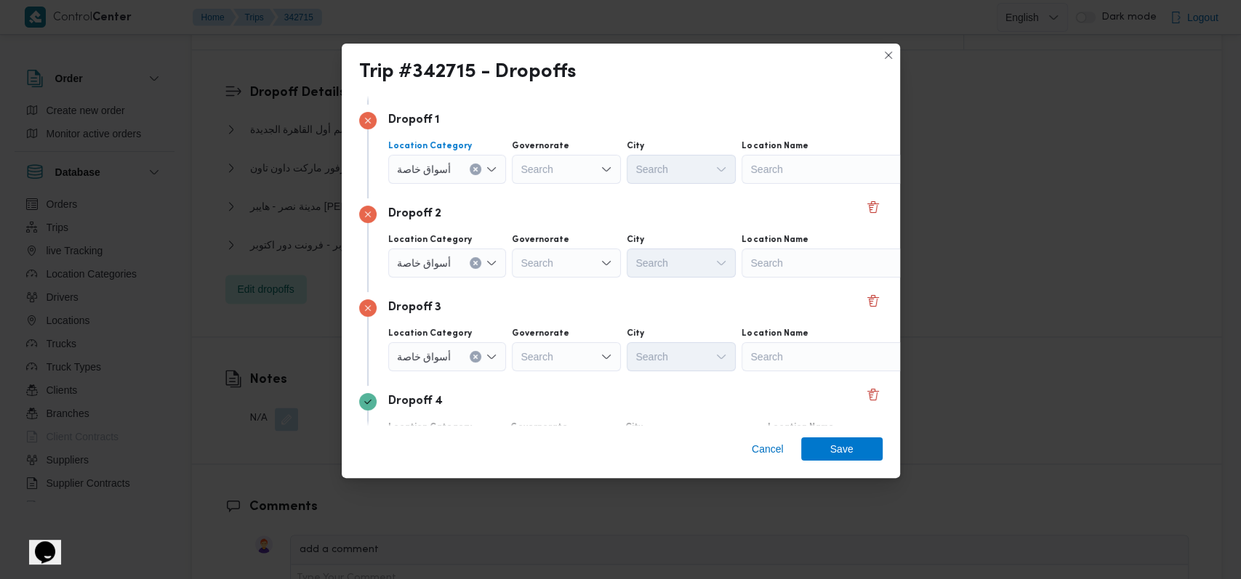
click at [821, 160] on div "Search" at bounding box center [833, 169] width 182 height 29
type input ";"
type input "كارفور المعاد"
click at [820, 184] on span "كارفور المعاد ي | كارفور المعادي سيتي سنتر | البساتين الشرقية" at bounding box center [831, 195] width 170 height 23
click at [797, 271] on div "Search" at bounding box center [833, 263] width 182 height 29
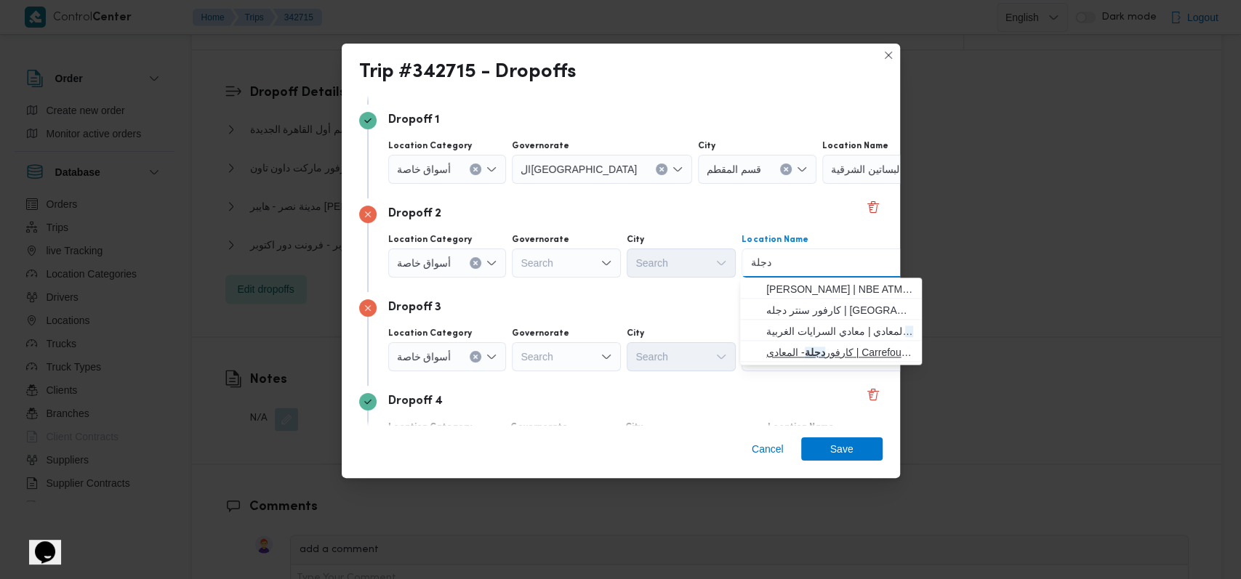
type input "دجلة"
click at [816, 352] on mark "دجلة" at bounding box center [815, 353] width 20 height 12
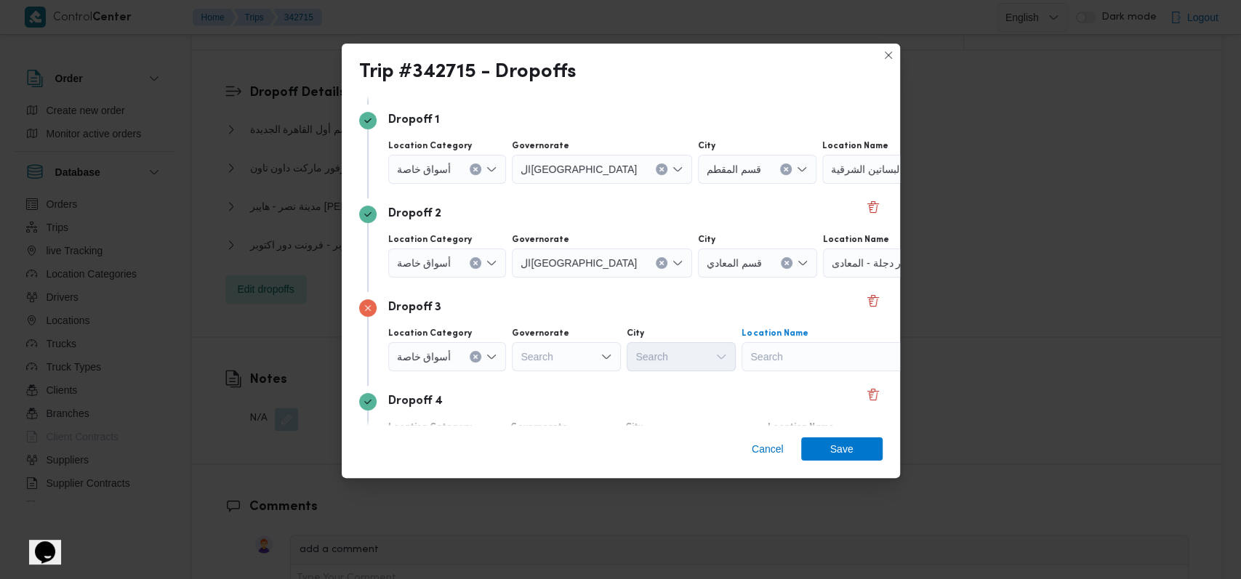
click at [816, 352] on div "Search" at bounding box center [833, 356] width 182 height 29
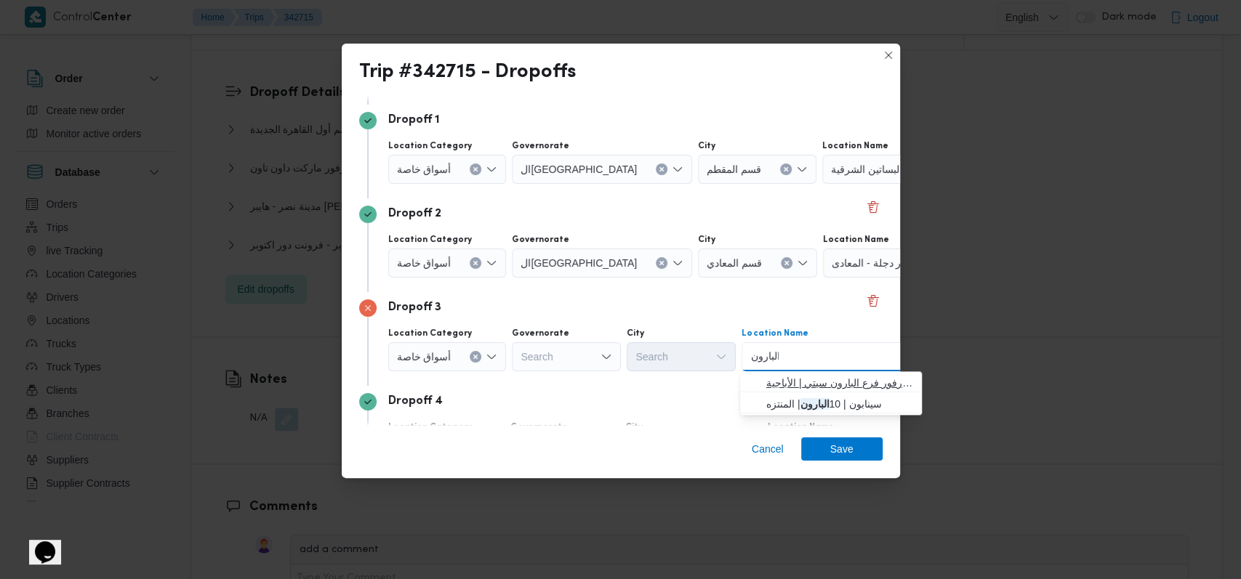
type input "البارون"
click at [820, 378] on span "كارفور فرع البارون سيتي | كارفور فرع البارون سيتي | الأباجية" at bounding box center [839, 382] width 147 height 17
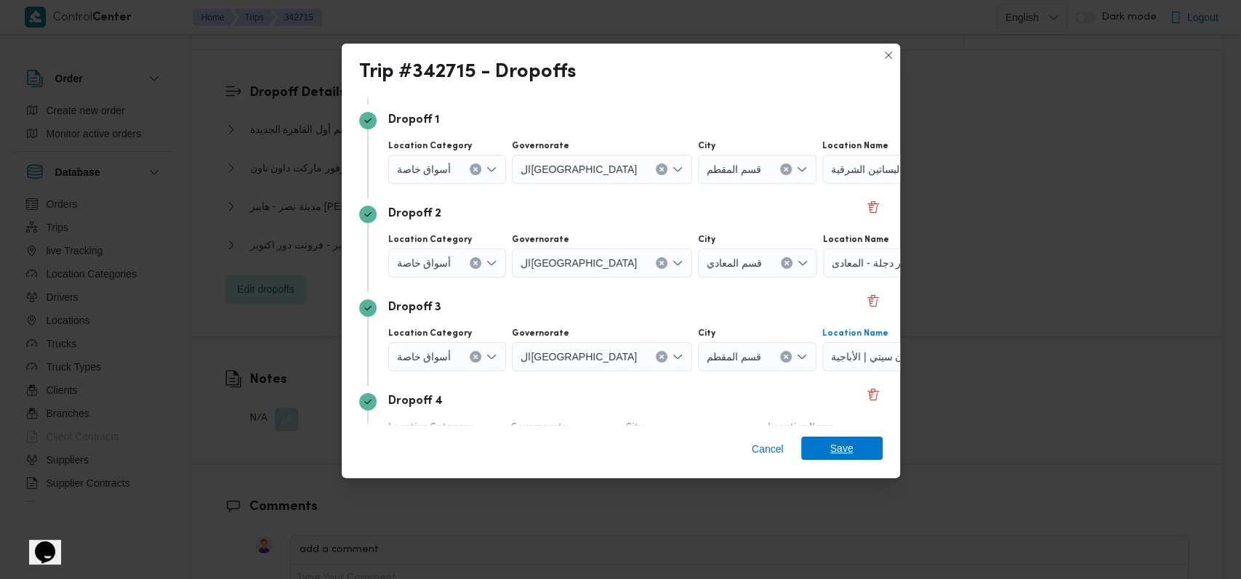
click at [846, 443] on span "Save" at bounding box center [841, 448] width 23 height 23
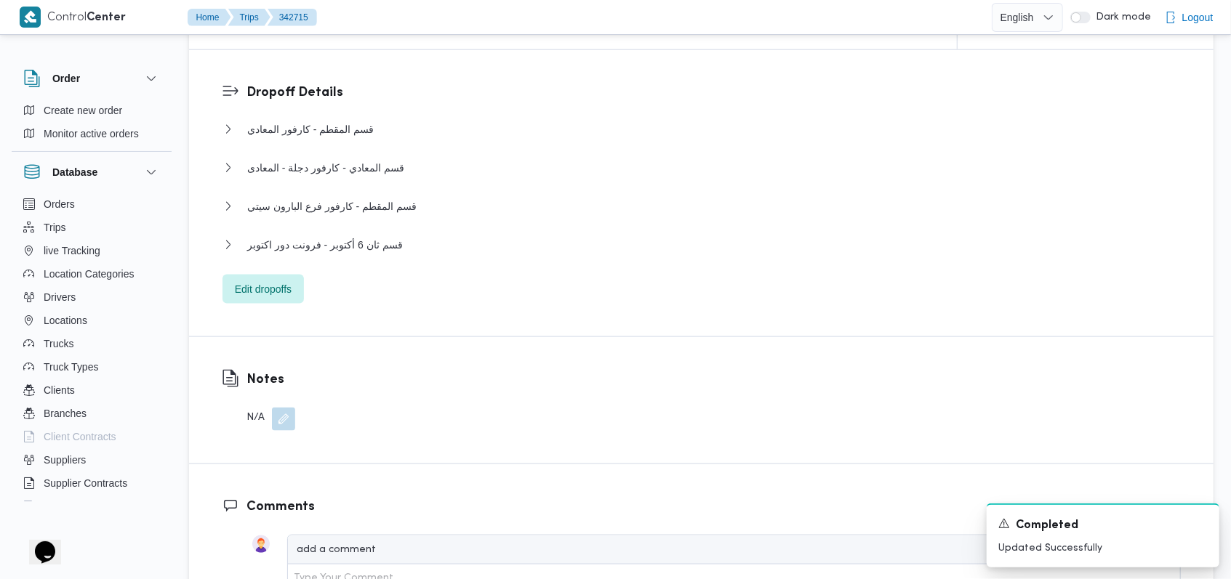
click at [330, 196] on div "قسم المقطم - كارفور المعادي Location Category أسواق خاصة Unloaded Amount 0 Unlo…" at bounding box center [701, 212] width 958 height 183
click at [334, 207] on span "قسم المقطم - كارفور فرع البارون سيتي" at bounding box center [331, 206] width 169 height 17
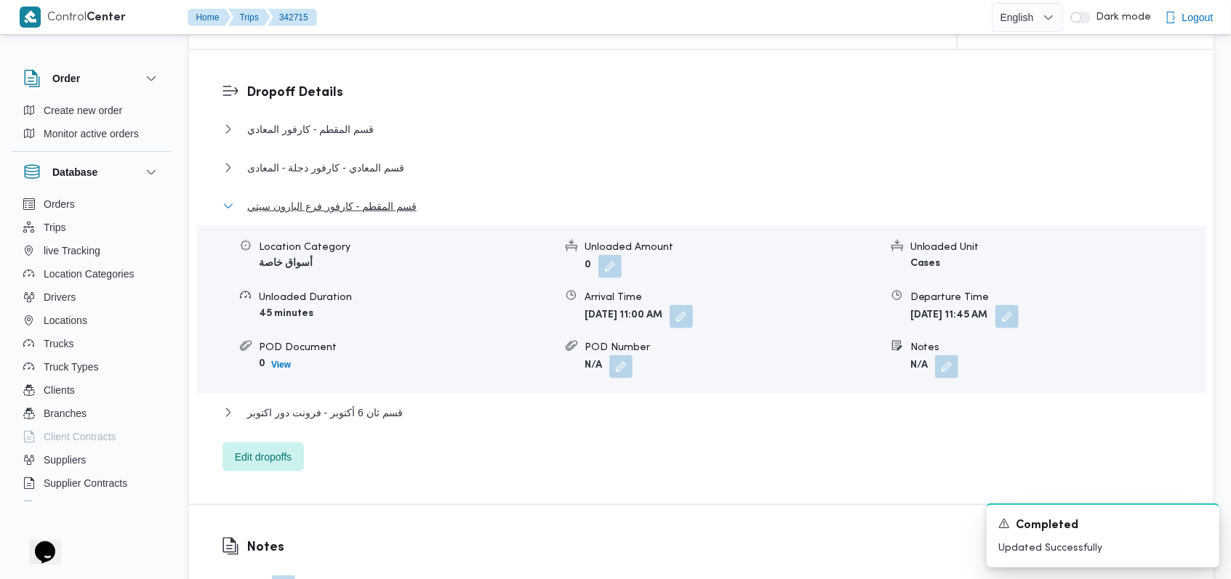
click at [342, 212] on span "قسم المقطم - كارفور فرع البارون سيتي" at bounding box center [331, 206] width 169 height 17
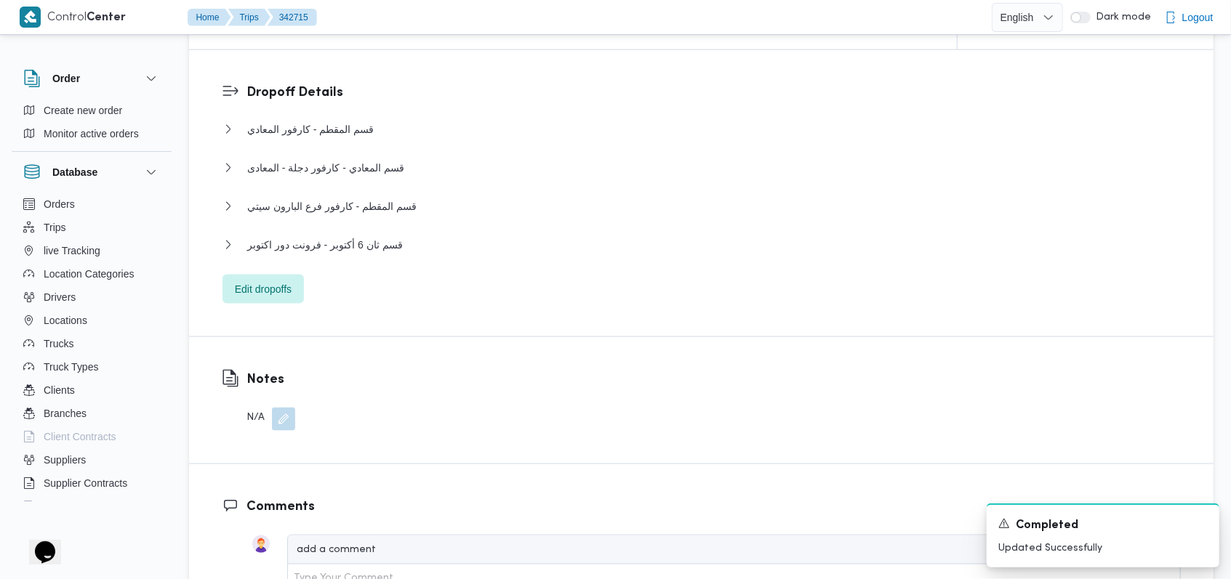
click at [352, 253] on div "قسم ثان 6 أكتوبر - فرونت دور اكتوبر" at bounding box center [701, 250] width 958 height 28
click at [363, 245] on span "قسم ثان 6 أكتوبر - فرونت دور اكتوبر" at bounding box center [325, 244] width 156 height 17
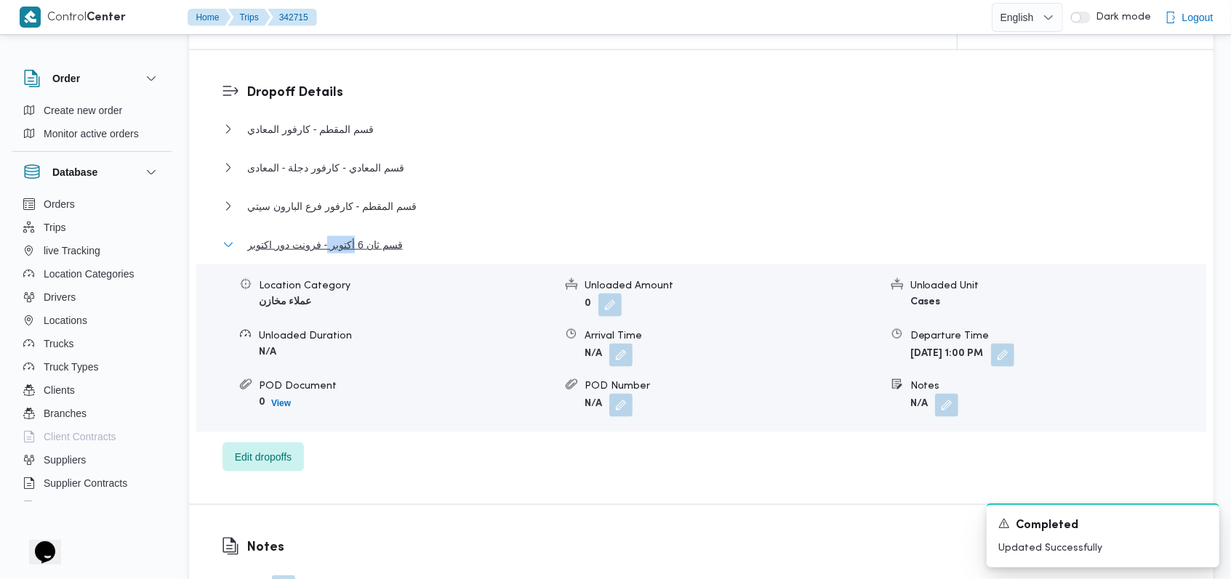
click at [363, 245] on span "قسم ثان 6 أكتوبر - فرونت دور اكتوبر" at bounding box center [325, 244] width 156 height 17
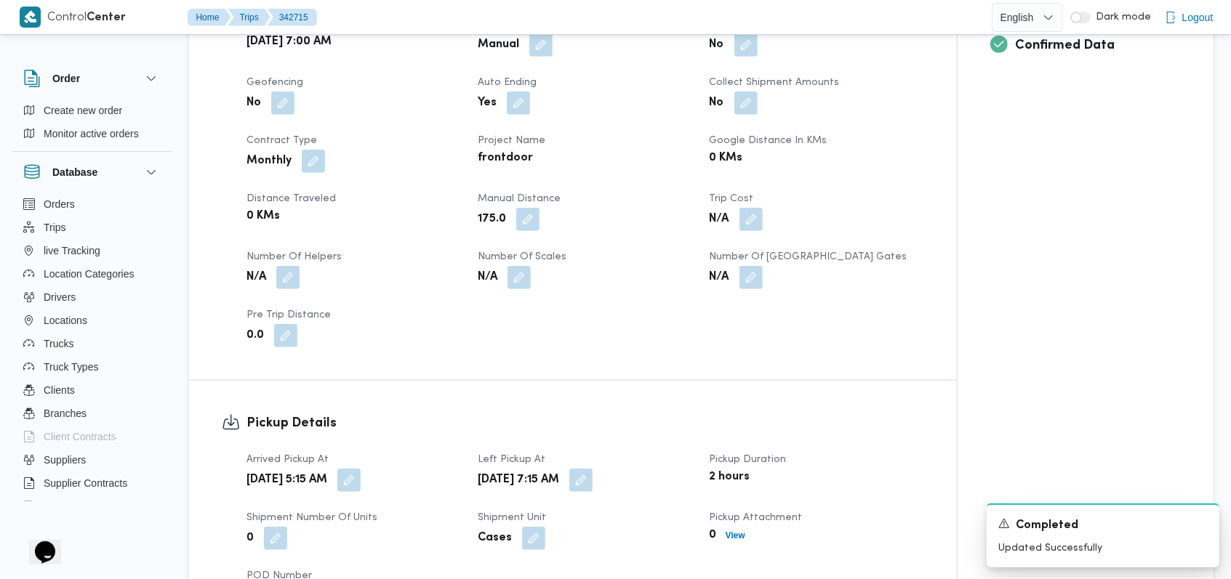
scroll to position [718, 0]
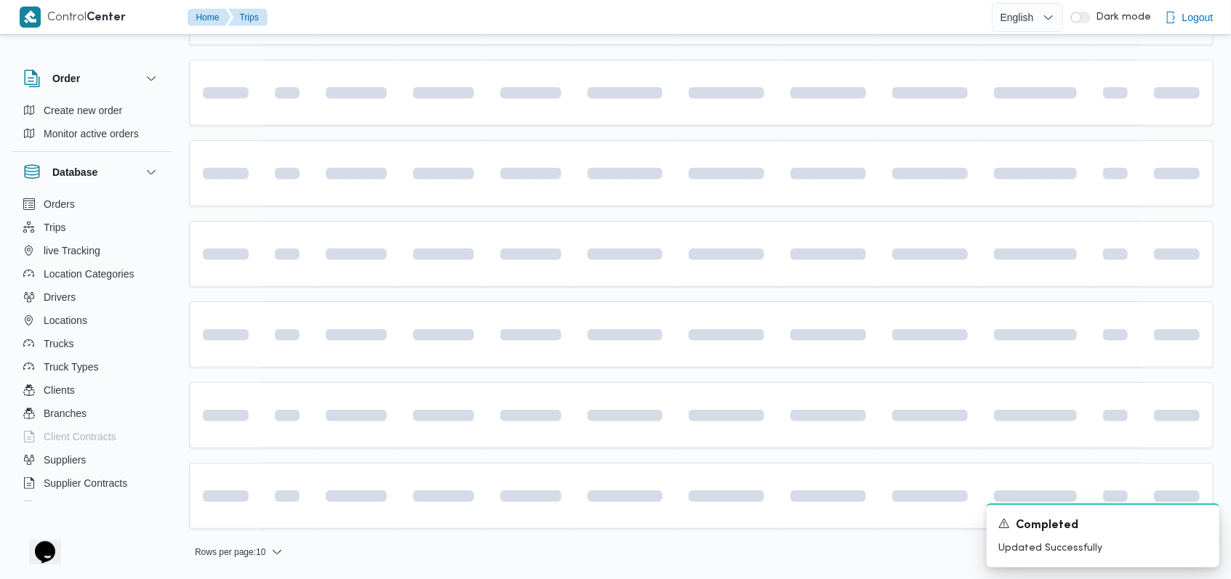
scroll to position [46, 0]
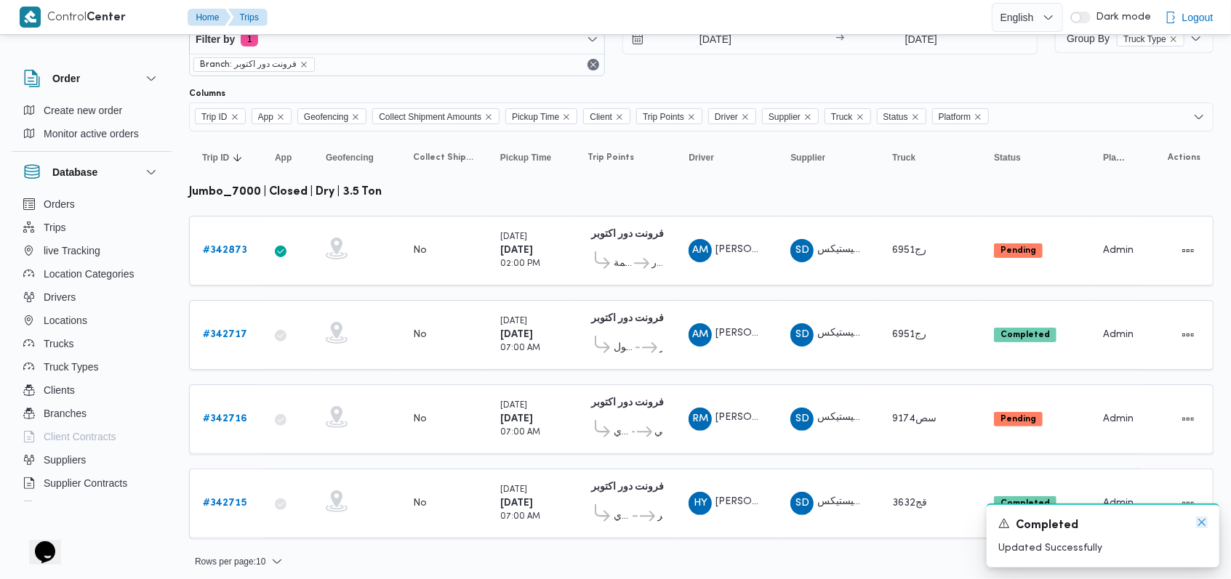
click at [1201, 526] on icon "Dismiss toast" at bounding box center [1202, 523] width 12 height 12
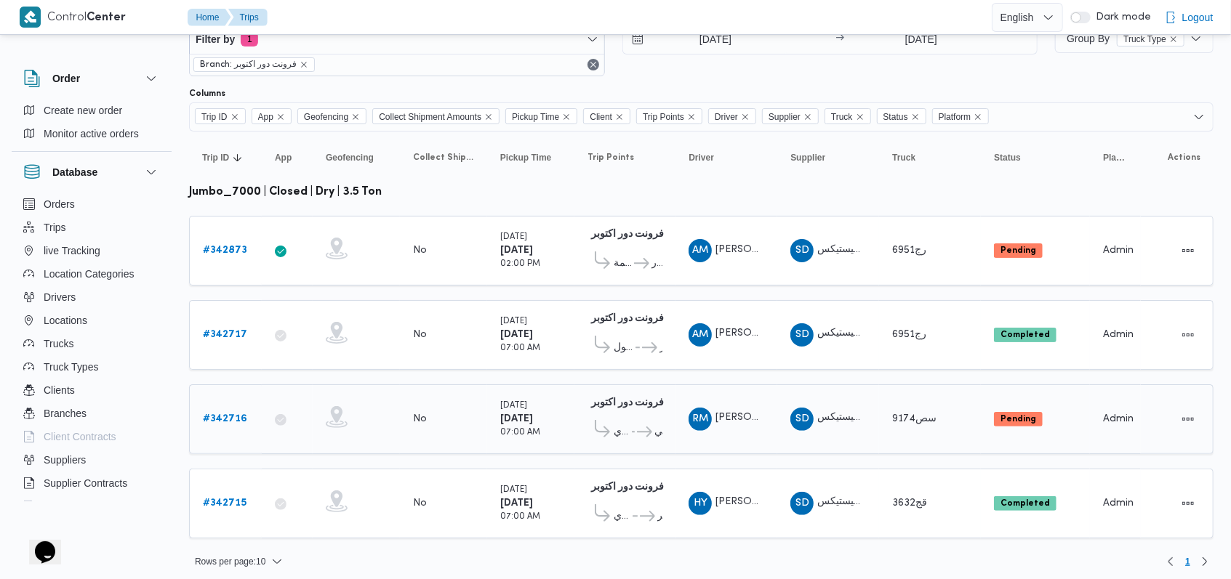
click at [225, 414] on b "# 342716" at bounding box center [225, 418] width 44 height 9
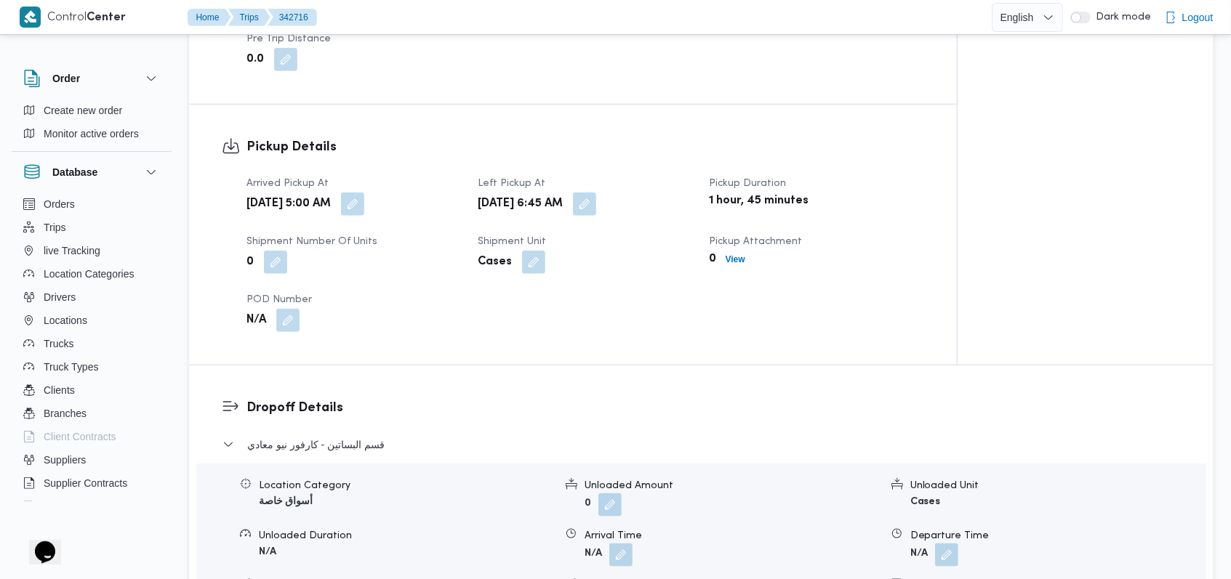
scroll to position [1066, 0]
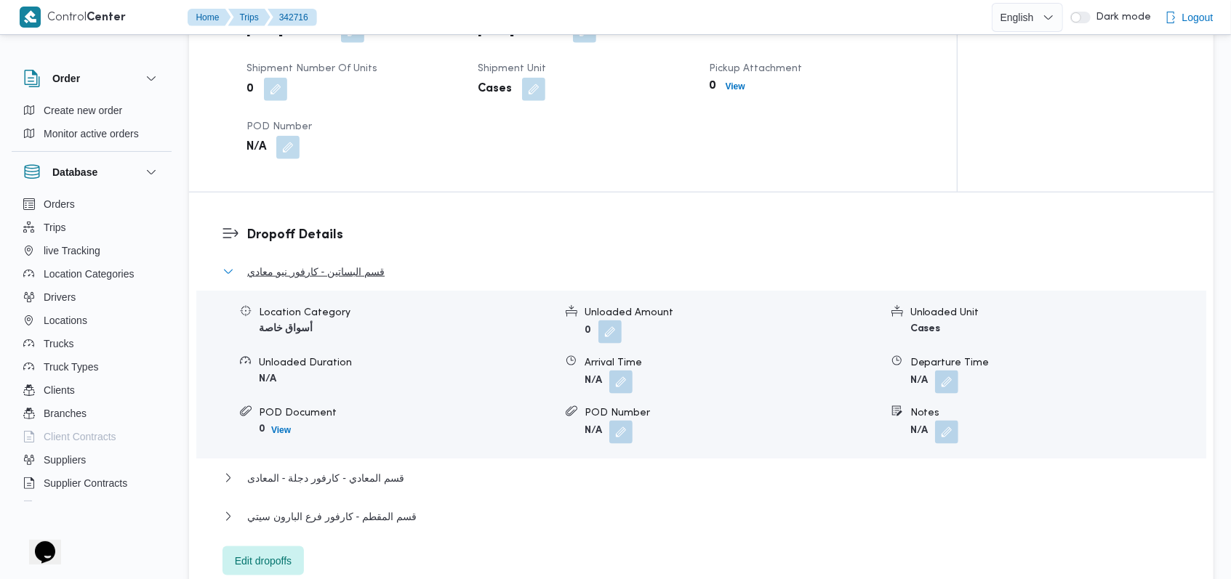
click at [374, 275] on span "قسم البساتين - كارفور نيو معادي" at bounding box center [315, 271] width 137 height 17
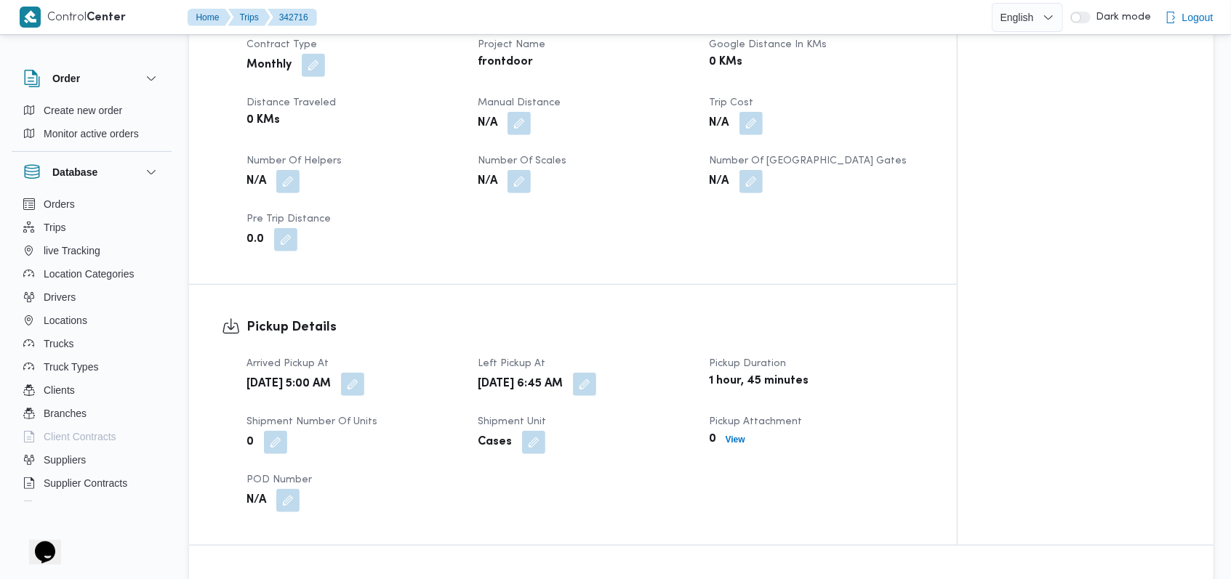
scroll to position [678, 0]
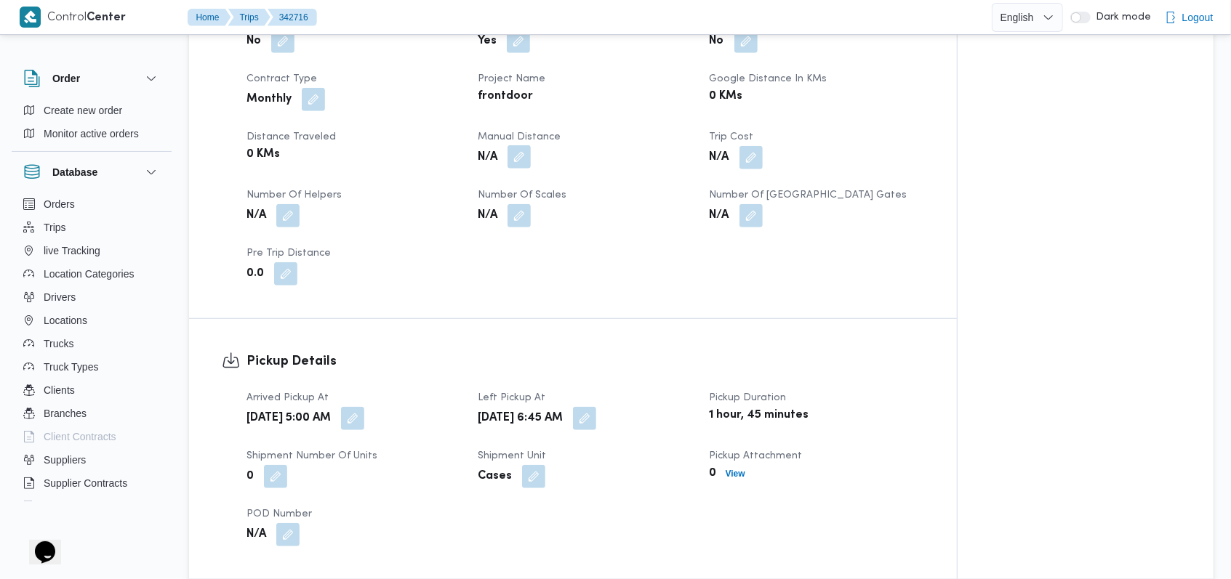
click at [528, 164] on button "button" at bounding box center [518, 156] width 23 height 23
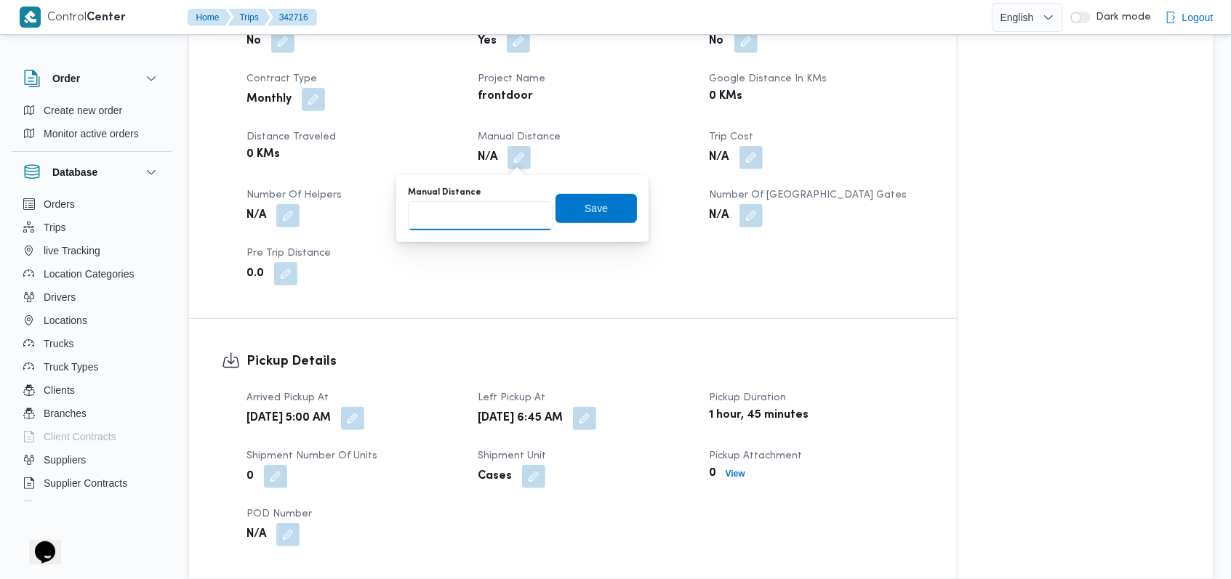
click at [474, 220] on input "Manual Distance" at bounding box center [480, 215] width 145 height 29
type input "175"
click at [585, 211] on span "Save" at bounding box center [596, 207] width 23 height 17
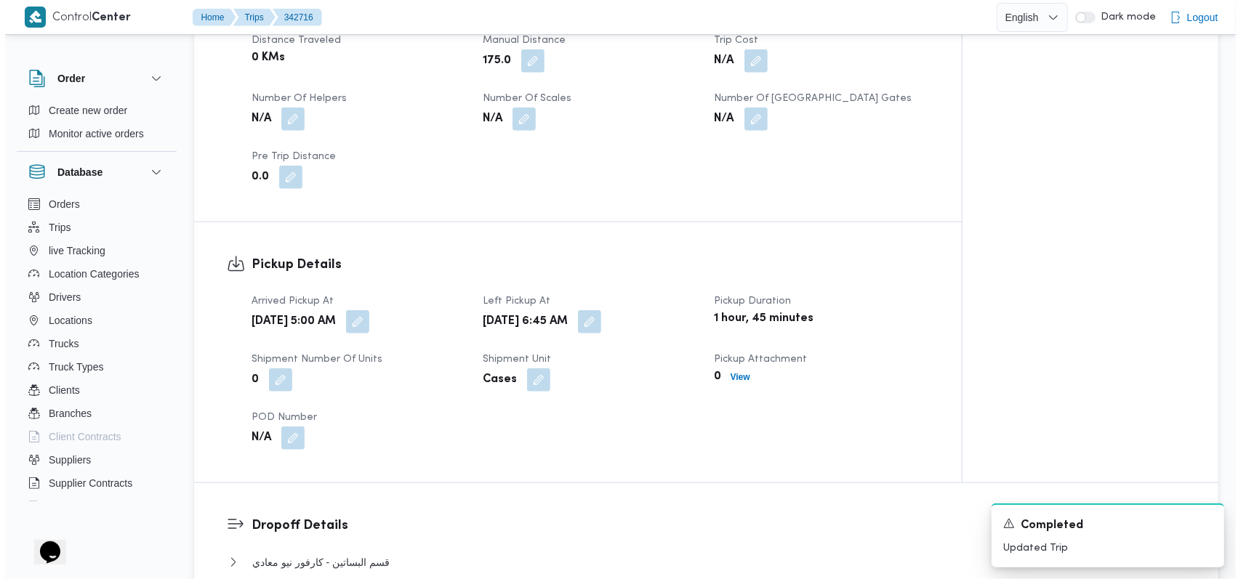
scroll to position [969, 0]
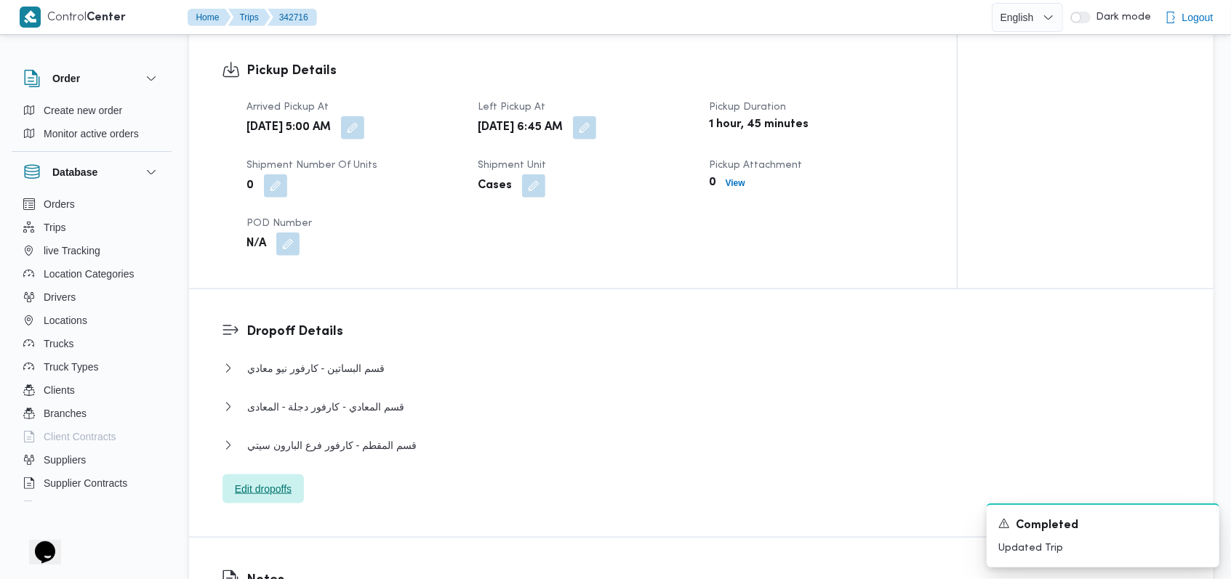
click at [268, 490] on span "Edit dropoffs" at bounding box center [263, 489] width 57 height 17
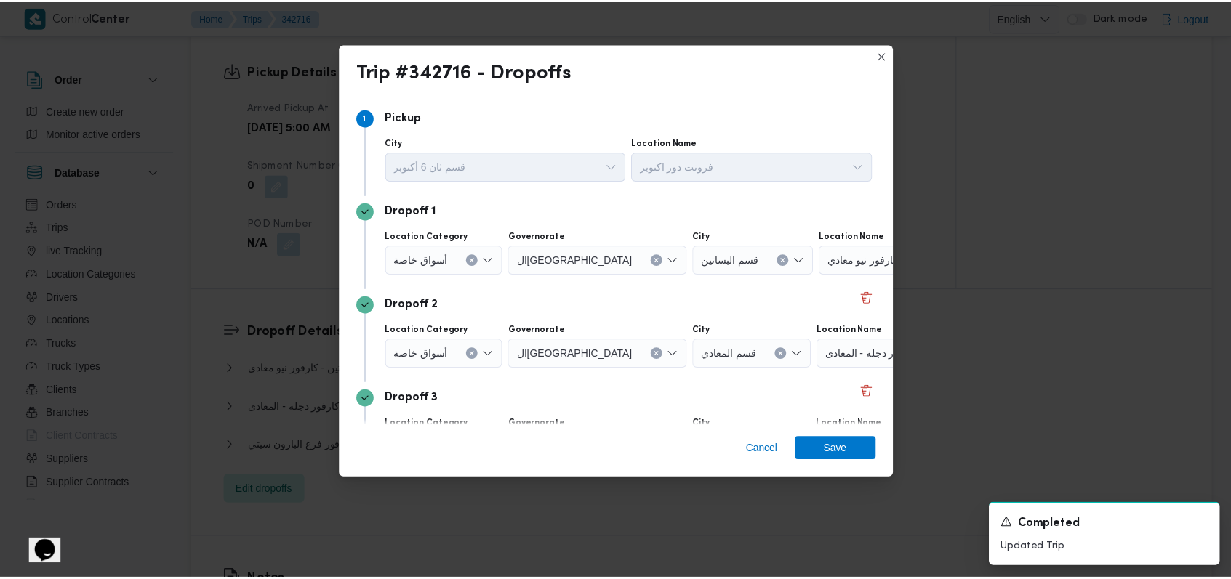
scroll to position [94, 0]
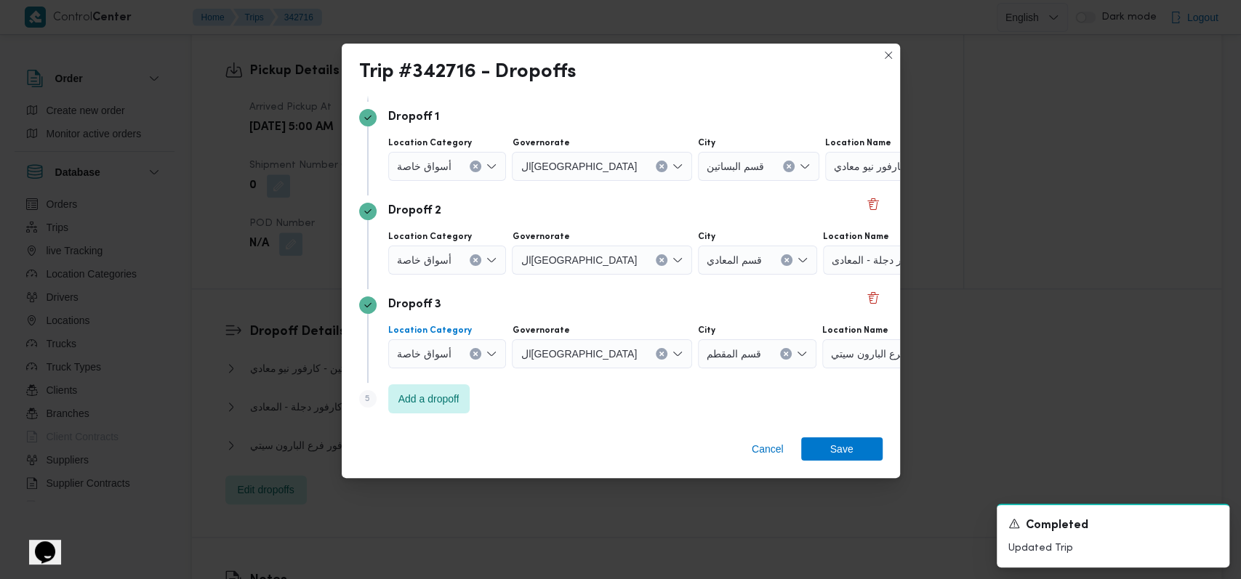
click at [441, 351] on span "أسواق خاصة" at bounding box center [424, 353] width 55 height 16
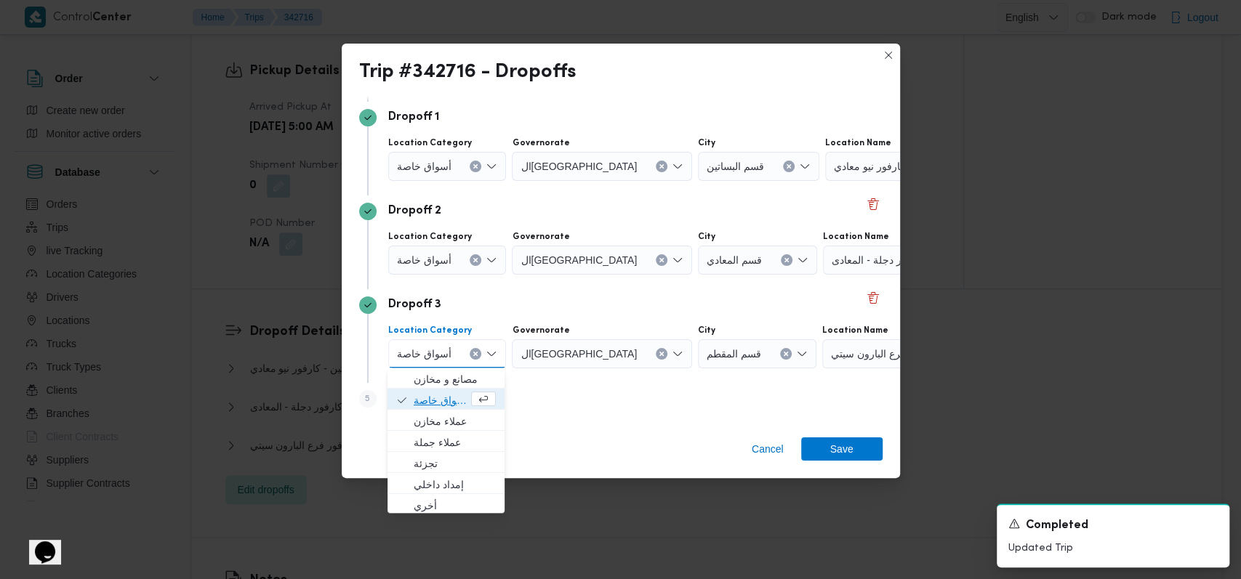
click at [436, 402] on span "أسواق خاصة" at bounding box center [441, 400] width 55 height 17
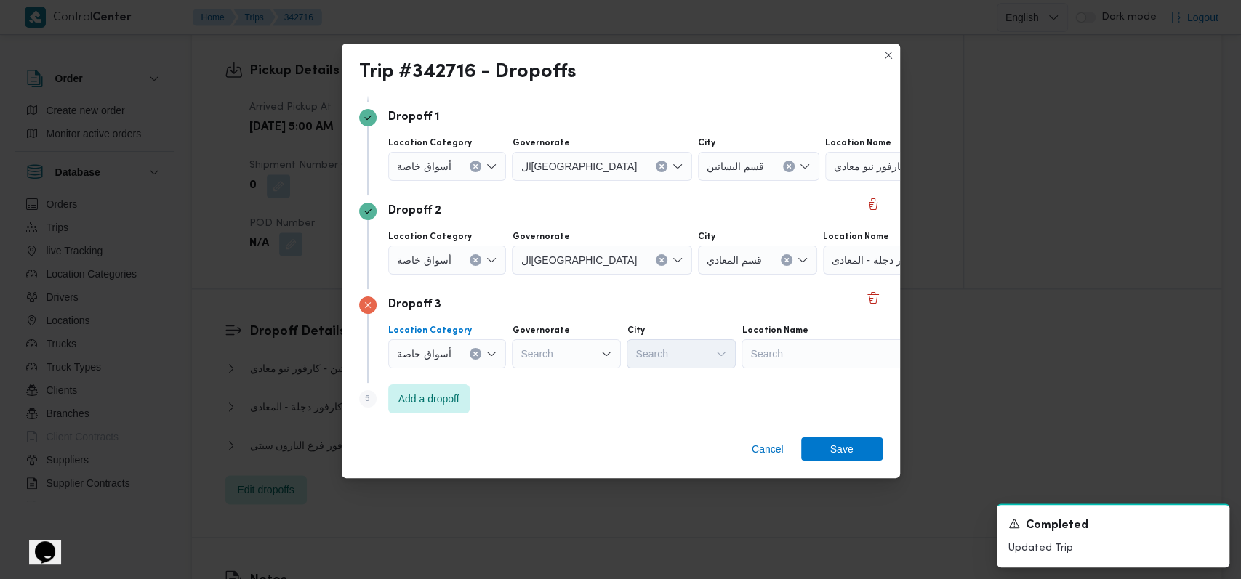
click at [448, 259] on span "أسواق خاصة" at bounding box center [424, 260] width 55 height 16
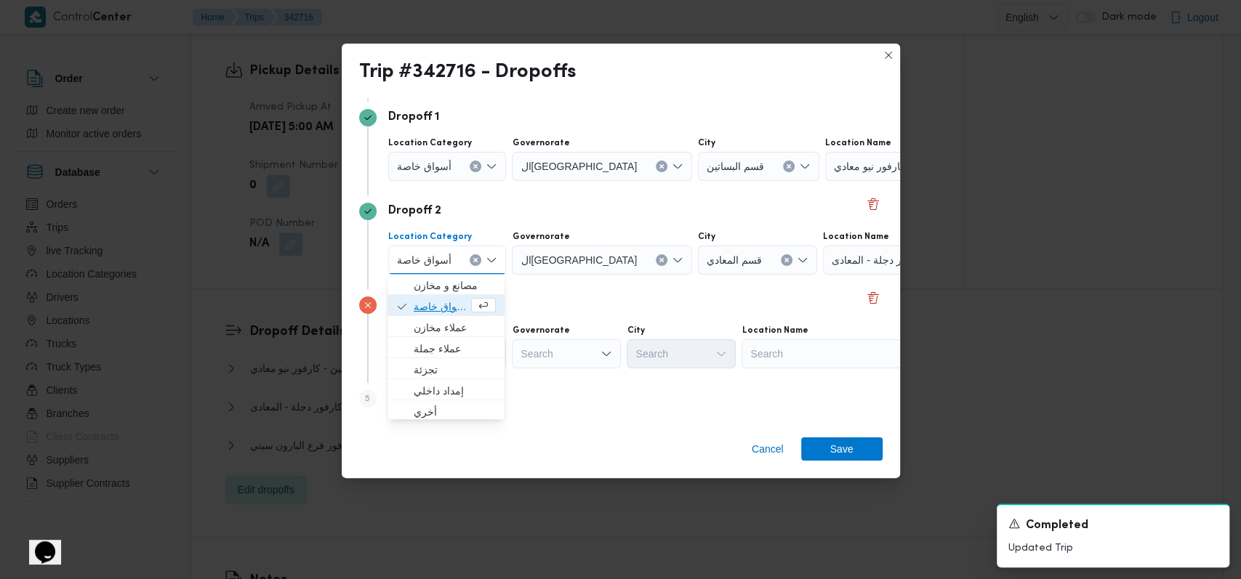
click at [438, 300] on span "أسواق خاصة" at bounding box center [441, 306] width 55 height 17
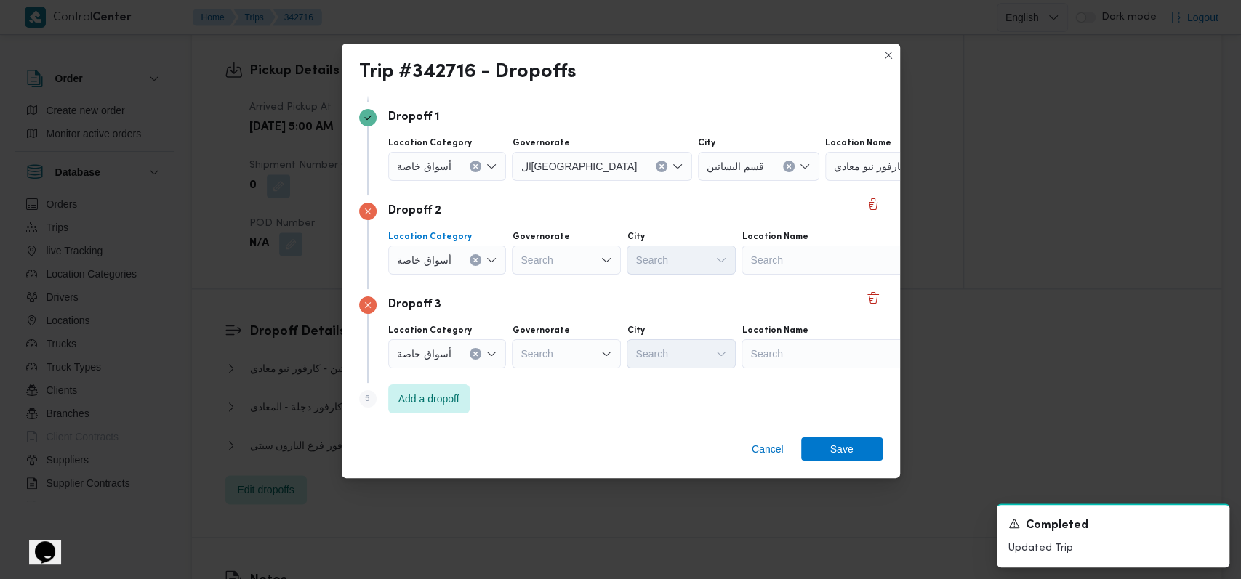
click at [439, 170] on span "أسواق خاصة" at bounding box center [424, 166] width 55 height 16
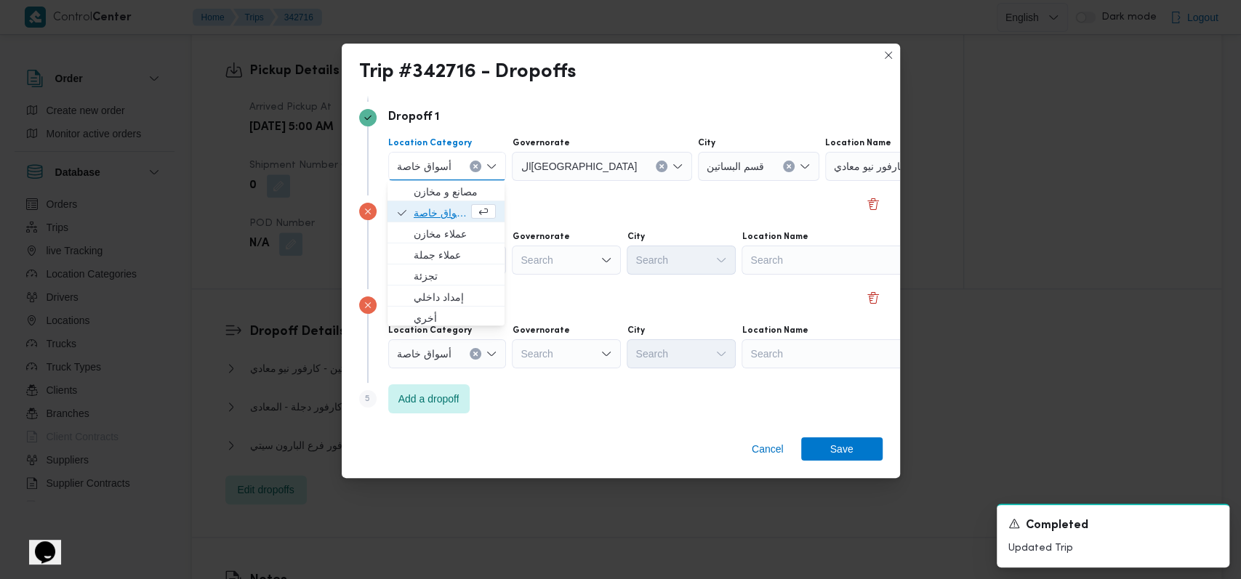
click at [430, 218] on span "أسواق خاصة" at bounding box center [441, 212] width 55 height 17
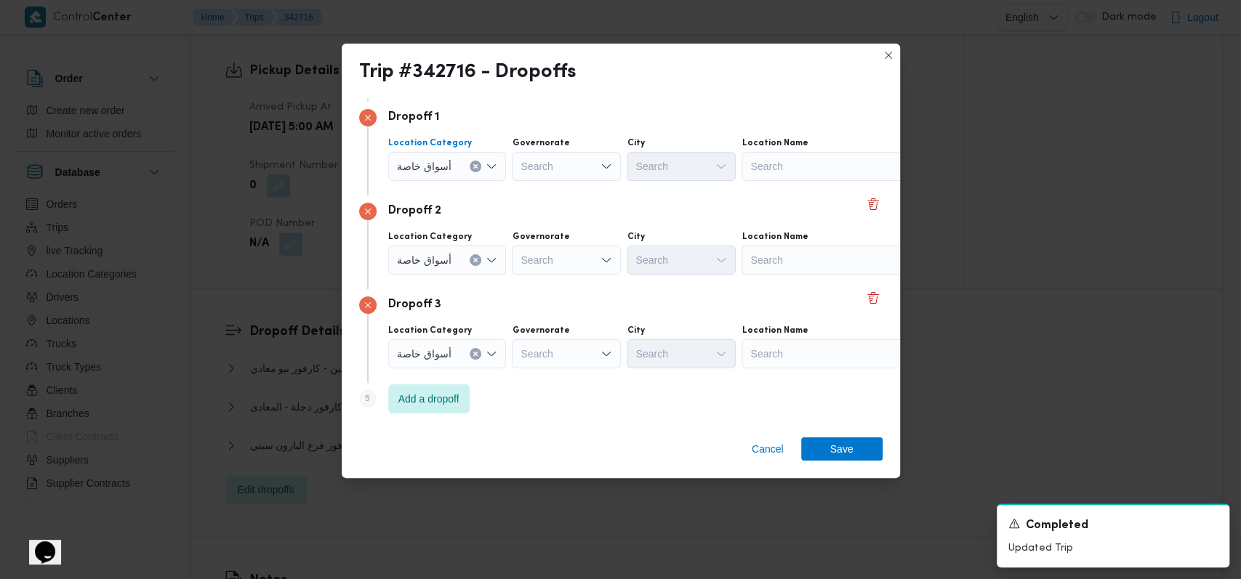
click at [810, 174] on div "Search" at bounding box center [833, 166] width 182 height 29
type input "كارفور فيتال"
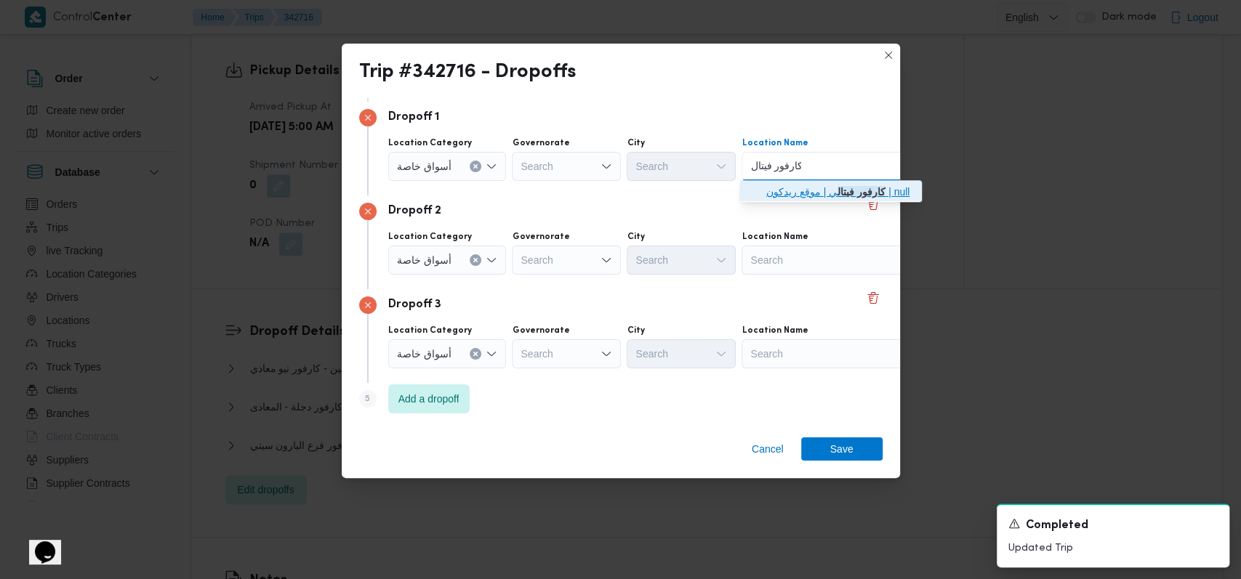
click at [804, 188] on span "كارفور فيتال ي | موقع ريدكون | null" at bounding box center [839, 191] width 147 height 17
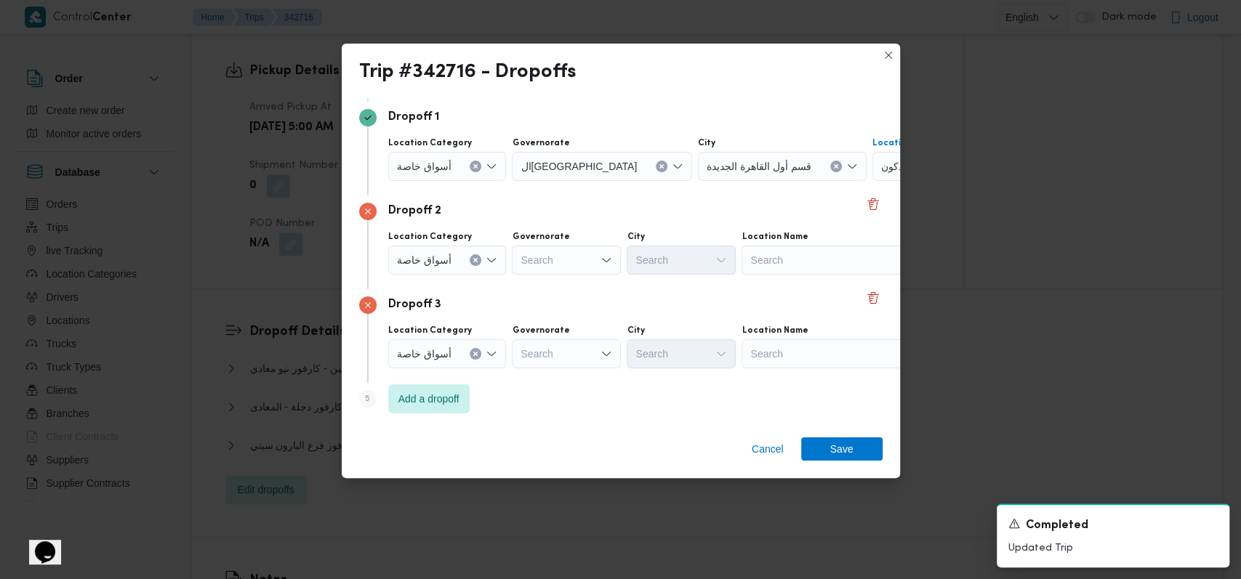
click at [791, 272] on div "Search" at bounding box center [833, 260] width 182 height 29
type input "داون"
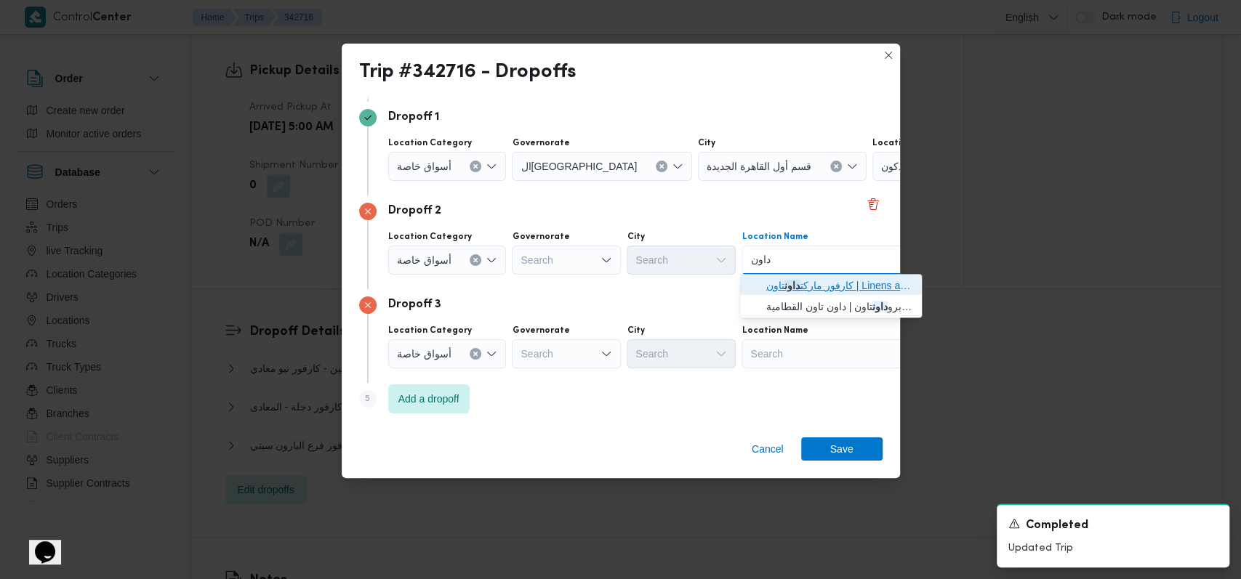
click at [781, 281] on span "كارفور ماركت داون تاون | Linens and More - Cairo | null" at bounding box center [839, 285] width 147 height 17
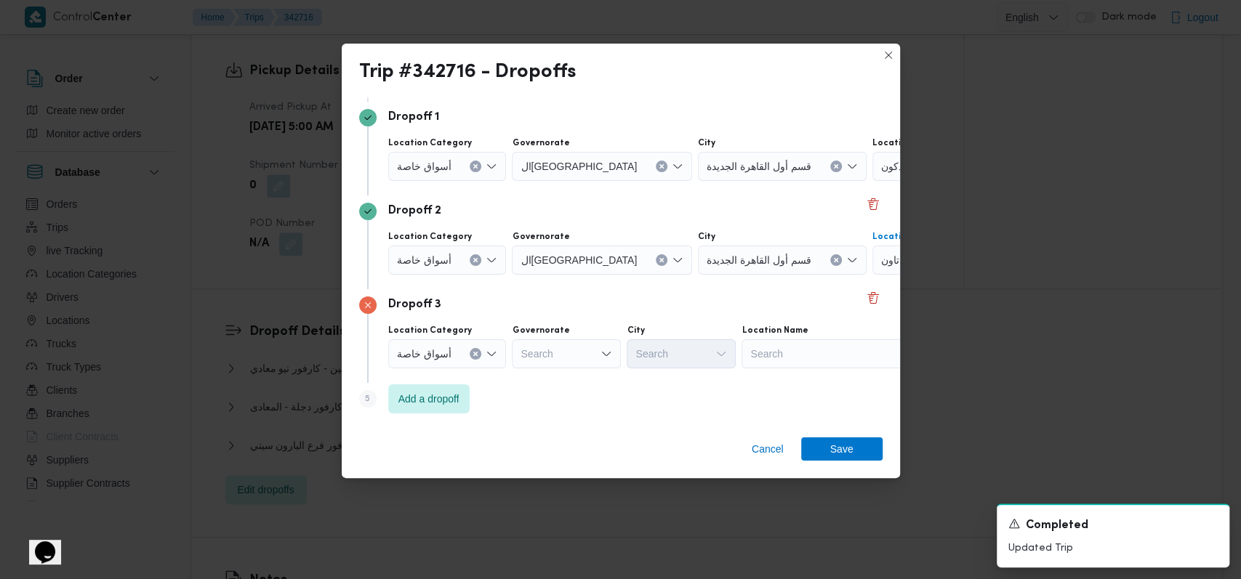
click at [777, 345] on div "Search" at bounding box center [833, 354] width 182 height 29
type input "مهد"
click at [803, 380] on mark "مهد" at bounding box center [807, 380] width 15 height 12
click at [843, 450] on span "Save" at bounding box center [841, 448] width 23 height 23
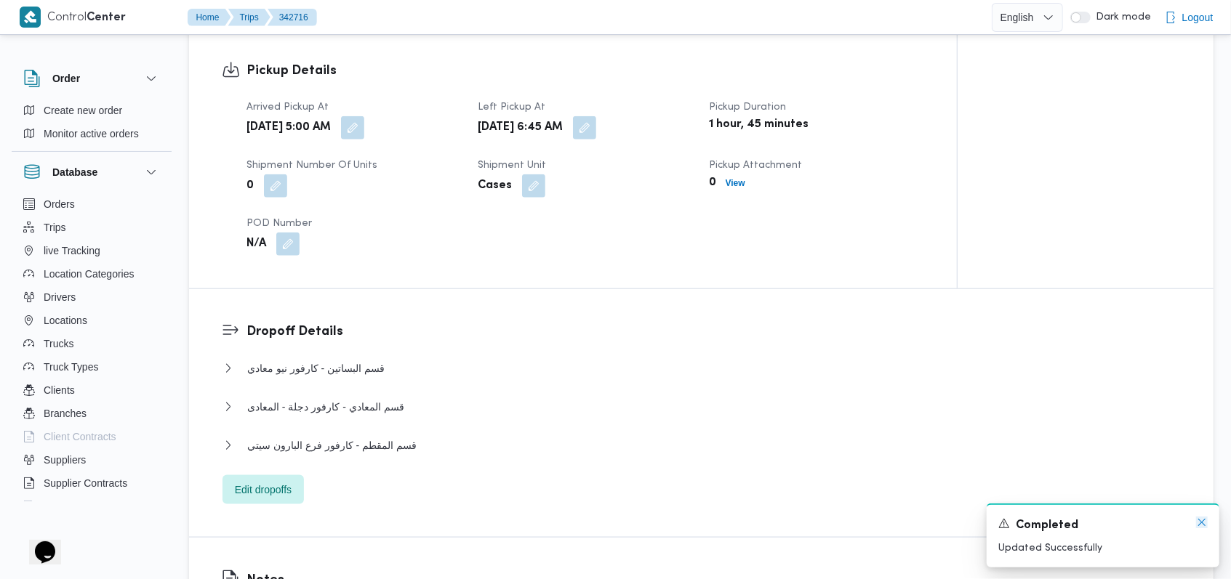
click at [1201, 524] on icon "Dismiss toast" at bounding box center [1201, 522] width 7 height 7
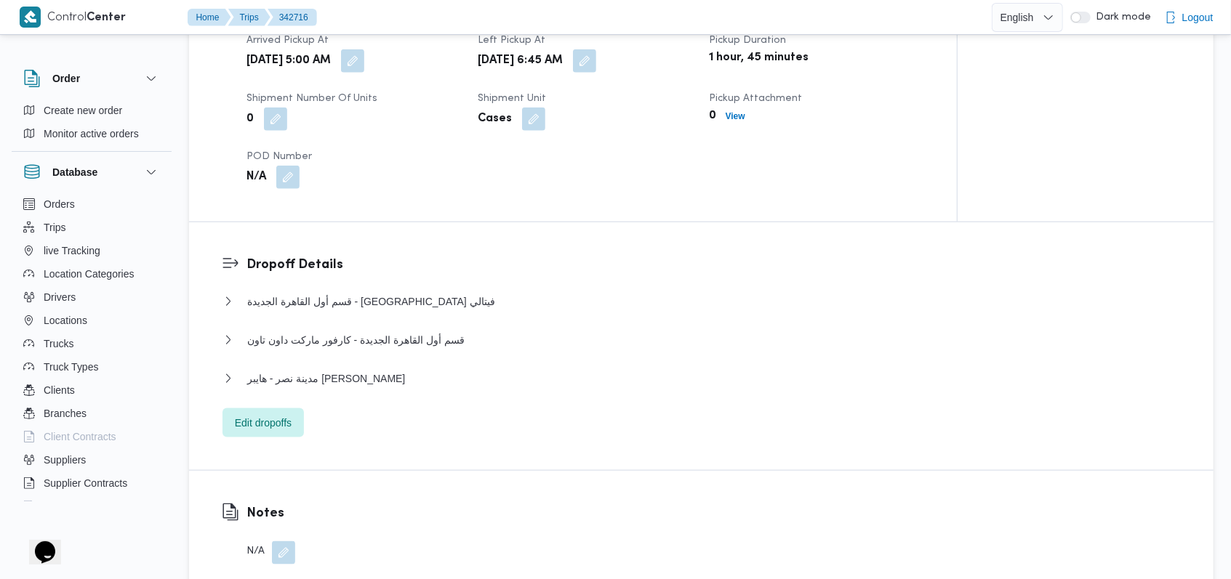
scroll to position [1066, 0]
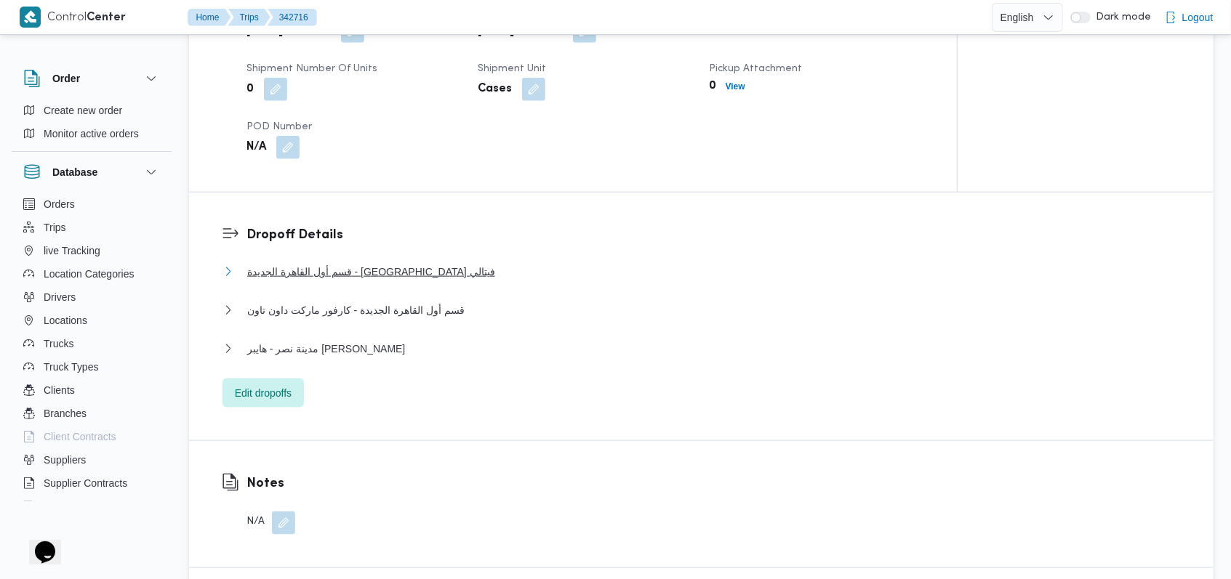
click at [418, 278] on button "قسم أول القاهرة الجديدة - كارفور فيتالي" at bounding box center [701, 271] width 958 height 17
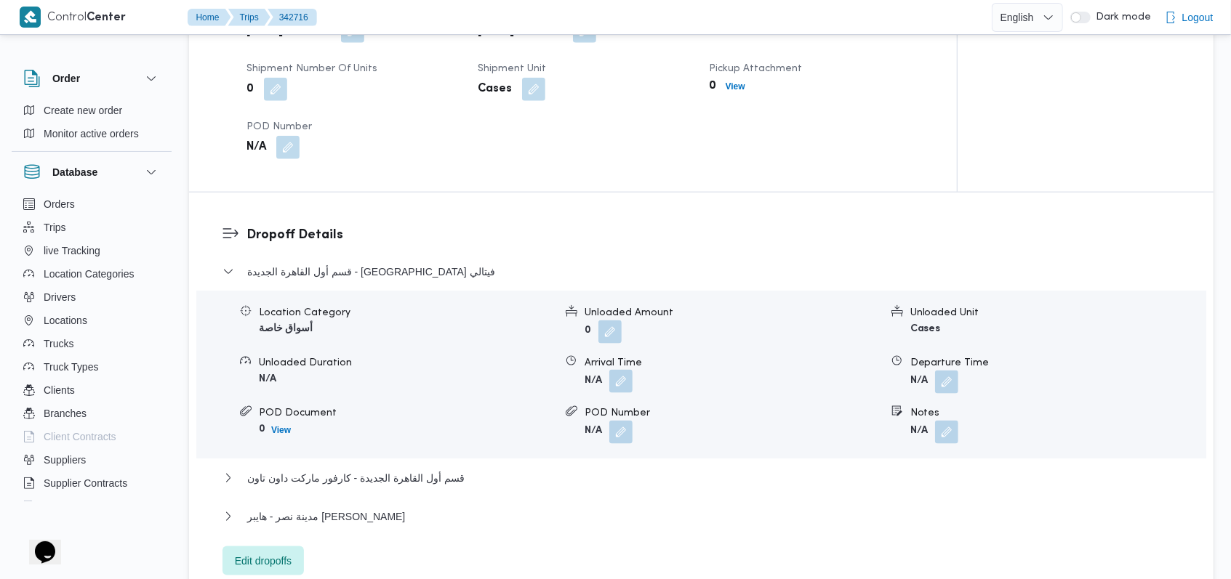
click at [622, 383] on button "button" at bounding box center [620, 381] width 23 height 23
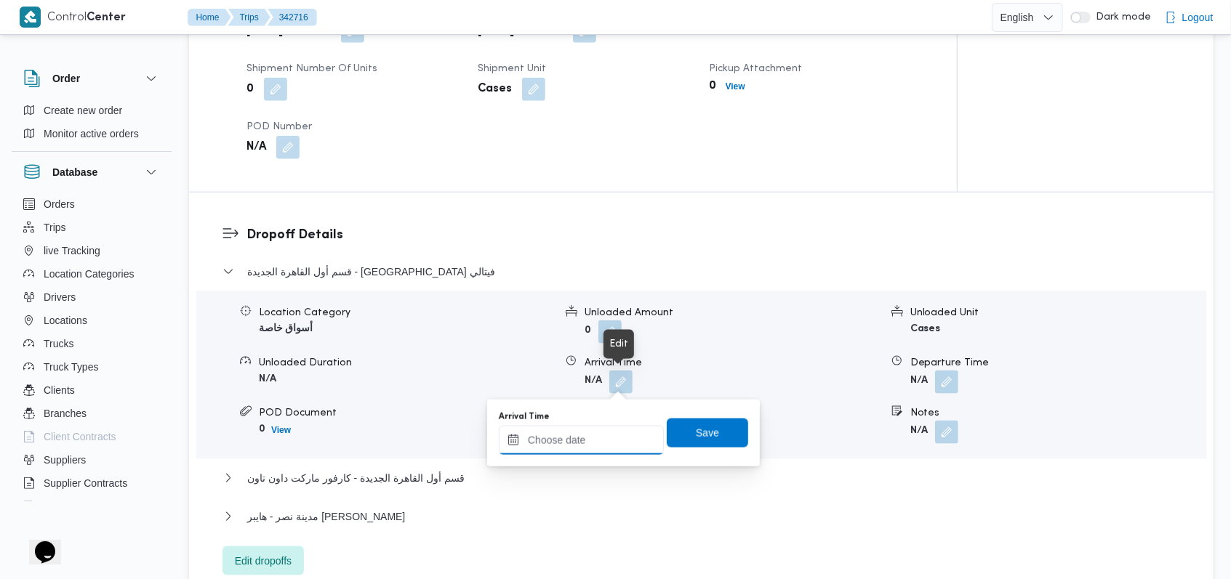
click at [593, 435] on input "Arrival Time" at bounding box center [581, 440] width 165 height 29
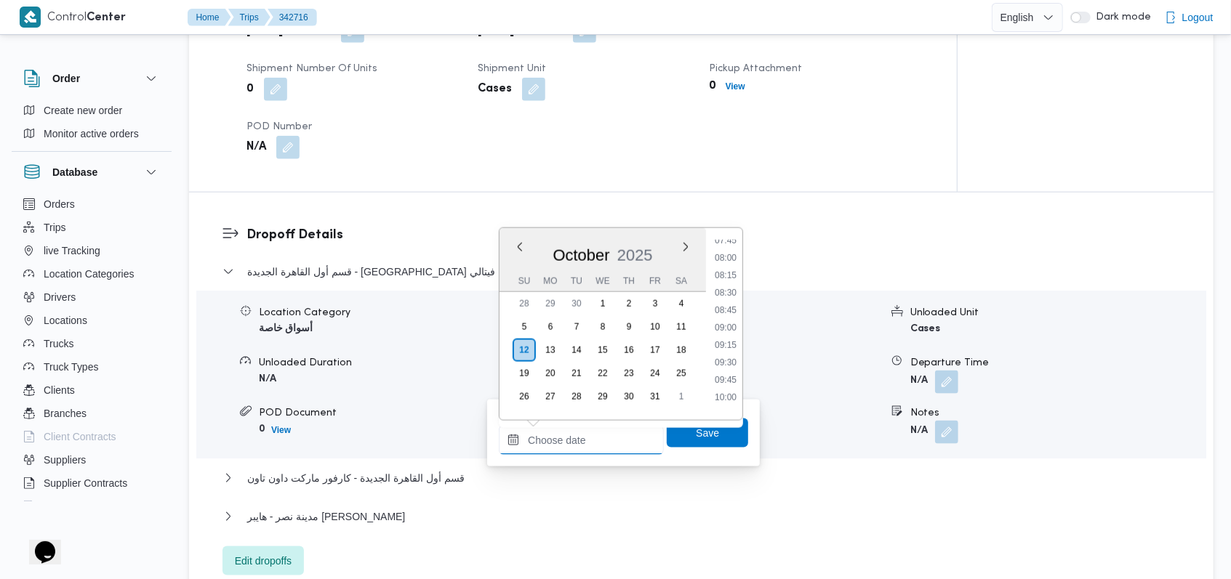
scroll to position [509, 0]
click at [728, 289] on li "08:00" at bounding box center [725, 296] width 33 height 15
type input "12/10/2025 08:00"
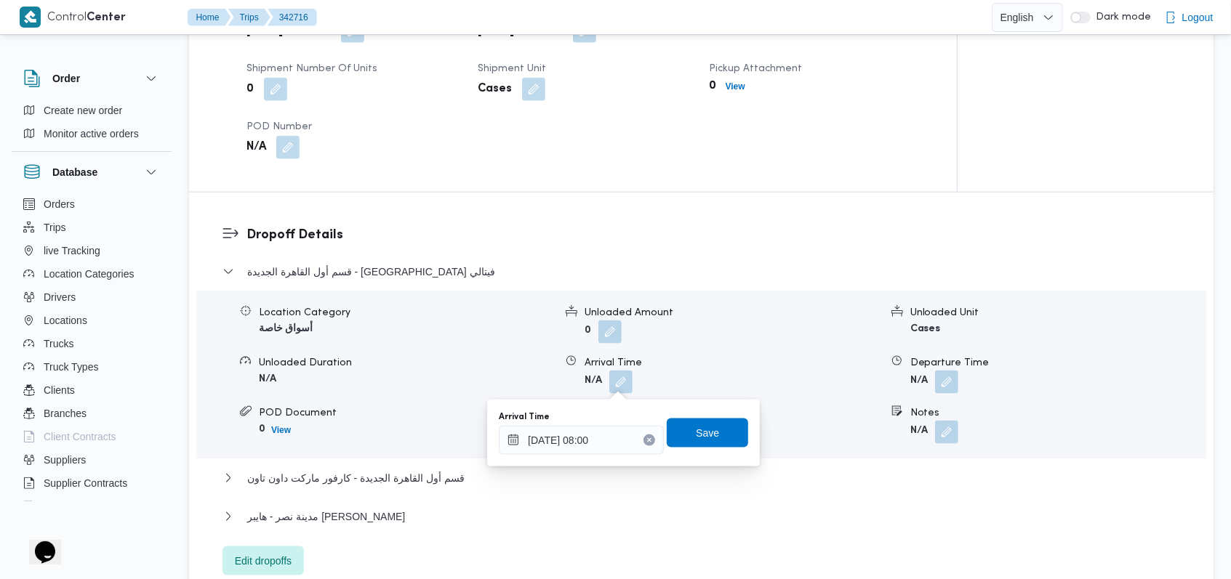
click at [698, 416] on div "Arrival Time 12/10/2025 08:00 Save" at bounding box center [623, 433] width 252 height 47
click at [704, 422] on span "Save" at bounding box center [707, 433] width 81 height 29
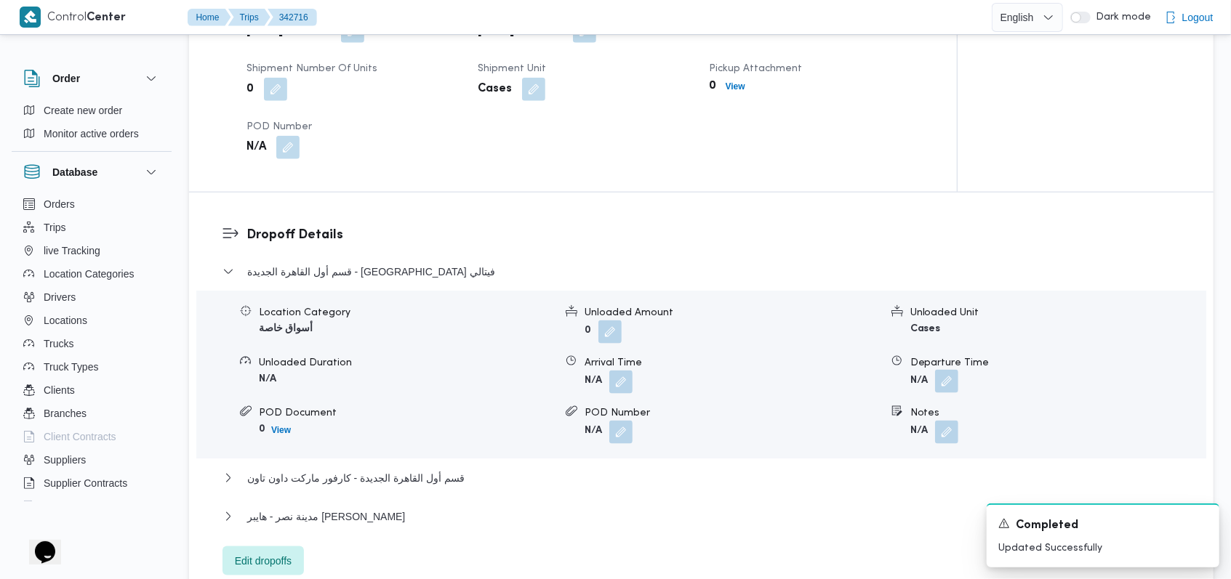
click at [940, 381] on button "button" at bounding box center [946, 381] width 23 height 23
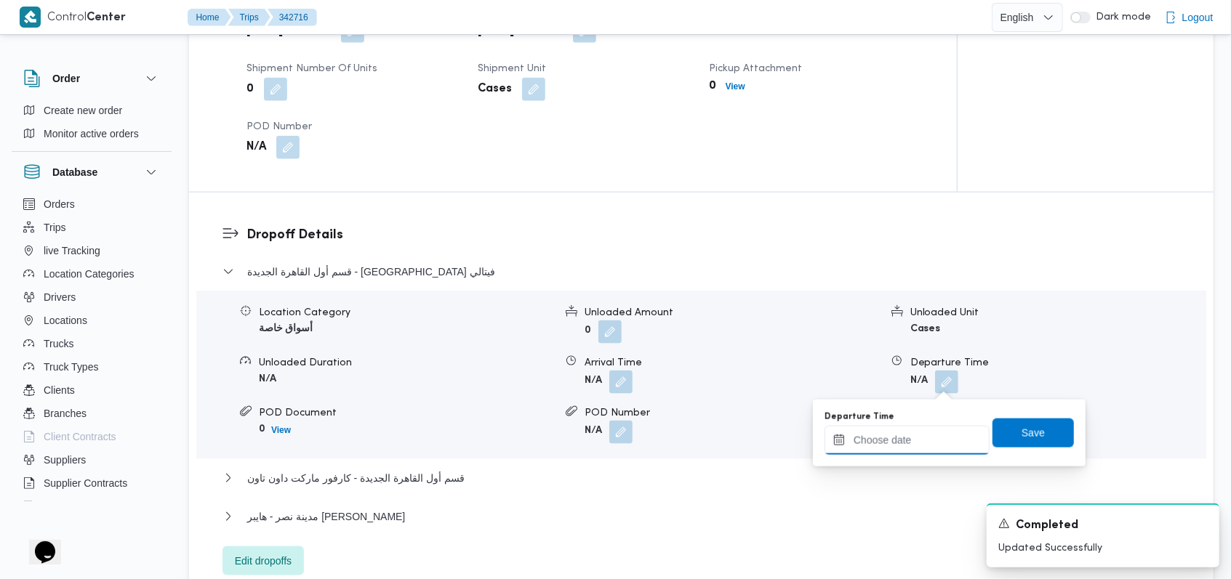
click at [909, 434] on input "Departure Time" at bounding box center [906, 440] width 165 height 29
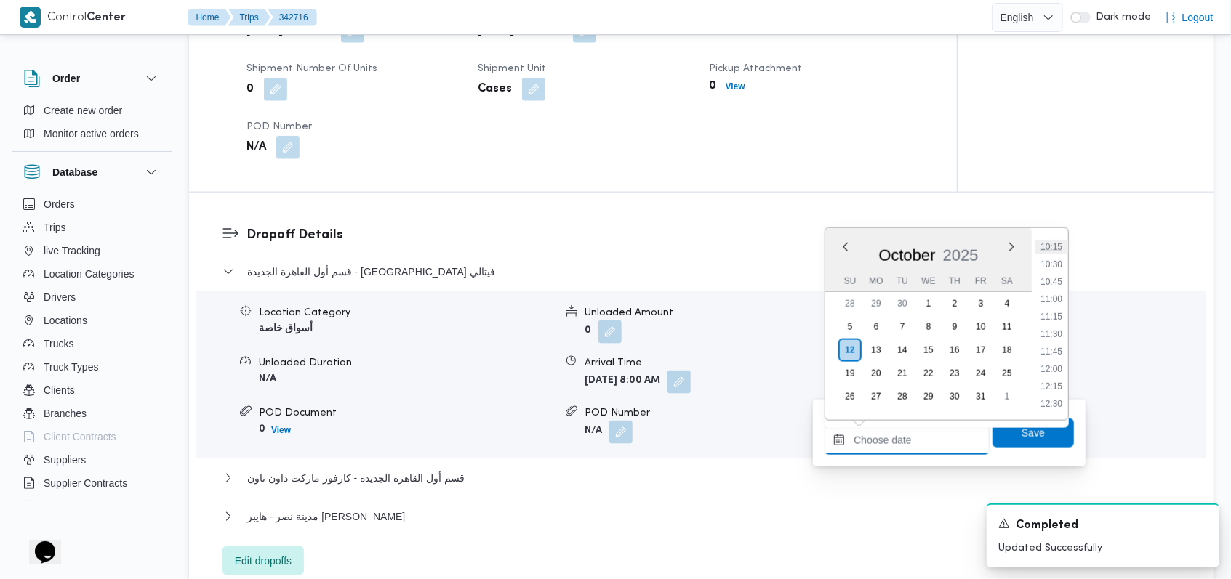
scroll to position [703, 0]
click at [1059, 274] on li "10:30" at bounding box center [1051, 277] width 33 height 15
type input "12/10/2025 10:30"
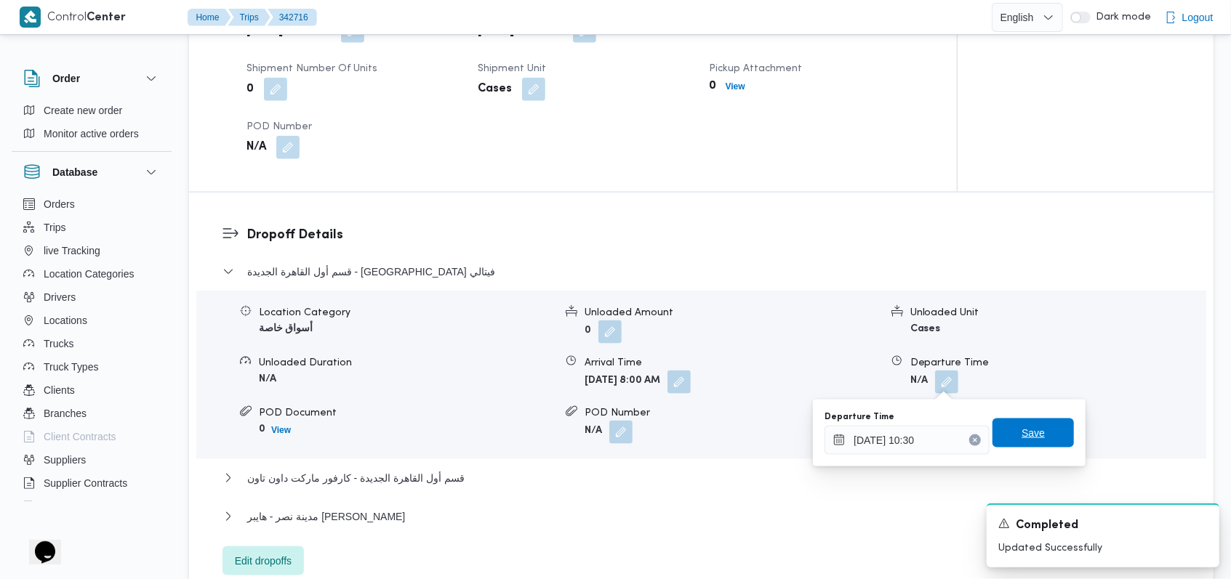
click at [1036, 425] on span "Save" at bounding box center [1032, 433] width 81 height 29
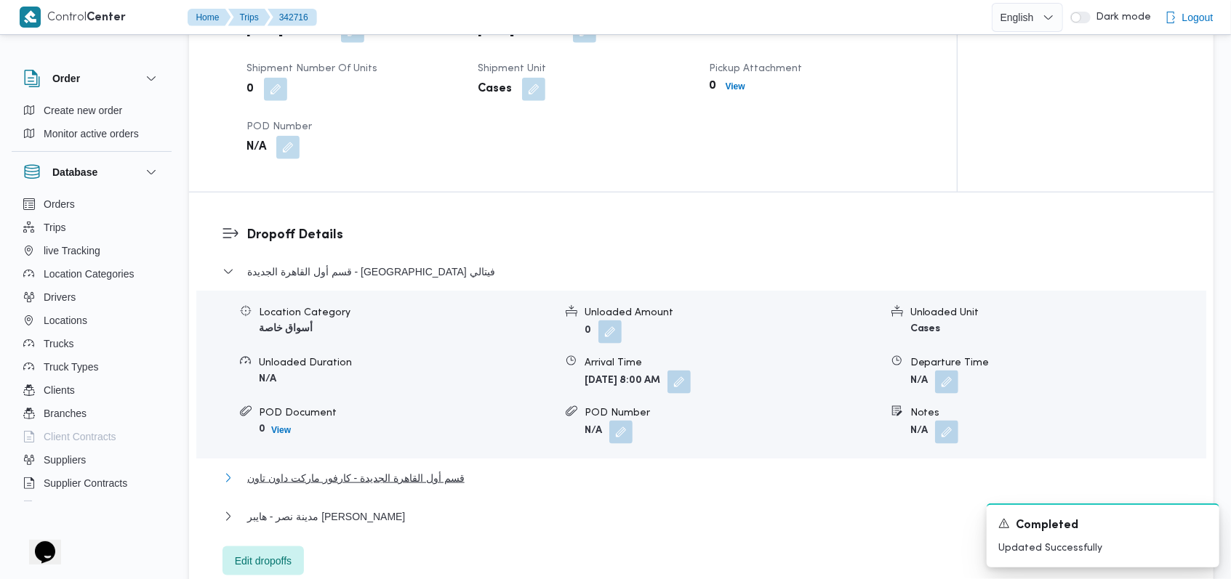
click at [446, 480] on span "قسم أول القاهرة الجديدة - كارفور ماركت داون تاون" at bounding box center [355, 478] width 217 height 17
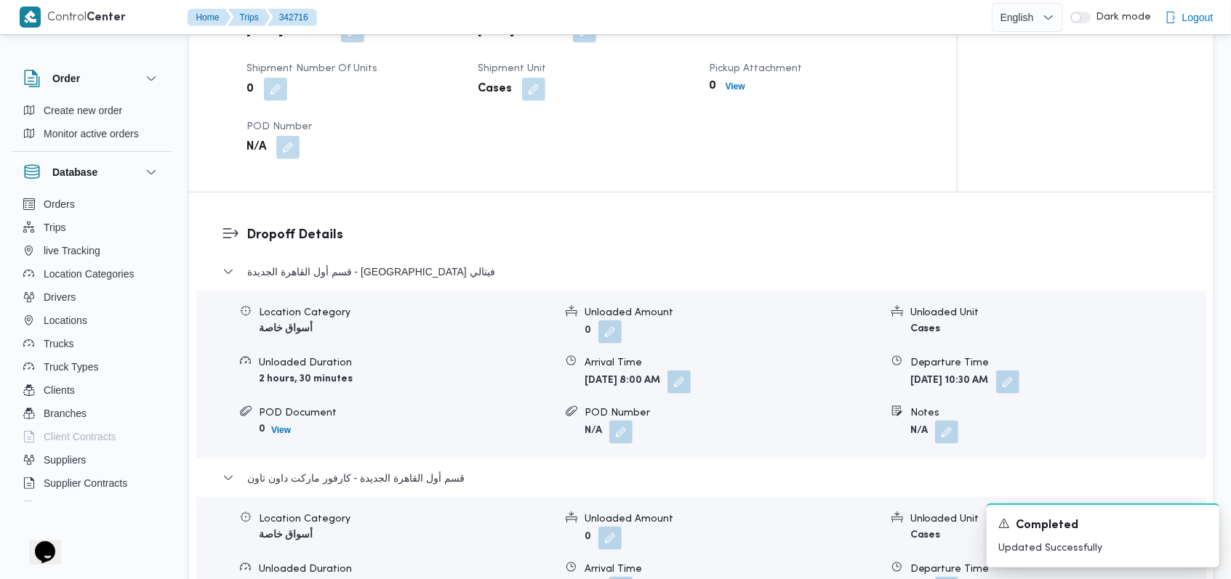
scroll to position [1260, 0]
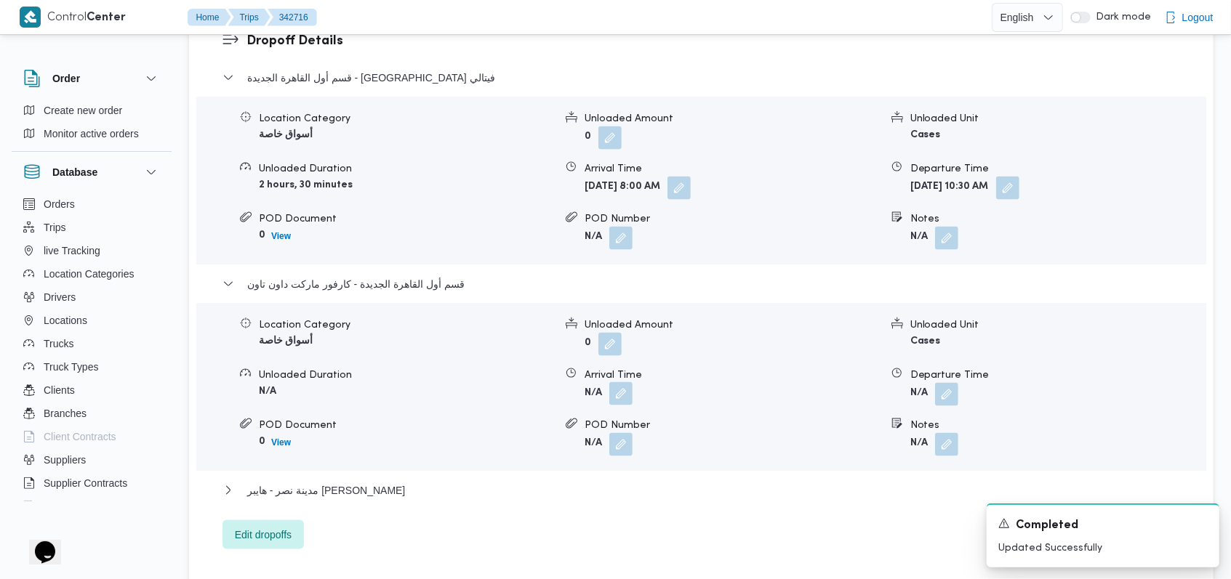
click at [618, 395] on button "button" at bounding box center [620, 393] width 23 height 23
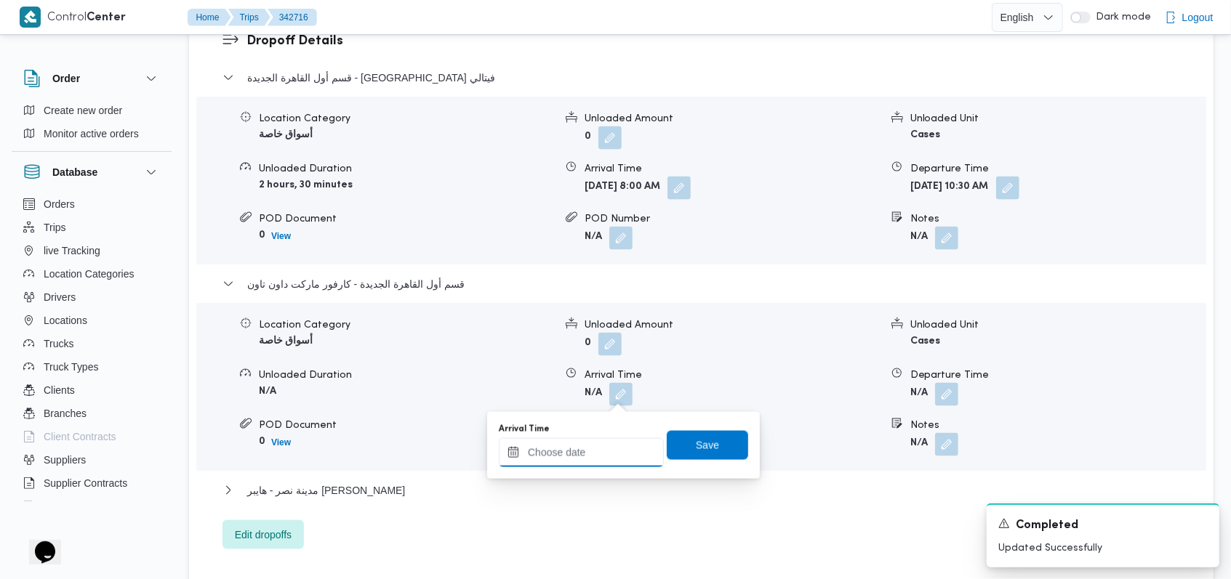
click at [588, 457] on input "Arrival Time" at bounding box center [581, 452] width 165 height 29
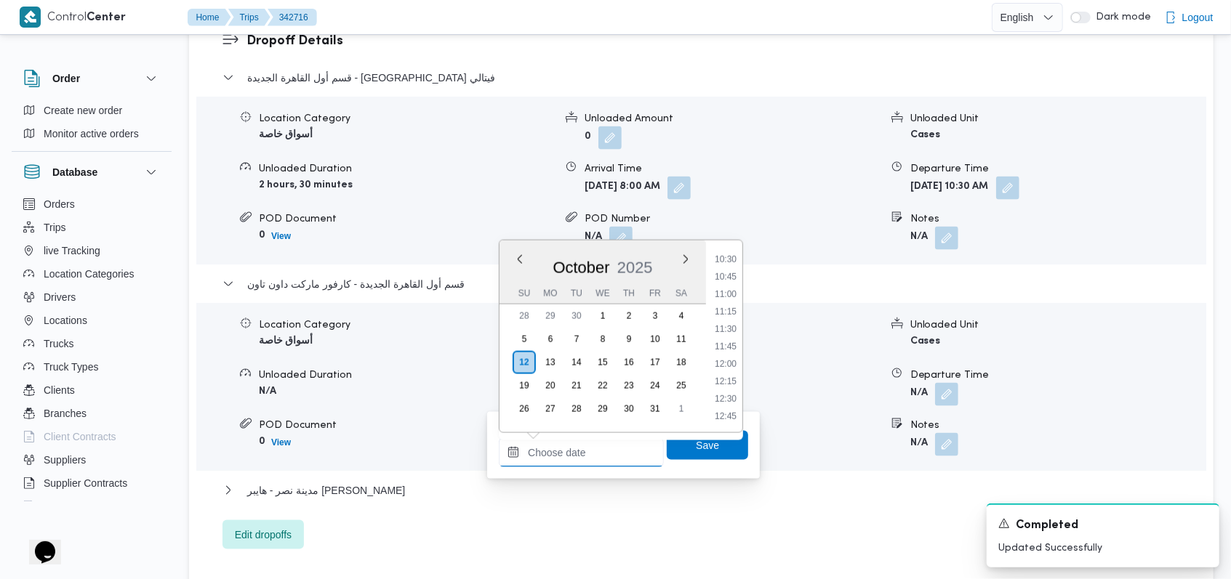
scroll to position [703, 0]
click at [728, 322] on li "11:00" at bounding box center [725, 324] width 33 height 15
type input "12/10/2025 11:00"
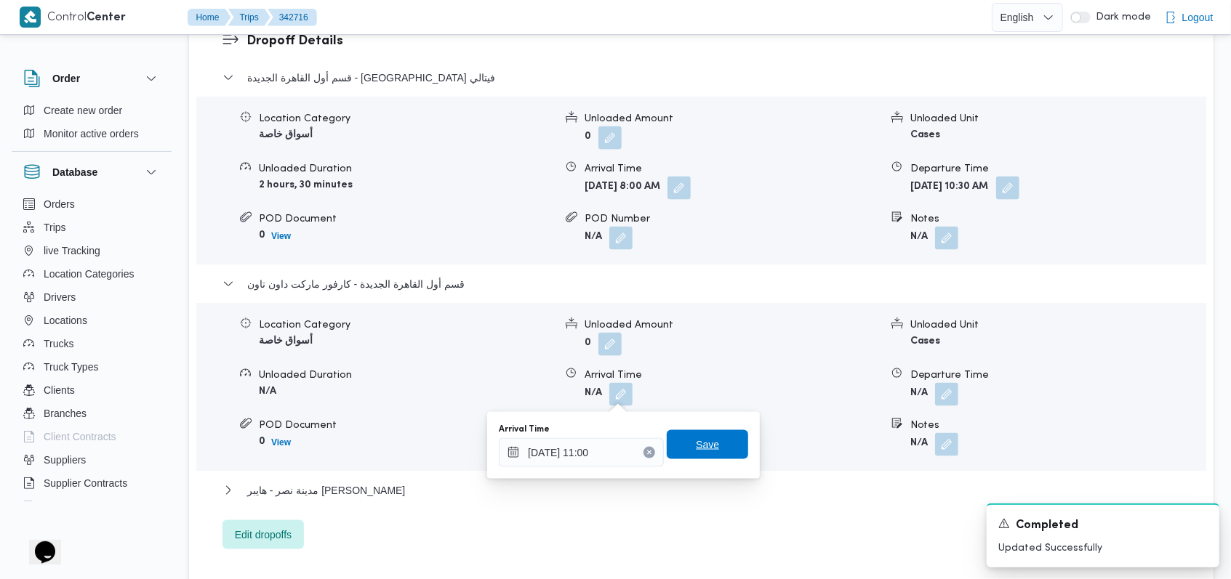
click at [696, 445] on span "Save" at bounding box center [707, 444] width 23 height 17
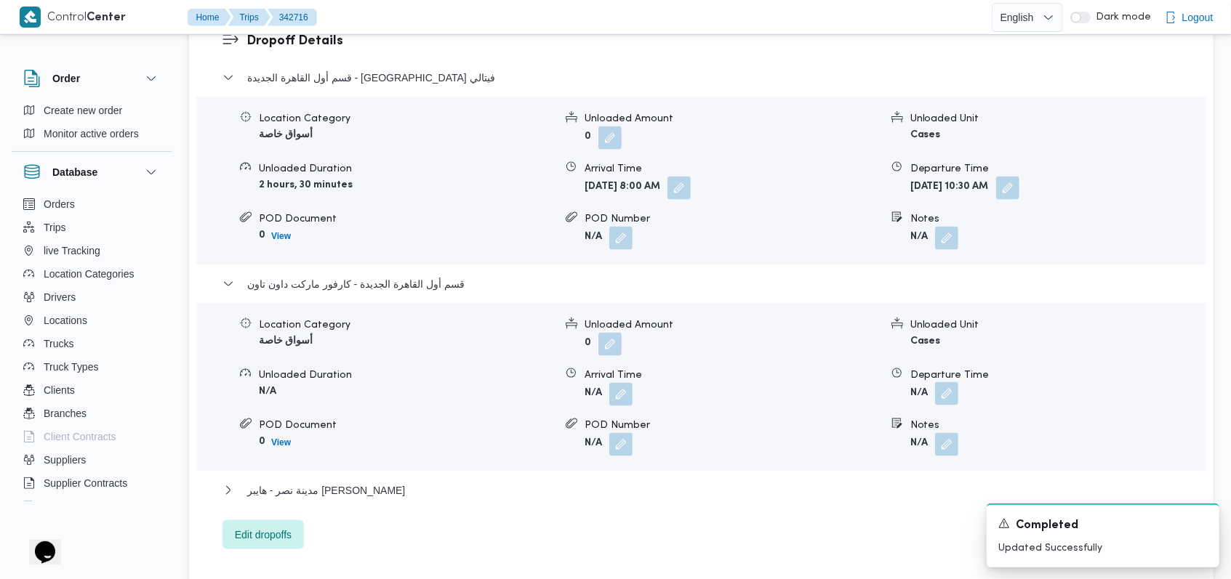
click at [953, 394] on button "button" at bounding box center [946, 393] width 23 height 23
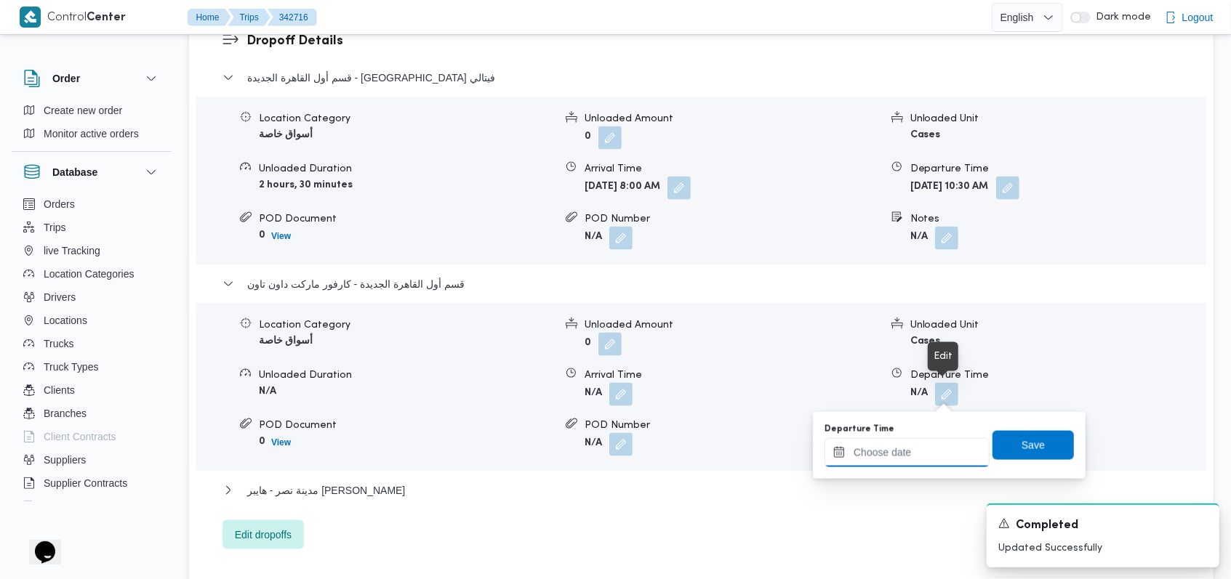
click at [917, 460] on input "Departure Time" at bounding box center [906, 452] width 165 height 29
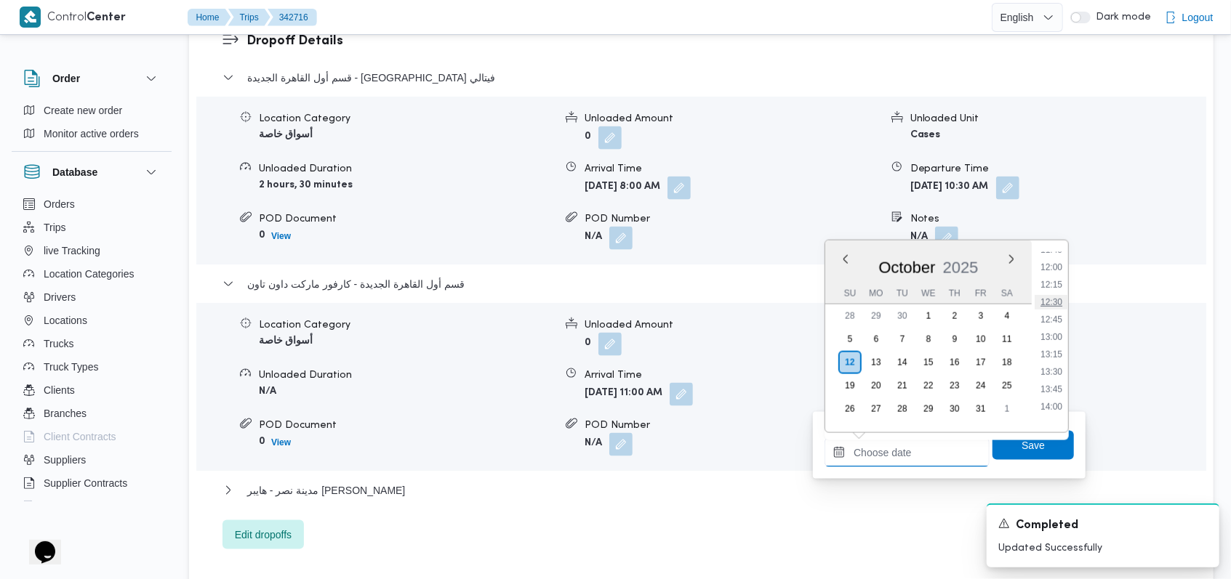
scroll to position [800, 0]
click at [1054, 314] on li "12:15" at bounding box center [1051, 315] width 33 height 15
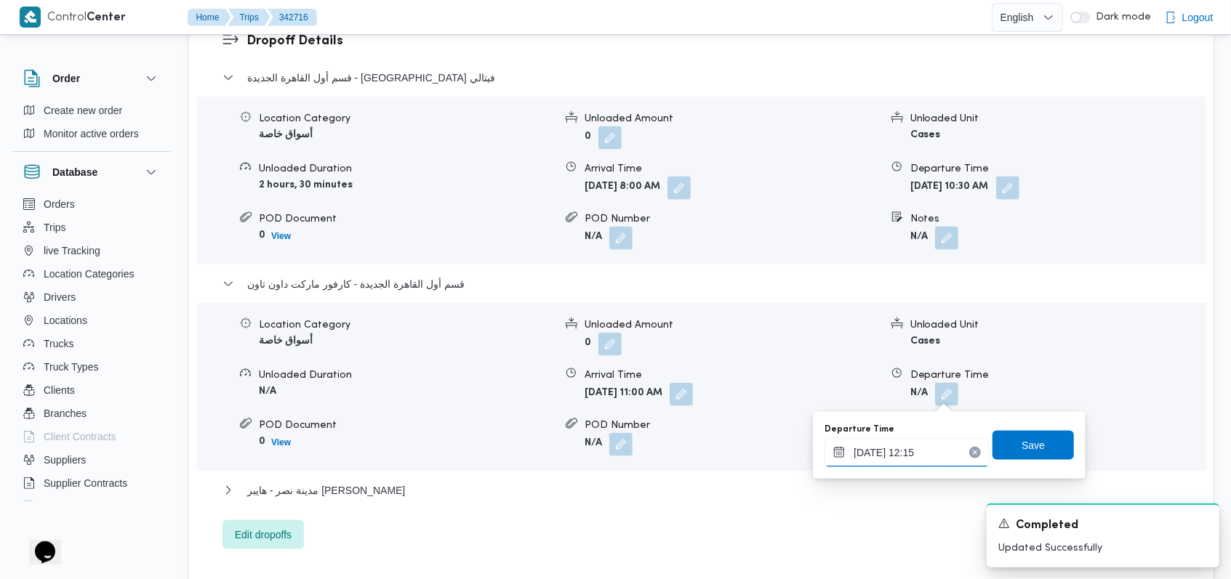
type input "12/10/2025 12:15"
click at [1035, 435] on span "Save" at bounding box center [1032, 444] width 81 height 29
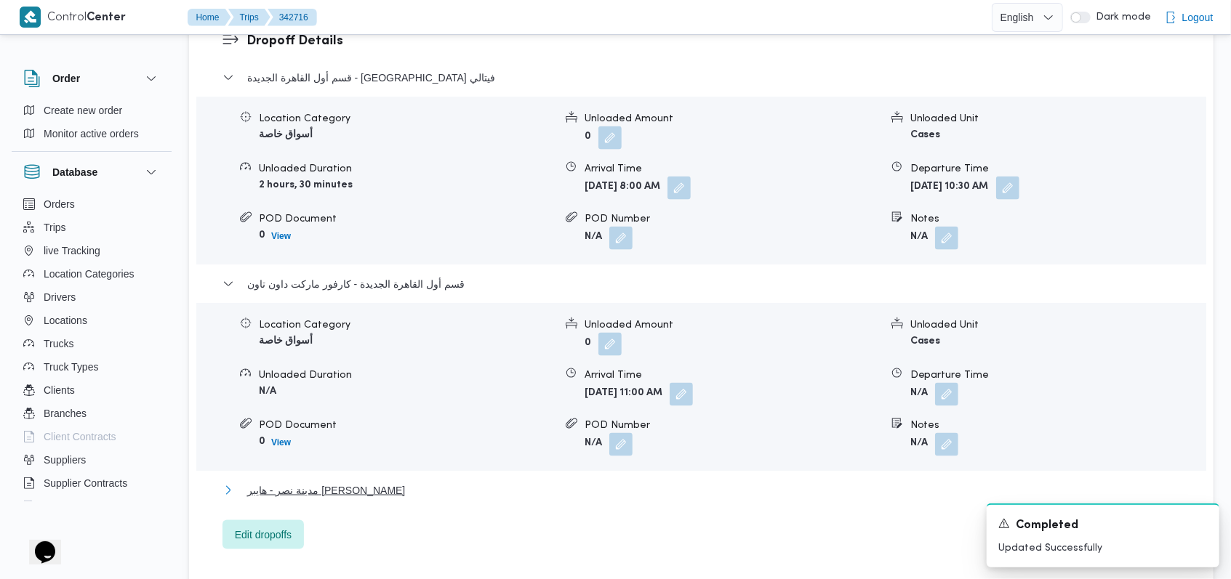
click at [369, 491] on span "مدينة نصر - هايبر ماركت مهدي عرفه" at bounding box center [326, 490] width 158 height 17
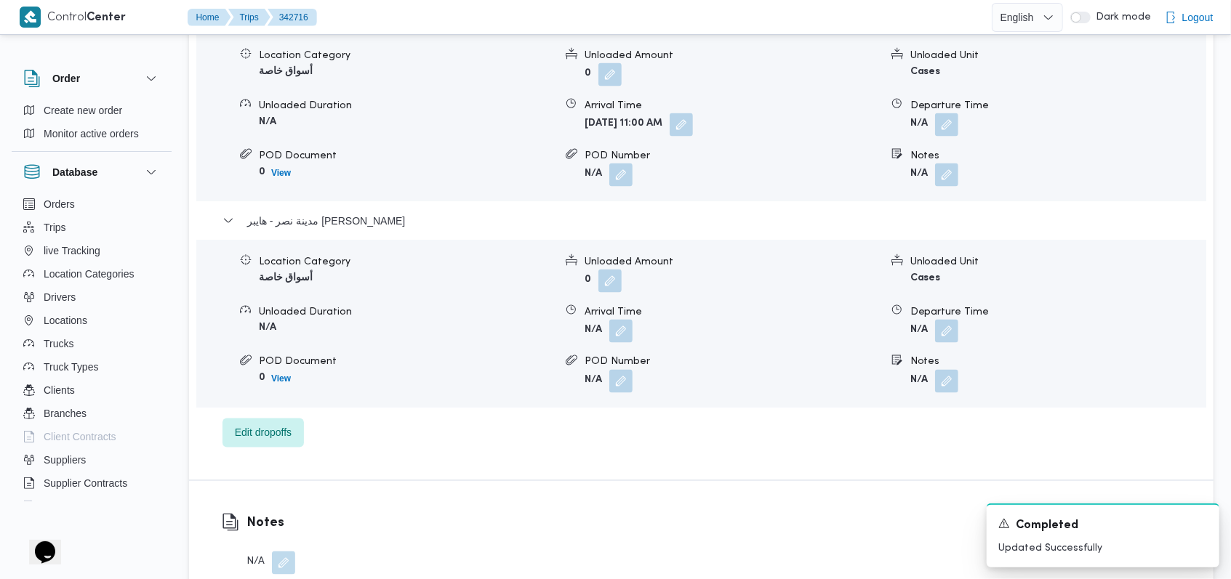
scroll to position [1551, 0]
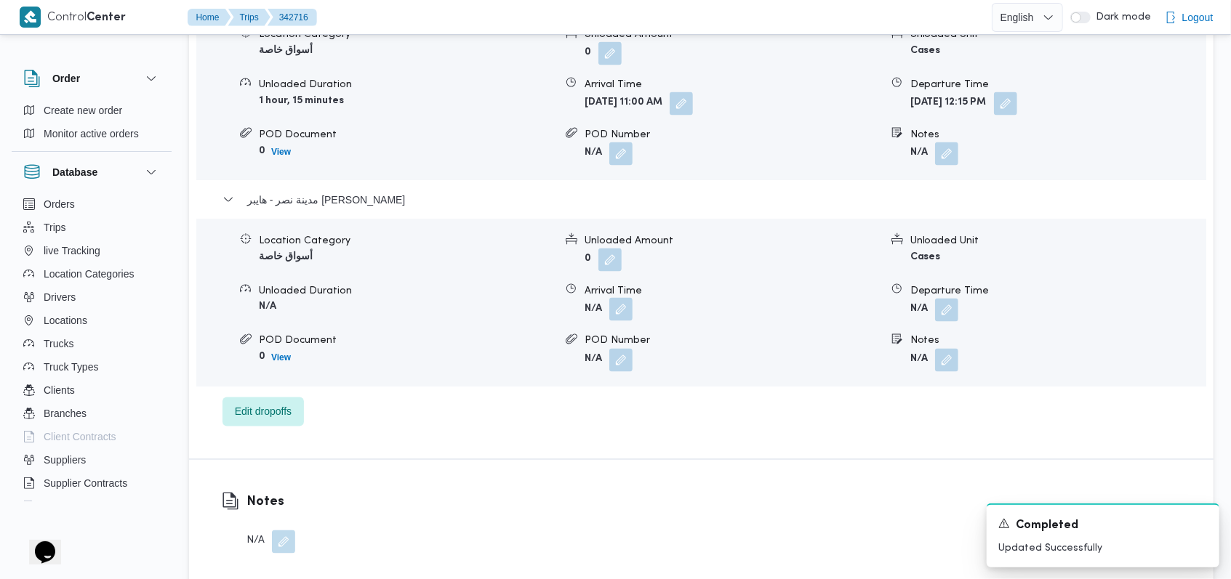
click at [619, 317] on button "button" at bounding box center [620, 309] width 23 height 23
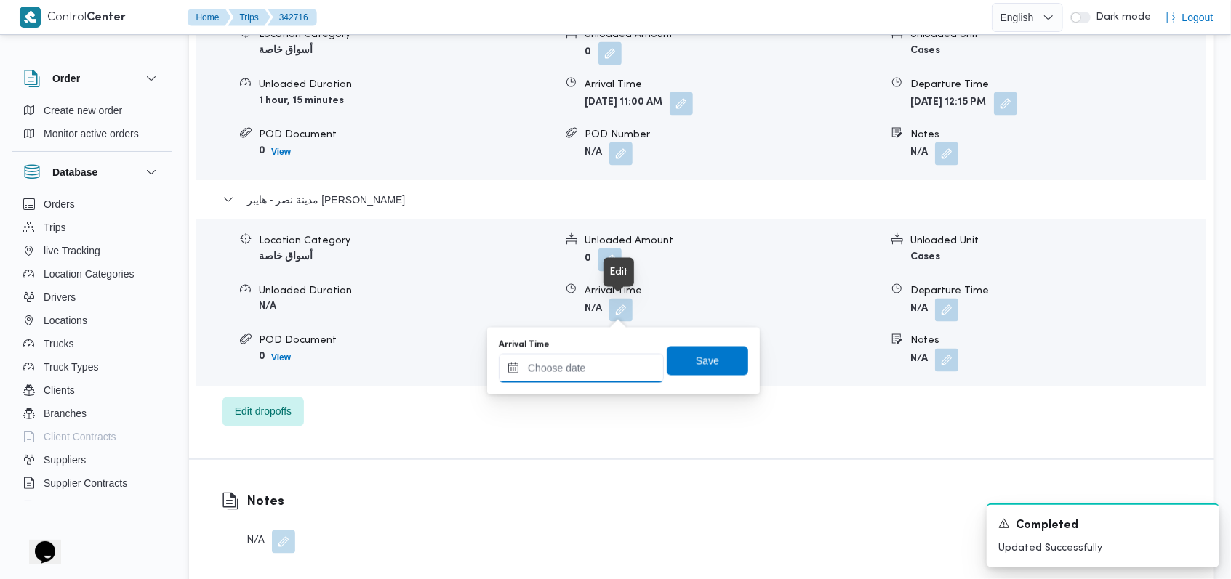
click at [587, 367] on input "Arrival Time" at bounding box center [581, 368] width 165 height 29
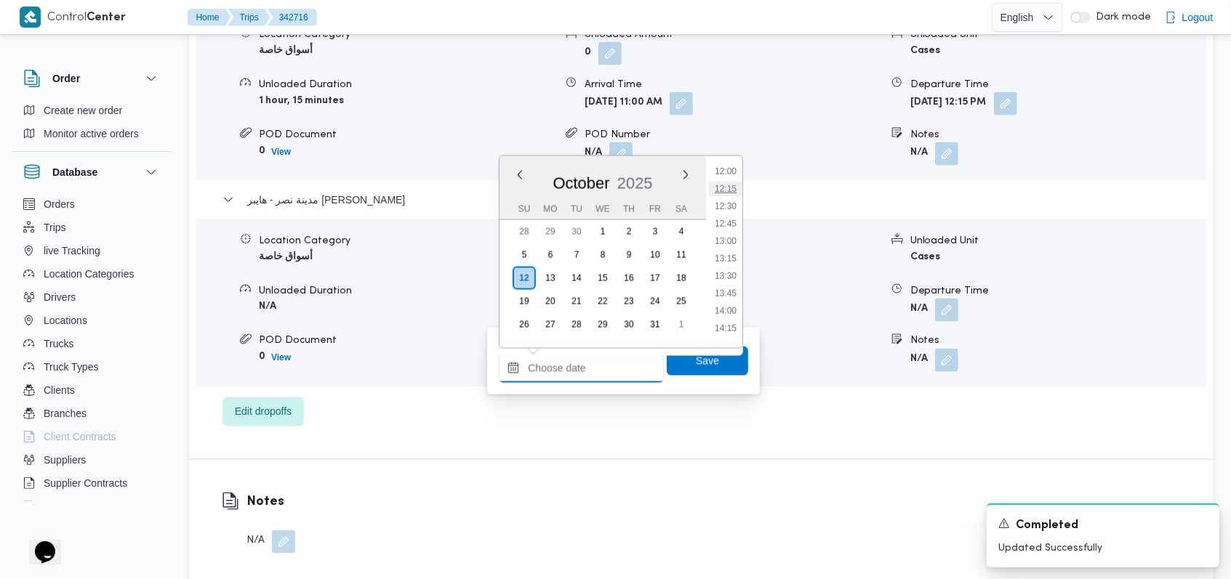
scroll to position [800, 0]
click at [733, 281] on li "13:00" at bounding box center [725, 283] width 33 height 15
type input "12/10/2025 13:00"
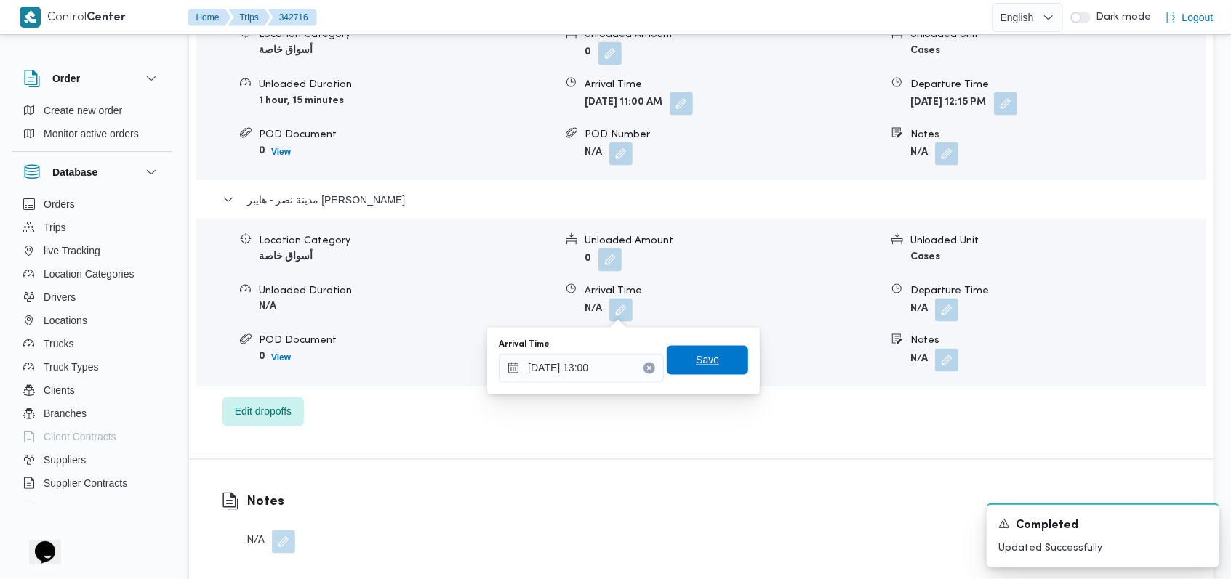
click at [707, 348] on span "Save" at bounding box center [707, 360] width 81 height 29
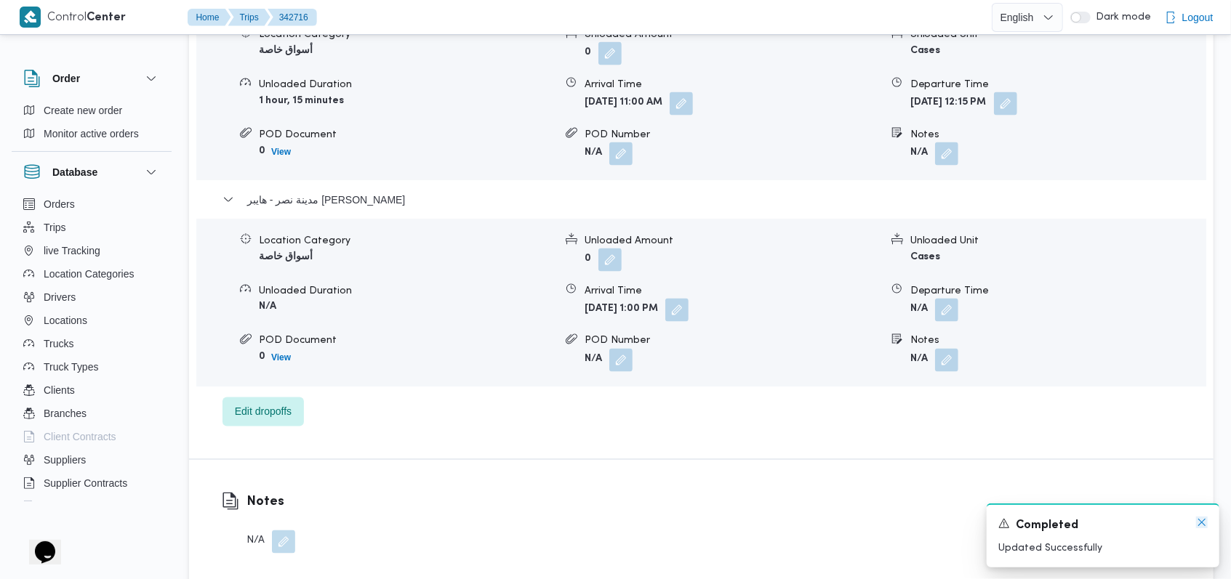
click at [1202, 527] on icon "Dismiss toast" at bounding box center [1202, 523] width 12 height 12
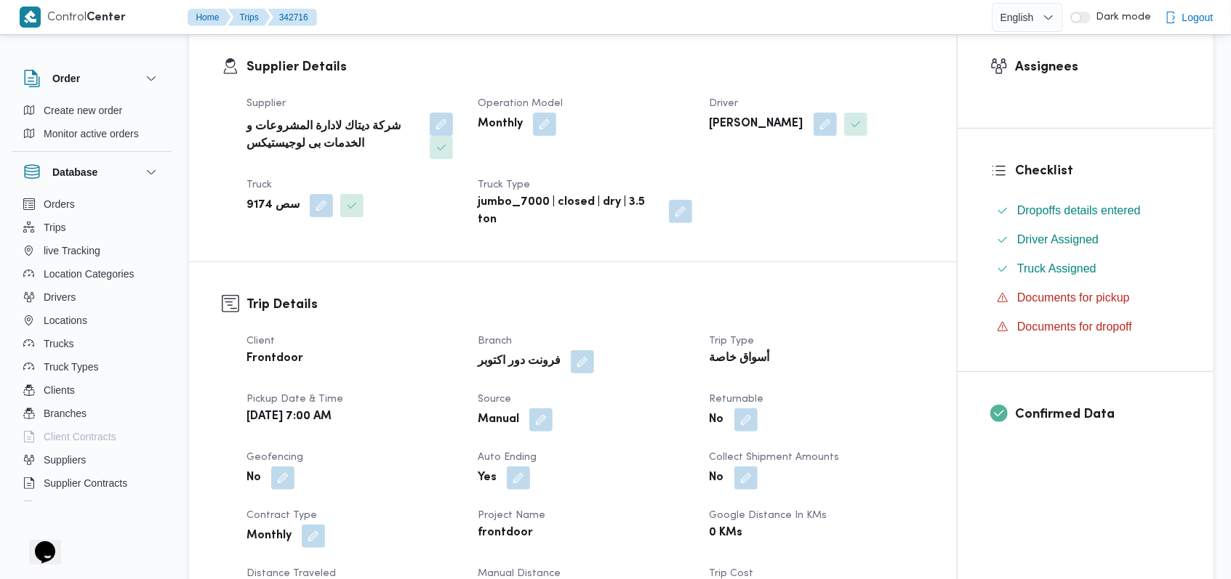
scroll to position [193, 0]
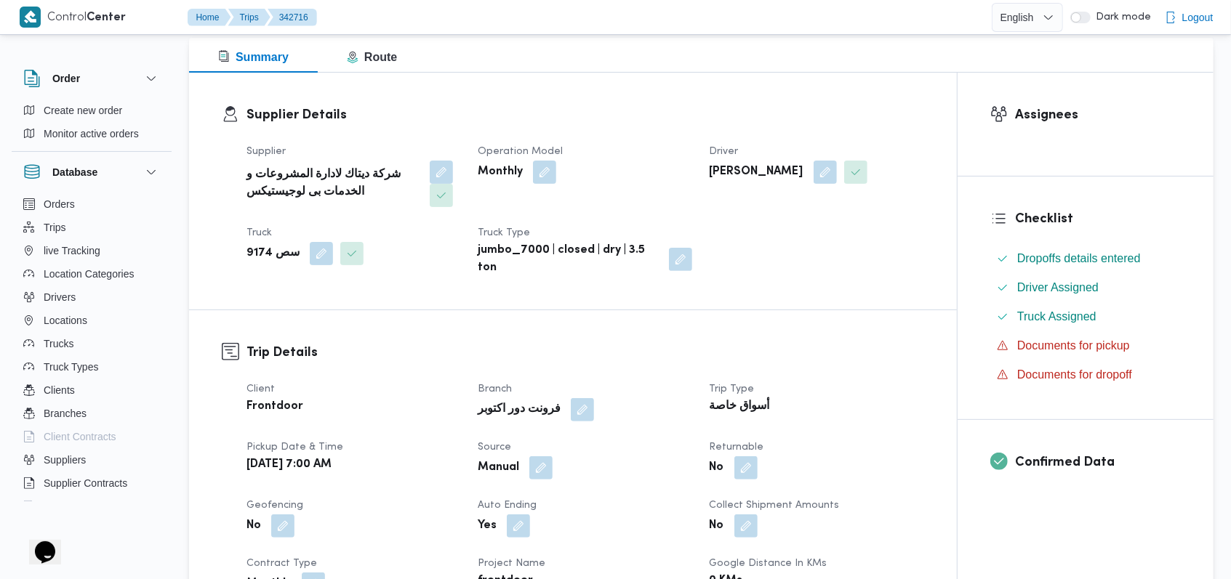
click at [641, 221] on div "Supplier شركة ديتاك لادارة المشروعات و الخدمات بى لوجيستيكس Operation Model Mon…" at bounding box center [585, 210] width 695 height 151
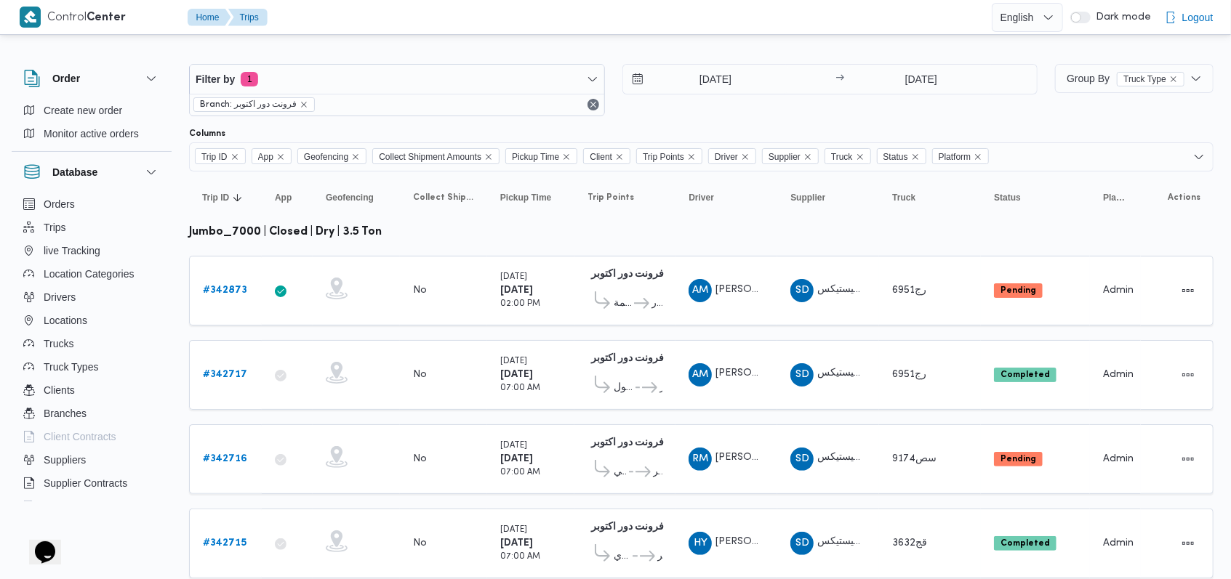
scroll to position [46, 0]
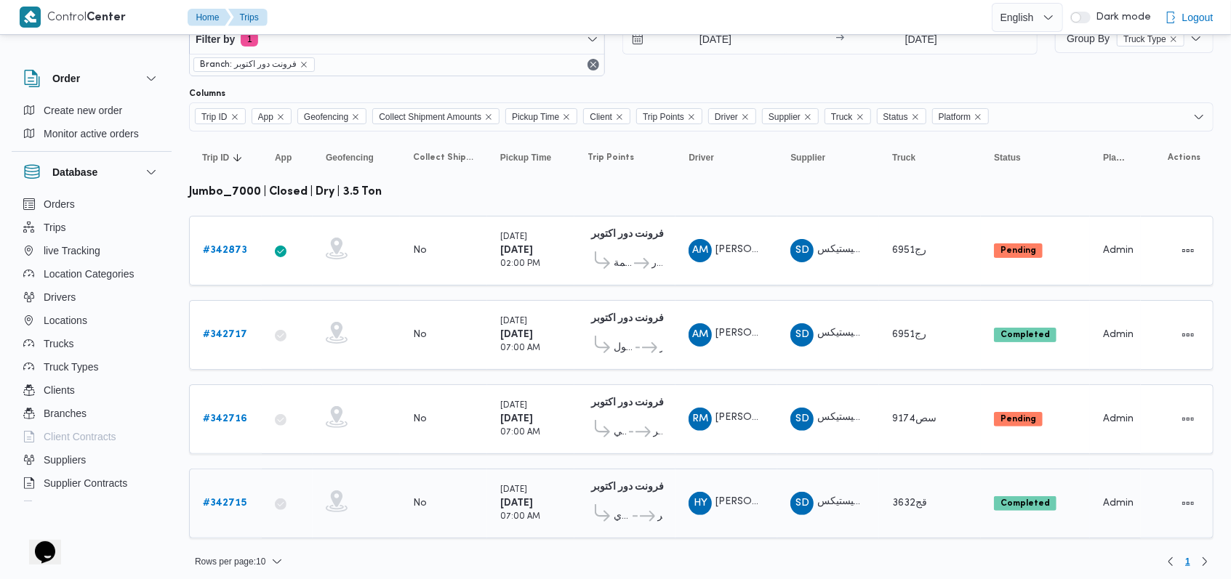
click at [240, 499] on b "# 342715" at bounding box center [225, 503] width 44 height 9
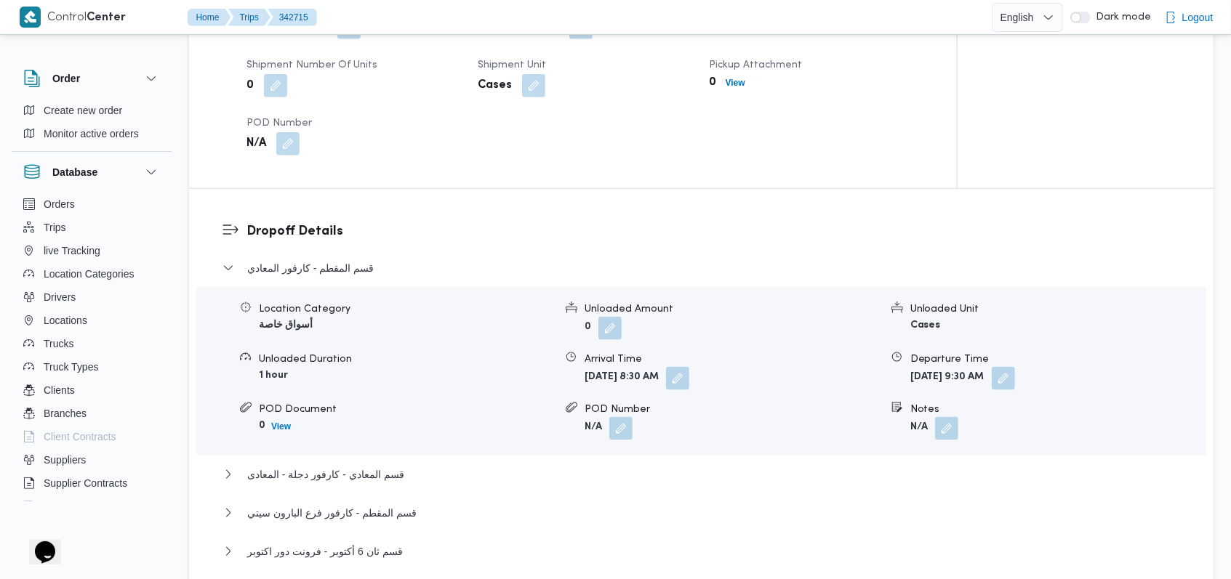
scroll to position [1260, 0]
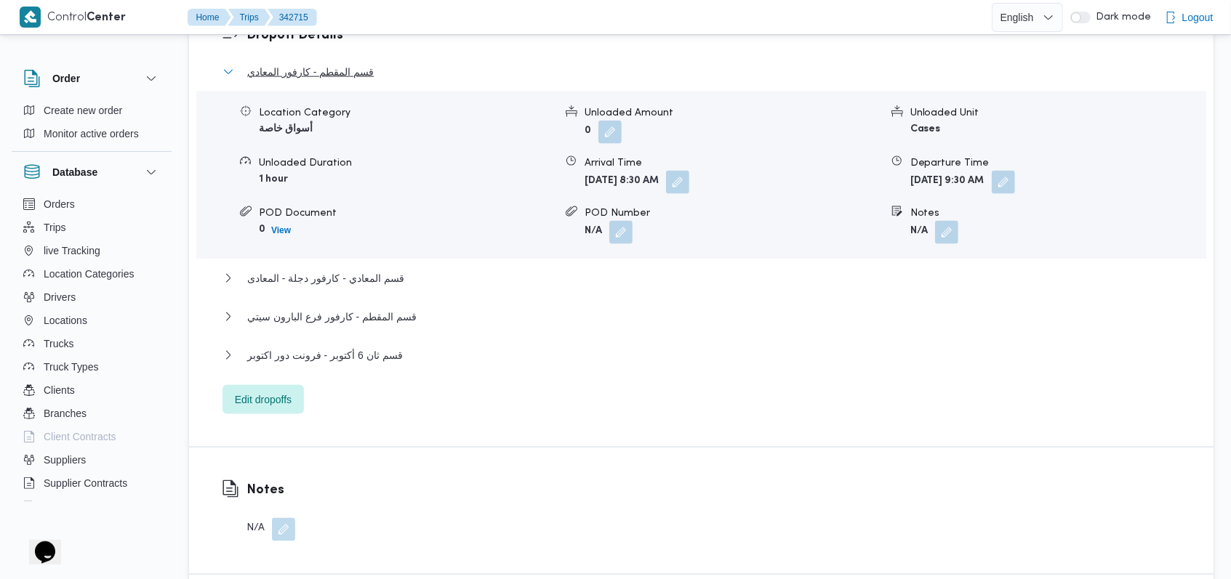
click at [368, 74] on span "قسم المقطم - كارفور المعادي" at bounding box center [310, 71] width 127 height 17
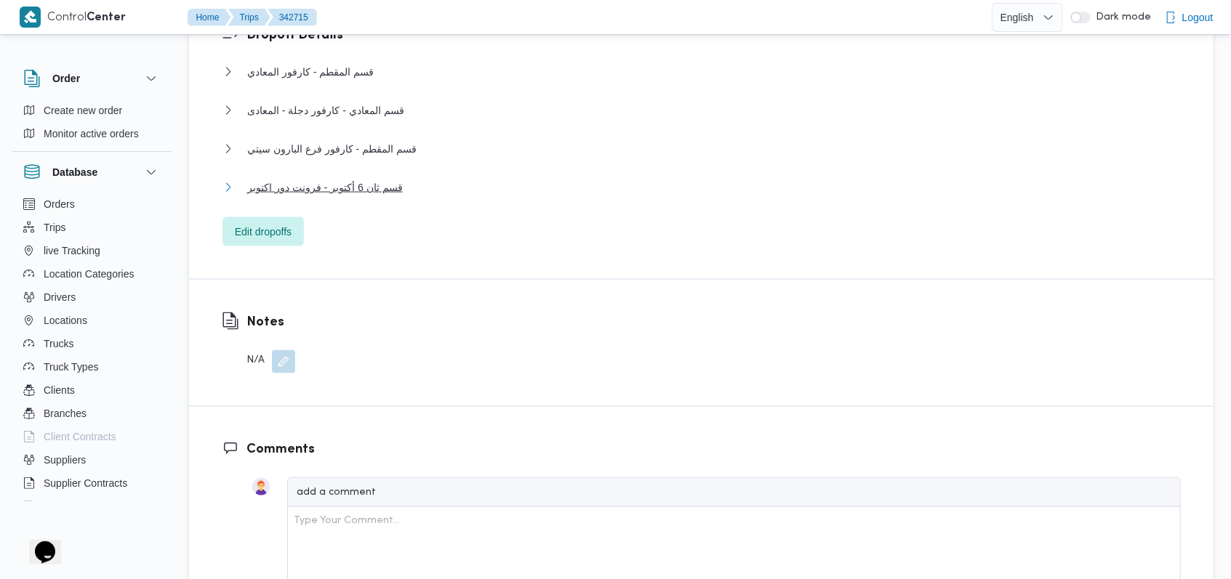
click at [364, 188] on span "قسم ثان 6 أكتوبر - فرونت دور اكتوبر" at bounding box center [325, 187] width 156 height 17
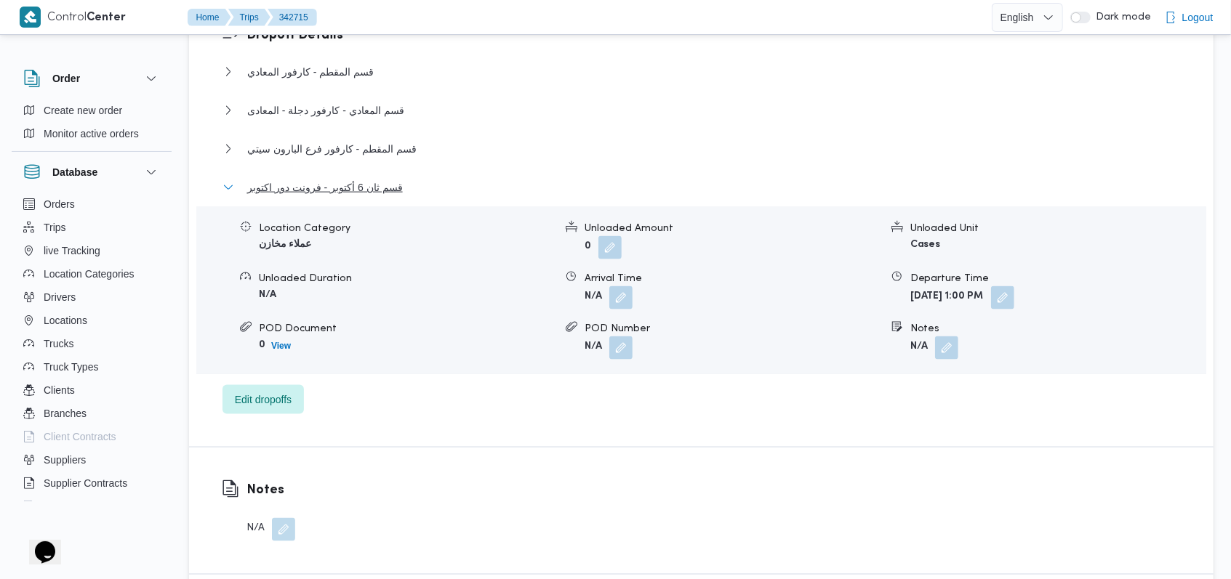
click at [364, 188] on span "قسم ثان 6 أكتوبر - فرونت دور اكتوبر" at bounding box center [325, 187] width 156 height 17
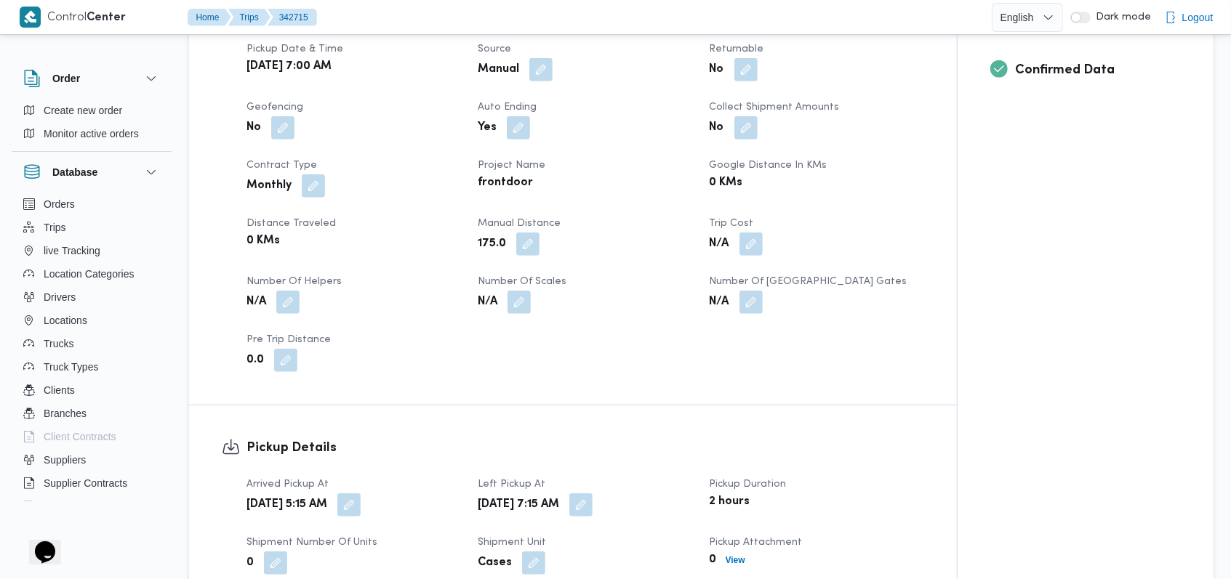
scroll to position [582, 0]
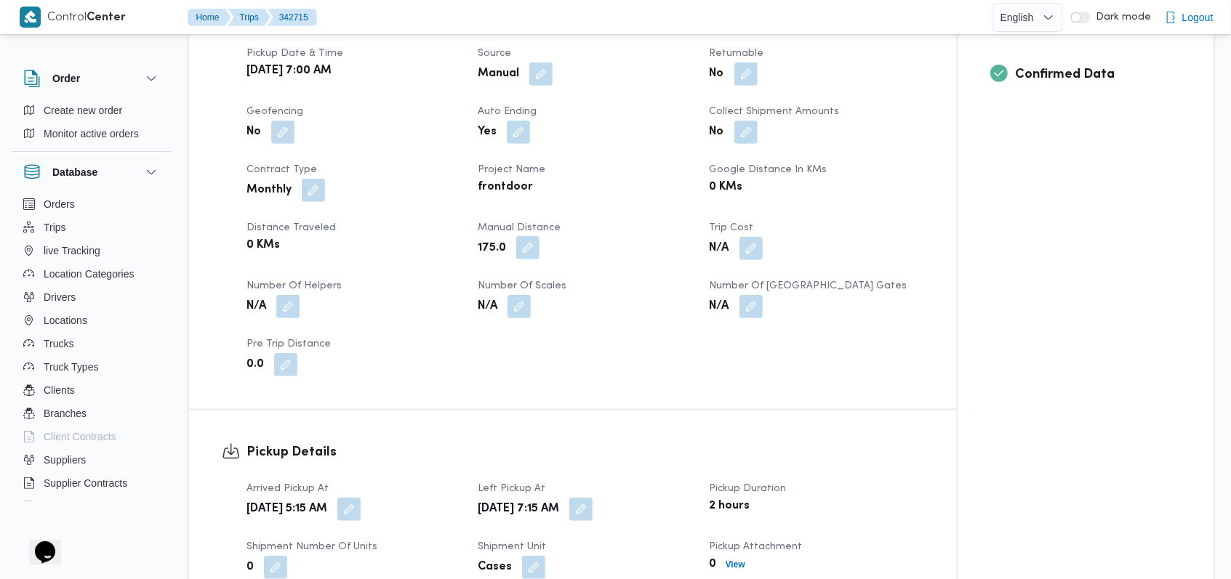
click at [529, 255] on button "button" at bounding box center [527, 247] width 23 height 23
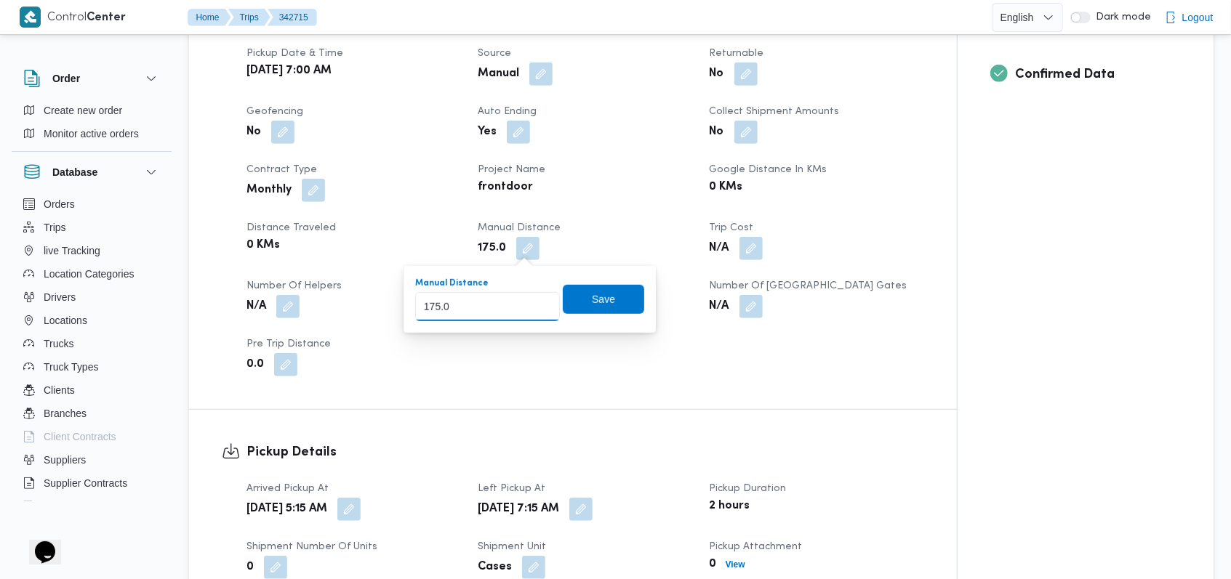
drag, startPoint x: 474, startPoint y: 308, endPoint x: 405, endPoint y: 332, distance: 73.4
click at [405, 332] on div "You are in a dialog. To close this dialog, hit escape. Manual Distance 175.0 Sa…" at bounding box center [530, 299] width 252 height 67
type input "130"
click at [576, 303] on span "Save" at bounding box center [603, 298] width 81 height 29
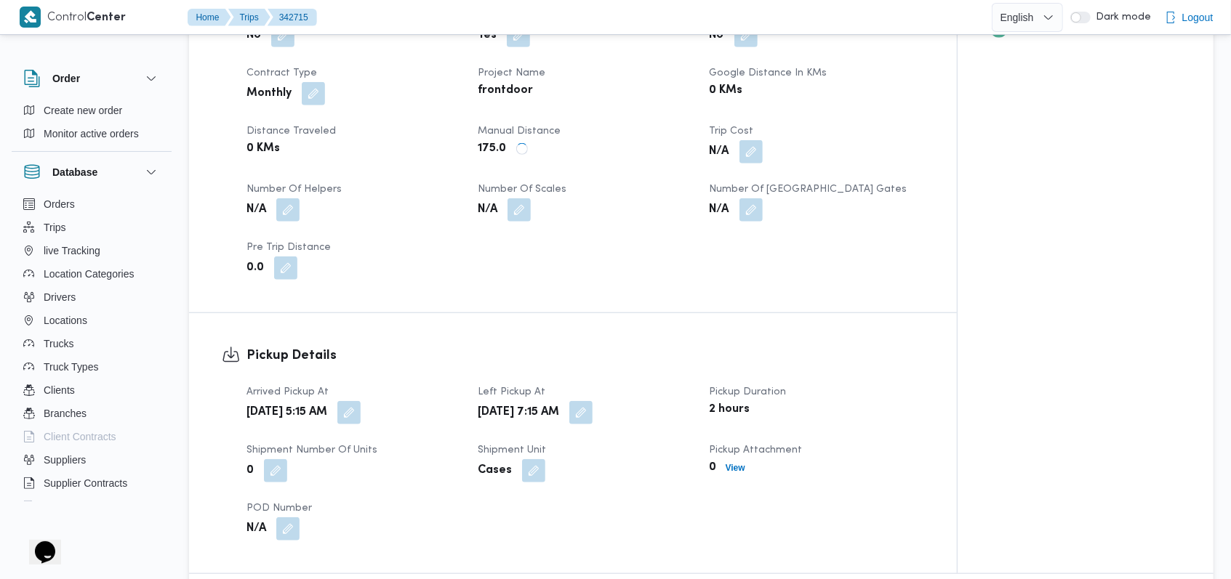
scroll to position [1066, 0]
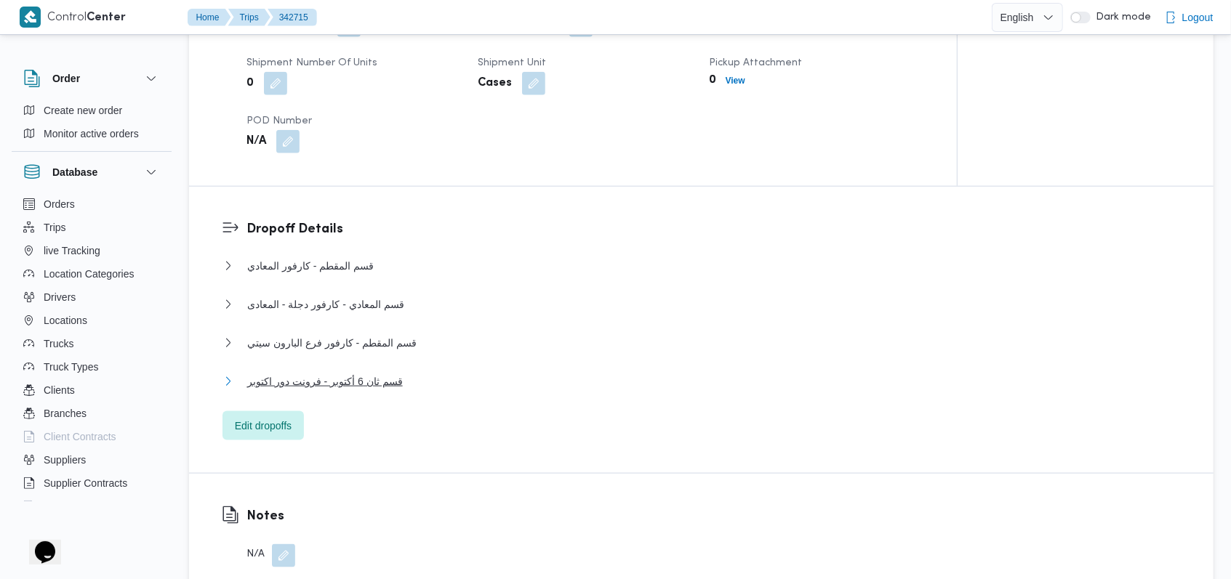
click at [363, 381] on span "قسم ثان 6 أكتوبر - فرونت دور اكتوبر" at bounding box center [325, 381] width 156 height 17
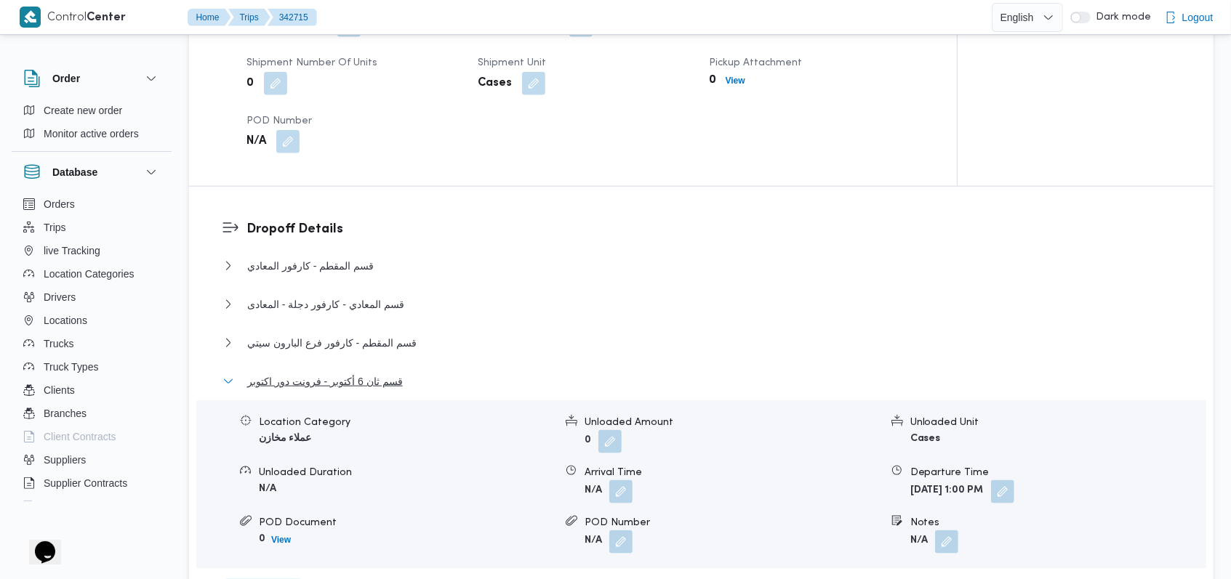
click at [363, 381] on span "قسم ثان 6 أكتوبر - فرونت دور اكتوبر" at bounding box center [325, 381] width 156 height 17
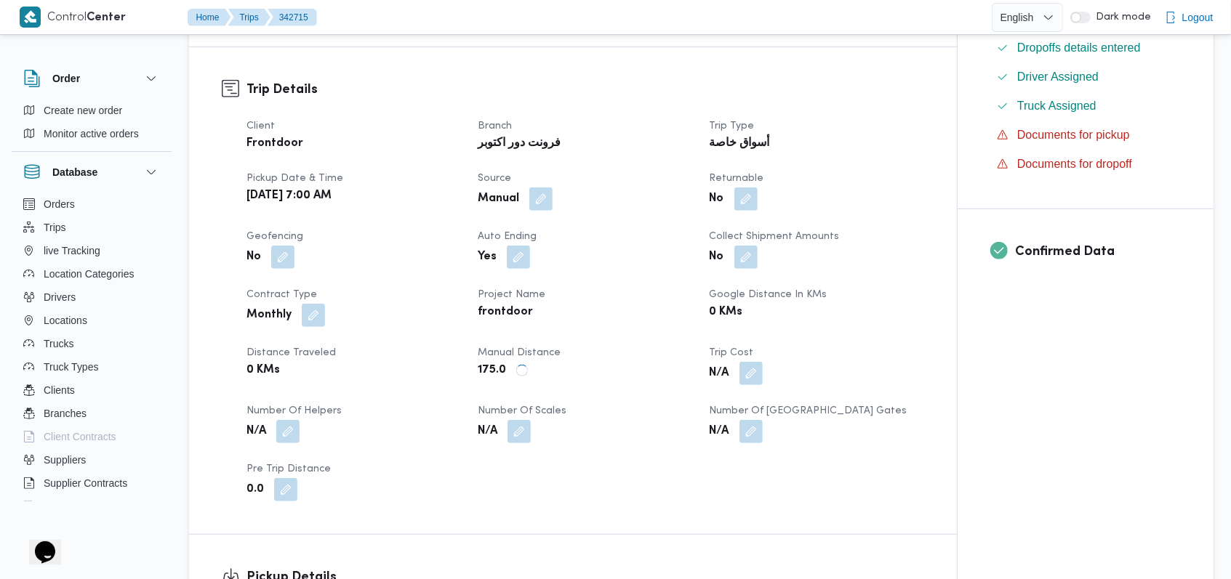
scroll to position [388, 0]
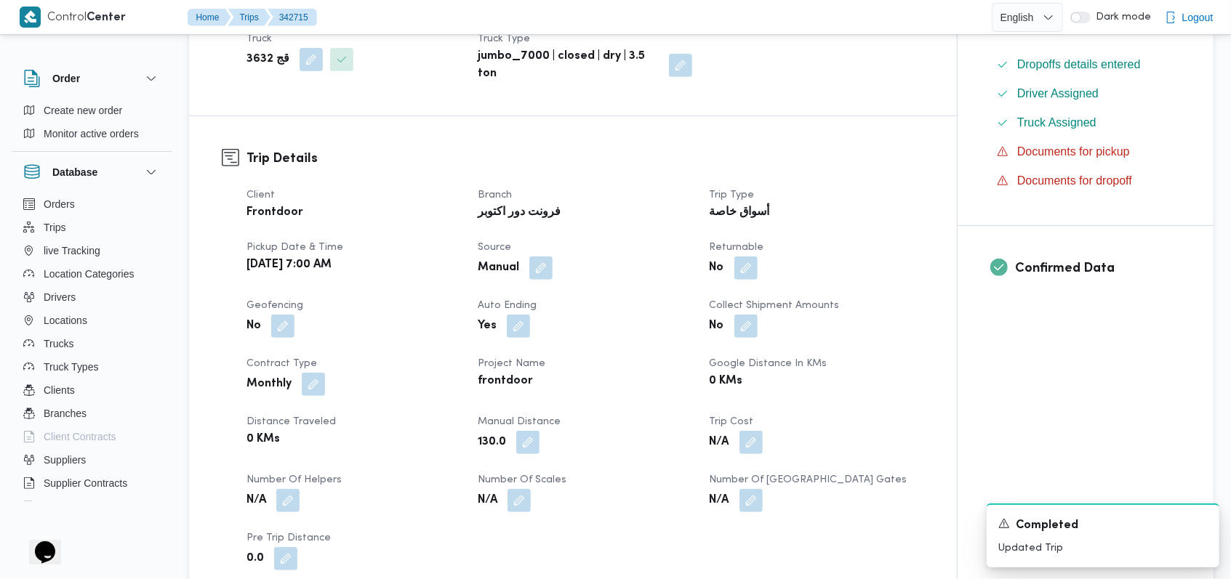
click at [686, 246] on dt "Source" at bounding box center [585, 247] width 214 height 17
click at [1206, 526] on icon "Dismiss toast" at bounding box center [1202, 523] width 12 height 12
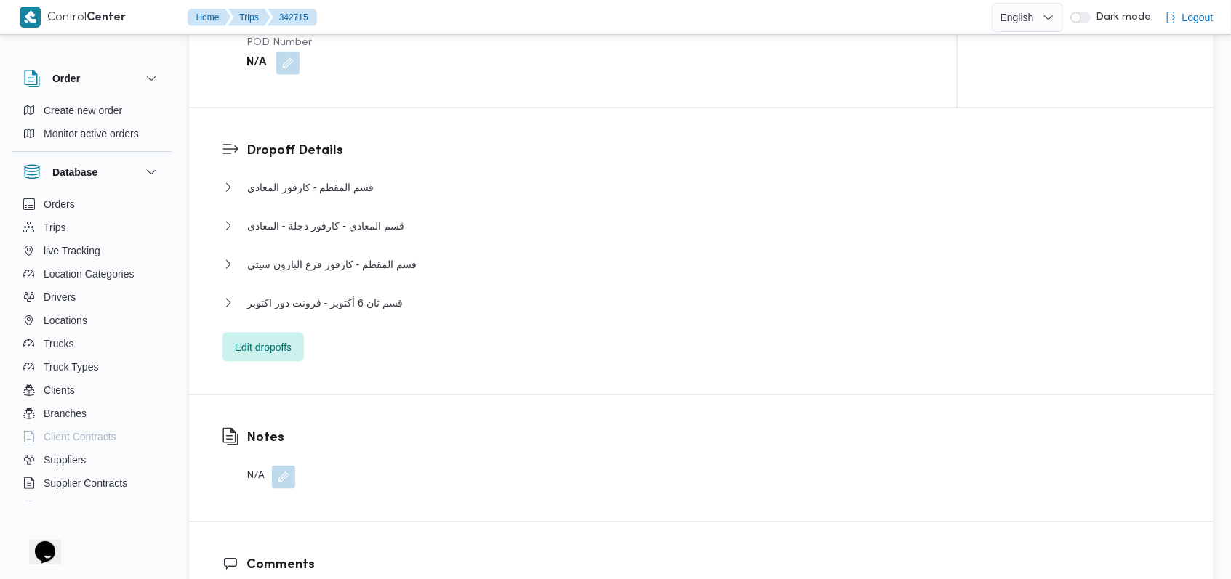
scroll to position [1163, 0]
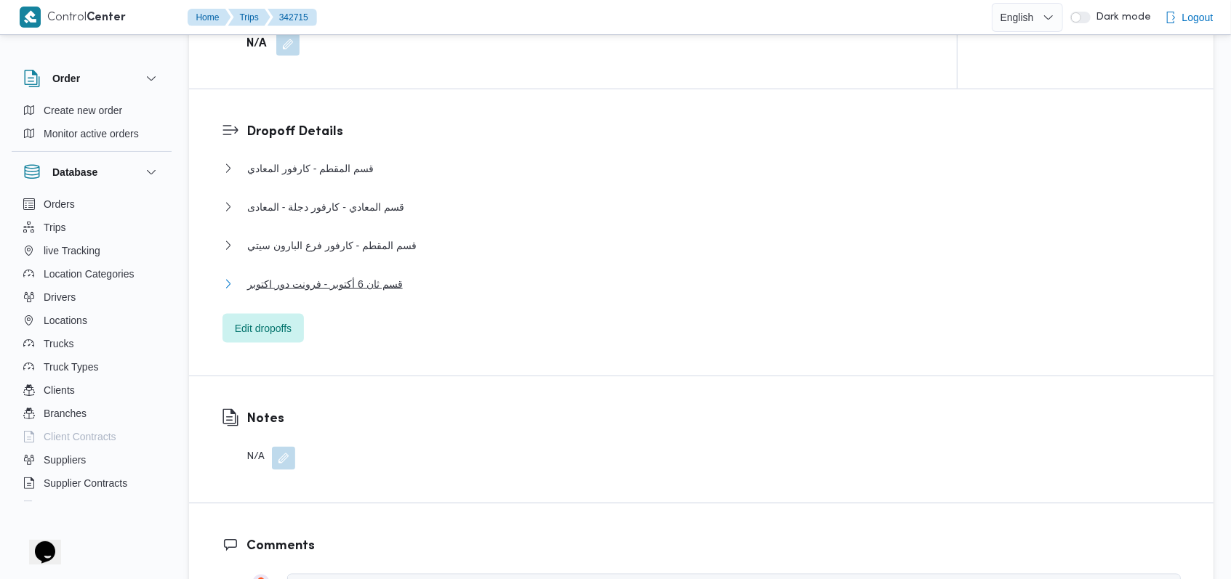
click at [390, 284] on span "قسم ثان 6 أكتوبر - فرونت دور اكتوبر" at bounding box center [325, 284] width 156 height 17
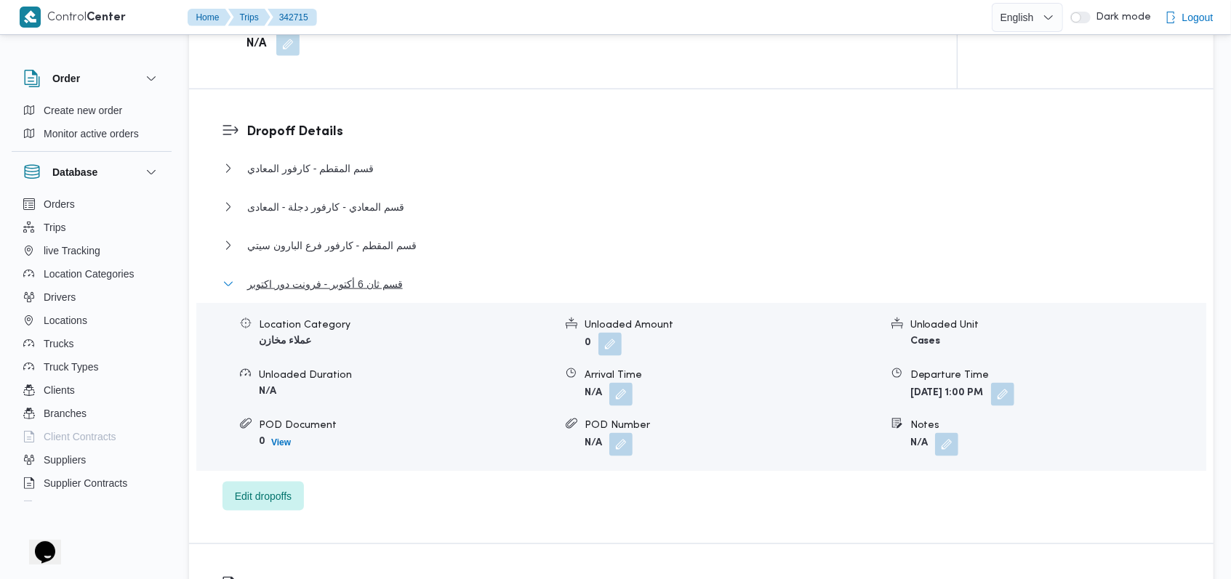
click at [390, 284] on span "قسم ثان 6 أكتوبر - فرونت دور اكتوبر" at bounding box center [325, 284] width 156 height 17
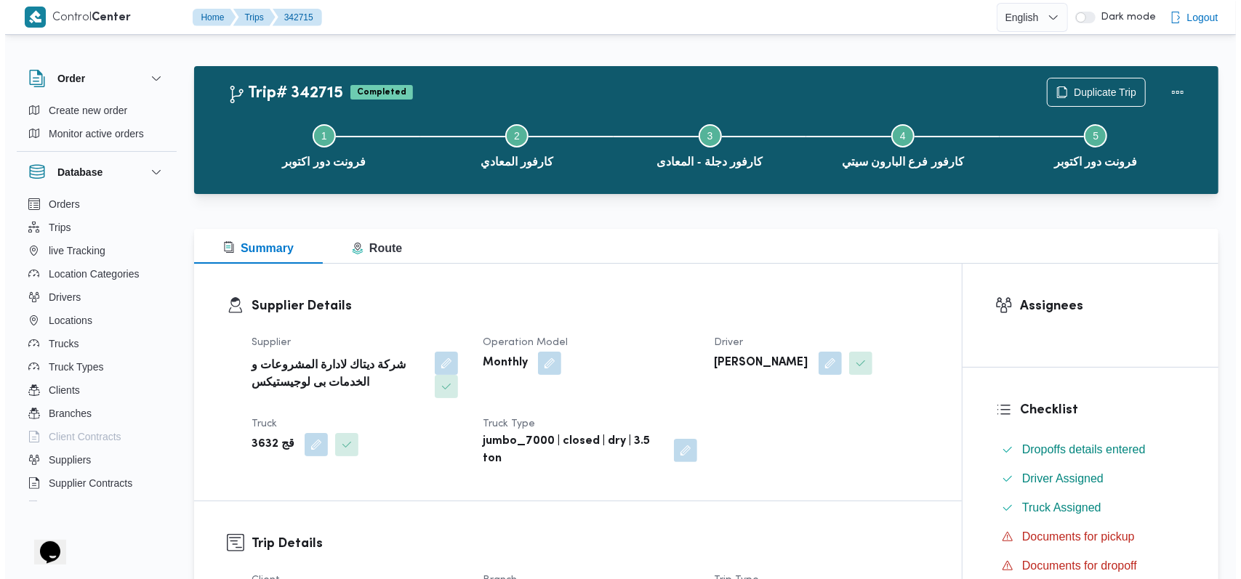
scroll to position [0, 0]
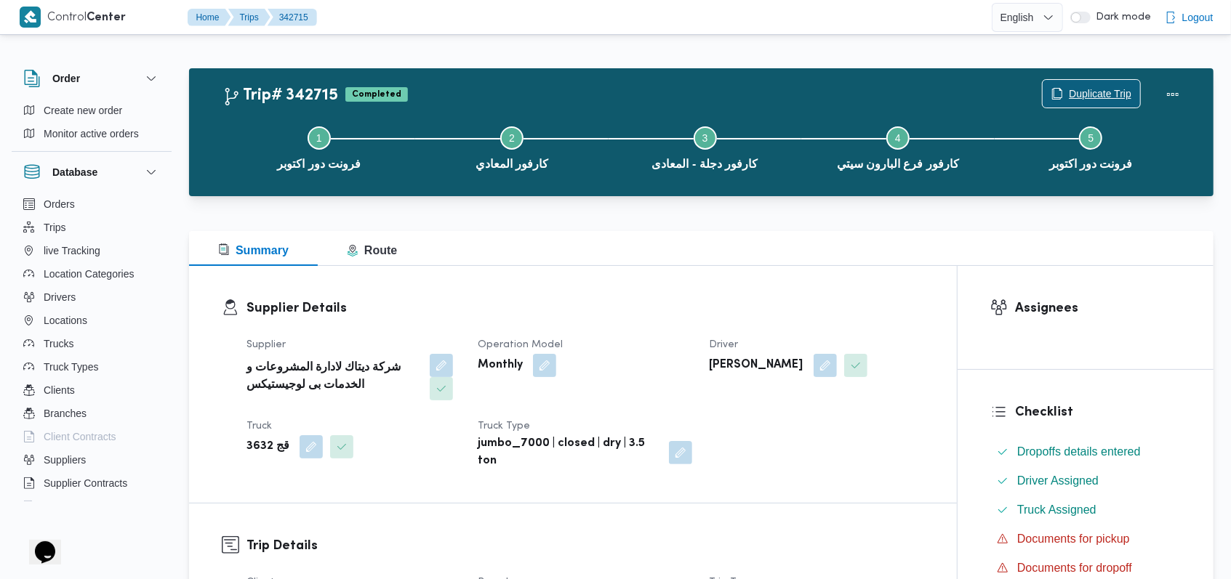
click at [1115, 84] on span "Duplicate Trip" at bounding box center [1091, 94] width 97 height 28
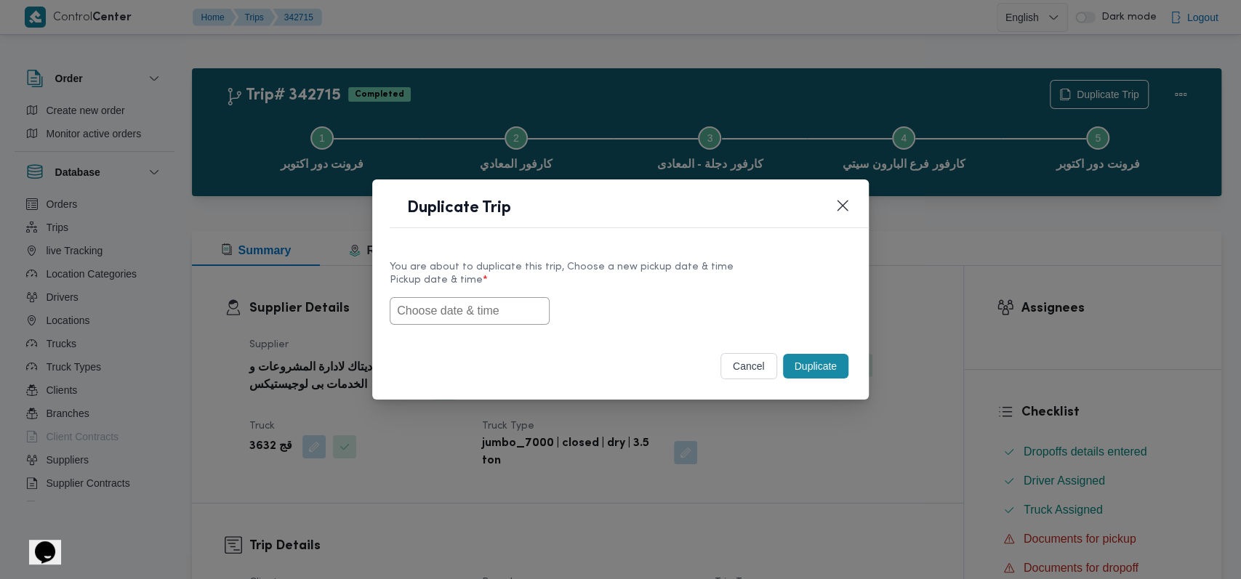
click at [485, 317] on input "text" at bounding box center [470, 311] width 160 height 28
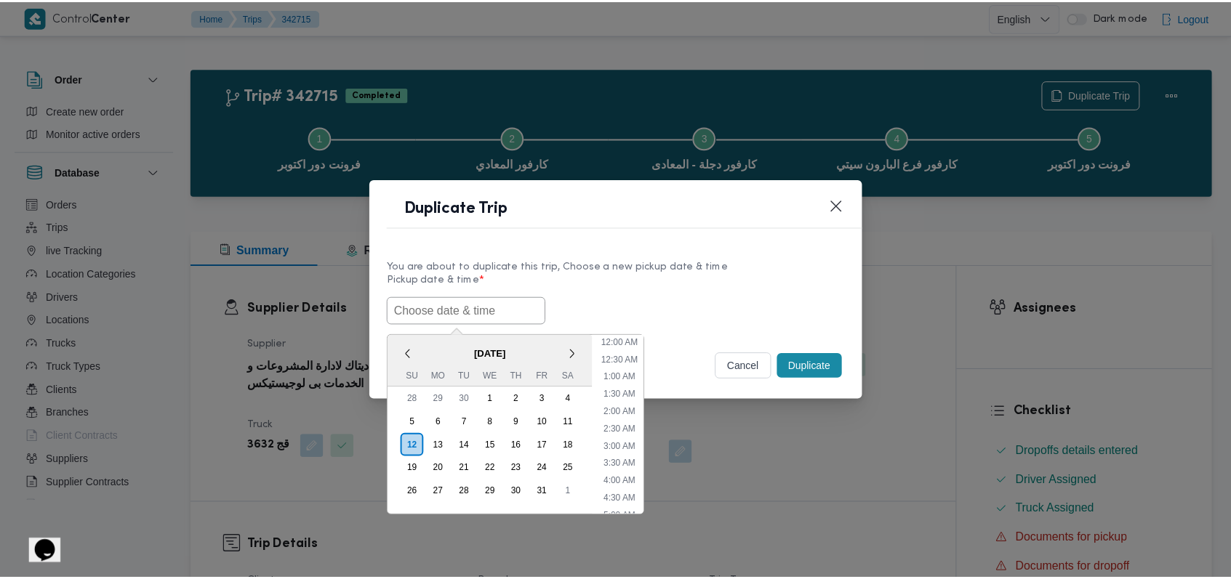
scroll to position [459, 0]
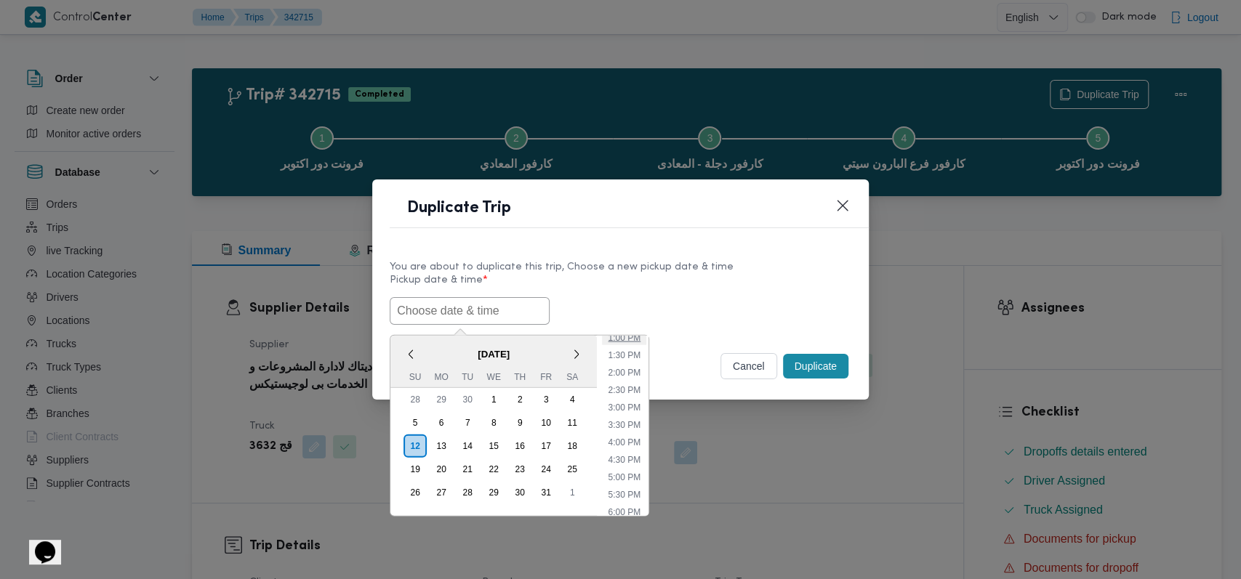
click at [626, 339] on li "1:00 PM" at bounding box center [624, 337] width 44 height 15
type input "12/10/2025 1:00PM"
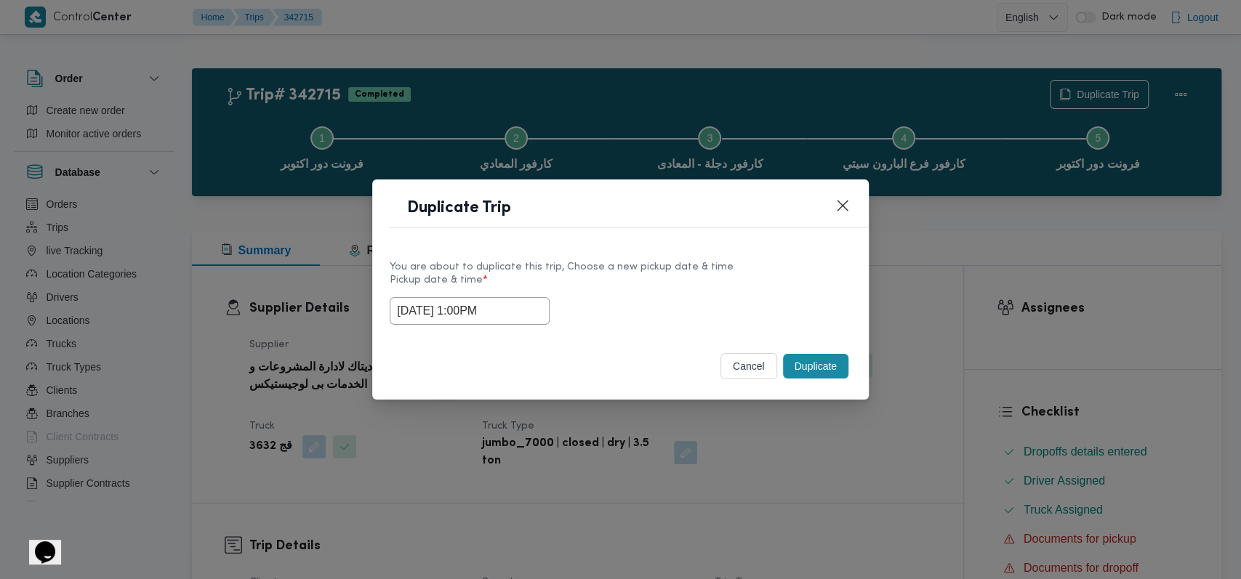
click at [826, 369] on button "Duplicate" at bounding box center [815, 366] width 65 height 25
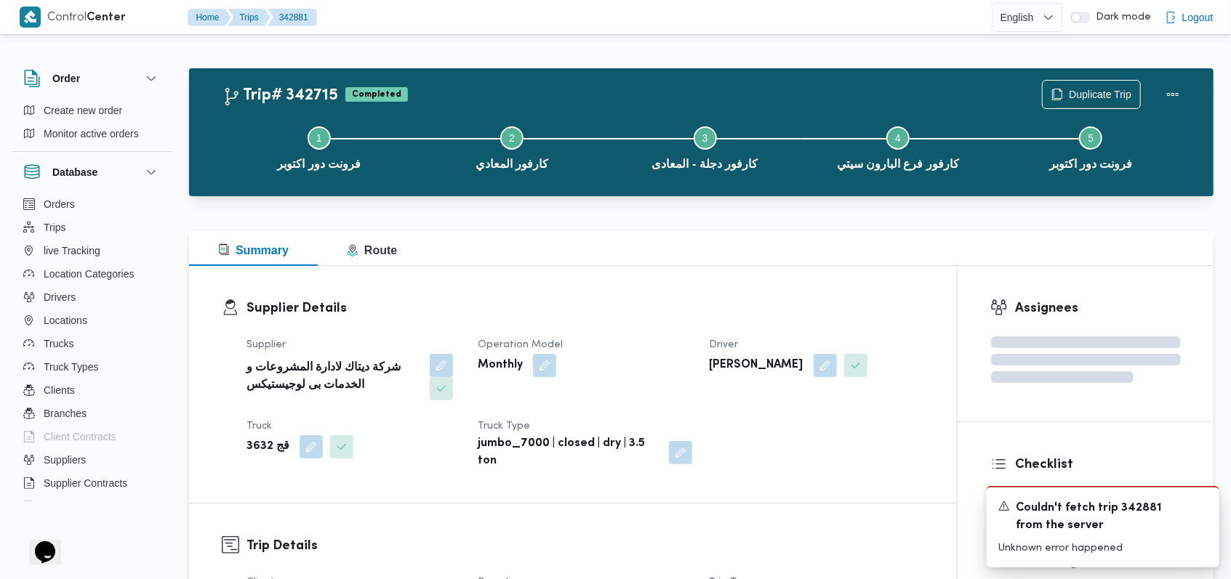
click at [586, 331] on div "Supplier شركة ديتاك لادارة المشروعات و الخدمات بى لوجيستيكس Operation Model Mon…" at bounding box center [585, 403] width 695 height 151
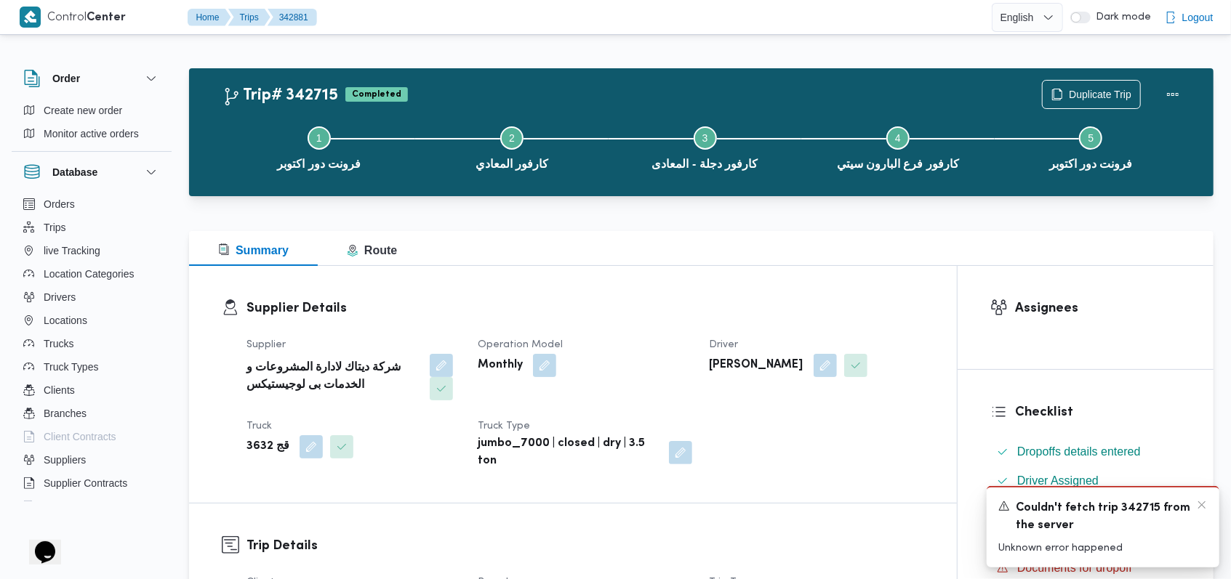
click at [1209, 505] on div "A new notification appears Couldn't fetch trip 342715 from the server Unknown e…" at bounding box center [1103, 526] width 233 height 81
click at [1197, 505] on icon "Dismiss toast" at bounding box center [1202, 505] width 12 height 12
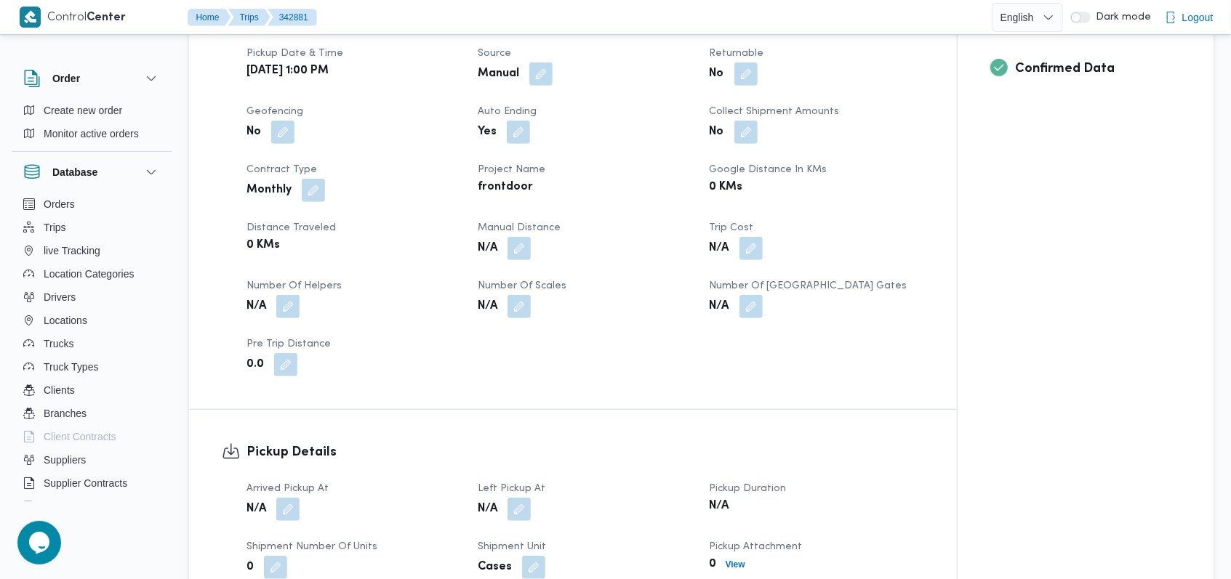
scroll to position [872, 0]
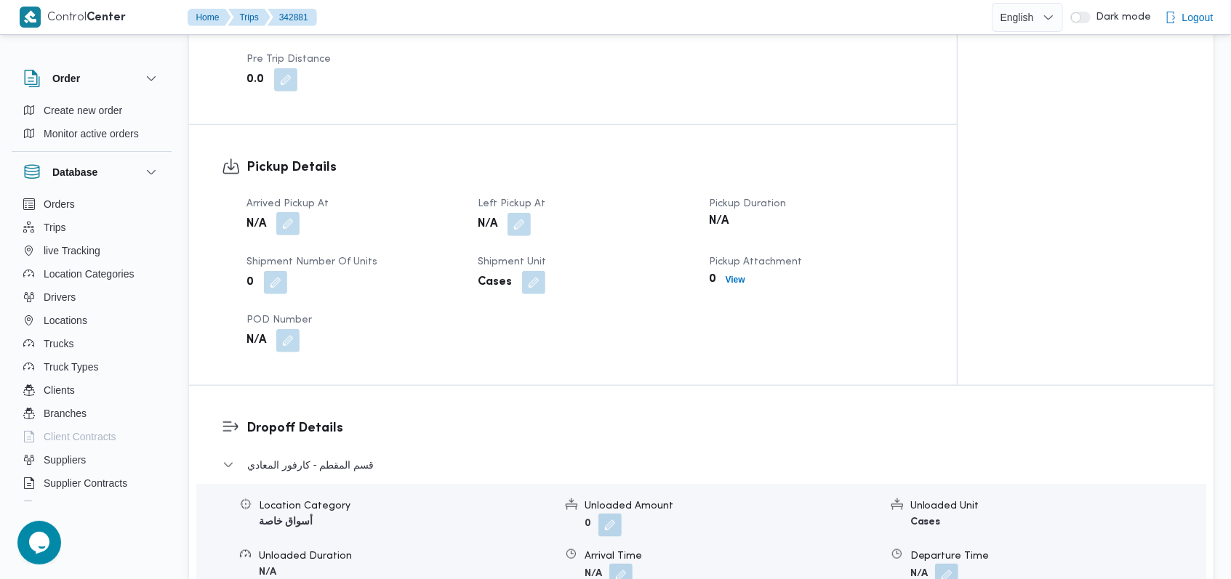
click at [286, 221] on button "button" at bounding box center [287, 223] width 23 height 23
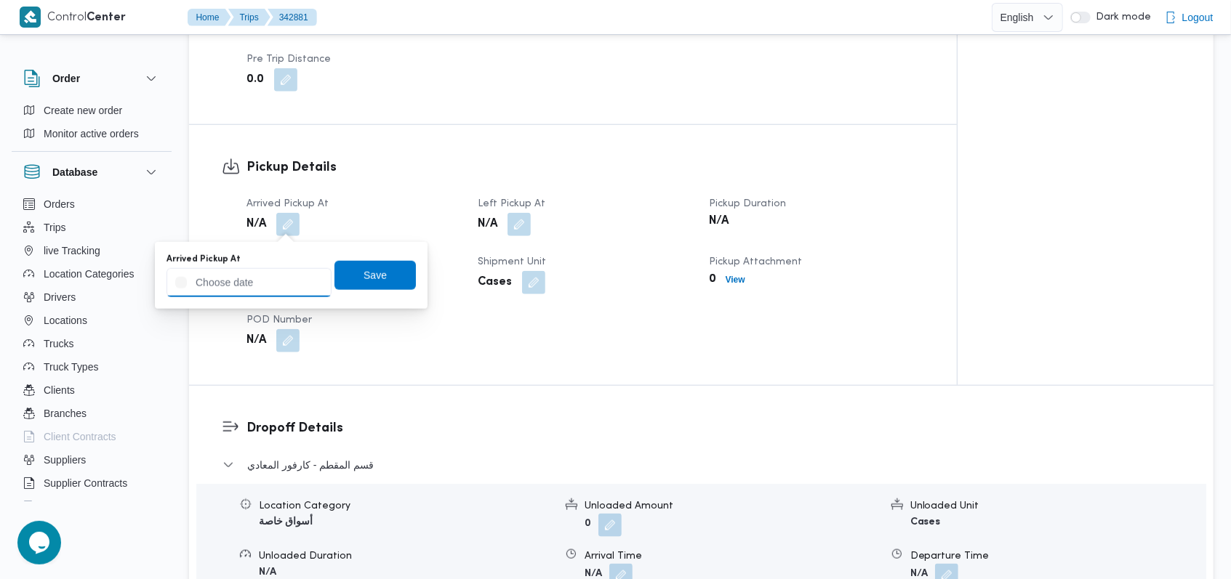
click at [271, 282] on input "Arrived Pickup At" at bounding box center [248, 282] width 165 height 29
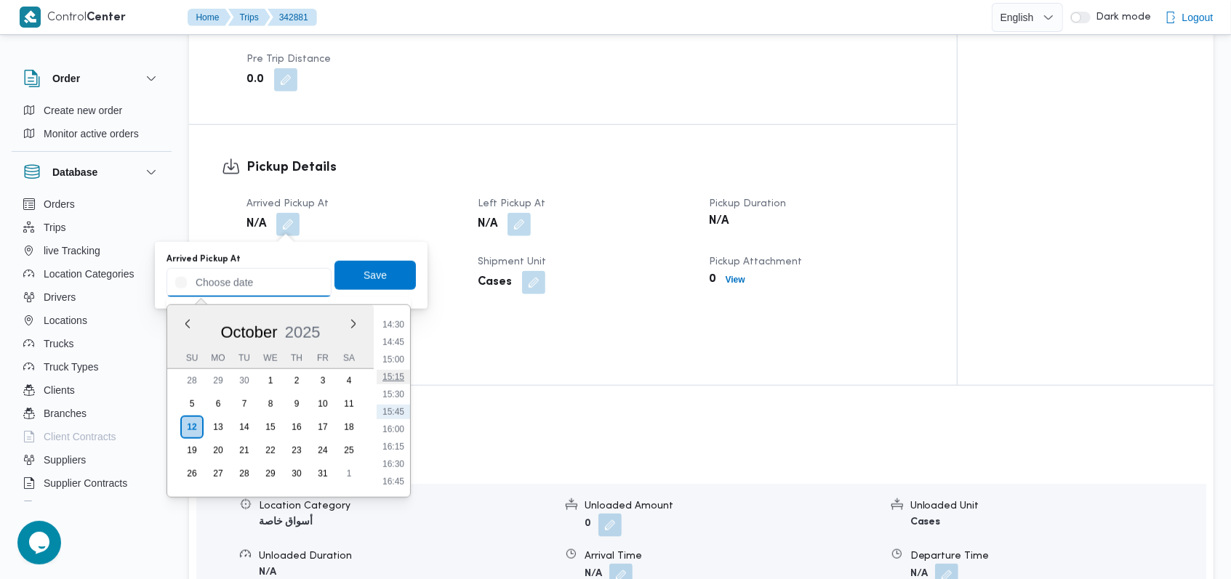
scroll to position [914, 0]
click at [398, 319] on li "13:00" at bounding box center [393, 317] width 33 height 15
type input "[DATE] 13:00"
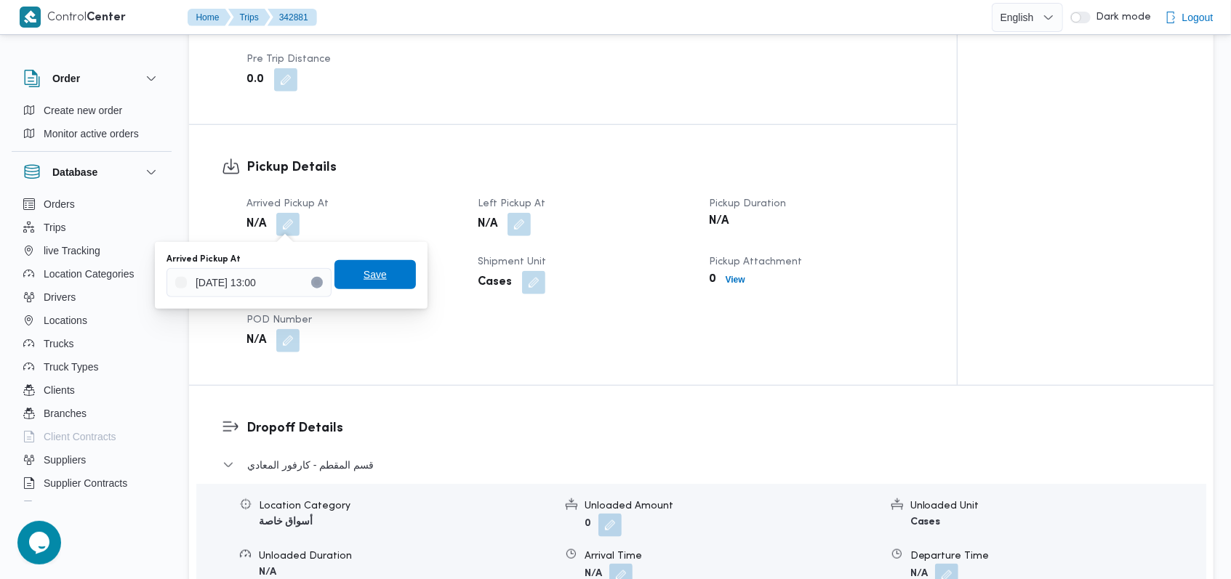
click at [385, 276] on span "Save" at bounding box center [374, 274] width 81 height 29
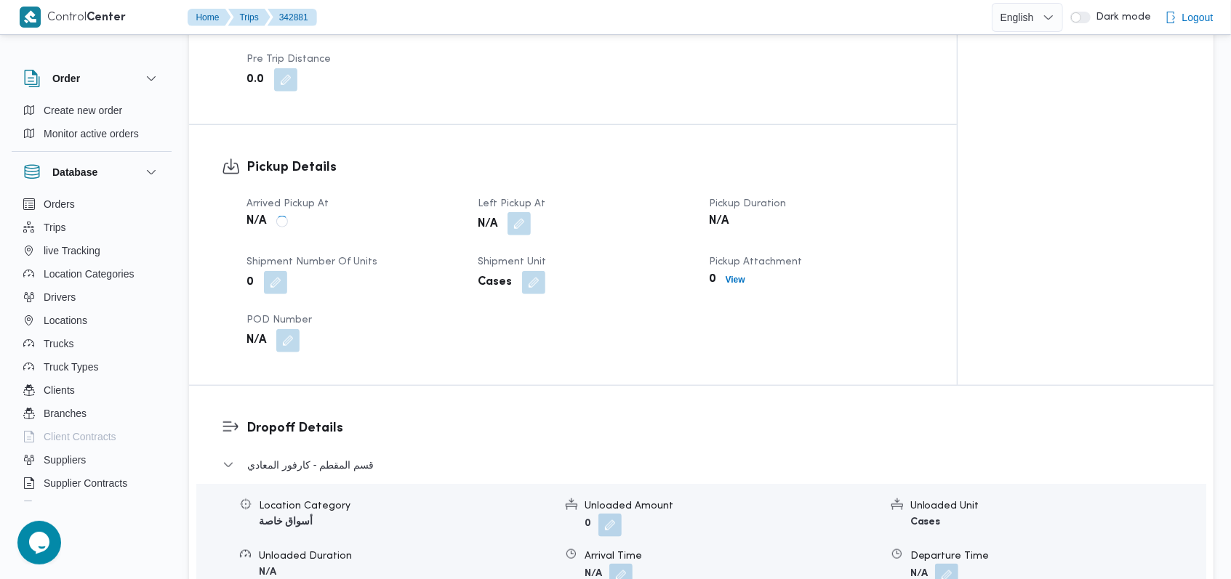
click at [516, 224] on button "button" at bounding box center [518, 223] width 23 height 23
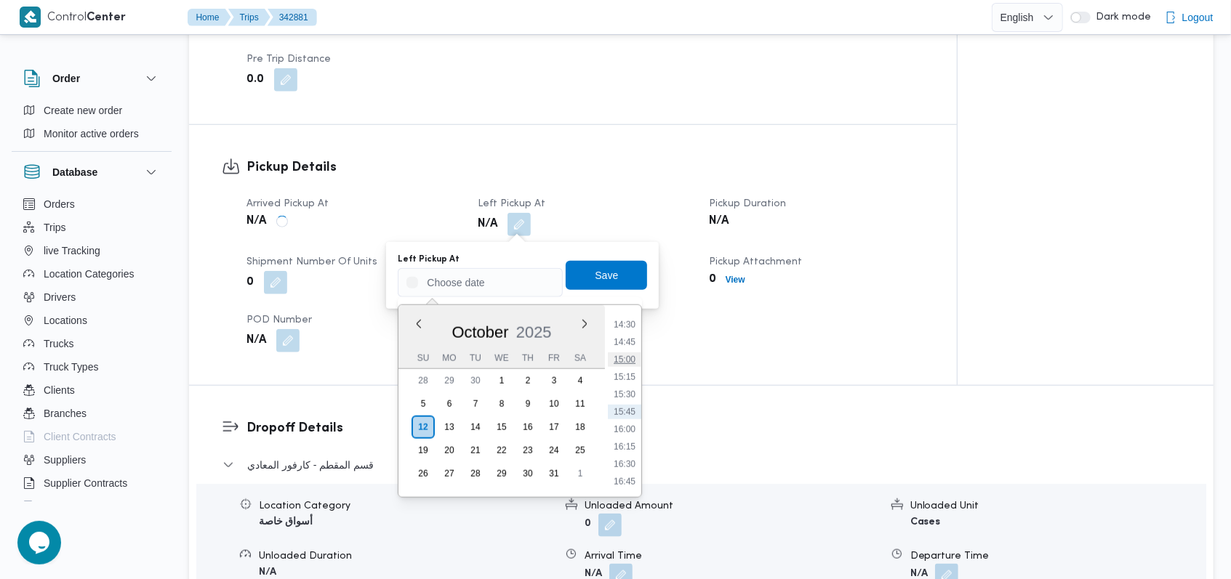
scroll to position [817, 0]
click at [633, 463] on li "13:45" at bounding box center [624, 466] width 33 height 15
type input "[DATE] 13:45"
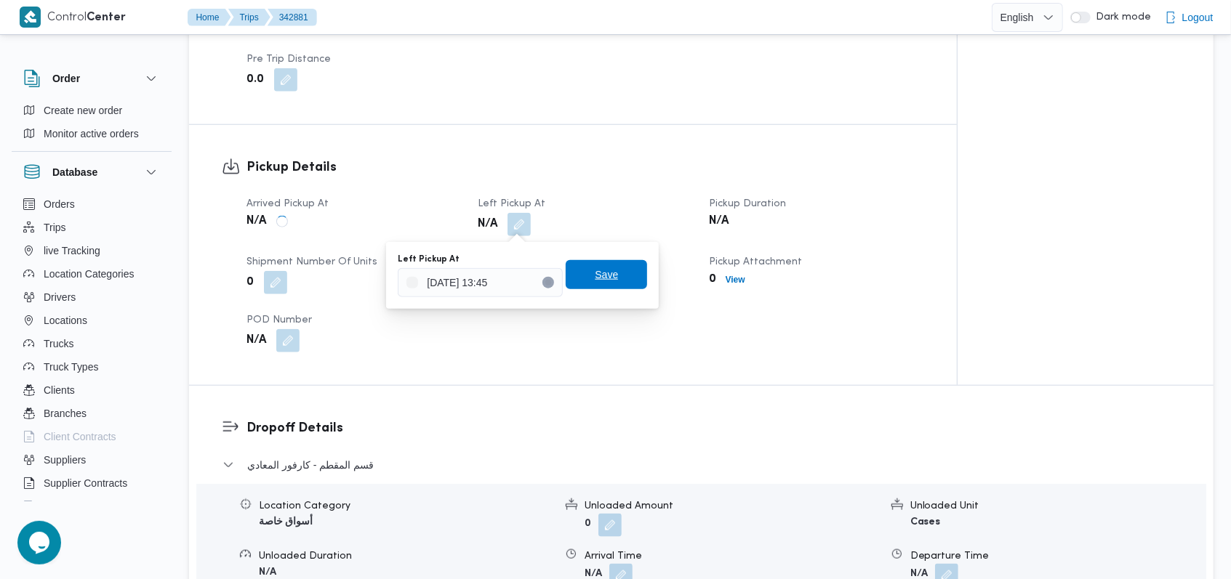
click at [614, 270] on span "Save" at bounding box center [606, 274] width 81 height 29
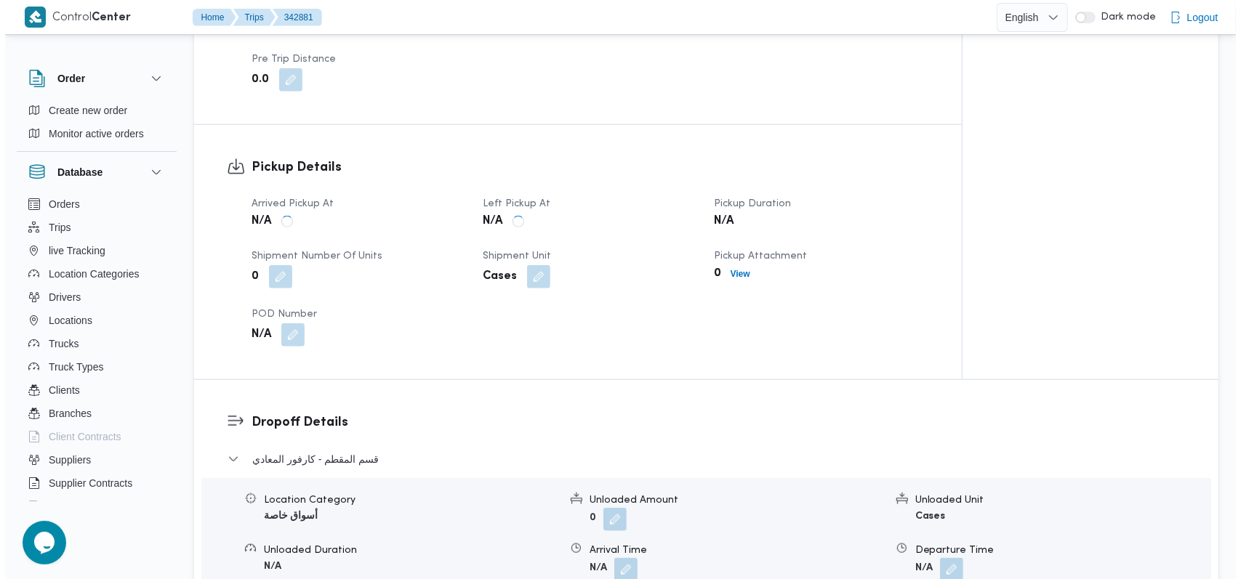
scroll to position [1163, 0]
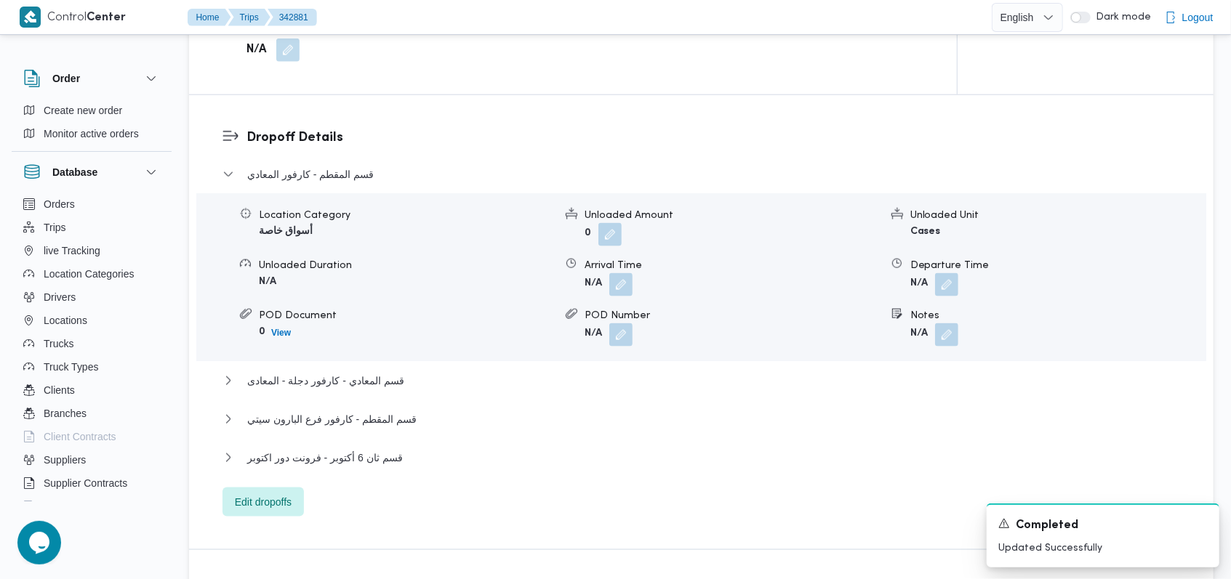
click at [349, 164] on dl "Dropoff Details قسم المقطم - كارفور المعادي Location Category أسواق خاصة Unload…" at bounding box center [713, 322] width 934 height 389
click at [274, 509] on span "Edit dropoffs" at bounding box center [263, 501] width 57 height 17
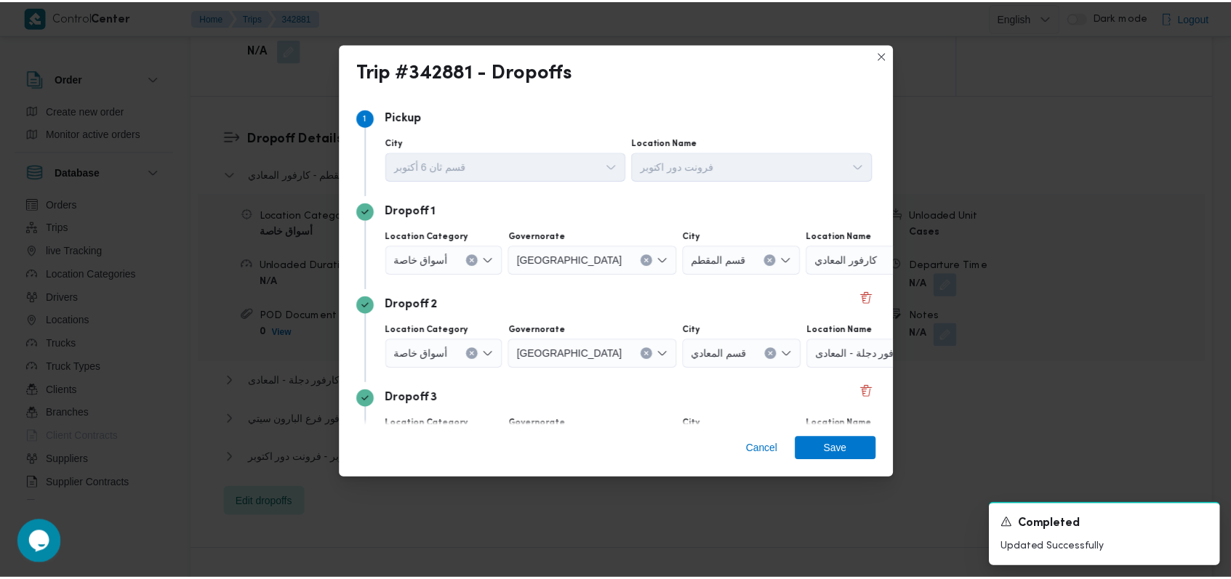
scroll to position [188, 0]
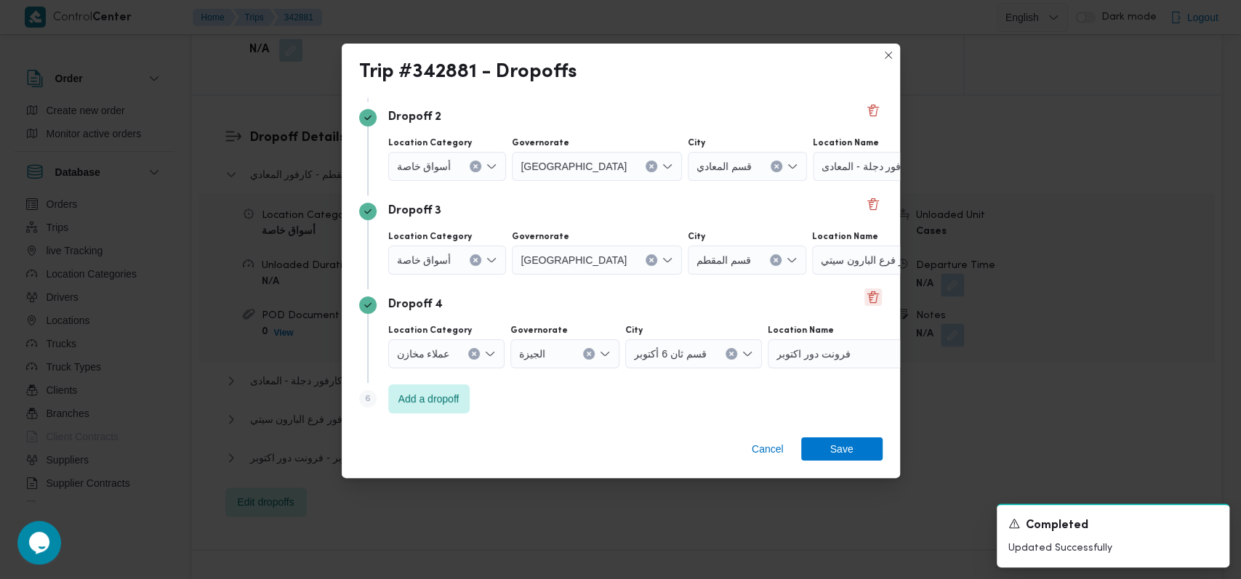
click at [867, 302] on button "Delete" at bounding box center [872, 297] width 17 height 17
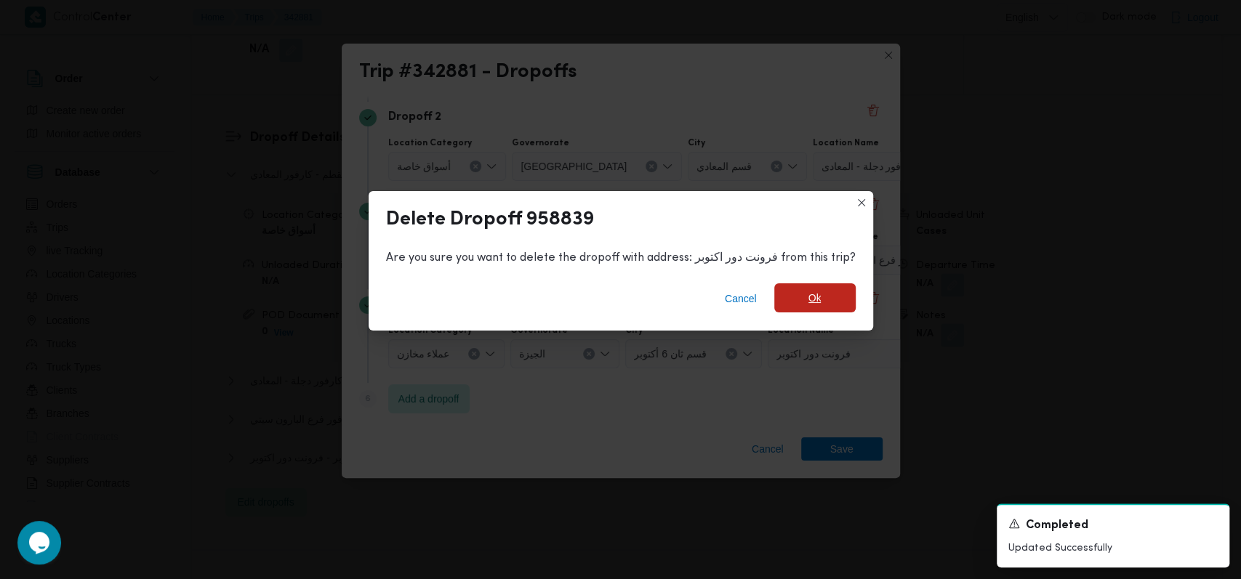
click at [820, 300] on span "Ok" at bounding box center [814, 298] width 81 height 29
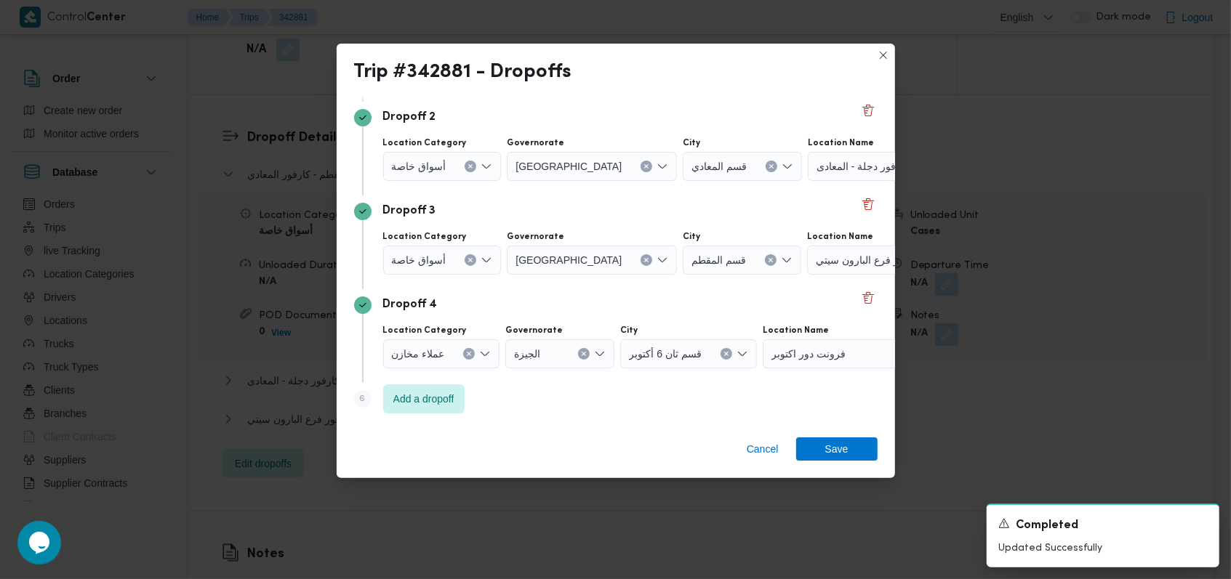
scroll to position [94, 0]
click at [449, 348] on div at bounding box center [452, 353] width 7 height 23
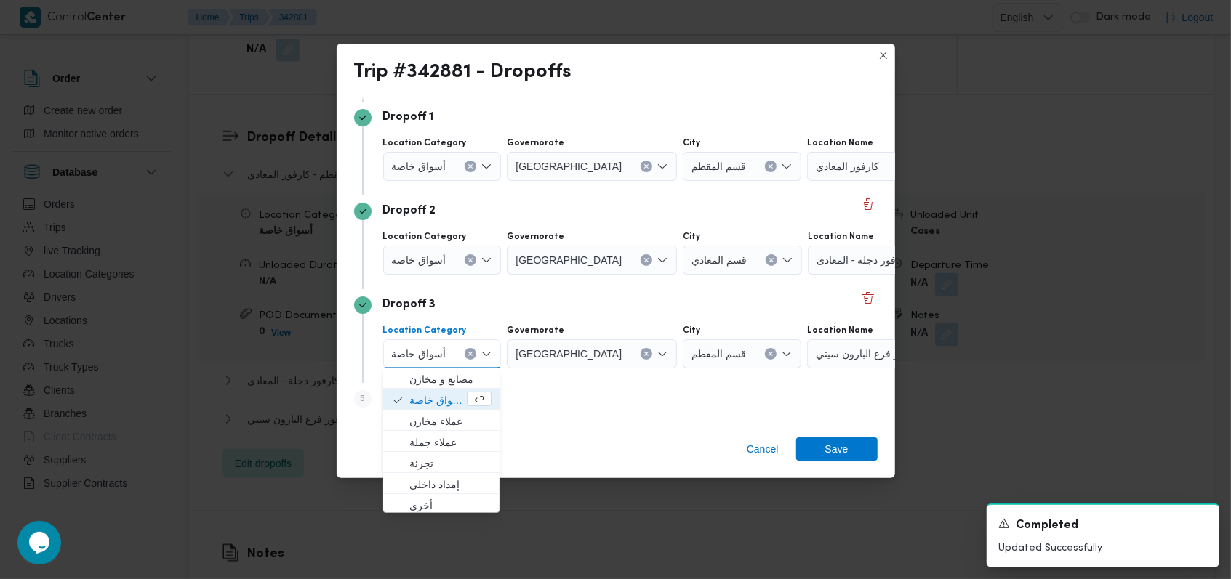
click at [441, 400] on span "أسواق خاصة" at bounding box center [436, 400] width 55 height 17
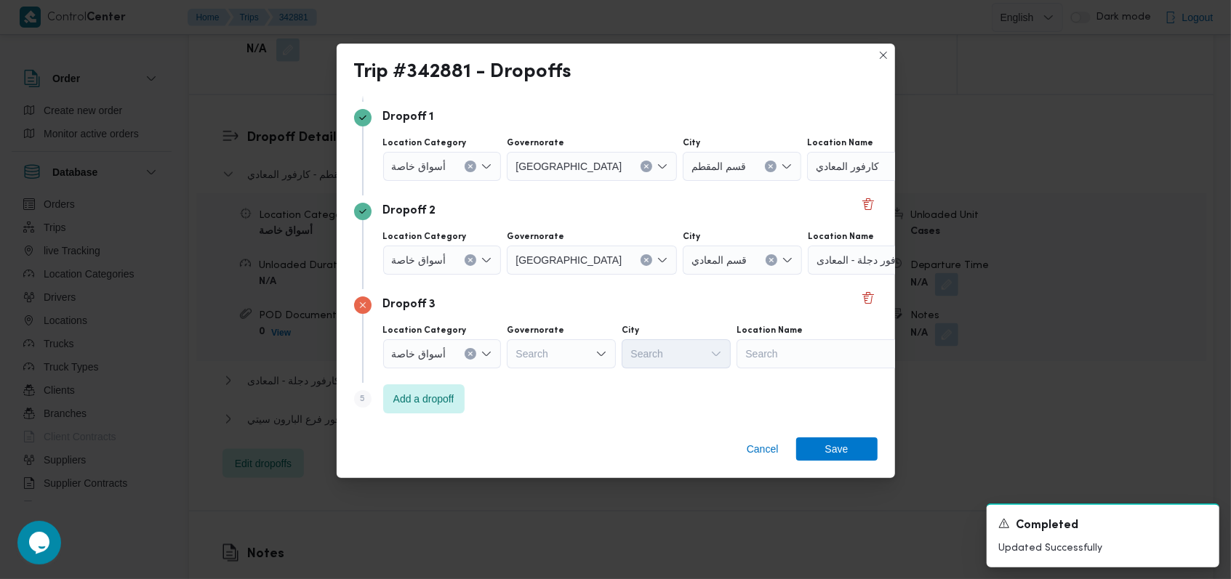
click at [447, 238] on label "Location Category" at bounding box center [425, 237] width 84 height 12
click at [451, 175] on input "Location Category" at bounding box center [451, 166] width 1 height 17
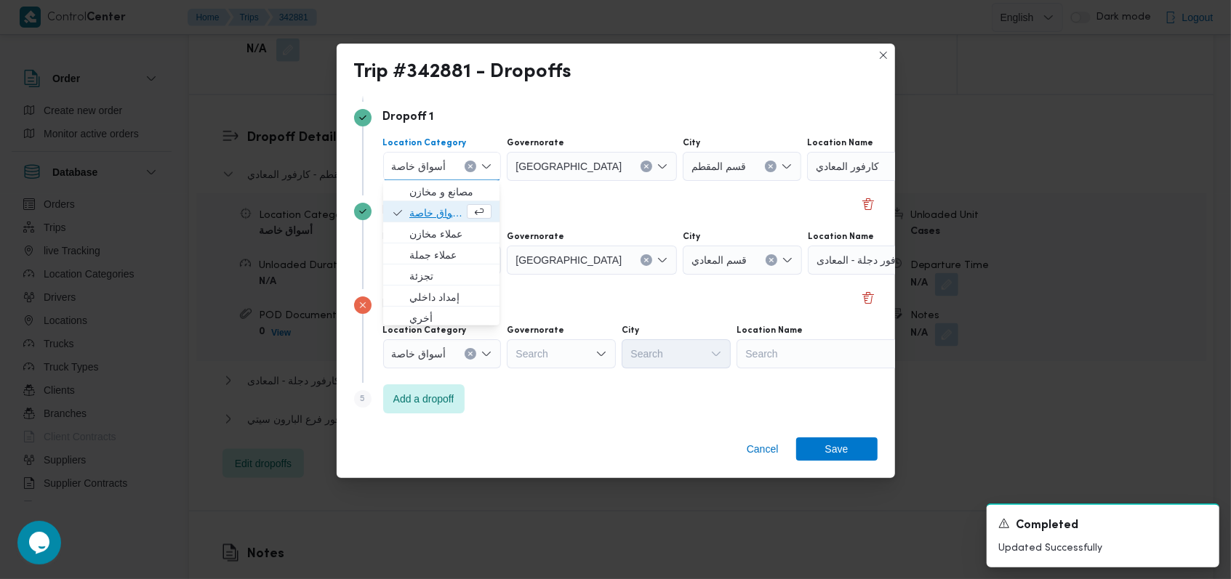
click at [441, 218] on span "أسواق خاصة" at bounding box center [436, 212] width 55 height 17
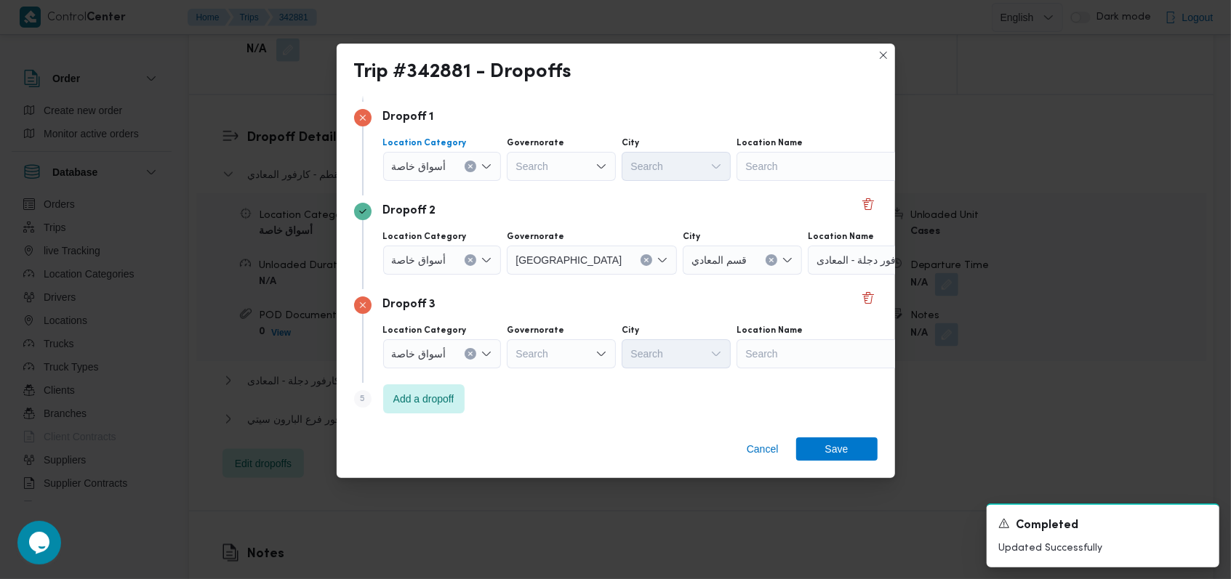
click at [438, 258] on span "أسواق خاصة" at bounding box center [419, 260] width 55 height 16
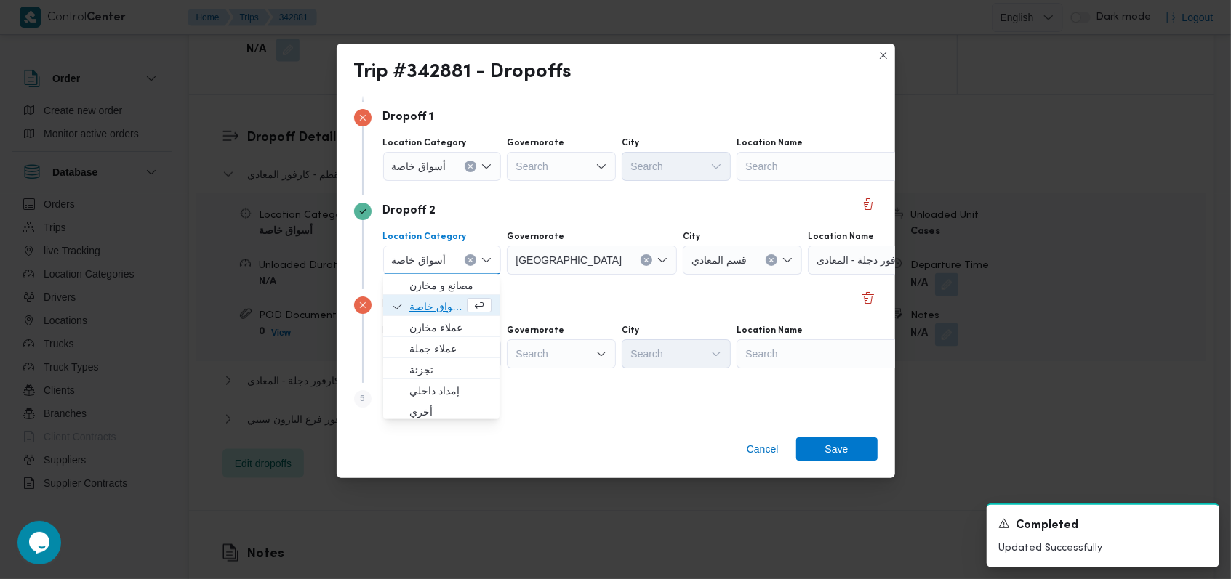
click at [443, 307] on span "أسواق خاصة" at bounding box center [436, 306] width 55 height 17
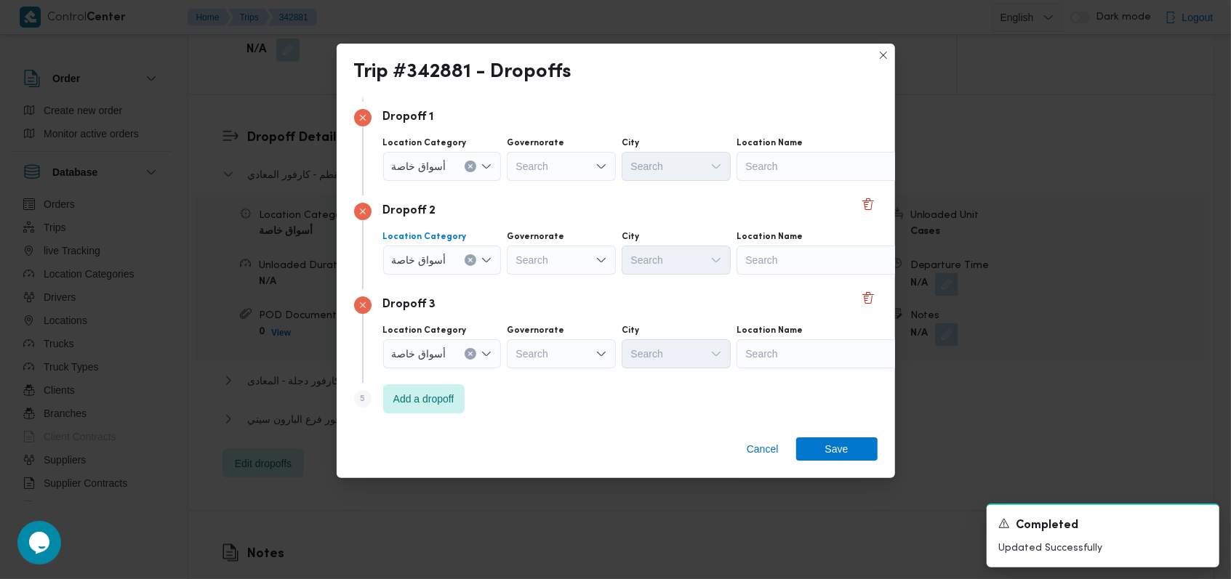
click at [793, 161] on div "Search" at bounding box center [827, 166] width 182 height 29
click at [1200, 527] on icon "Dismiss toast" at bounding box center [1202, 523] width 12 height 12
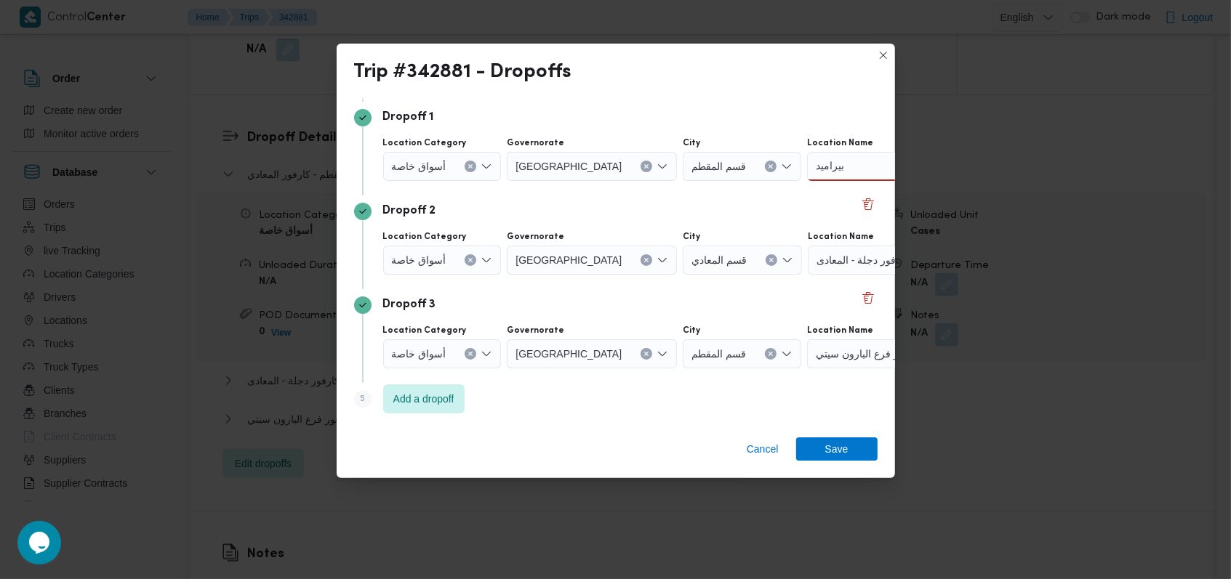
click at [662, 396] on div "Step 5 is disabled 5 Add a dropoff" at bounding box center [615, 402] width 523 height 38
click at [446, 354] on div "أسواق خاصة" at bounding box center [442, 354] width 119 height 29
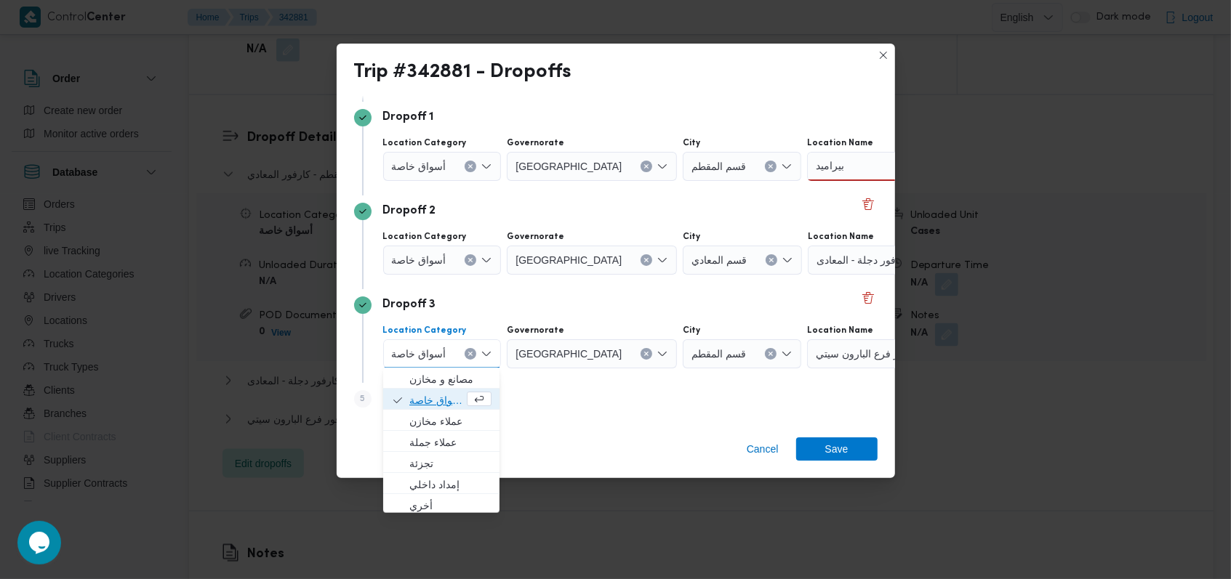
click at [429, 404] on span "أسواق خاصة" at bounding box center [436, 400] width 55 height 17
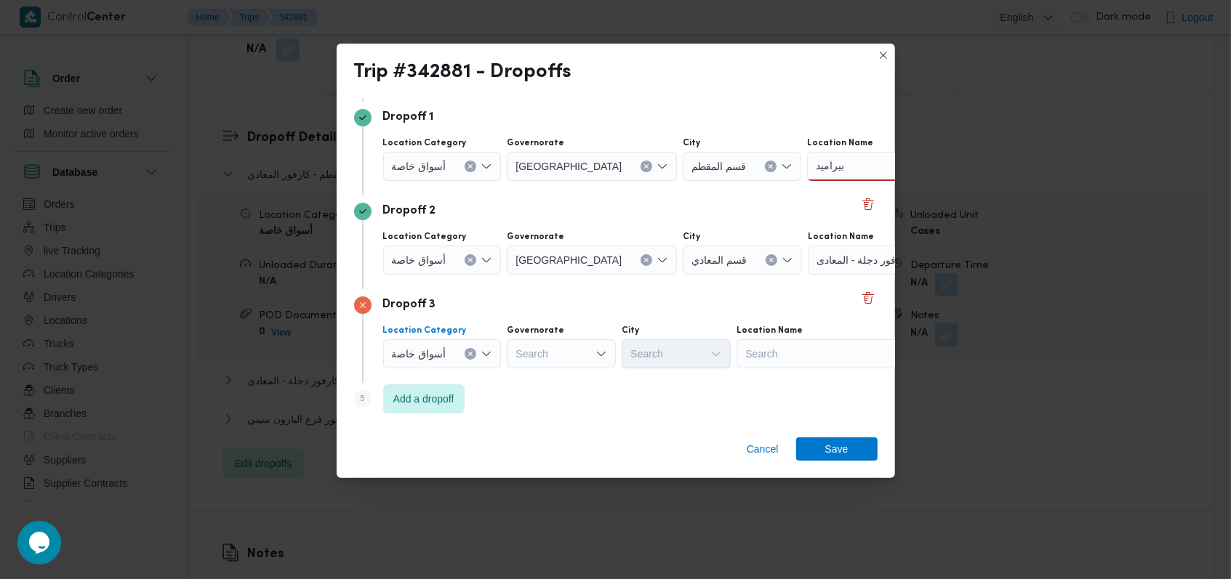
click at [451, 267] on input "Location Category" at bounding box center [451, 260] width 1 height 17
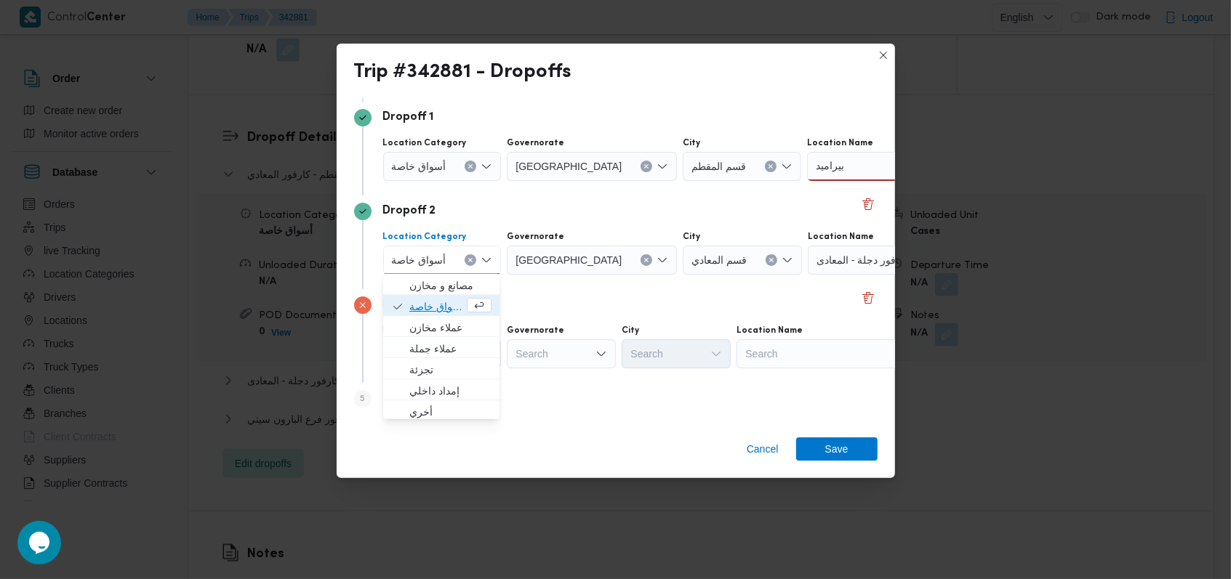
click at [434, 311] on span "أسواق خاصة" at bounding box center [436, 306] width 55 height 17
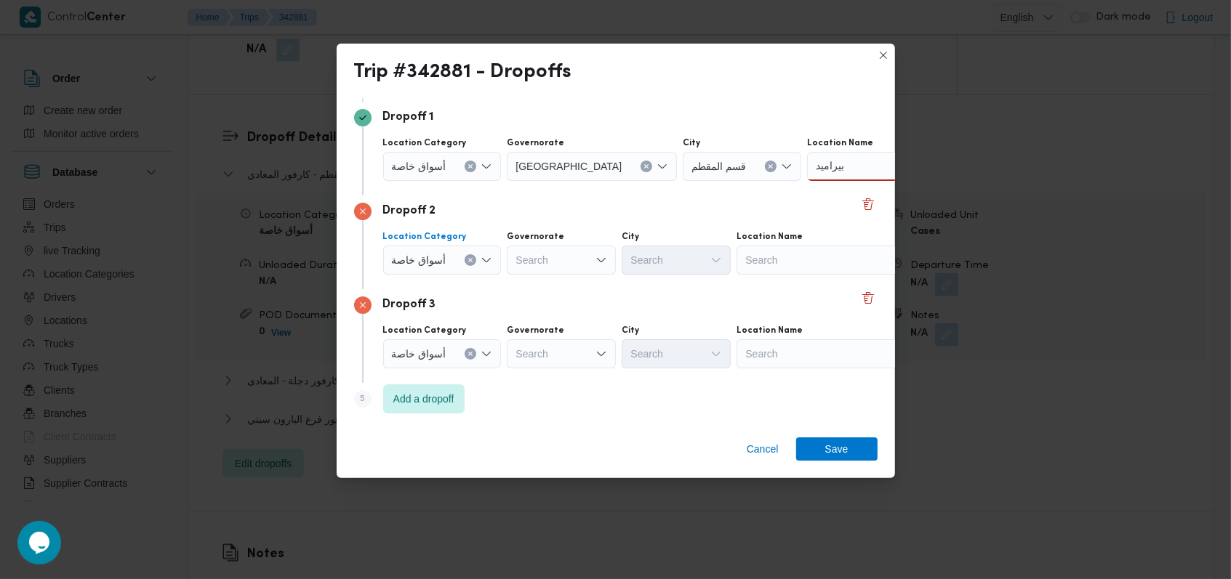
click at [644, 297] on div "Dropoff 3" at bounding box center [615, 305] width 523 height 17
click at [449, 165] on div at bounding box center [452, 166] width 7 height 23
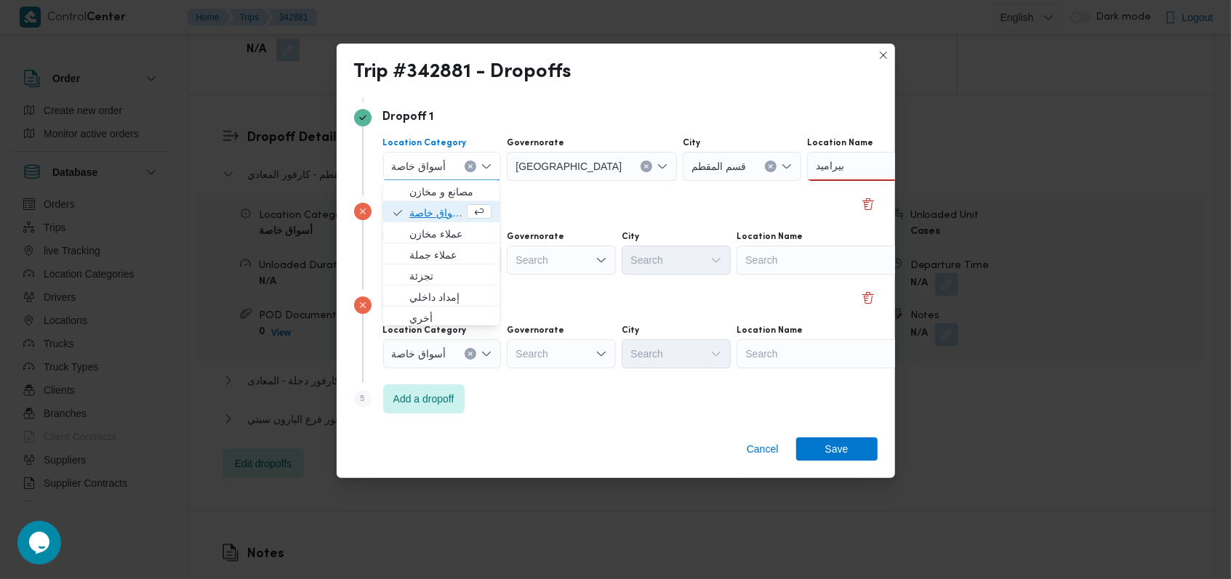
click at [430, 209] on span "أسواق خاصة" at bounding box center [436, 212] width 55 height 17
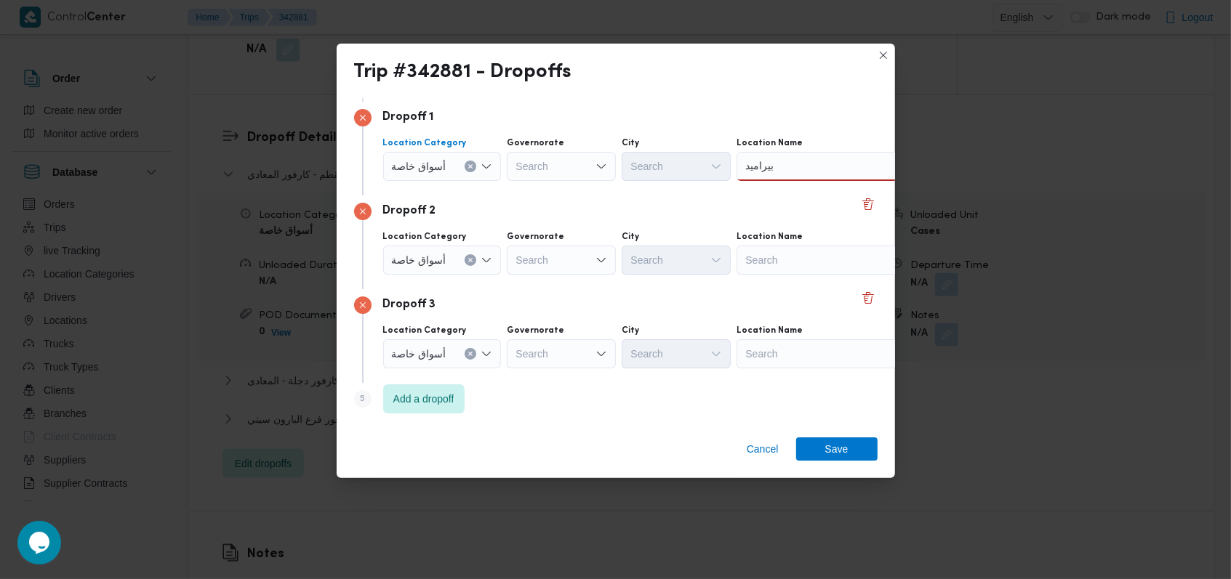
click at [790, 161] on div "[PERSON_NAME]" at bounding box center [827, 166] width 182 height 29
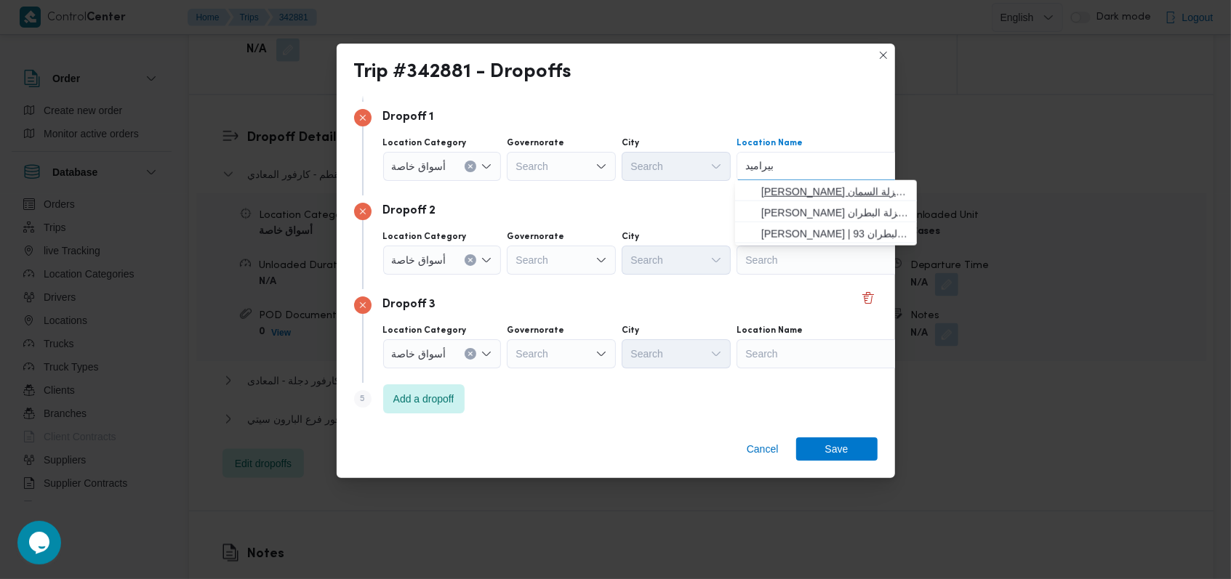
type input "بيراميد"
drag, startPoint x: 803, startPoint y: 190, endPoint x: 765, endPoint y: 278, distance: 95.1
click at [803, 190] on span "[PERSON_NAME] فيو | | نزلة السمان" at bounding box center [834, 191] width 147 height 17
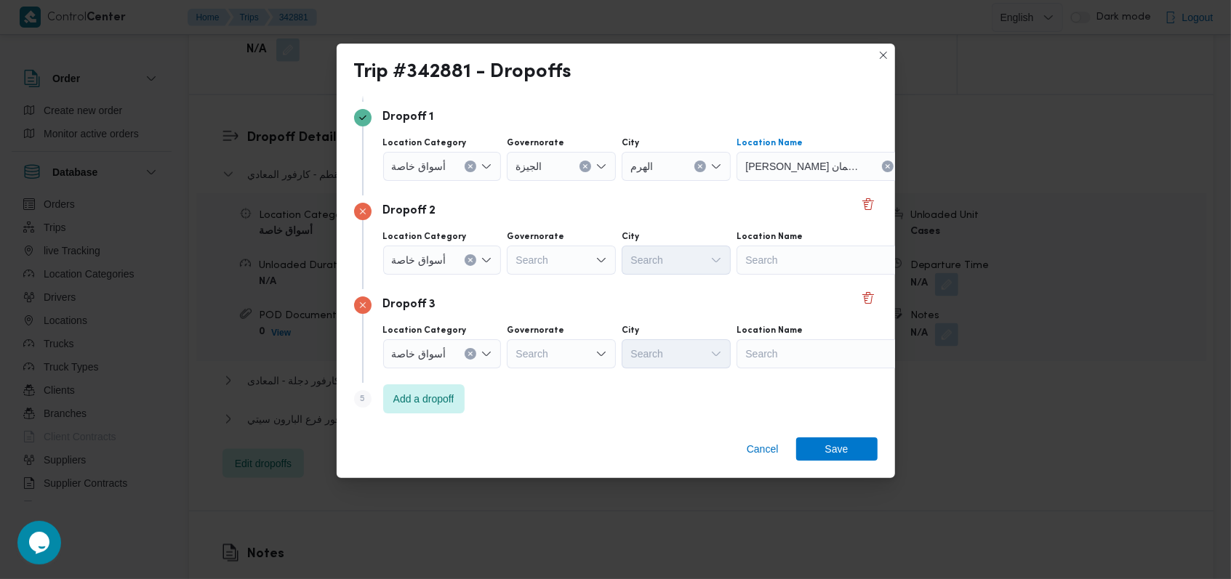
click at [777, 266] on div "Search" at bounding box center [827, 260] width 182 height 29
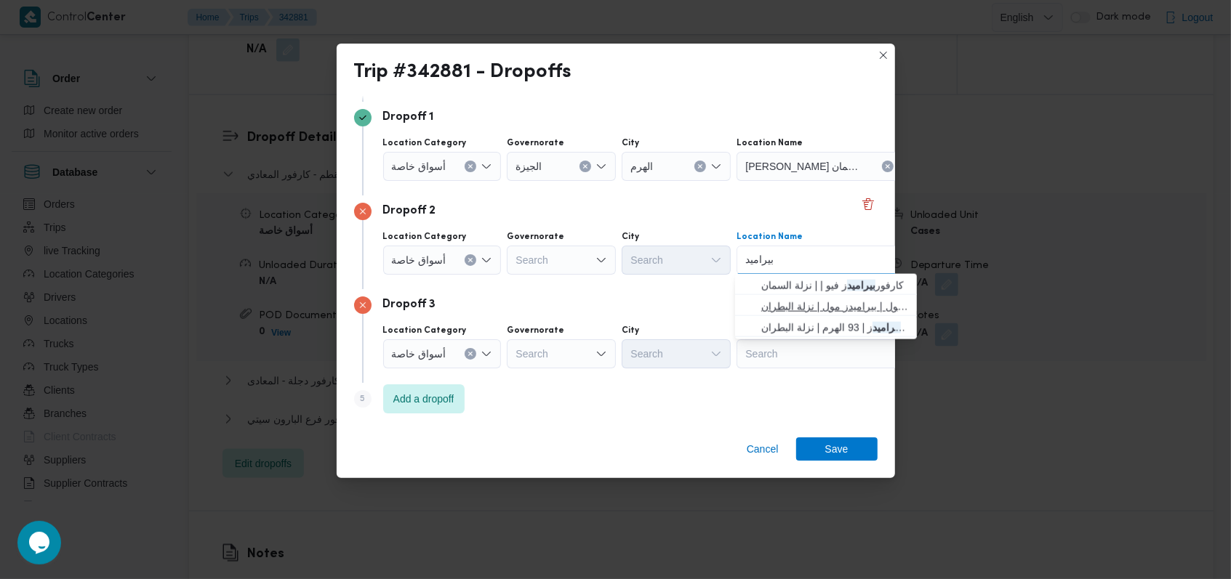
type input "بيراميد"
click at [838, 310] on span "كارفور بيراميد ز مول | بيراميدز مول | نزلة البطران" at bounding box center [834, 306] width 147 height 17
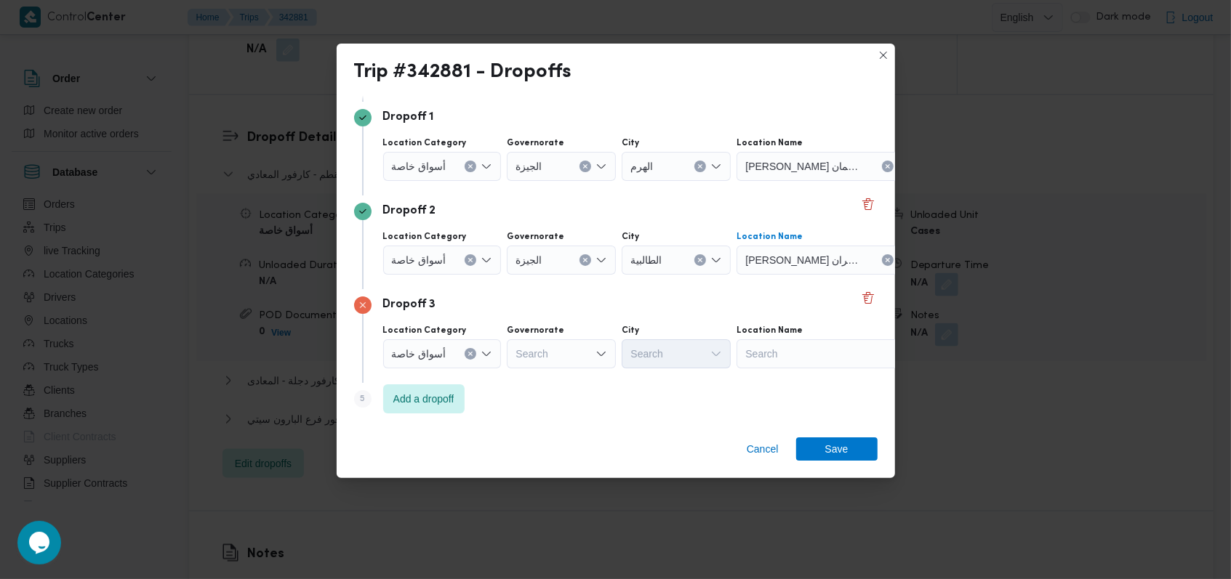
click at [818, 353] on div "Search" at bounding box center [827, 354] width 182 height 29
type input "[PERSON_NAME]"
click at [817, 371] on span "[PERSON_NAME] ا | تسليم كارفور زيزينيا ( مزار مول ) | أولى الهرم" at bounding box center [834, 379] width 147 height 17
click at [832, 451] on span "Save" at bounding box center [836, 448] width 23 height 23
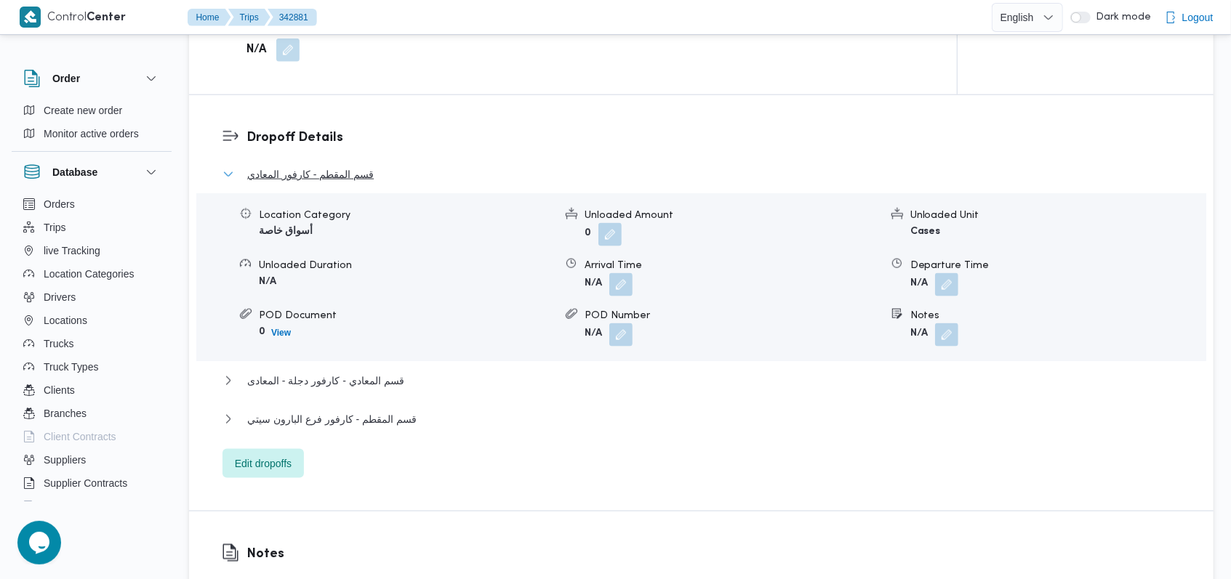
click at [330, 169] on span "قسم المقطم - كارفور المعادي" at bounding box center [310, 174] width 127 height 17
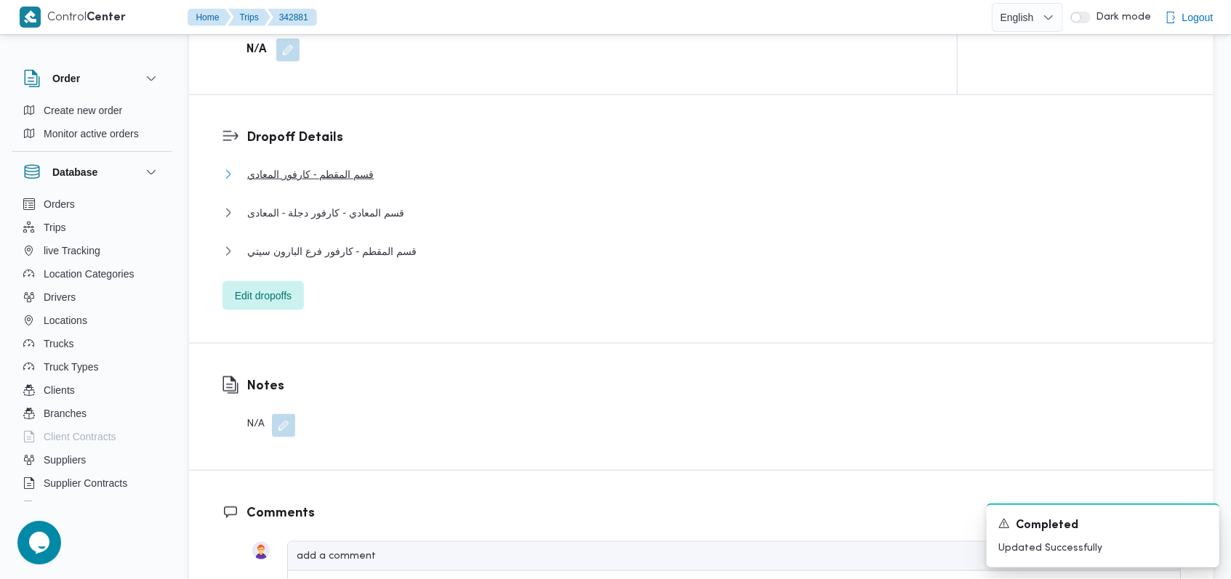
click at [305, 166] on span "قسم المقطم - كارفور المعادي" at bounding box center [310, 174] width 127 height 17
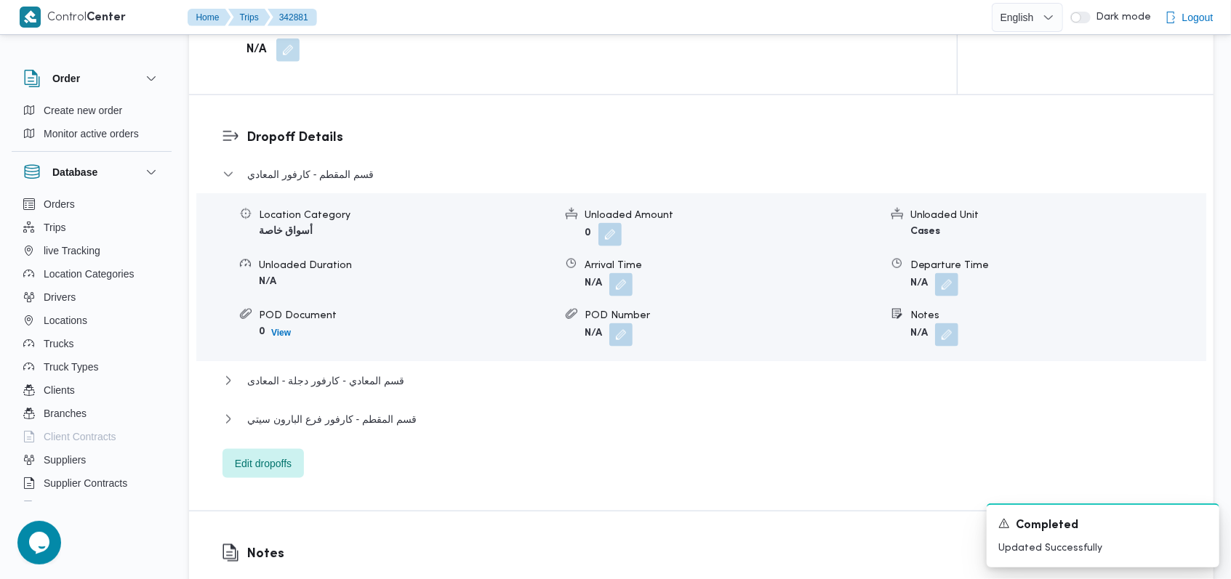
scroll to position [1066, 0]
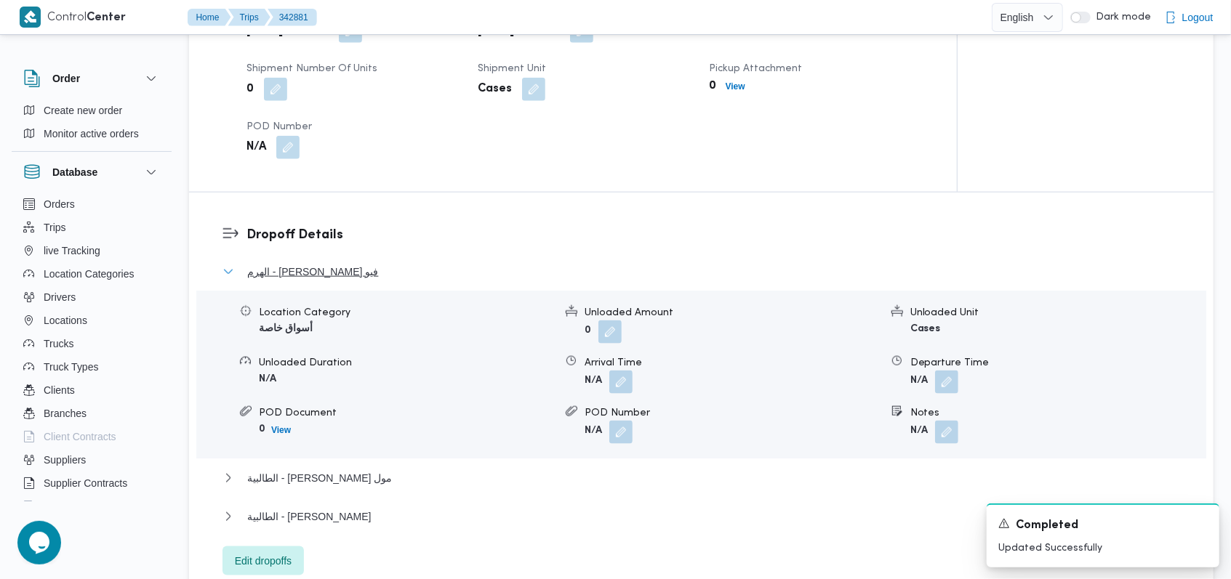
click at [332, 275] on span "الهرم - [PERSON_NAME] فيو" at bounding box center [312, 271] width 131 height 17
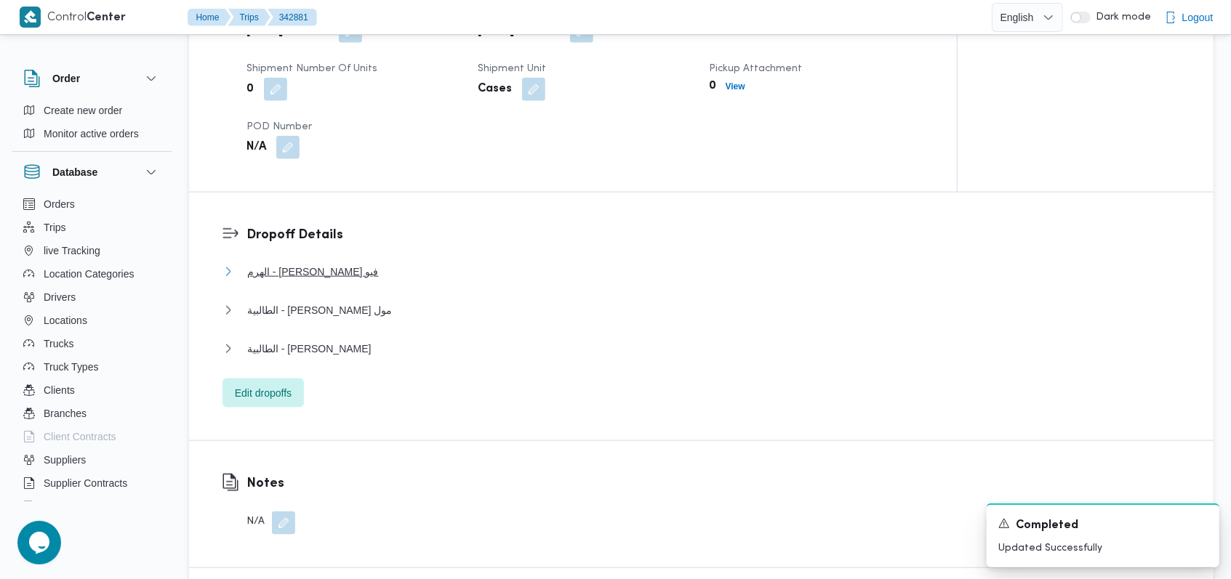
click at [365, 270] on button "الهرم - [PERSON_NAME] فيو" at bounding box center [701, 271] width 958 height 17
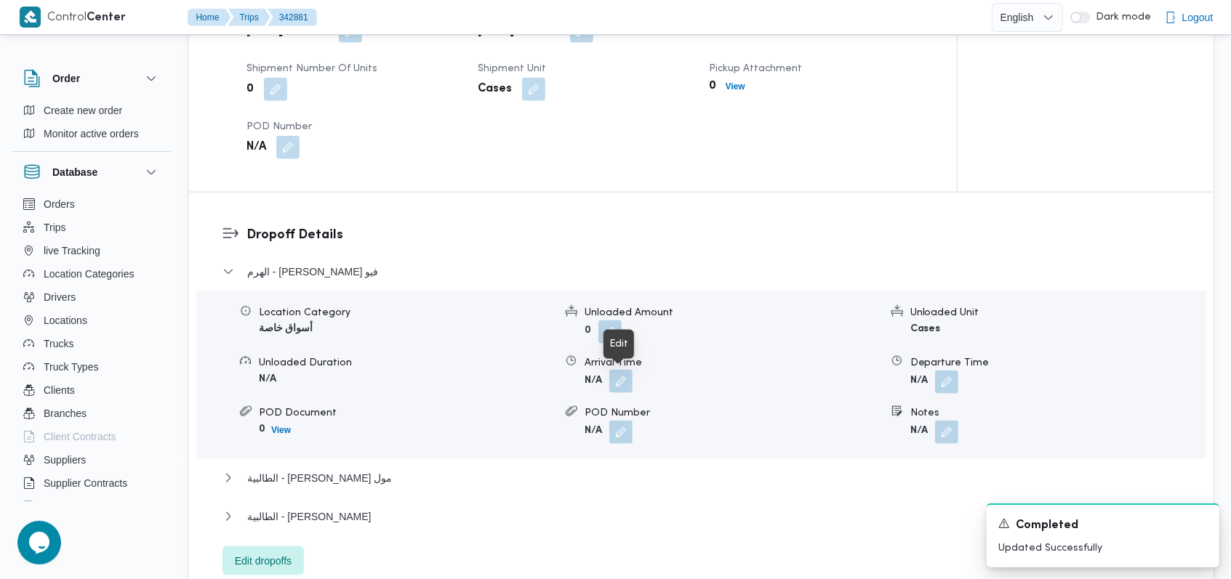
click at [619, 374] on button "button" at bounding box center [620, 381] width 23 height 23
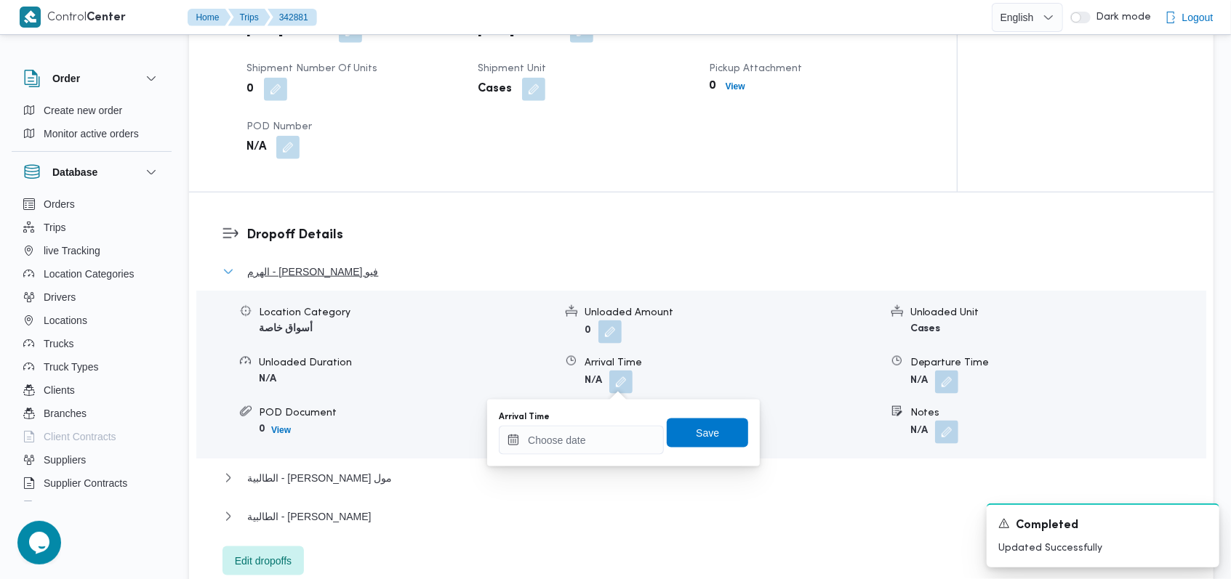
click at [345, 271] on span "الهرم - [PERSON_NAME] فيو" at bounding box center [312, 271] width 131 height 17
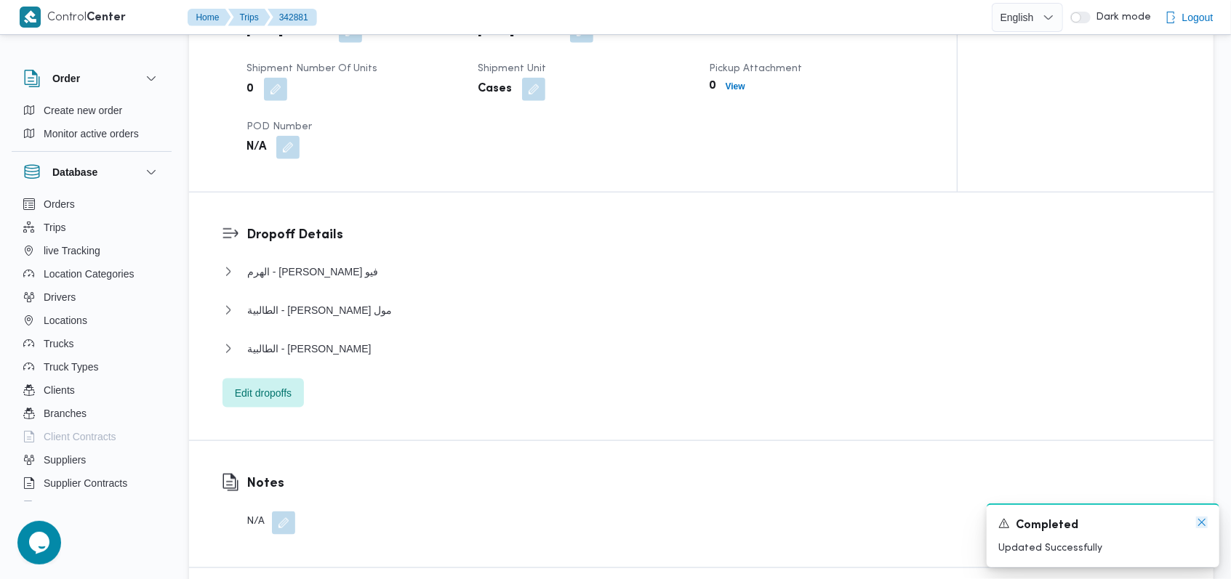
click at [1205, 525] on icon "Dismiss toast" at bounding box center [1202, 523] width 12 height 12
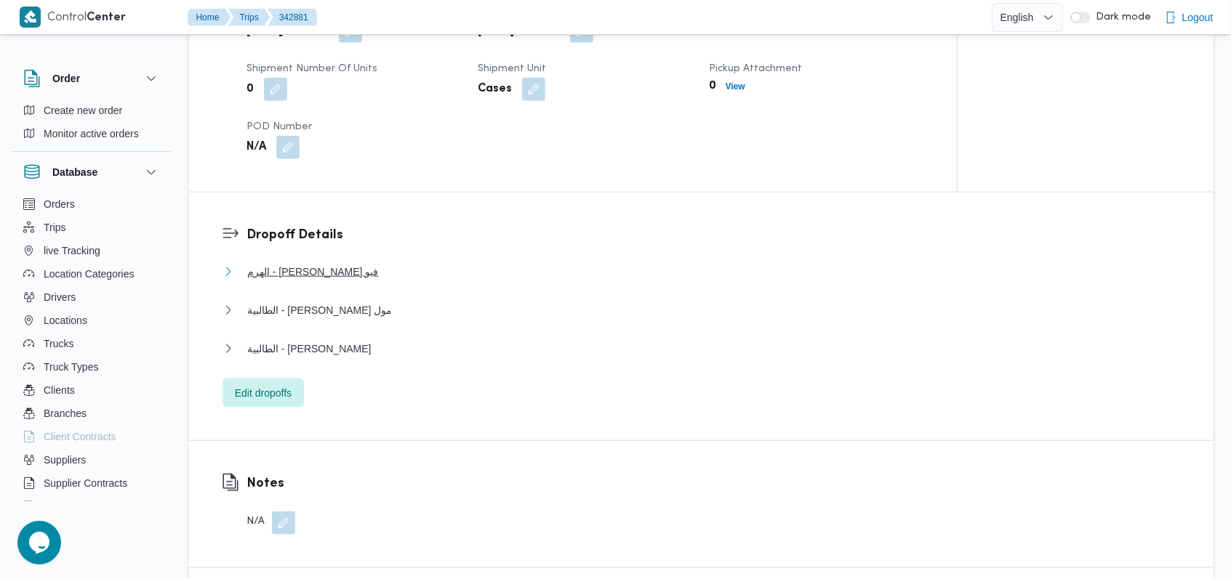
click at [327, 274] on span "الهرم - [PERSON_NAME] فيو" at bounding box center [312, 271] width 131 height 17
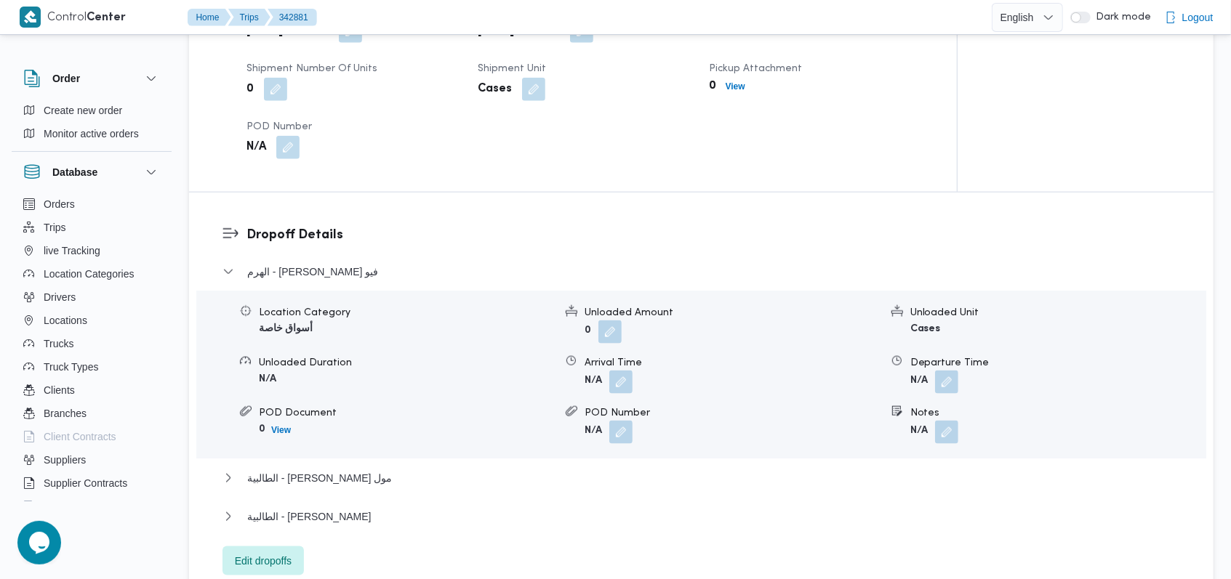
scroll to position [969, 0]
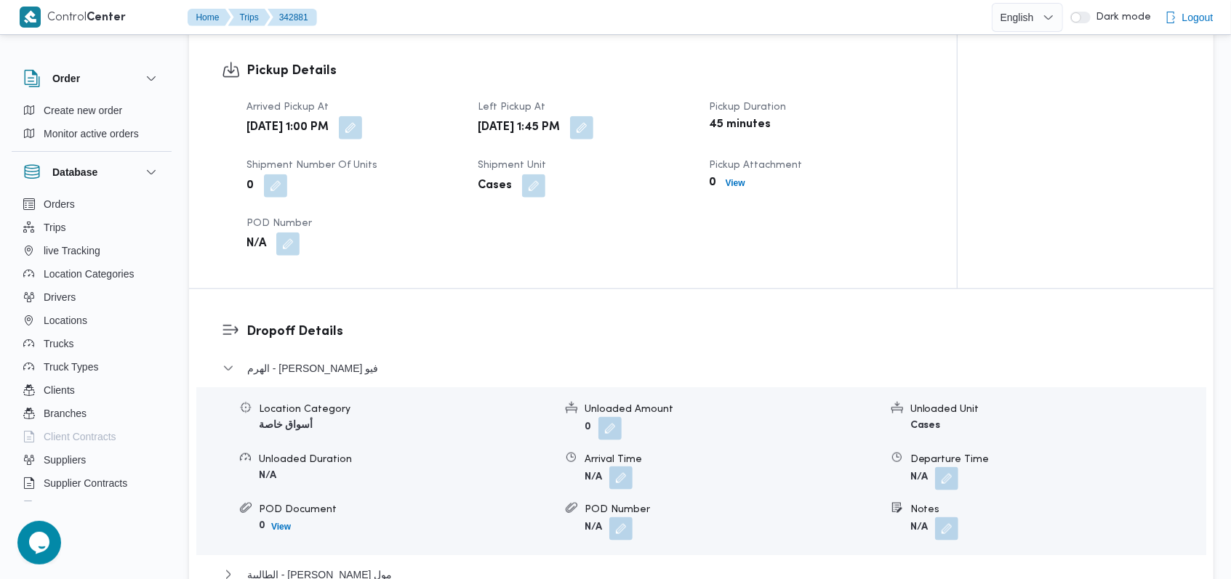
click at [619, 475] on button "button" at bounding box center [620, 478] width 23 height 23
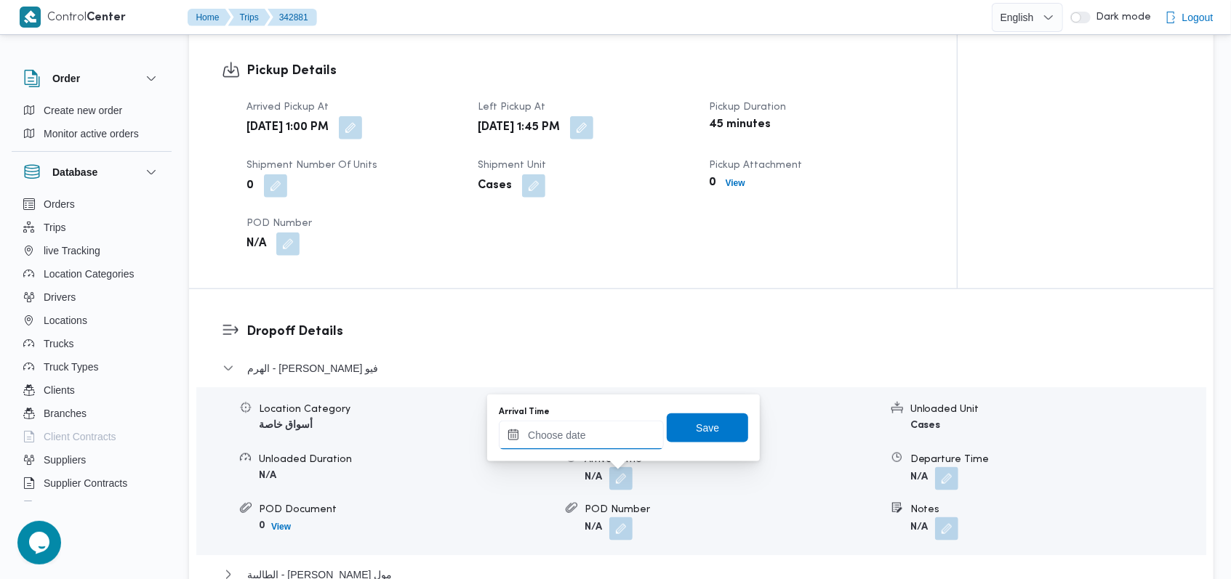
click at [569, 440] on input "Arrival Time" at bounding box center [581, 435] width 165 height 29
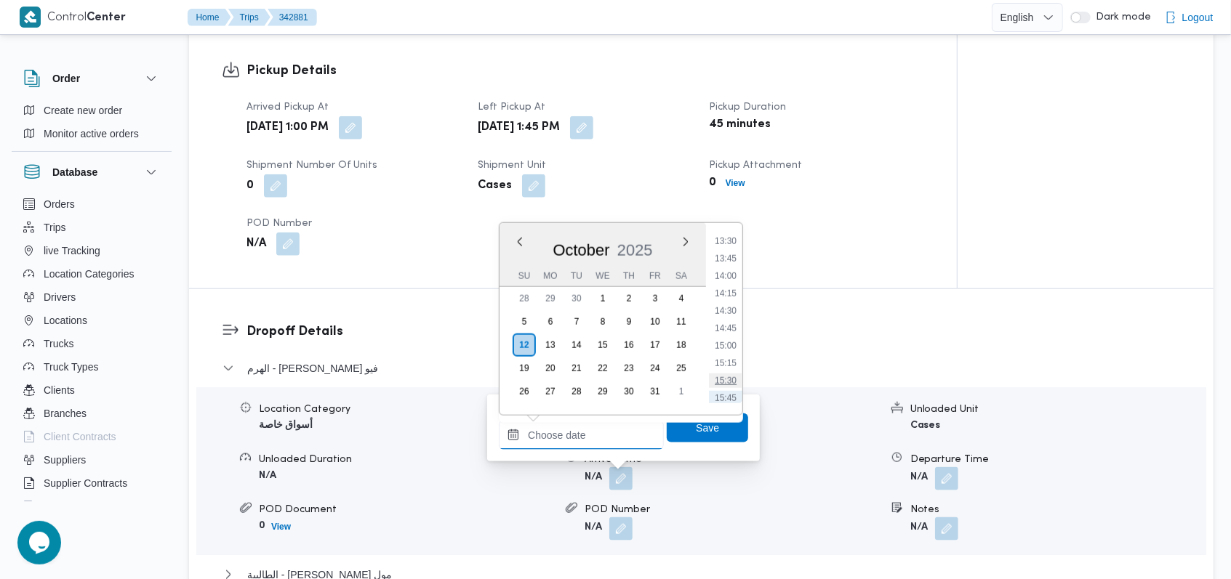
scroll to position [914, 0]
click at [820, 238] on div "Arrived Pickup At [DATE] 1:00 PM Left Pickup At [DATE] 1:45 PM Pickup Duration …" at bounding box center [585, 177] width 695 height 174
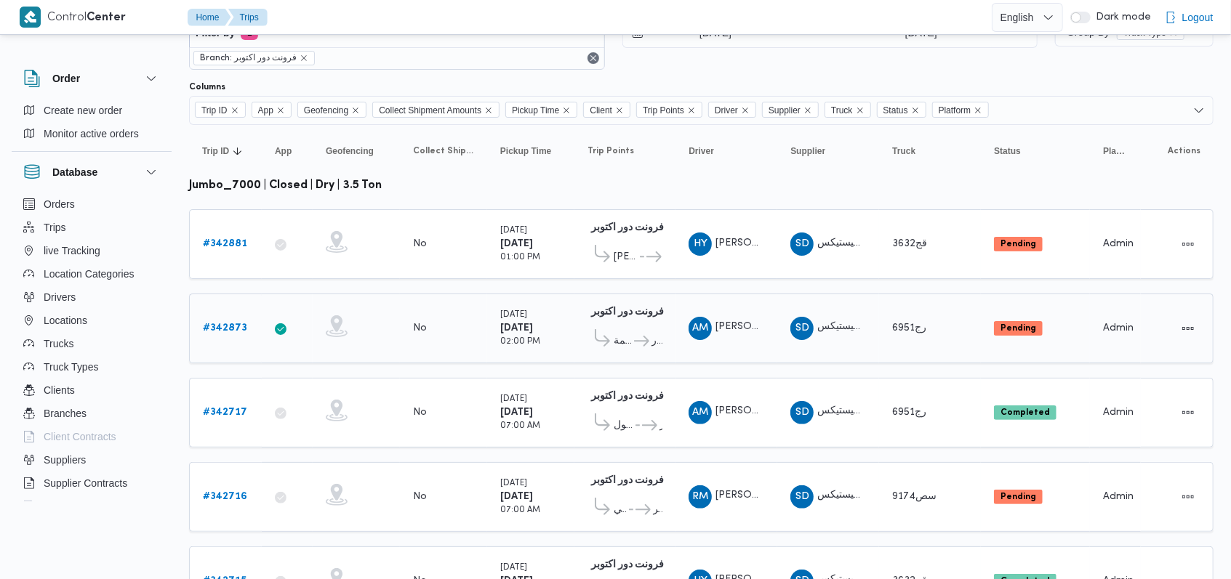
scroll to position [128, 0]
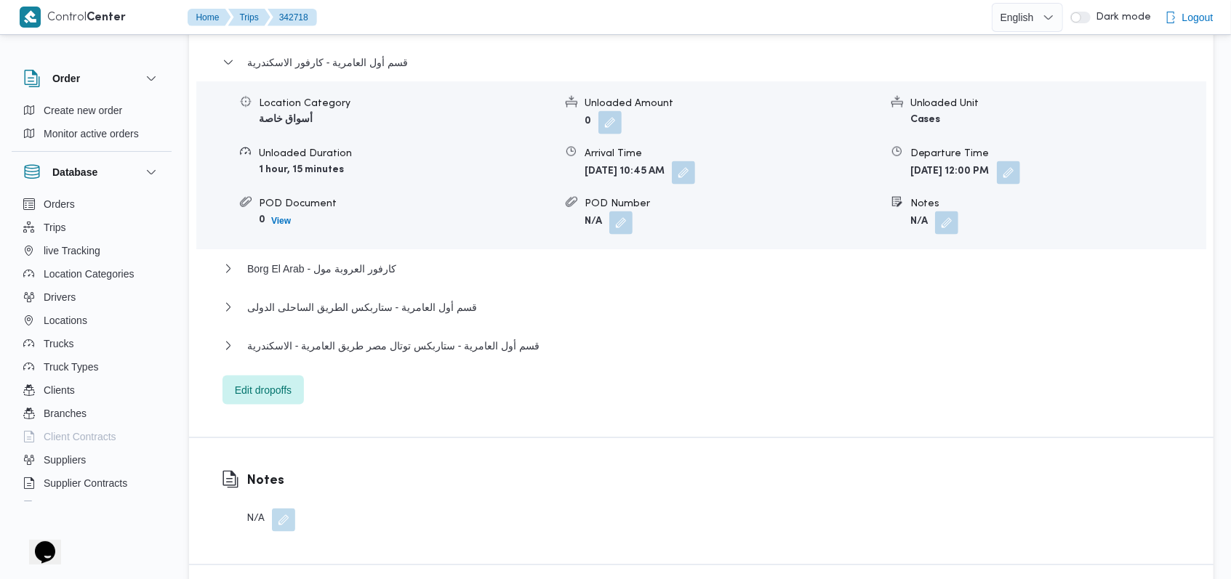
scroll to position [1299, 0]
click at [446, 298] on span "قسم أول العامرية - ستاربكس الطريق الساحلى الدولى" at bounding box center [362, 306] width 230 height 17
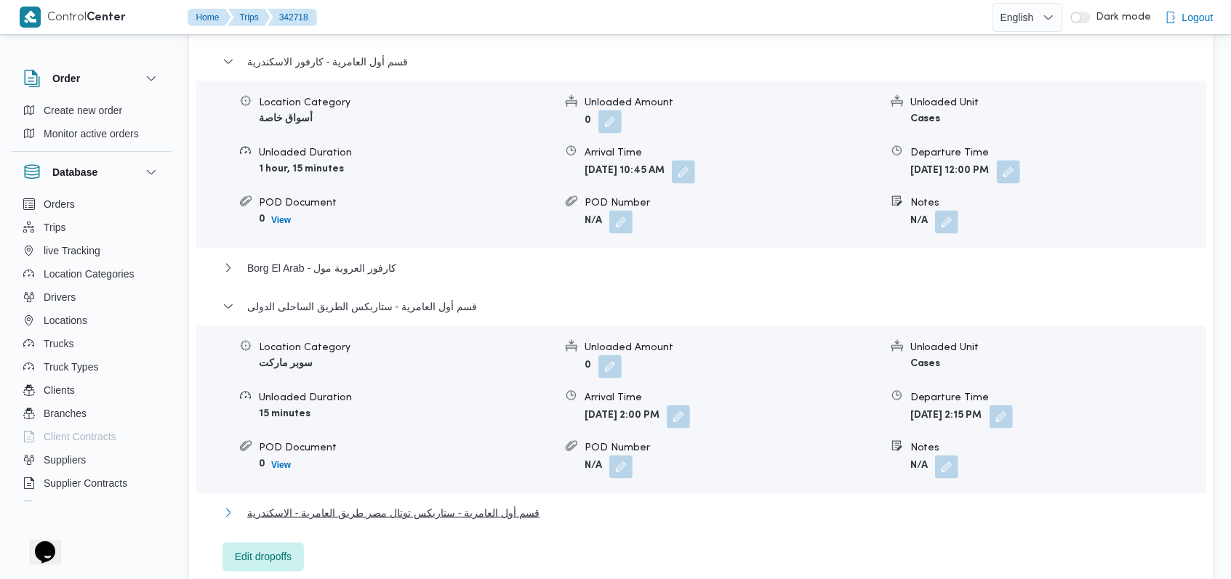
click at [536, 505] on button "قسم أول العامرية - ستاربكس توتال مصر طريق العامرية - الاسكندرية" at bounding box center [701, 513] width 958 height 17
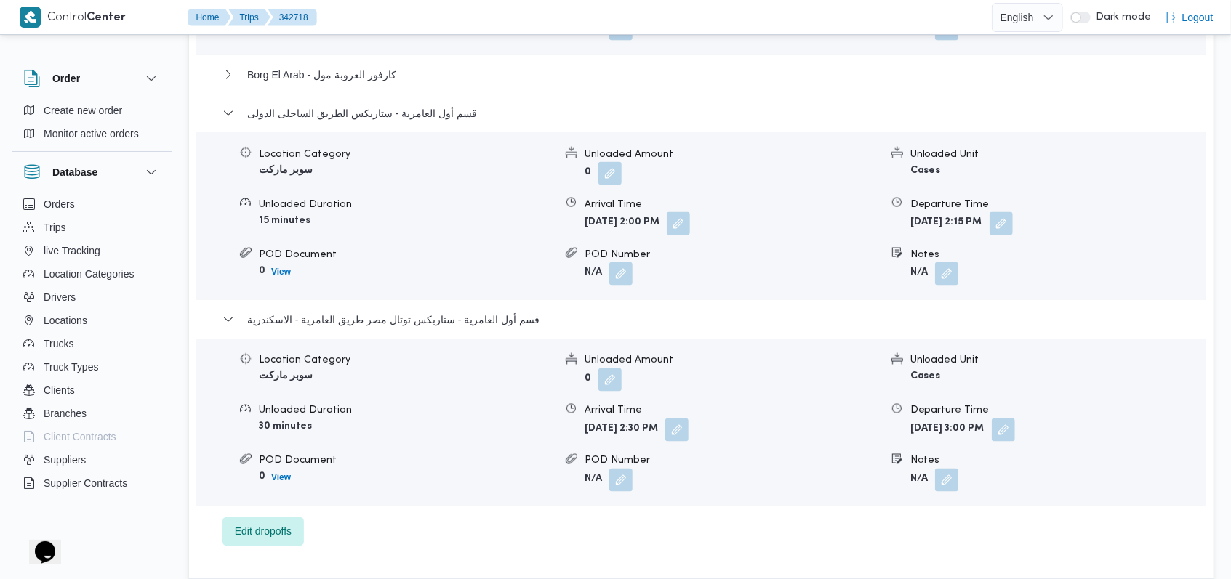
scroll to position [1493, 0]
click at [1015, 417] on button "button" at bounding box center [1003, 428] width 23 height 23
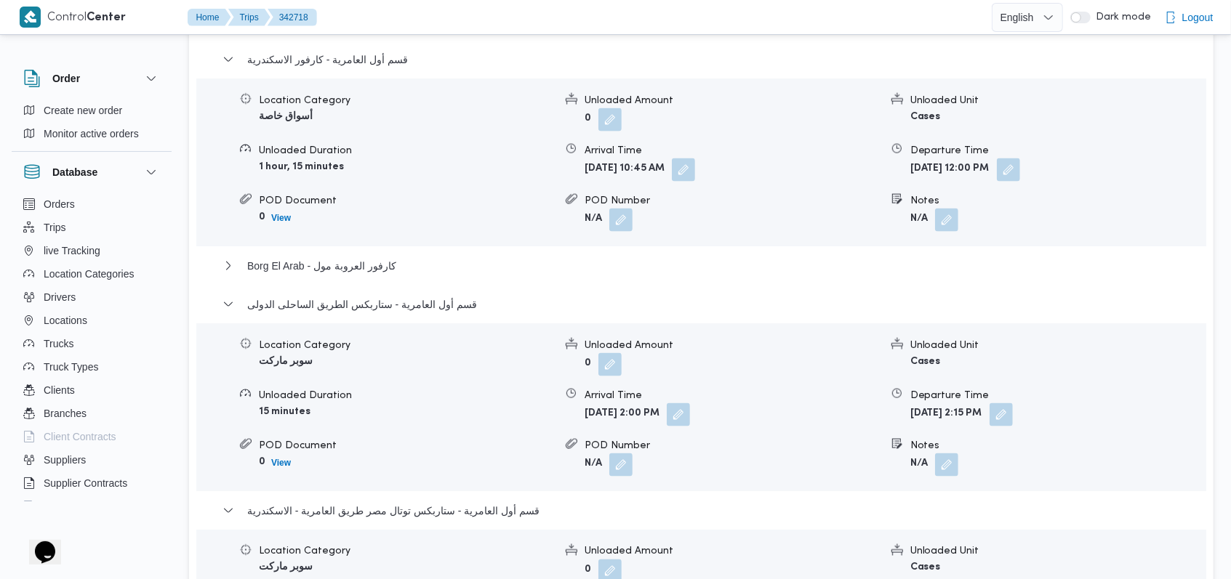
scroll to position [1299, 0]
click at [382, 260] on span "Borg El Arab - كارفور العروبة مول" at bounding box center [321, 268] width 149 height 17
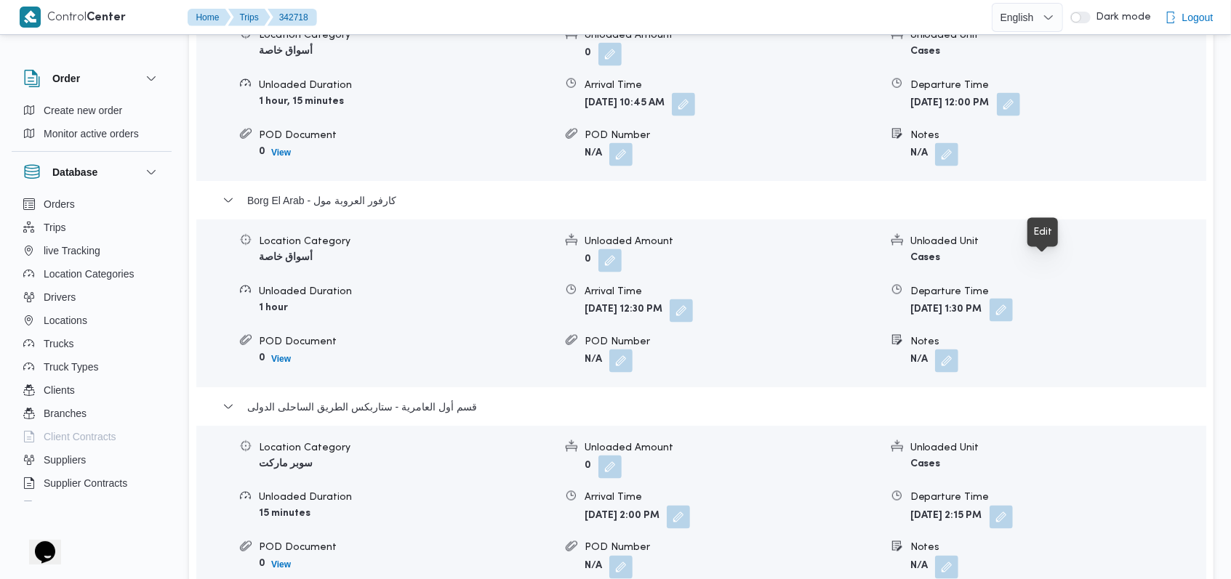
scroll to position [1396, 0]
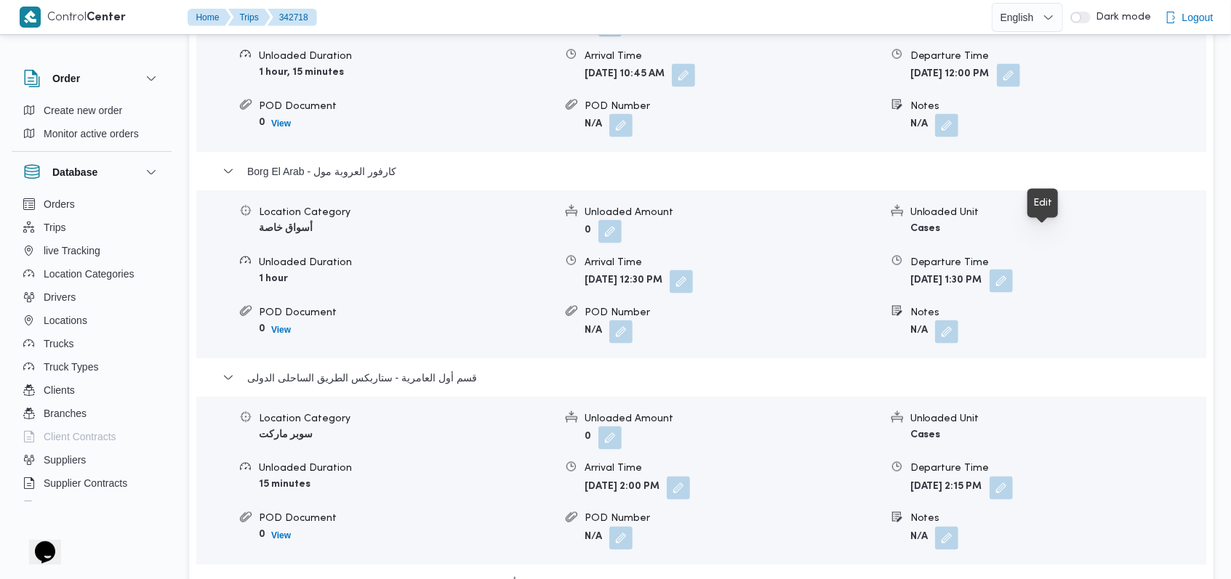
click at [1013, 270] on button "button" at bounding box center [1000, 281] width 23 height 23
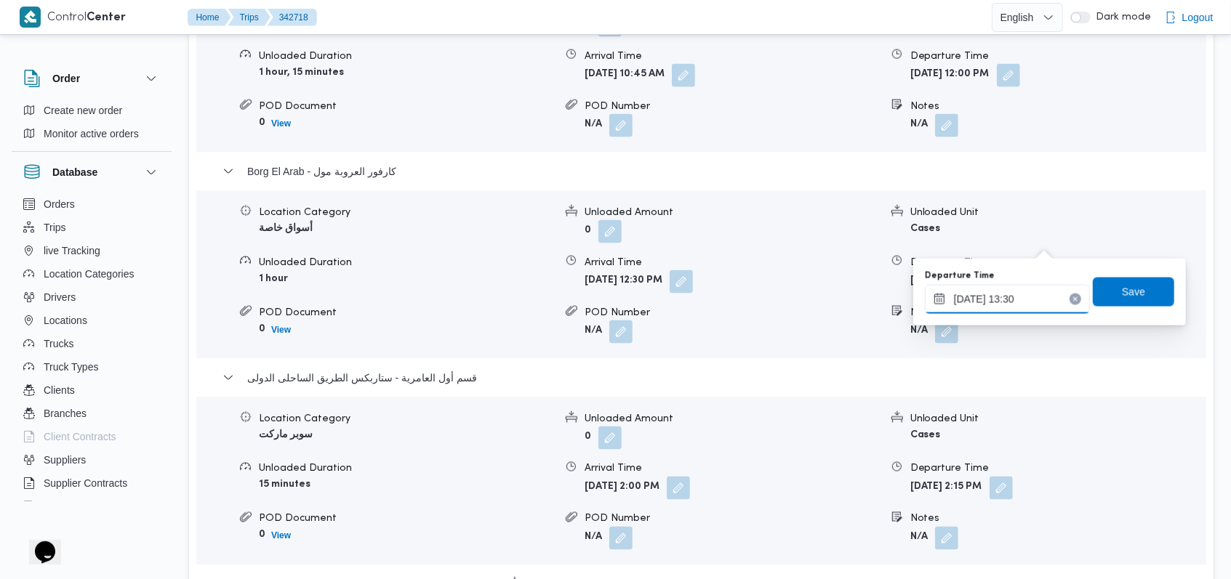
click at [1050, 292] on input "[DATE] 13:30" at bounding box center [1007, 299] width 165 height 29
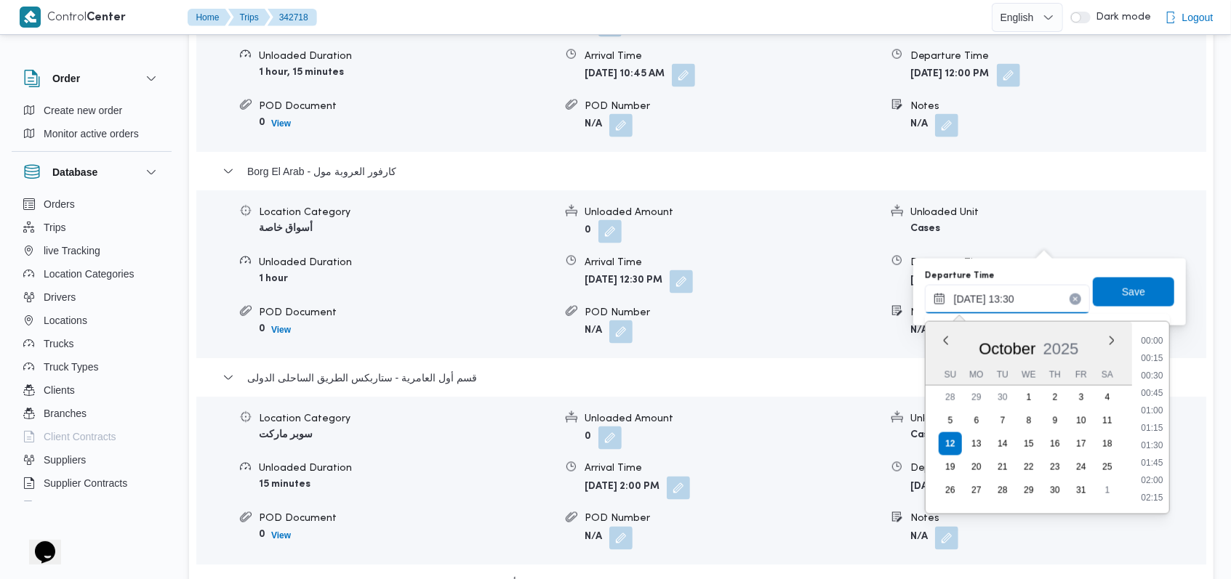
scroll to position [854, 0]
click at [1159, 498] on li "14:30" at bounding box center [1151, 498] width 33 height 15
type input "[DATE] 14:30"
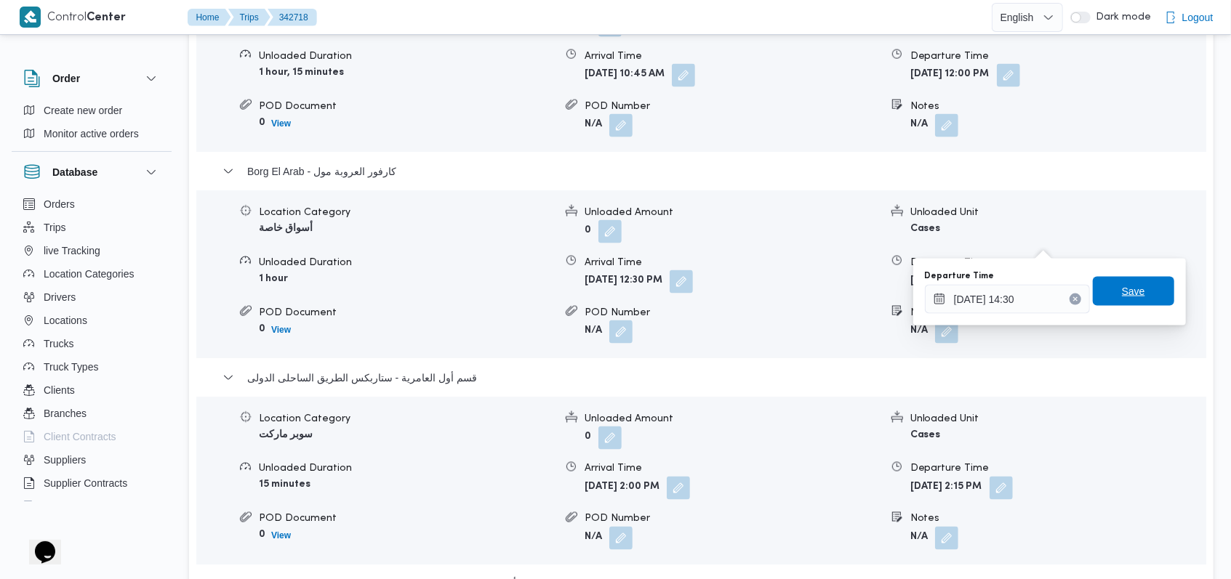
click at [1144, 289] on span "Save" at bounding box center [1133, 291] width 81 height 29
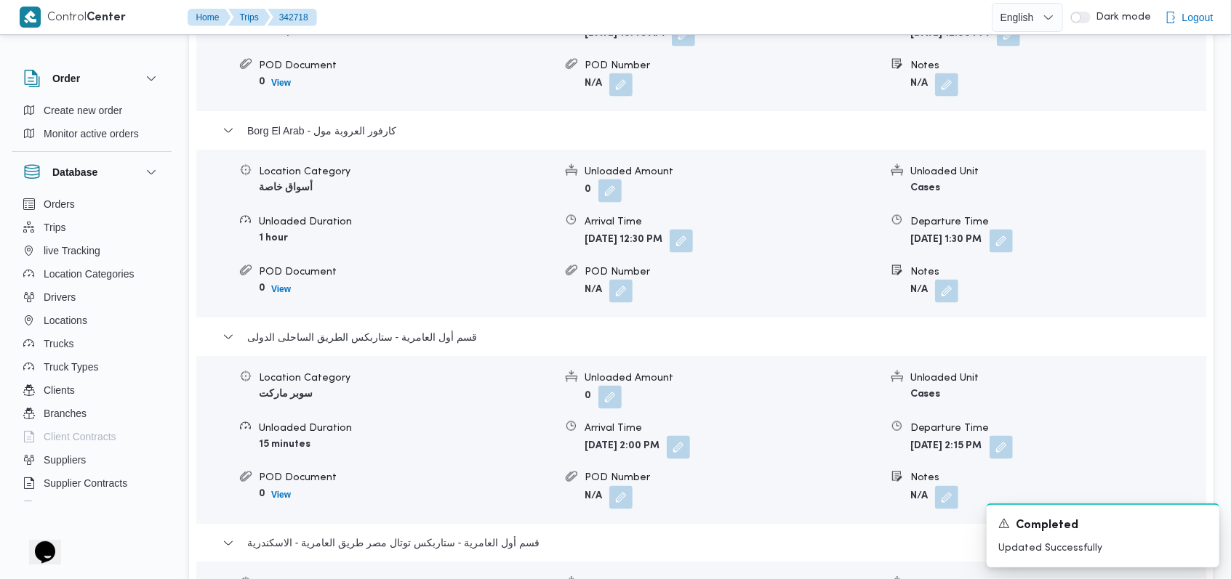
scroll to position [1590, 0]
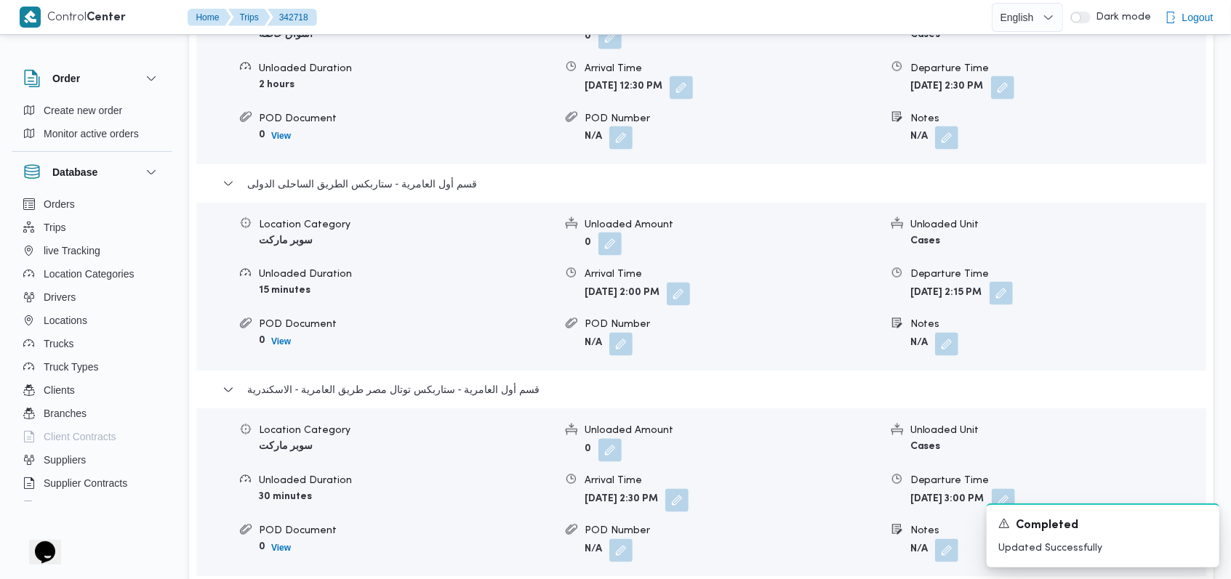
click at [1013, 282] on button "button" at bounding box center [1000, 293] width 23 height 23
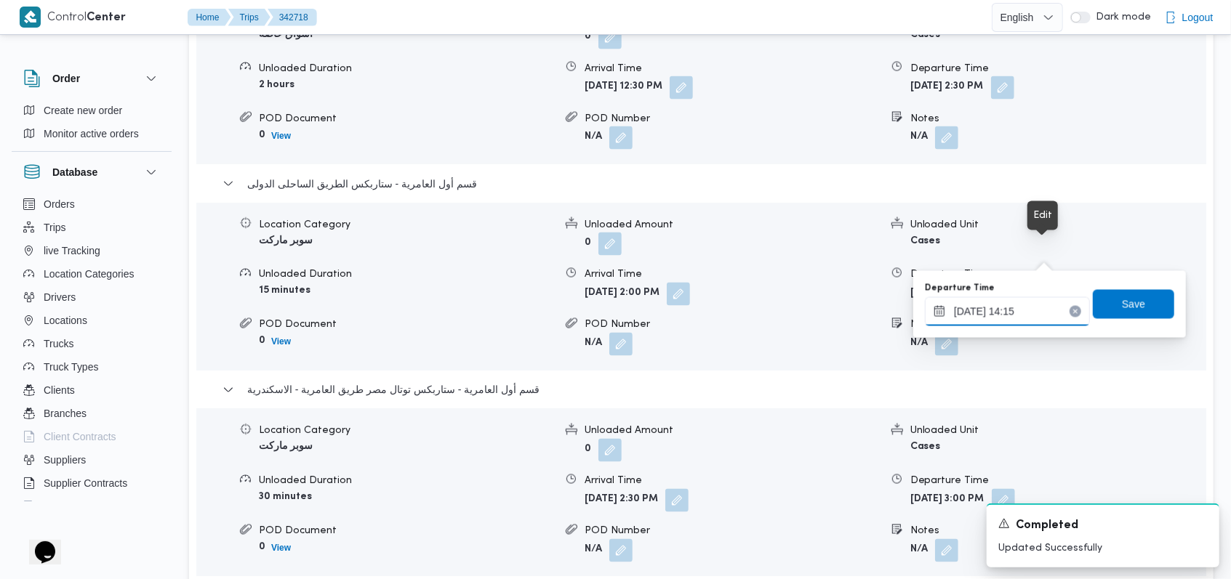
click at [1035, 305] on input "[DATE] 14:15" at bounding box center [1007, 311] width 165 height 29
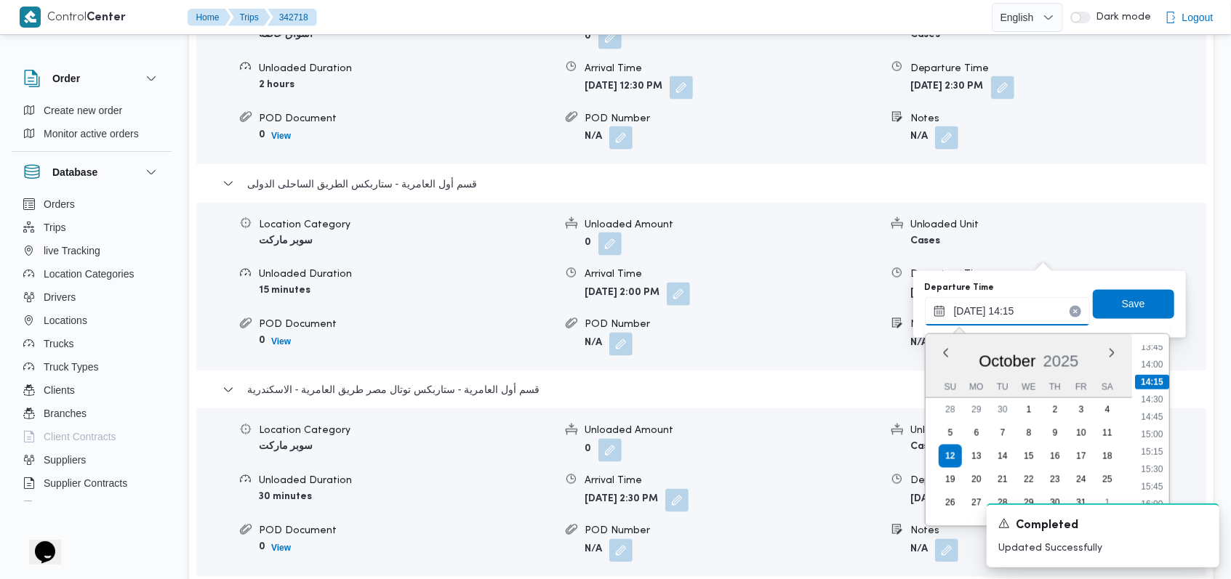
scroll to position [1003, 0]
click at [1163, 430] on li "15:30" at bounding box center [1151, 432] width 33 height 15
type input "[DATE] 15:30"
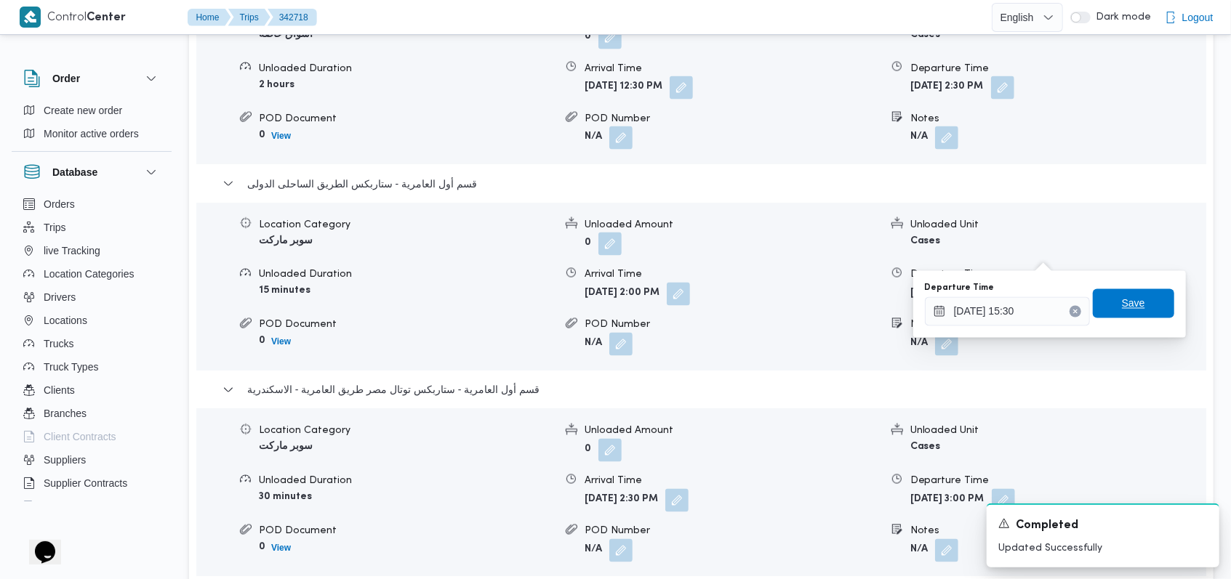
click at [1141, 302] on span "Save" at bounding box center [1133, 303] width 81 height 29
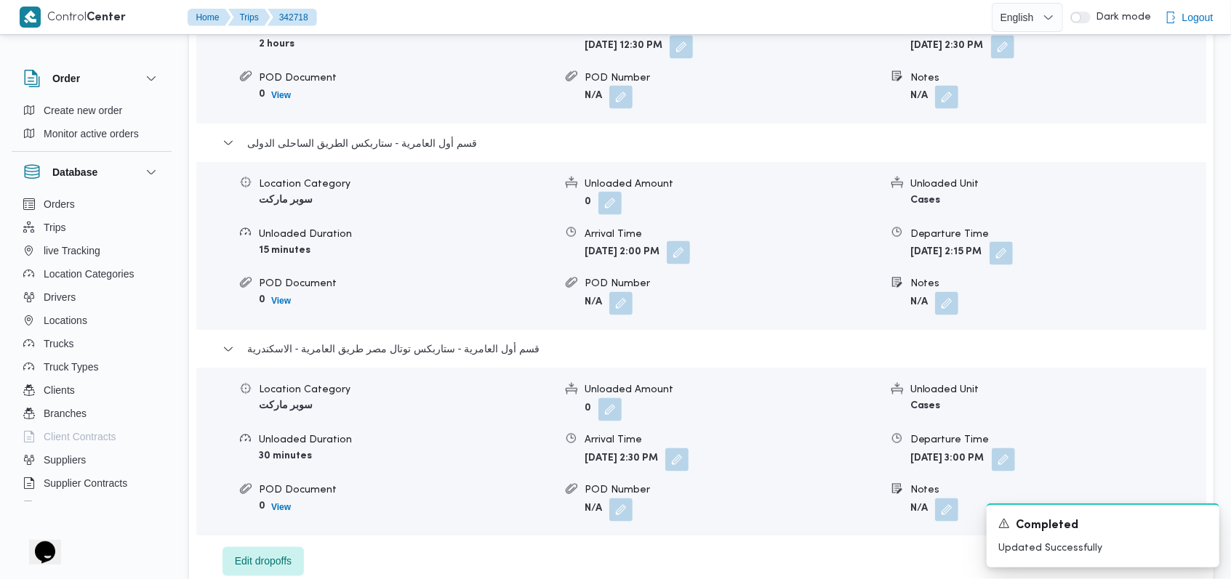
click at [690, 254] on button "button" at bounding box center [678, 252] width 23 height 23
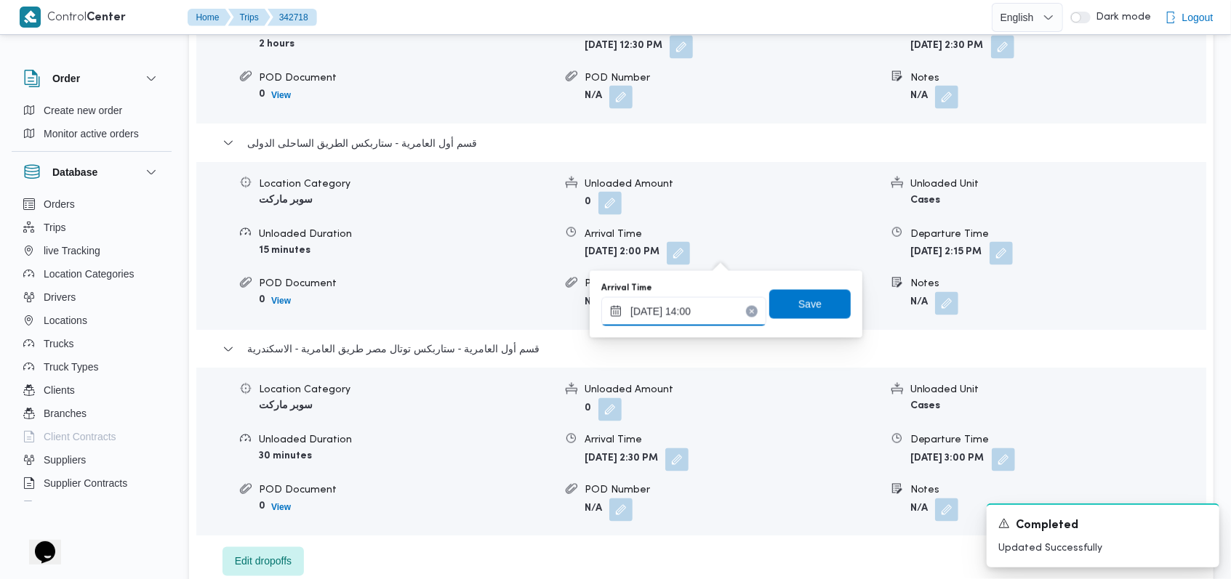
click at [696, 314] on input "[DATE] 14:00" at bounding box center [683, 311] width 165 height 29
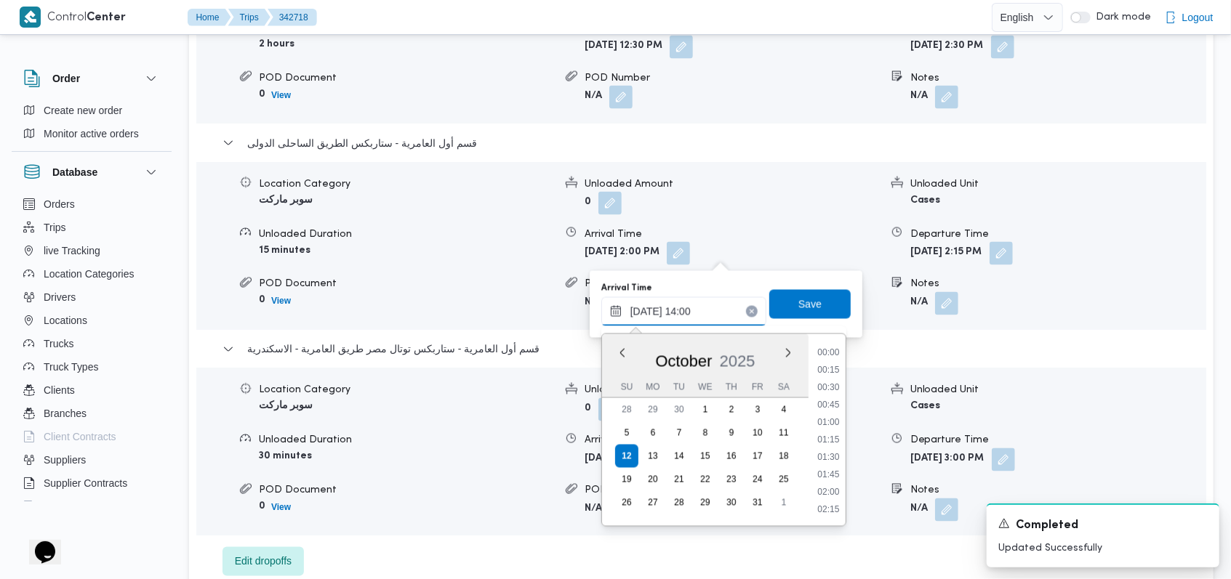
scroll to position [889, 0]
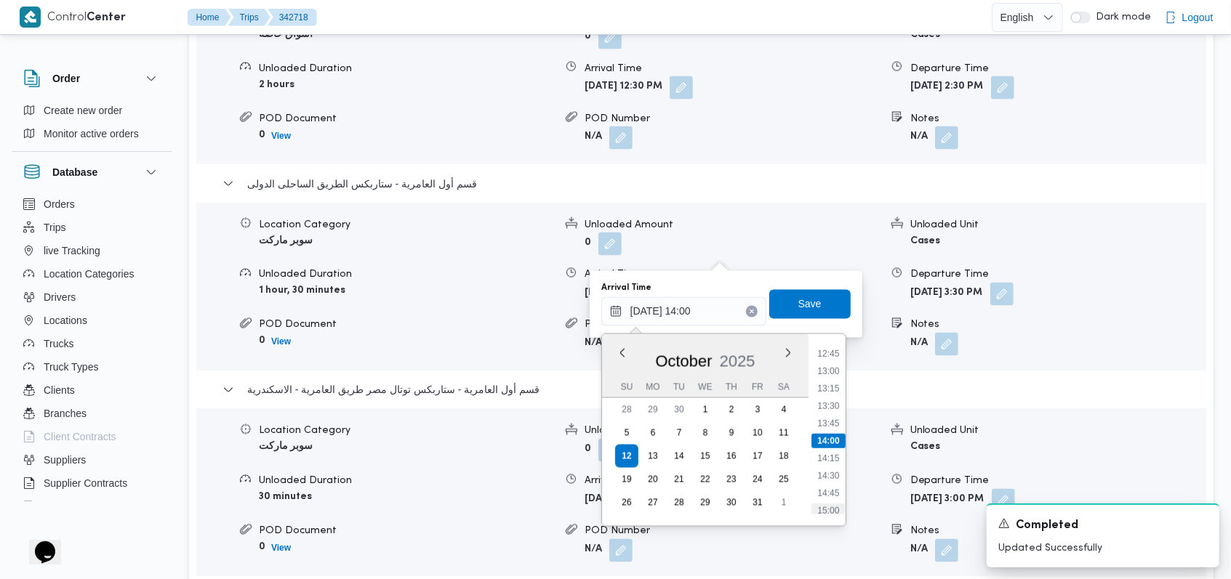
click at [827, 506] on li "15:00" at bounding box center [827, 511] width 33 height 15
type input "[DATE] 15:00"
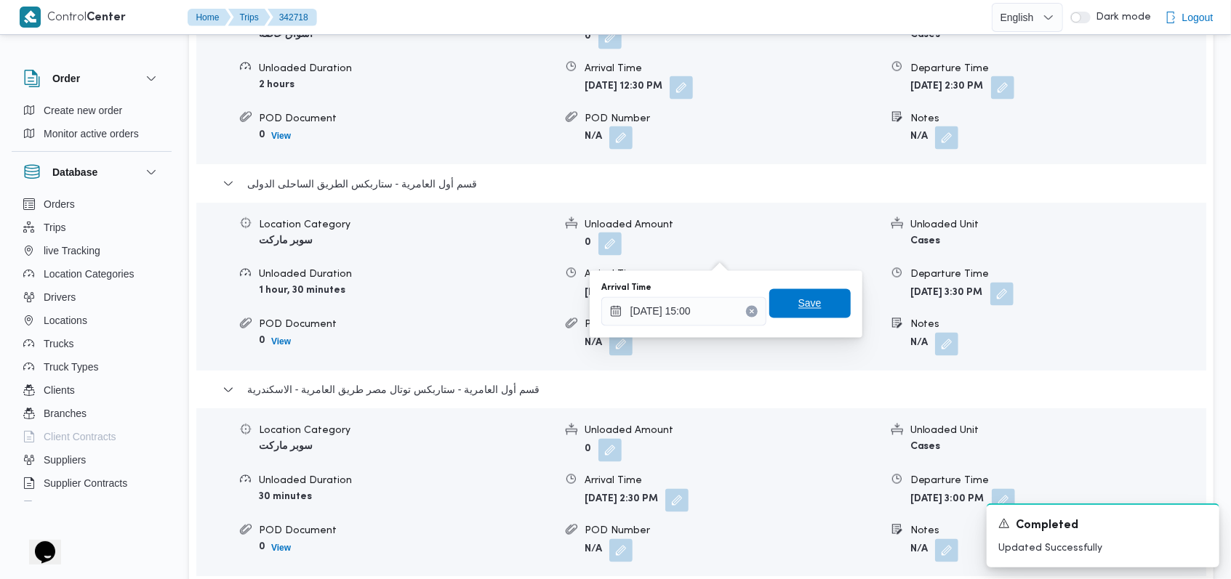
click at [806, 305] on span "Save" at bounding box center [809, 303] width 23 height 17
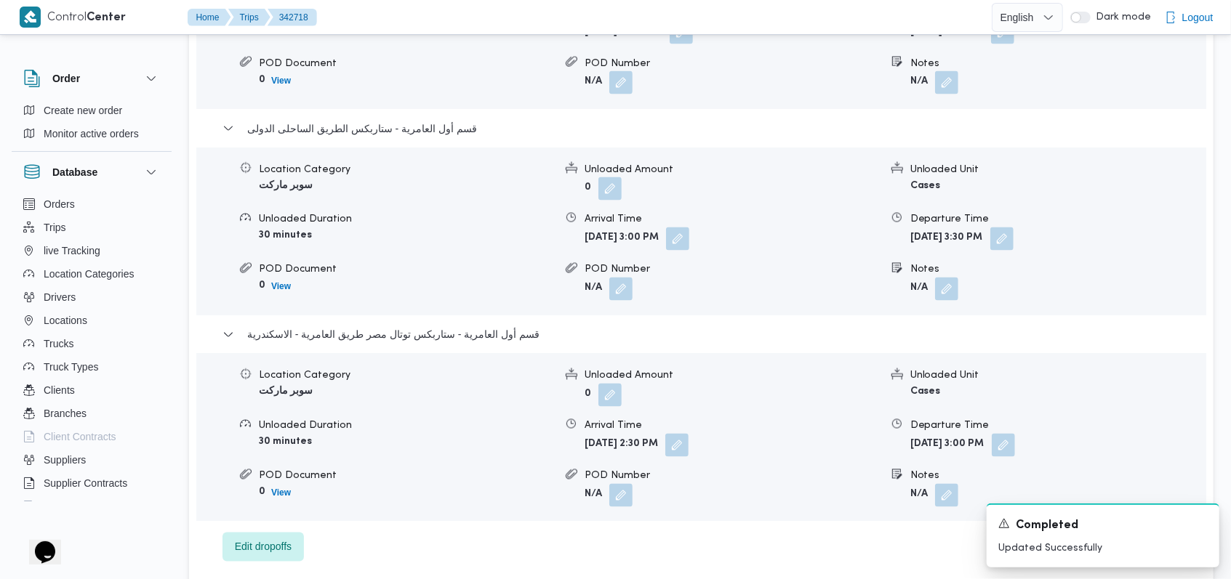
scroll to position [1687, 0]
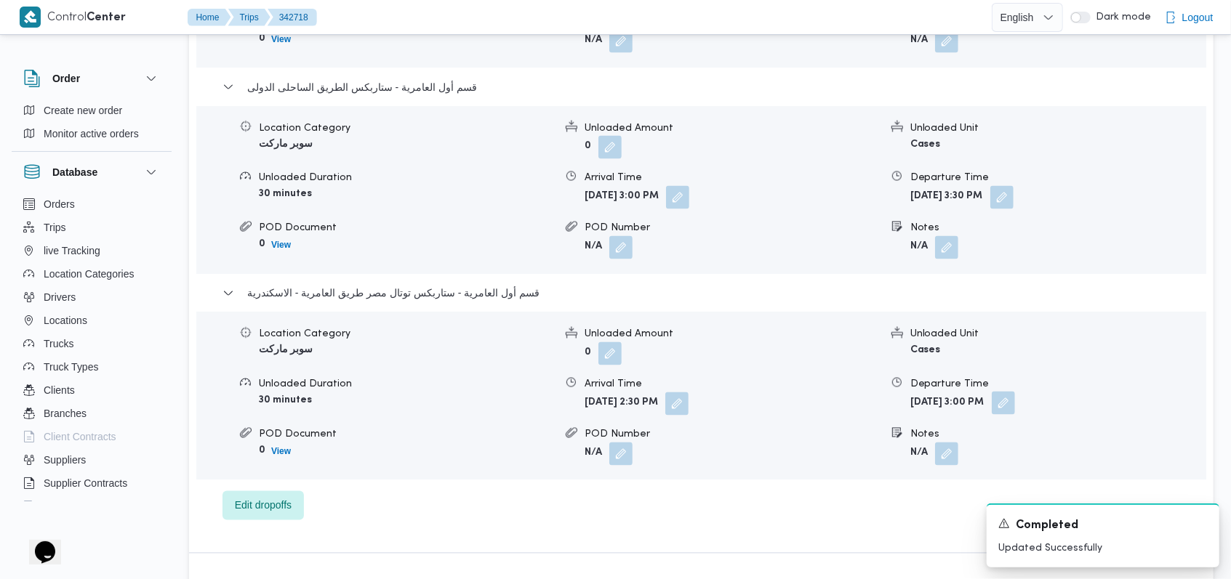
click at [1015, 392] on button "button" at bounding box center [1003, 403] width 23 height 23
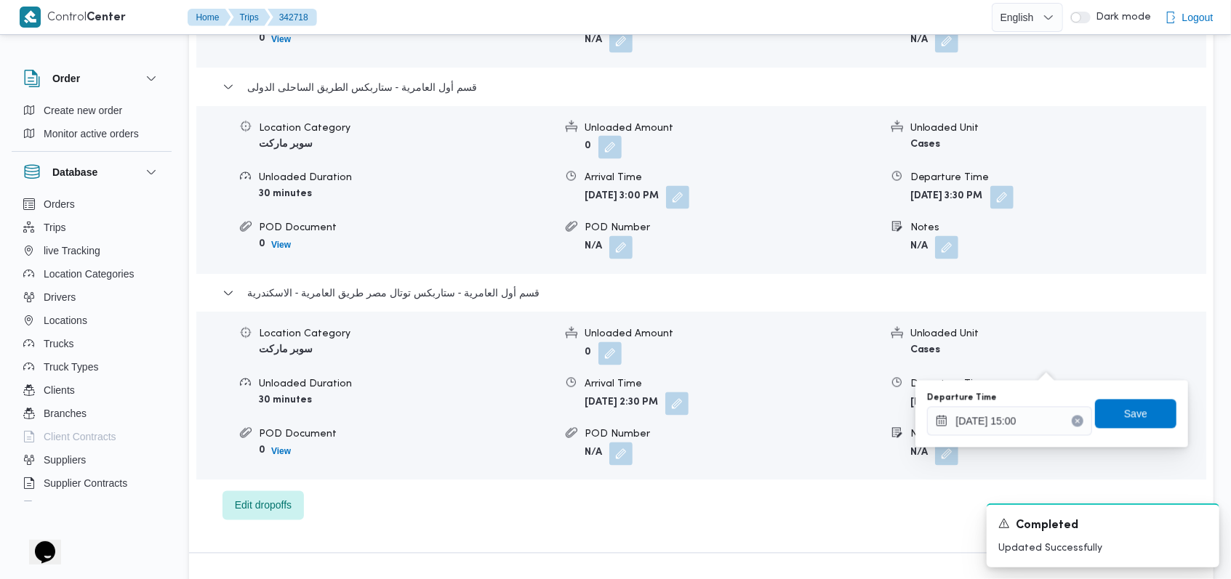
click at [1072, 425] on button "Clear input" at bounding box center [1078, 422] width 12 height 12
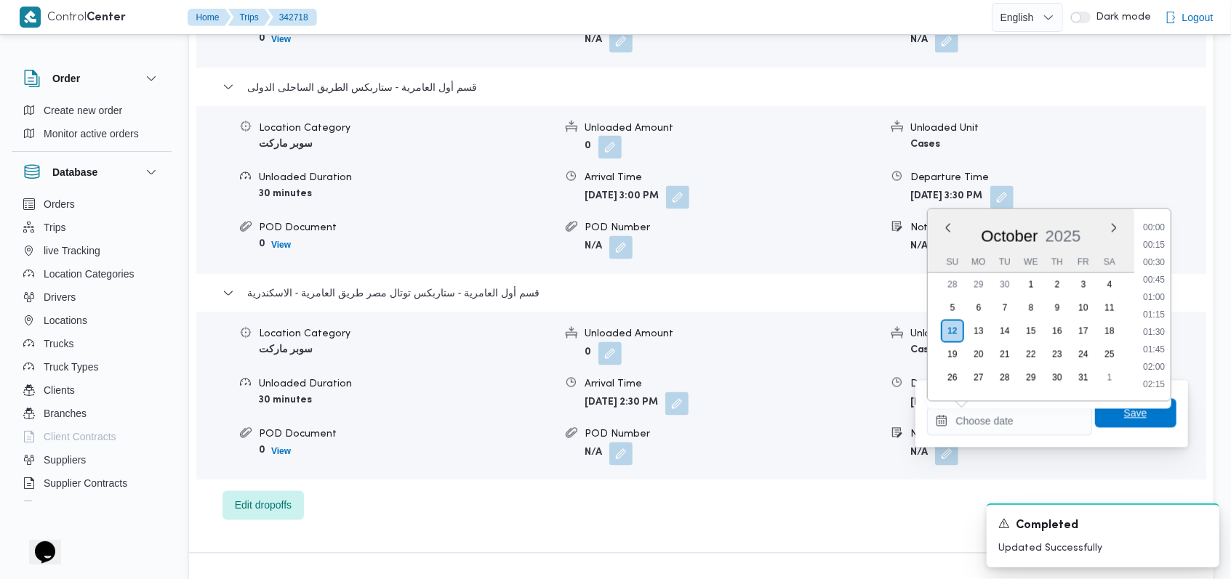
click at [1124, 419] on span "Save" at bounding box center [1135, 413] width 23 height 17
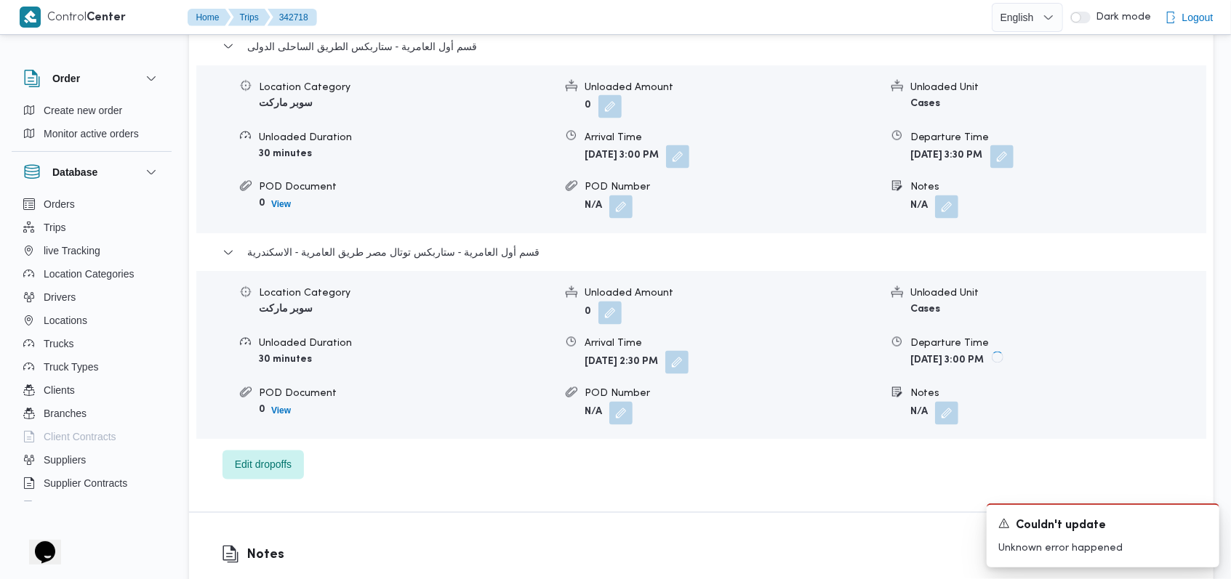
click at [688, 365] on button "button" at bounding box center [676, 362] width 23 height 23
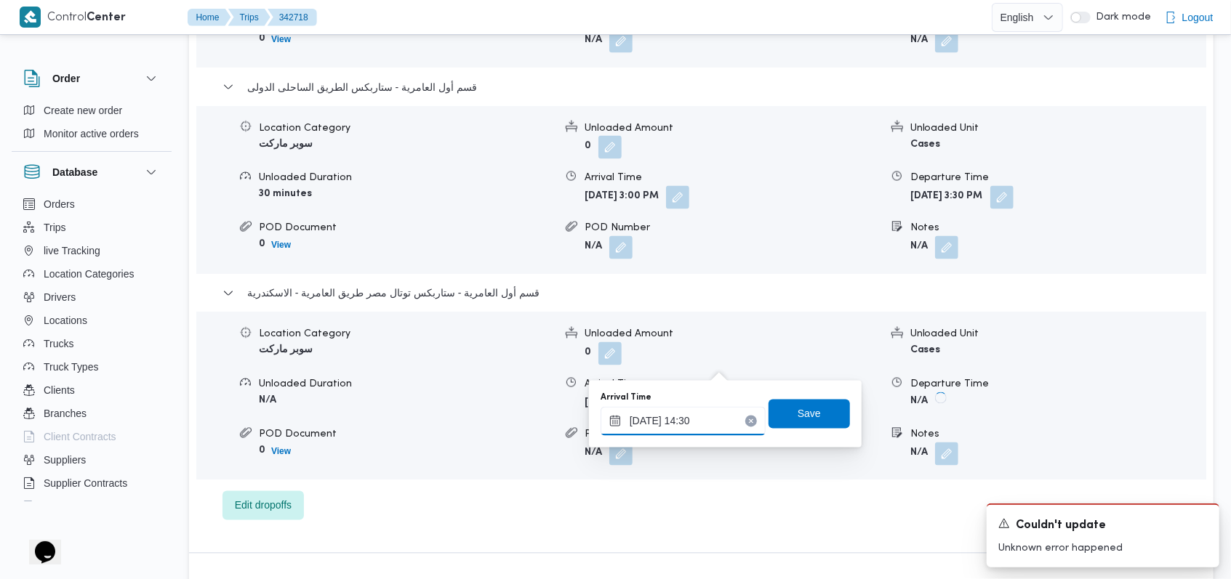
click at [704, 433] on input "[DATE] 14:30" at bounding box center [683, 421] width 165 height 29
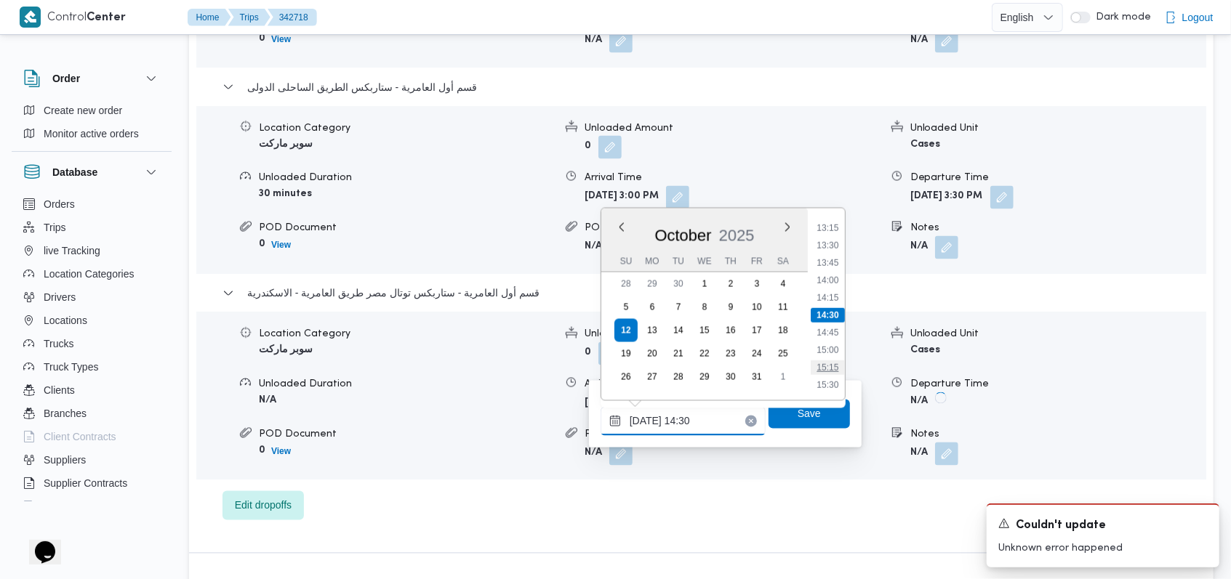
scroll to position [1021, 0]
click at [833, 322] on li "16:00" at bounding box center [827, 323] width 33 height 15
type input "[DATE] 16:00"
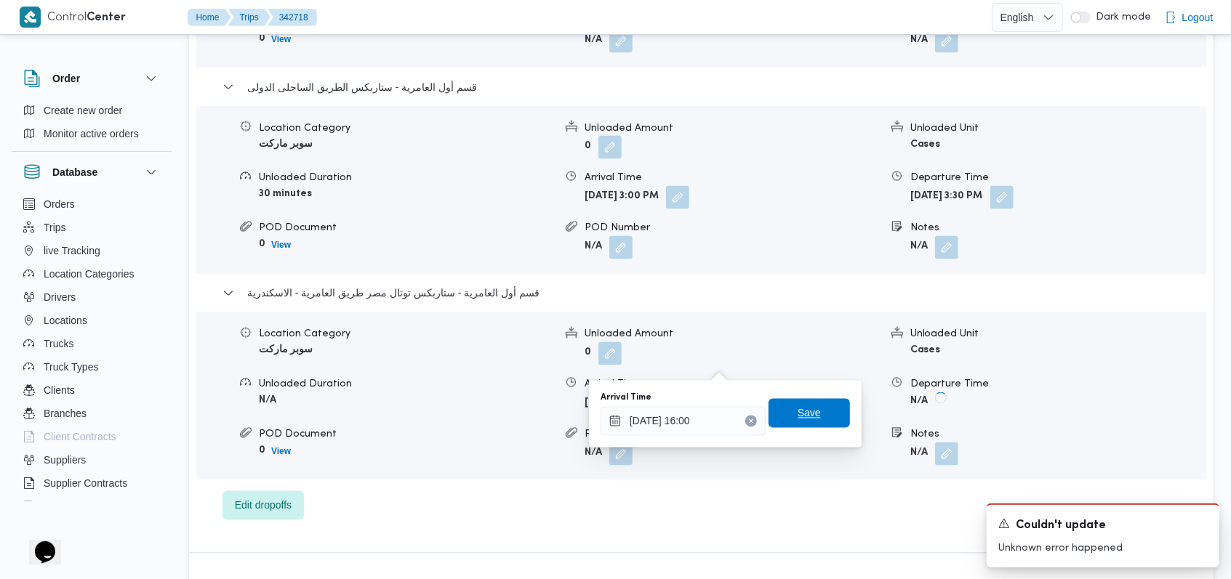
click at [830, 413] on span "Save" at bounding box center [808, 413] width 81 height 29
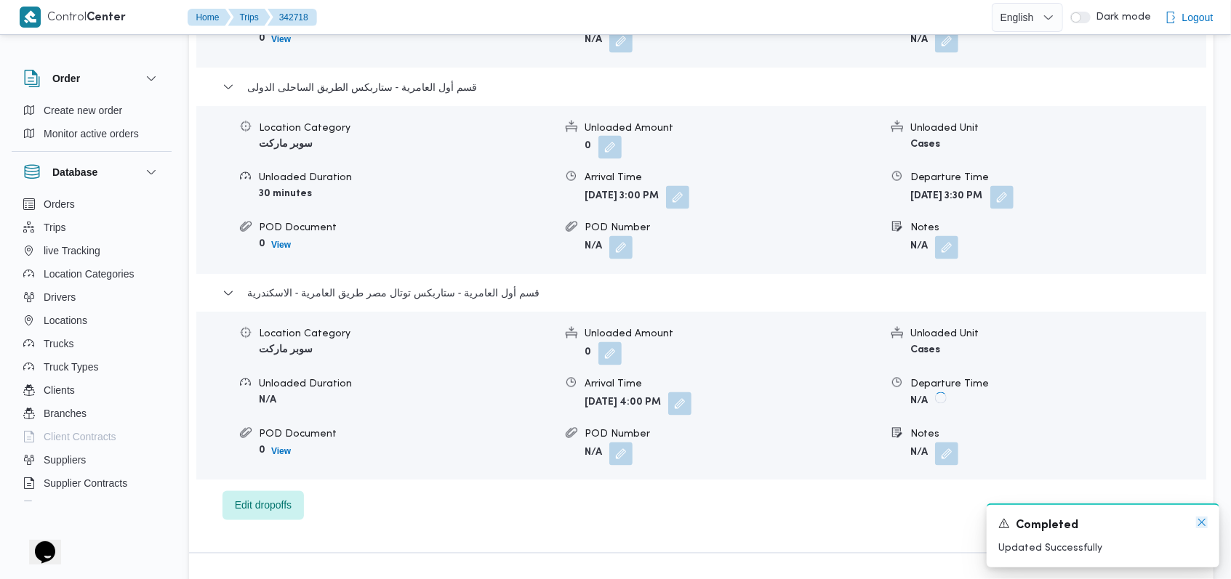
click at [1202, 521] on icon "Dismiss toast" at bounding box center [1202, 523] width 12 height 12
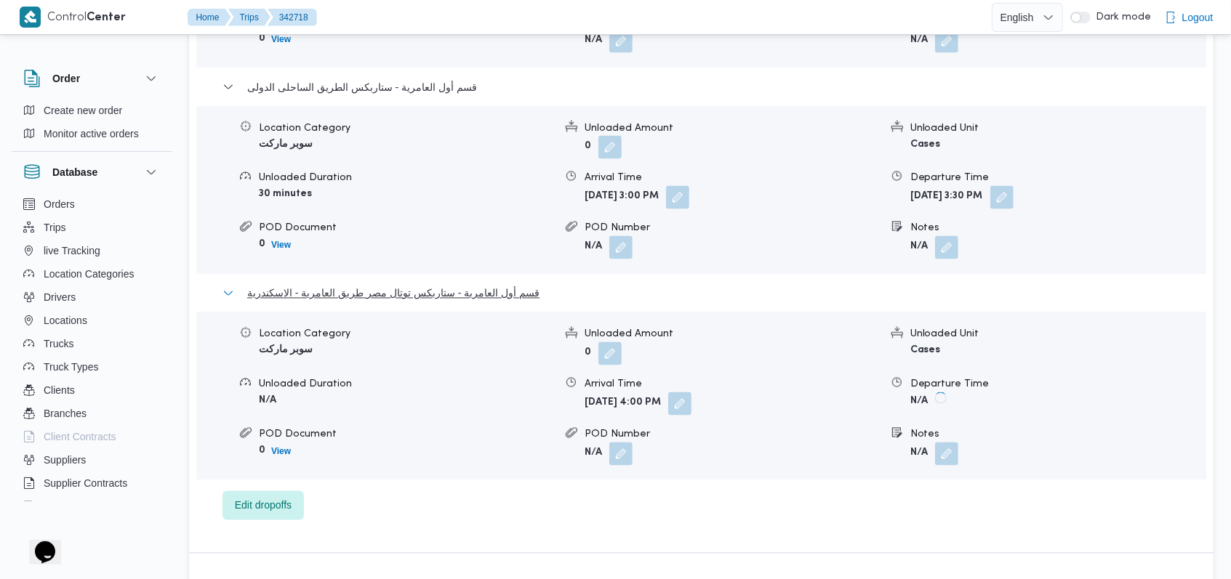
click at [490, 285] on span "قسم أول العامرية - ستاربكس توتال مصر طريق العامرية - الاسكندرية" at bounding box center [393, 293] width 292 height 17
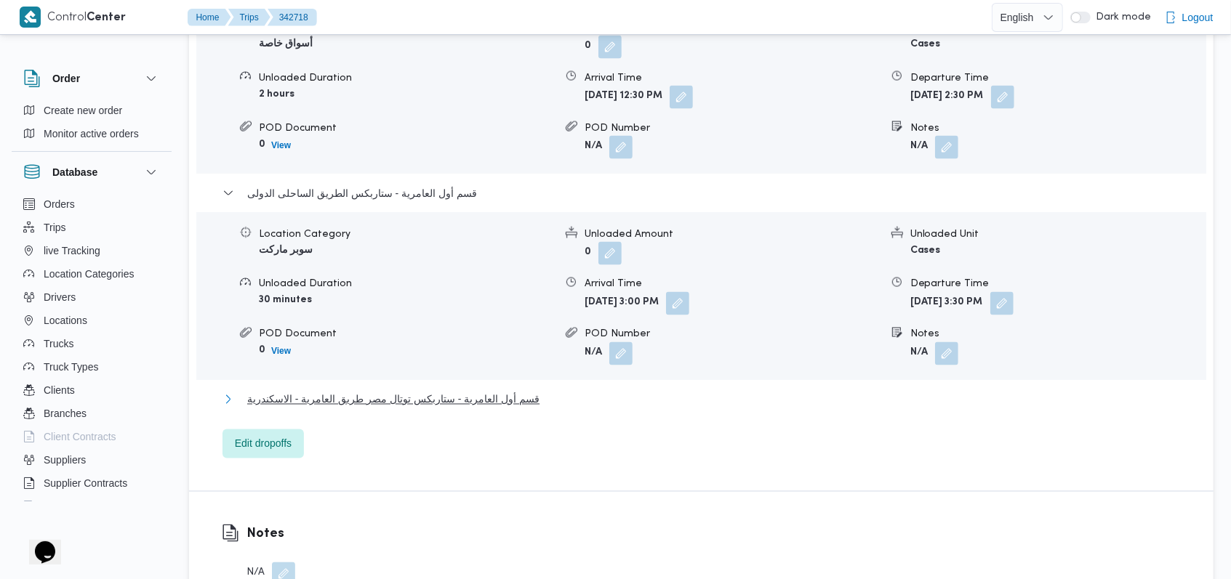
scroll to position [1493, 0]
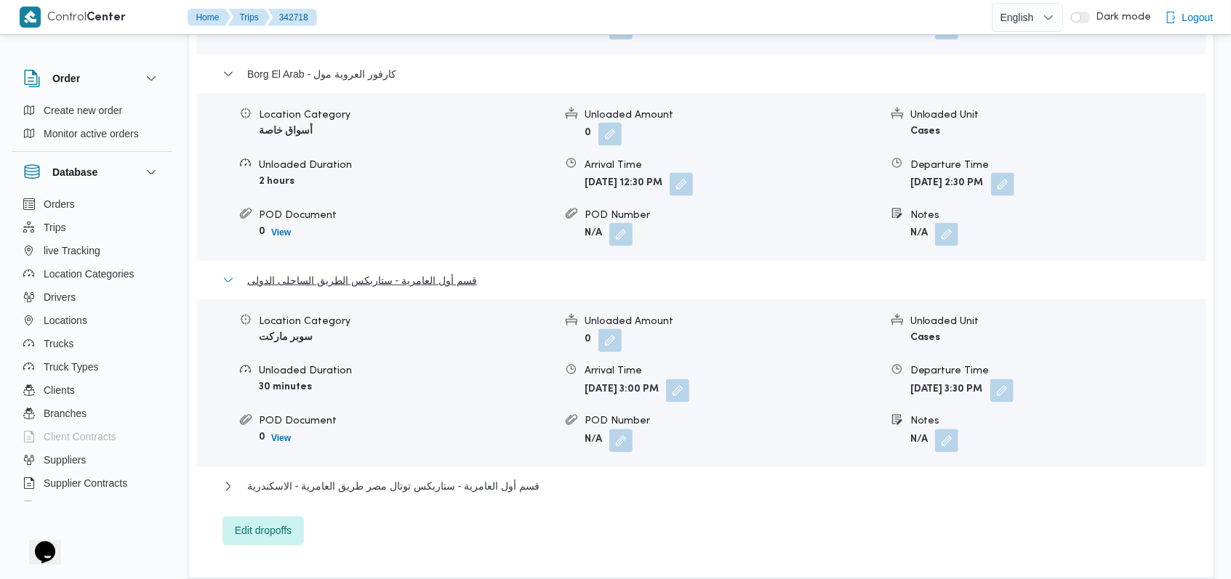
click at [478, 272] on button "قسم أول العامرية - ستاربكس الطريق الساحلى الدولى" at bounding box center [701, 280] width 958 height 17
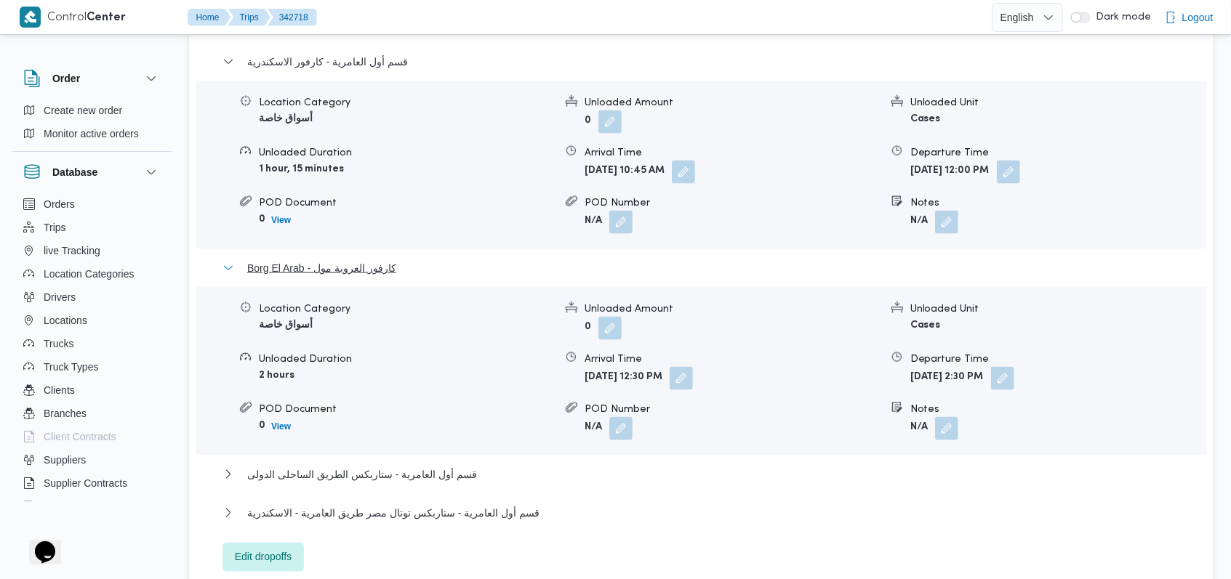
click at [375, 260] on span "Borg El Arab - كارفور العروبة مول" at bounding box center [321, 268] width 149 height 17
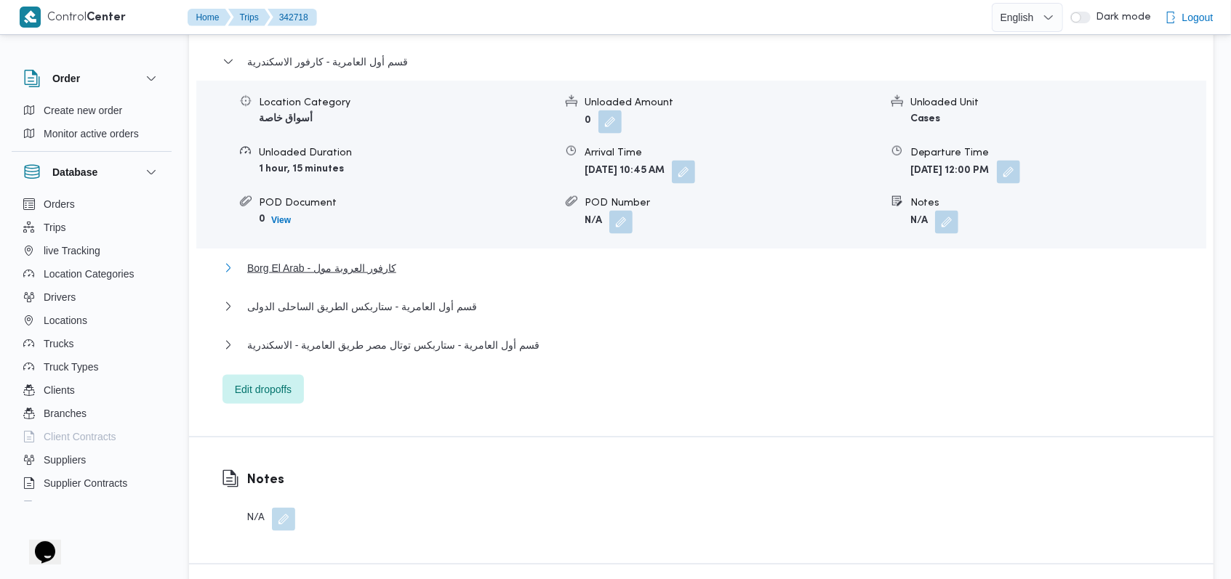
scroll to position [1105, 0]
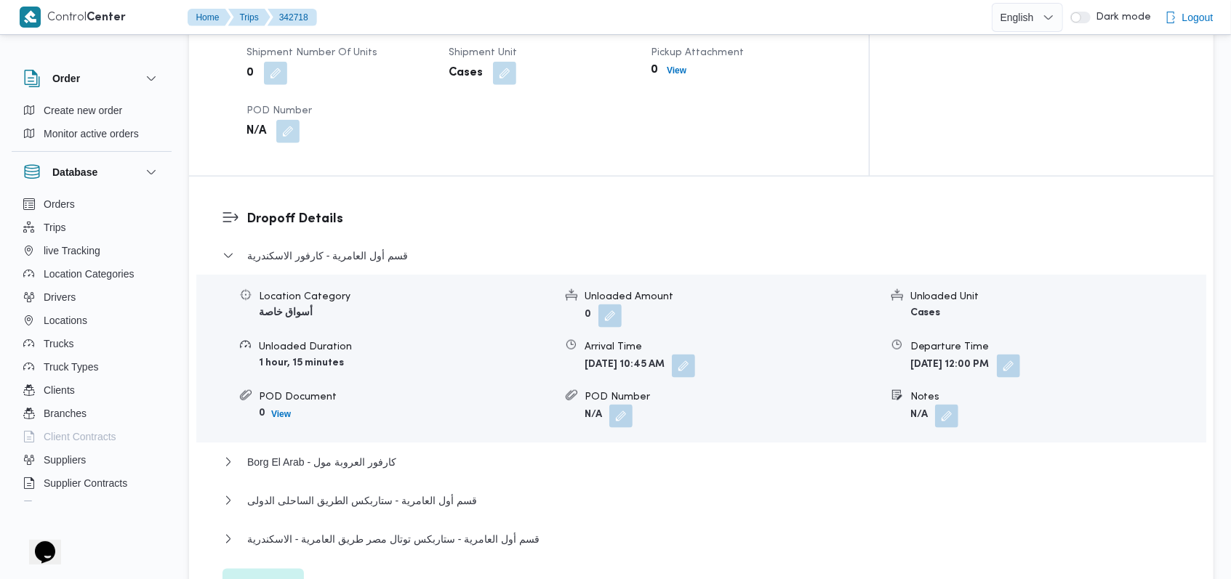
click at [386, 209] on dl "Dropoff Details قسم أول العامرية - [GEOGRAPHIC_DATA] الاسكندرية Location Catego…" at bounding box center [713, 403] width 934 height 389
click at [390, 247] on span "قسم أول العامرية - كارفور الاسكندرية" at bounding box center [327, 255] width 161 height 17
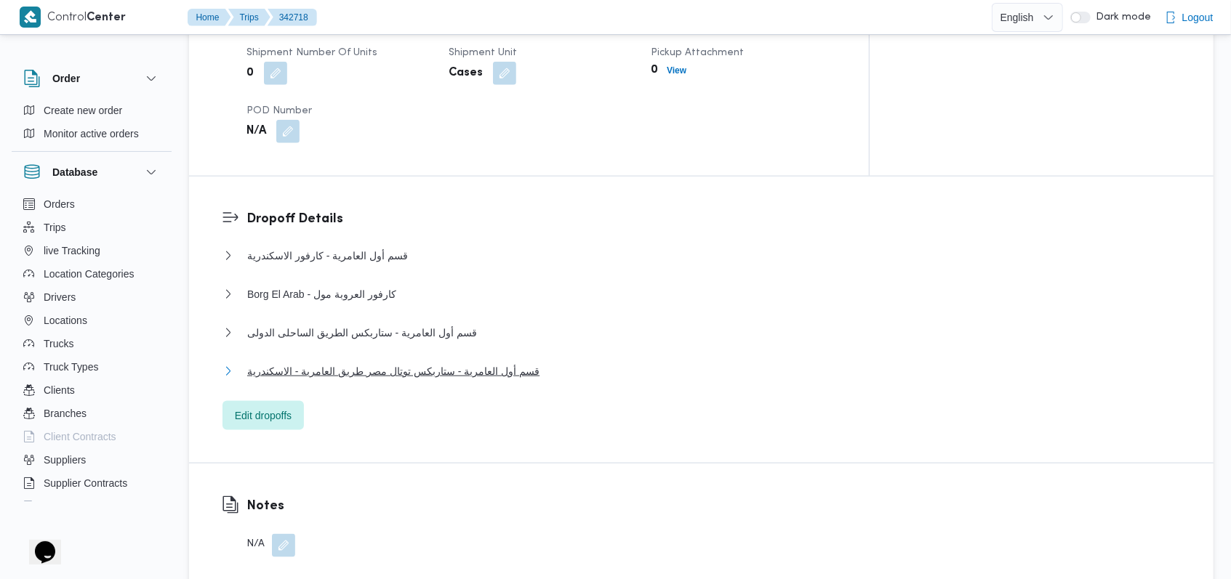
click at [388, 363] on span "قسم أول العامرية - ستاربكس توتال مصر طريق العامرية - الاسكندرية" at bounding box center [393, 371] width 292 height 17
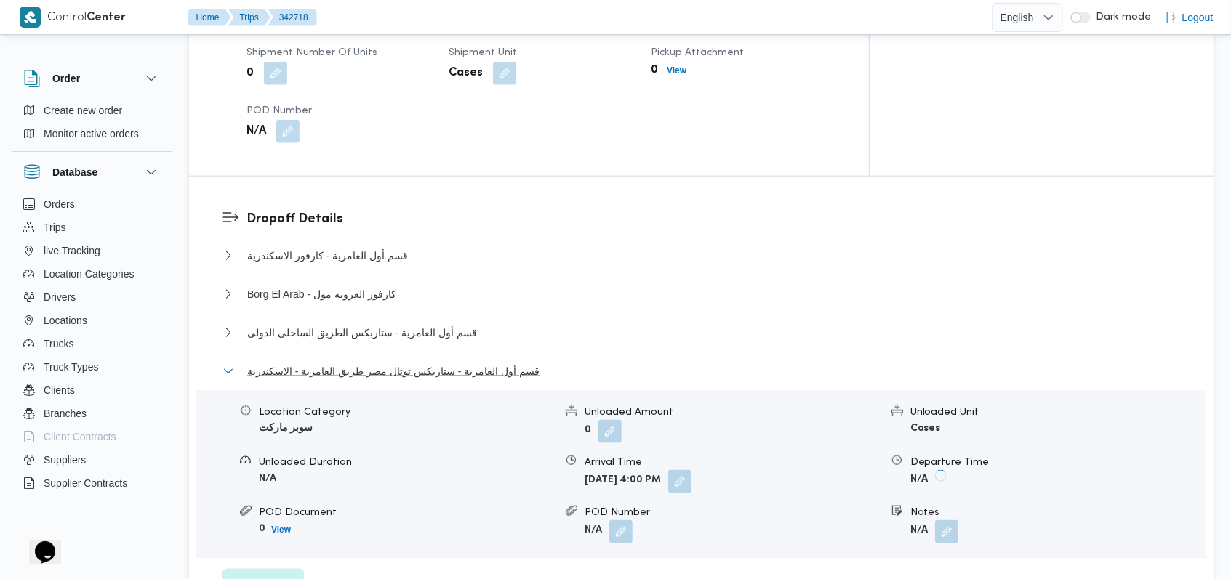
click at [388, 363] on span "قسم أول العامرية - ستاربكس توتال مصر طريق العامرية - الاسكندرية" at bounding box center [393, 371] width 292 height 17
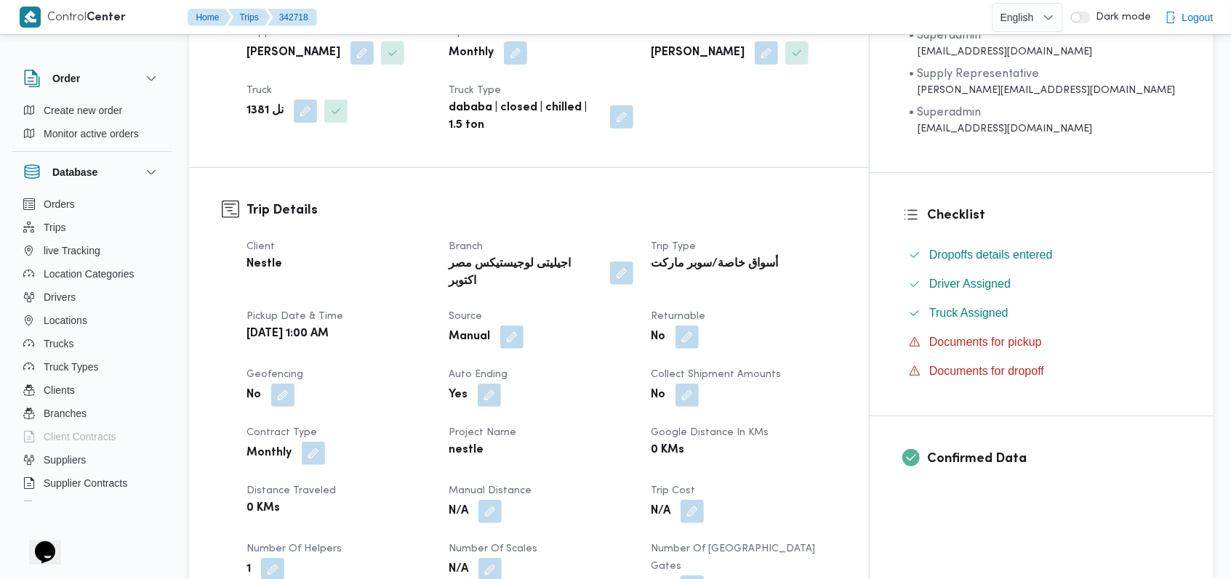
scroll to position [0, 0]
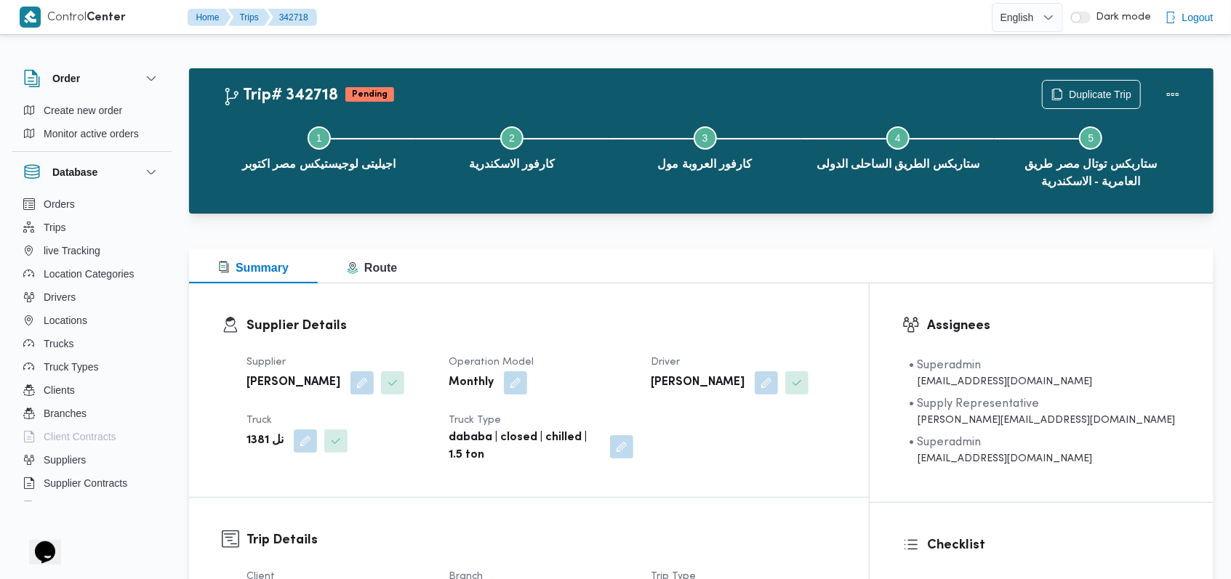
click at [628, 321] on h3 "Supplier Details" at bounding box center [541, 326] width 590 height 20
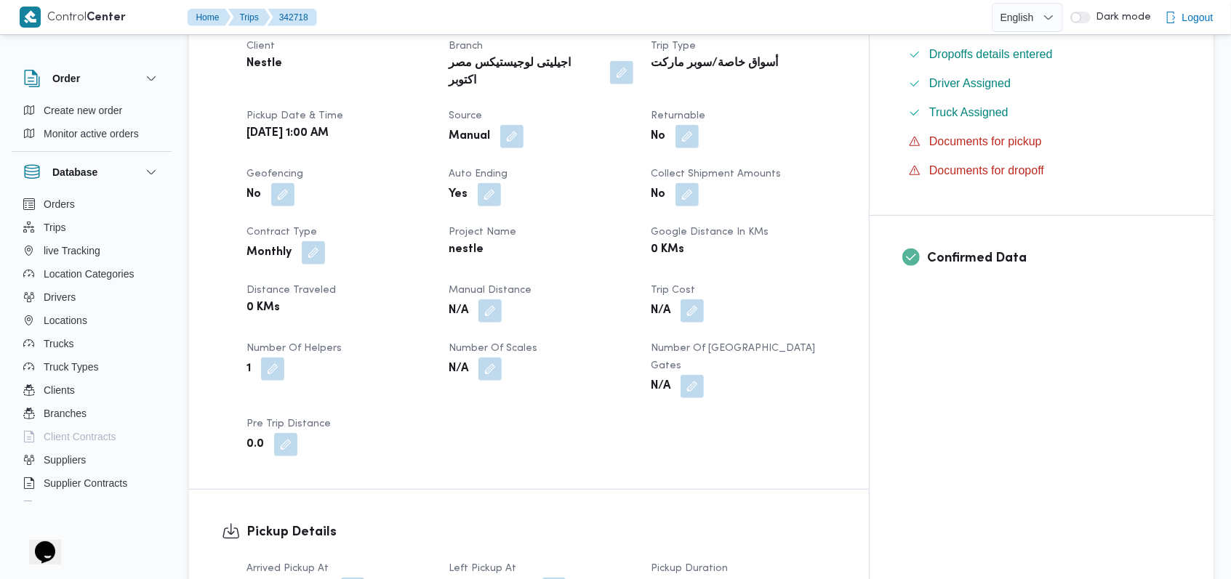
scroll to position [582, 0]
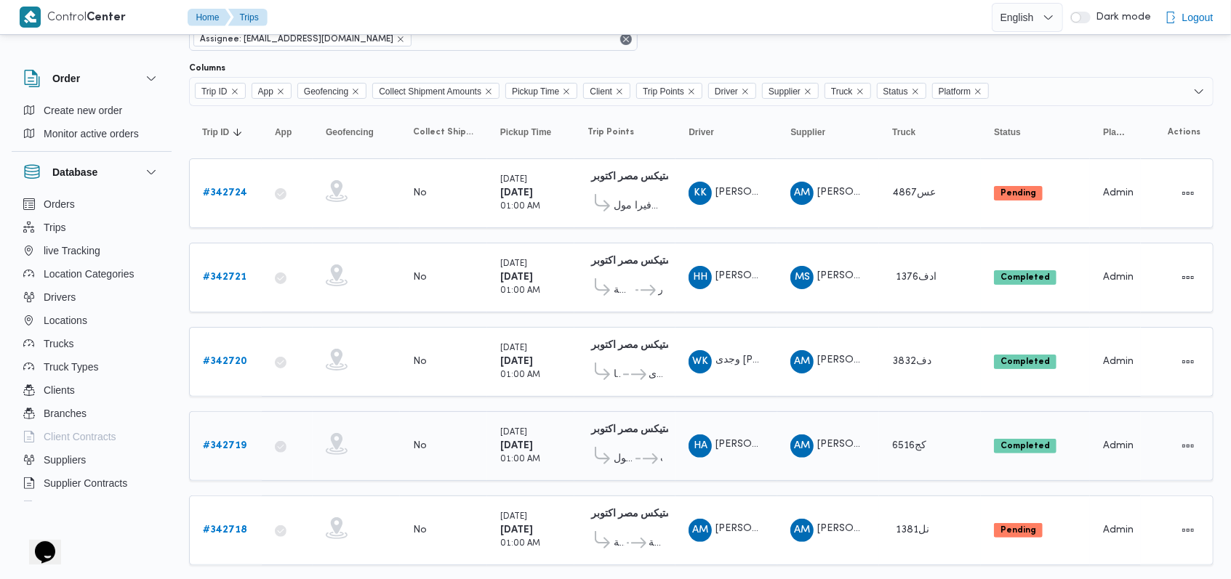
scroll to position [97, 0]
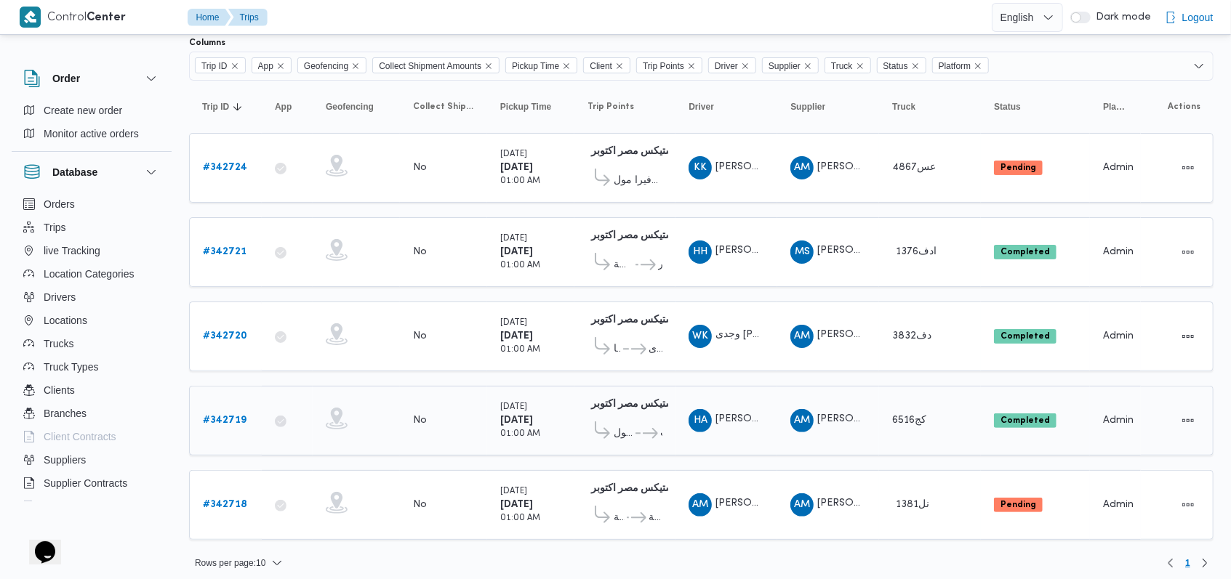
click at [203, 416] on b "# 342719" at bounding box center [225, 420] width 44 height 9
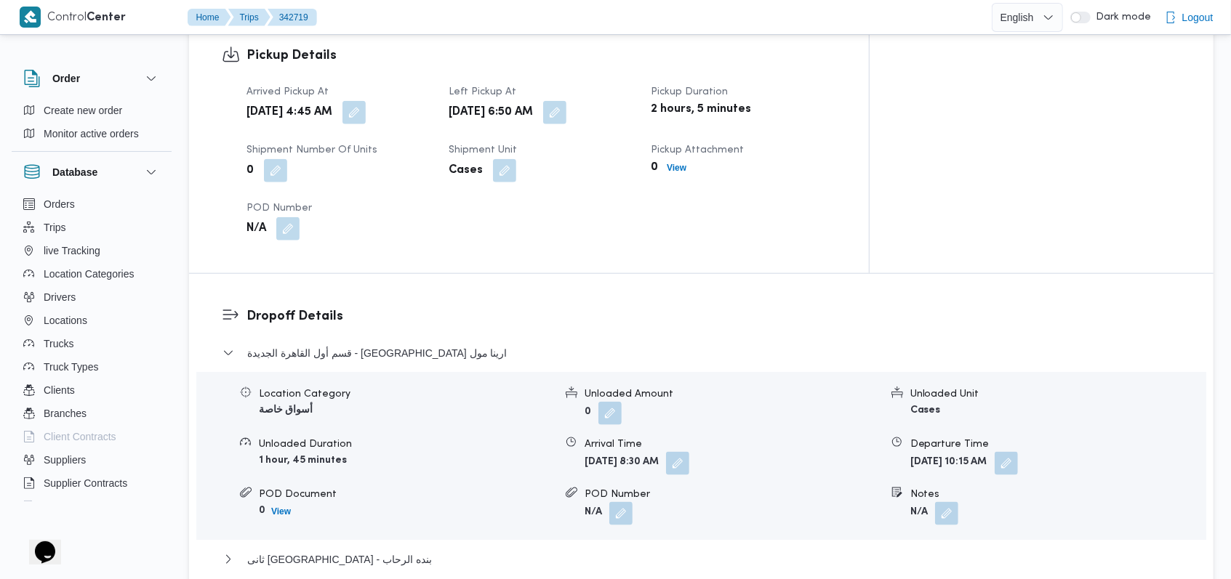
scroll to position [1163, 0]
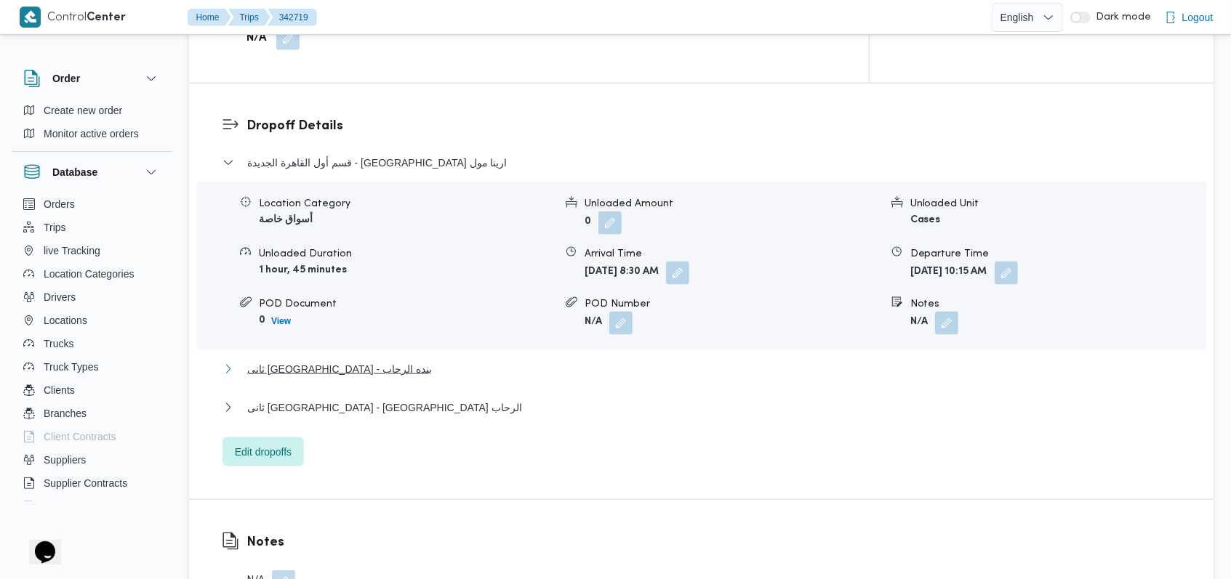
click at [333, 361] on span "ثانى [GEOGRAPHIC_DATA] - بنده الرحاب" at bounding box center [339, 369] width 185 height 17
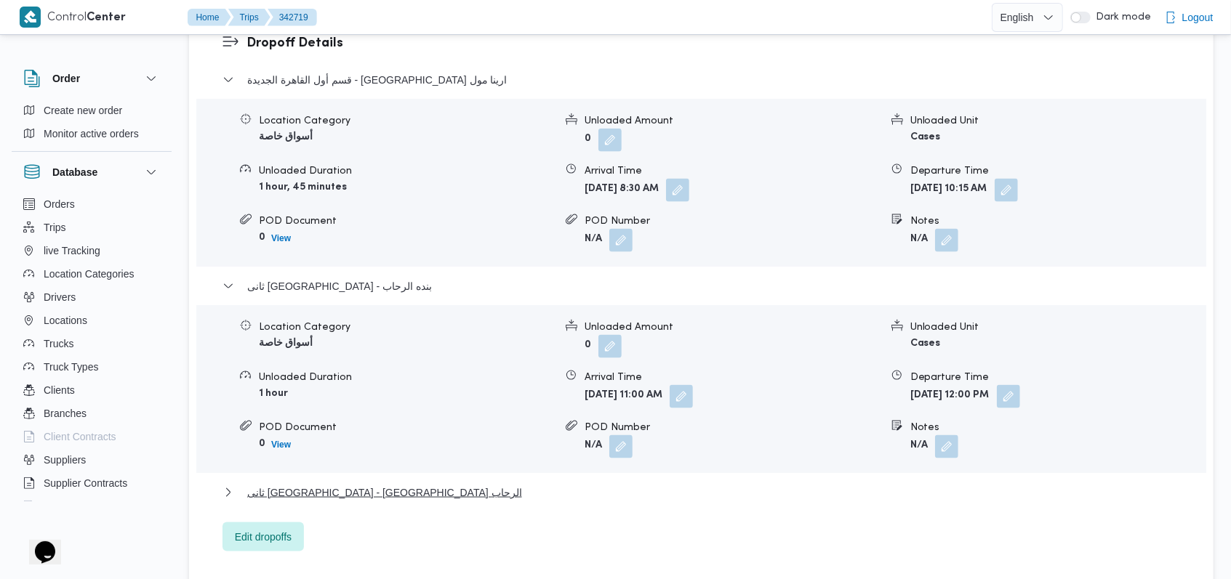
scroll to position [1357, 0]
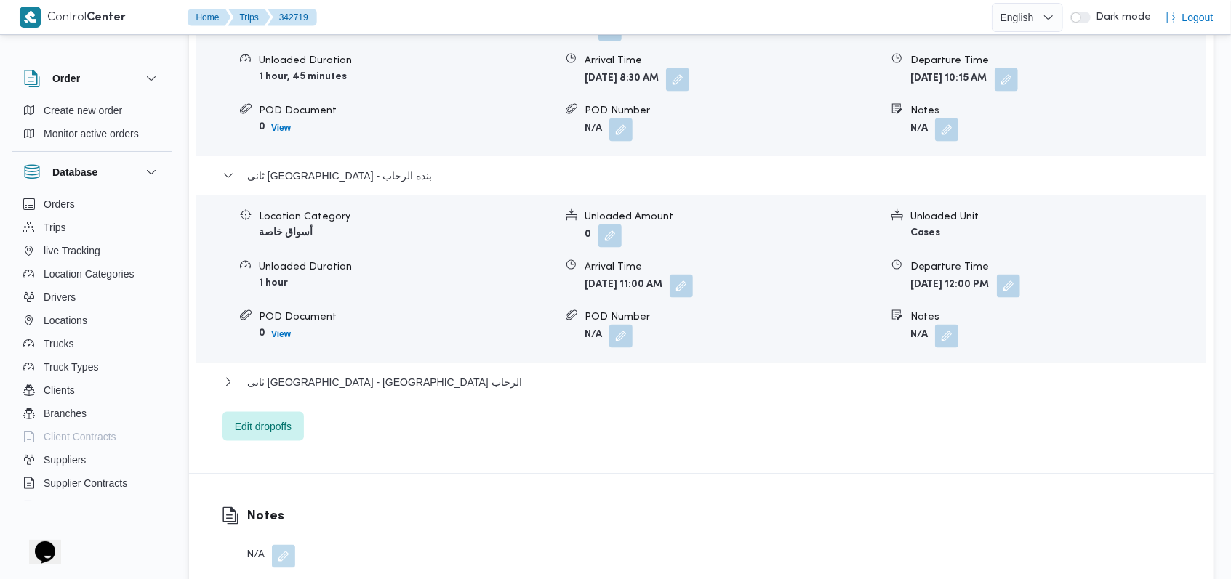
click at [928, 325] on span at bounding box center [943, 336] width 31 height 23
click at [949, 324] on button "button" at bounding box center [946, 335] width 23 height 23
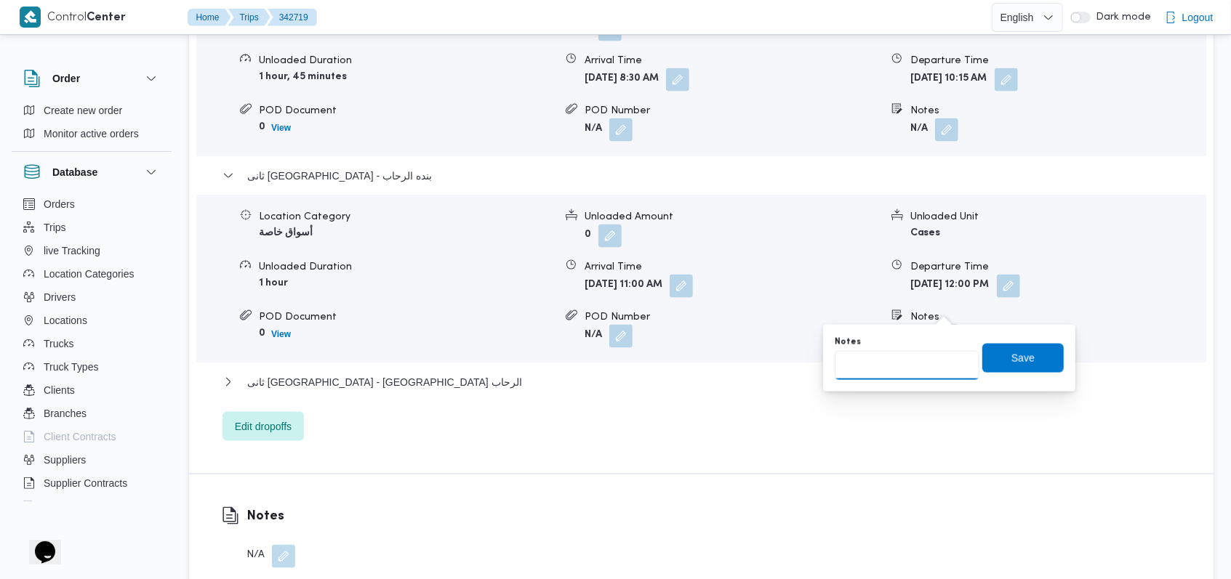
click at [907, 360] on input "Notes" at bounding box center [907, 365] width 145 height 29
type input "الفرع مرتجع بالكامل"
click at [1035, 358] on span "Save" at bounding box center [1022, 357] width 81 height 29
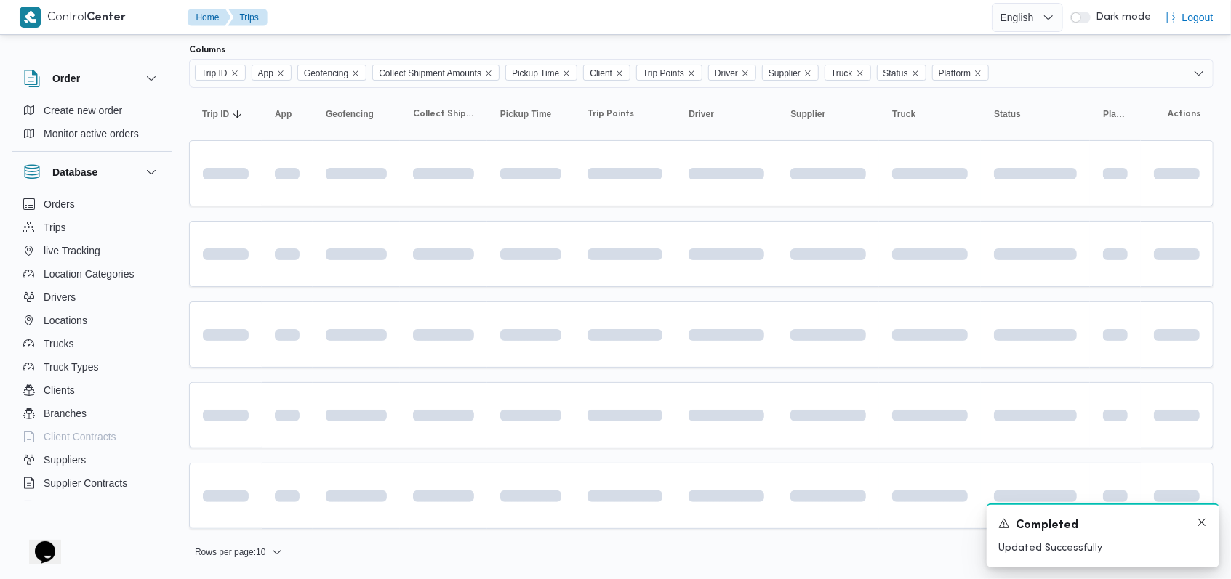
scroll to position [86, 0]
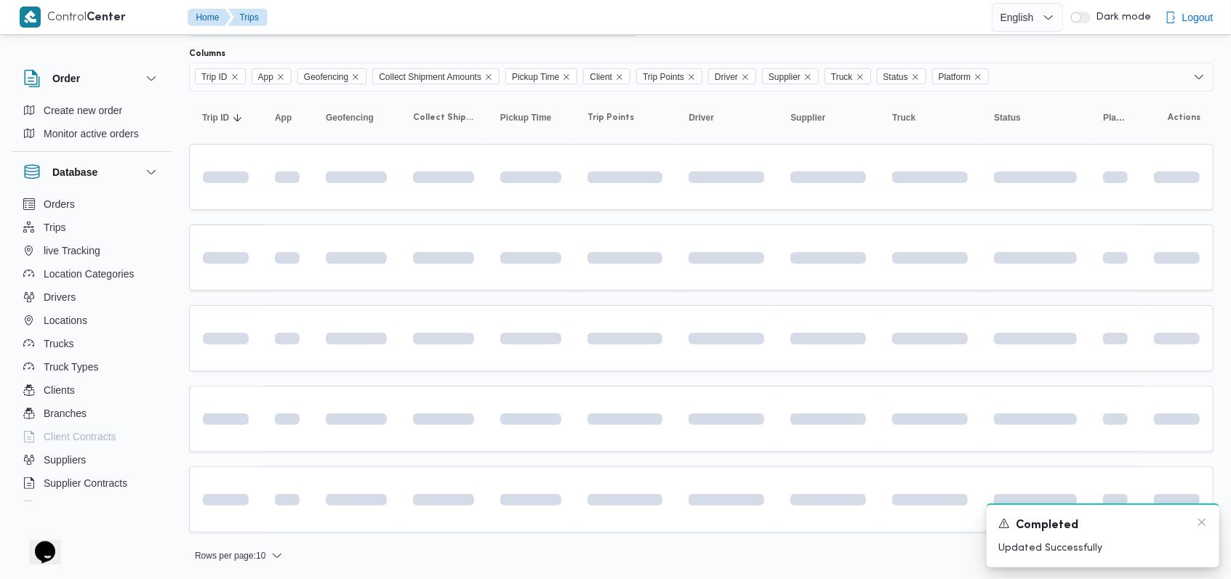
click at [1208, 521] on div "A new notification appears Completed Updated Successfully" at bounding box center [1103, 536] width 233 height 64
click at [1200, 526] on icon "Dismiss toast" at bounding box center [1202, 523] width 12 height 12
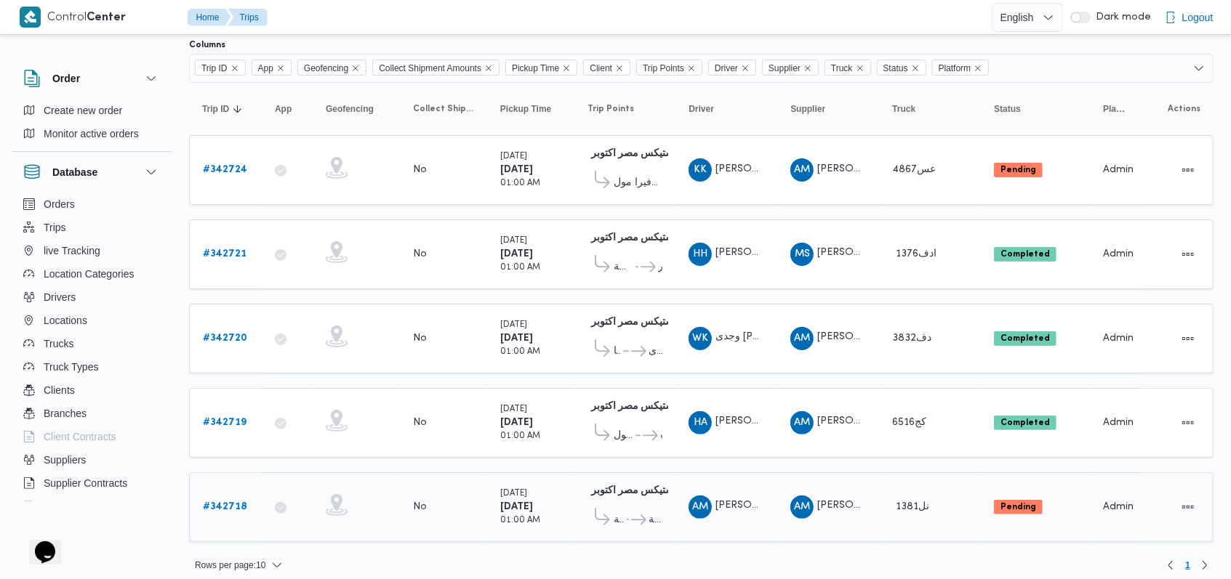
scroll to position [97, 0]
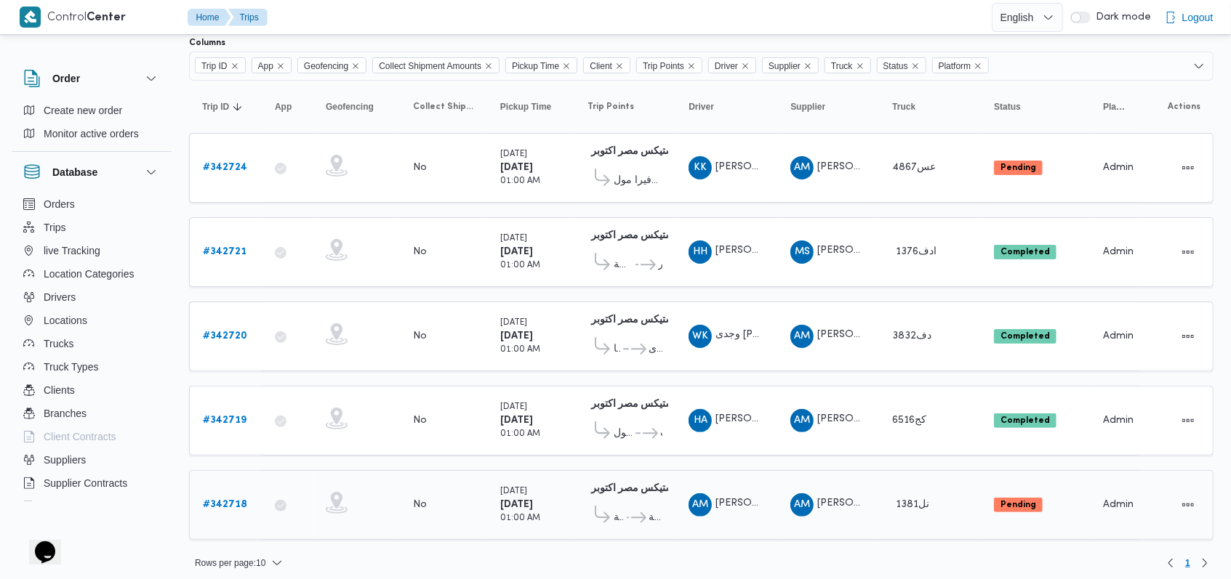
click at [238, 500] on b "# 342718" at bounding box center [225, 504] width 44 height 9
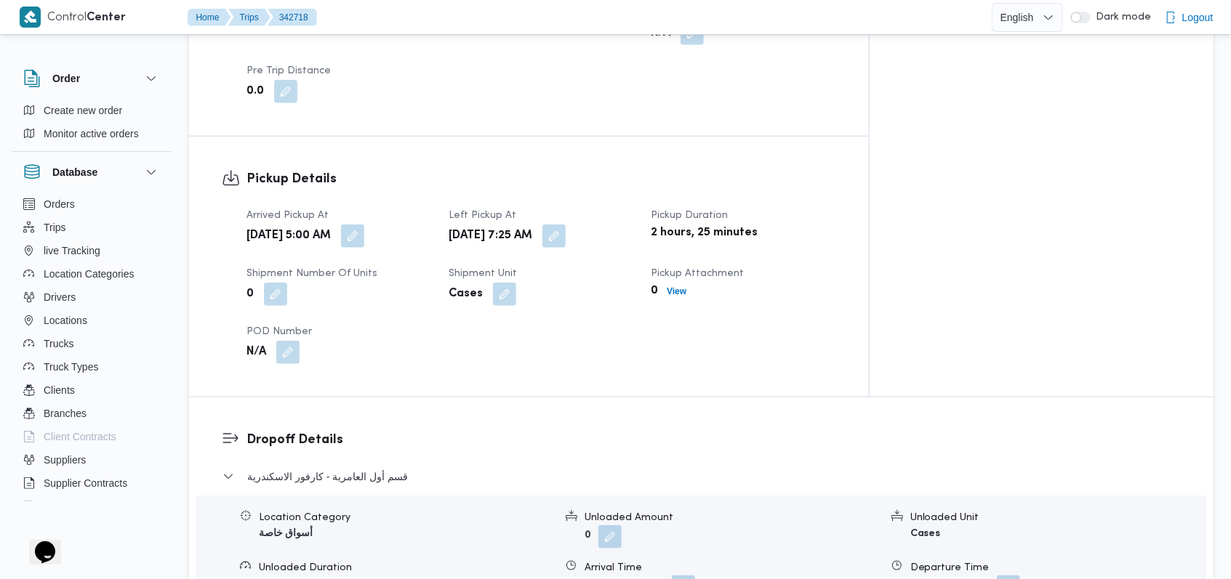
scroll to position [969, 0]
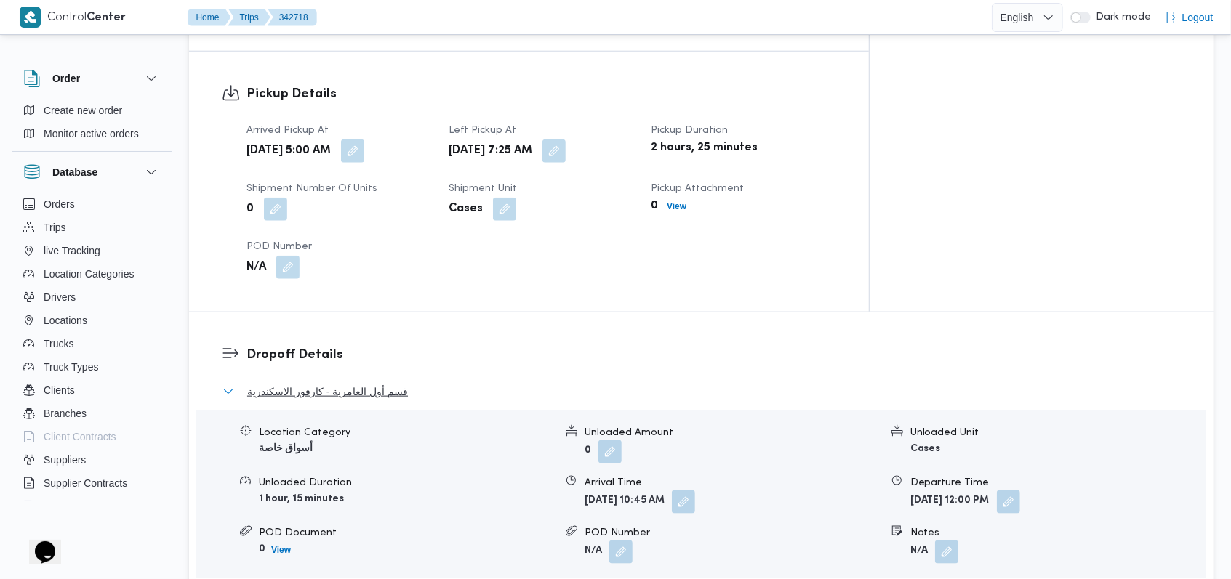
click at [372, 383] on span "قسم أول العامرية - كارفور الاسكندرية" at bounding box center [327, 391] width 161 height 17
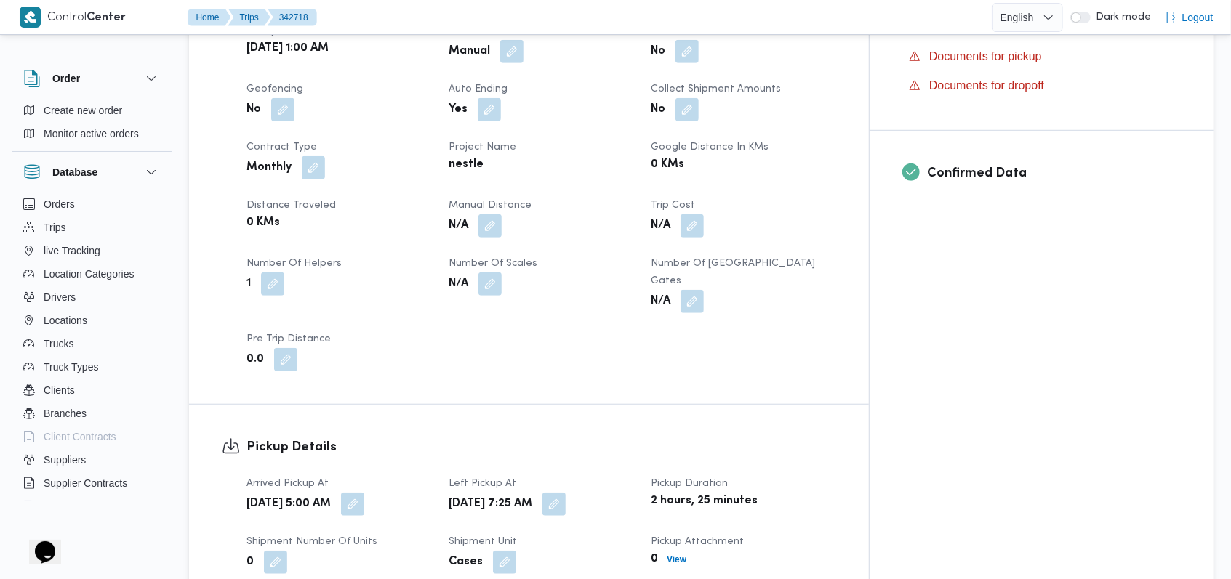
scroll to position [582, 0]
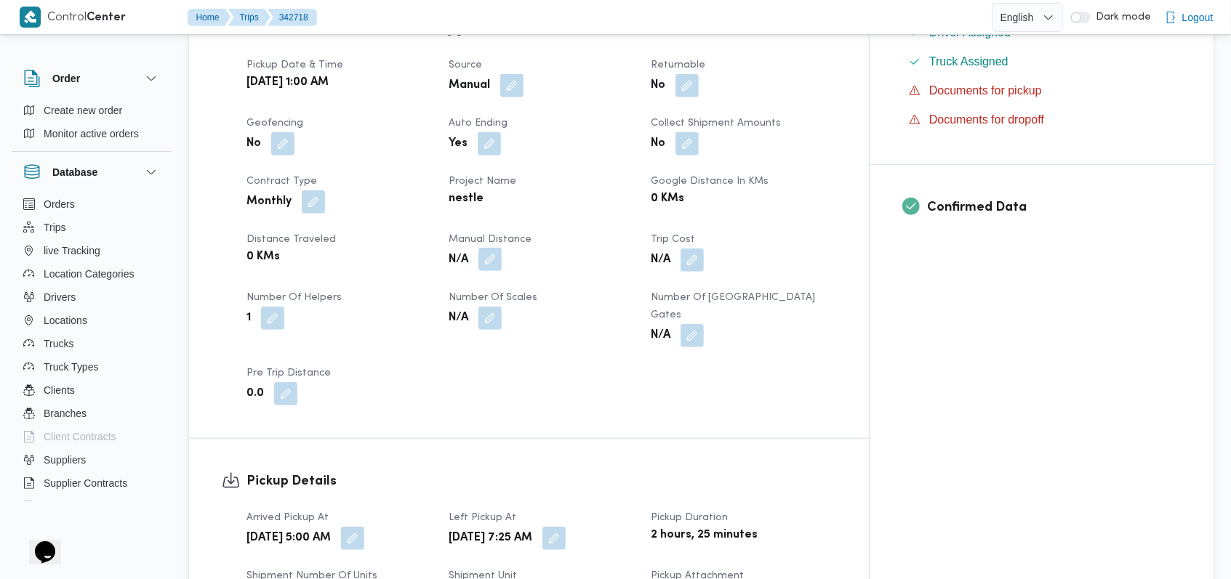
click at [502, 248] on button "button" at bounding box center [489, 259] width 23 height 23
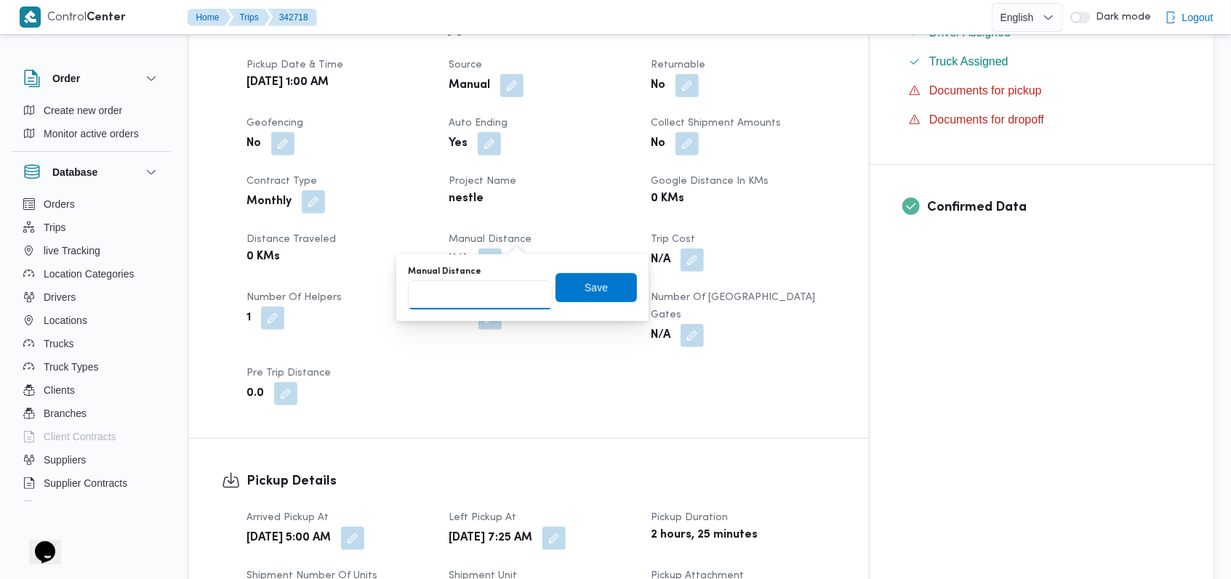
click at [482, 300] on input "Manual Distance" at bounding box center [480, 295] width 145 height 29
type input "535"
click at [579, 273] on span "Save" at bounding box center [595, 287] width 81 height 29
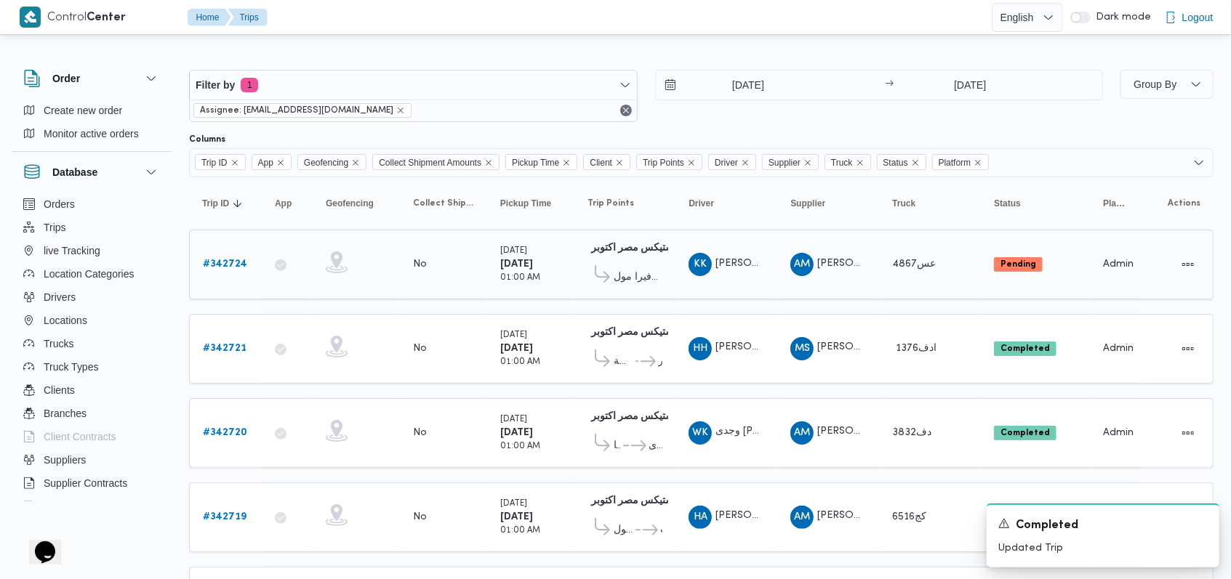
click at [236, 252] on div "# 342724" at bounding box center [225, 264] width 57 height 29
click at [236, 260] on b "# 342724" at bounding box center [225, 264] width 44 height 9
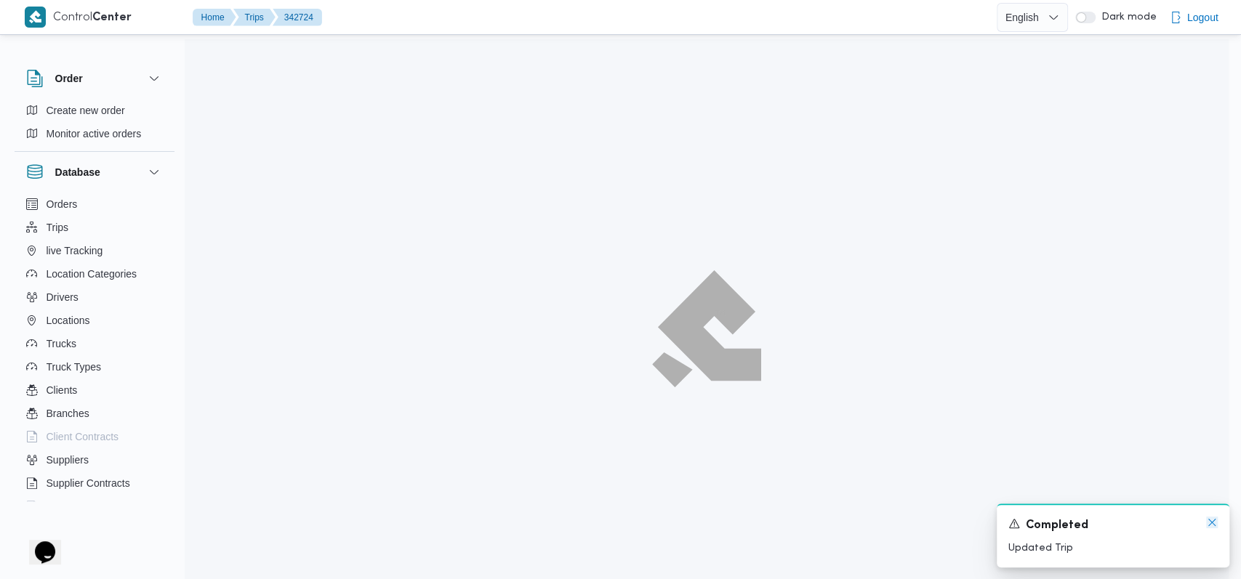
click at [1211, 525] on icon "Dismiss toast" at bounding box center [1212, 523] width 12 height 12
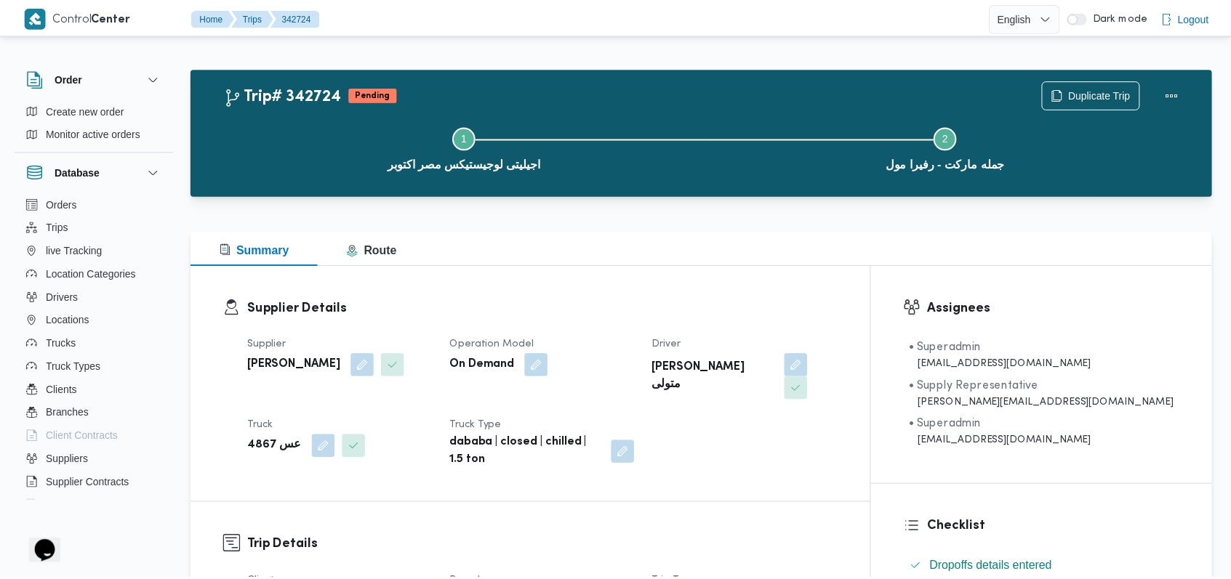
scroll to position [484, 0]
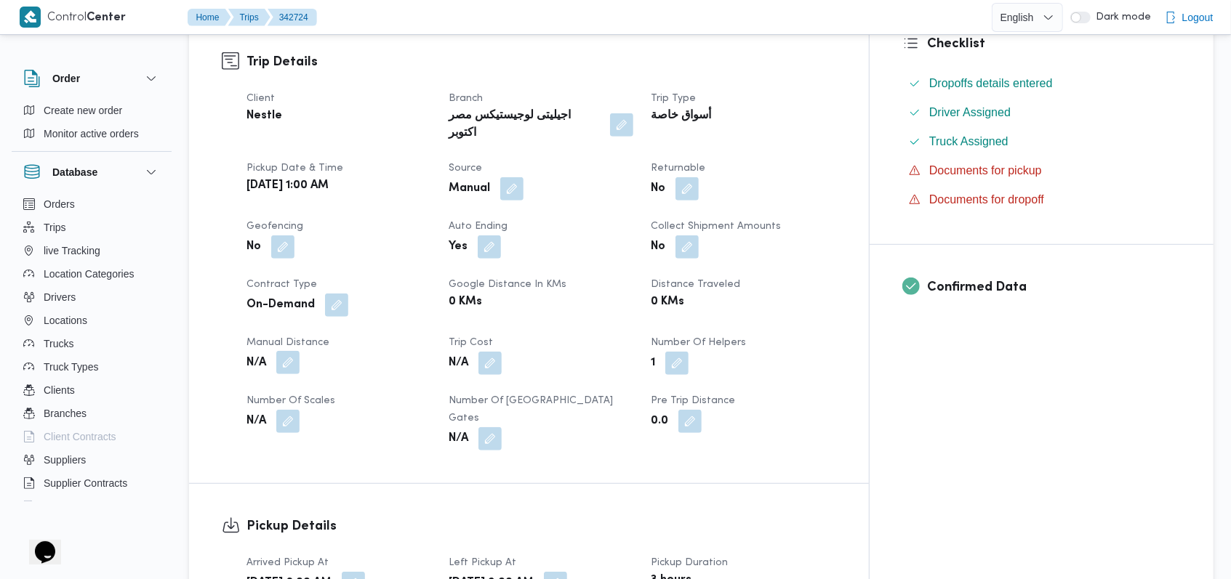
click at [295, 351] on button "button" at bounding box center [287, 362] width 23 height 23
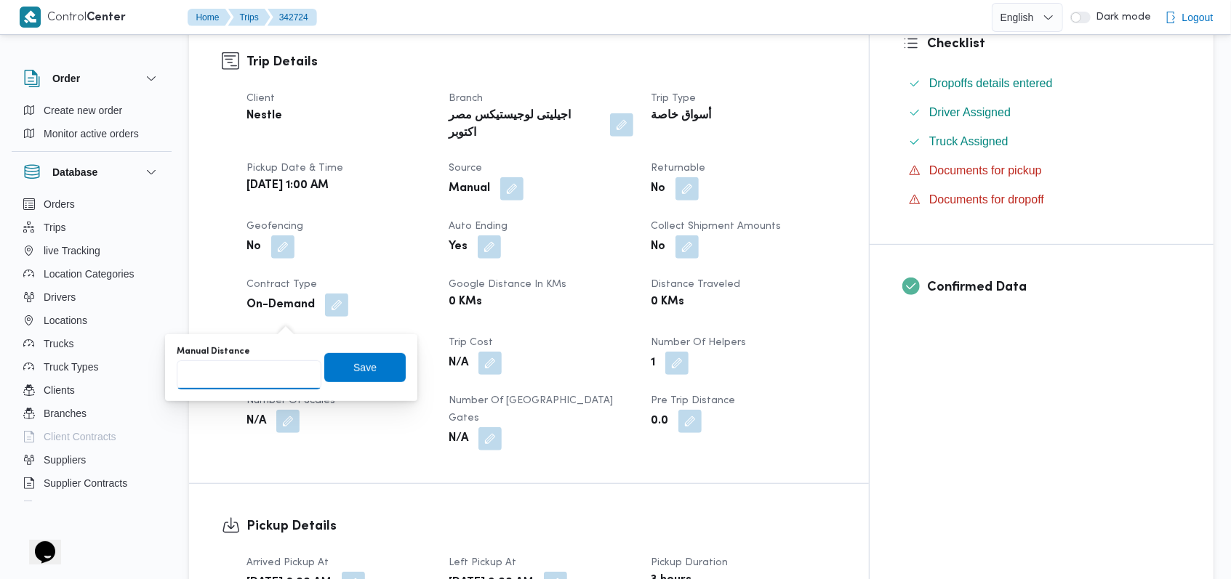
click at [259, 375] on input "Manual Distance" at bounding box center [249, 375] width 145 height 29
type input "40"
click at [353, 363] on span "Save" at bounding box center [364, 366] width 23 height 17
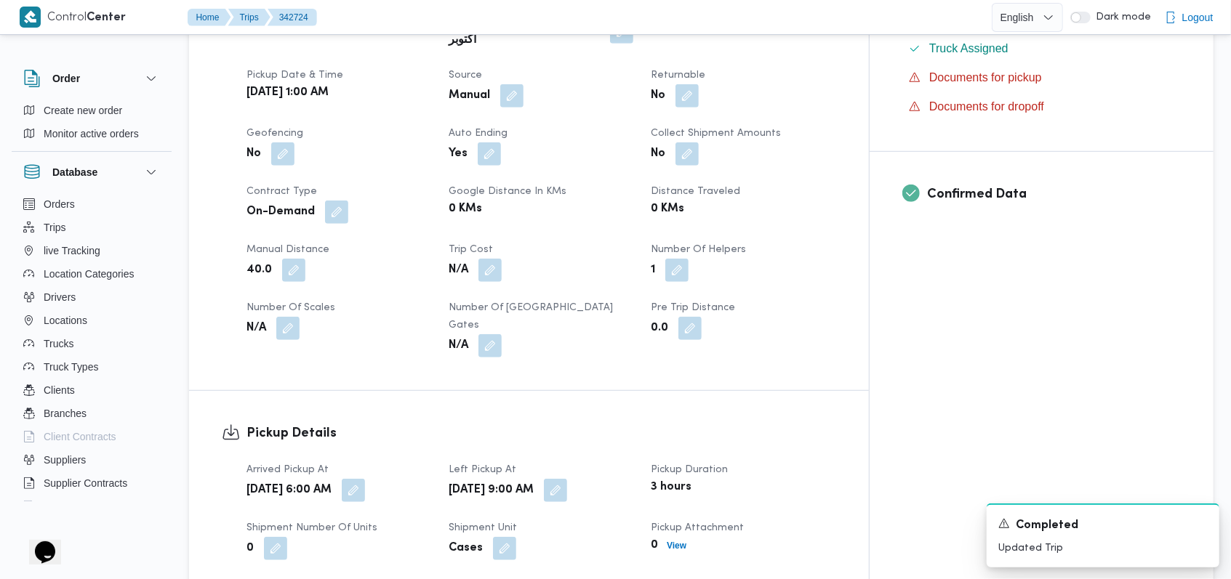
scroll to position [582, 0]
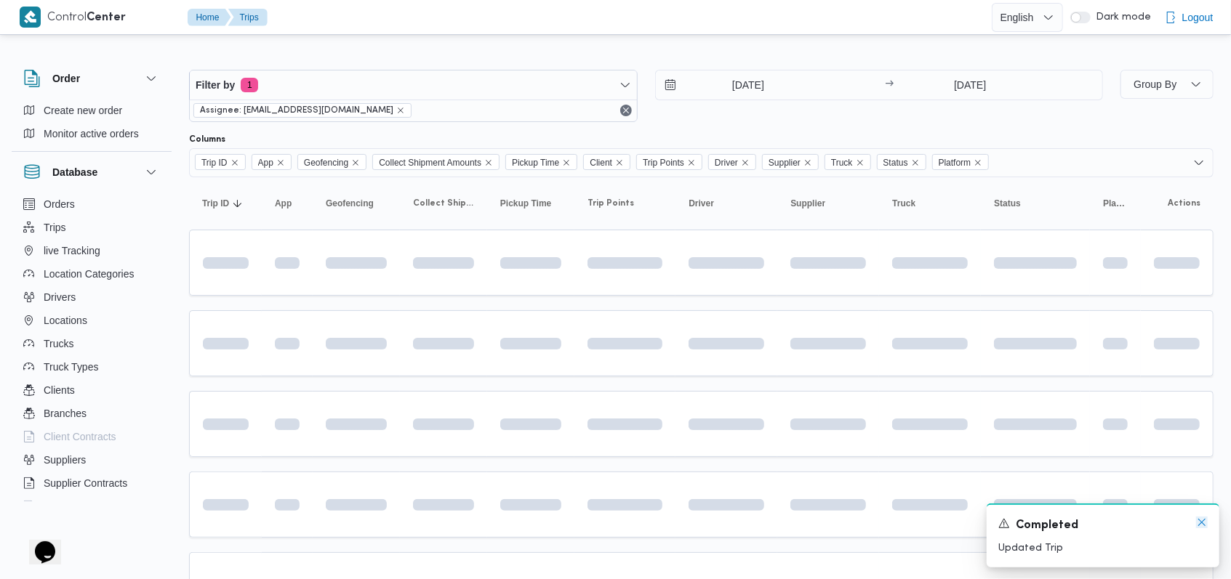
click at [1197, 519] on icon "Dismiss toast" at bounding box center [1202, 523] width 12 height 12
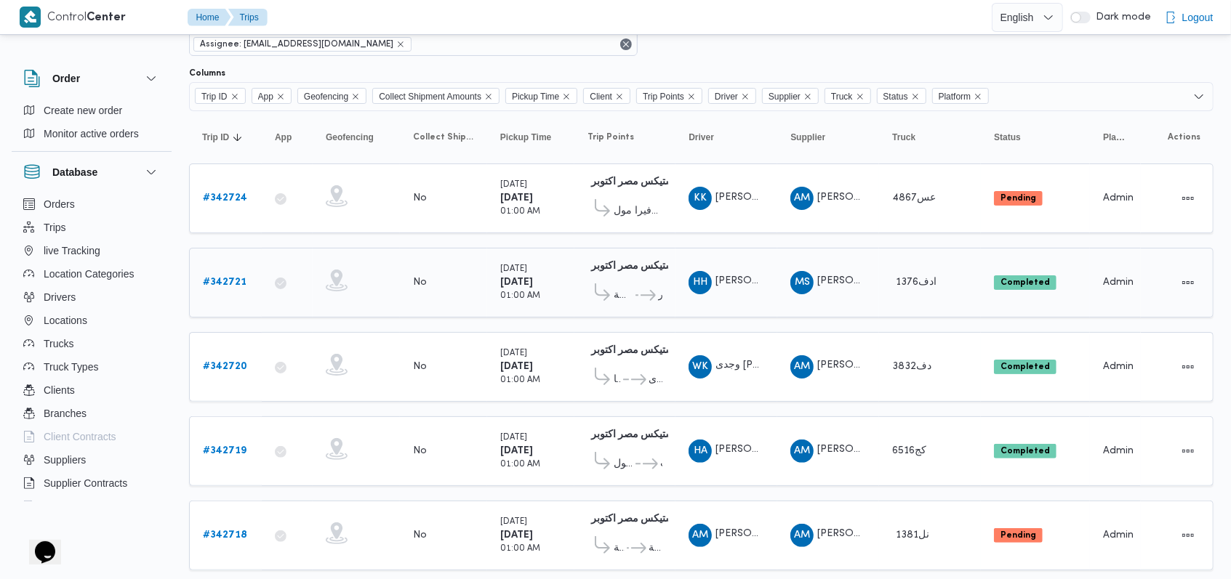
scroll to position [97, 0]
